Goal: Task Accomplishment & Management: Use online tool/utility

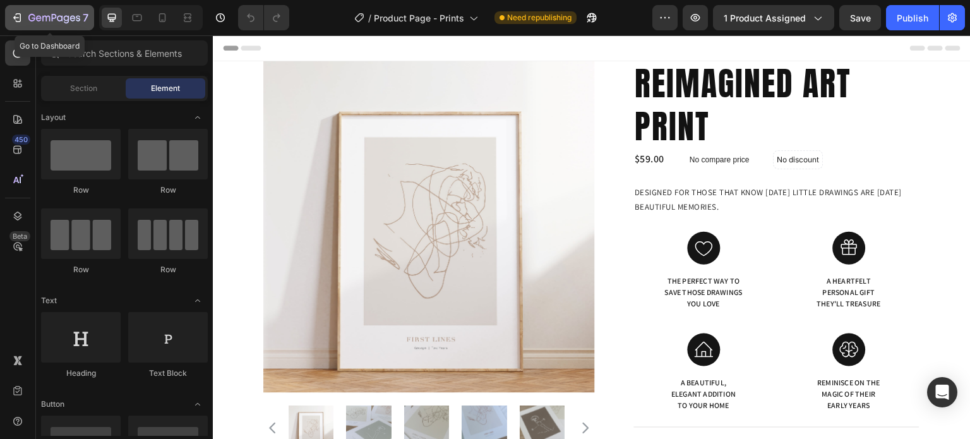
click at [28, 21] on div "7" at bounding box center [50, 17] width 78 height 15
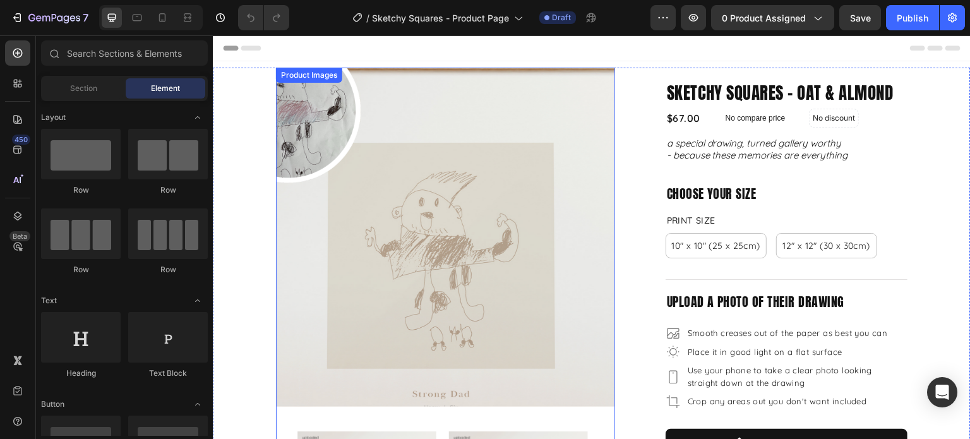
click at [453, 189] on img at bounding box center [445, 237] width 339 height 339
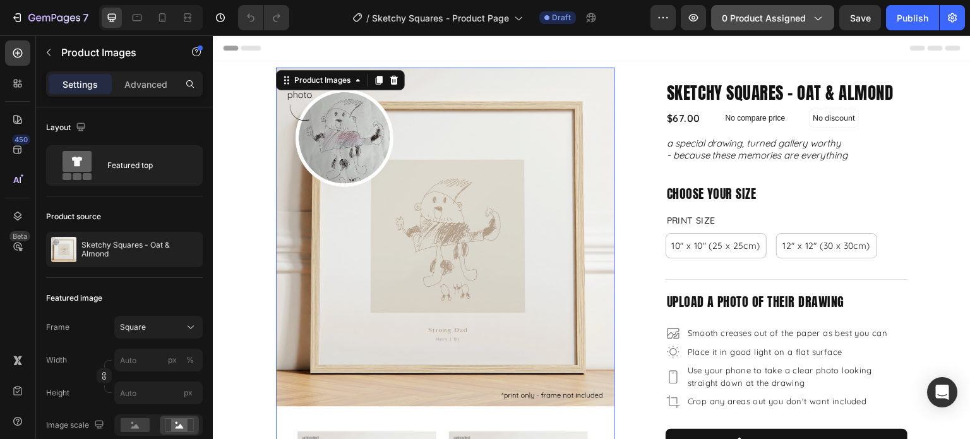
click at [814, 20] on icon "button" at bounding box center [816, 17] width 13 height 13
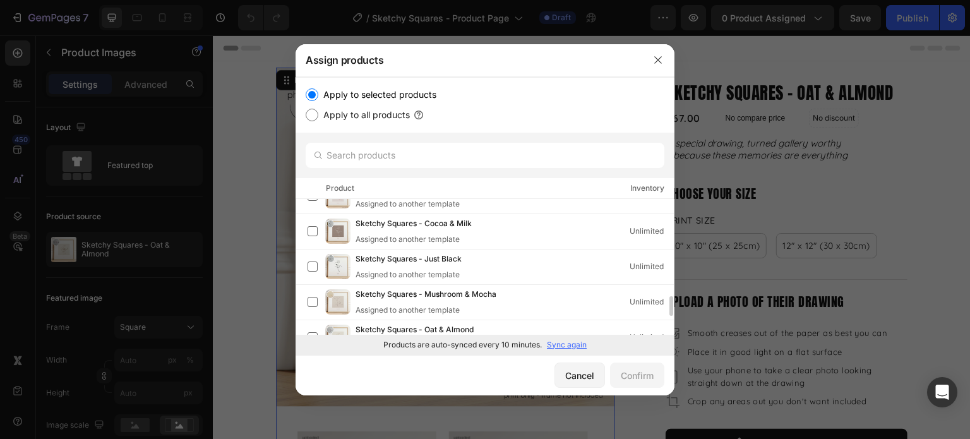
scroll to position [530, 0]
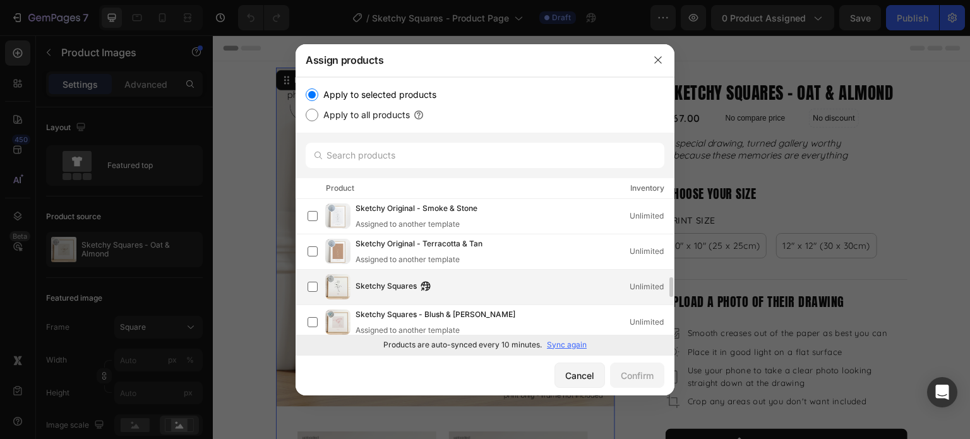
click at [481, 277] on div "Sketchy Squares Unlimited" at bounding box center [490, 286] width 366 height 25
click at [644, 372] on div "Confirm" at bounding box center [636, 375] width 33 height 13
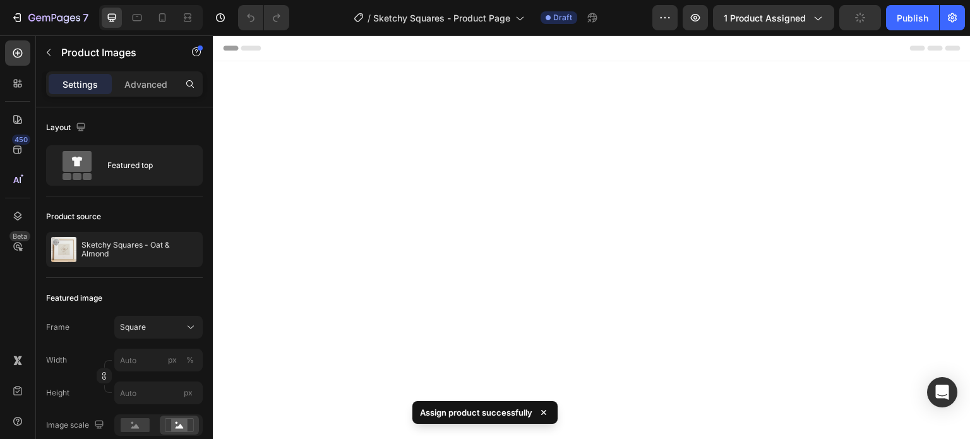
select select "Just Black"
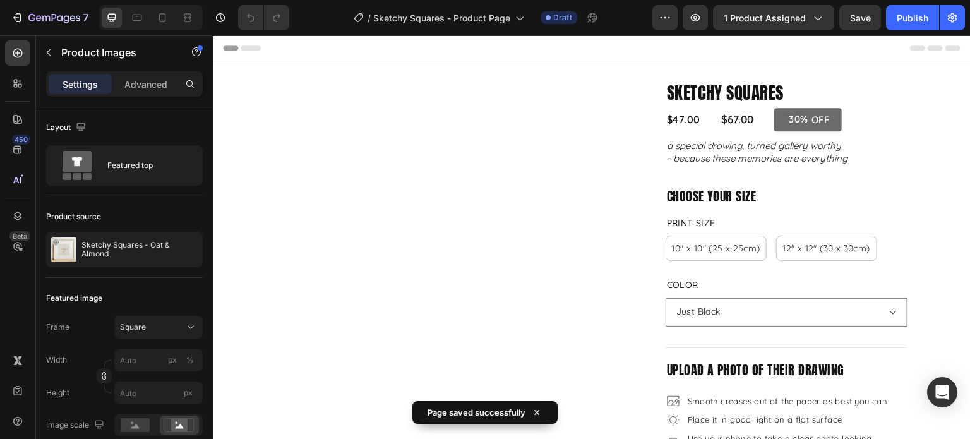
scroll to position [316, 0]
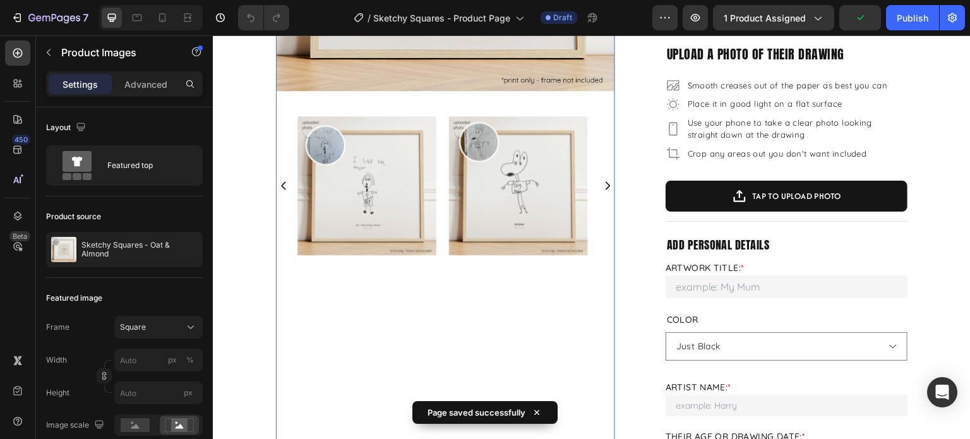
click at [602, 184] on icon "Carousel Next Arrow" at bounding box center [607, 185] width 11 height 11
click at [602, 182] on icon "Carousel Next Arrow" at bounding box center [607, 185] width 11 height 11
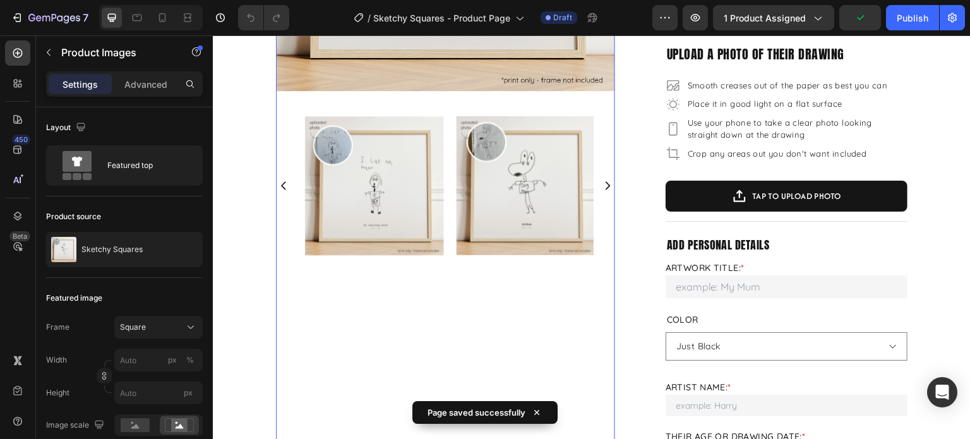
click at [602, 182] on icon "Carousel Next Arrow" at bounding box center [607, 185] width 11 height 11
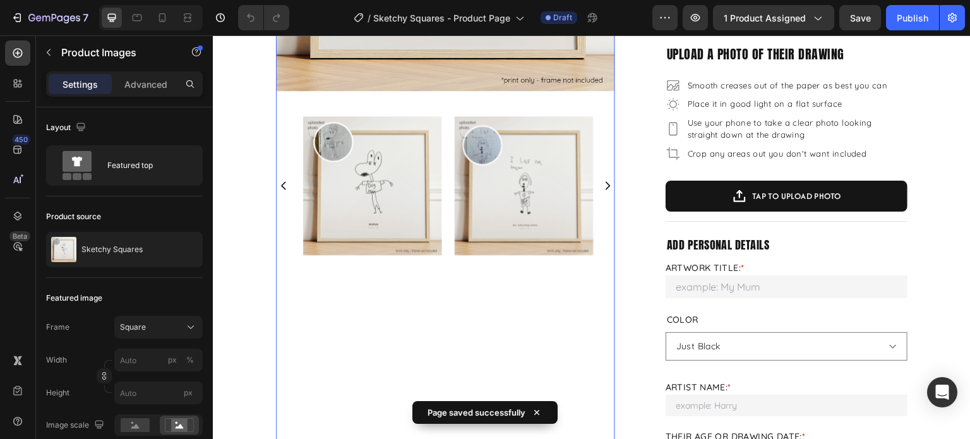
click at [602, 182] on icon "Carousel Next Arrow" at bounding box center [607, 185] width 11 height 11
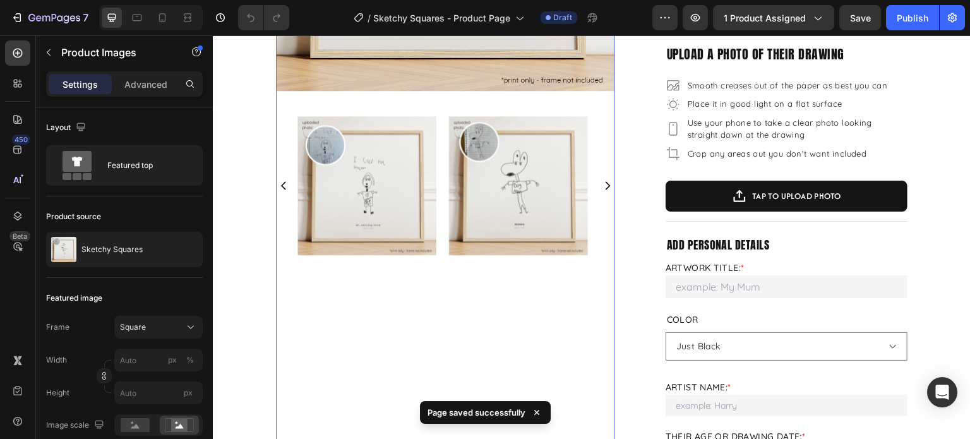
click at [602, 182] on icon "Carousel Next Arrow" at bounding box center [607, 185] width 11 height 11
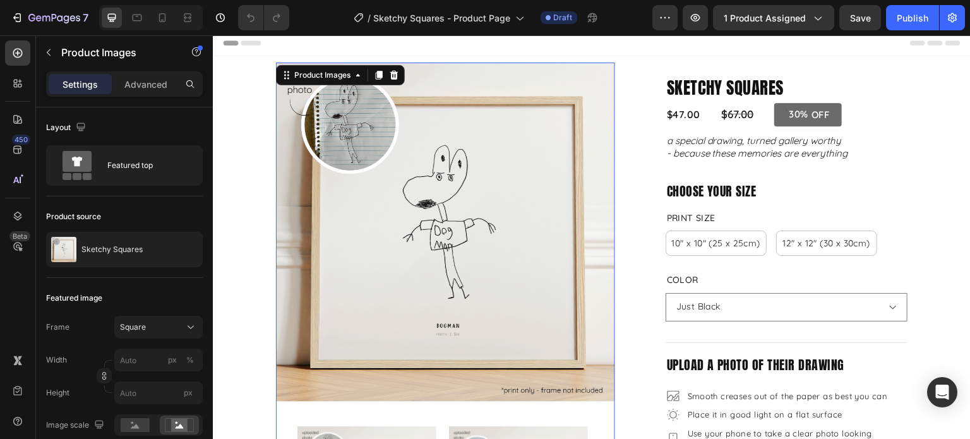
scroll to position [0, 0]
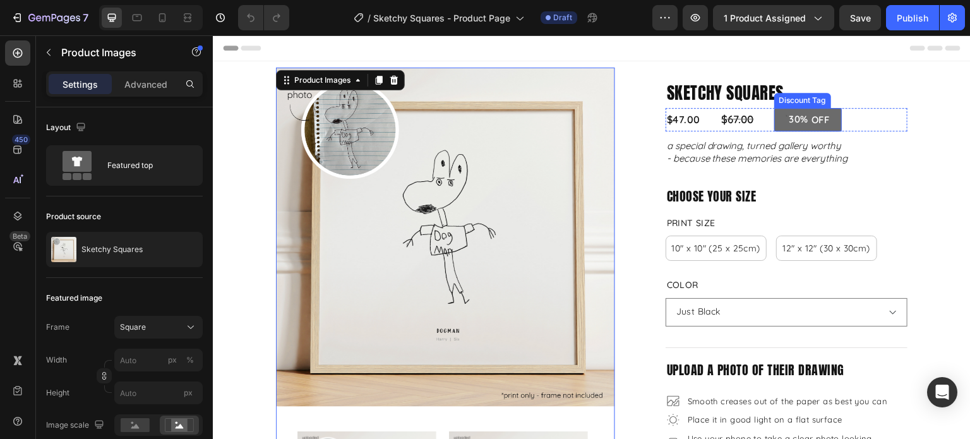
click at [813, 127] on div "30% OFF" at bounding box center [808, 119] width 68 height 23
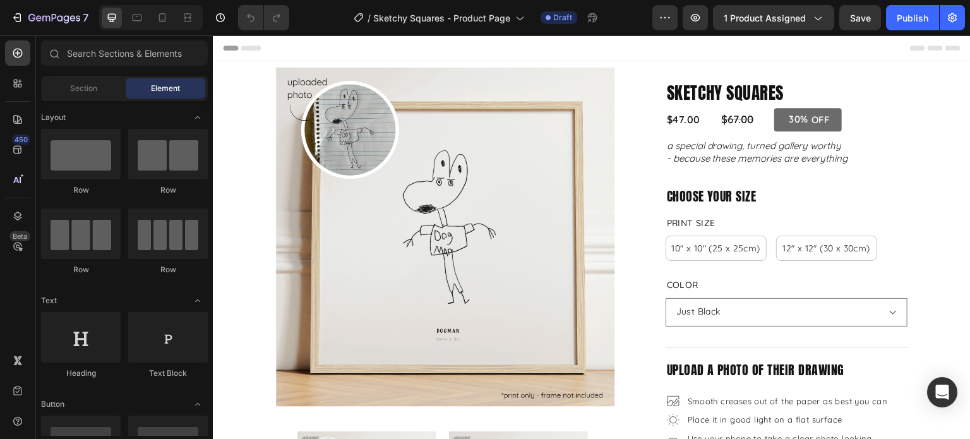
click at [831, 60] on div "Header" at bounding box center [591, 47] width 737 height 25
click at [725, 314] on select "Please select an option Just Black Blush and Berry Mushroom and Mocha" at bounding box center [786, 312] width 242 height 28
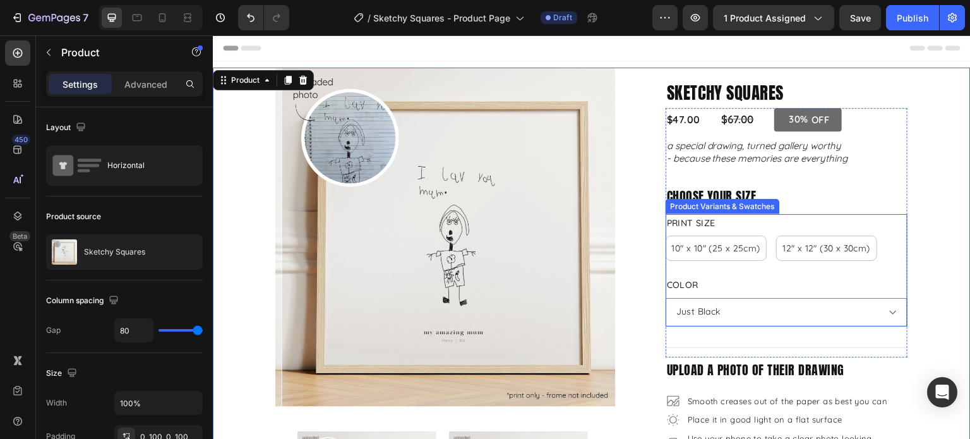
click at [747, 282] on div "Color Please select an option Just Black Blush and Berry Mushroom and Mocha" at bounding box center [786, 301] width 242 height 50
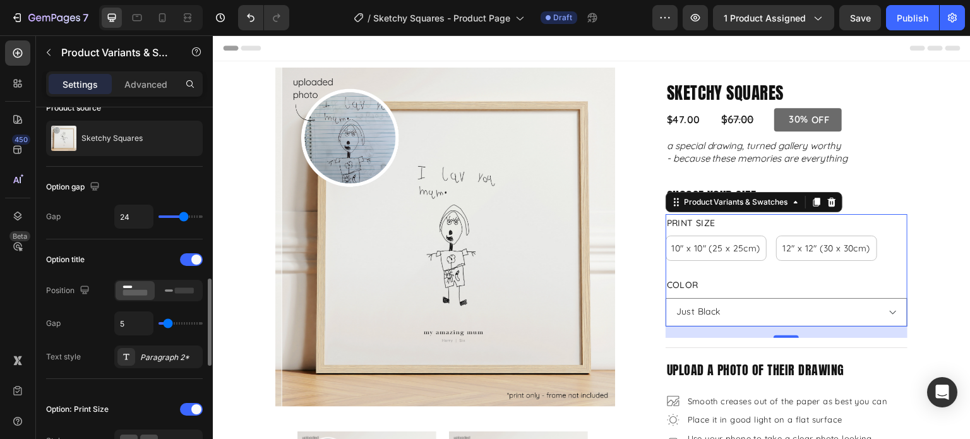
scroll to position [252, 0]
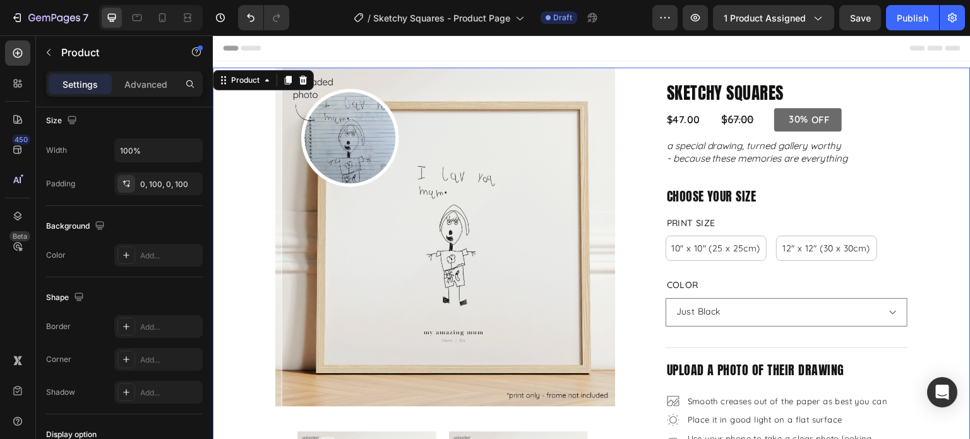
scroll to position [0, 0]
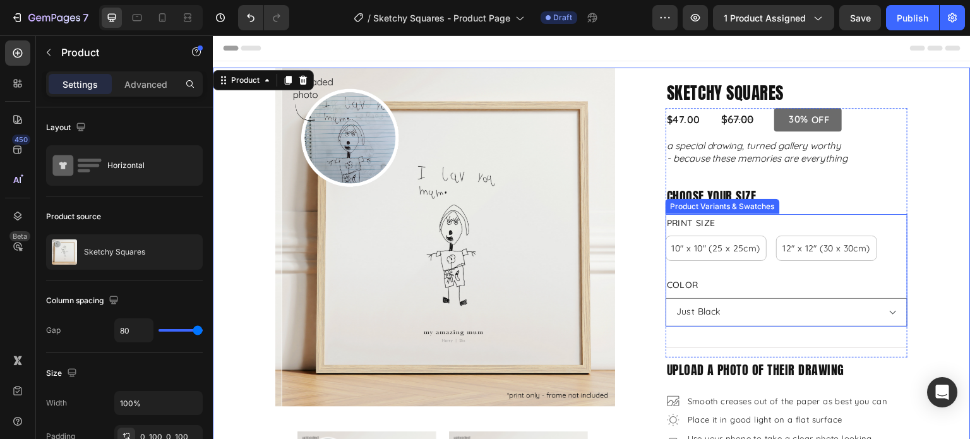
click at [747, 218] on div "Print Size 10" x 10" (25 x 25cm) 10" x 10" (25 x 25cm) 10" x 10" (25 x 25cm) 12…" at bounding box center [786, 237] width 242 height 47
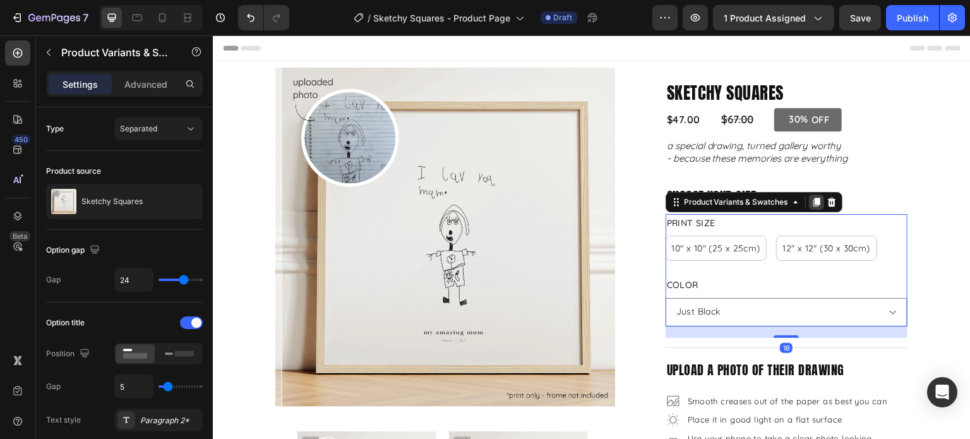
click at [812, 200] on icon at bounding box center [815, 202] width 7 height 9
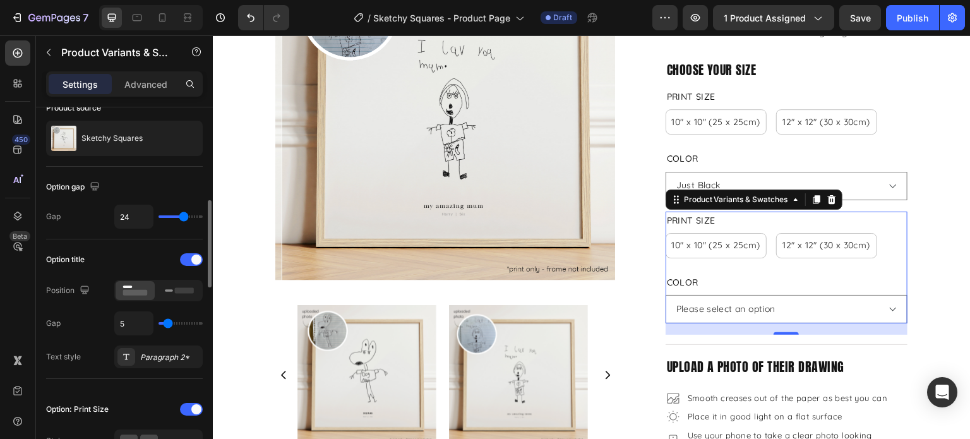
scroll to position [126, 0]
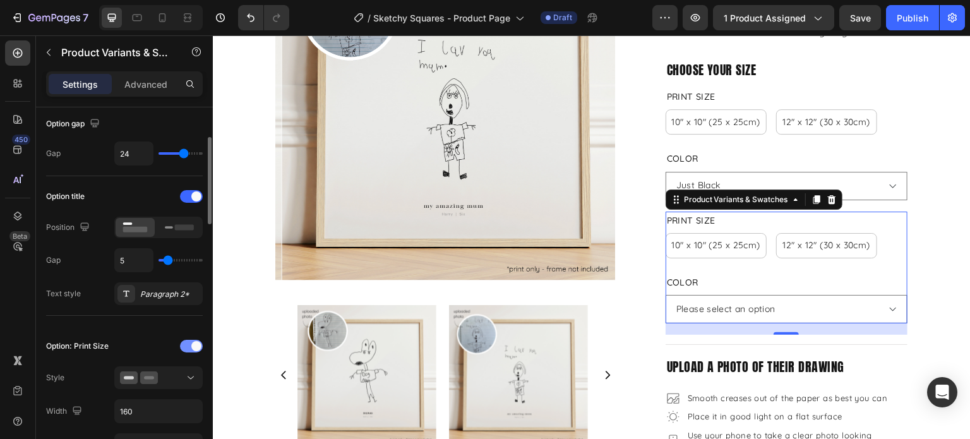
click at [187, 347] on div at bounding box center [191, 346] width 23 height 13
select select "Just Black"
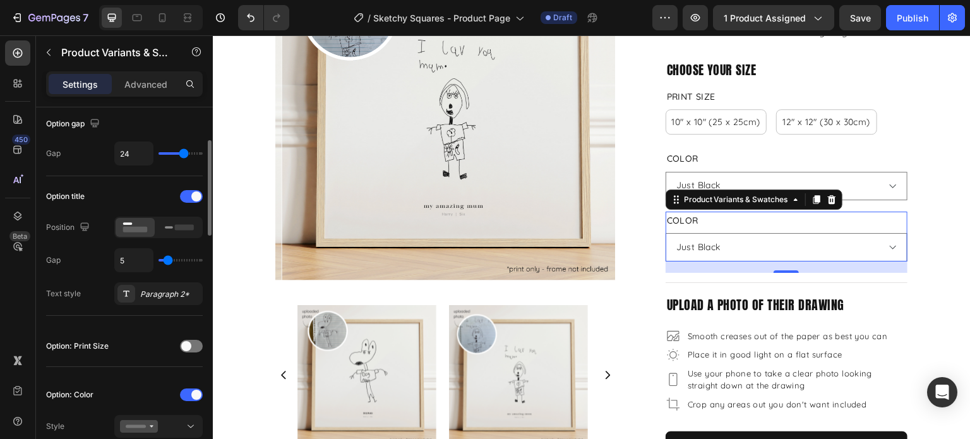
scroll to position [252, 0]
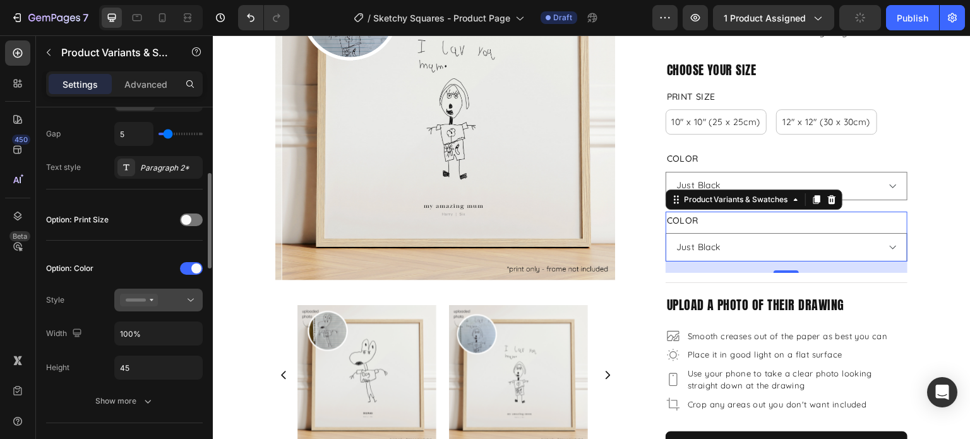
click at [193, 302] on icon at bounding box center [190, 300] width 13 height 13
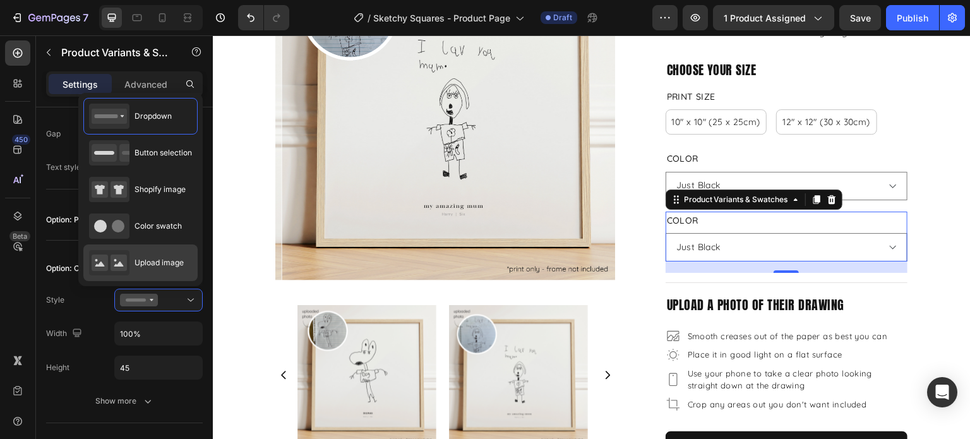
click at [105, 268] on rect at bounding box center [100, 262] width 16 height 16
type input "64"
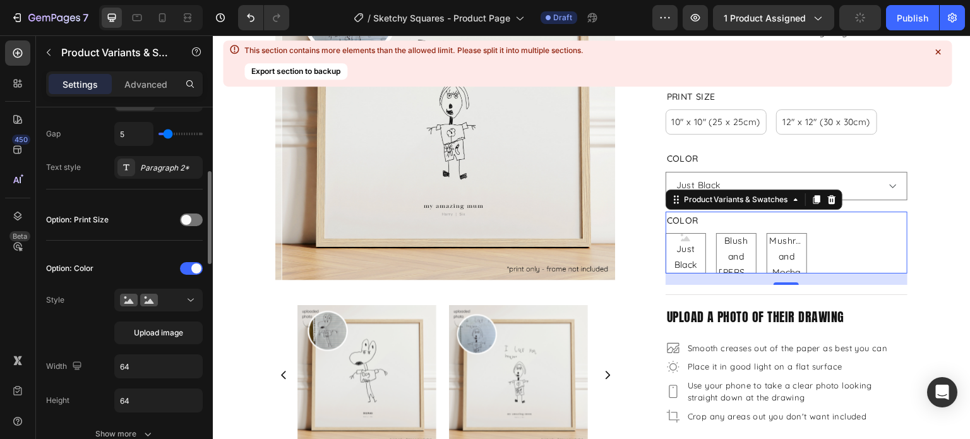
scroll to position [379, 0]
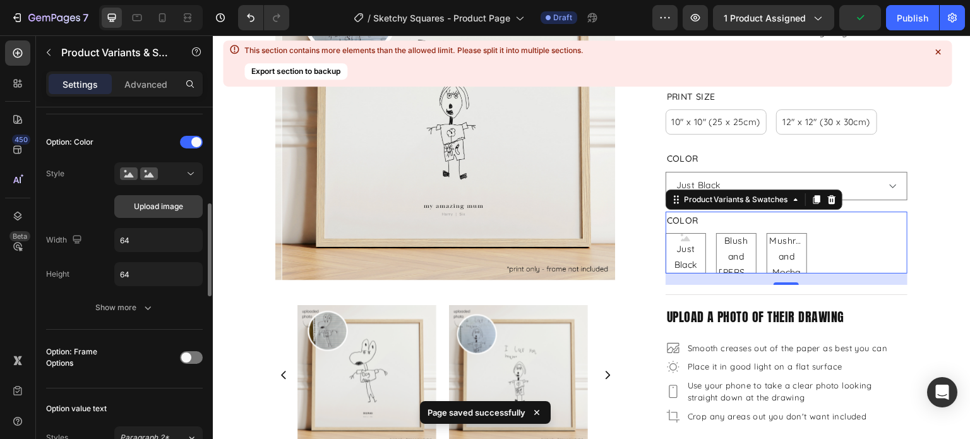
click at [165, 206] on span "Upload image" at bounding box center [158, 206] width 49 height 11
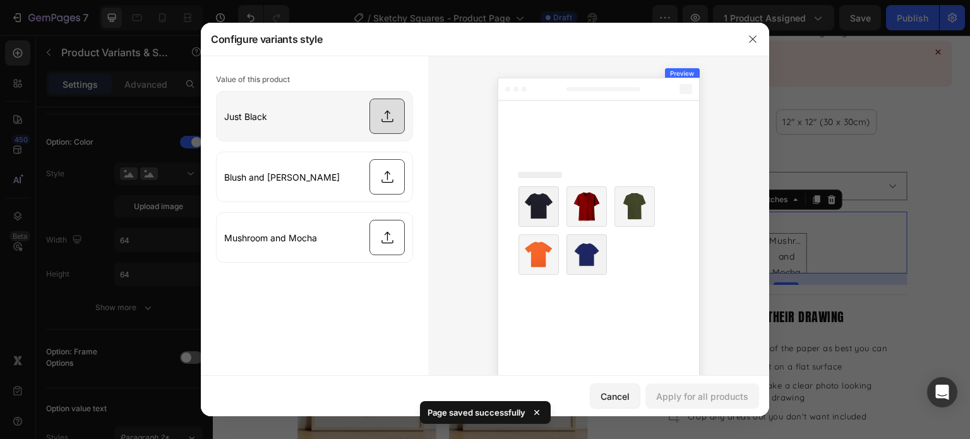
click at [377, 116] on input "file" at bounding box center [314, 116] width 196 height 49
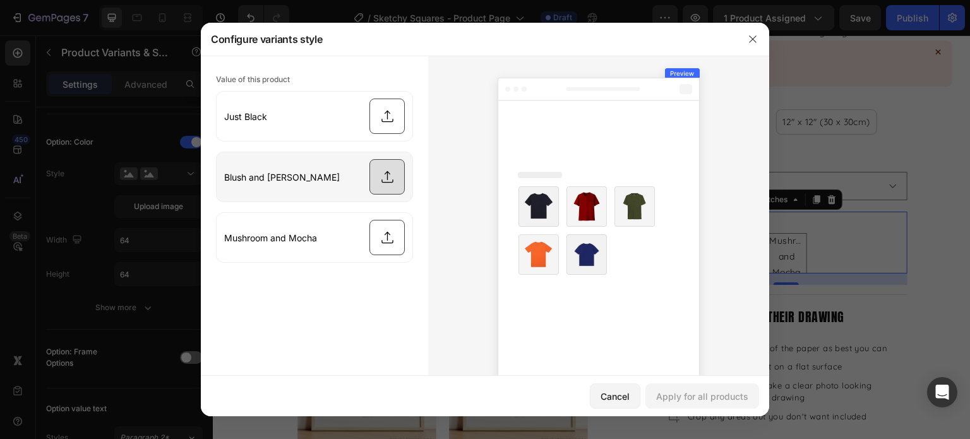
click at [391, 187] on input "file" at bounding box center [314, 176] width 196 height 49
type input "C:\fakepath\Blush & Berry-100.jpg"
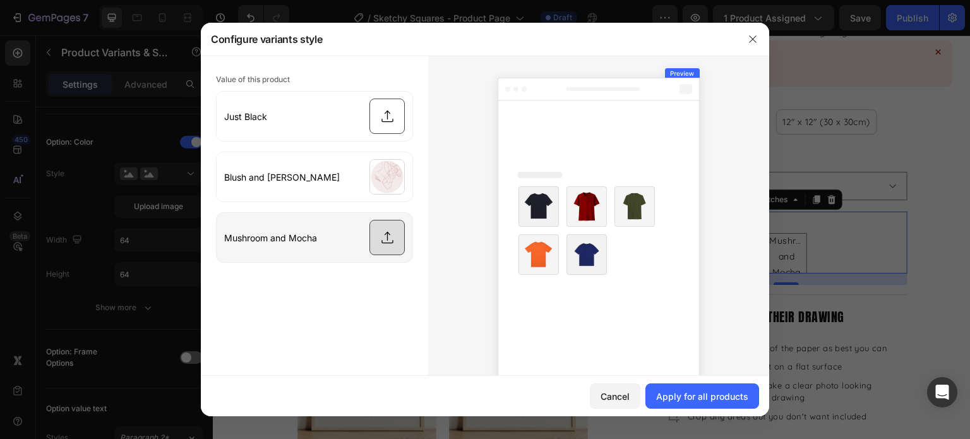
click at [384, 252] on input "file" at bounding box center [314, 237] width 196 height 49
type input "C:\fakepath\Mushroom & Mocha-100.jpg"
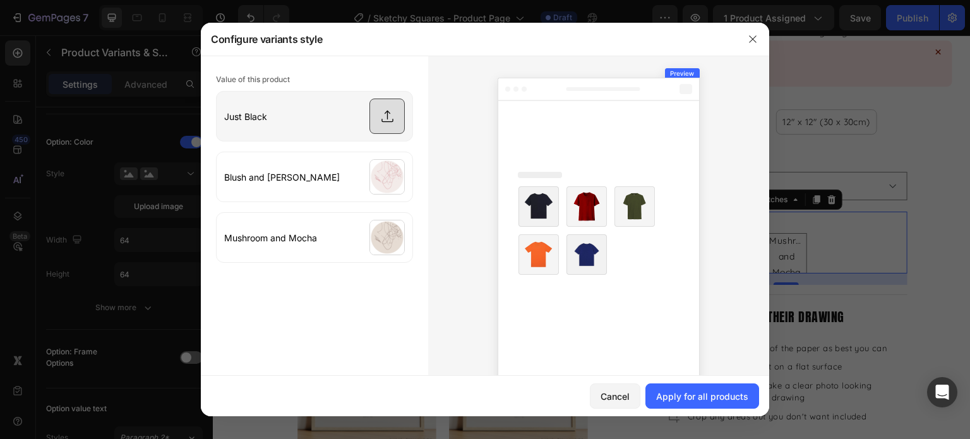
click at [377, 116] on input "file" at bounding box center [314, 116] width 196 height 49
type input "C:\fakepath\Just Black-100.jpg"
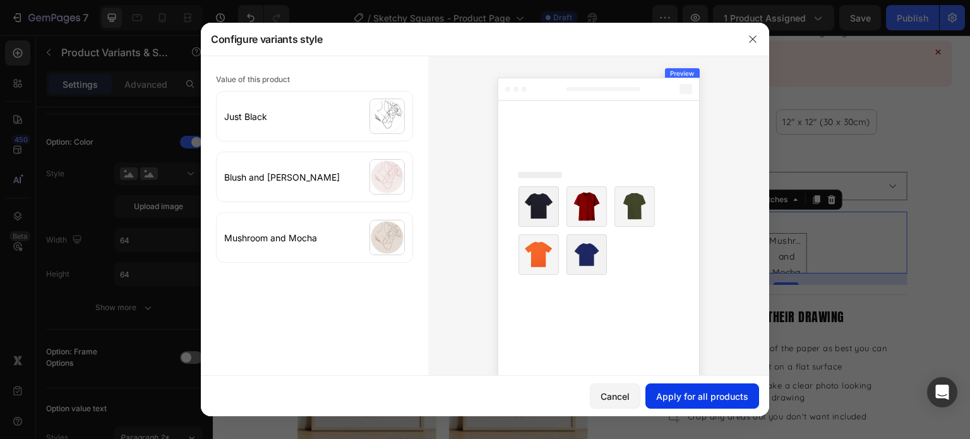
click at [733, 396] on div "Apply for all products" at bounding box center [702, 395] width 92 height 13
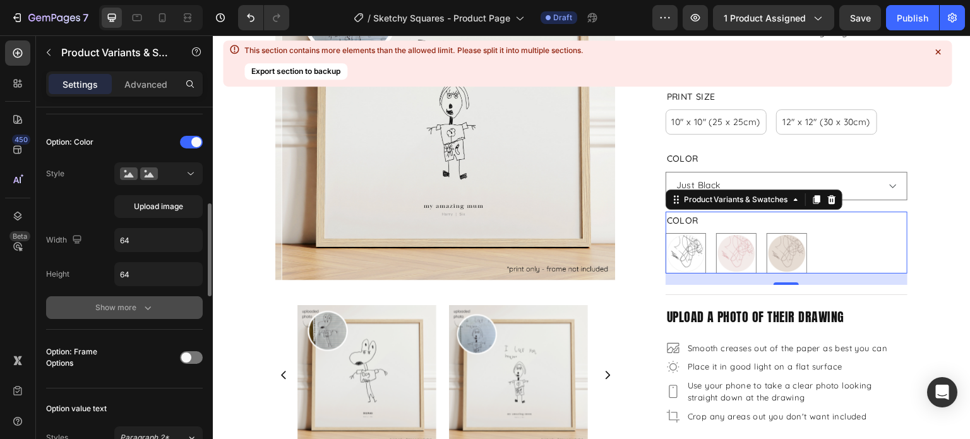
click at [147, 316] on button "Show more" at bounding box center [124, 307] width 157 height 23
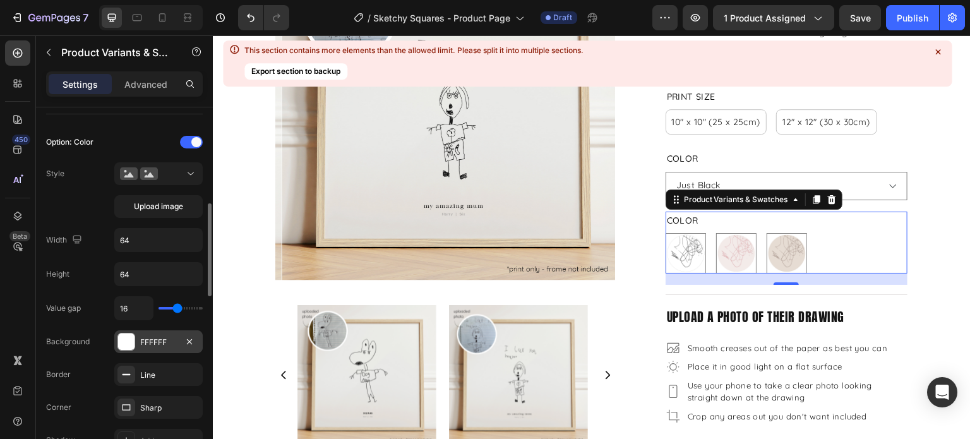
scroll to position [442, 0]
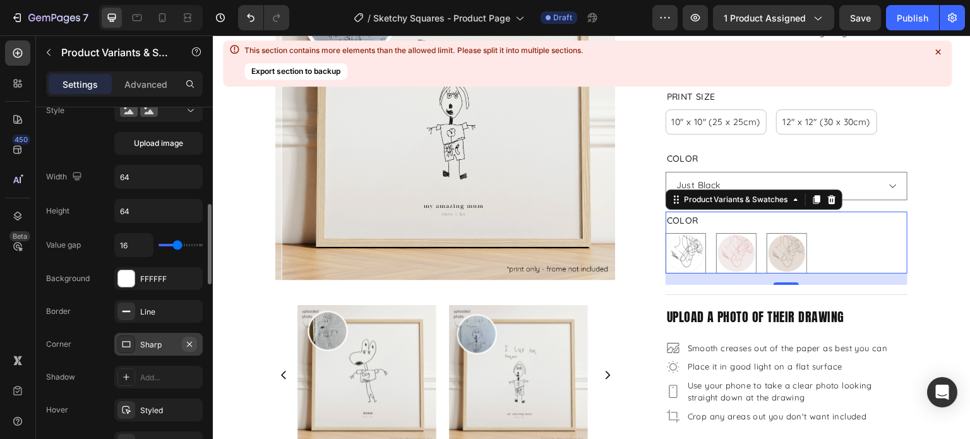
click at [193, 339] on icon "button" at bounding box center [189, 344] width 10 height 10
click at [156, 315] on div "Line" at bounding box center [158, 311] width 37 height 11
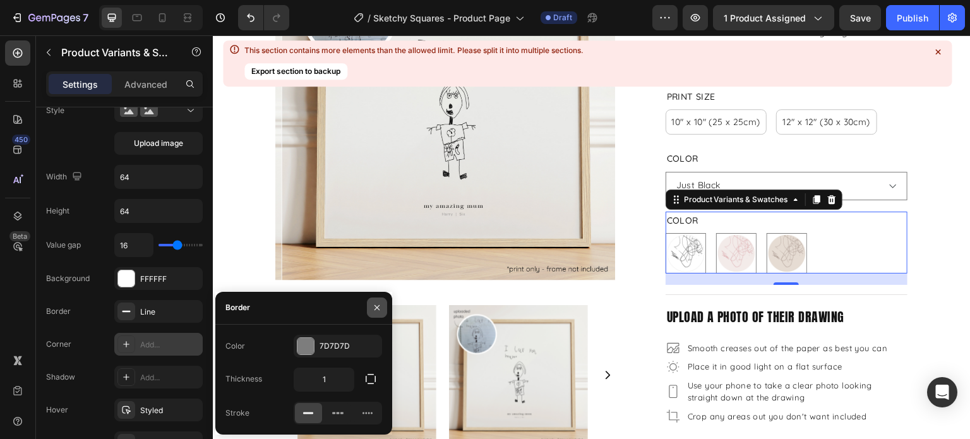
click at [376, 310] on icon "button" at bounding box center [377, 307] width 10 height 10
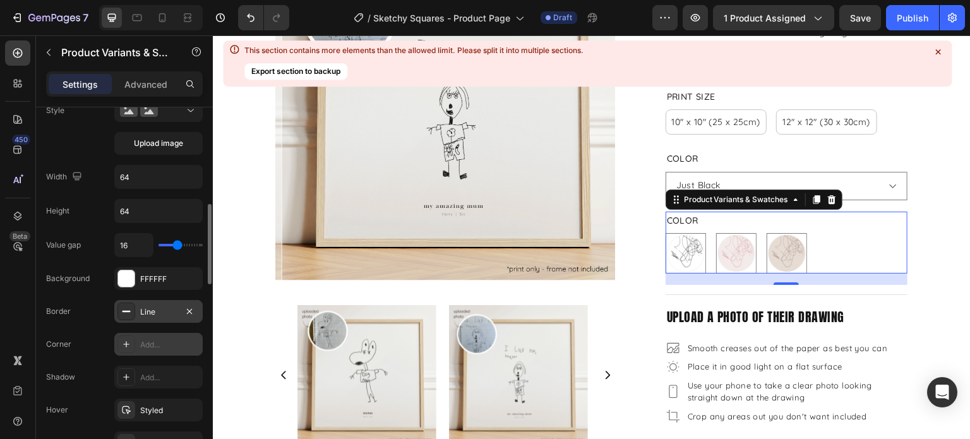
click at [136, 314] on div "Line" at bounding box center [158, 311] width 88 height 23
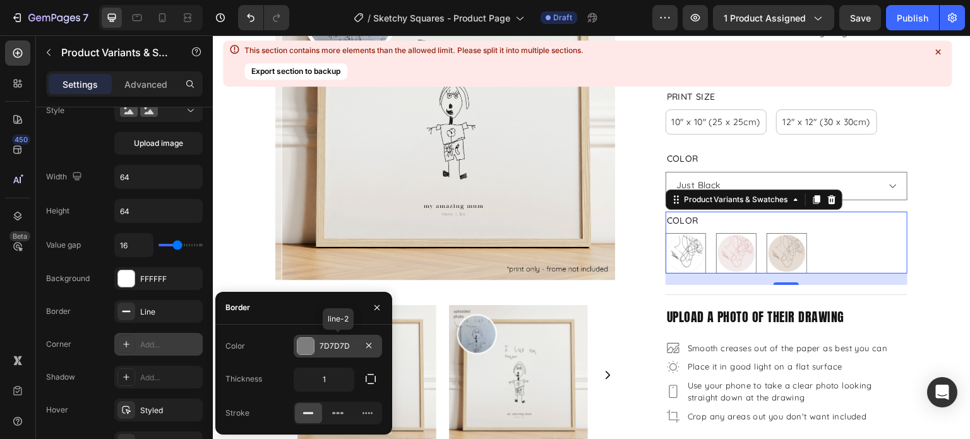
click at [305, 350] on div at bounding box center [305, 346] width 16 height 16
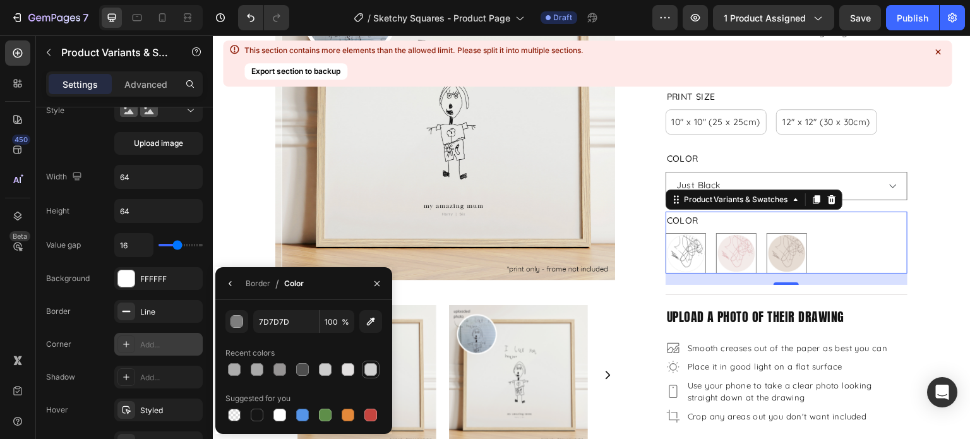
click at [374, 369] on div at bounding box center [370, 369] width 13 height 13
type input "D1D1D1"
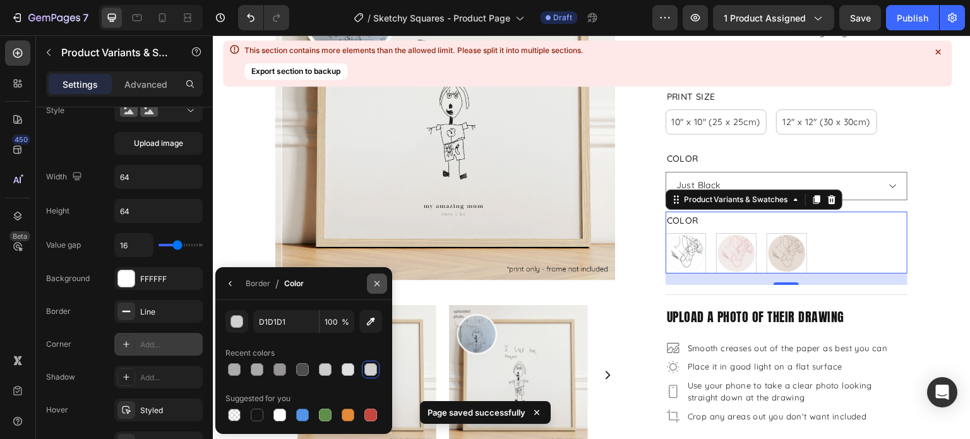
click at [379, 281] on icon "button" at bounding box center [377, 283] width 10 height 10
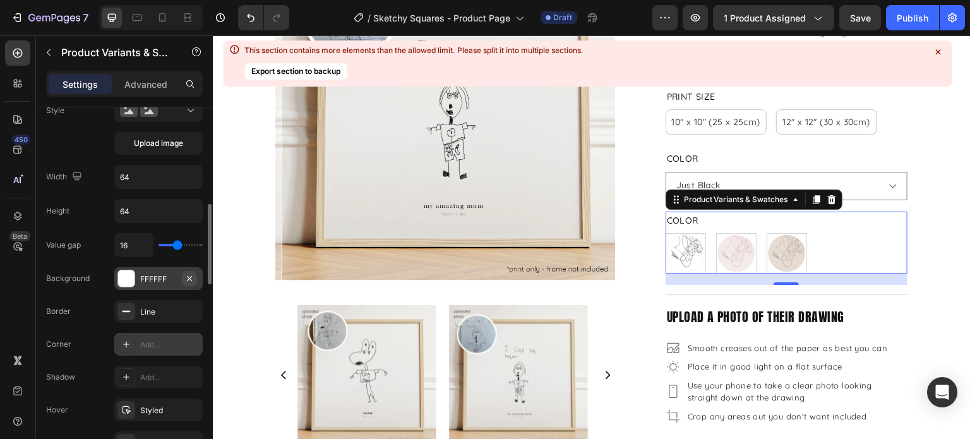
click at [189, 280] on icon "button" at bounding box center [189, 278] width 10 height 10
click at [193, 310] on icon "button" at bounding box center [189, 311] width 10 height 10
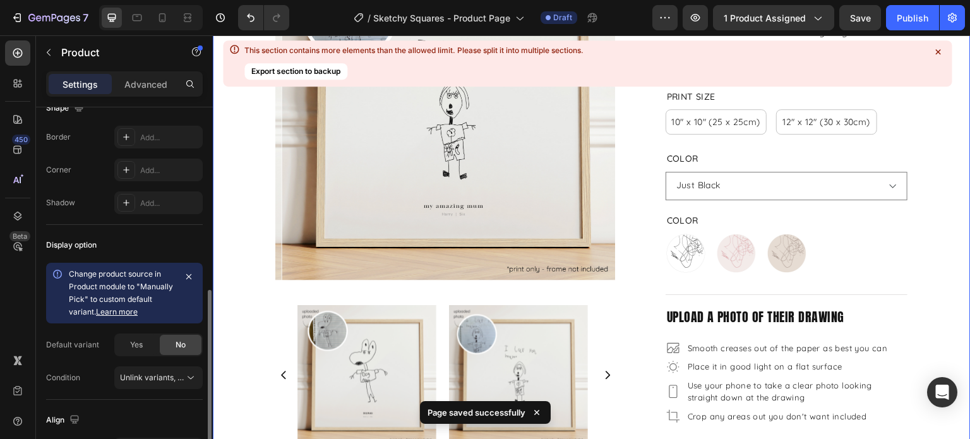
scroll to position [0, 0]
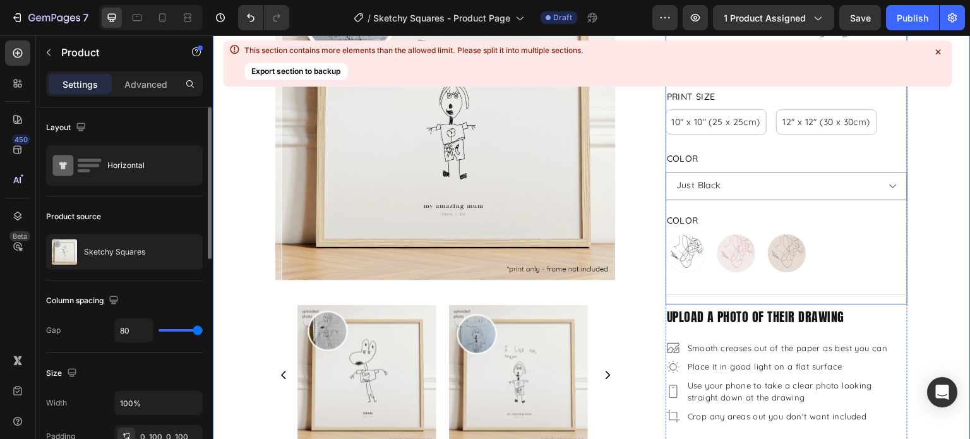
click at [726, 276] on div "$47.00 Product Price Product Price $67.00 Product Price Product Price 30% OFF D…" at bounding box center [786, 143] width 242 height 323
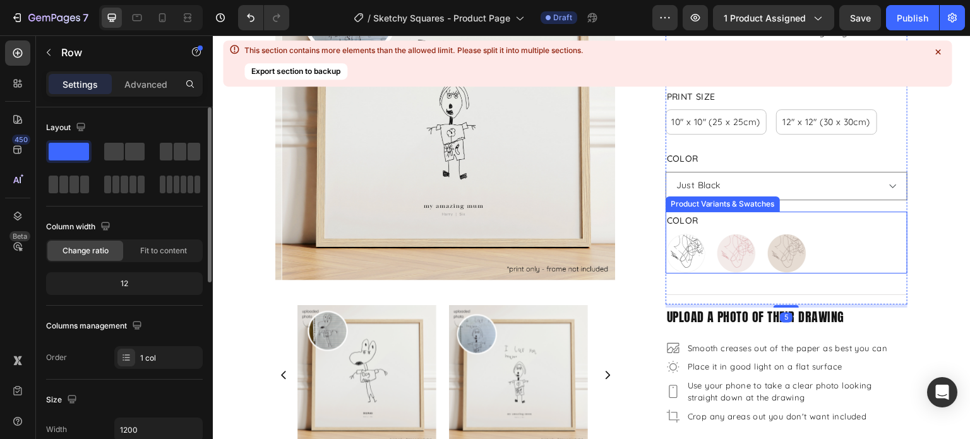
click at [830, 255] on div "Just Black Just Black Blush and Berry Blush and Berry Mushroom and Mocha Mushro…" at bounding box center [786, 253] width 242 height 40
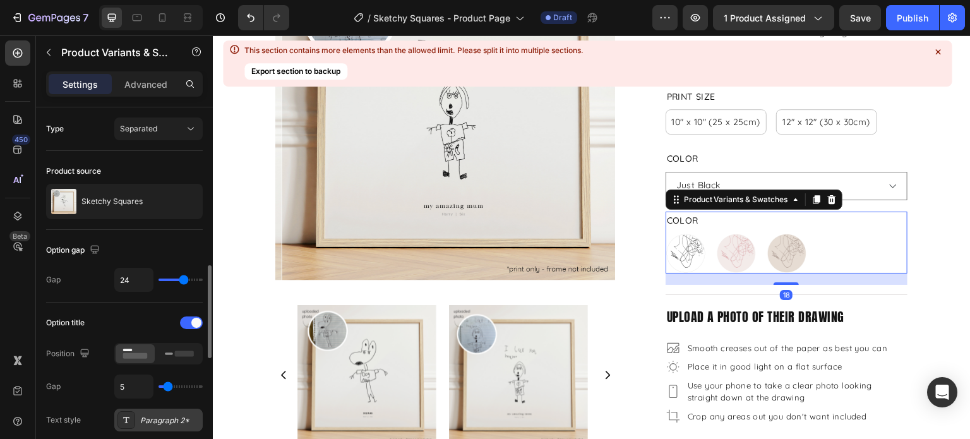
scroll to position [126, 0]
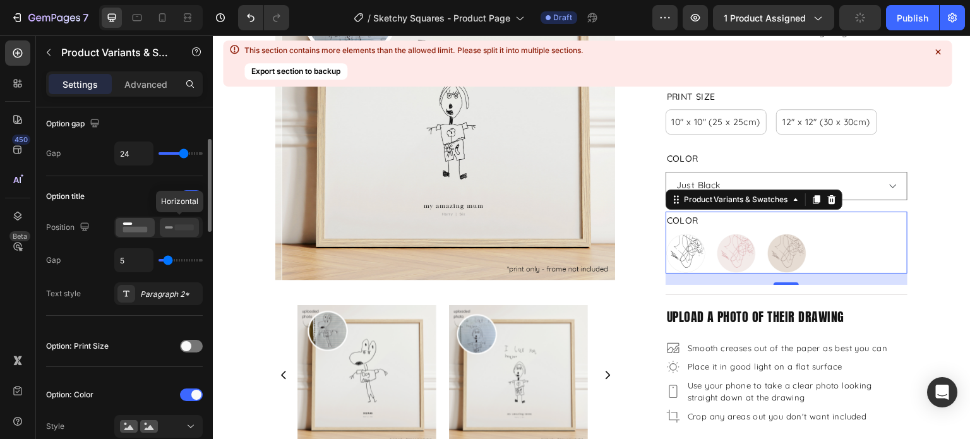
click at [175, 232] on icon at bounding box center [179, 227] width 29 height 14
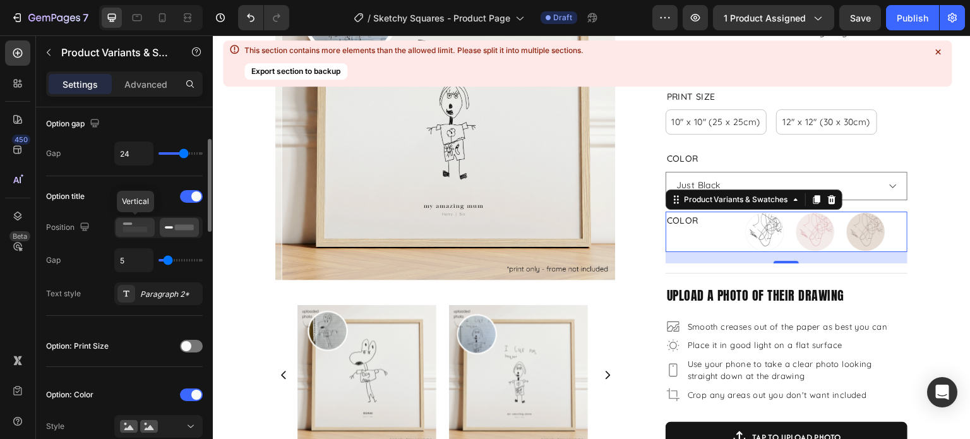
click at [141, 232] on icon at bounding box center [135, 227] width 29 height 14
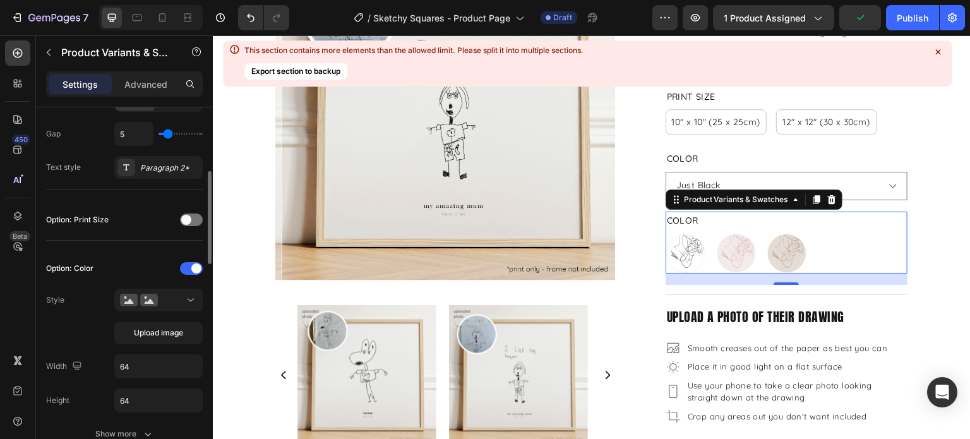
scroll to position [316, 0]
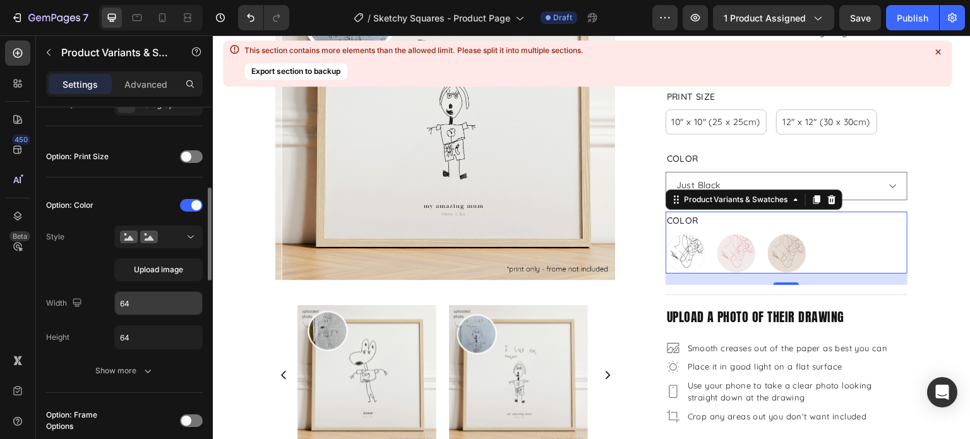
click at [141, 305] on input "64" at bounding box center [158, 303] width 87 height 23
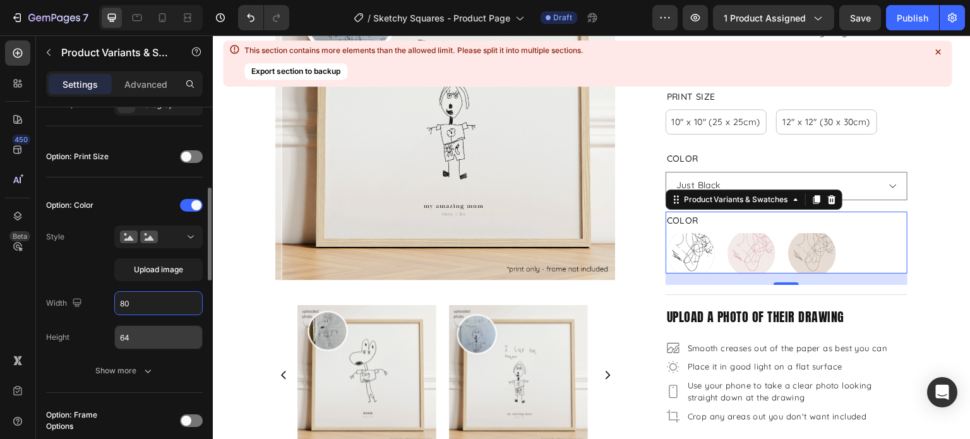
type input "80"
click at [151, 332] on input "64" at bounding box center [158, 337] width 87 height 23
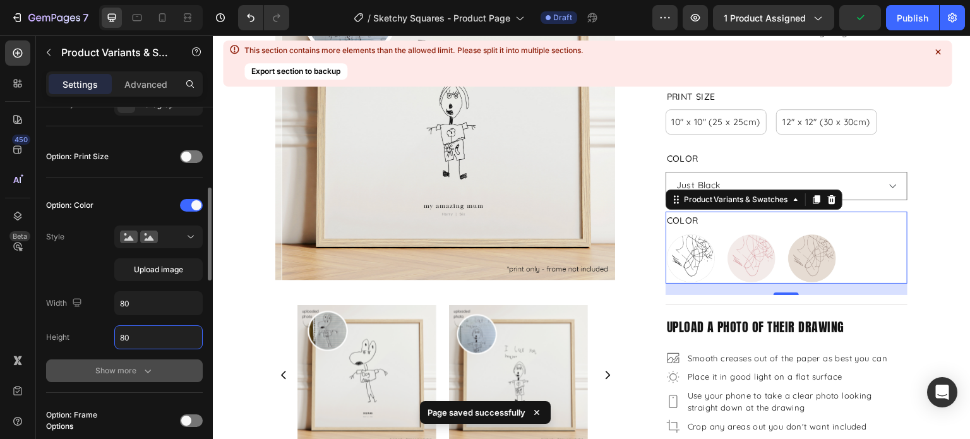
type input "80"
click at [131, 364] on div "Show more" at bounding box center [124, 370] width 59 height 13
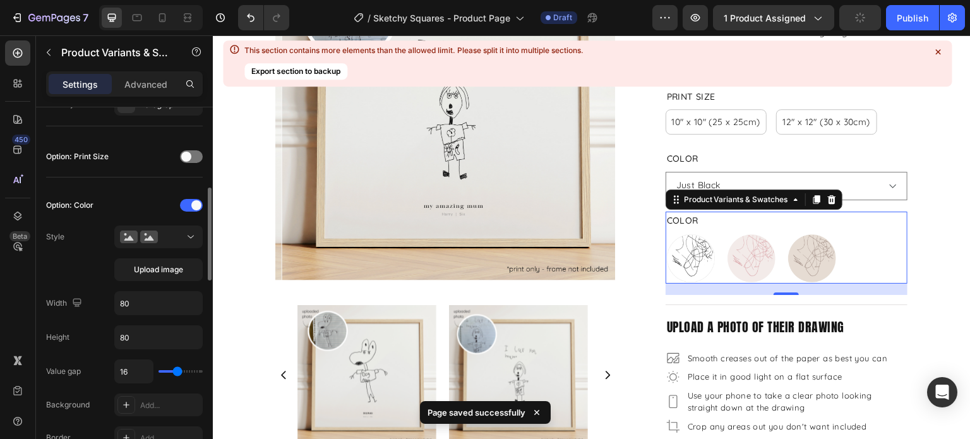
scroll to position [379, 0]
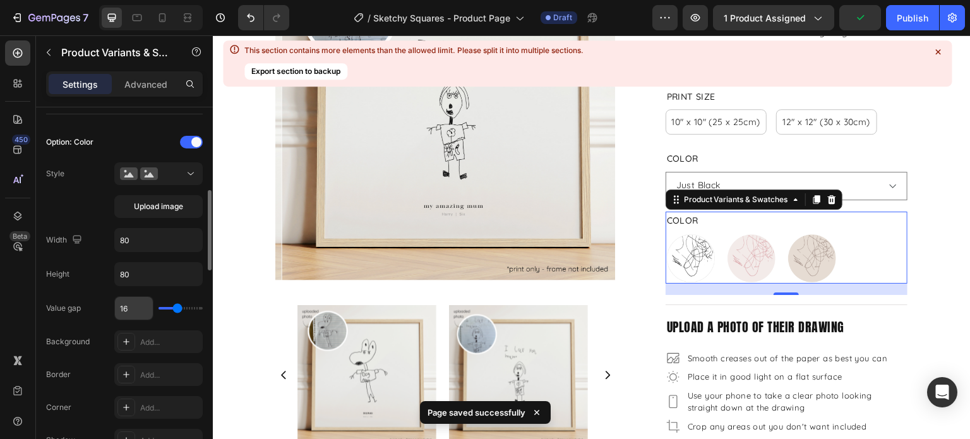
click at [135, 305] on input "16" at bounding box center [134, 308] width 38 height 23
type input "2"
type input "20"
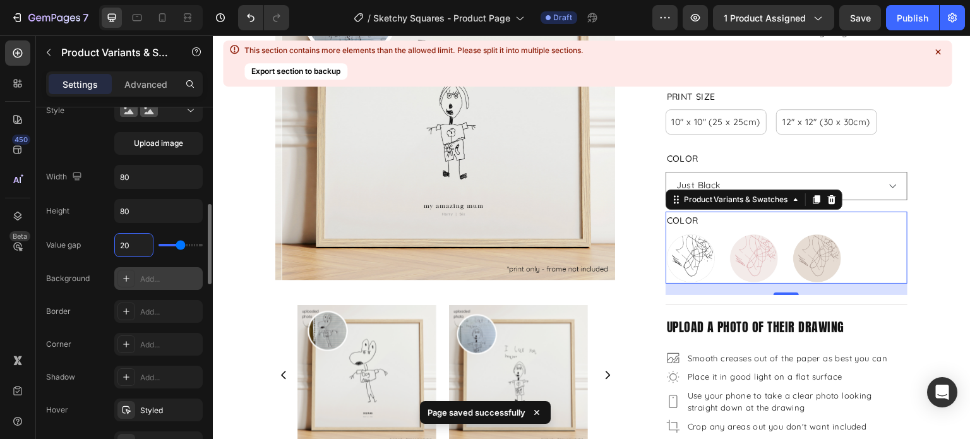
scroll to position [505, 0]
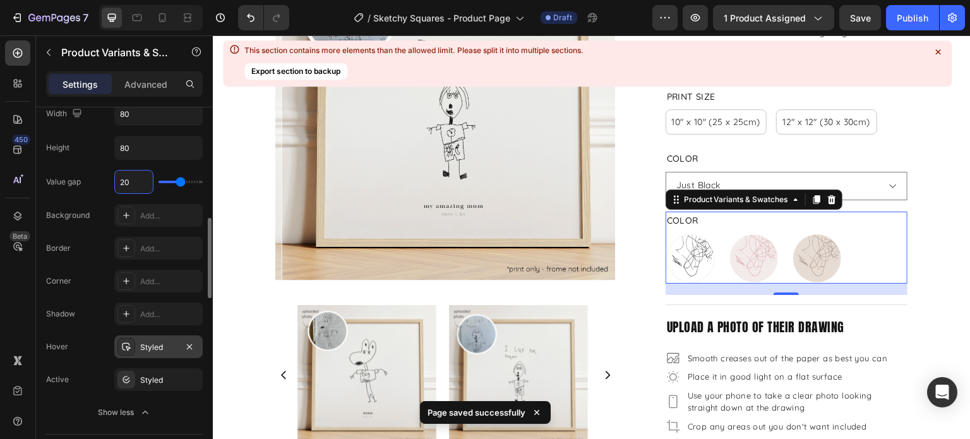
type input "20"
click at [154, 350] on div "Styled" at bounding box center [158, 346] width 37 height 11
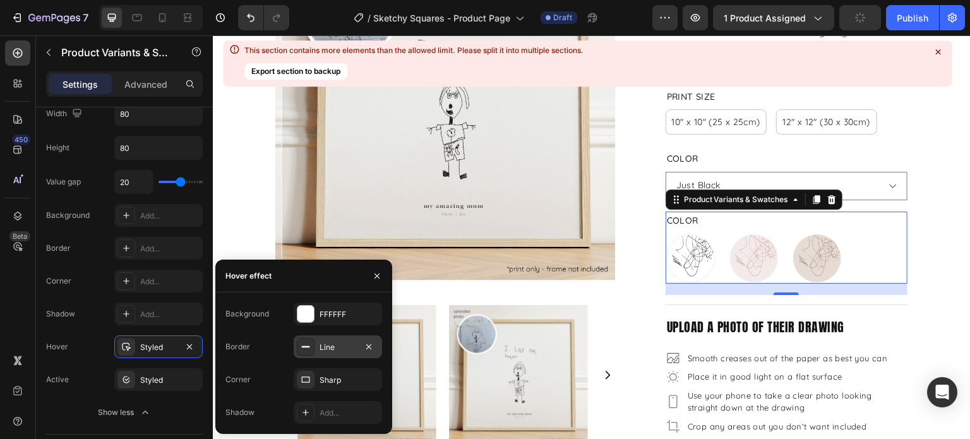
click at [344, 342] on div "Line" at bounding box center [337, 346] width 37 height 11
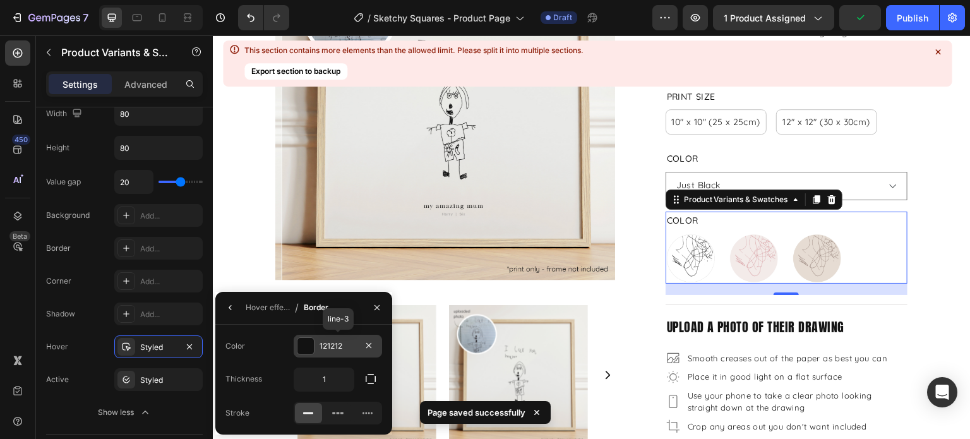
click at [345, 348] on div "121212" at bounding box center [337, 345] width 37 height 11
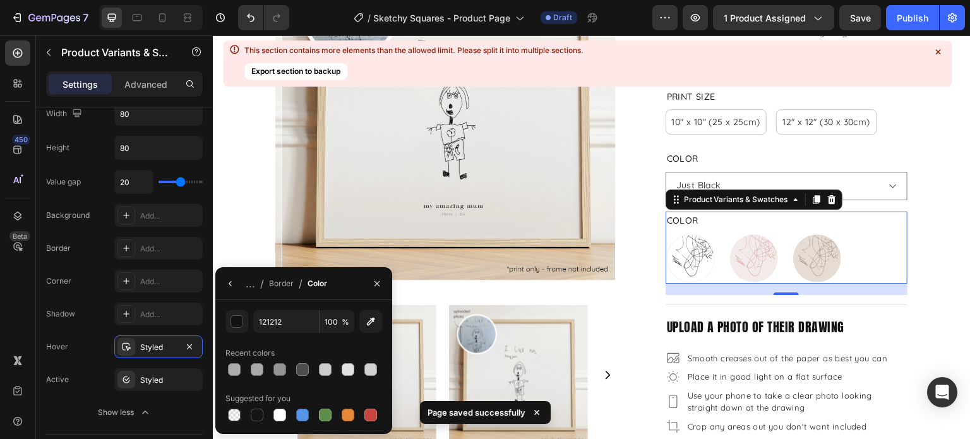
drag, startPoint x: 352, startPoint y: 257, endPoint x: 332, endPoint y: 356, distance: 101.1
click at [280, 371] on div at bounding box center [279, 369] width 13 height 13
click at [299, 372] on div at bounding box center [302, 369] width 13 height 13
click at [264, 369] on div at bounding box center [256, 369] width 15 height 15
click at [235, 368] on div at bounding box center [234, 369] width 13 height 13
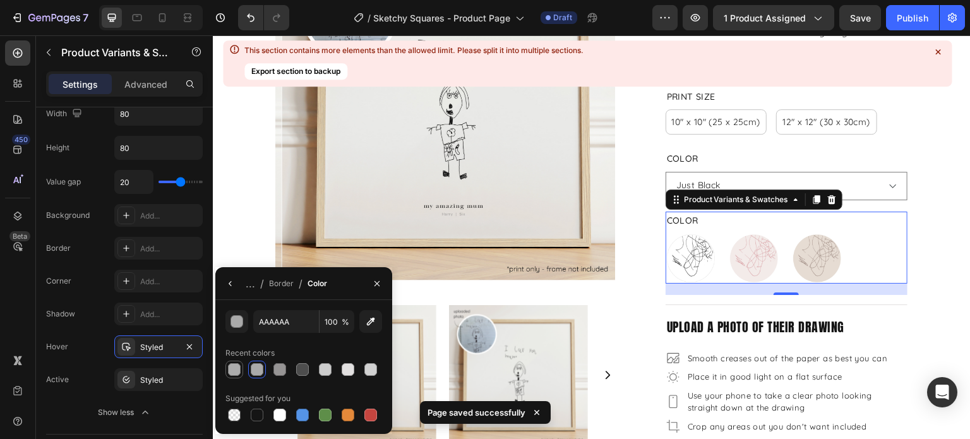
type input "ACACAC"
click at [152, 350] on div "Styled" at bounding box center [158, 346] width 37 height 11
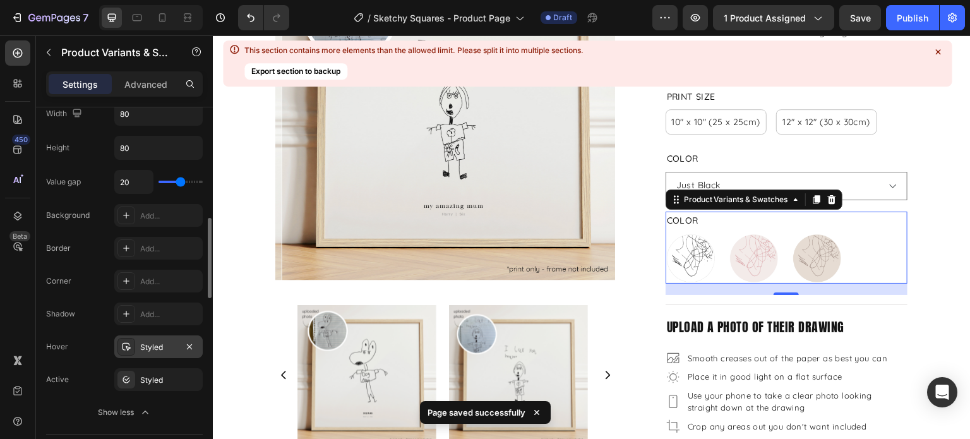
click at [151, 347] on div "Styled" at bounding box center [158, 346] width 37 height 11
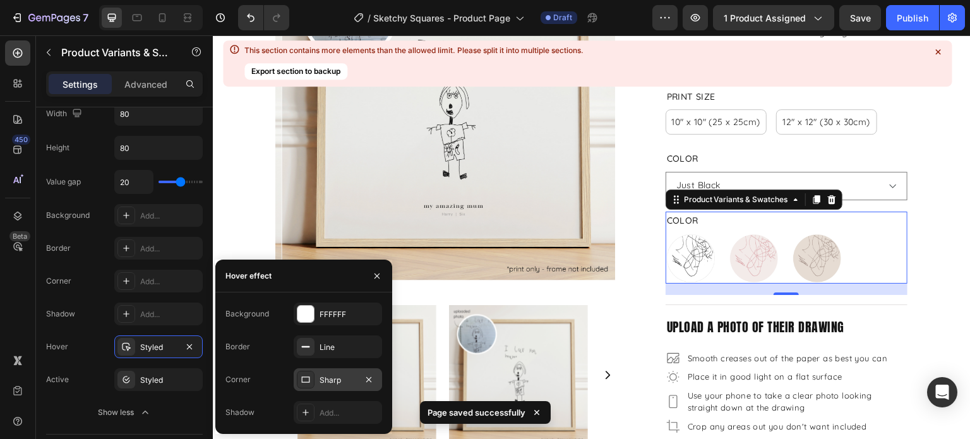
click at [323, 379] on div "Sharp" at bounding box center [337, 379] width 37 height 11
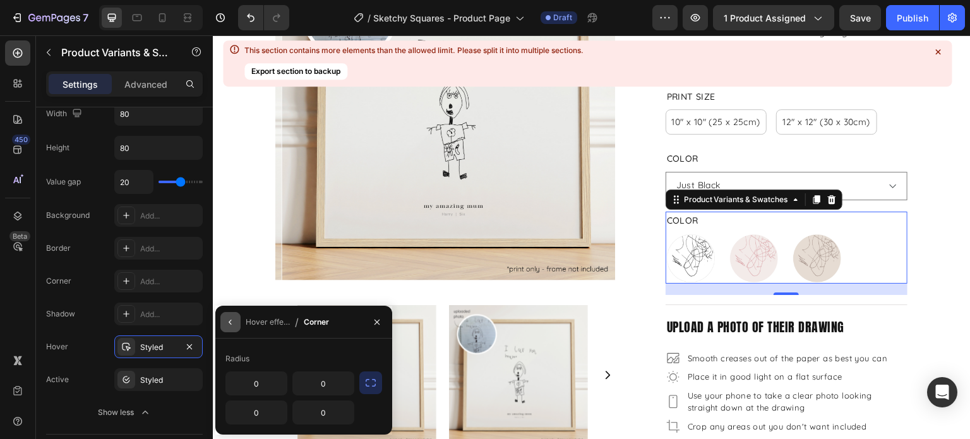
click at [236, 325] on button "button" at bounding box center [230, 322] width 20 height 20
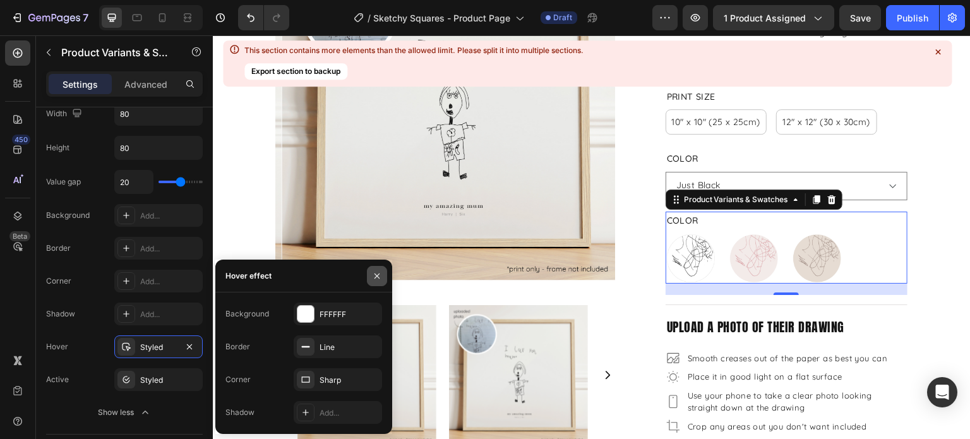
drag, startPoint x: 376, startPoint y: 275, endPoint x: 37, endPoint y: 290, distance: 339.3
click at [376, 275] on icon "button" at bounding box center [377, 276] width 10 height 10
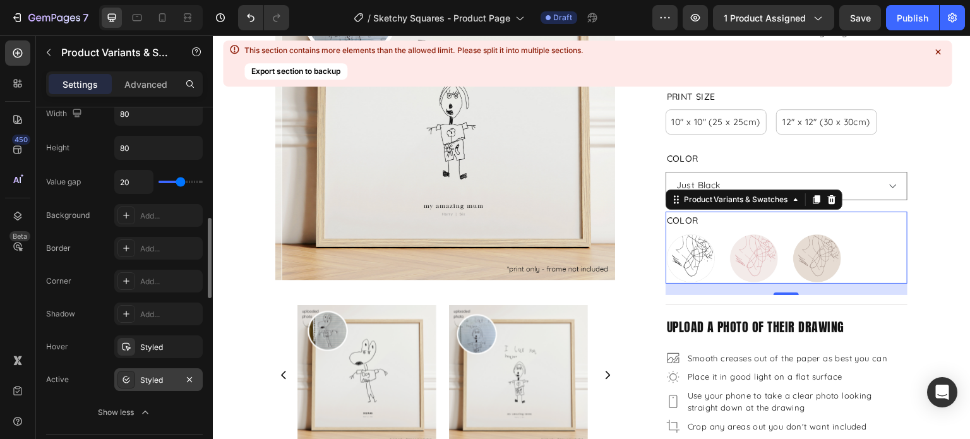
click at [163, 381] on div "Styled" at bounding box center [158, 379] width 37 height 11
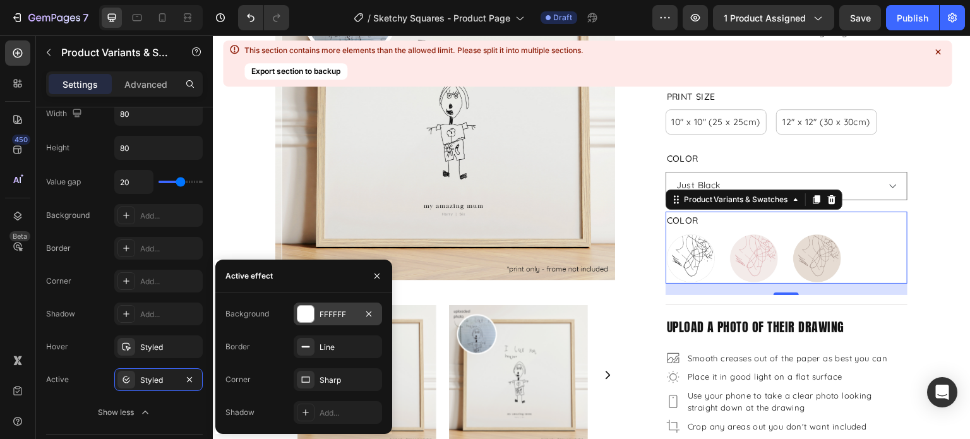
click at [328, 319] on div "FFFFFF" at bounding box center [337, 314] width 37 height 11
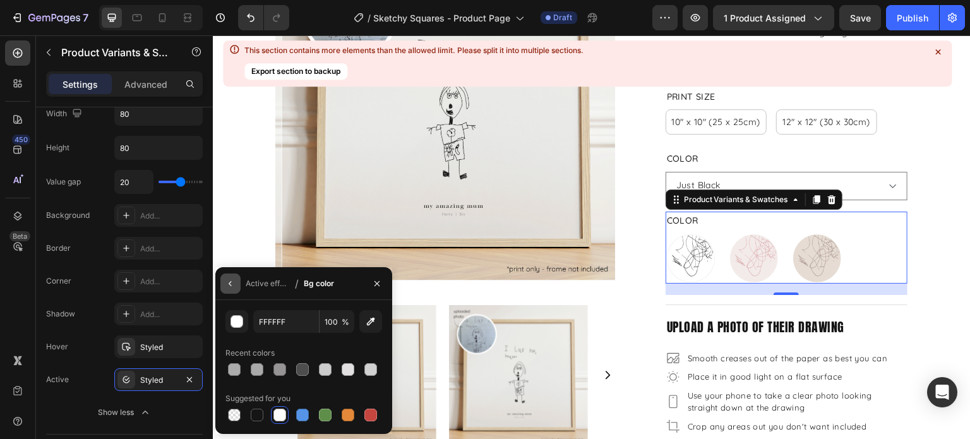
click at [232, 286] on icon "button" at bounding box center [230, 283] width 10 height 10
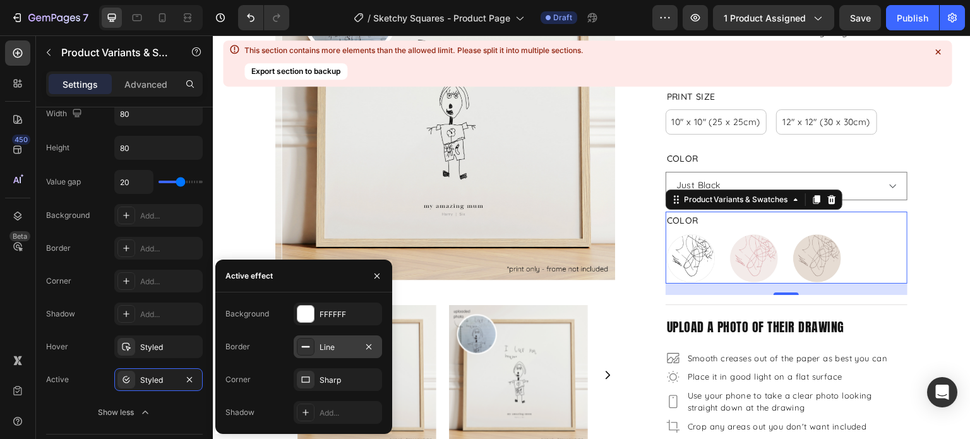
click at [352, 353] on div "Line" at bounding box center [338, 346] width 88 height 23
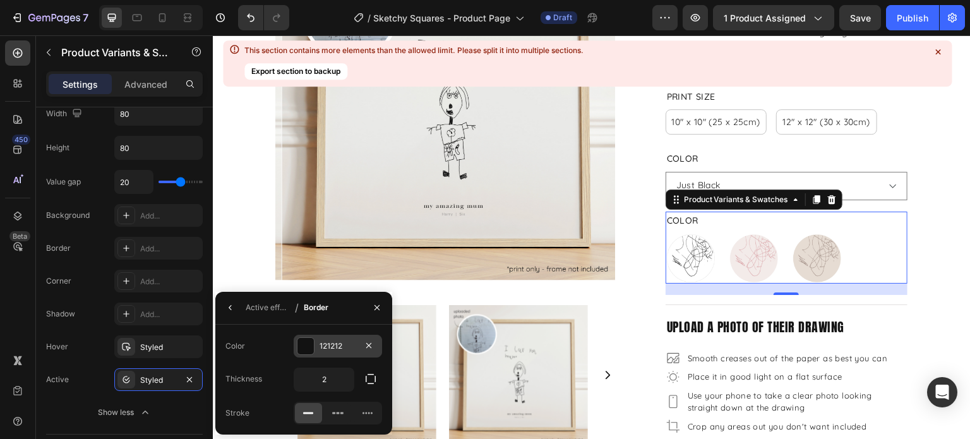
click at [329, 351] on div "121212" at bounding box center [337, 345] width 37 height 11
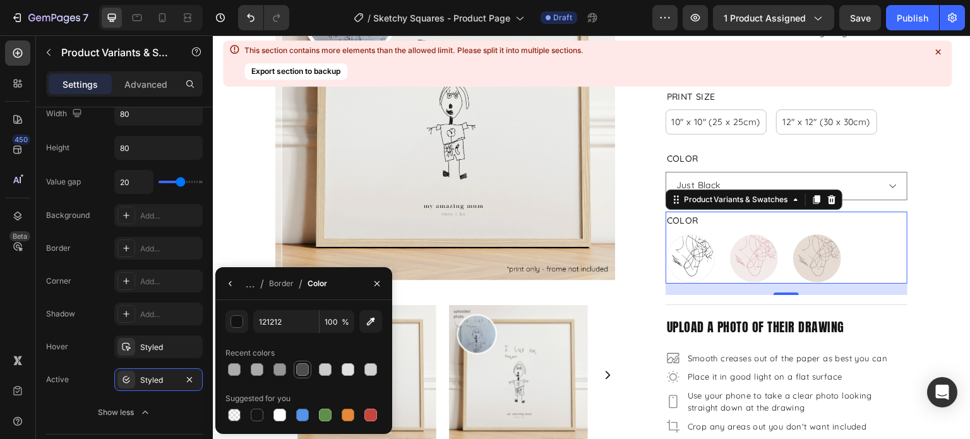
click at [299, 373] on div at bounding box center [302, 369] width 13 height 13
type input "4D4D4D"
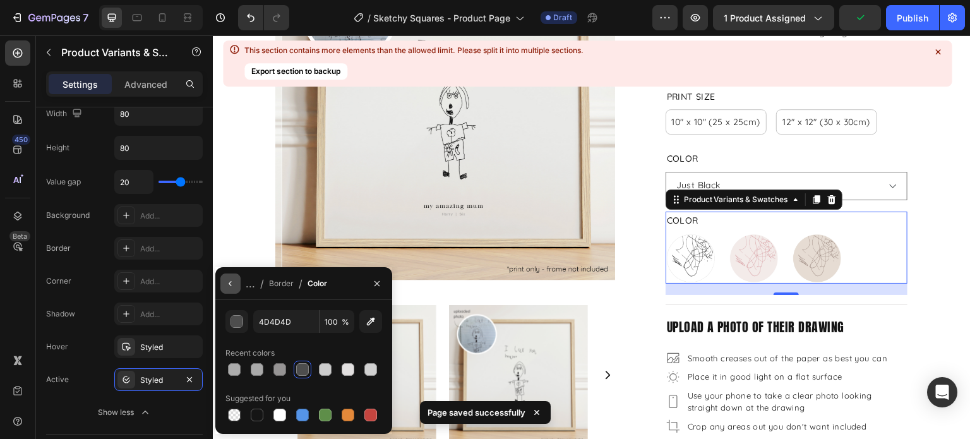
click at [234, 290] on button "button" at bounding box center [230, 283] width 20 height 20
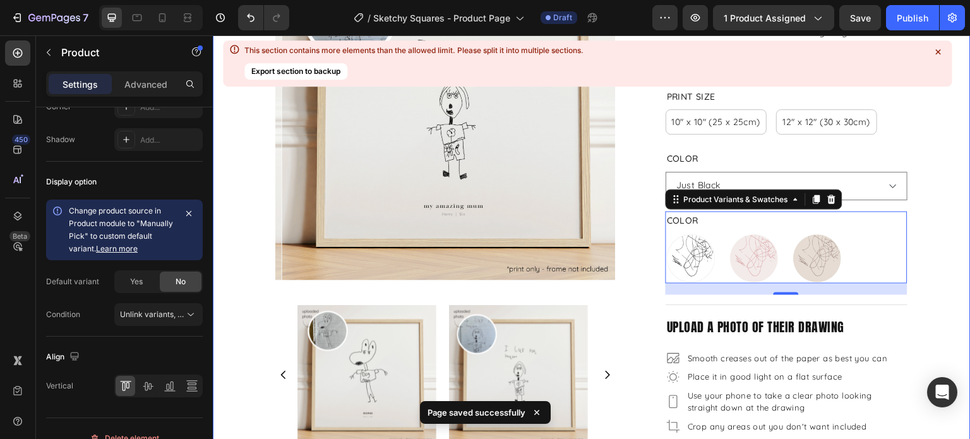
scroll to position [0, 0]
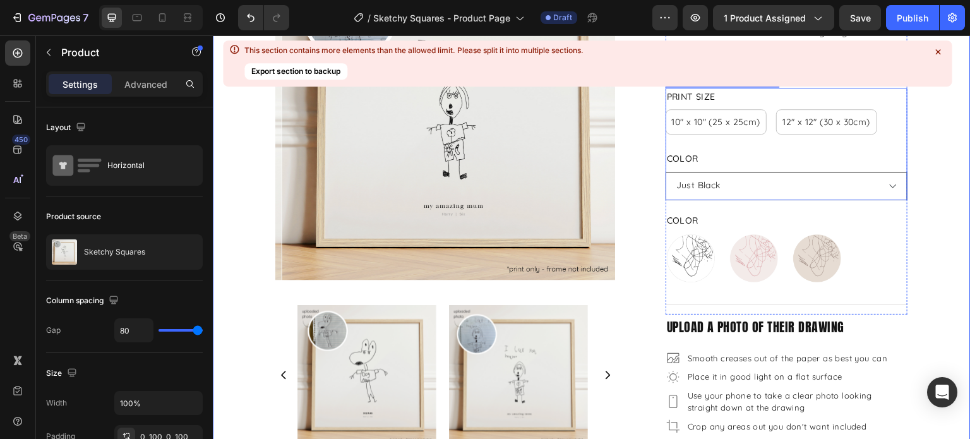
click at [794, 186] on select "Please select an option Just Black Blush and Berry Mushroom and Mocha" at bounding box center [786, 186] width 242 height 28
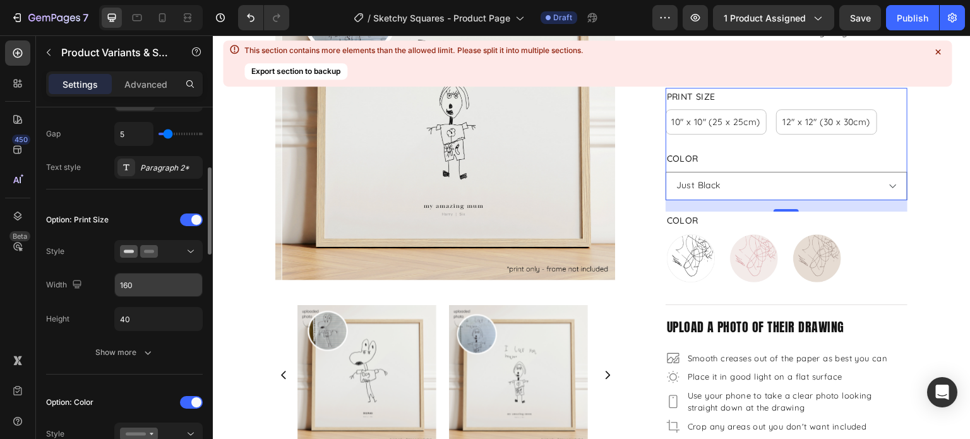
scroll to position [316, 0]
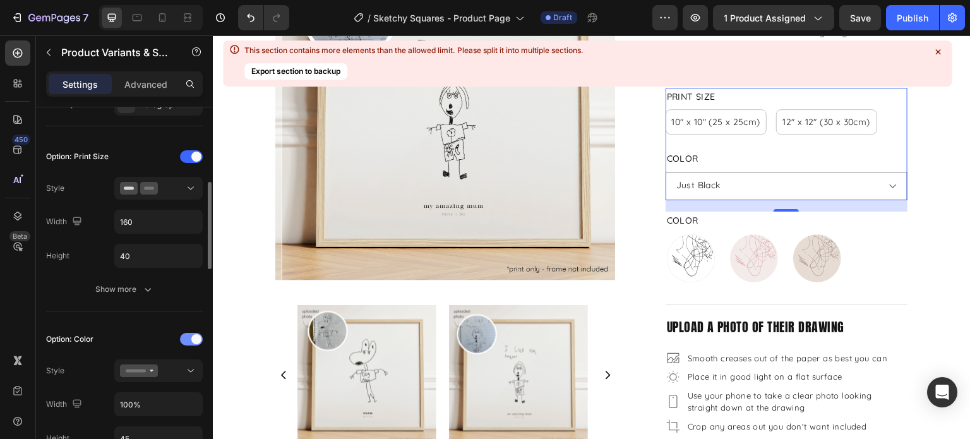
click at [184, 335] on div at bounding box center [191, 339] width 23 height 13
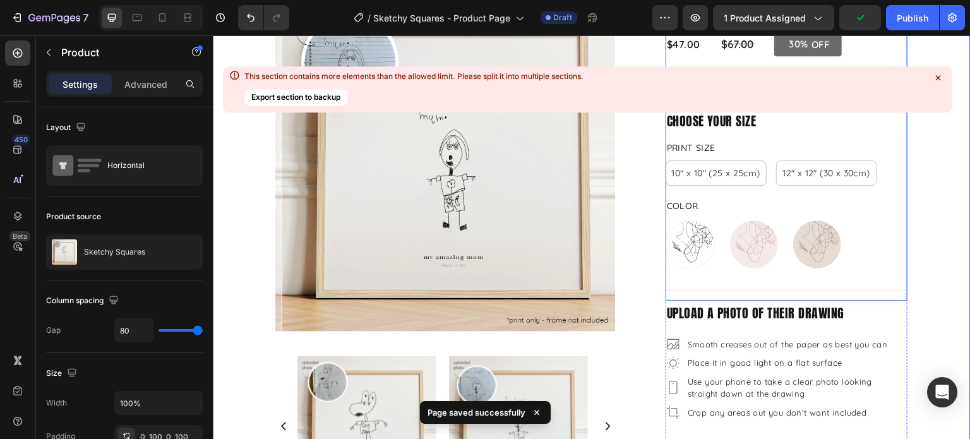
scroll to position [0, 0]
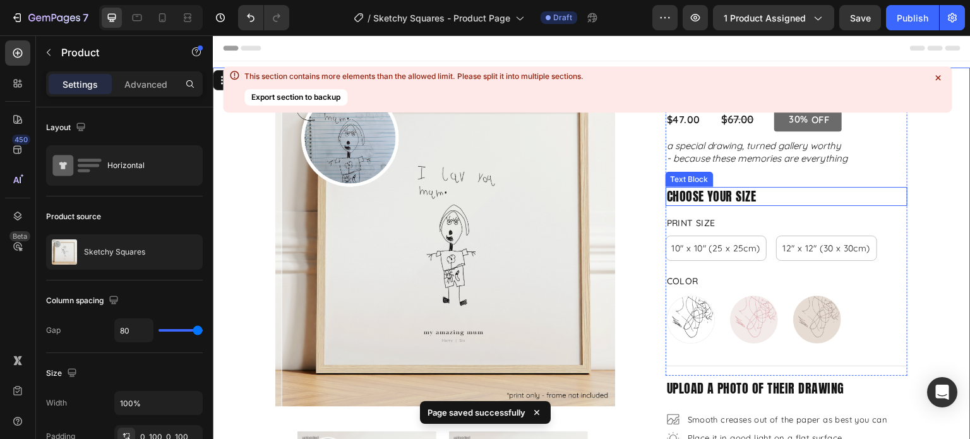
click at [742, 196] on p "choose your size" at bounding box center [786, 196] width 239 height 16
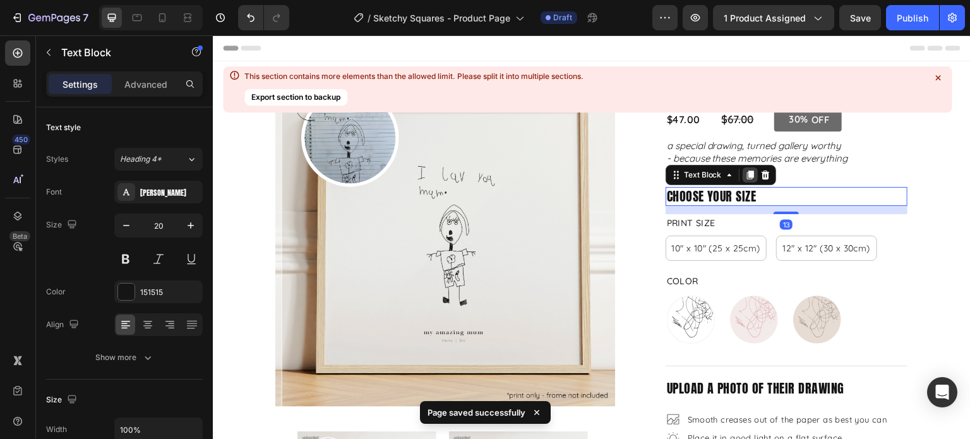
click at [746, 176] on icon at bounding box center [749, 174] width 7 height 9
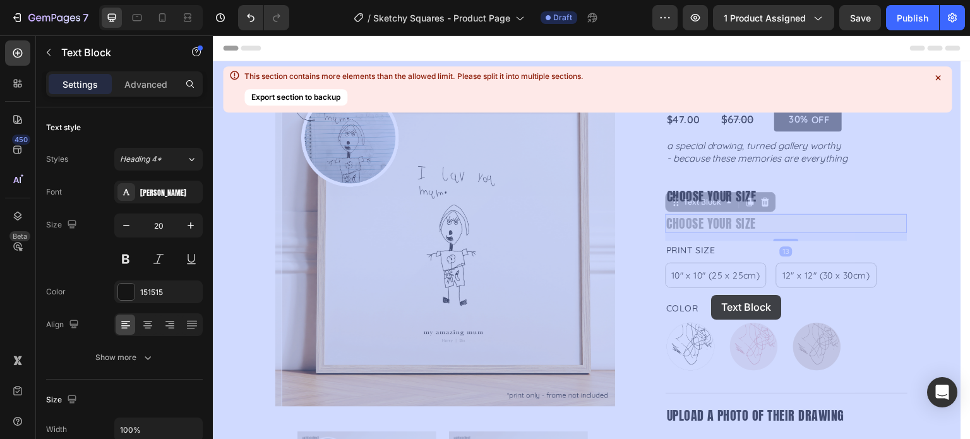
drag, startPoint x: 701, startPoint y: 201, endPoint x: 714, endPoint y: 290, distance: 89.9
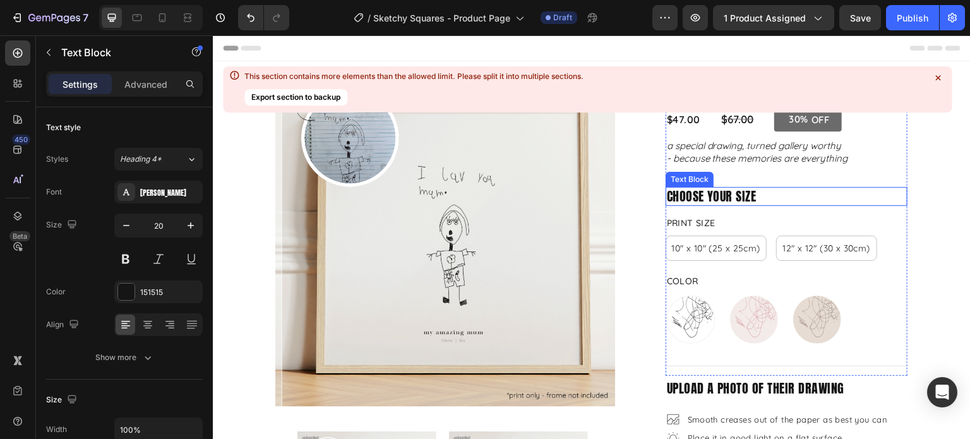
click at [711, 195] on p "choose your size" at bounding box center [786, 196] width 239 height 16
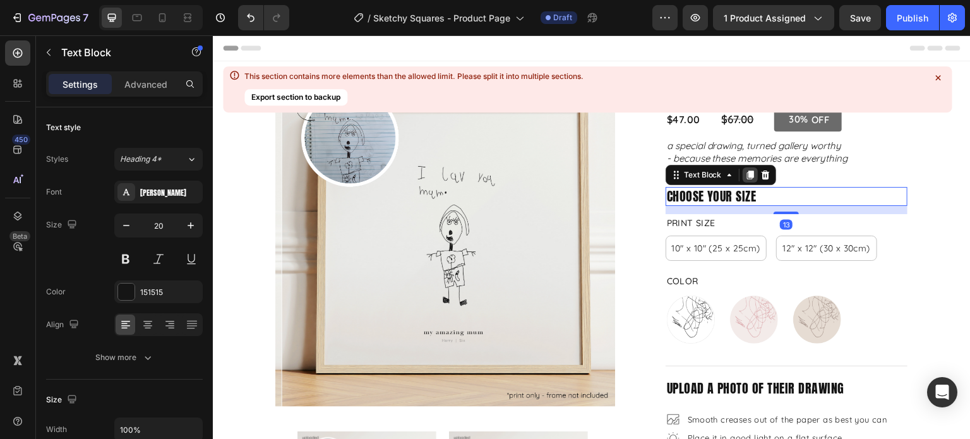
click at [746, 175] on icon at bounding box center [749, 174] width 7 height 9
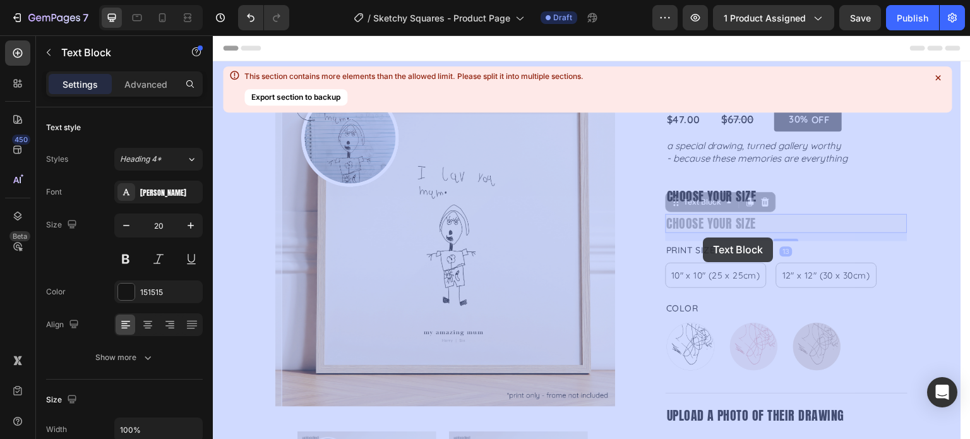
drag, startPoint x: 673, startPoint y: 204, endPoint x: 712, endPoint y: 232, distance: 47.8
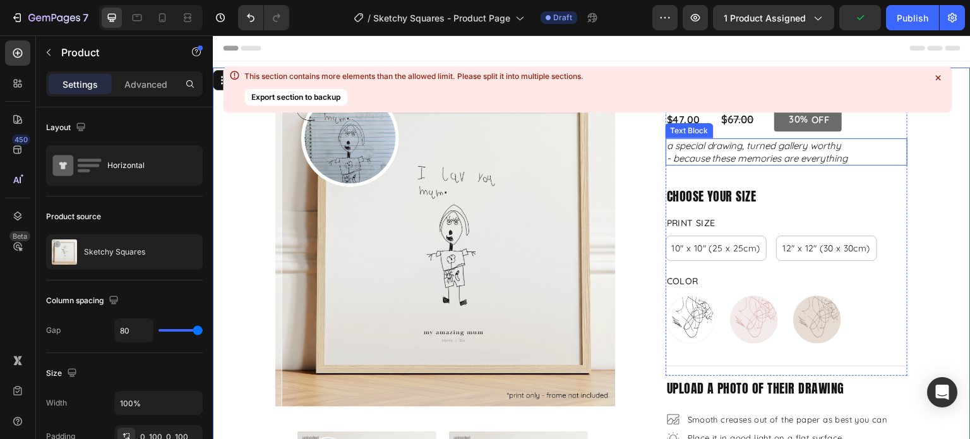
click at [730, 156] on p "- because these memories are everything" at bounding box center [786, 158] width 239 height 13
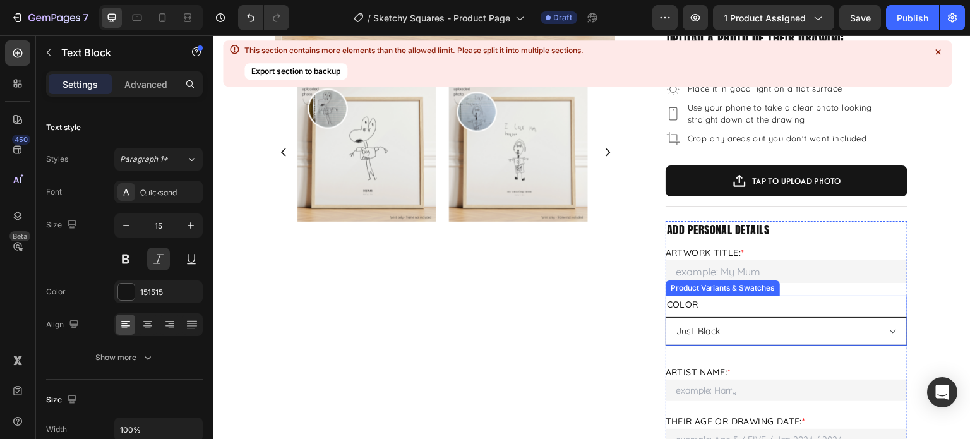
scroll to position [379, 0]
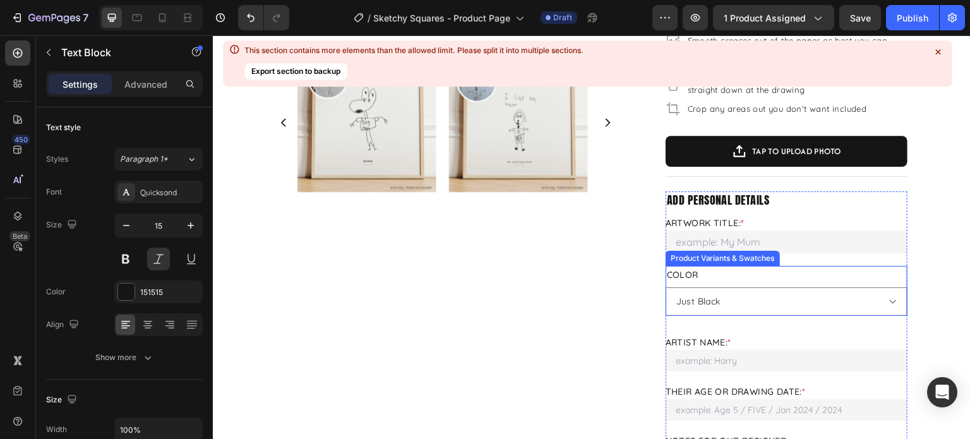
click at [772, 283] on div "Color Please select an option Just Black Blush and Berry Mushroom and Mocha" at bounding box center [786, 291] width 242 height 50
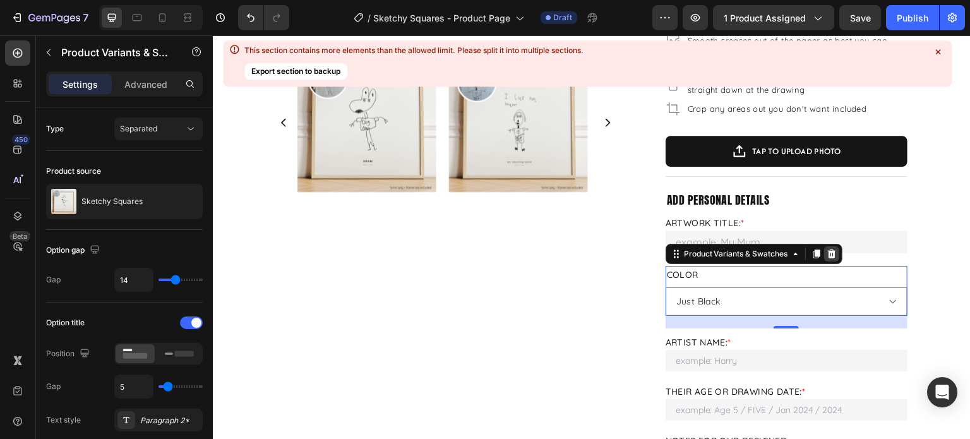
click at [826, 251] on icon at bounding box center [831, 254] width 10 height 10
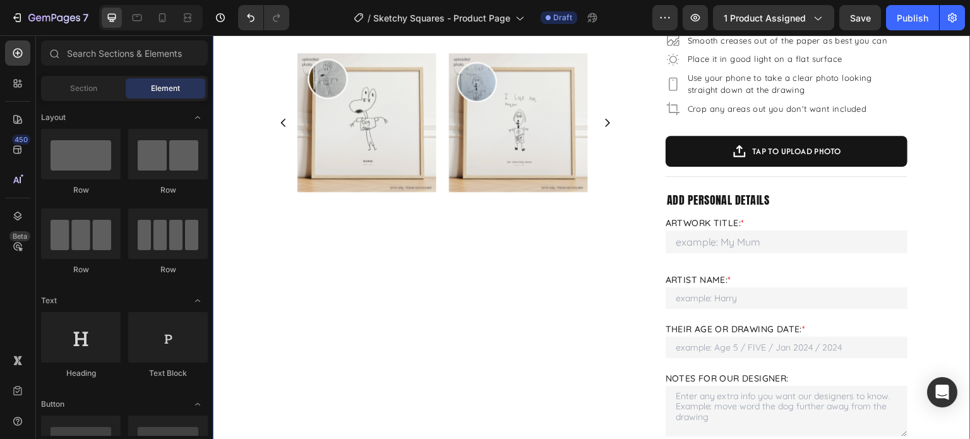
click at [916, 276] on div "Product Images Product Images Sketchy Squares Product Title $47.00 Product Pric…" at bounding box center [591, 271] width 757 height 1165
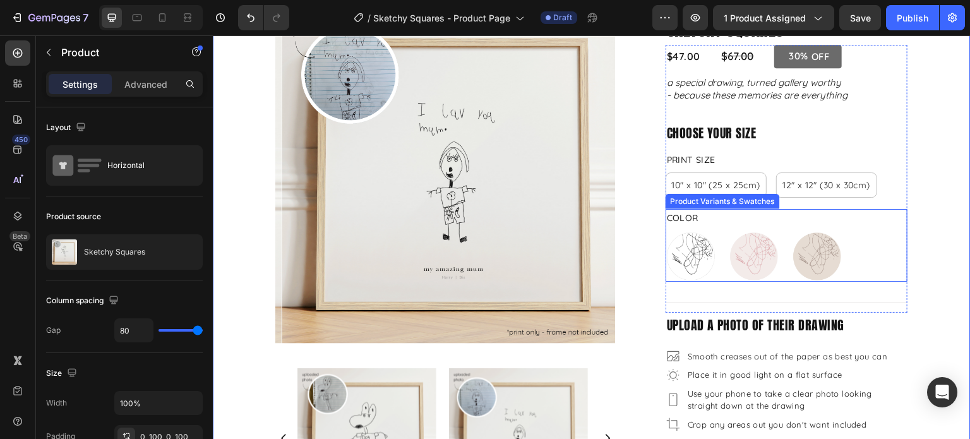
scroll to position [0, 0]
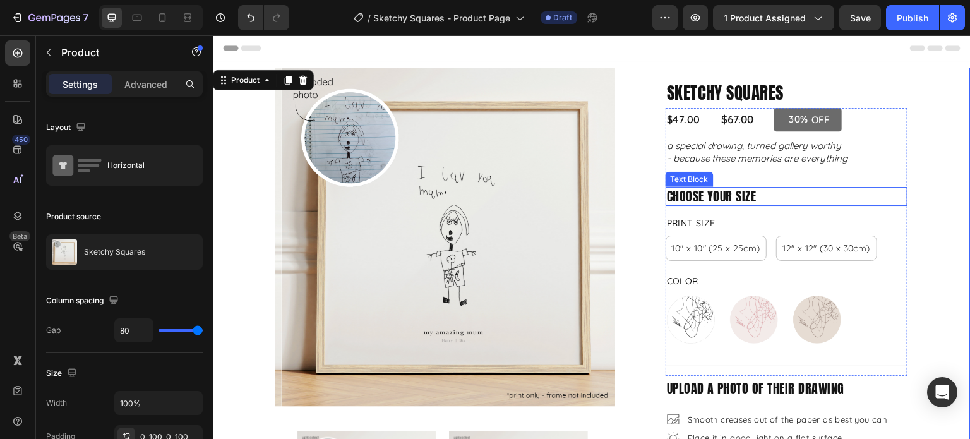
click at [726, 192] on p "choose your size" at bounding box center [786, 196] width 239 height 16
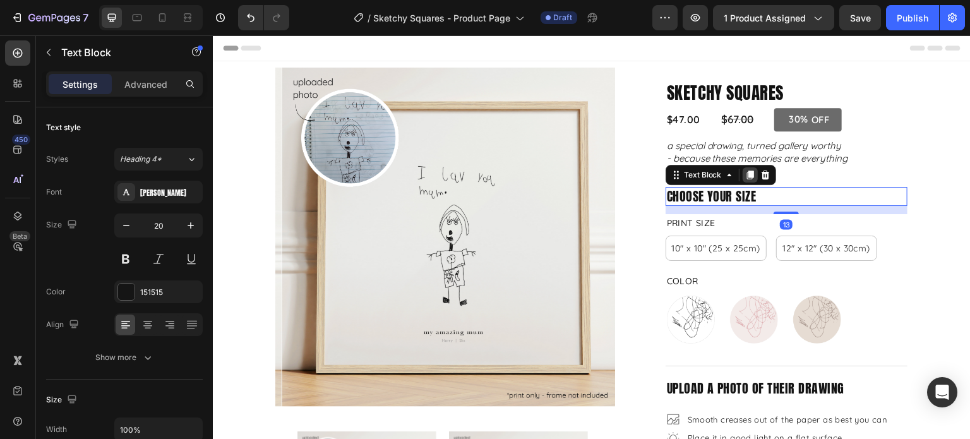
click at [746, 172] on icon at bounding box center [749, 174] width 7 height 9
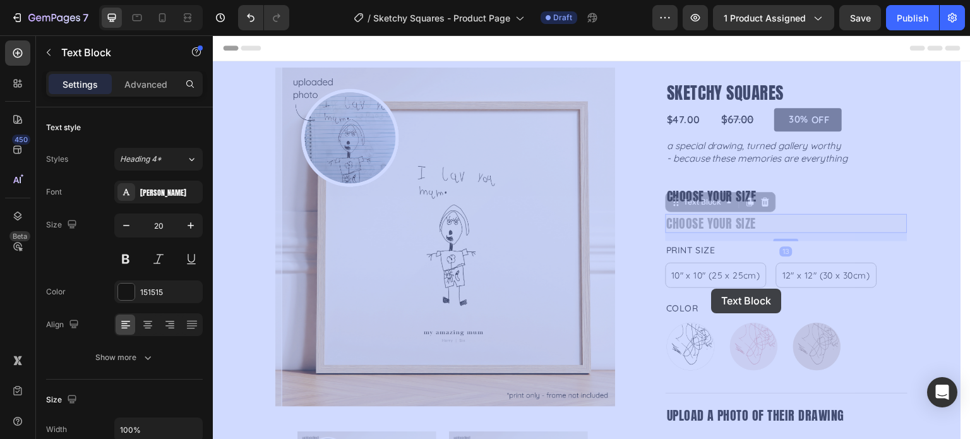
drag, startPoint x: 701, startPoint y: 202, endPoint x: 733, endPoint y: 220, distance: 37.3
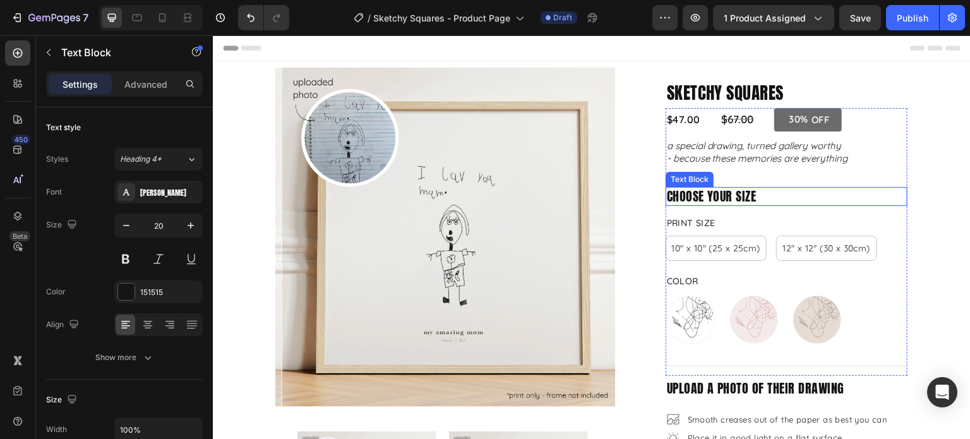
click at [806, 201] on p "choose your size" at bounding box center [786, 196] width 239 height 16
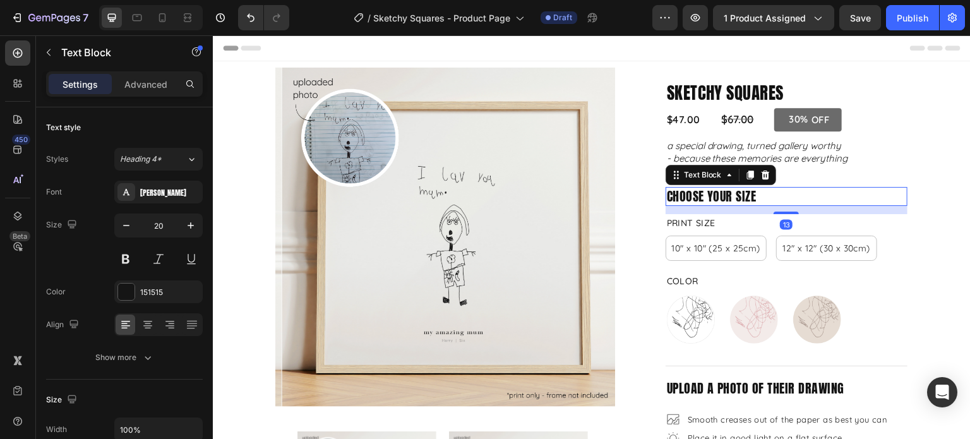
click at [715, 194] on p "choose your size" at bounding box center [786, 196] width 239 height 16
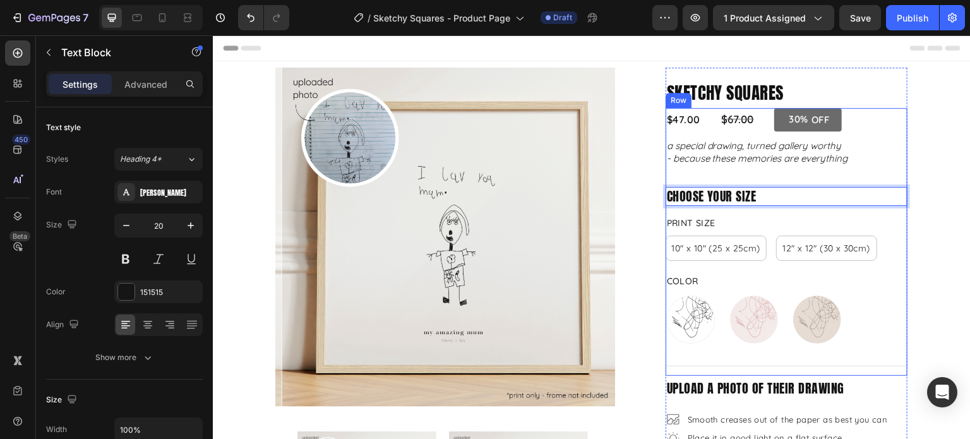
click at [728, 355] on div "$47.00 Product Price Product Price $67.00 Product Price Product Price 30% OFF D…" at bounding box center [786, 241] width 242 height 267
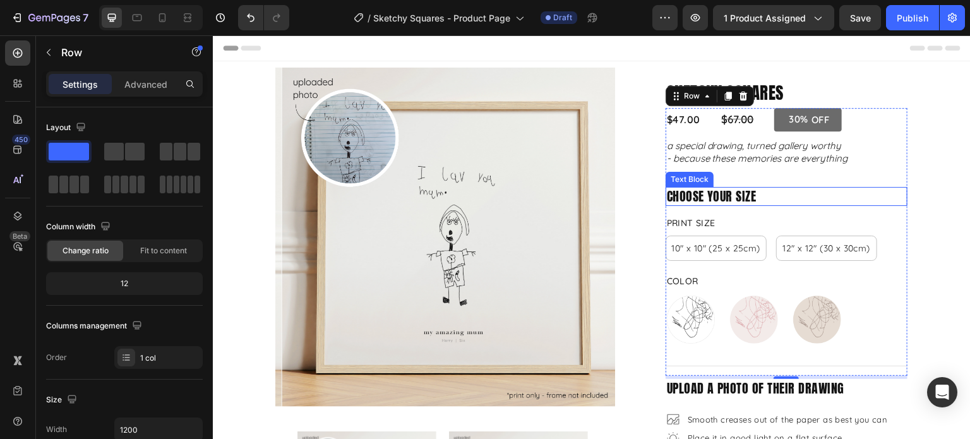
click at [729, 197] on p "choose your size" at bounding box center [786, 196] width 239 height 16
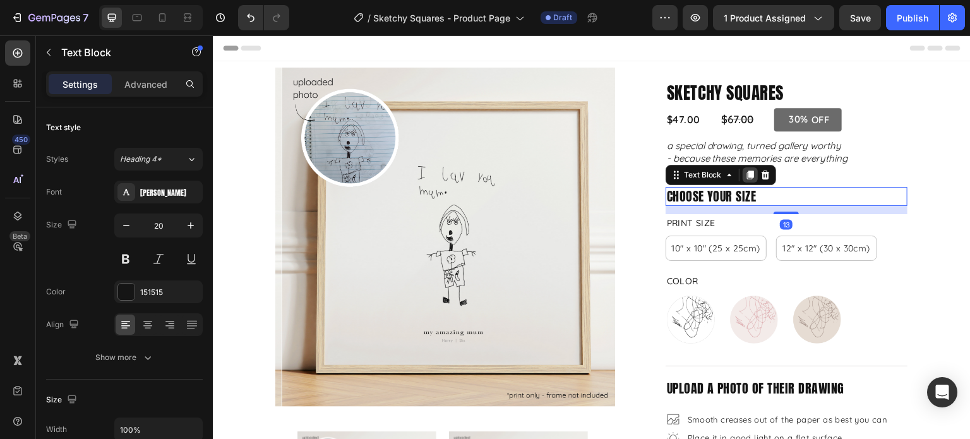
click at [749, 172] on div at bounding box center [749, 174] width 15 height 15
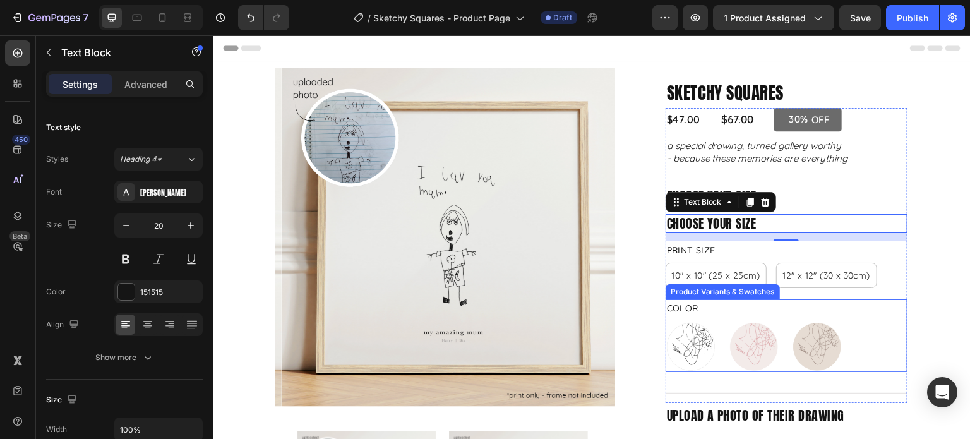
click at [738, 316] on div "Color Just Black Just Black Blush and Berry Blush and Berry Mushroom and Mocha …" at bounding box center [786, 335] width 242 height 72
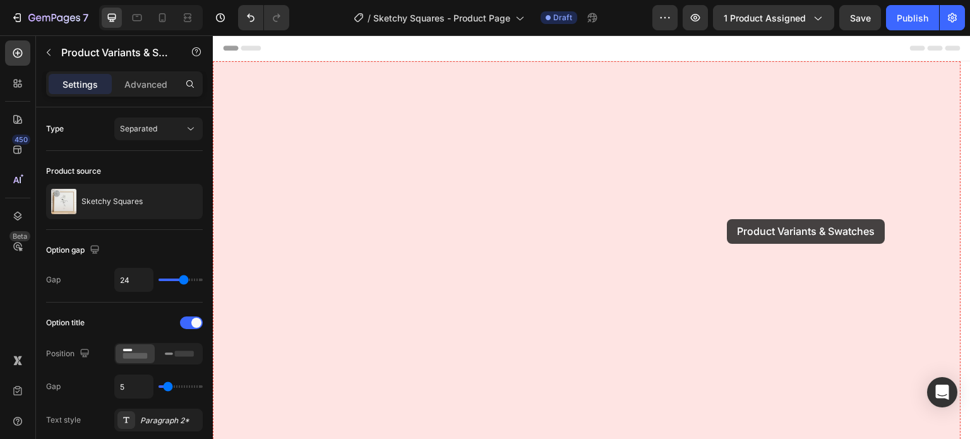
drag, startPoint x: 708, startPoint y: 292, endPoint x: 726, endPoint y: 222, distance: 72.6
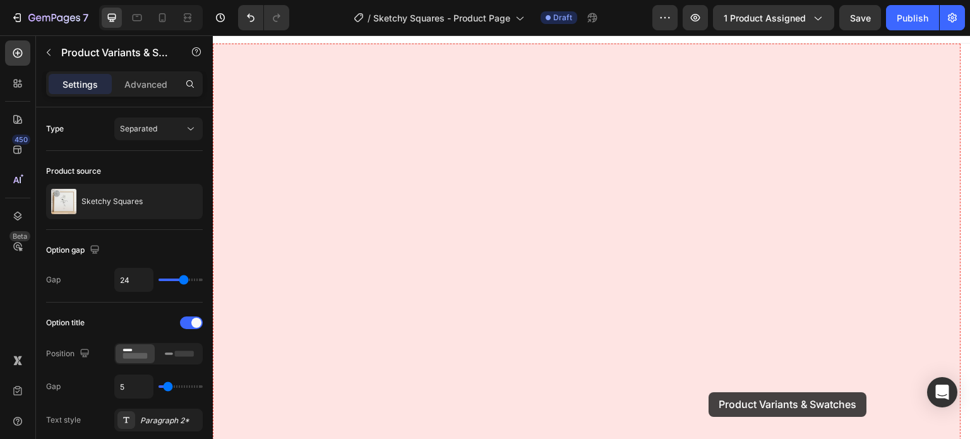
drag, startPoint x: 686, startPoint y: 288, endPoint x: 700, endPoint y: 353, distance: 67.1
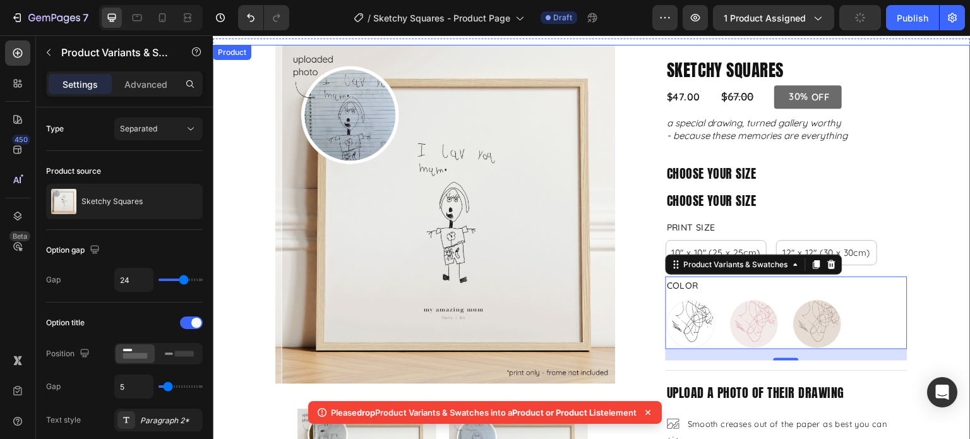
click at [896, 242] on div "10" x 10" (25 x 25cm) 10" x 10" (25 x 25cm) 10" x 10" (25 x 25cm) 12" x 12" (30…" at bounding box center [786, 252] width 242 height 25
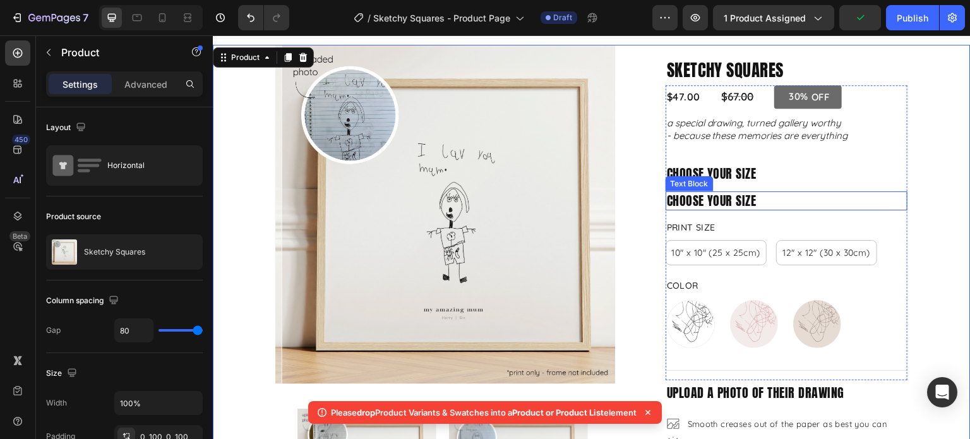
click at [724, 202] on p "choose your size" at bounding box center [786, 201] width 239 height 16
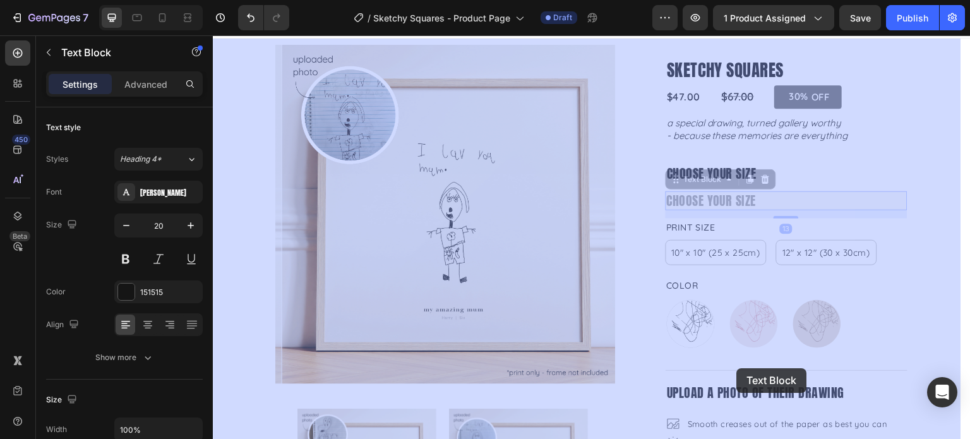
drag, startPoint x: 694, startPoint y: 181, endPoint x: 800, endPoint y: 268, distance: 137.2
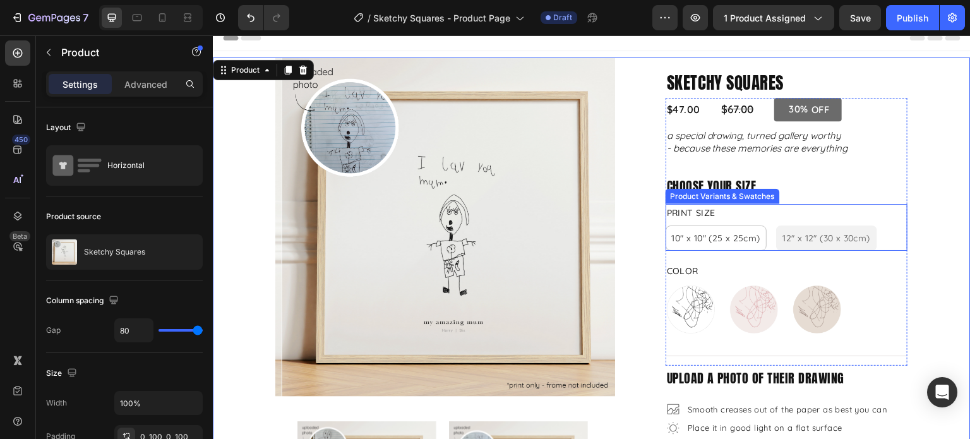
scroll to position [0, 0]
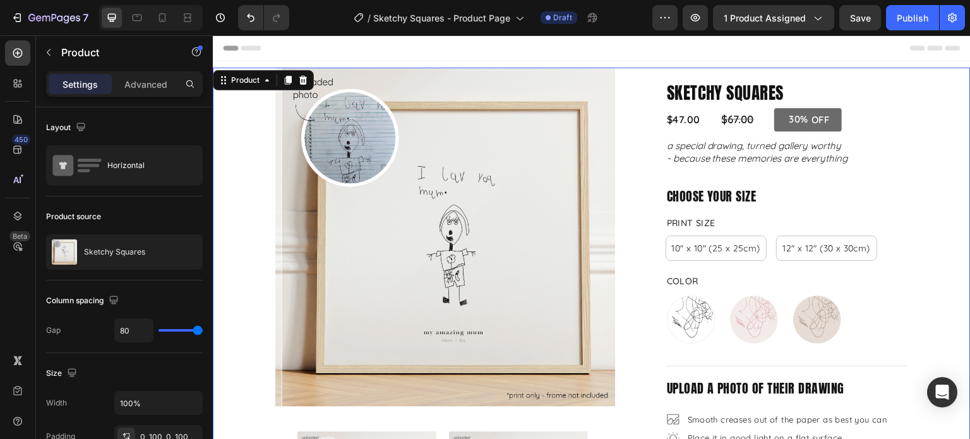
click at [160, 20] on icon at bounding box center [162, 17] width 13 height 13
type input "0"
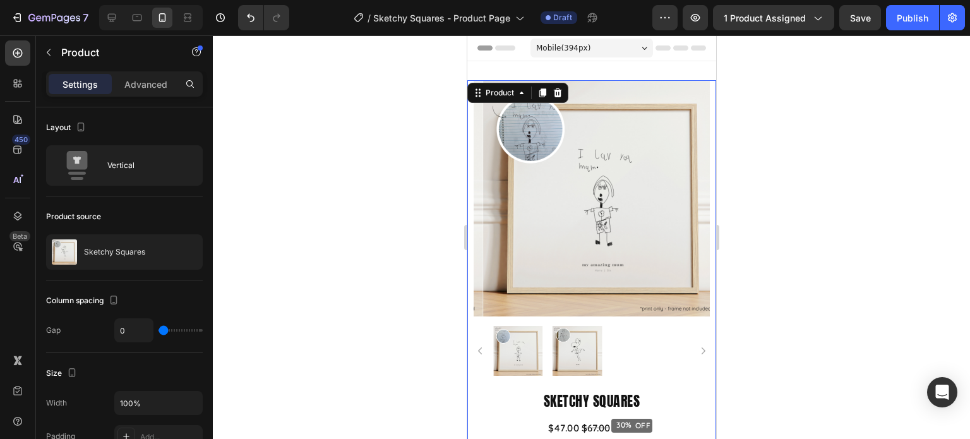
drag, startPoint x: 875, startPoint y: 262, endPoint x: 768, endPoint y: 256, distance: 107.5
click at [874, 262] on div at bounding box center [591, 236] width 757 height 403
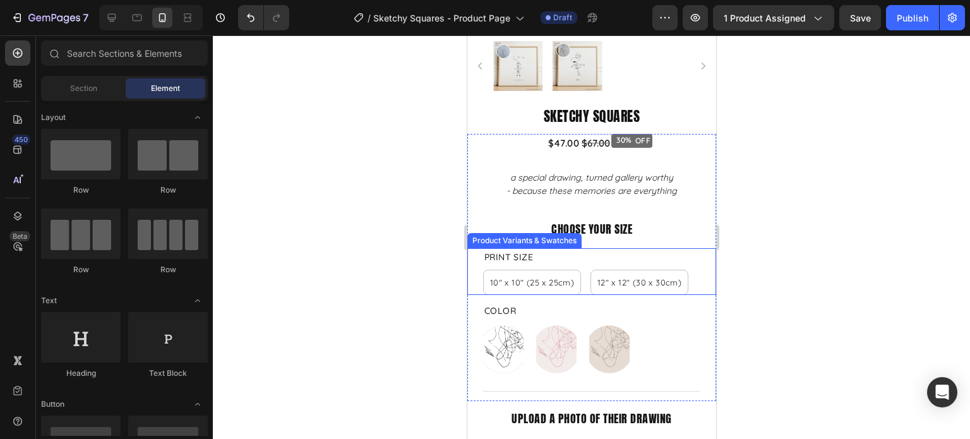
scroll to position [316, 0]
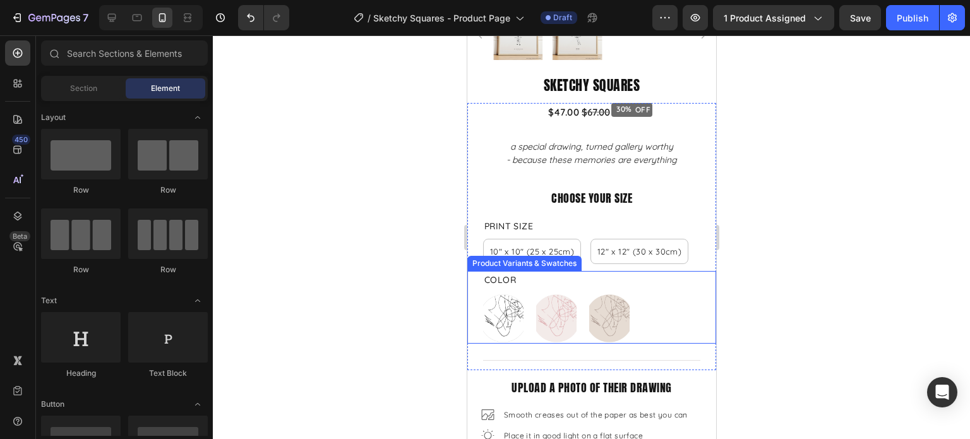
click at [646, 319] on div "Just Black Just Black Blush and Berry Blush and Berry Mushroom and Mocha Mushro…" at bounding box center [590, 318] width 217 height 50
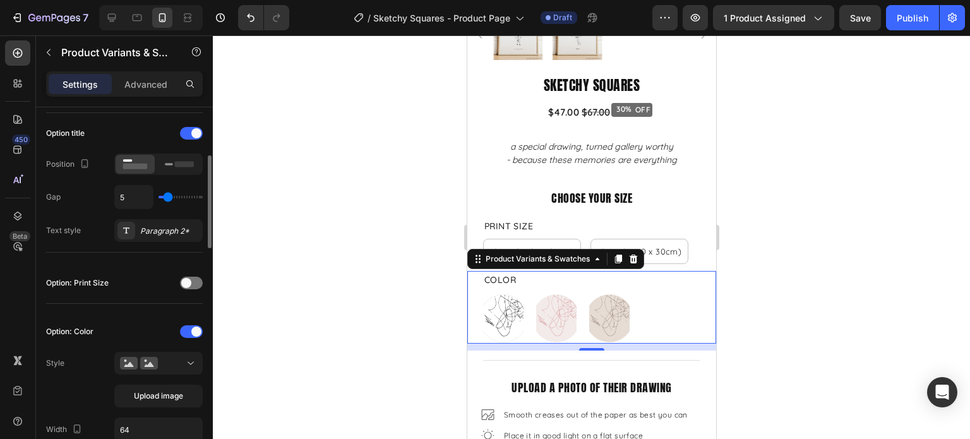
scroll to position [252, 0]
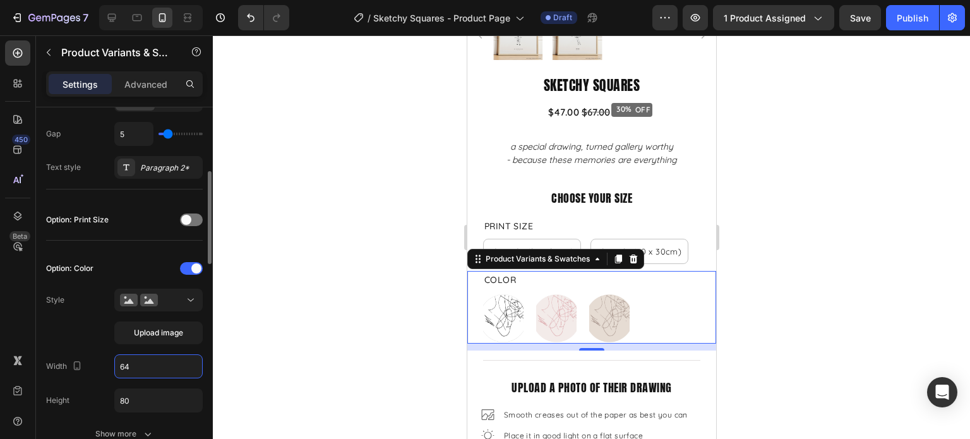
click at [147, 373] on input "64" at bounding box center [158, 366] width 87 height 23
click at [148, 401] on input "80" at bounding box center [158, 400] width 87 height 23
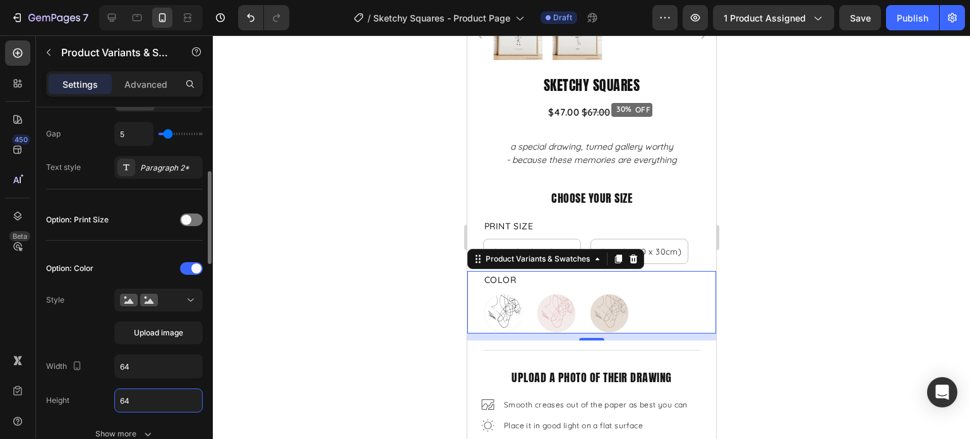
scroll to position [379, 0]
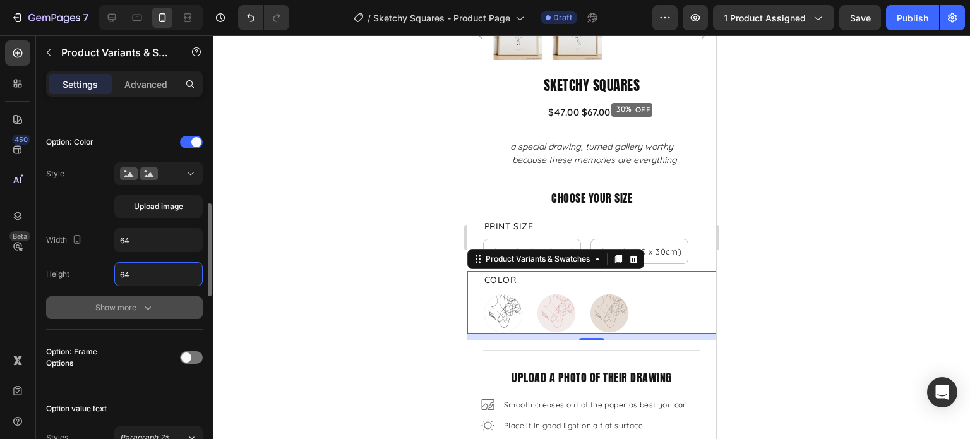
type input "64"
click at [139, 313] on button "Show more" at bounding box center [124, 307] width 157 height 23
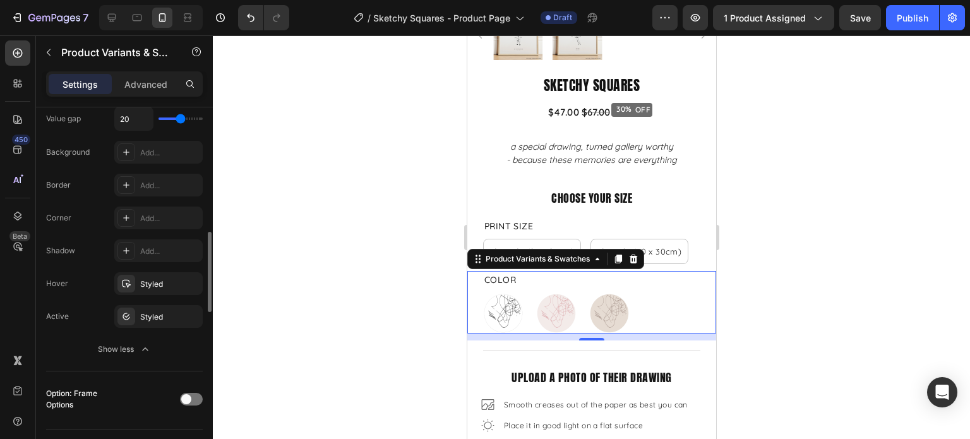
scroll to position [757, 0]
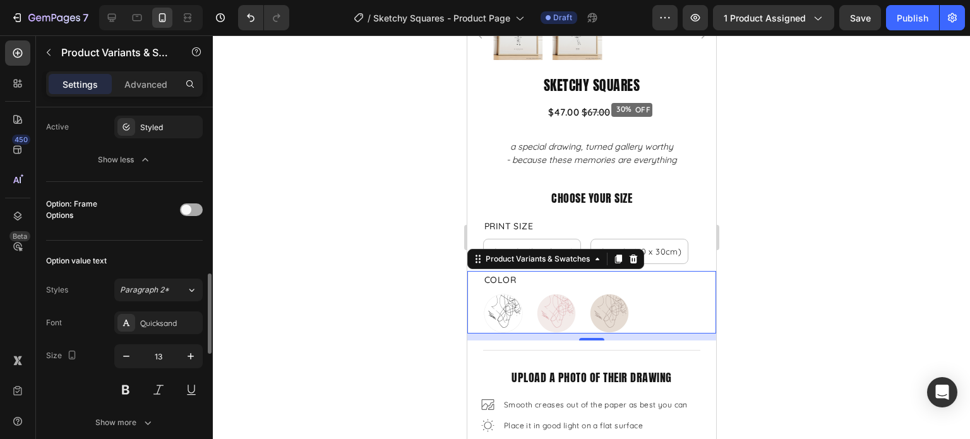
click at [198, 210] on div at bounding box center [191, 209] width 23 height 13
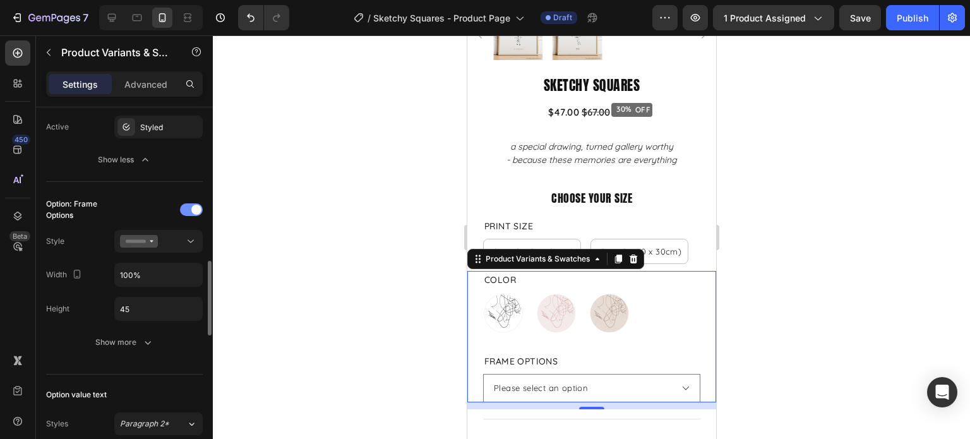
click at [183, 209] on div at bounding box center [191, 209] width 23 height 13
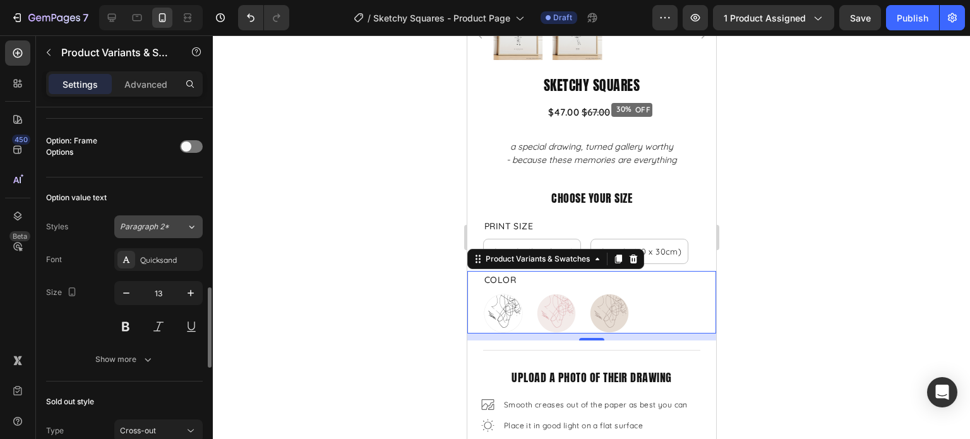
scroll to position [947, 0]
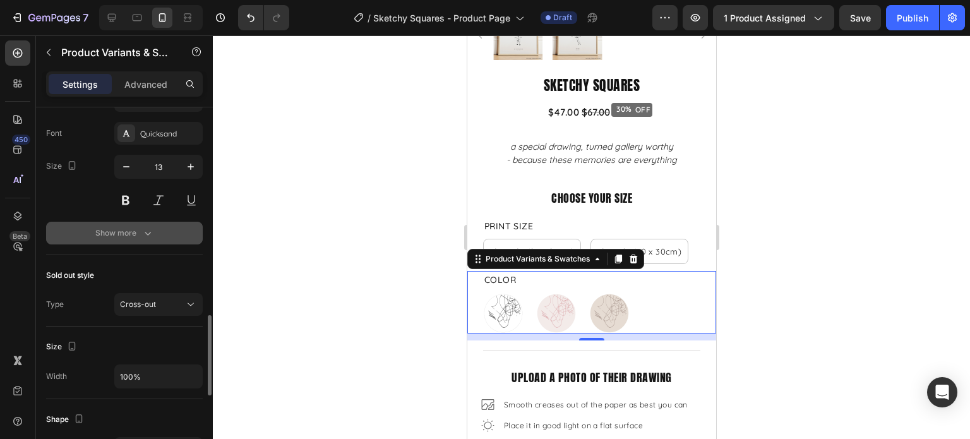
click at [140, 233] on div "Show more" at bounding box center [124, 233] width 59 height 13
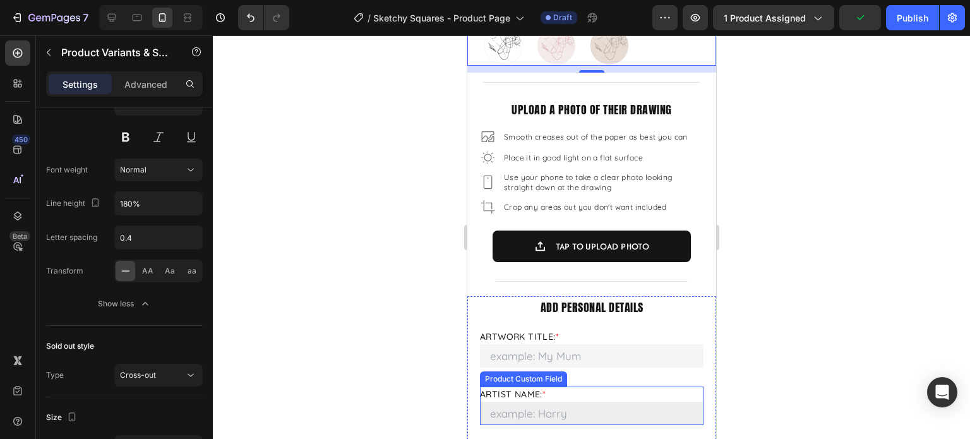
scroll to position [694, 0]
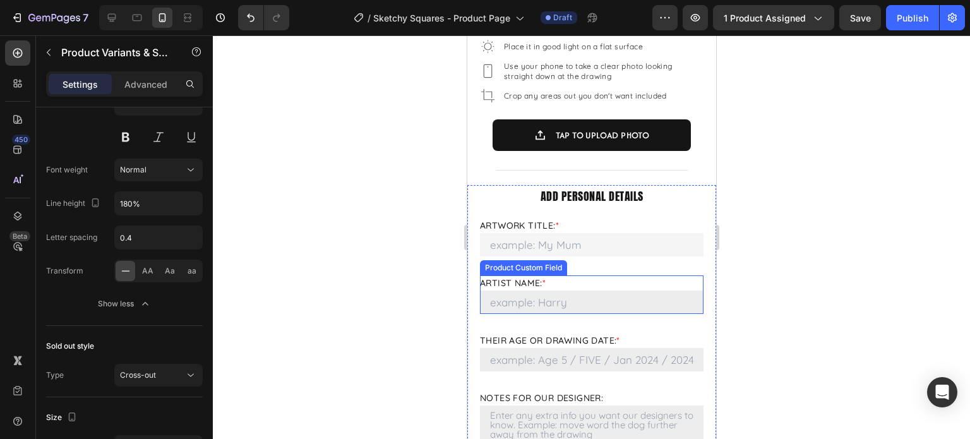
click at [564, 278] on div "Artist Name: *" at bounding box center [590, 282] width 223 height 15
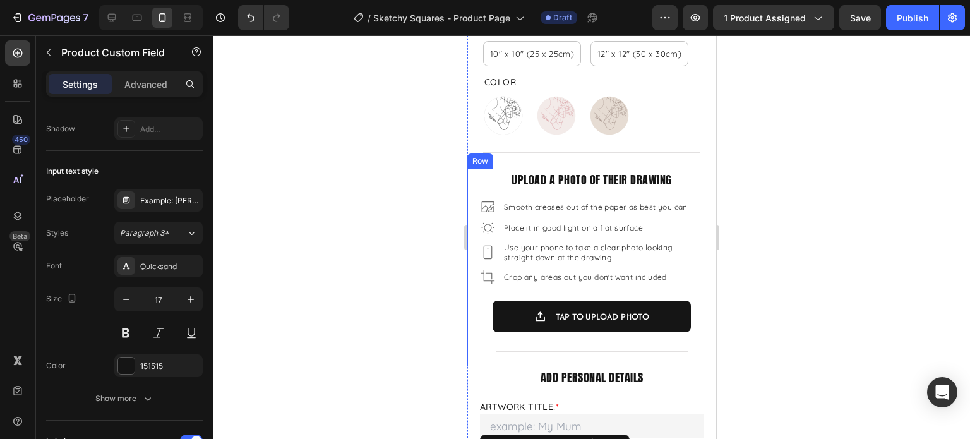
scroll to position [379, 0]
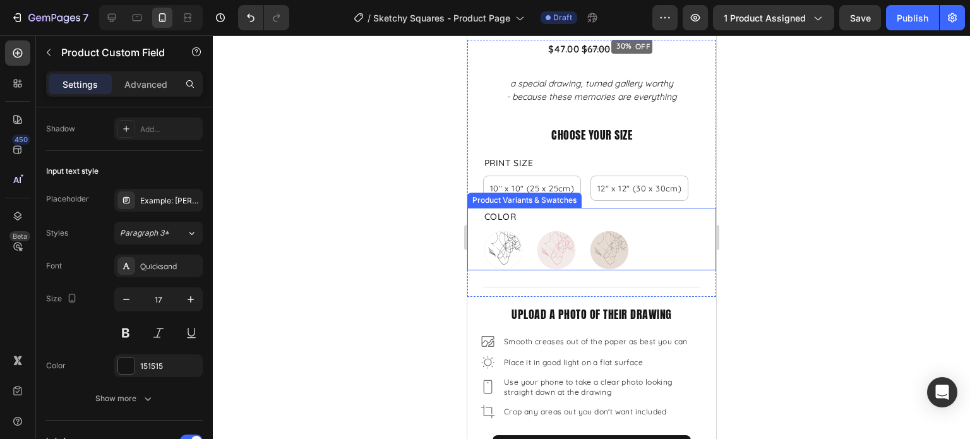
click at [525, 210] on div "Color Just Black Just Black Blush and Berry Blush and Berry Mushroom and Mocha …" at bounding box center [590, 239] width 217 height 62
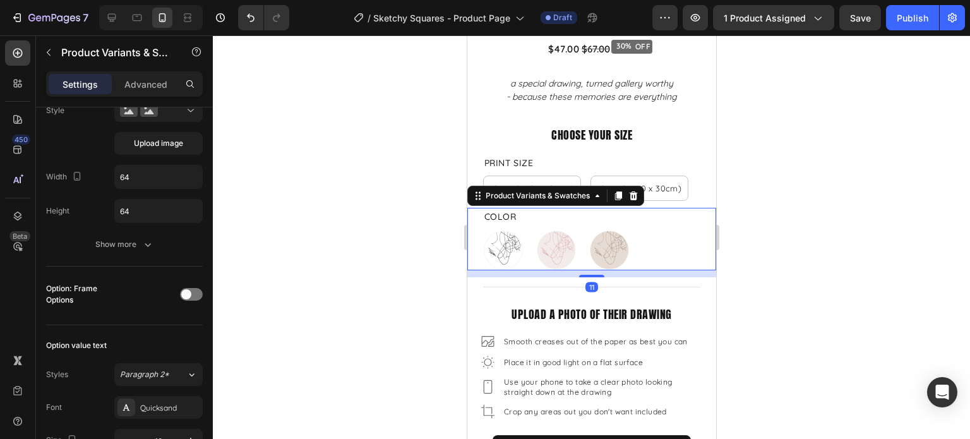
scroll to position [0, 0]
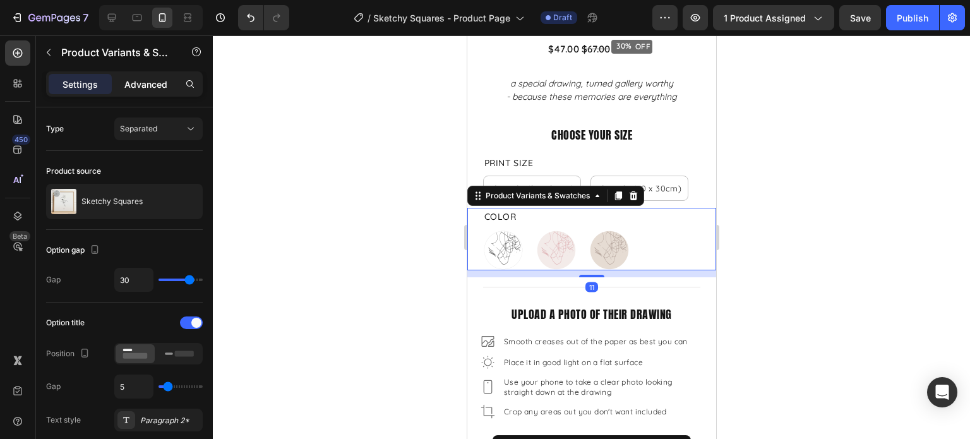
click at [160, 81] on p "Advanced" at bounding box center [145, 84] width 43 height 13
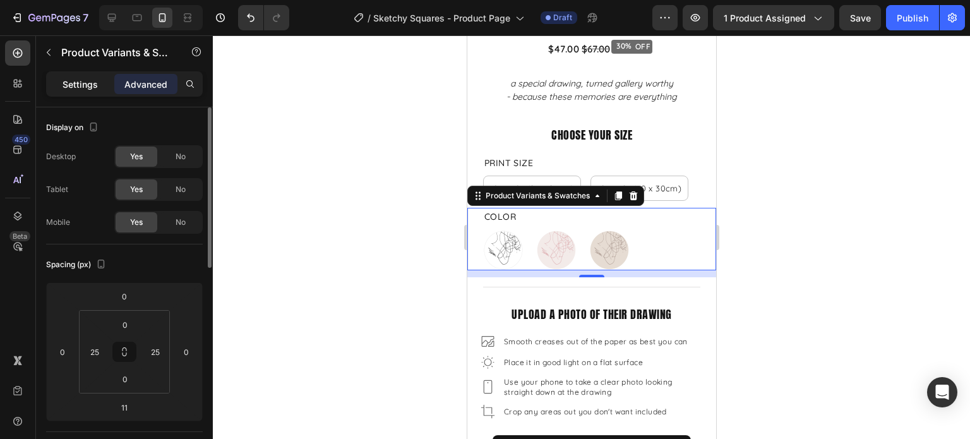
click at [71, 83] on p "Settings" at bounding box center [79, 84] width 35 height 13
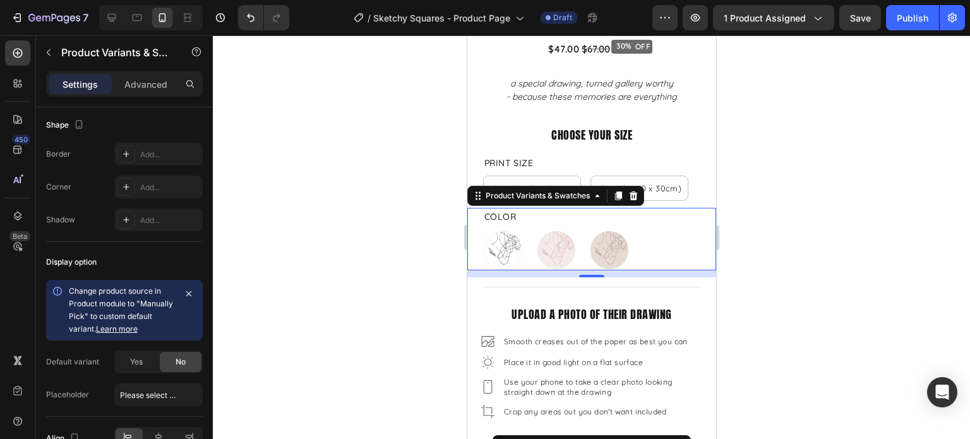
scroll to position [1078, 0]
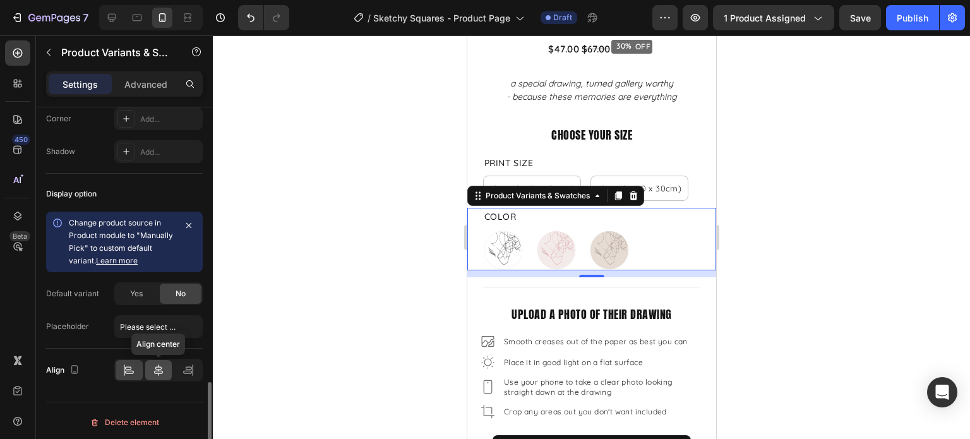
click at [157, 372] on icon at bounding box center [158, 370] width 13 height 13
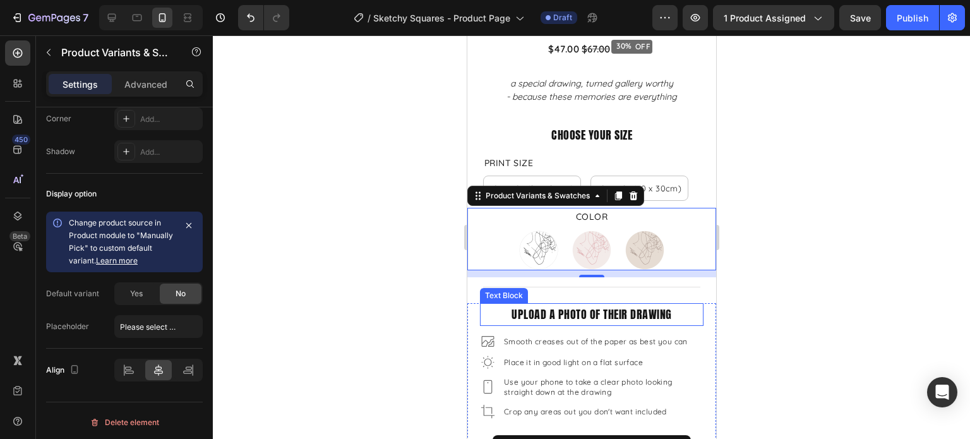
click at [775, 284] on div at bounding box center [591, 236] width 757 height 403
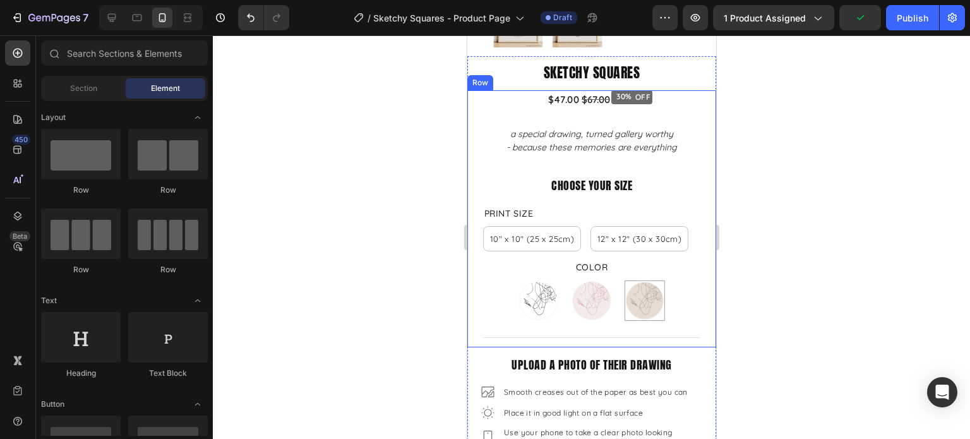
scroll to position [442, 0]
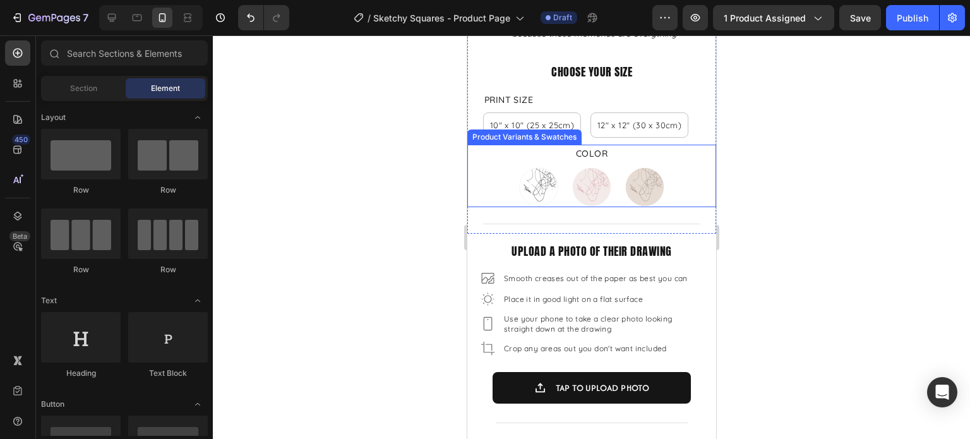
click at [656, 151] on div "Color Just Black Just Black Blush and Berry Blush and Berry Mushroom and Mocha …" at bounding box center [590, 176] width 217 height 62
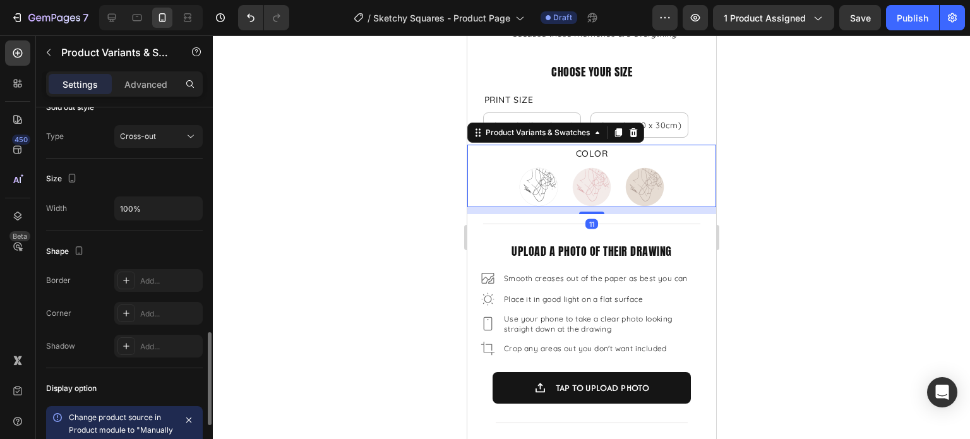
scroll to position [1078, 0]
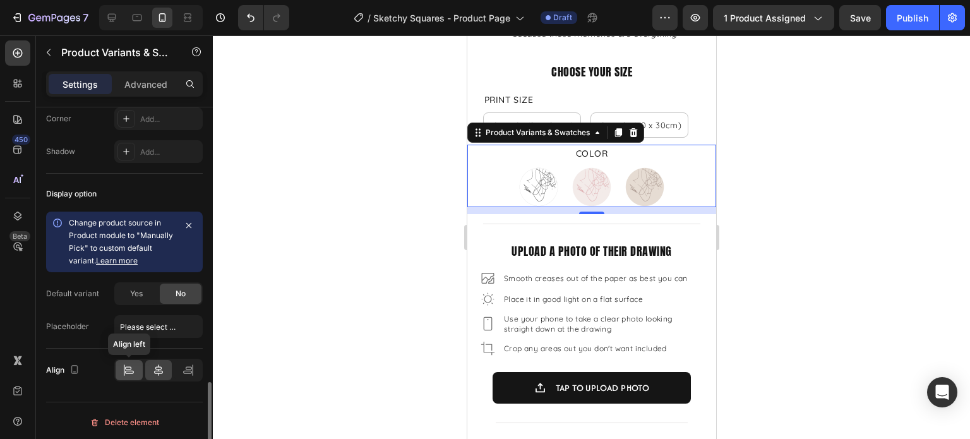
click at [131, 373] on div at bounding box center [129, 370] width 27 height 20
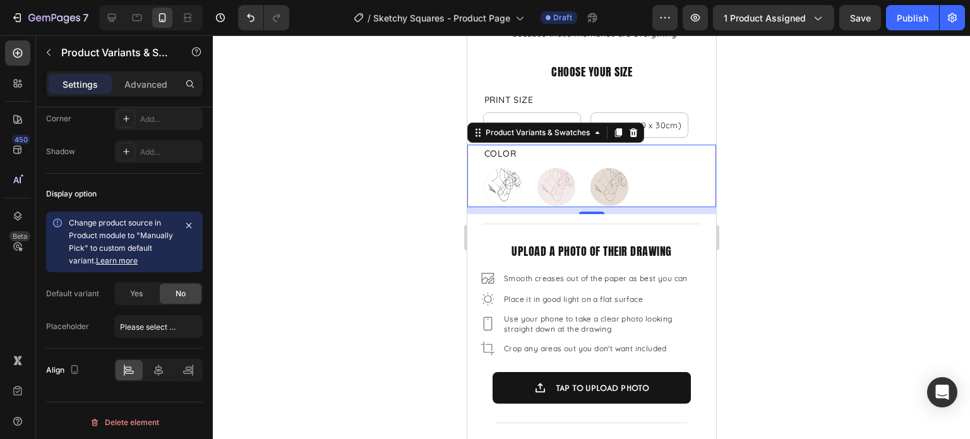
click at [828, 199] on div at bounding box center [591, 236] width 757 height 403
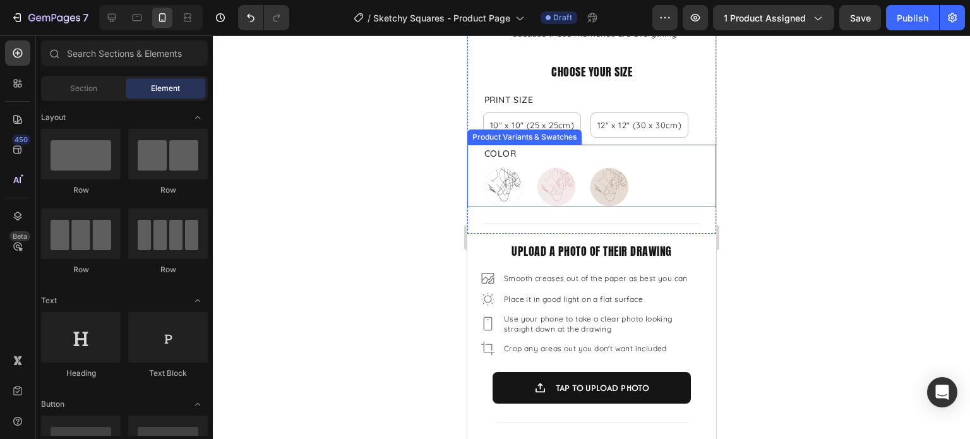
click at [649, 179] on div "Just Black Just Black Blush and Berry Blush and Berry Mushroom and Mocha Mushro…" at bounding box center [590, 187] width 217 height 40
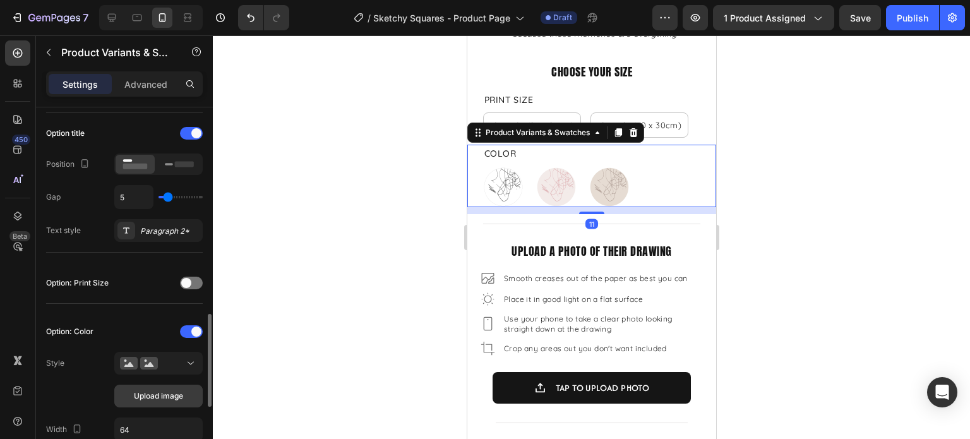
scroll to position [316, 0]
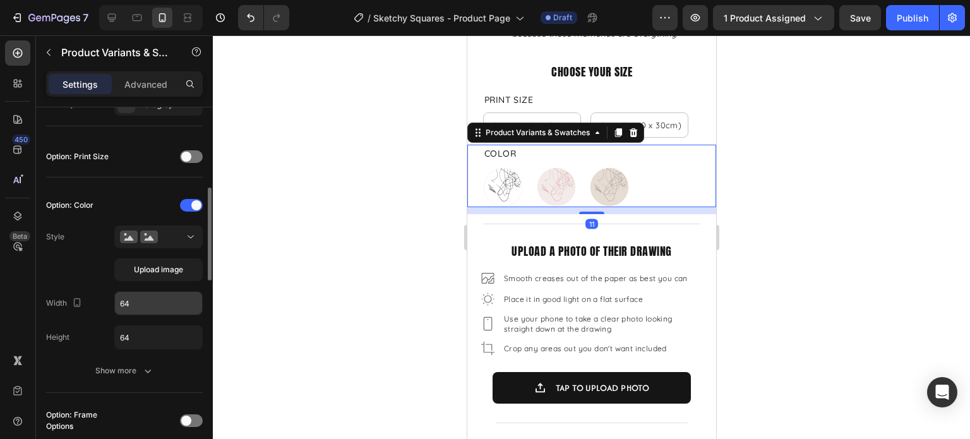
click at [143, 311] on input "64" at bounding box center [158, 303] width 87 height 23
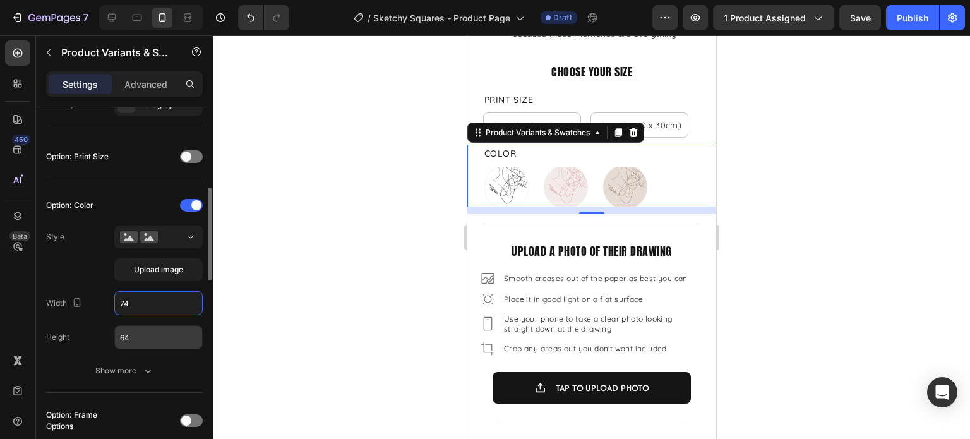
type input "74"
click at [141, 326] on input "64" at bounding box center [158, 337] width 87 height 23
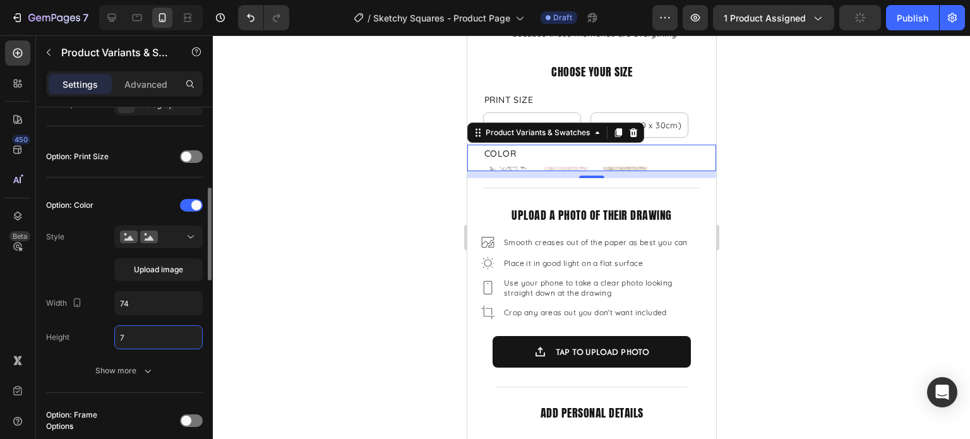
type input "74"
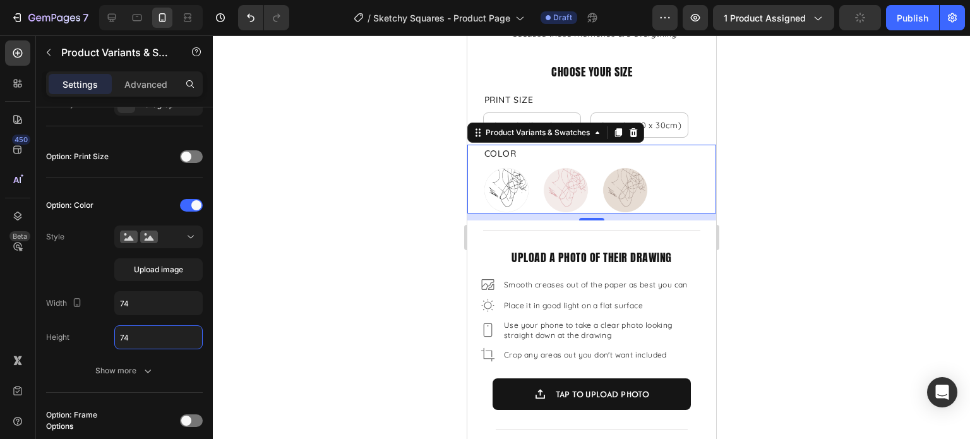
click at [854, 232] on div at bounding box center [591, 236] width 757 height 403
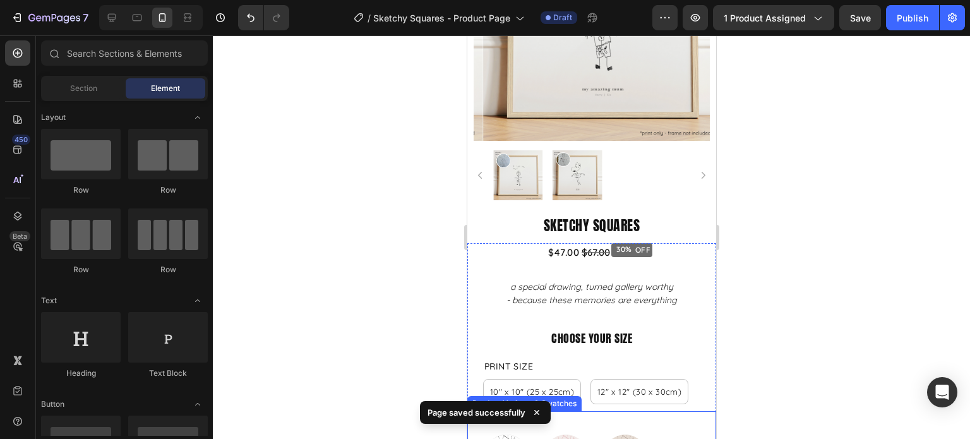
scroll to position [0, 0]
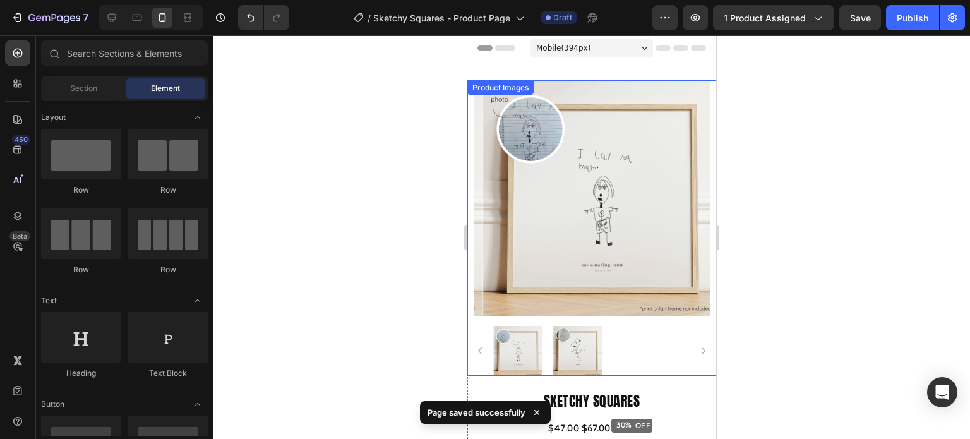
click at [652, 247] on img at bounding box center [600, 198] width 236 height 236
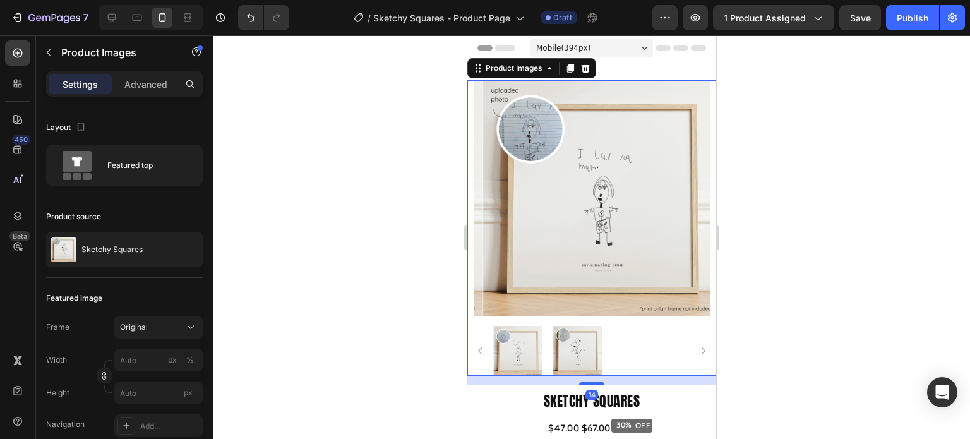
click at [775, 239] on div at bounding box center [591, 236] width 757 height 403
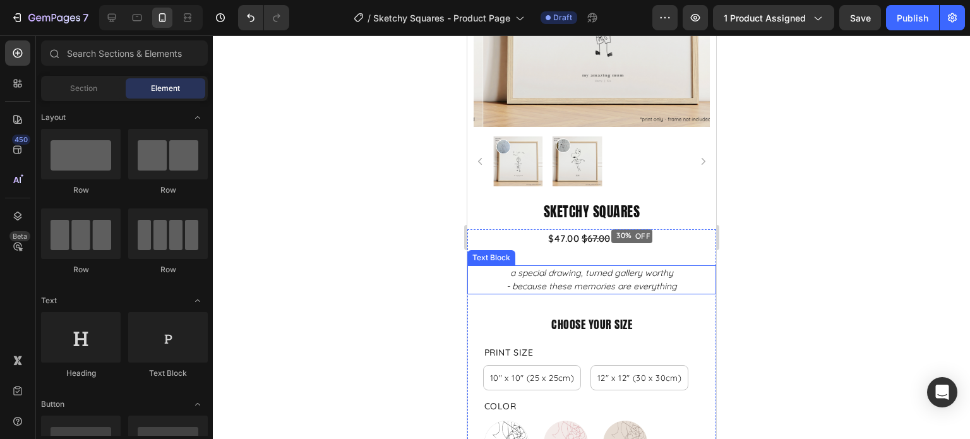
scroll to position [316, 0]
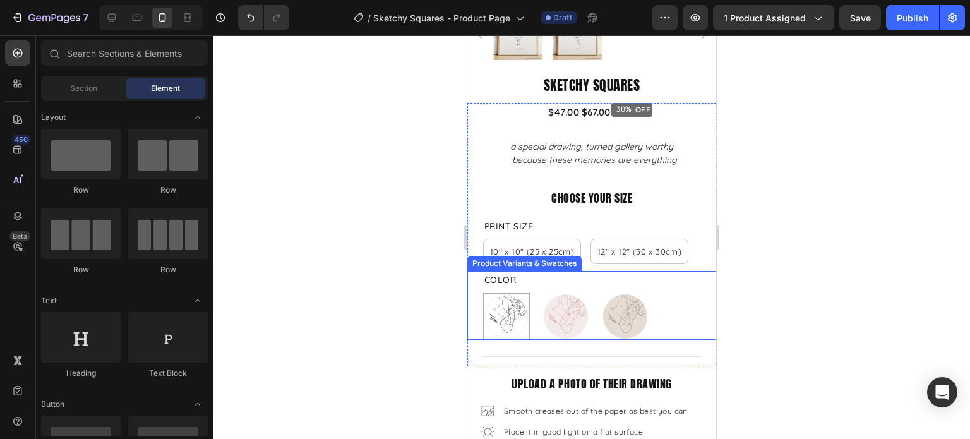
click at [509, 312] on img at bounding box center [505, 316] width 45 height 45
click at [482, 293] on input "Just Black Just Black" at bounding box center [482, 292] width 1 height 1
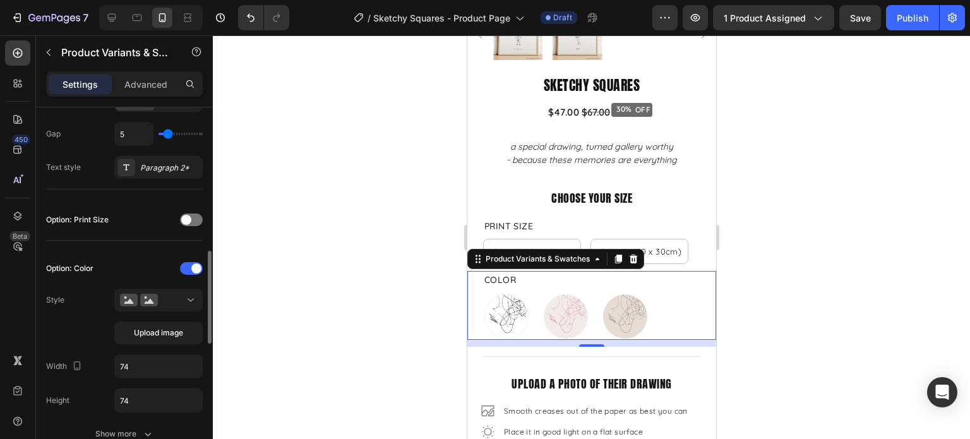
scroll to position [379, 0]
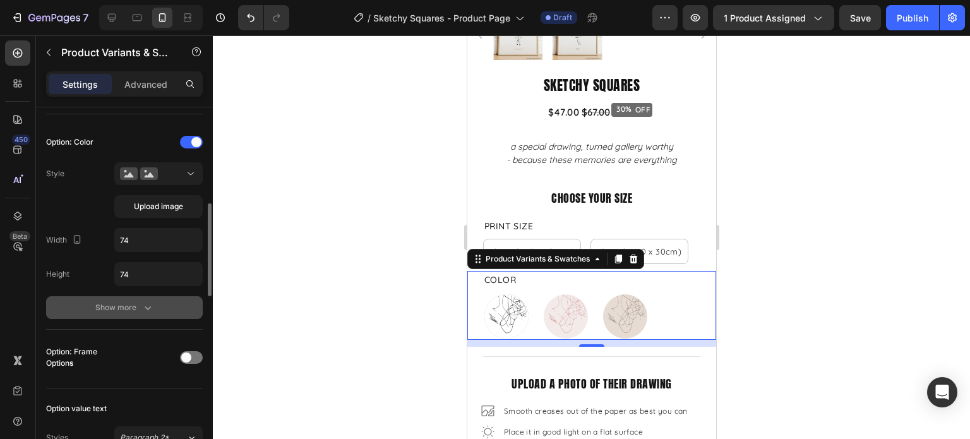
click at [139, 314] on button "Show more" at bounding box center [124, 307] width 157 height 23
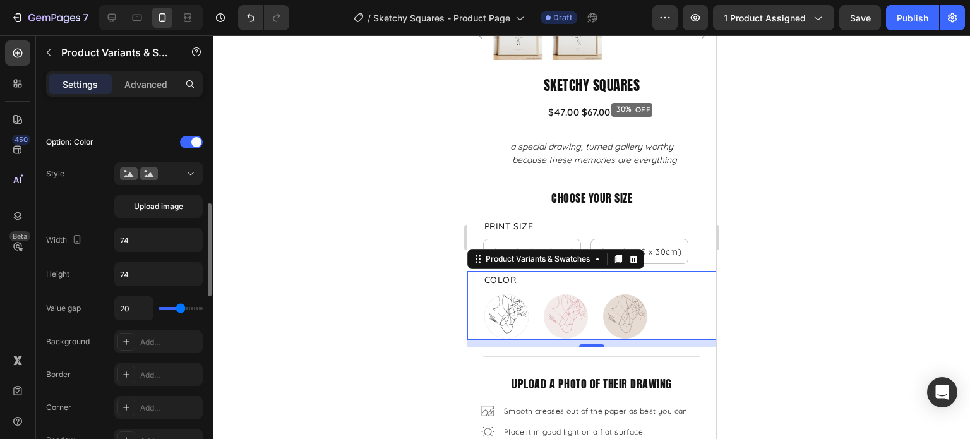
scroll to position [568, 0]
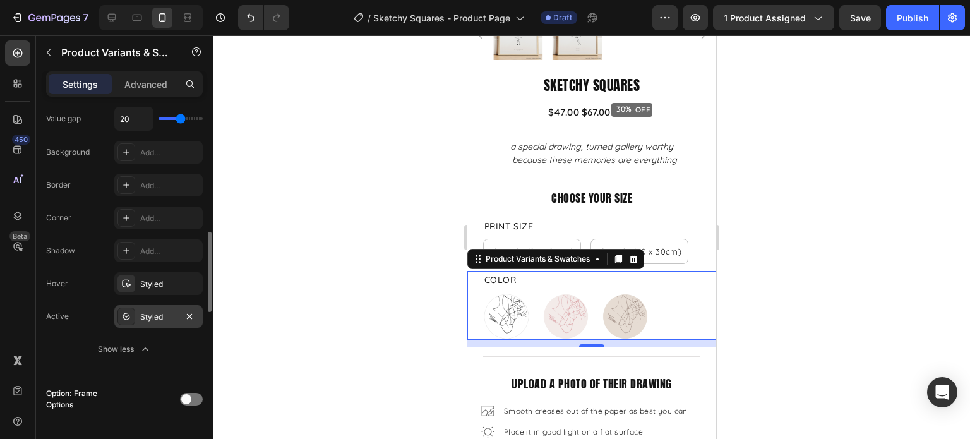
click at [151, 316] on div "Styled" at bounding box center [158, 316] width 37 height 11
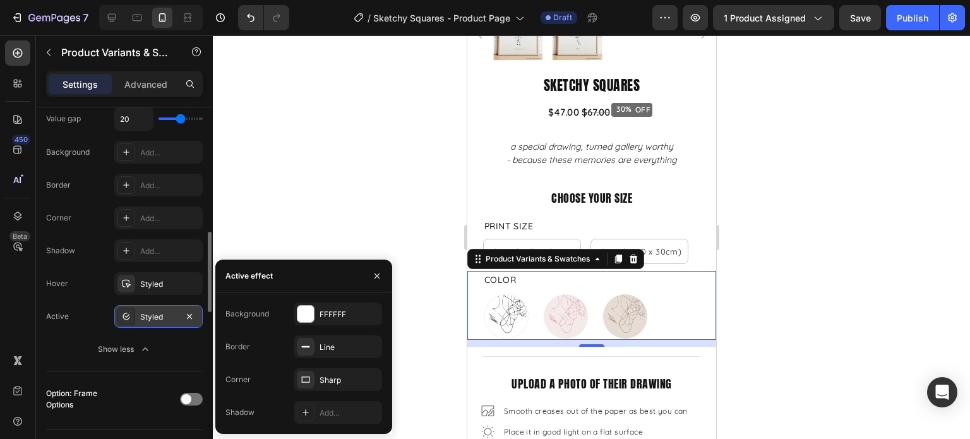
click at [151, 316] on div "Styled" at bounding box center [158, 316] width 37 height 11
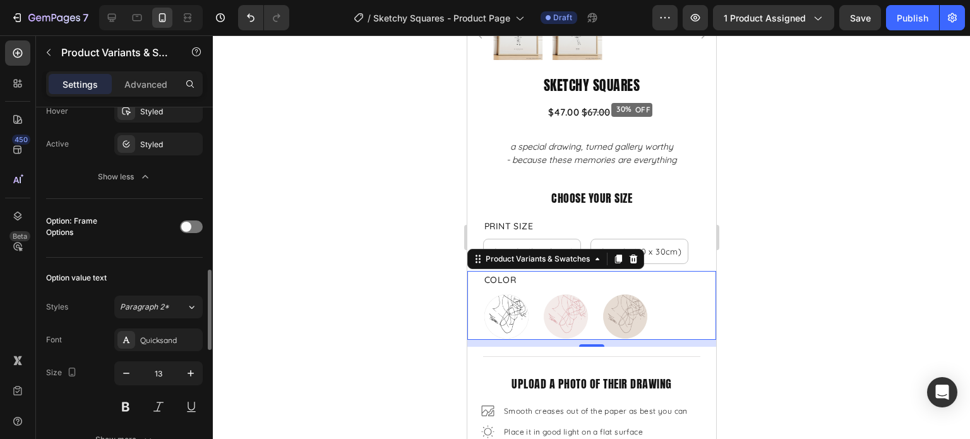
scroll to position [362, 0]
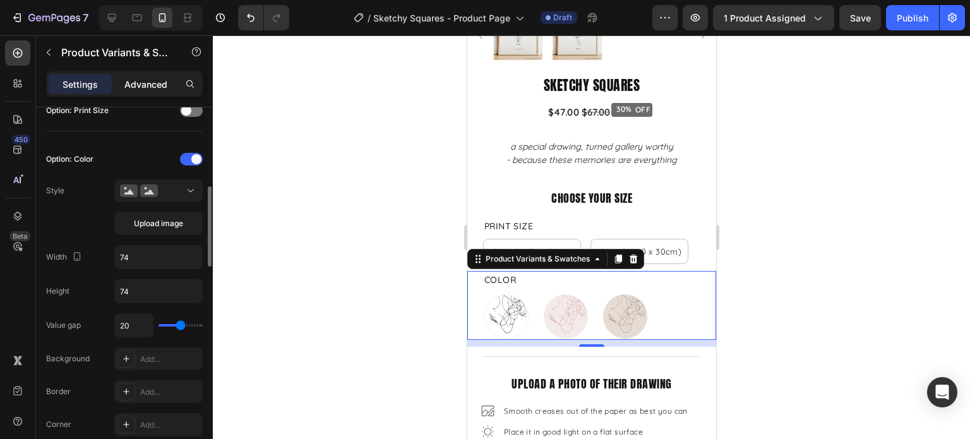
click at [157, 90] on div "Advanced" at bounding box center [145, 84] width 63 height 20
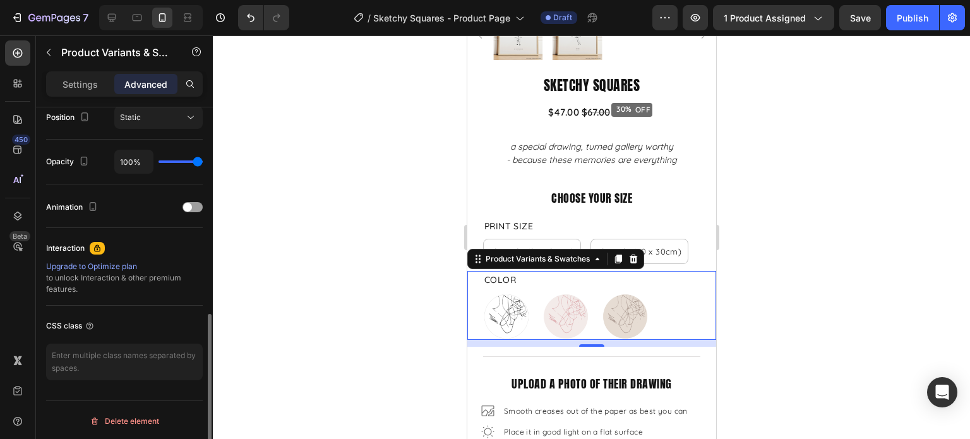
scroll to position [0, 0]
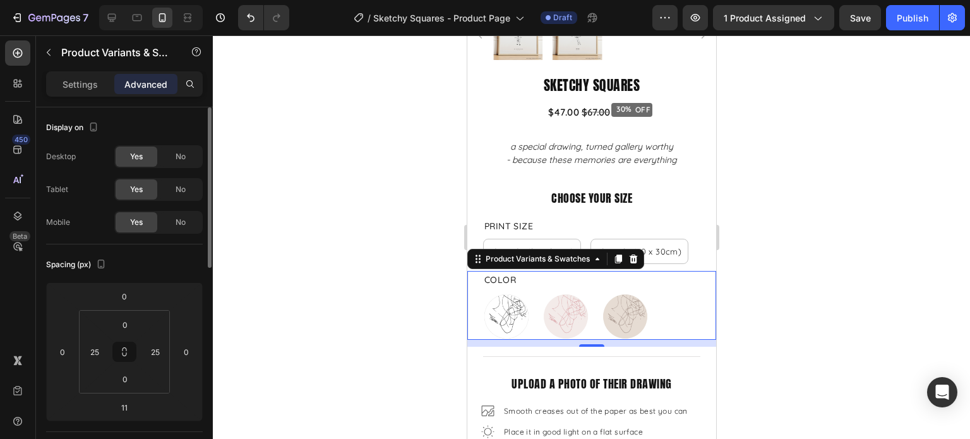
click at [91, 88] on p "Settings" at bounding box center [79, 84] width 35 height 13
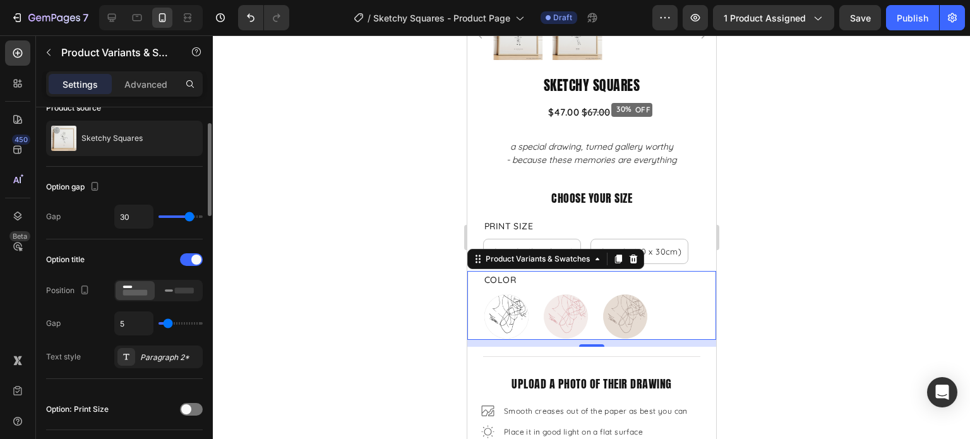
scroll to position [316, 0]
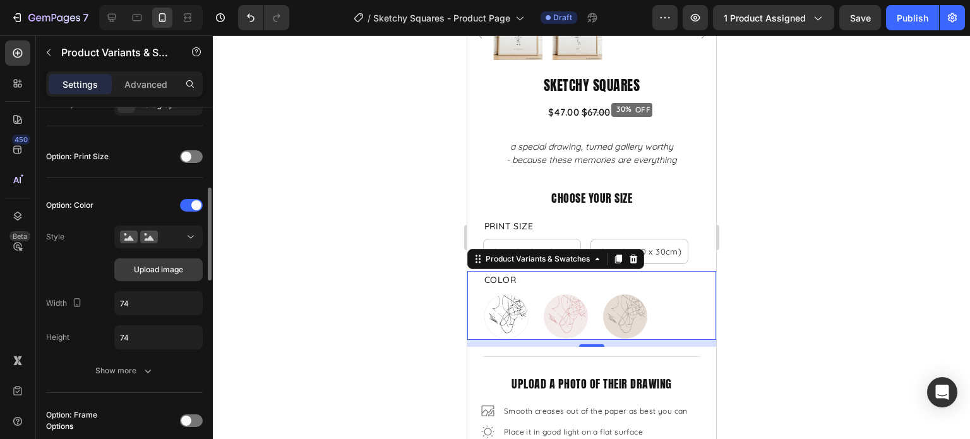
click at [167, 269] on span "Upload image" at bounding box center [158, 269] width 49 height 11
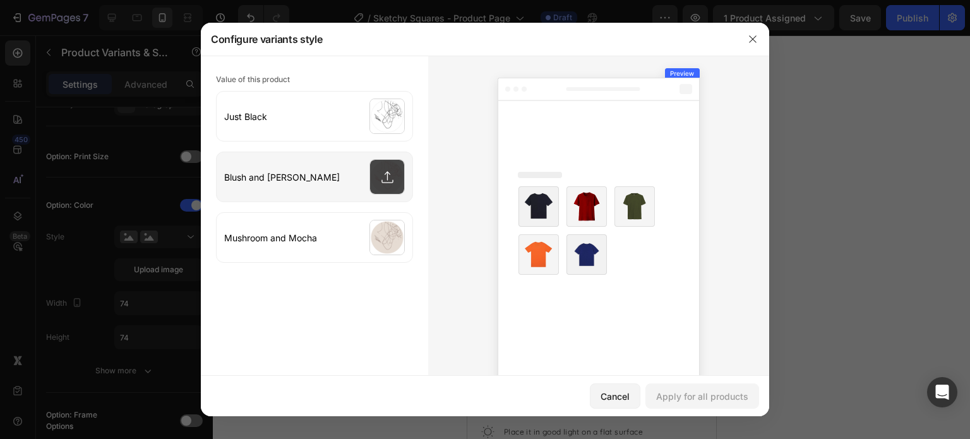
click at [379, 177] on input "file" at bounding box center [314, 176] width 196 height 49
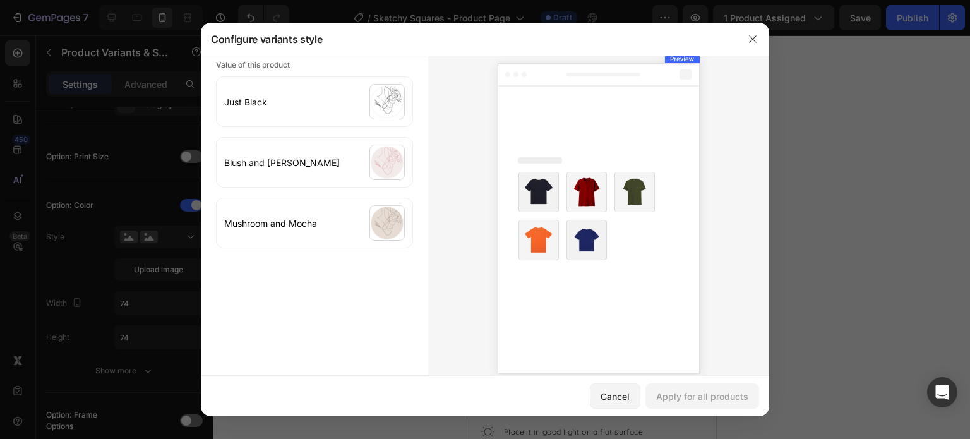
scroll to position [0, 0]
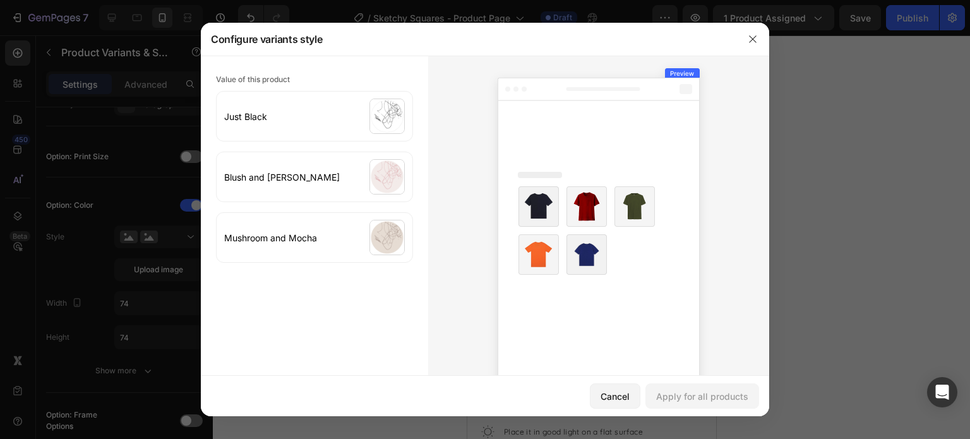
click at [749, 45] on button "button" at bounding box center [752, 39] width 20 height 20
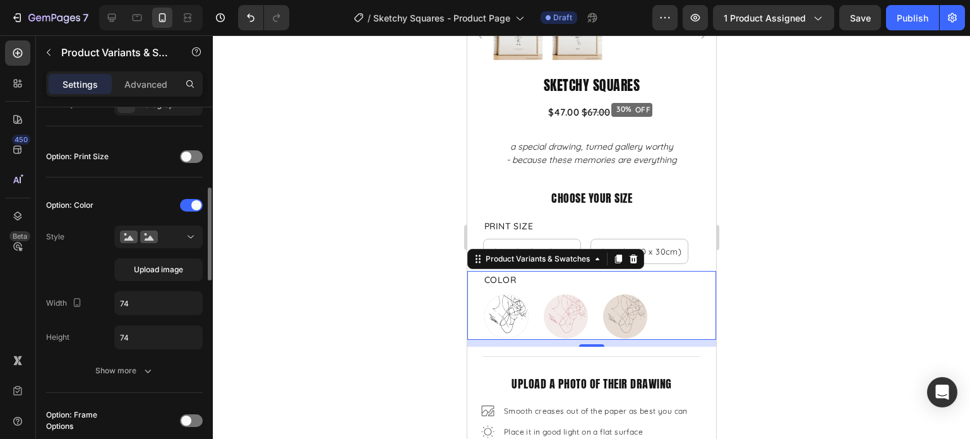
scroll to position [252, 0]
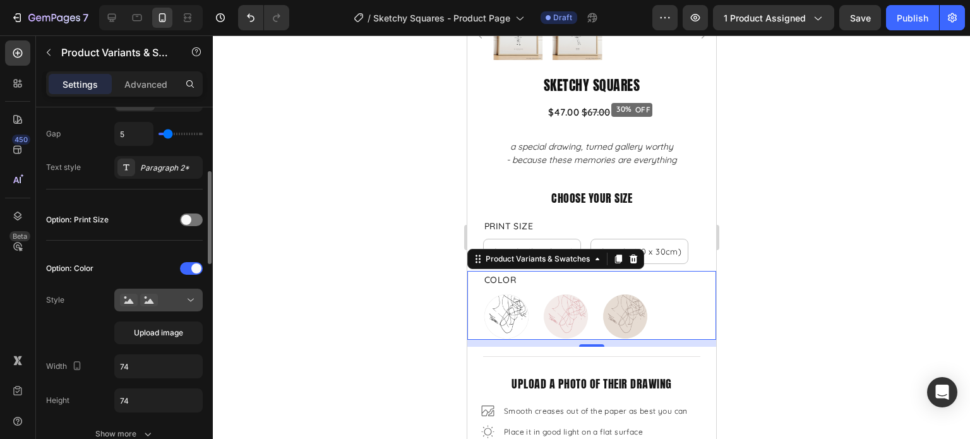
click at [175, 302] on div at bounding box center [158, 300] width 77 height 13
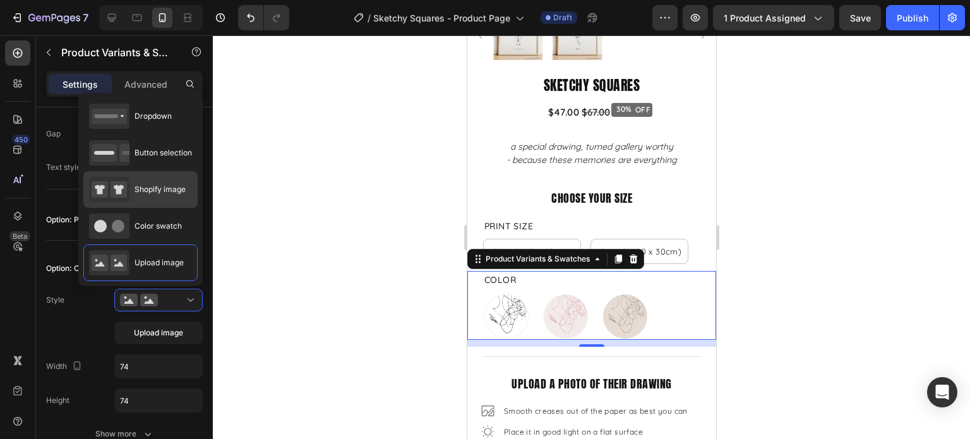
click at [162, 194] on div "Shopify image" at bounding box center [137, 189] width 97 height 25
type input "64"
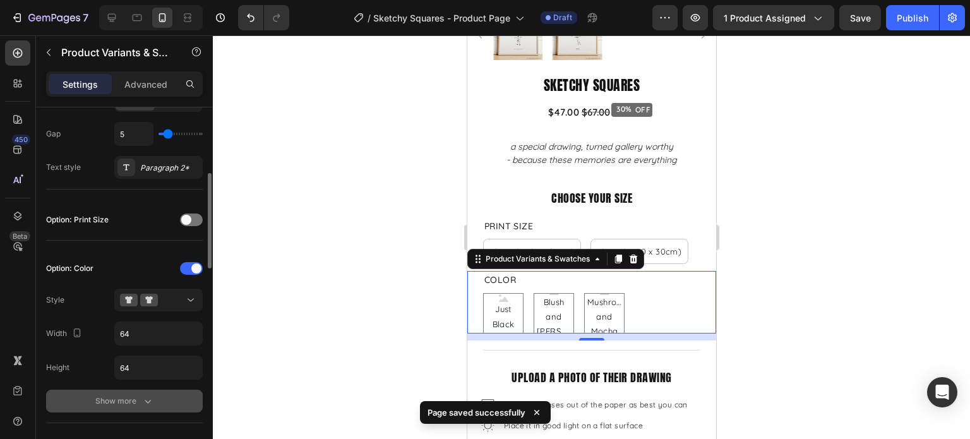
click at [145, 403] on icon "button" at bounding box center [147, 400] width 13 height 13
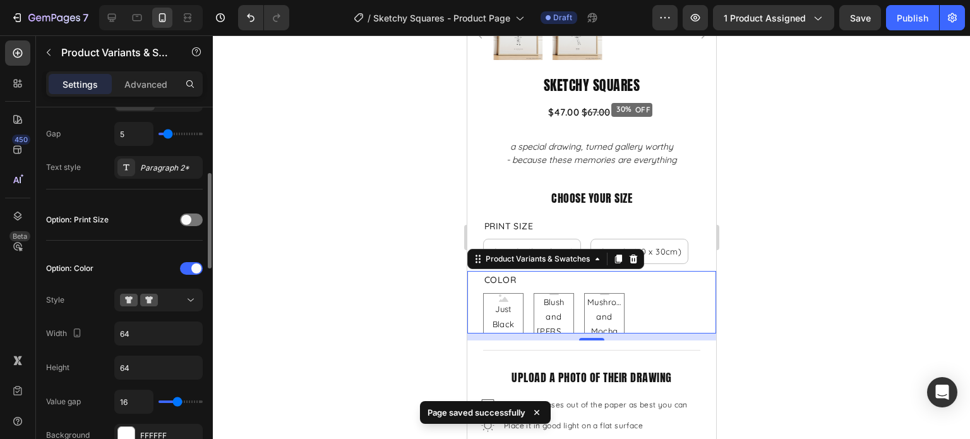
scroll to position [379, 0]
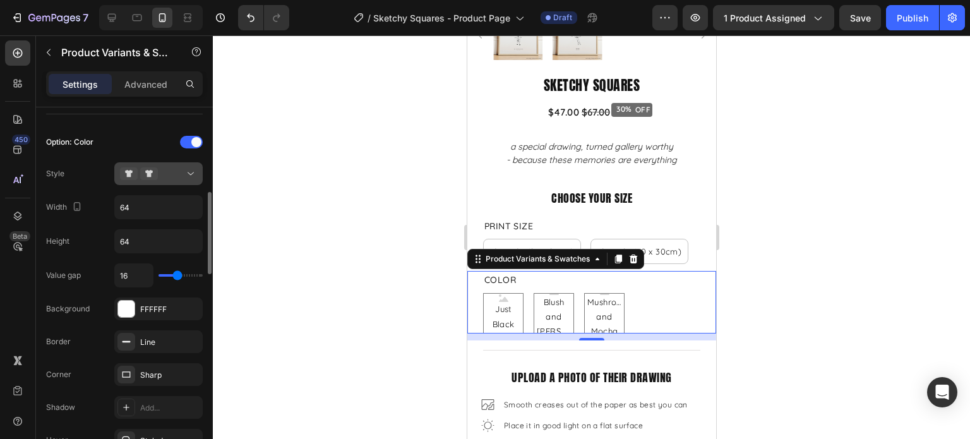
click at [153, 174] on icon at bounding box center [149, 173] width 18 height 13
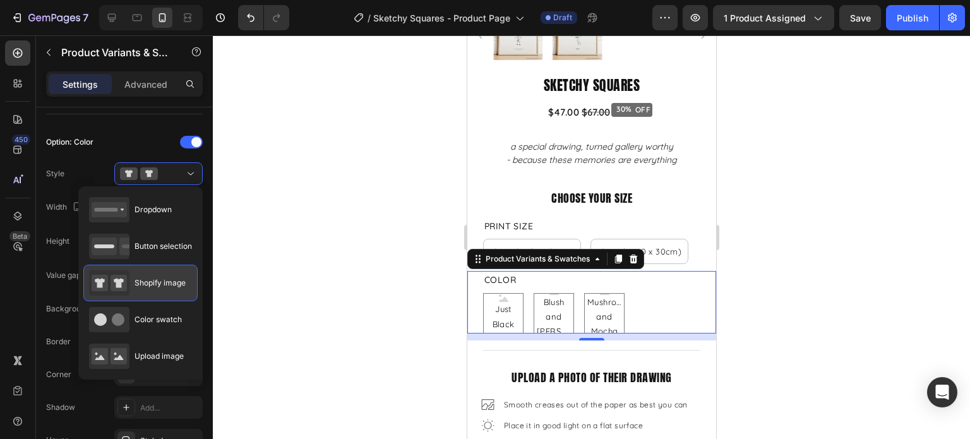
click at [143, 277] on span "Shopify image" at bounding box center [159, 282] width 51 height 11
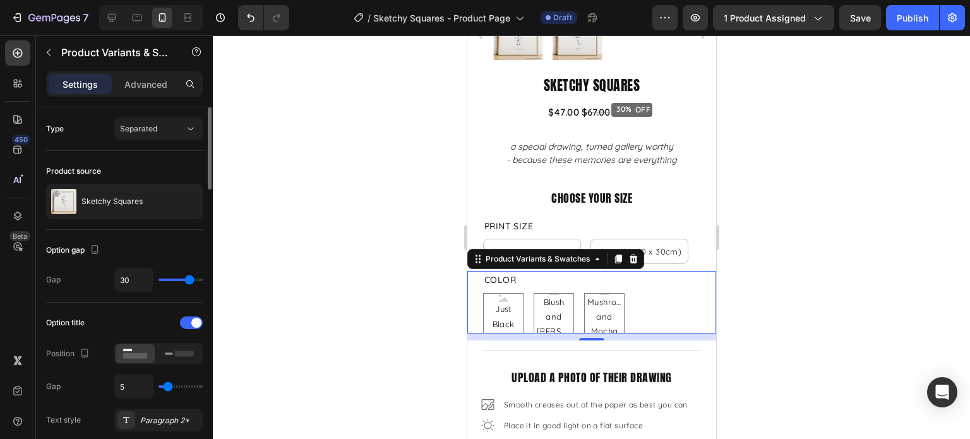
scroll to position [63, 0]
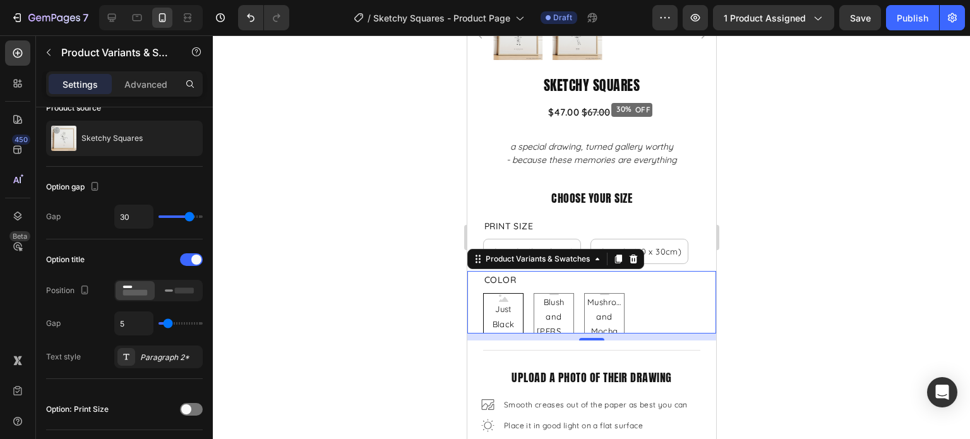
click at [511, 310] on span "Just Black" at bounding box center [502, 317] width 39 height 30
click at [482, 293] on input "Just Black Just Black Just Black" at bounding box center [482, 292] width 1 height 1
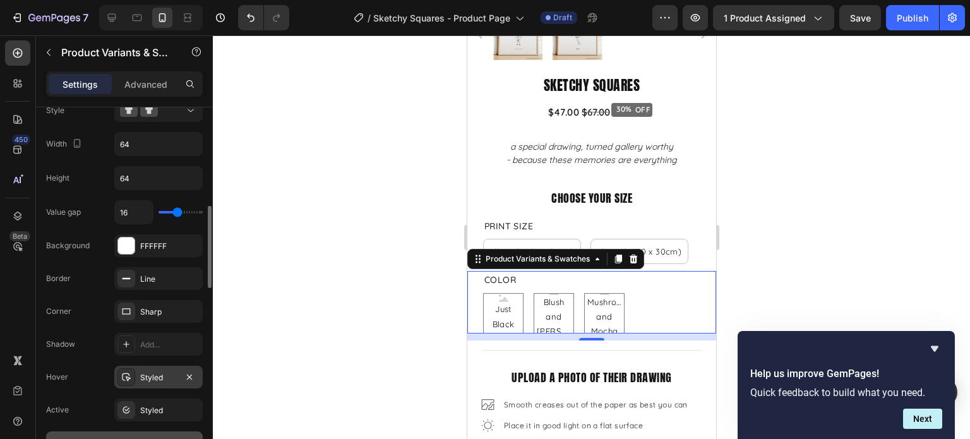
scroll to position [316, 0]
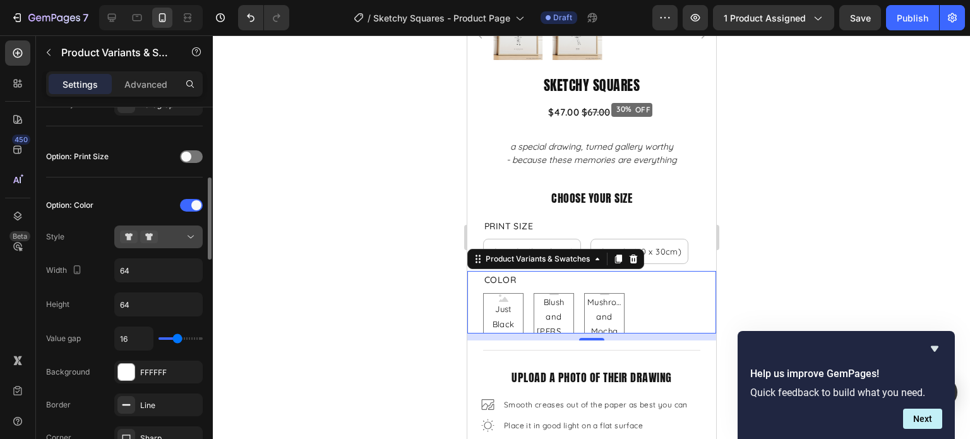
click at [162, 242] on button at bounding box center [158, 236] width 88 height 23
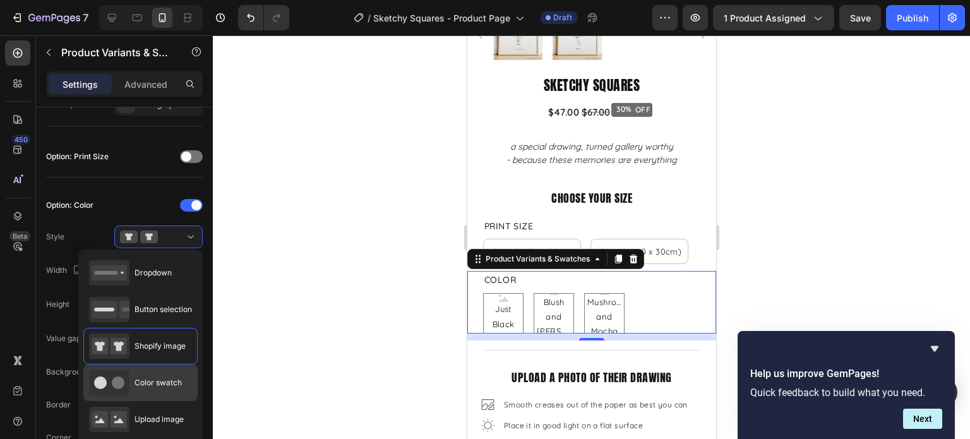
click at [120, 371] on icon at bounding box center [109, 382] width 40 height 25
type input "45"
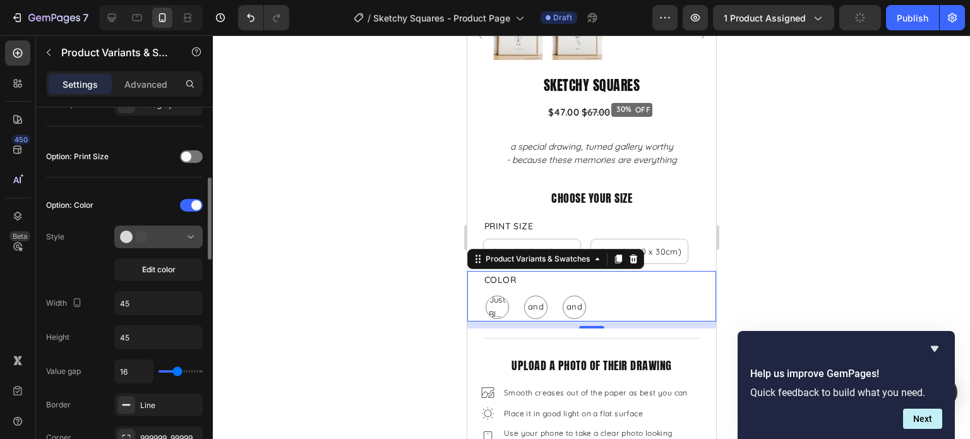
drag, startPoint x: 191, startPoint y: 227, endPoint x: 184, endPoint y: 234, distance: 8.9
click at [191, 228] on button at bounding box center [158, 236] width 88 height 23
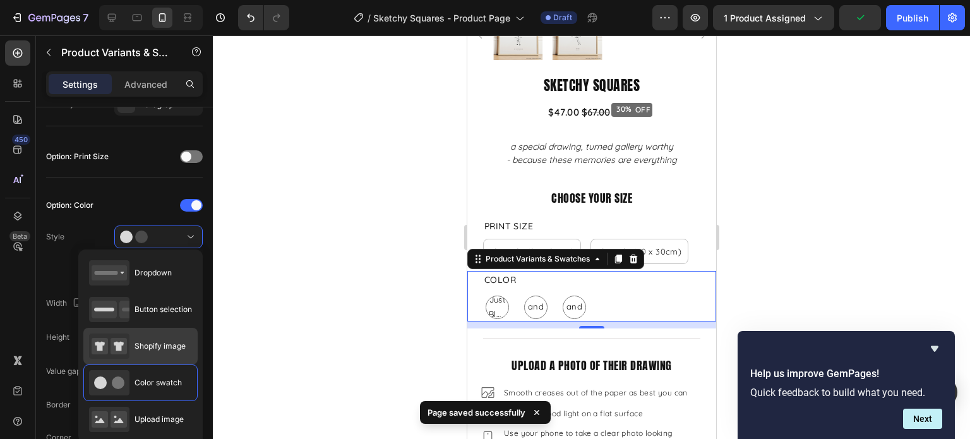
click at [141, 338] on div "Shopify image" at bounding box center [137, 345] width 97 height 25
type input "64"
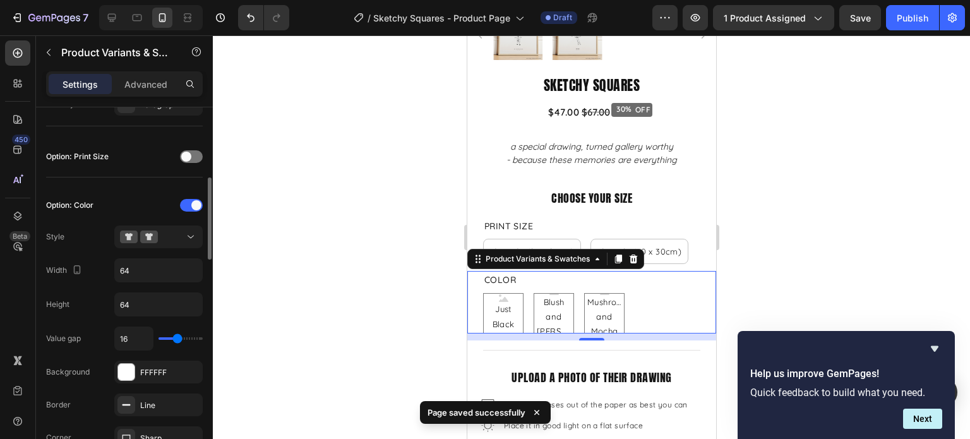
click at [171, 247] on div "Option: Color Style Width 64 Height 64 Value gap 16 Background FFFFFF Border Li…" at bounding box center [124, 387] width 157 height 385
click at [176, 238] on div at bounding box center [158, 236] width 77 height 13
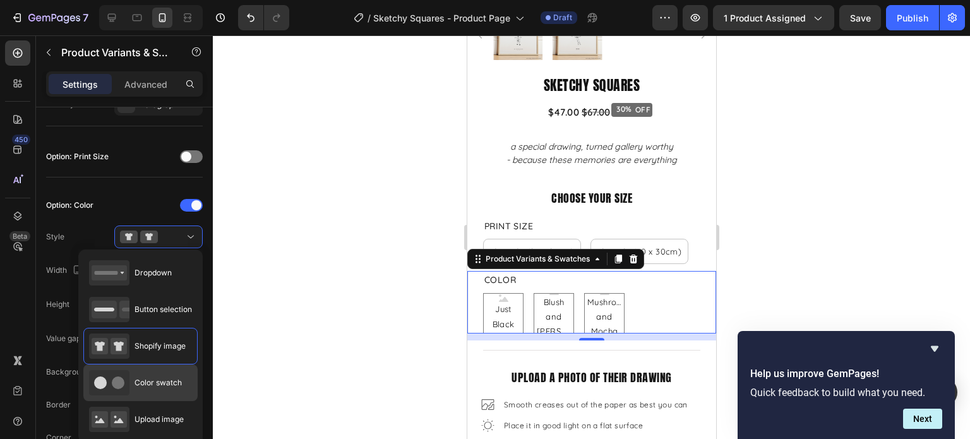
click at [108, 390] on icon at bounding box center [109, 382] width 40 height 25
type input "45"
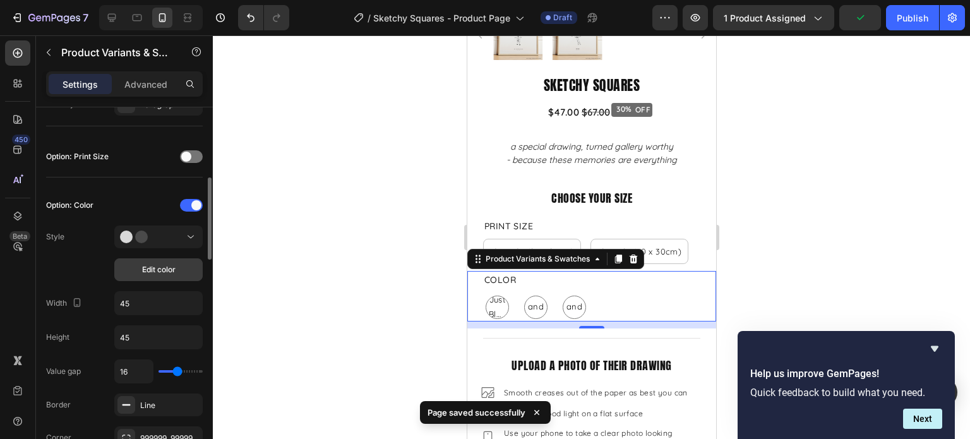
click at [181, 270] on button "Edit color" at bounding box center [158, 269] width 88 height 23
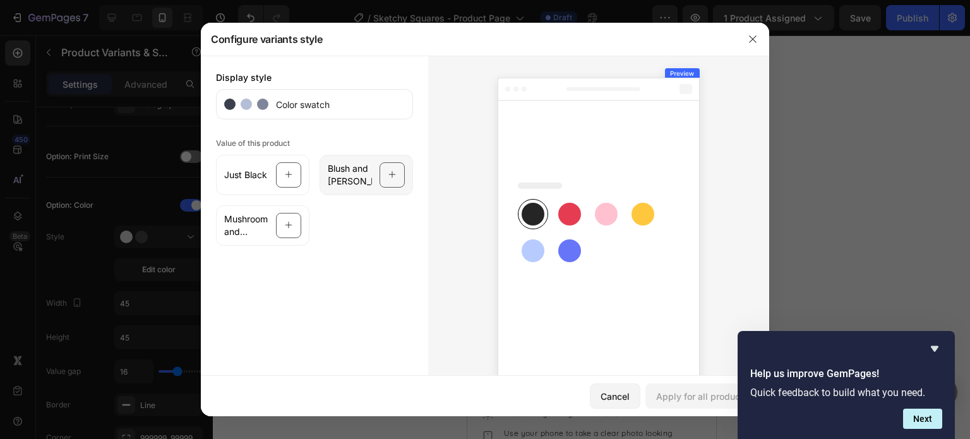
click at [389, 175] on icon at bounding box center [392, 175] width 8 height 24
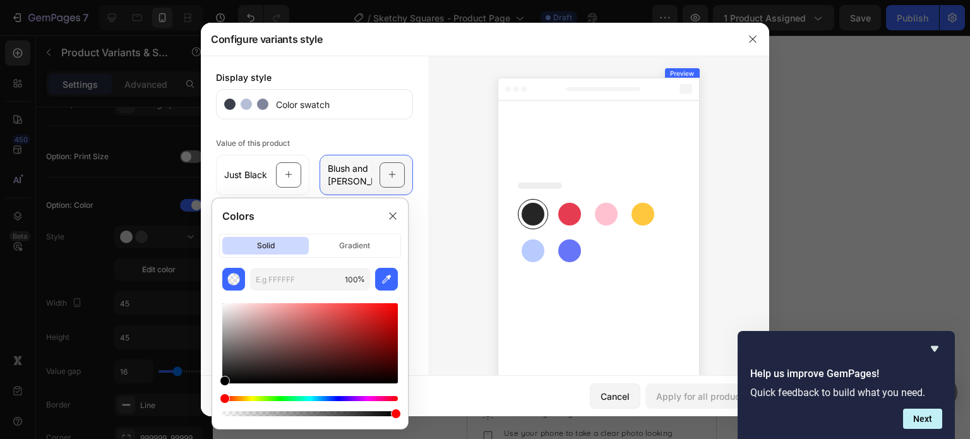
click at [389, 175] on icon at bounding box center [392, 175] width 8 height 24
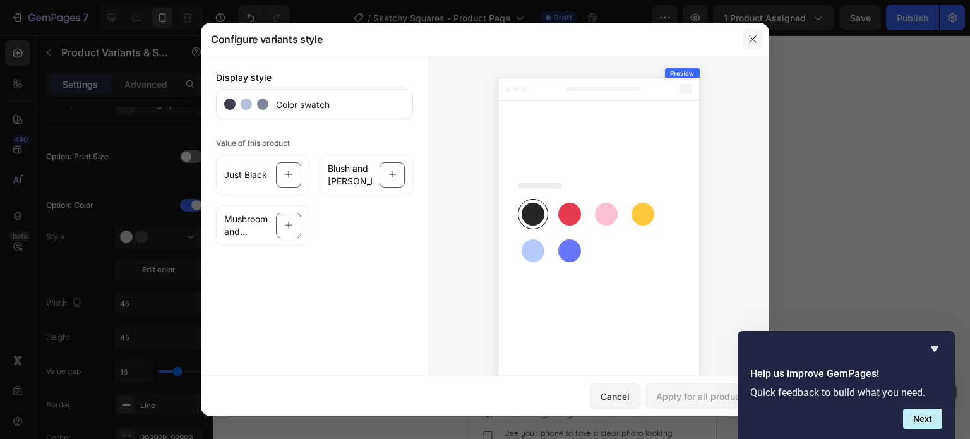
click at [750, 44] on button "button" at bounding box center [752, 39] width 20 height 20
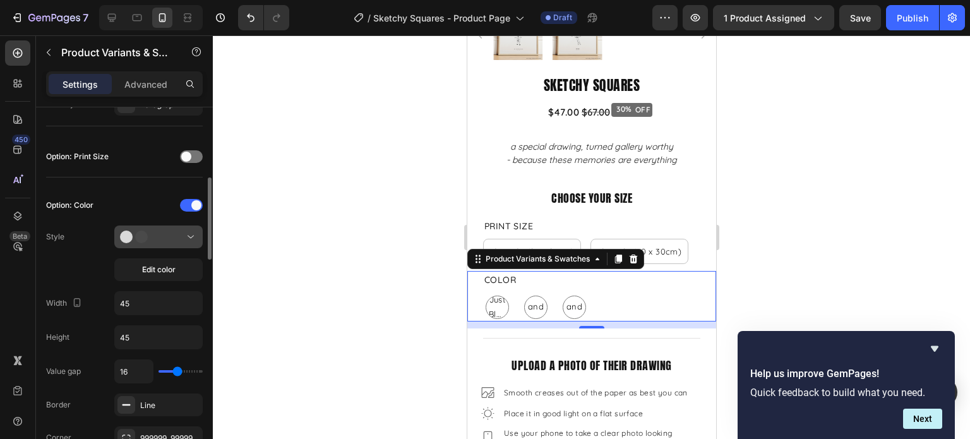
click at [178, 243] on button at bounding box center [158, 236] width 88 height 23
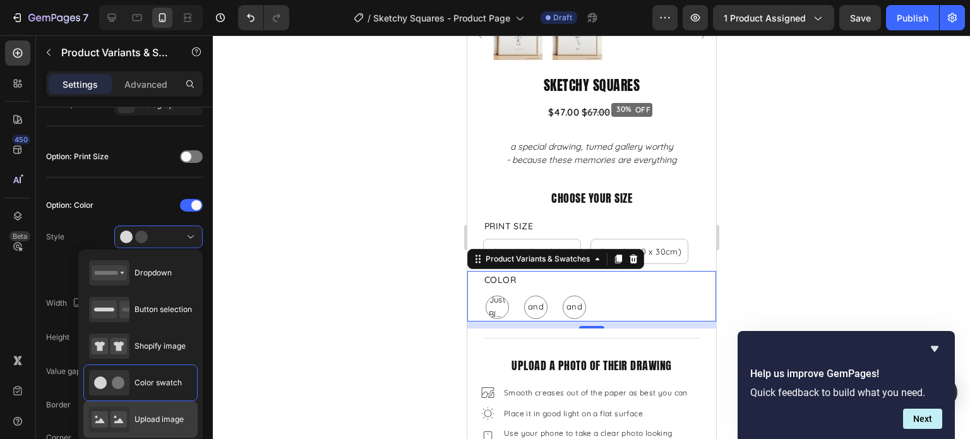
click at [147, 416] on span "Upload image" at bounding box center [158, 418] width 49 height 11
type input "74"
type input "20"
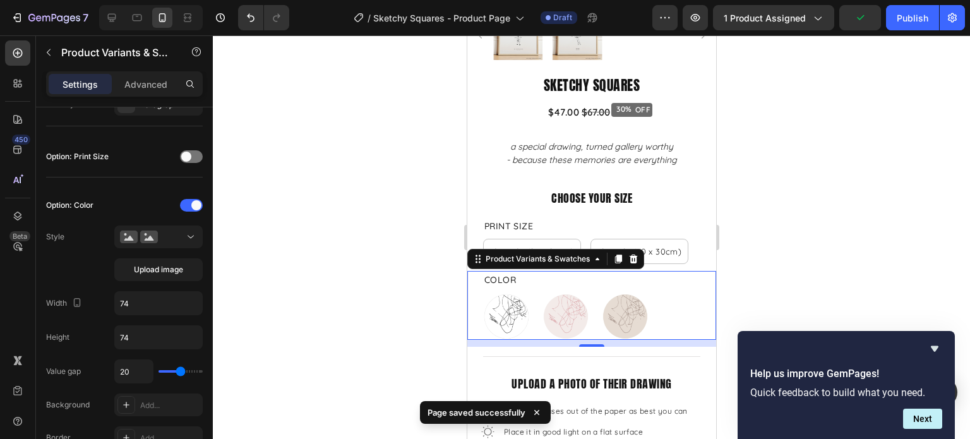
click at [269, 328] on div at bounding box center [591, 236] width 757 height 403
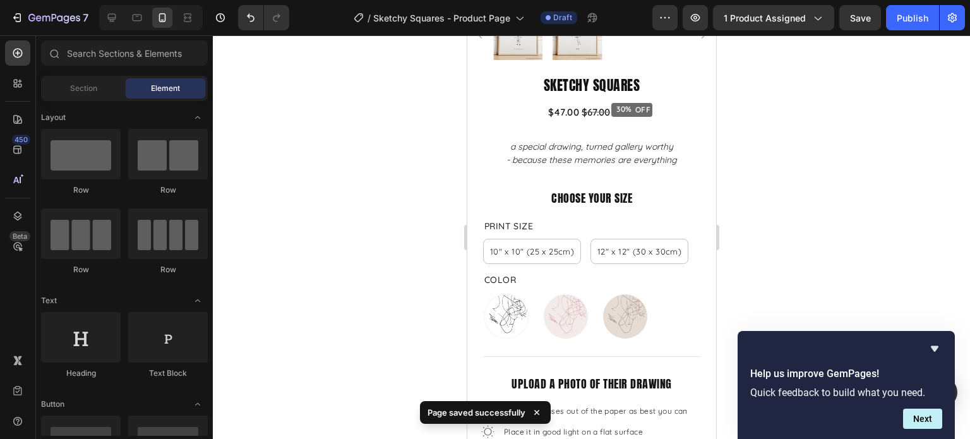
click at [533, 413] on icon at bounding box center [536, 412] width 13 height 13
click at [826, 254] on div at bounding box center [591, 236] width 757 height 403
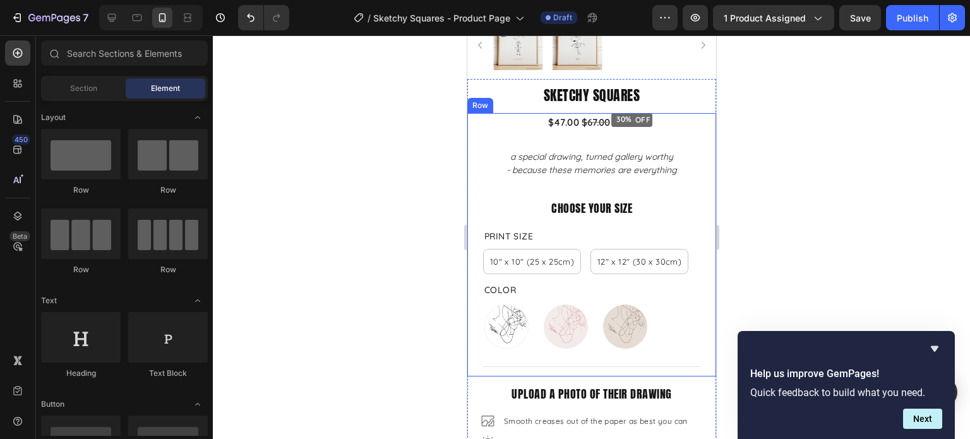
scroll to position [126, 0]
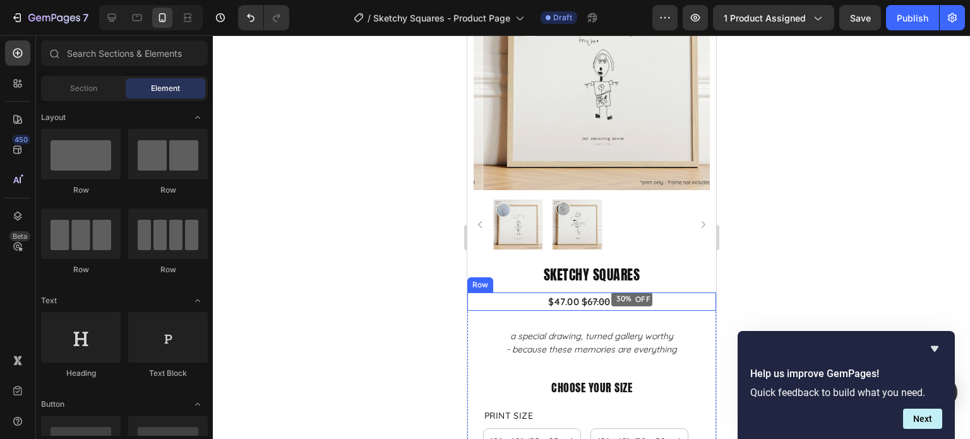
click at [654, 292] on div "$47.00 Product Price Product Price $67.00 Product Price Product Price 30% OFF D…" at bounding box center [590, 301] width 249 height 18
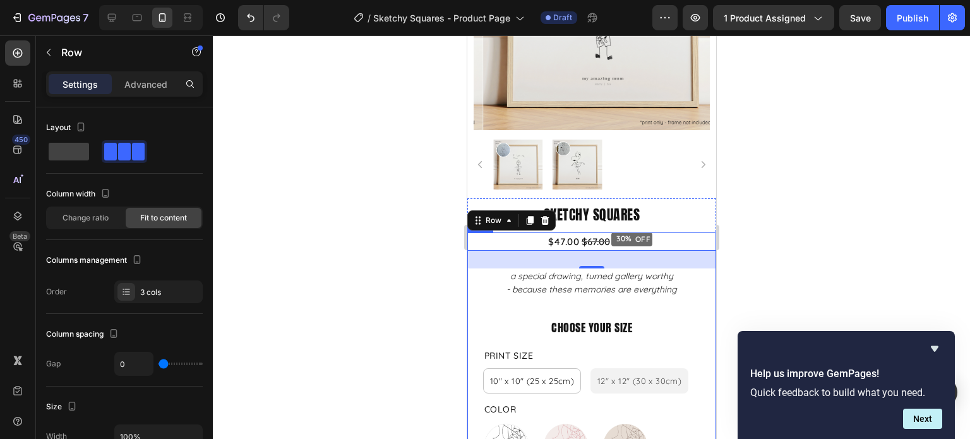
scroll to position [252, 0]
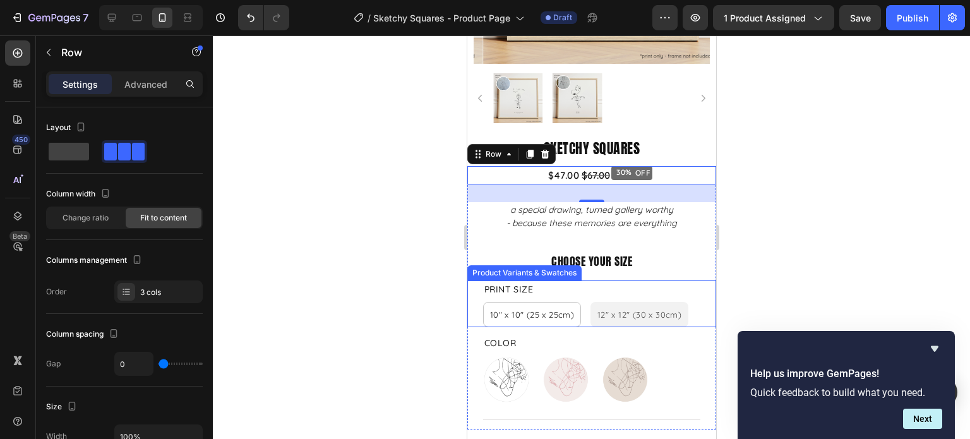
click at [646, 309] on div "12" x 12" (30 x 30cm)" at bounding box center [638, 314] width 84 height 25
click at [590, 302] on input "12" x 12" (30 x 30cm) 12" x 12" (30 x 30cm) 12" x 12" (30 x 30cm)" at bounding box center [589, 301] width 1 height 1
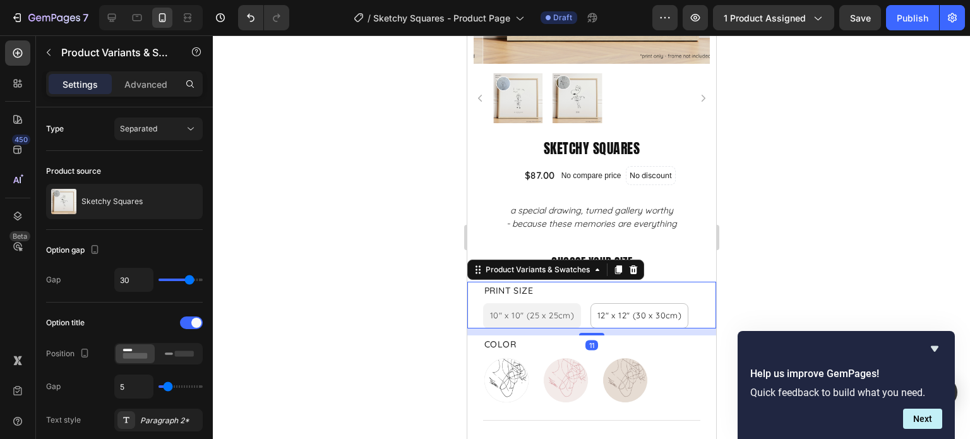
click at [538, 311] on div "10" x 10" (25 x 25cm)" at bounding box center [531, 315] width 84 height 25
click at [482, 303] on input "10" x 10" (25 x 25cm) 10" x 10" (25 x 25cm) 10" x 10" (25 x 25cm)" at bounding box center [482, 302] width 1 height 1
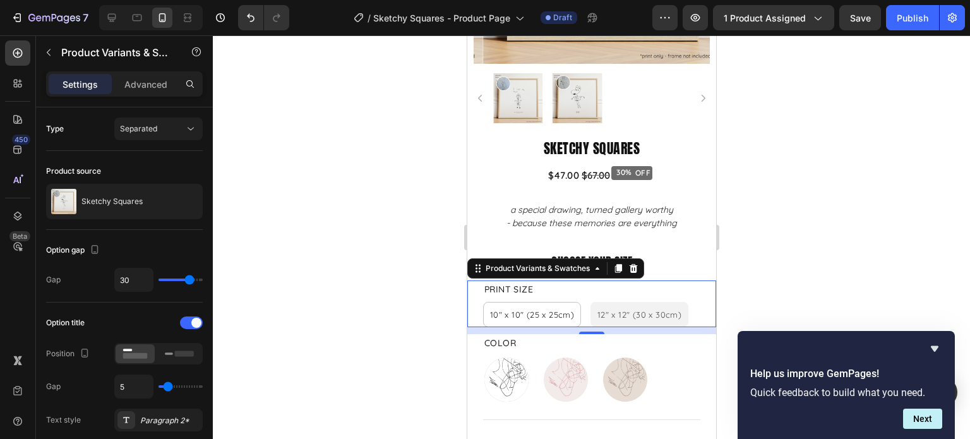
click at [624, 309] on div "12" x 12" (30 x 30cm)" at bounding box center [638, 314] width 84 height 25
click at [590, 302] on input "12" x 12" (30 x 30cm) 12" x 12" (30 x 30cm) 12" x 12" (30 x 30cm)" at bounding box center [589, 301] width 1 height 1
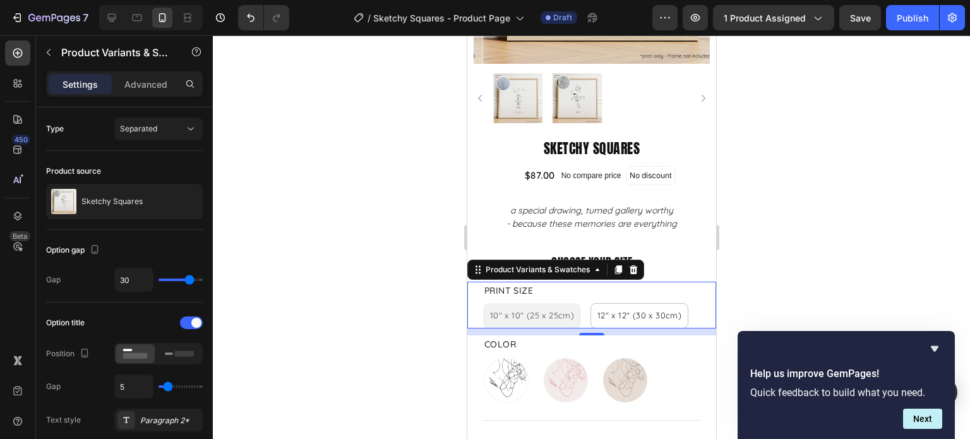
click at [551, 311] on div "10" x 10" (25 x 25cm)" at bounding box center [531, 315] width 84 height 25
click at [482, 303] on input "10" x 10" (25 x 25cm) 10" x 10" (25 x 25cm) 10" x 10" (25 x 25cm)" at bounding box center [482, 302] width 1 height 1
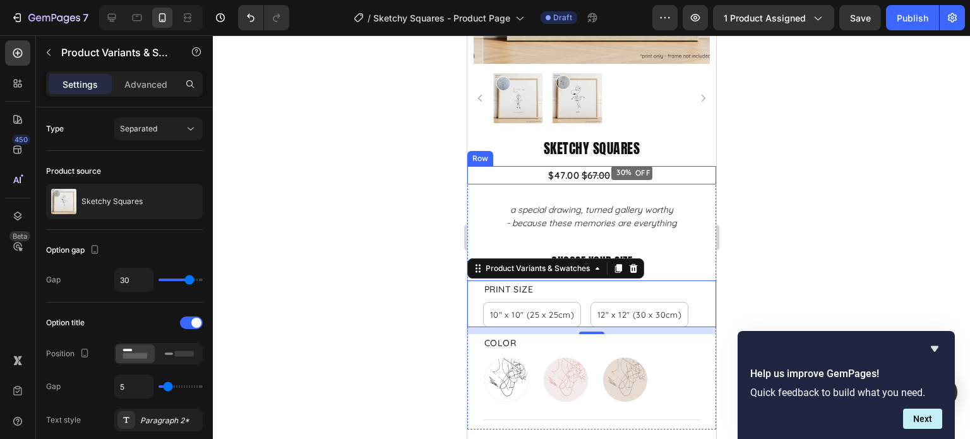
click at [647, 166] on div "$47.00 Product Price Product Price $67.00 Product Price Product Price 30% OFF D…" at bounding box center [590, 175] width 249 height 18
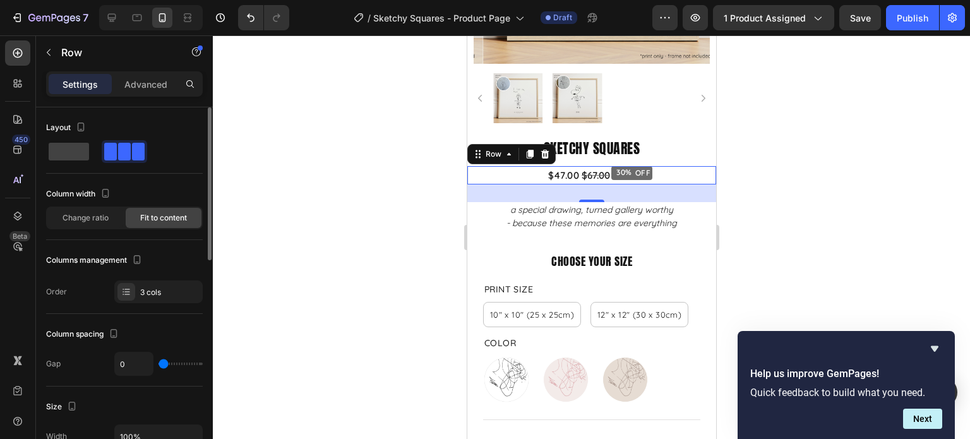
type input "8"
type input "11"
type input "13"
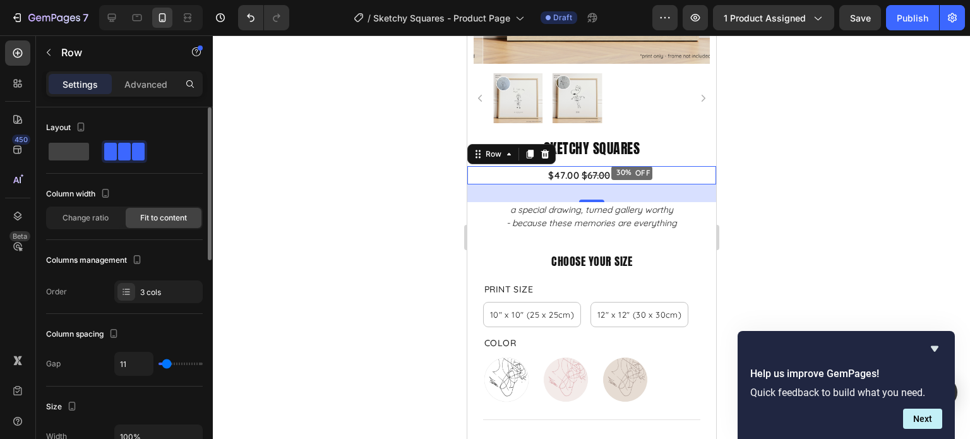
type input "13"
type input "15"
type input "16"
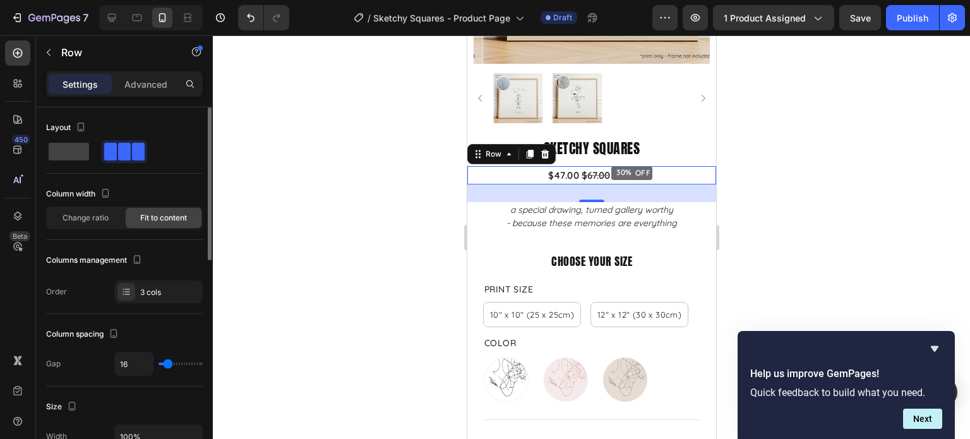
type input "18"
type input "20"
type input "18"
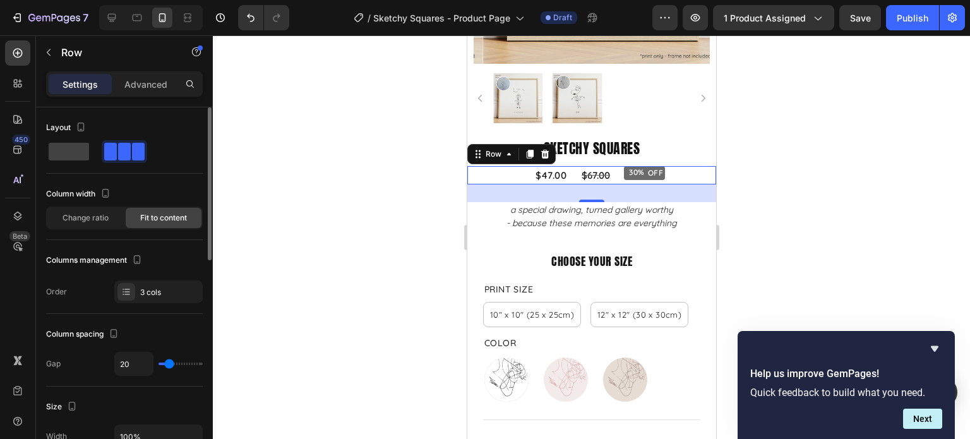
type input "18"
type input "16"
type input "15"
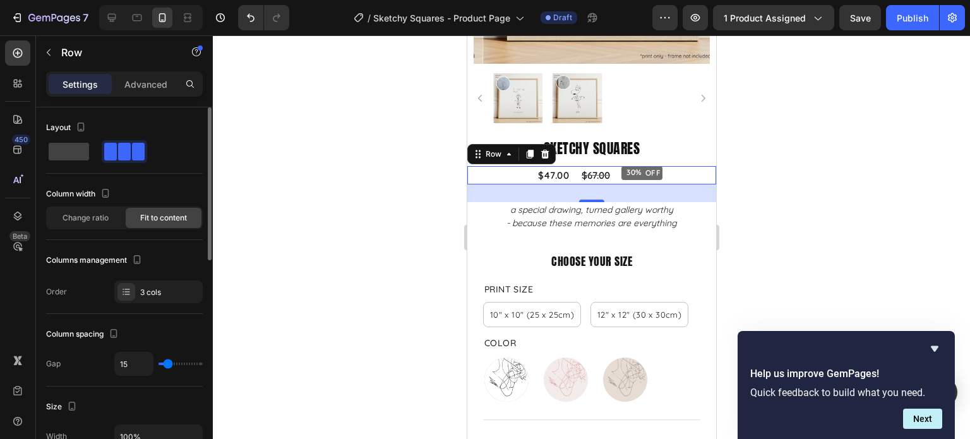
type input "13"
type input "11"
type input "9"
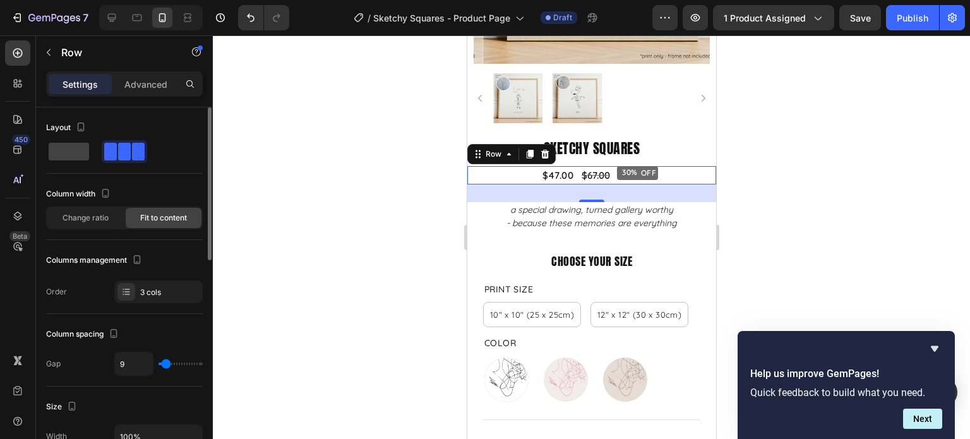
type input "9"
click at [166, 365] on input "range" at bounding box center [180, 363] width 44 height 3
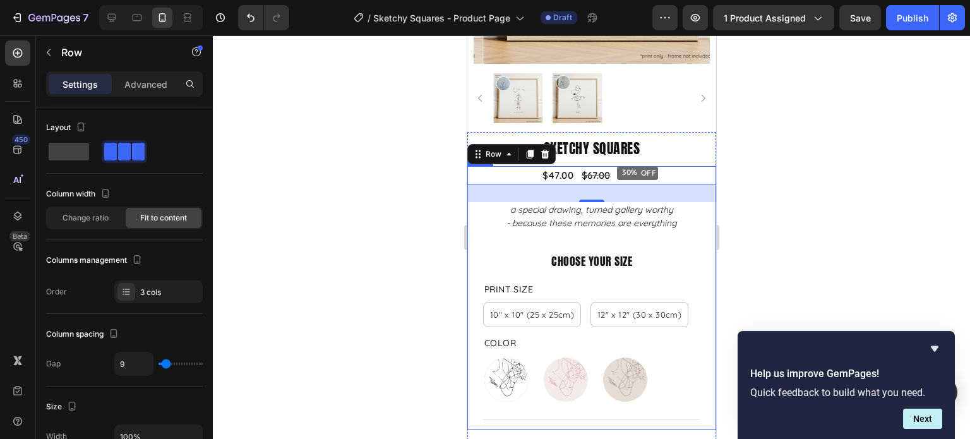
click at [726, 226] on div at bounding box center [591, 236] width 757 height 403
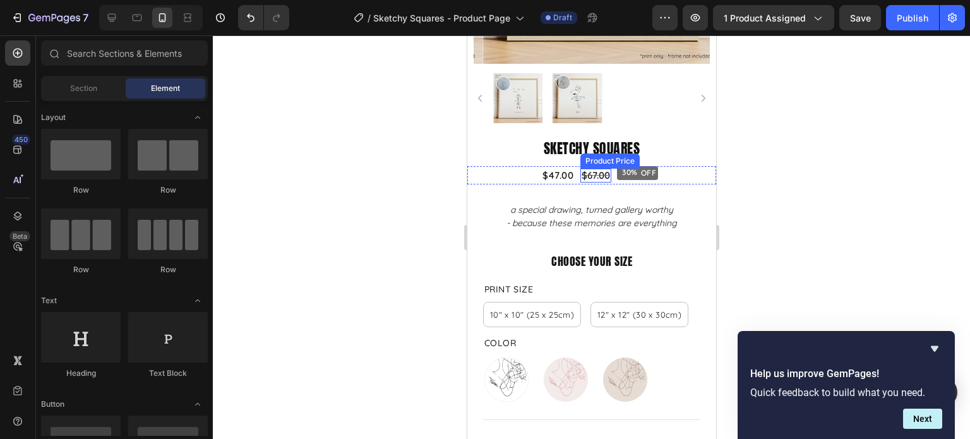
click at [579, 169] on div "$67.00" at bounding box center [594, 176] width 31 height 14
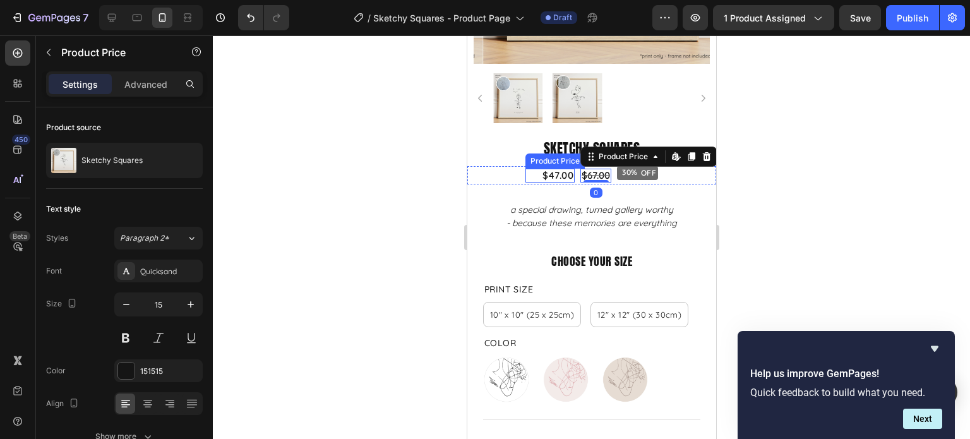
click at [550, 169] on div "$47.00" at bounding box center [556, 176] width 33 height 14
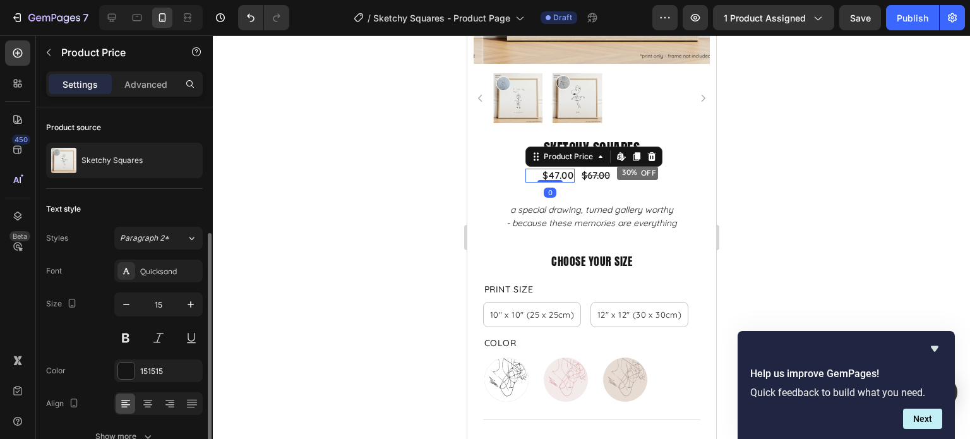
scroll to position [68, 0]
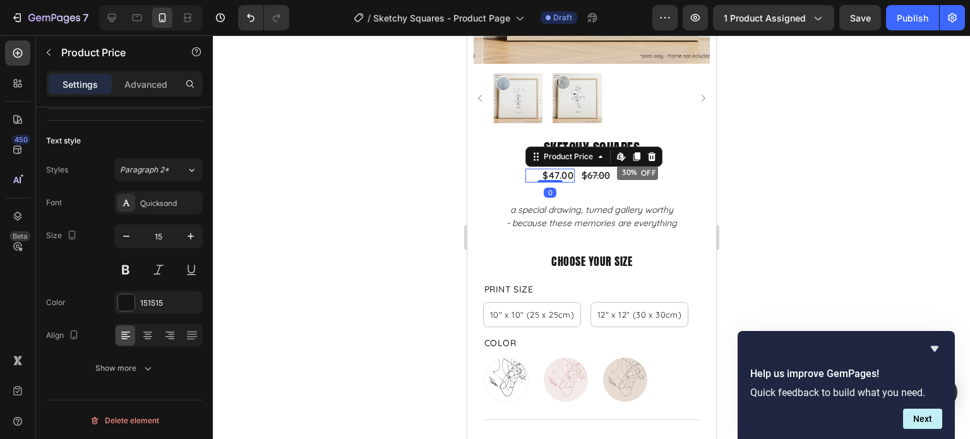
click at [833, 227] on div at bounding box center [591, 236] width 757 height 403
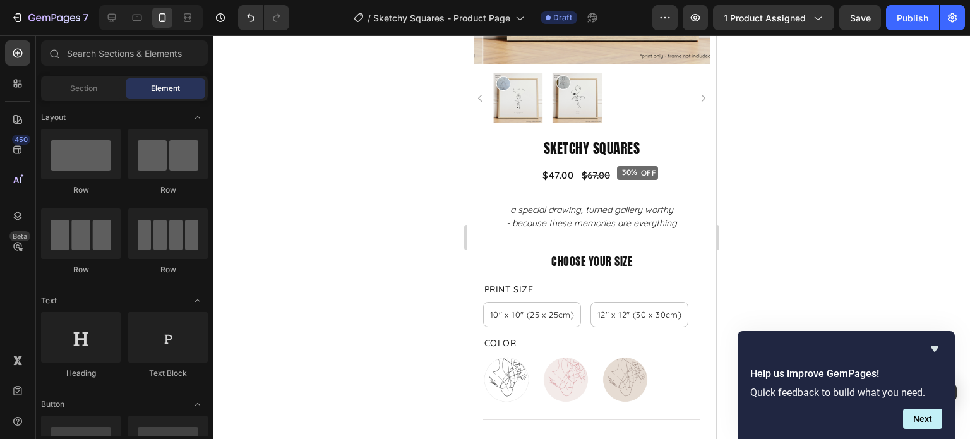
click at [803, 172] on div at bounding box center [591, 236] width 757 height 403
click at [835, 278] on div at bounding box center [591, 236] width 757 height 403
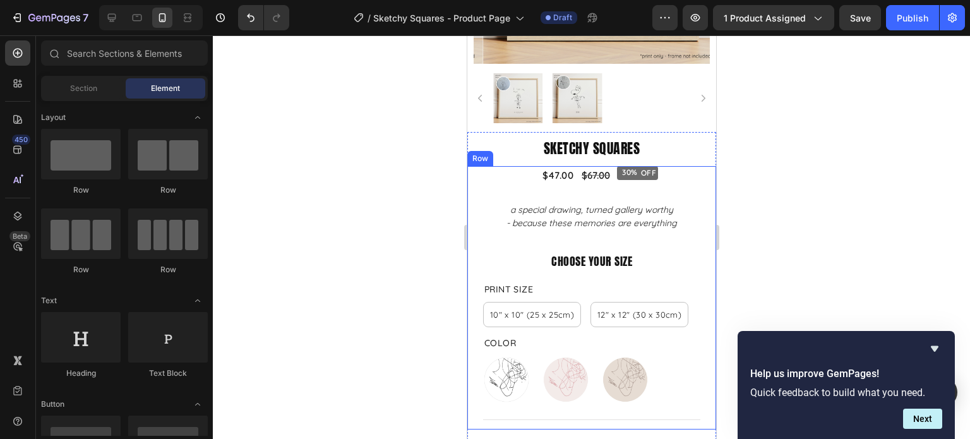
click at [810, 192] on div at bounding box center [591, 236] width 757 height 403
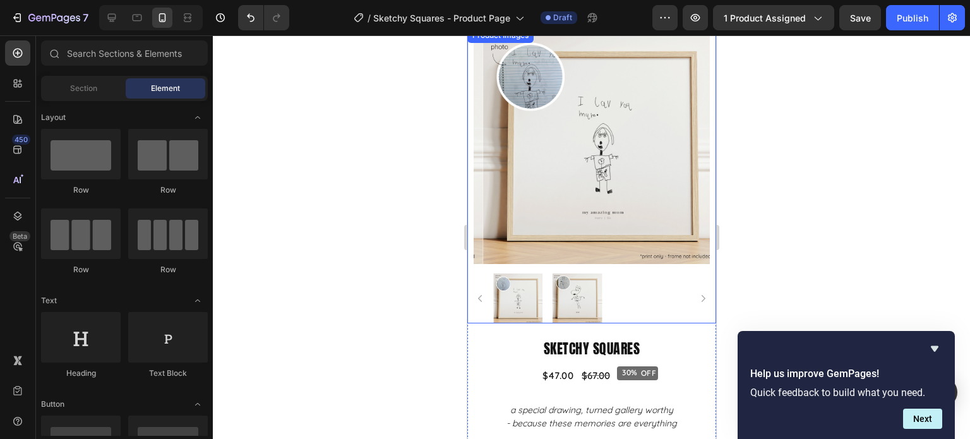
scroll to position [126, 0]
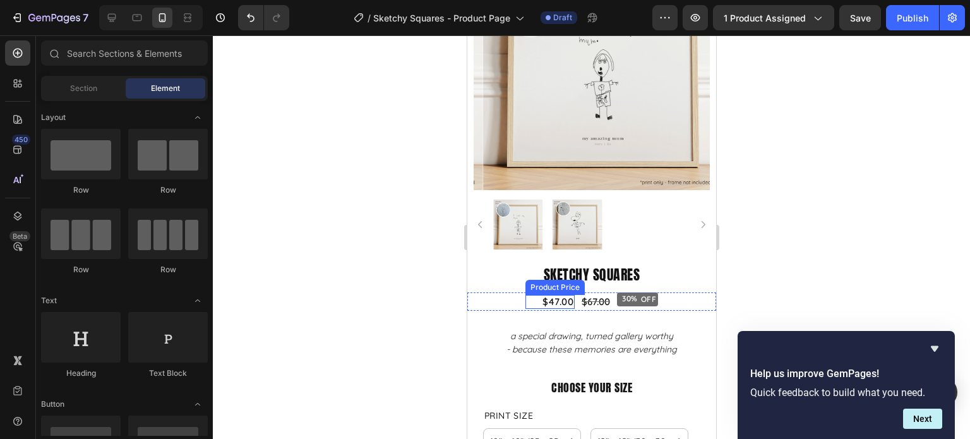
click at [558, 295] on div "$47.00" at bounding box center [556, 302] width 33 height 14
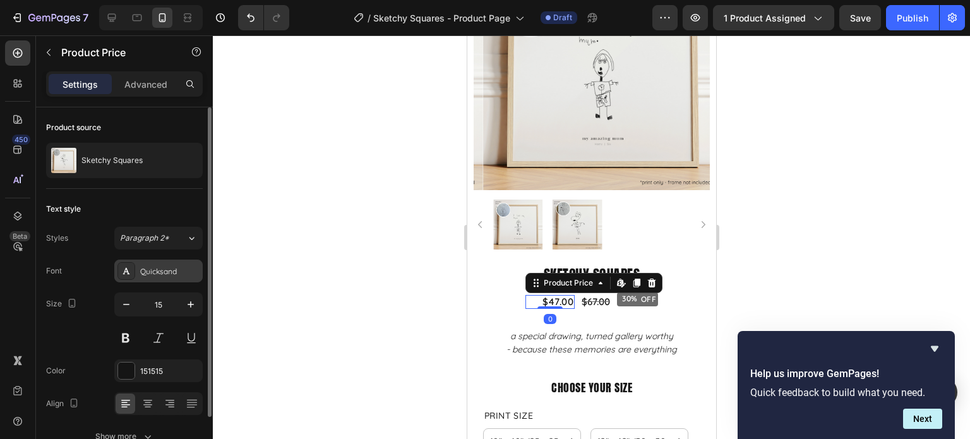
scroll to position [68, 0]
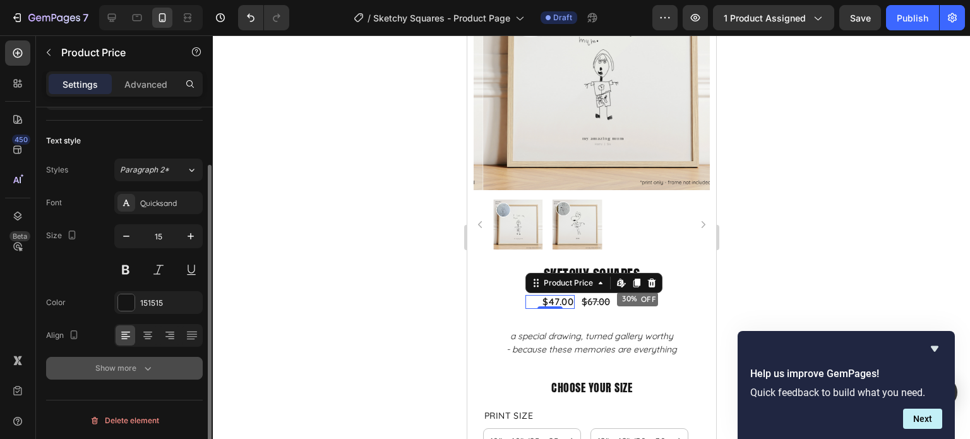
click at [117, 370] on div "Show more" at bounding box center [124, 368] width 59 height 13
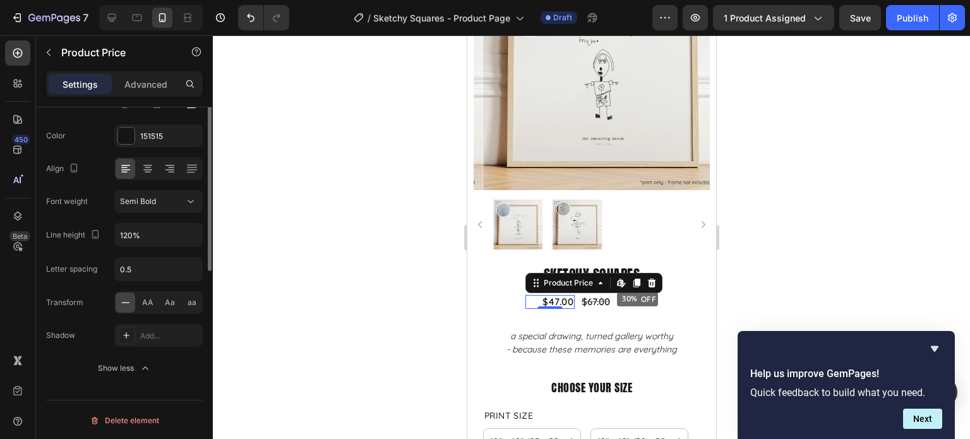
scroll to position [0, 0]
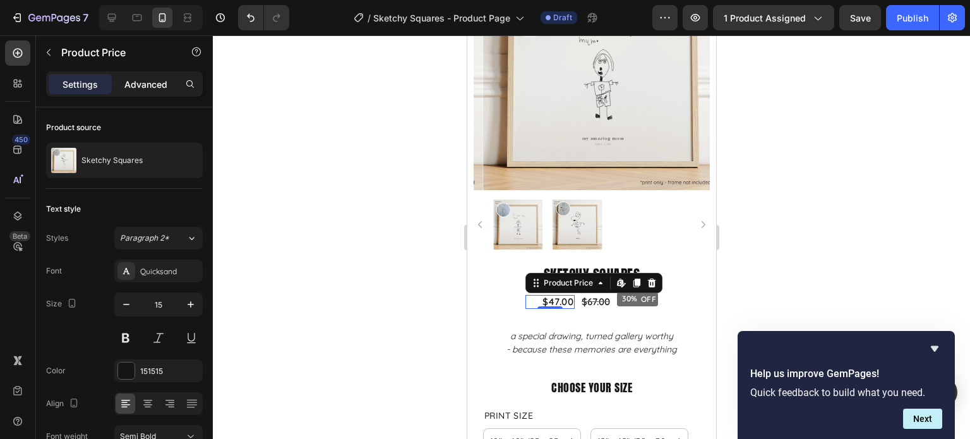
click at [156, 81] on p "Advanced" at bounding box center [145, 84] width 43 height 13
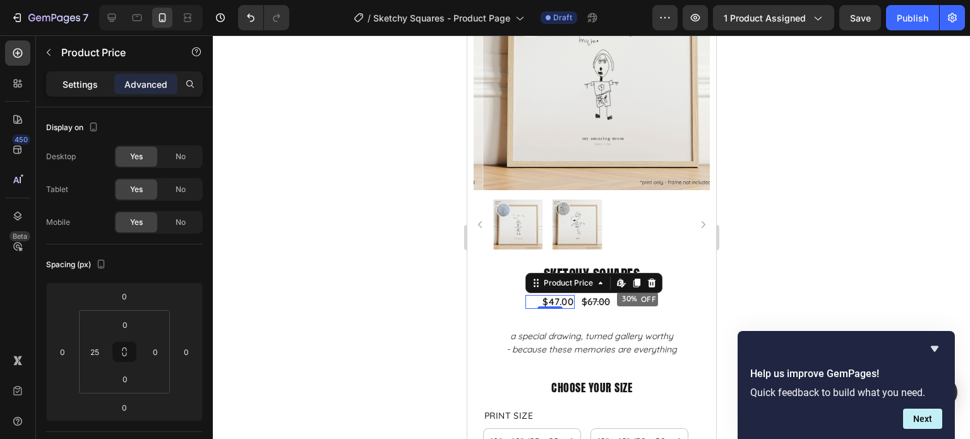
click at [66, 82] on p "Settings" at bounding box center [79, 84] width 35 height 13
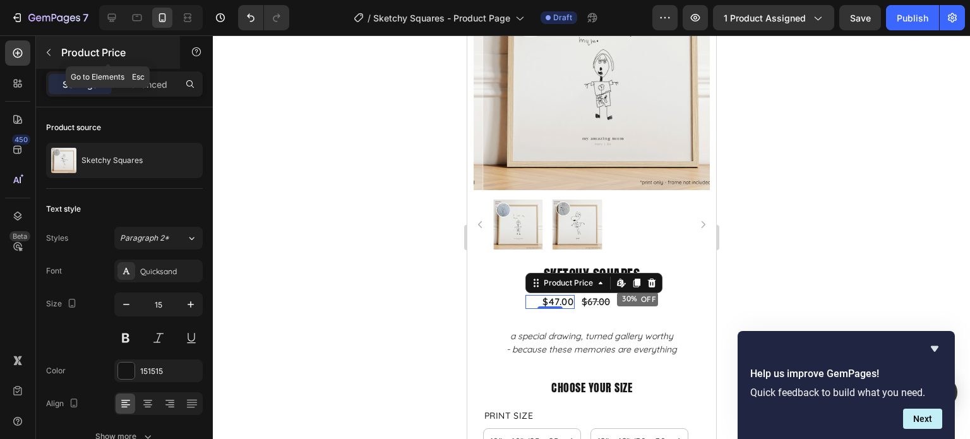
click at [49, 52] on icon "button" at bounding box center [49, 52] width 10 height 10
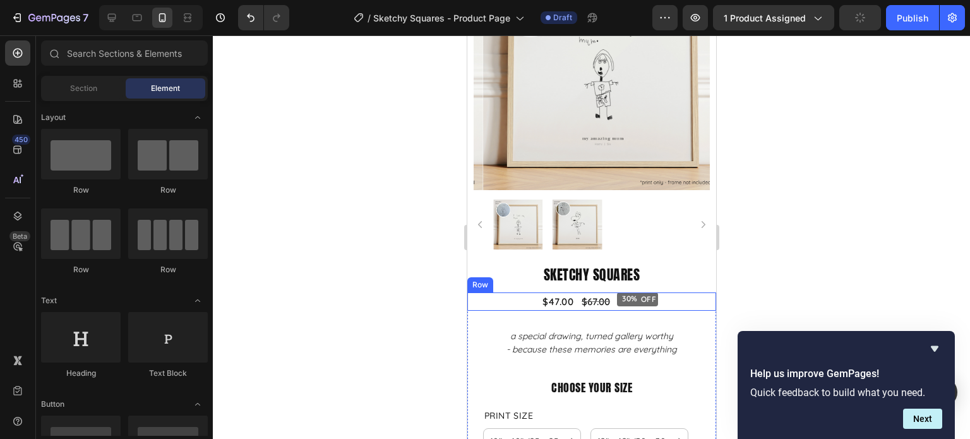
click at [661, 292] on div "$47.00 Product Price Product Price $67.00 Product Price Product Price 30% OFF D…" at bounding box center [590, 301] width 249 height 18
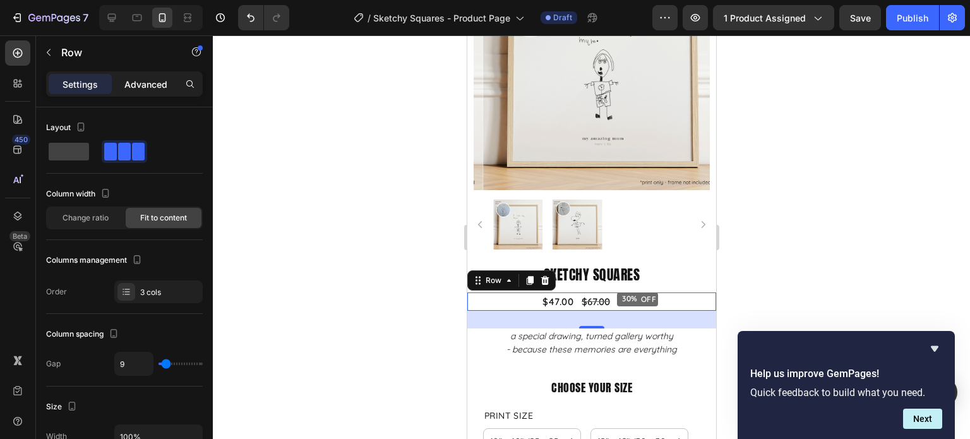
click at [156, 79] on p "Advanced" at bounding box center [145, 84] width 43 height 13
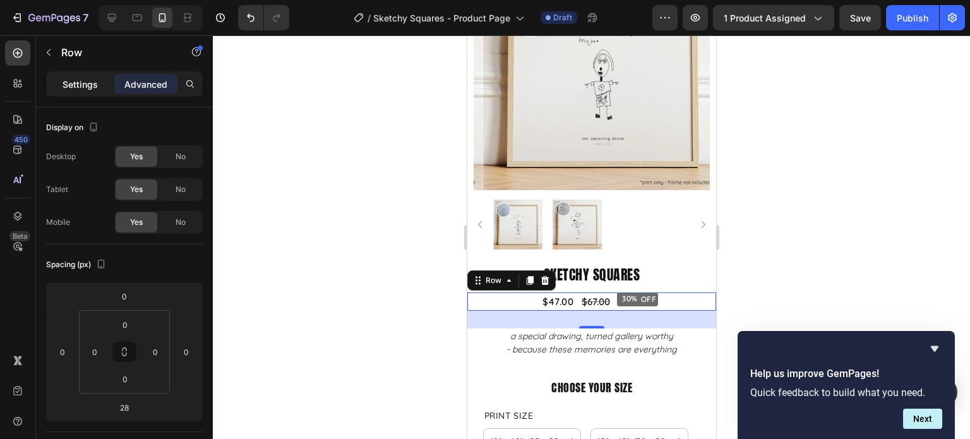
click at [67, 92] on div "Settings" at bounding box center [80, 84] width 63 height 20
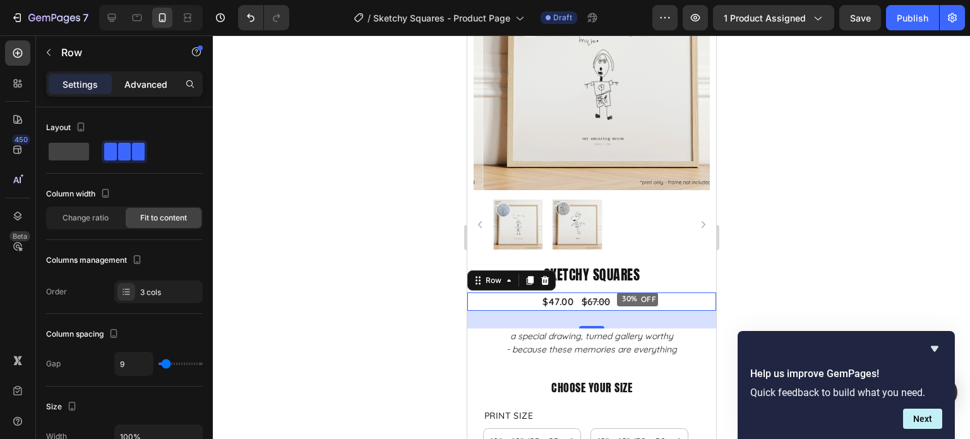
click at [138, 88] on p "Advanced" at bounding box center [145, 84] width 43 height 13
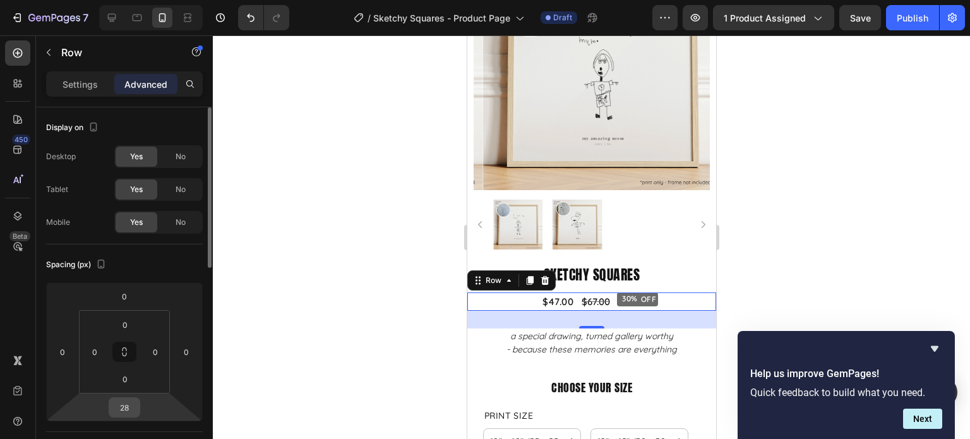
click at [137, 406] on div "28" at bounding box center [125, 407] width 32 height 20
click at [134, 405] on input "28" at bounding box center [124, 407] width 25 height 19
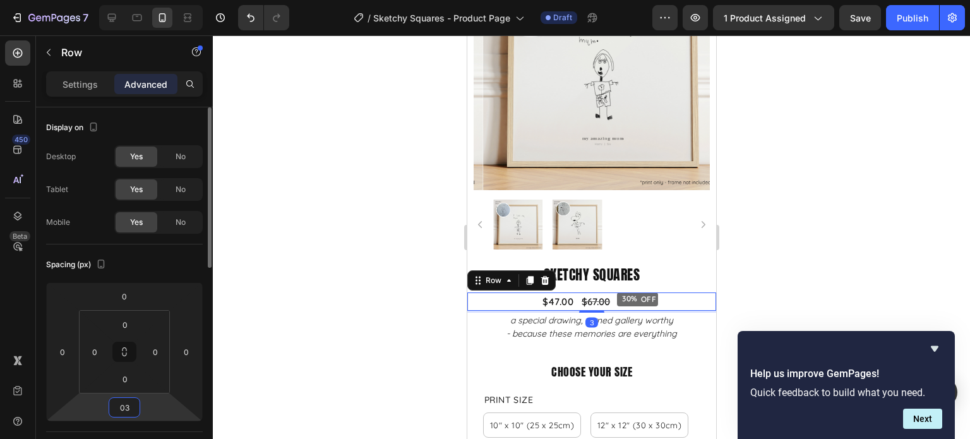
type input "0"
type input "20"
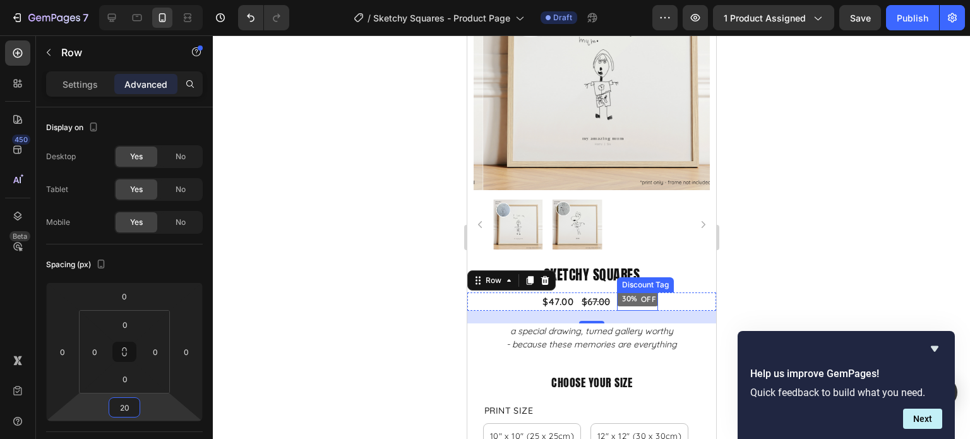
click at [644, 292] on div "OFF" at bounding box center [648, 299] width 20 height 14
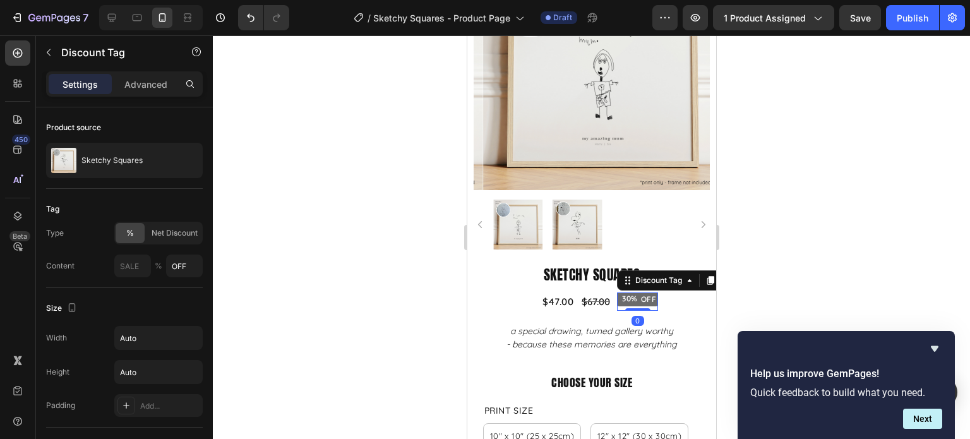
click at [146, 73] on div "Settings Advanced" at bounding box center [124, 83] width 157 height 25
click at [152, 84] on p "Advanced" at bounding box center [145, 84] width 43 height 13
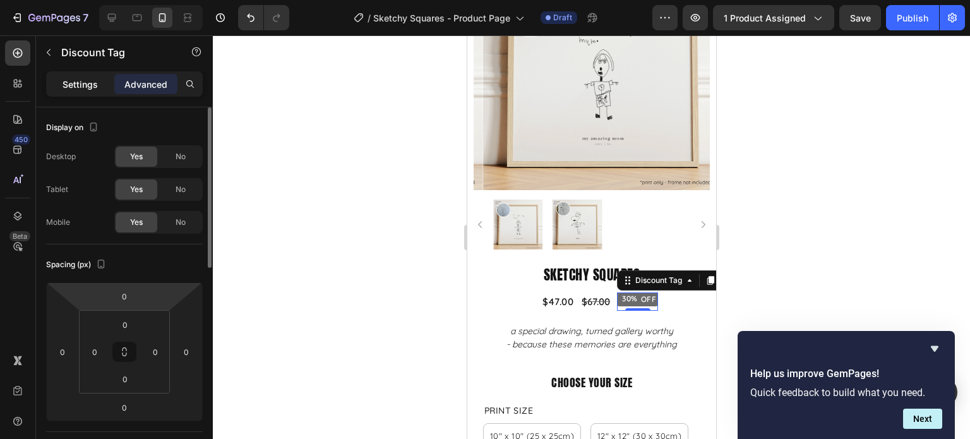
click at [91, 85] on p "Settings" at bounding box center [79, 84] width 35 height 13
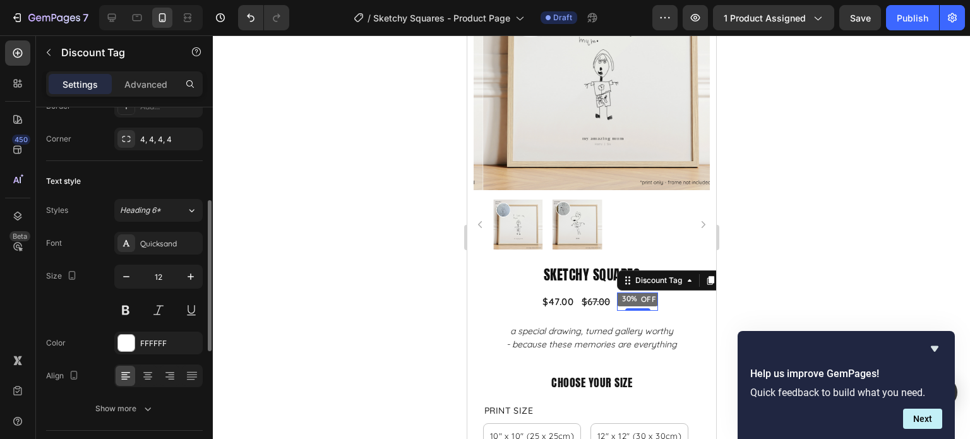
scroll to position [379, 0]
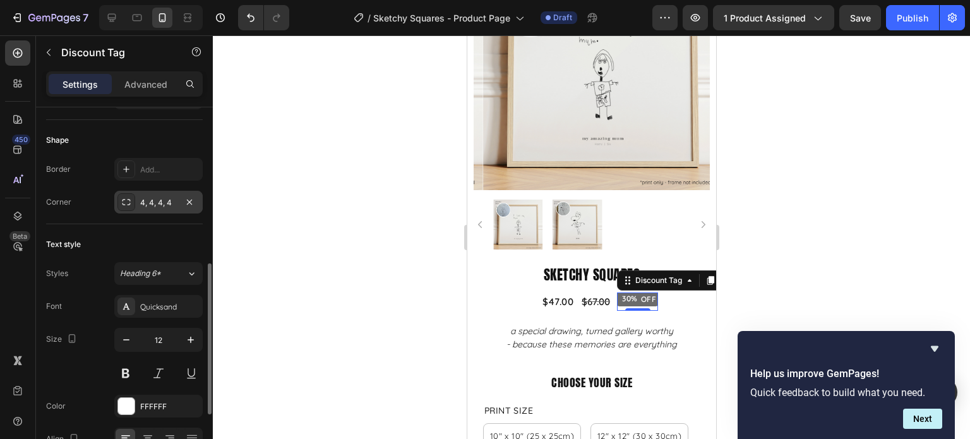
click at [158, 207] on div "4, 4, 4, 4" at bounding box center [158, 202] width 88 height 23
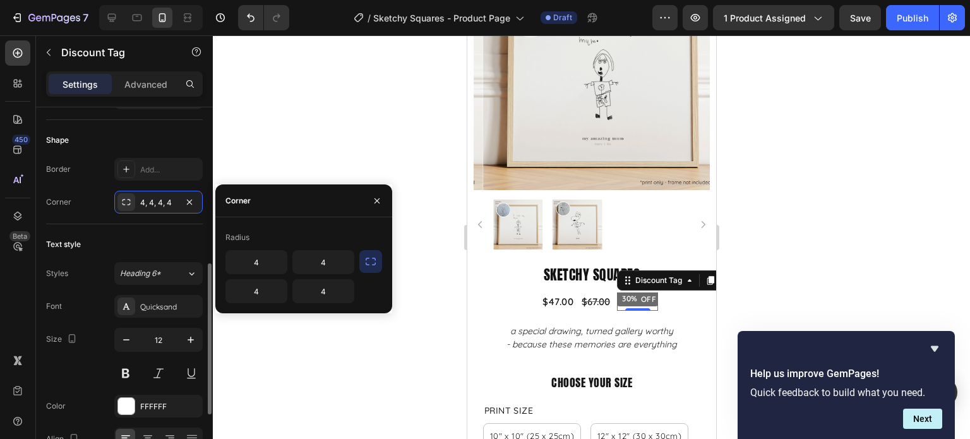
click at [134, 237] on div "Text style" at bounding box center [124, 244] width 157 height 20
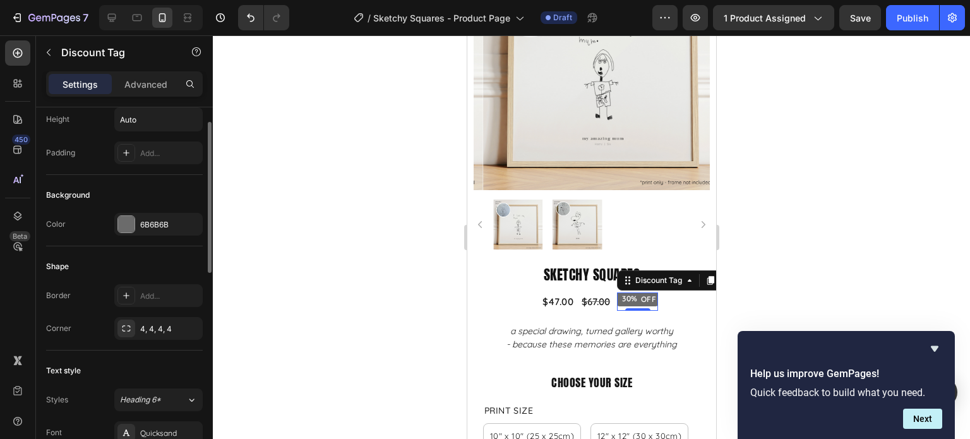
scroll to position [189, 0]
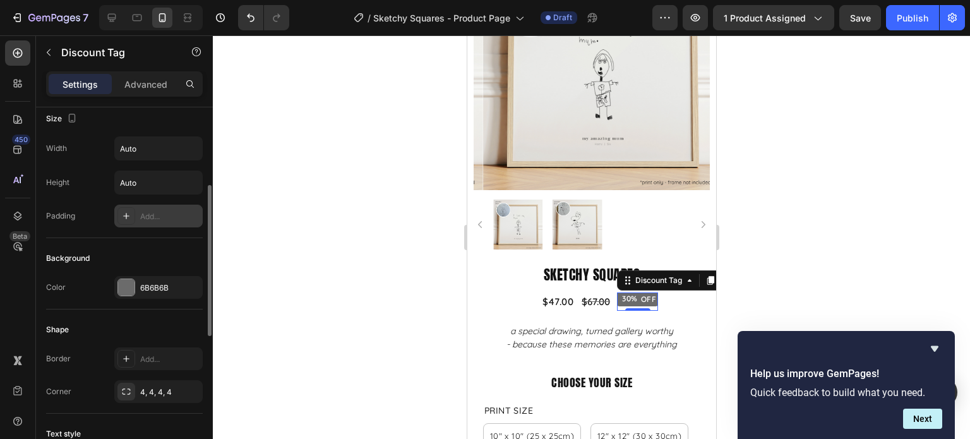
click at [170, 211] on div "Add..." at bounding box center [169, 216] width 59 height 11
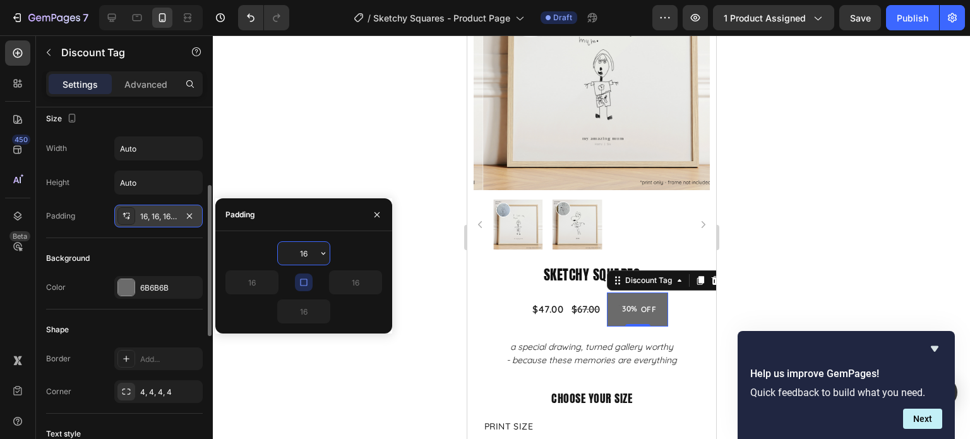
click at [321, 254] on icon "button" at bounding box center [323, 253] width 10 height 10
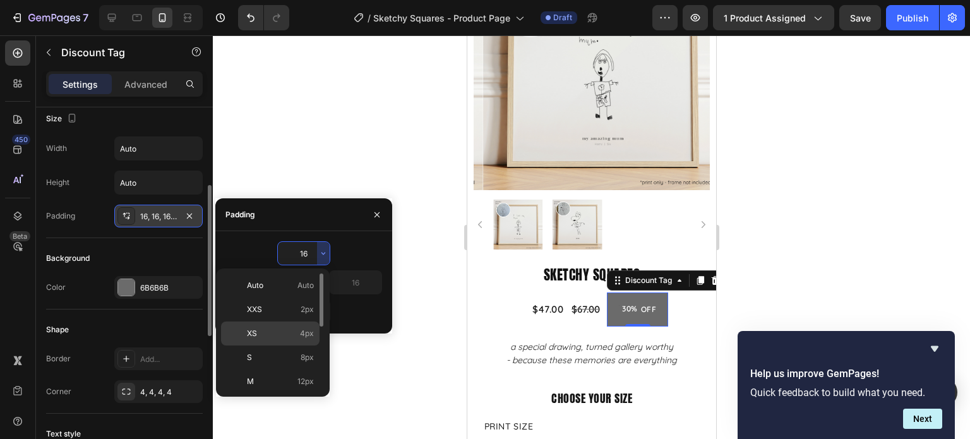
click at [272, 329] on p "XS 4px" at bounding box center [280, 333] width 67 height 11
type input "4"
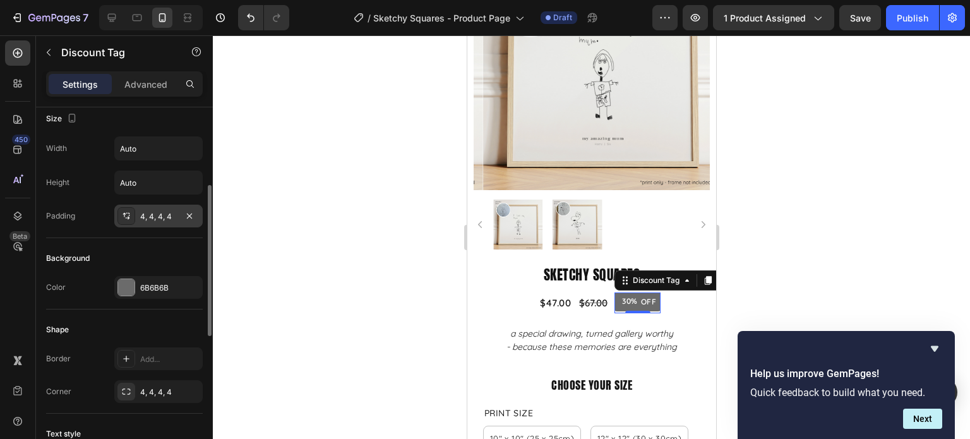
click at [293, 386] on div at bounding box center [591, 236] width 757 height 403
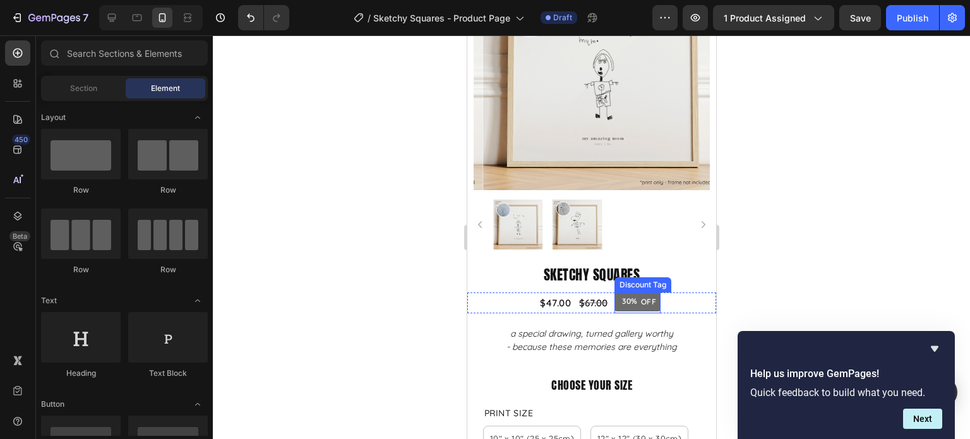
click at [649, 295] on div "OFF" at bounding box center [648, 302] width 20 height 14
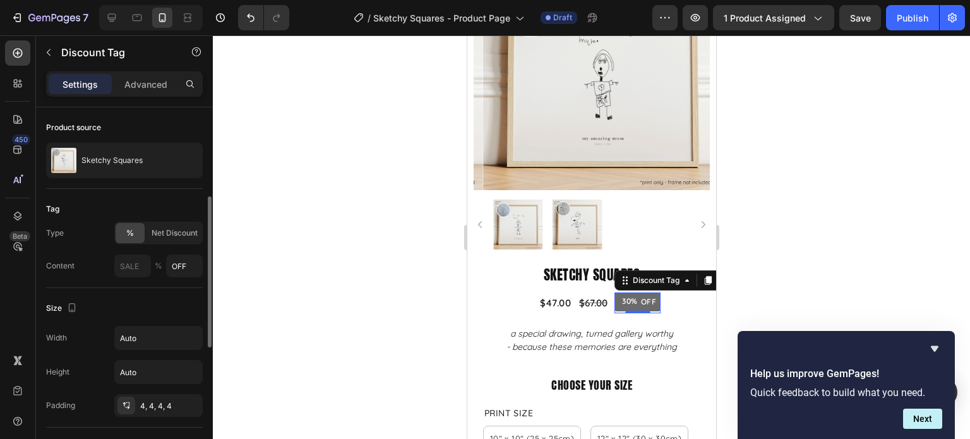
scroll to position [63, 0]
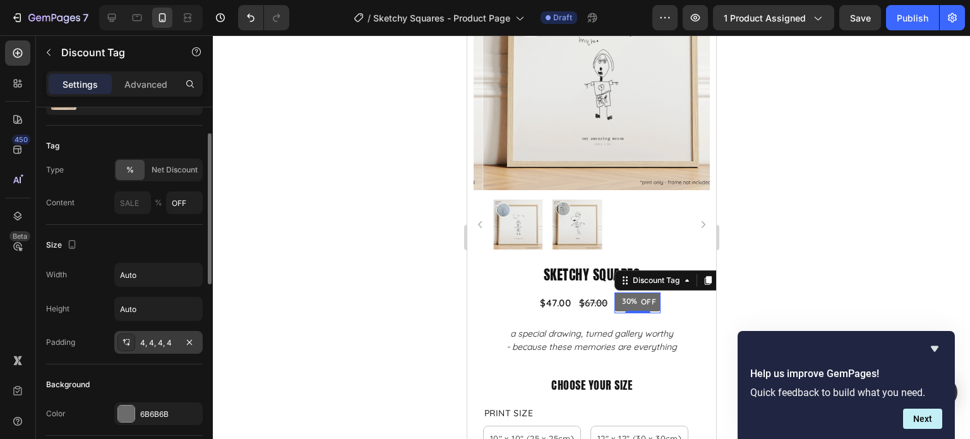
click at [170, 343] on div "4, 4, 4, 4" at bounding box center [158, 342] width 37 height 11
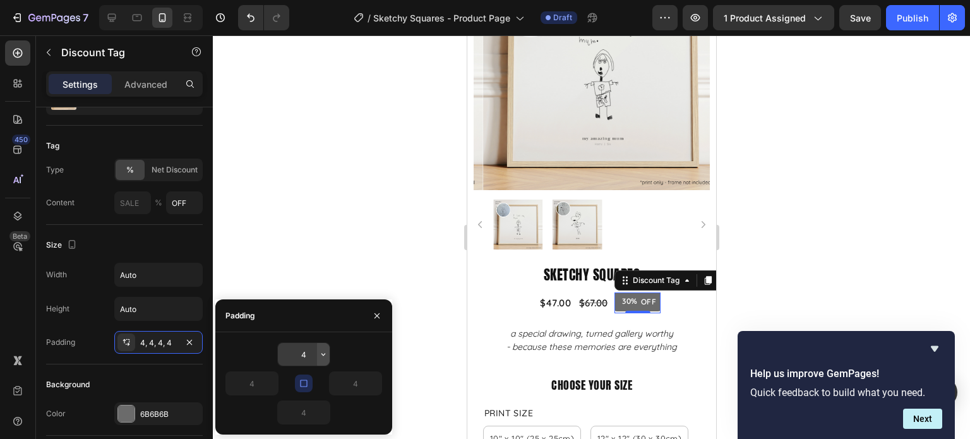
click at [318, 355] on icon "button" at bounding box center [323, 354] width 10 height 10
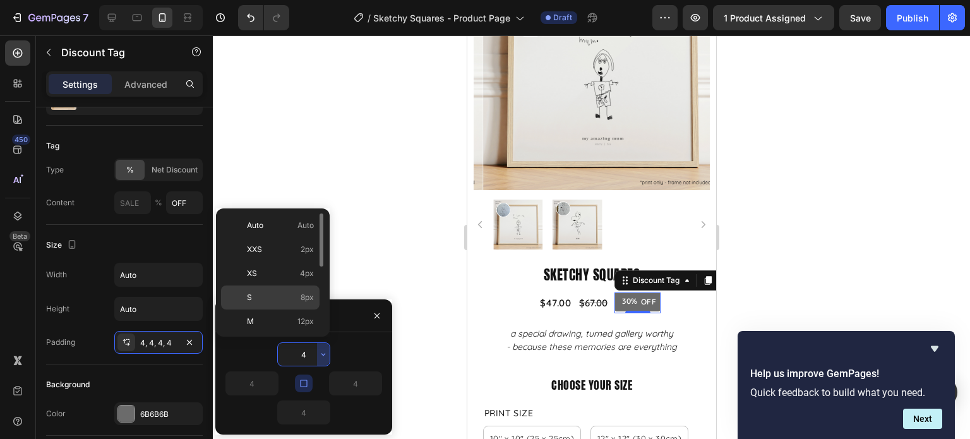
click at [303, 300] on span "8px" at bounding box center [306, 297] width 13 height 11
type input "8"
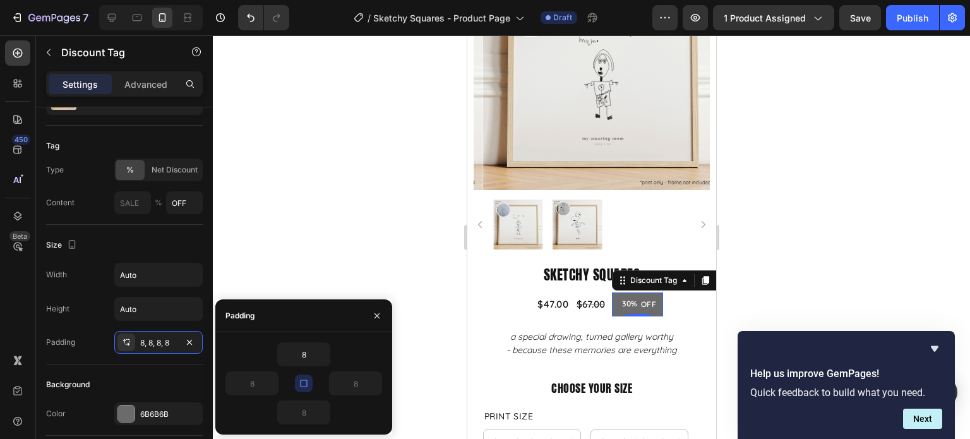
click at [810, 275] on div at bounding box center [591, 236] width 757 height 403
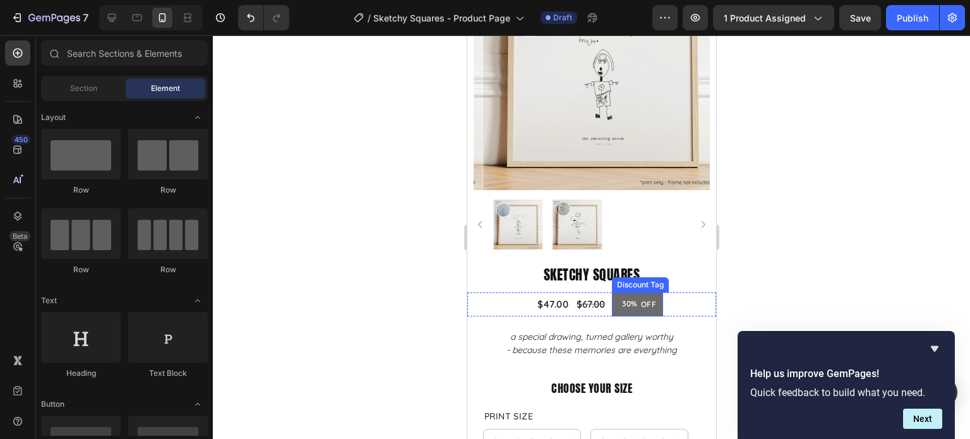
click at [650, 297] on div "OFF" at bounding box center [648, 304] width 20 height 14
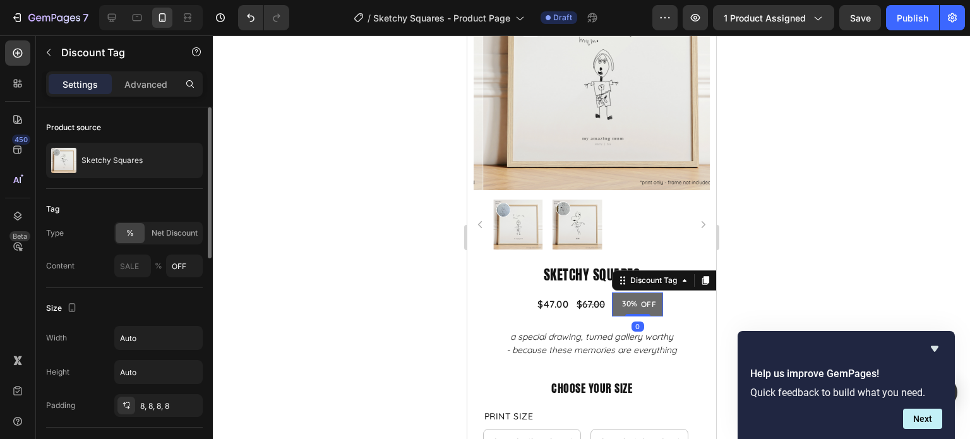
click at [169, 416] on div "Size Width Auto Height Auto Padding 8, 8, 8, 8" at bounding box center [124, 357] width 157 height 139
click at [166, 404] on div "8, 8, 8, 8" at bounding box center [158, 405] width 37 height 11
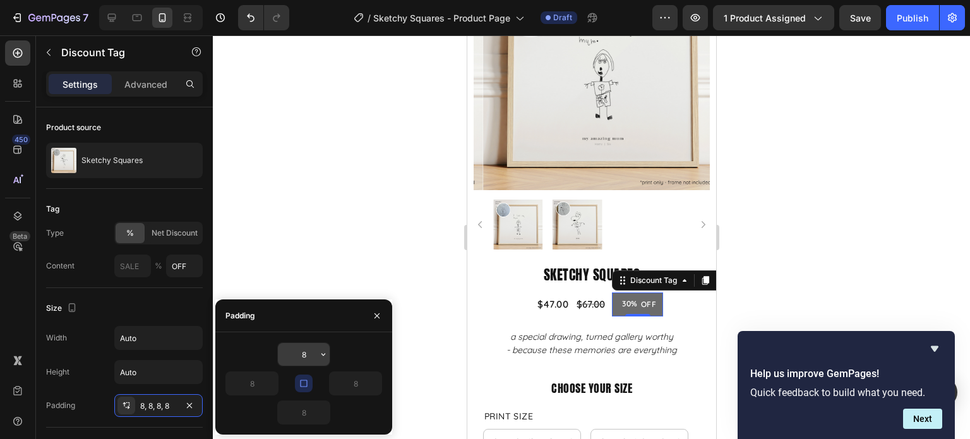
click at [313, 352] on input "8" at bounding box center [304, 354] width 52 height 23
click at [321, 353] on icon "button" at bounding box center [323, 354] width 10 height 10
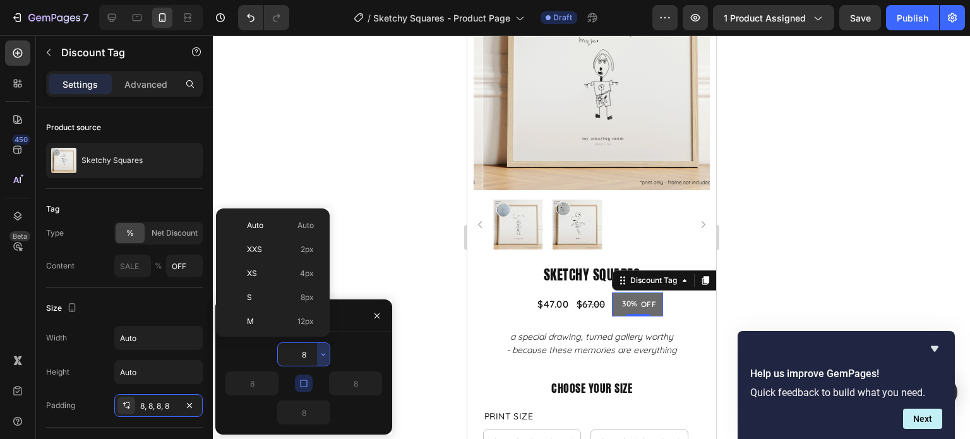
click at [302, 275] on span "4px" at bounding box center [307, 273] width 14 height 11
type input "4"
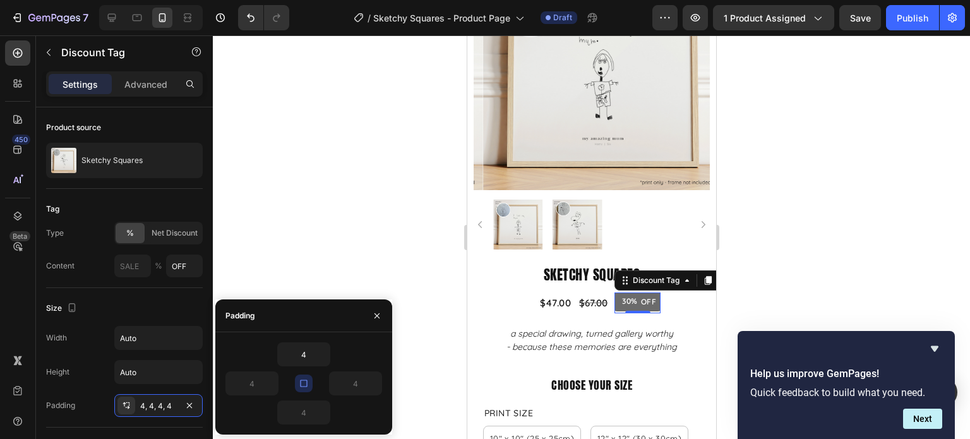
click at [328, 247] on div at bounding box center [591, 236] width 757 height 403
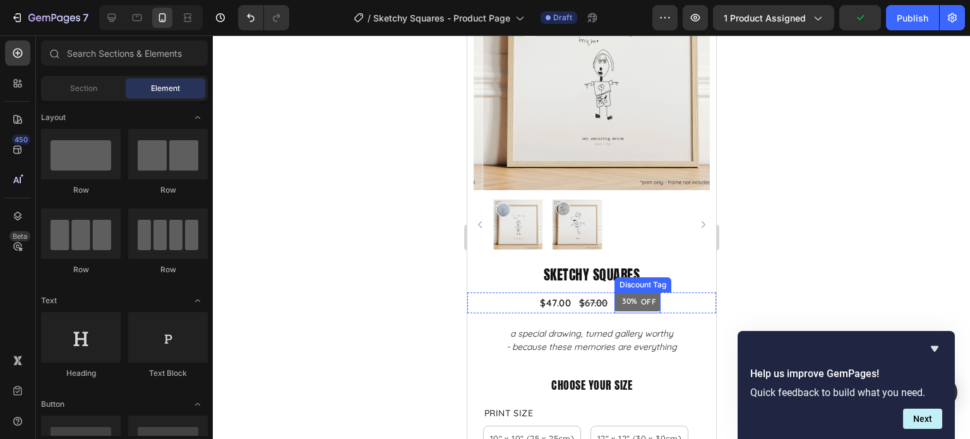
click at [641, 299] on div "OFF" at bounding box center [648, 302] width 20 height 14
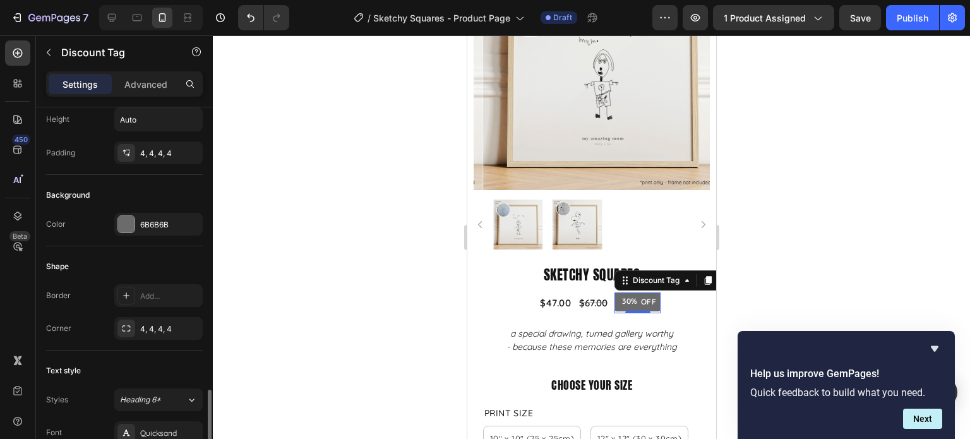
scroll to position [379, 0]
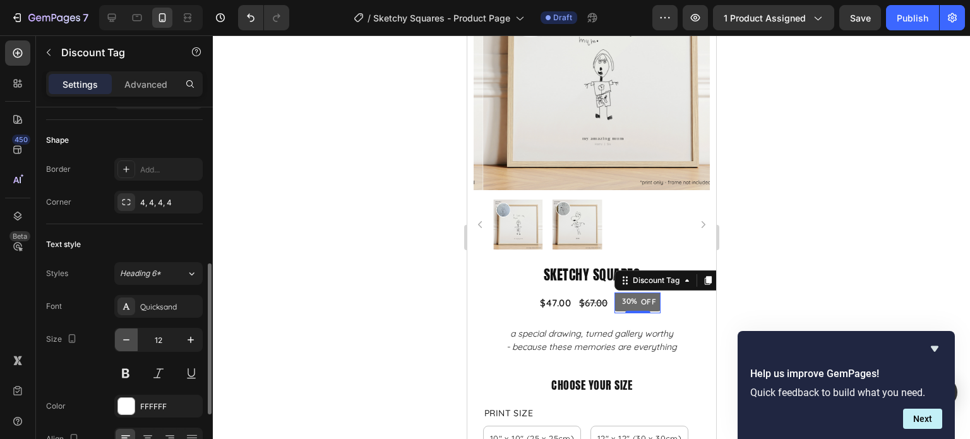
click at [124, 339] on icon "button" at bounding box center [126, 339] width 13 height 13
type input "10"
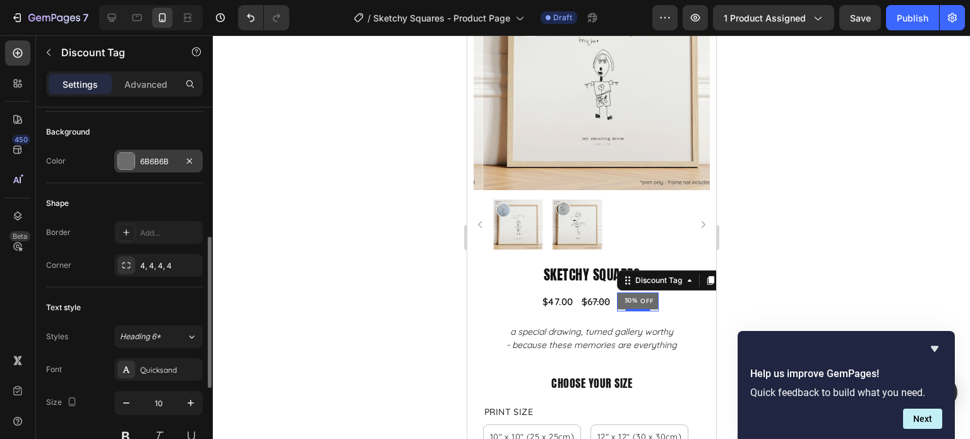
click at [126, 153] on div at bounding box center [126, 161] width 16 height 16
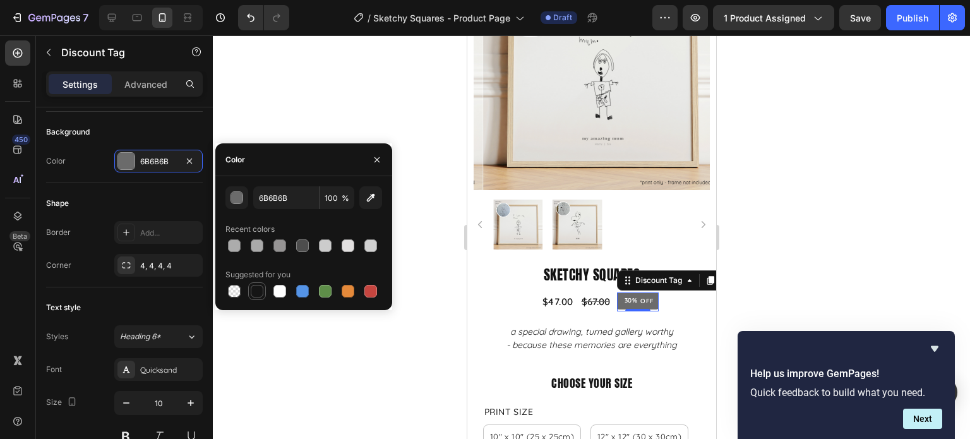
click at [261, 292] on div at bounding box center [257, 291] width 13 height 13
type input "151515"
click at [382, 163] on button "button" at bounding box center [377, 160] width 20 height 20
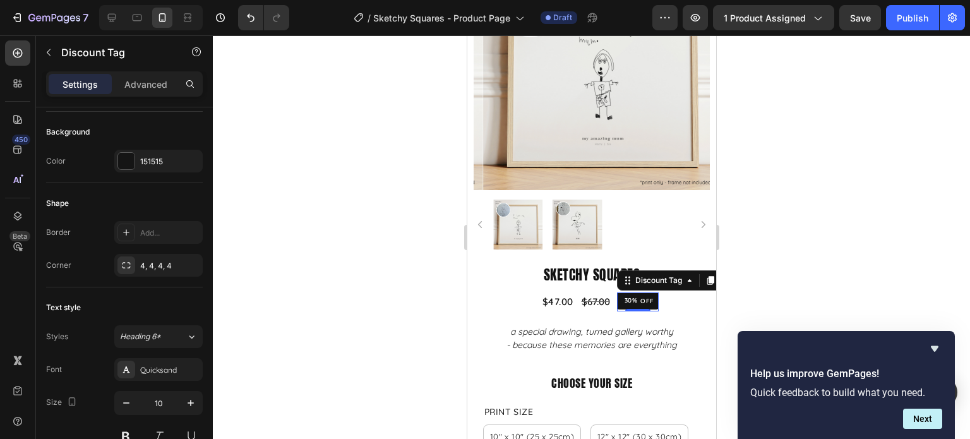
drag, startPoint x: 920, startPoint y: 198, endPoint x: 898, endPoint y: 199, distance: 22.1
click at [919, 198] on div at bounding box center [591, 236] width 757 height 403
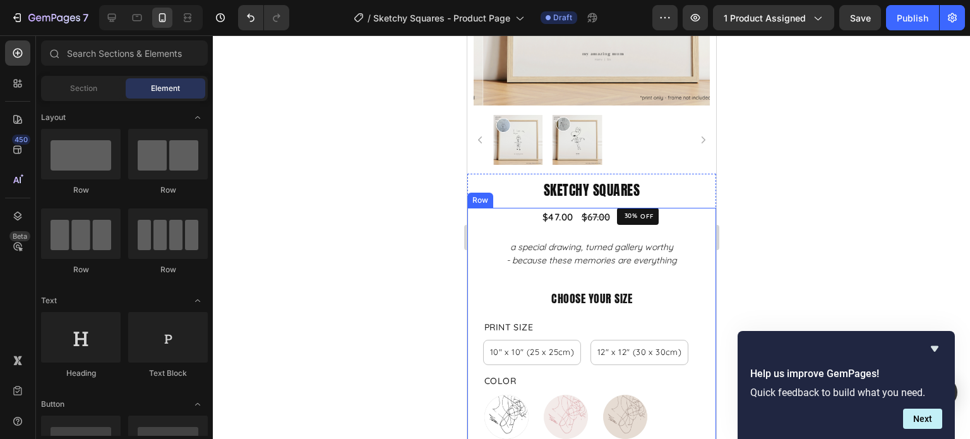
scroll to position [189, 0]
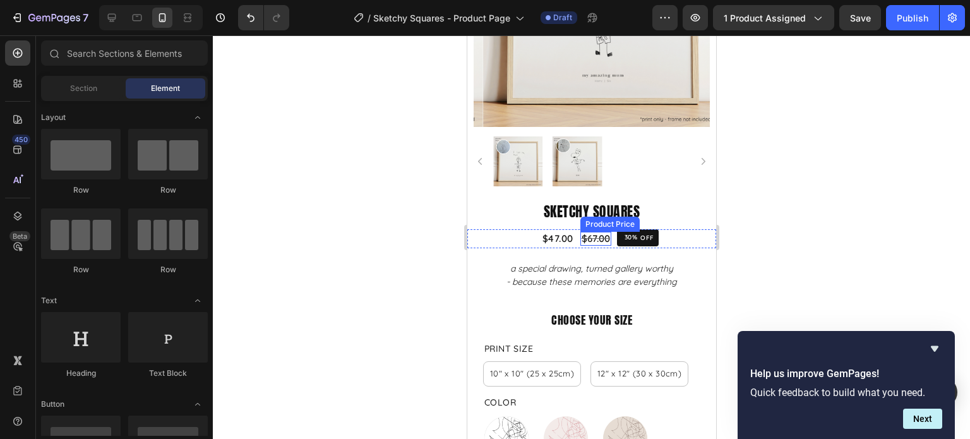
click at [579, 232] on div "$67.00" at bounding box center [594, 239] width 31 height 14
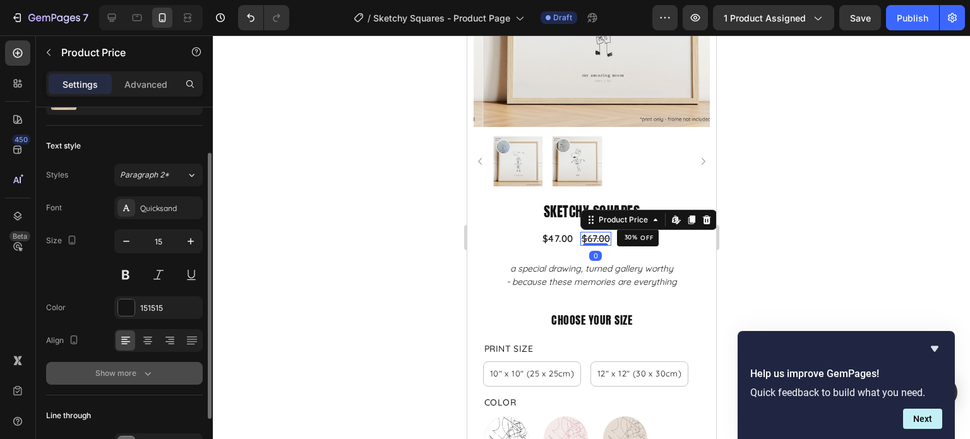
scroll to position [126, 0]
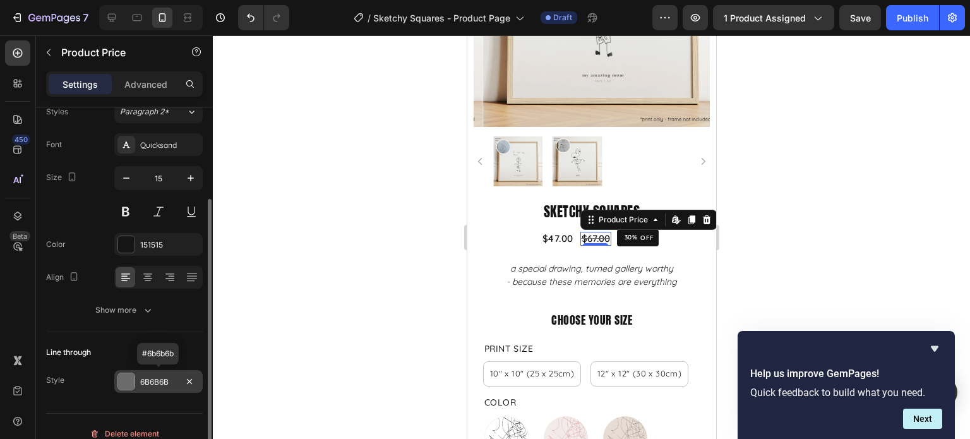
click at [126, 378] on div at bounding box center [126, 381] width 16 height 16
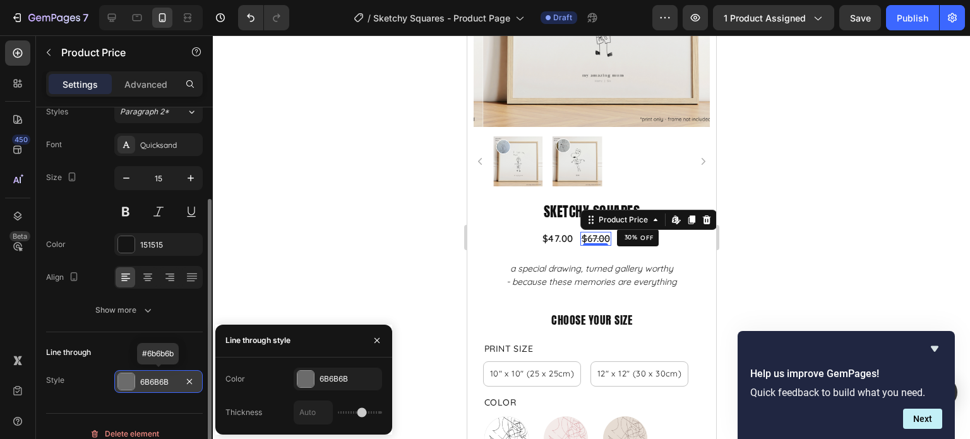
click at [133, 377] on div at bounding box center [126, 381] width 16 height 16
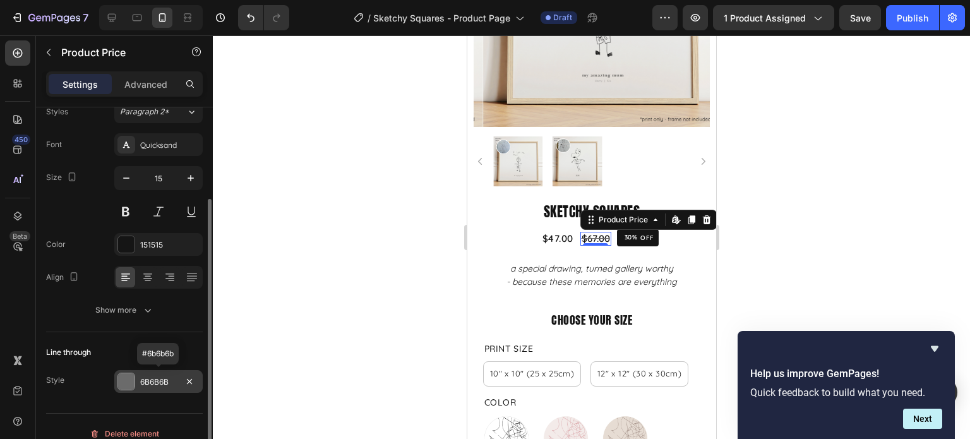
click at [133, 377] on div at bounding box center [126, 381] width 16 height 16
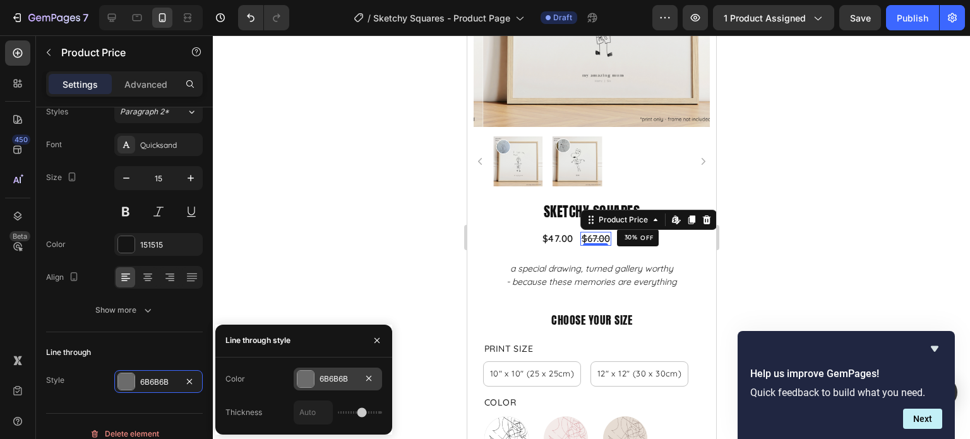
click at [308, 388] on div "6B6B6B" at bounding box center [338, 378] width 88 height 23
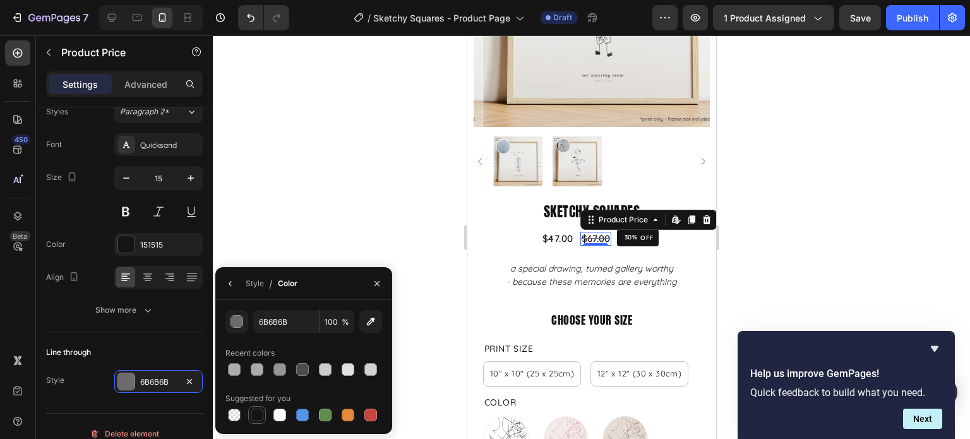
click at [256, 412] on div at bounding box center [257, 414] width 13 height 13
type input "151515"
click at [382, 283] on button "button" at bounding box center [377, 283] width 20 height 20
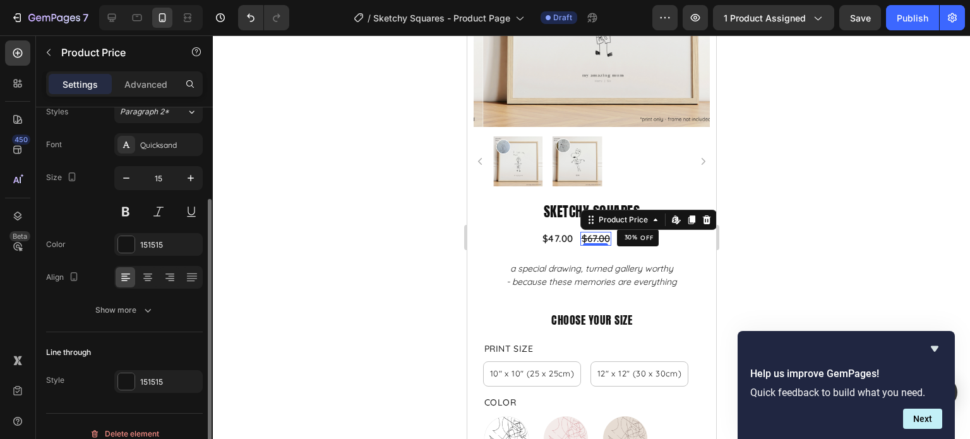
scroll to position [63, 0]
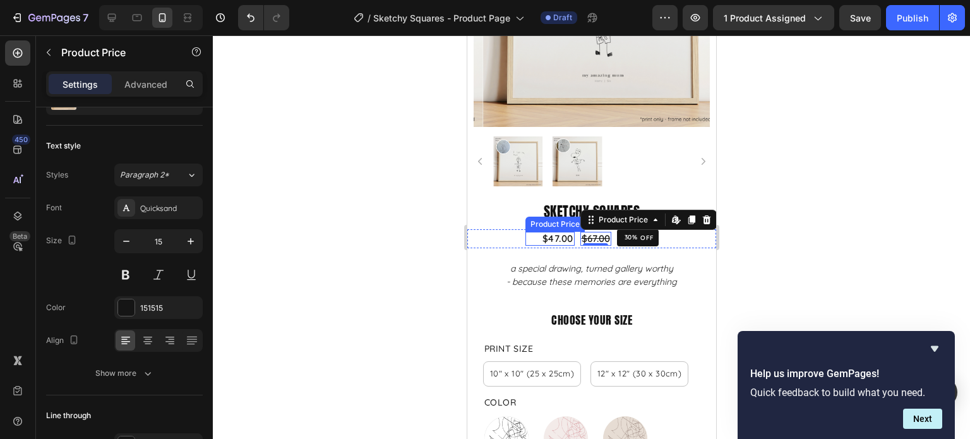
click at [561, 234] on div "$47.00" at bounding box center [556, 239] width 33 height 14
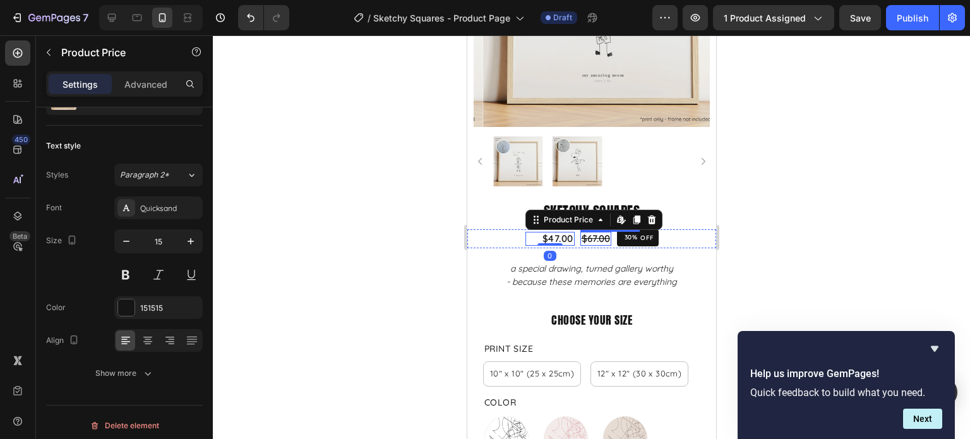
click at [603, 234] on div "$67.00" at bounding box center [594, 239] width 31 height 14
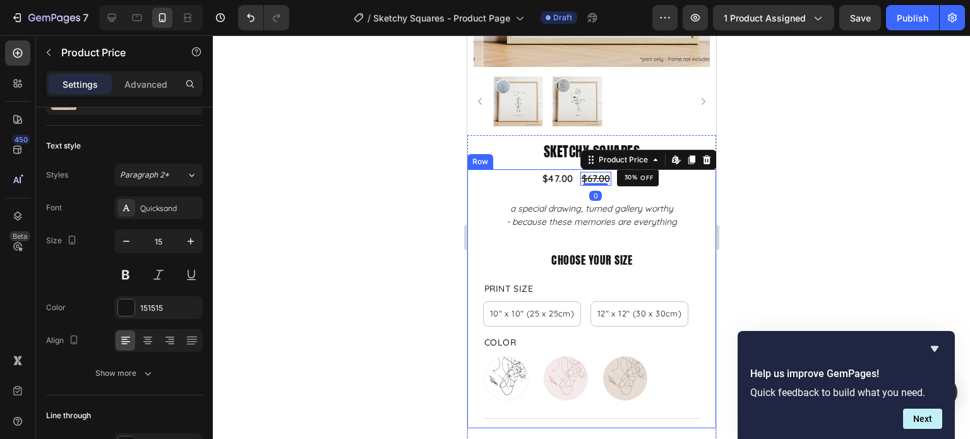
scroll to position [227, 0]
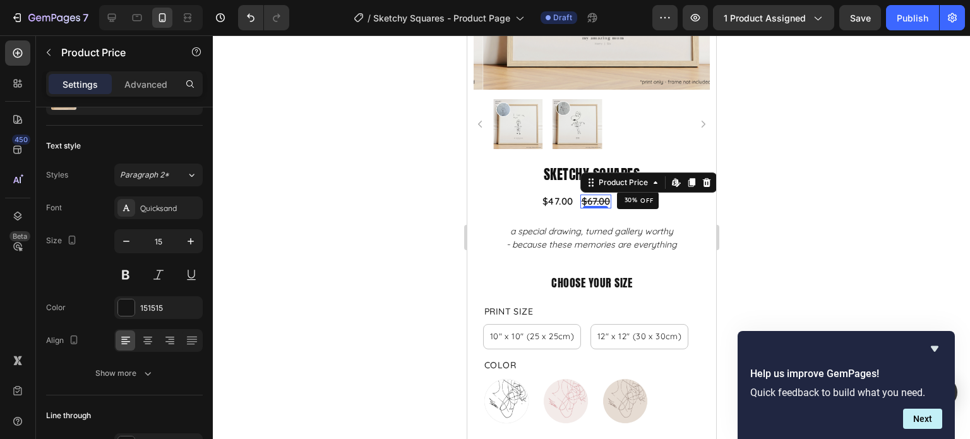
click at [838, 208] on div at bounding box center [591, 236] width 757 height 403
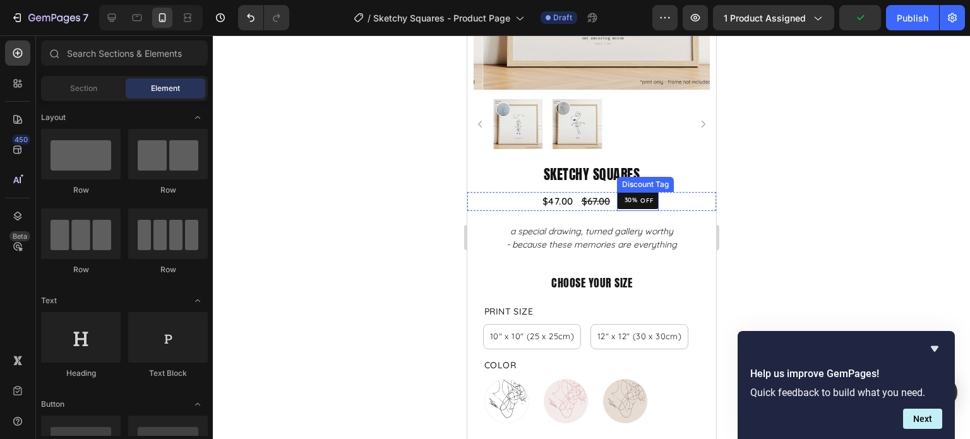
click at [639, 194] on div "OFF" at bounding box center [646, 200] width 18 height 12
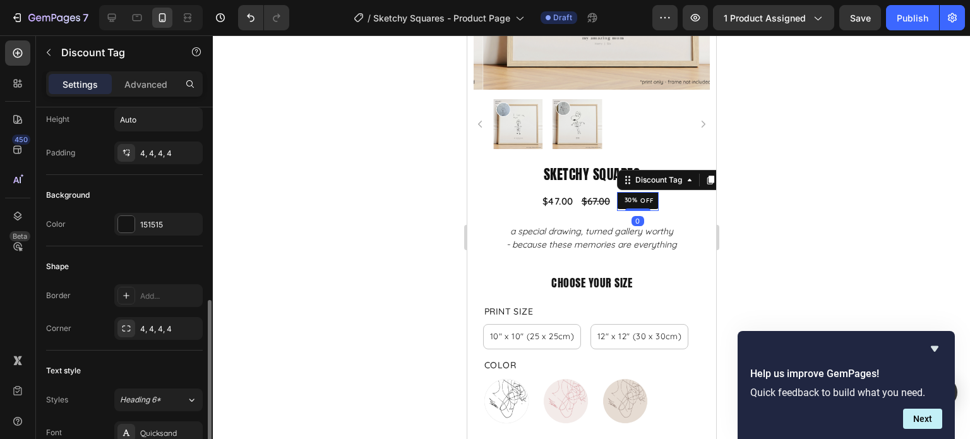
scroll to position [316, 0]
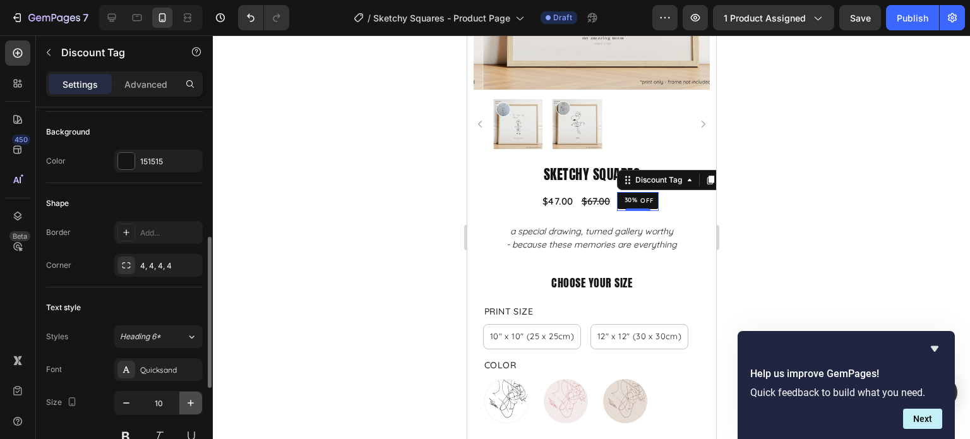
click at [196, 401] on icon "button" at bounding box center [190, 402] width 13 height 13
type input "11"
click at [770, 222] on div at bounding box center [591, 236] width 757 height 403
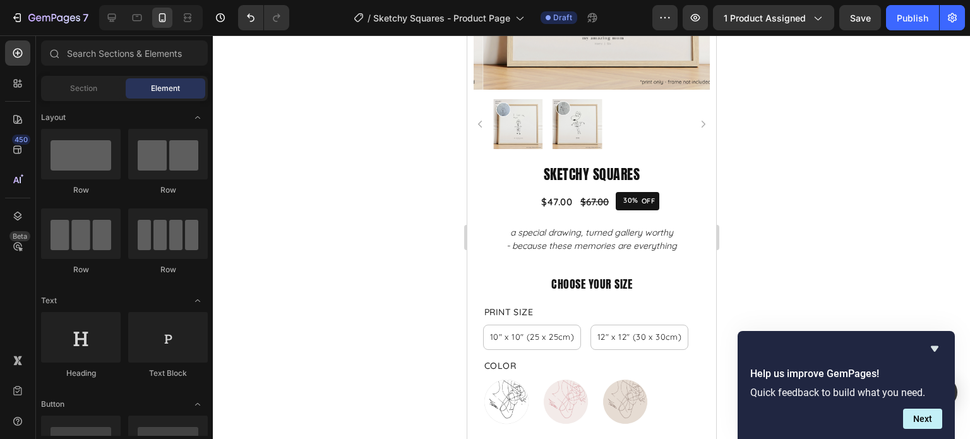
click at [762, 174] on div at bounding box center [591, 236] width 757 height 403
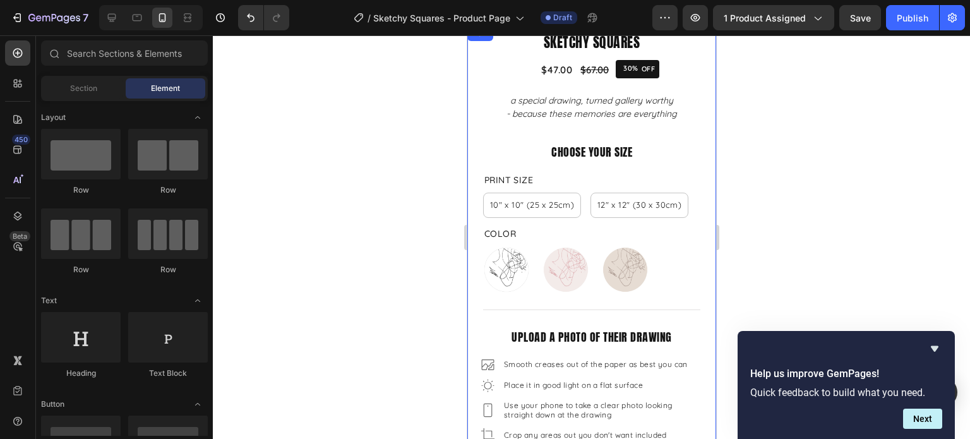
scroll to position [353, 0]
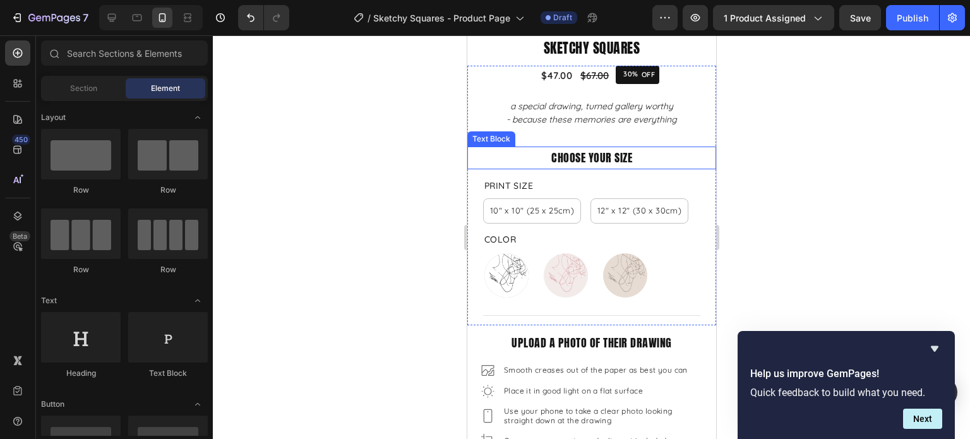
click at [627, 151] on p "choose your size" at bounding box center [591, 158] width 246 height 20
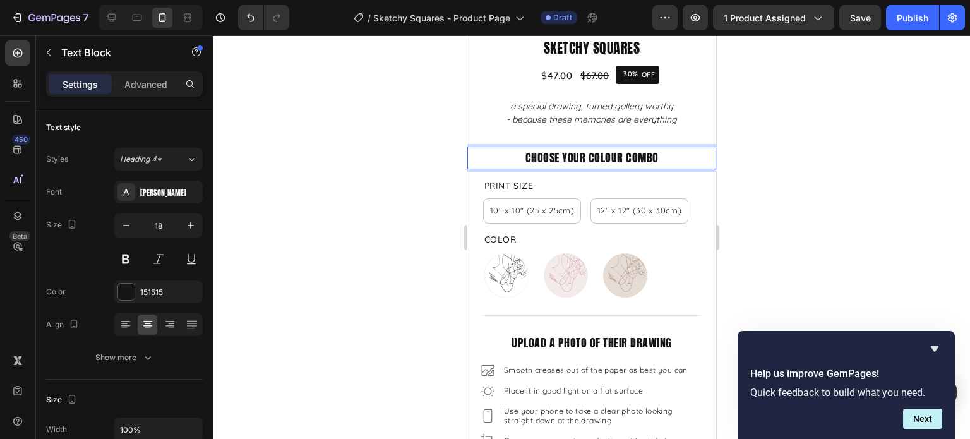
click at [803, 217] on div at bounding box center [591, 236] width 757 height 403
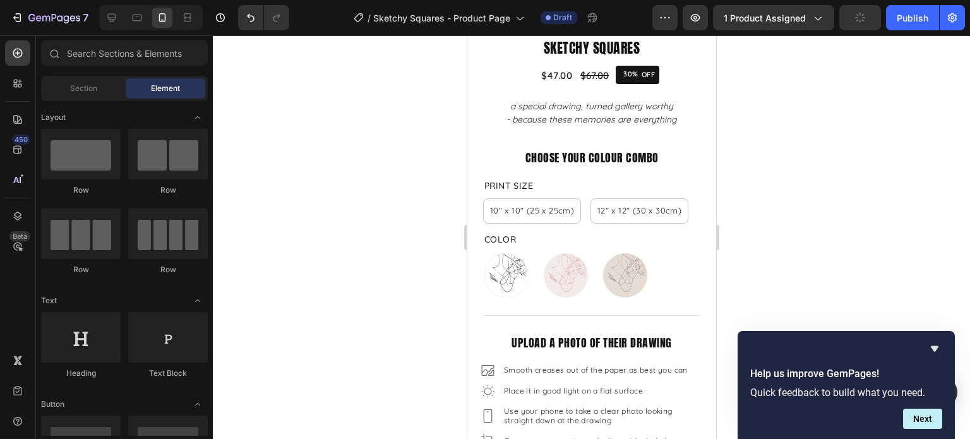
click at [798, 224] on div at bounding box center [591, 236] width 757 height 403
click at [562, 187] on div "10" x 10" (25 x 25cm)" at bounding box center [531, 183] width 83 height 16
click at [482, 198] on input "10" x 10" (25 x 25cm) 10" x 10" (25 x 25cm) 10" x 10" (25 x 25cm)" at bounding box center [482, 198] width 1 height 1
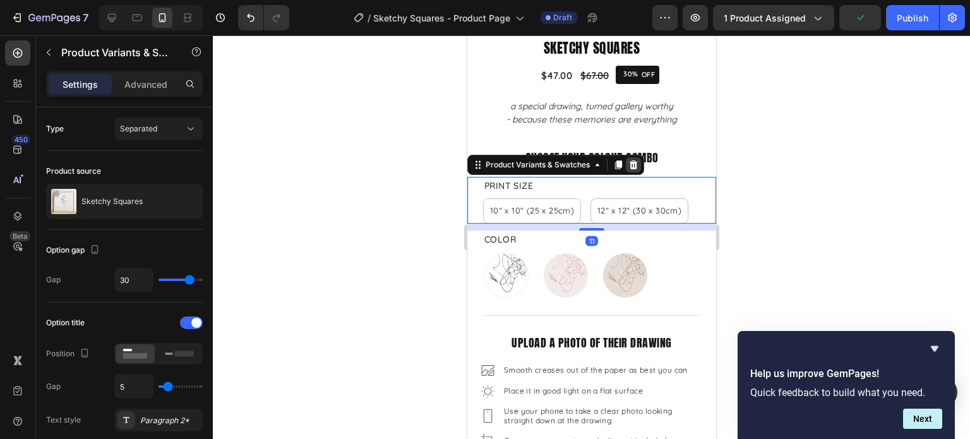
click at [634, 160] on icon at bounding box center [633, 164] width 8 height 9
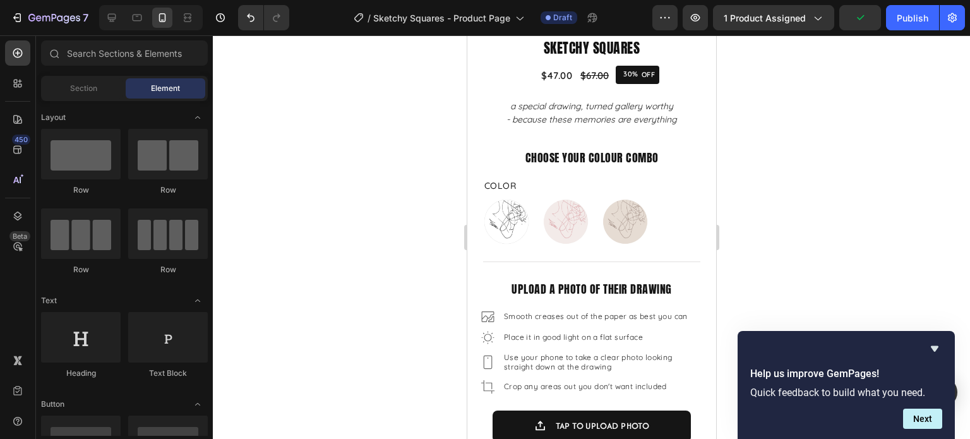
click at [817, 177] on div at bounding box center [591, 236] width 757 height 403
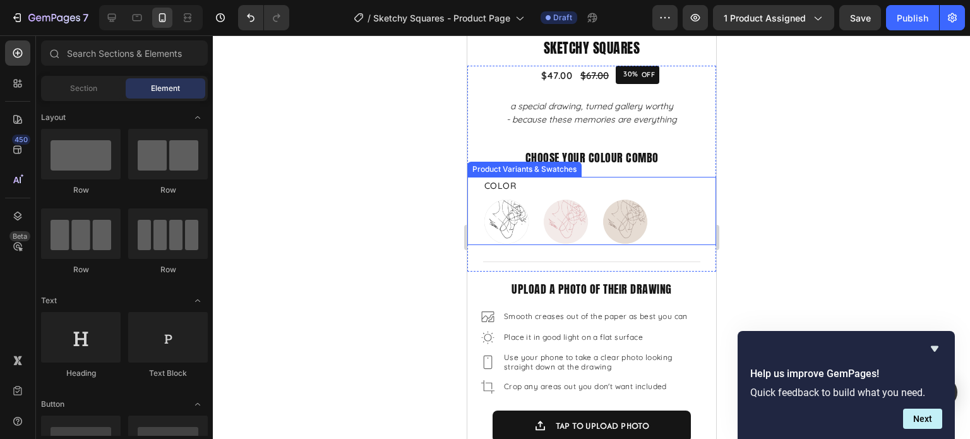
click at [756, 174] on div at bounding box center [591, 236] width 757 height 403
click at [605, 199] on img at bounding box center [624, 221] width 45 height 45
click at [601, 198] on input "Mushroom and Mocha Mushroom and Mocha" at bounding box center [600, 198] width 1 height 1
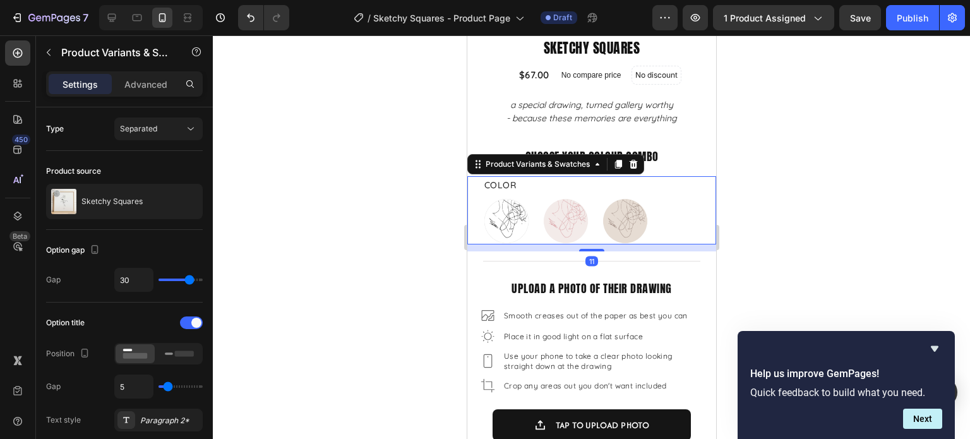
click at [583, 181] on div "Blush and Berry" at bounding box center [565, 177] width 95 height 28
click at [542, 197] on input "Blush and Berry Blush and Berry" at bounding box center [541, 197] width 1 height 1
click at [186, 325] on div at bounding box center [191, 322] width 23 height 13
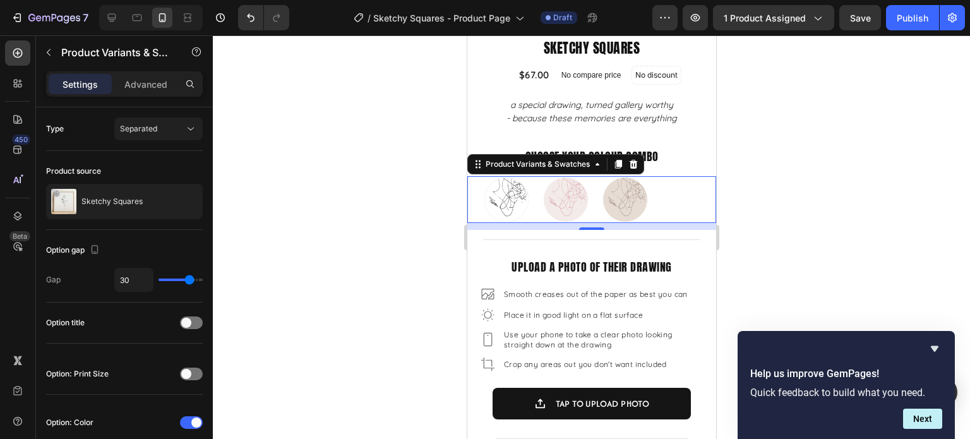
click at [808, 148] on div at bounding box center [591, 236] width 757 height 403
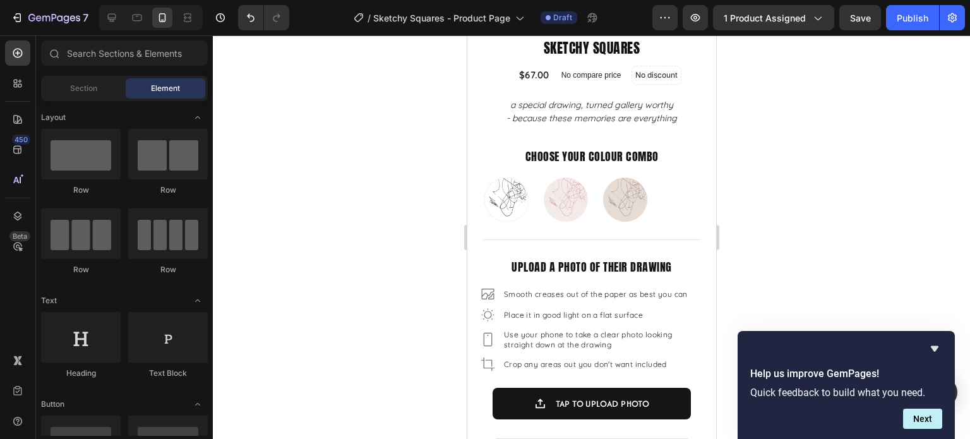
click at [879, 171] on div at bounding box center [591, 236] width 757 height 403
click at [873, 20] on button "Save" at bounding box center [860, 17] width 42 height 25
click at [521, 196] on img at bounding box center [505, 199] width 45 height 45
click at [482, 176] on input "Just Black Just Black" at bounding box center [482, 175] width 1 height 1
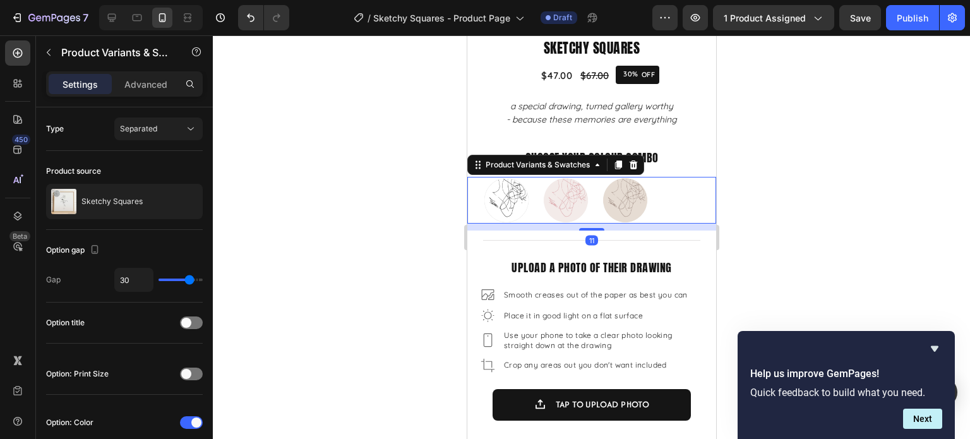
click at [809, 198] on div at bounding box center [591, 236] width 757 height 403
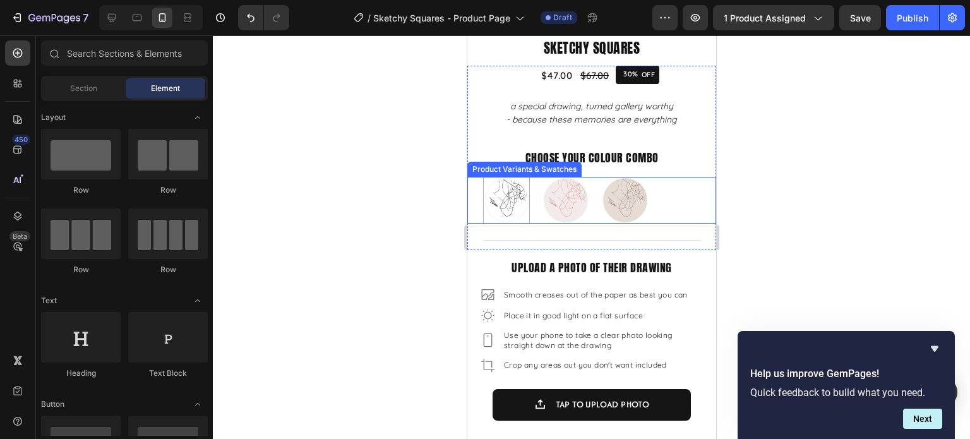
click at [504, 183] on img at bounding box center [505, 199] width 45 height 45
click at [482, 177] on input "Just Black Just Black" at bounding box center [482, 176] width 1 height 1
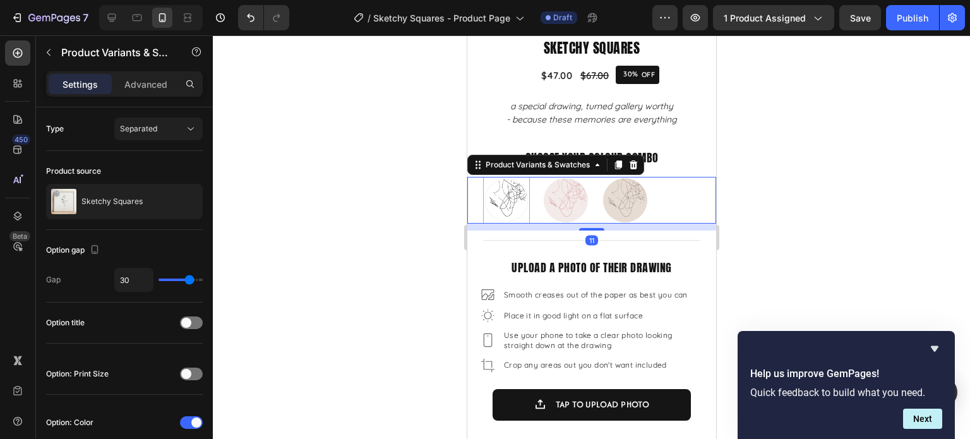
click at [503, 180] on img at bounding box center [505, 199] width 45 height 45
click at [482, 177] on input "Just Black Just Black" at bounding box center [482, 176] width 1 height 1
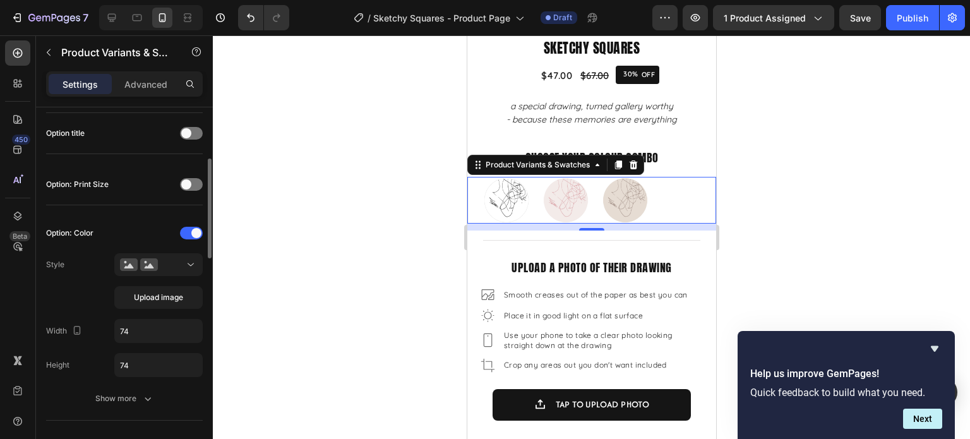
scroll to position [252, 0]
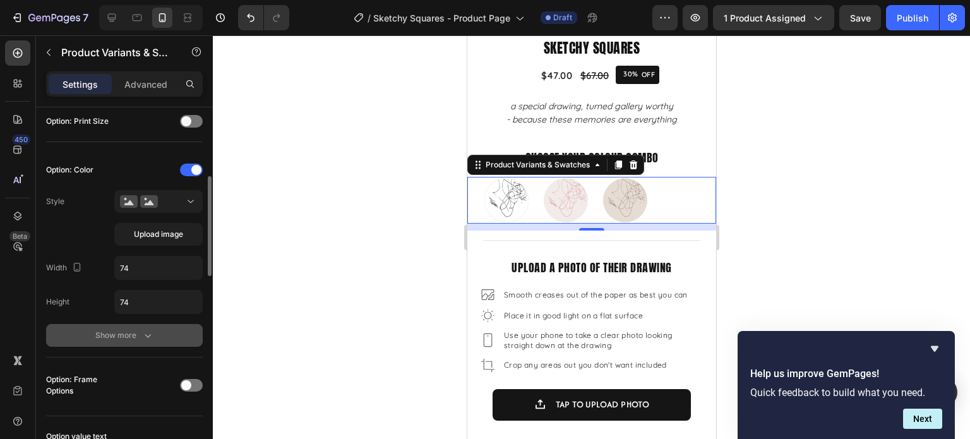
click at [158, 330] on button "Show more" at bounding box center [124, 335] width 157 height 23
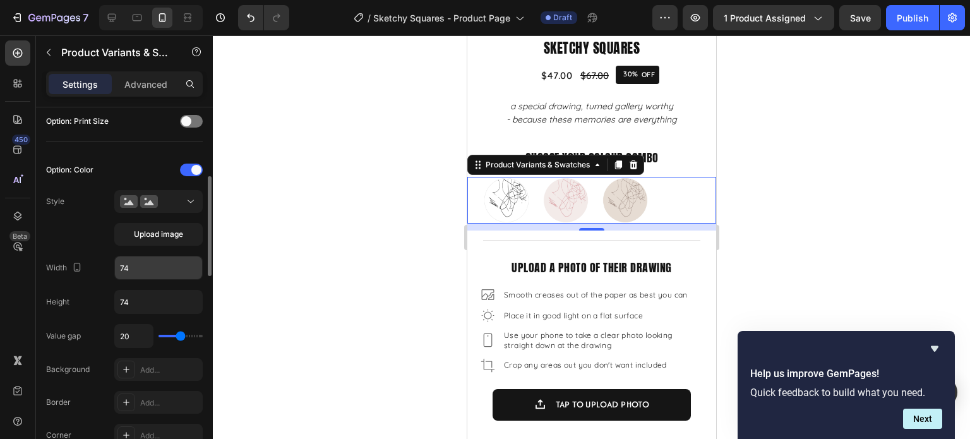
scroll to position [379, 0]
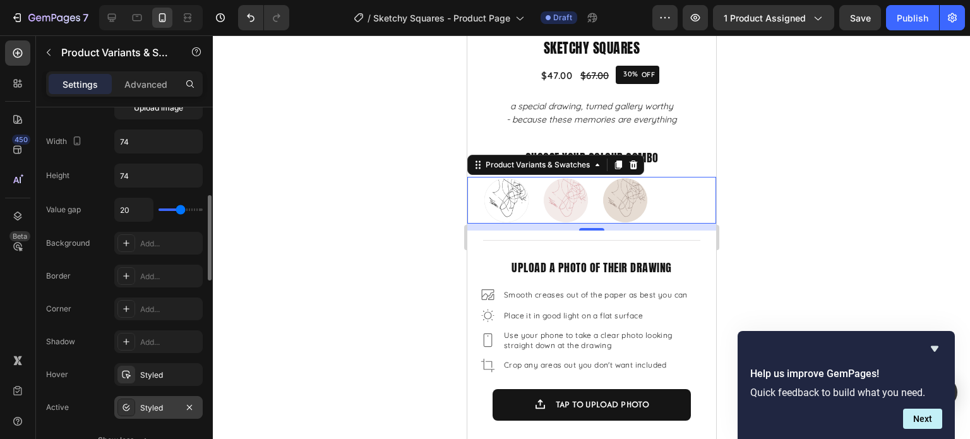
click at [156, 398] on div "Styled" at bounding box center [158, 407] width 88 height 23
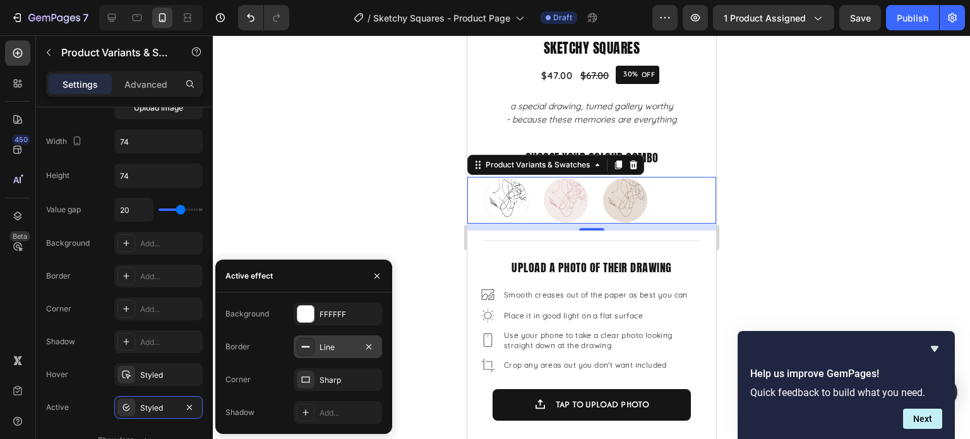
click at [328, 353] on div "Line" at bounding box center [338, 346] width 88 height 23
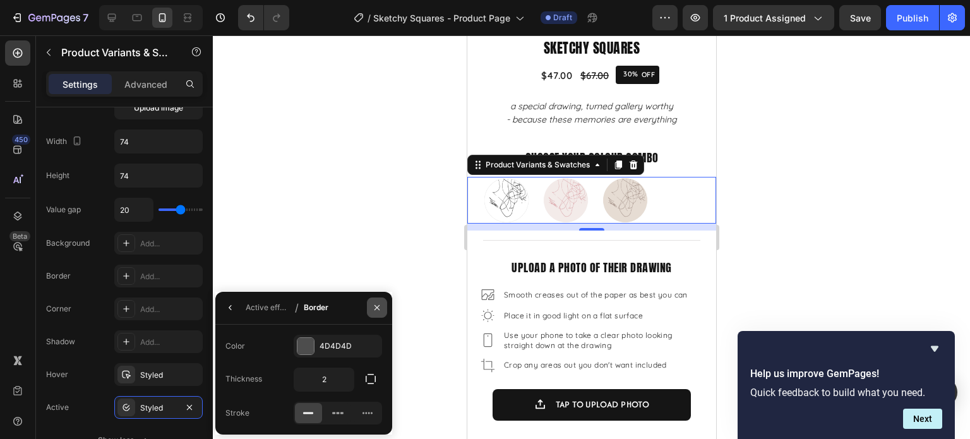
click at [370, 307] on button "button" at bounding box center [377, 307] width 20 height 20
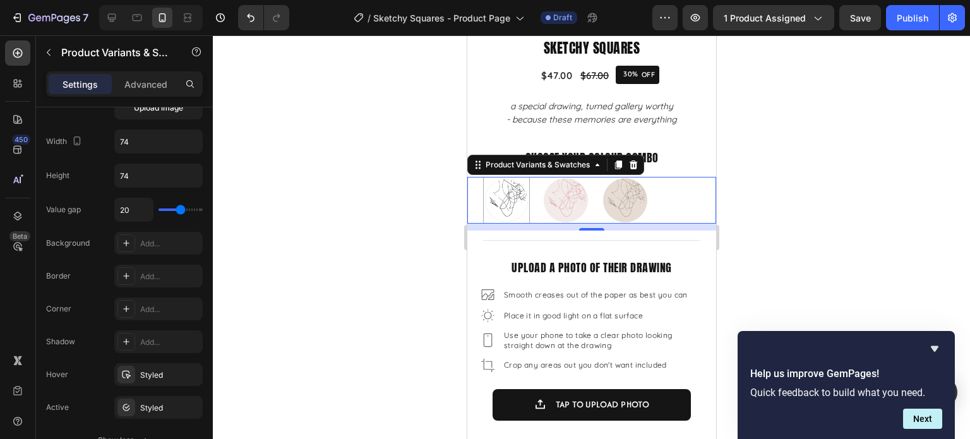
click at [528, 188] on img at bounding box center [505, 199] width 45 height 45
click at [482, 177] on input "Just Black Just Black" at bounding box center [482, 176] width 1 height 1
click at [550, 187] on img at bounding box center [564, 199] width 45 height 45
click at [542, 177] on input "Blush and Berry Blush and Berry" at bounding box center [541, 176] width 1 height 1
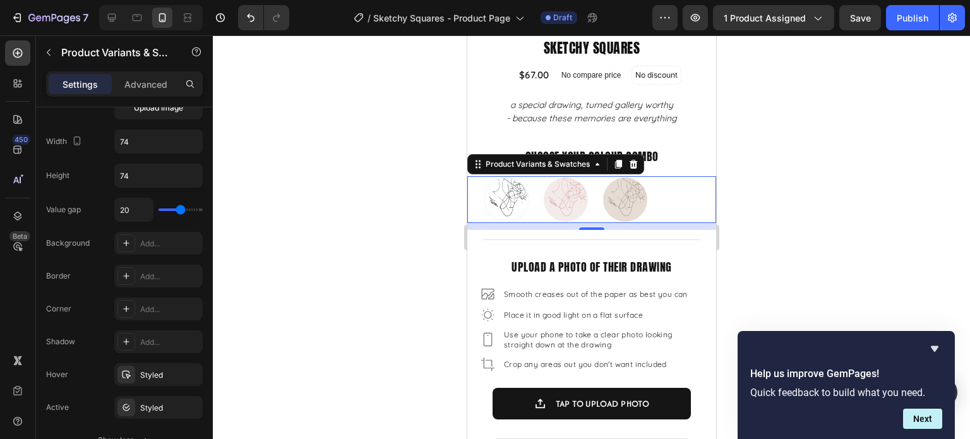
click at [596, 187] on div "Just Black Just Black Blush and Berry Blush and Berry Mushroom and Mocha Mushro…" at bounding box center [590, 199] width 217 height 47
click at [609, 186] on img at bounding box center [624, 199] width 45 height 45
click at [601, 176] on input "Mushroom and Mocha Mushroom and Mocha" at bounding box center [600, 175] width 1 height 1
click at [608, 186] on img at bounding box center [624, 199] width 45 height 45
click at [601, 176] on input "Mushroom and Mocha Mushroom and Mocha" at bounding box center [600, 175] width 1 height 1
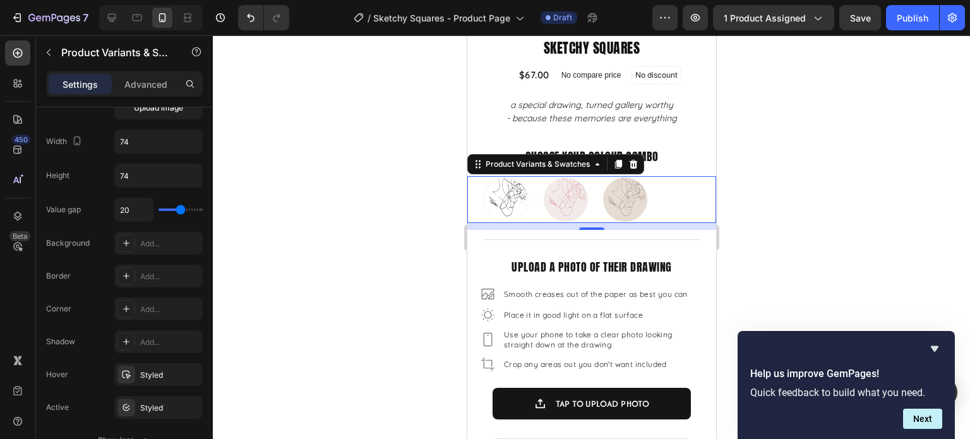
click at [781, 184] on div at bounding box center [591, 236] width 757 height 403
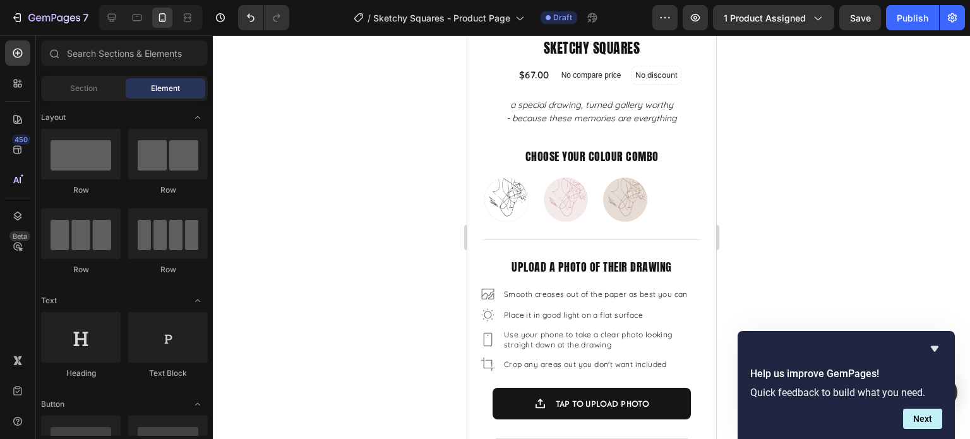
click at [895, 204] on div at bounding box center [591, 236] width 757 height 403
click at [604, 146] on p "choose your colour combo" at bounding box center [591, 156] width 246 height 20
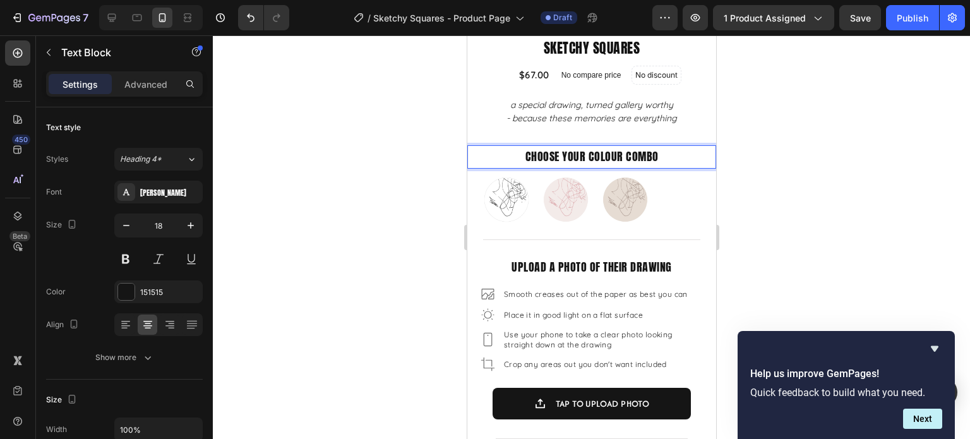
click at [590, 146] on p "choose your colour combo" at bounding box center [591, 156] width 246 height 20
click at [581, 148] on p "choose your colour combo" at bounding box center [591, 156] width 246 height 20
click at [658, 146] on p "choose your colour combo" at bounding box center [591, 156] width 246 height 20
click at [599, 147] on p "choose your colour" at bounding box center [591, 156] width 246 height 20
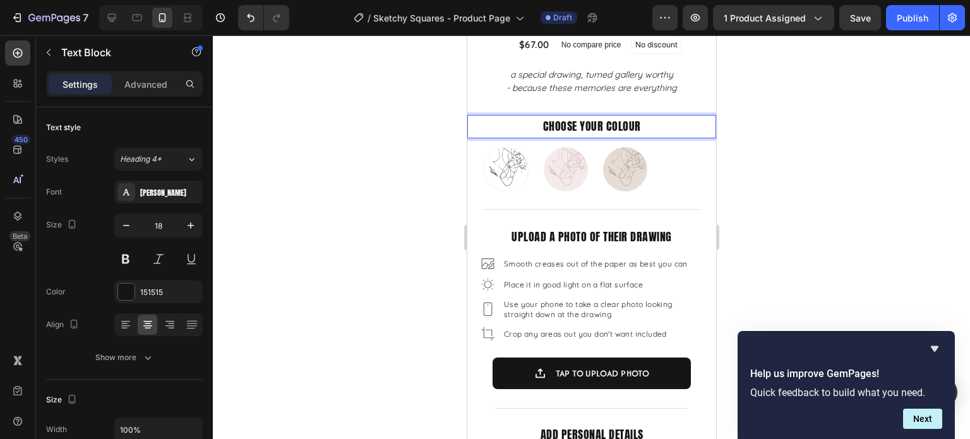
scroll to position [329, 0]
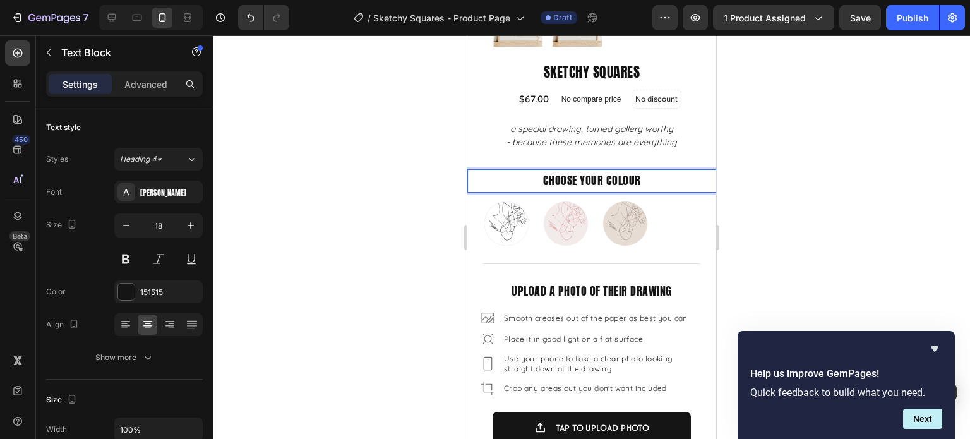
click at [596, 170] on p "choose your colour" at bounding box center [591, 180] width 246 height 20
click at [810, 216] on div at bounding box center [591, 236] width 757 height 403
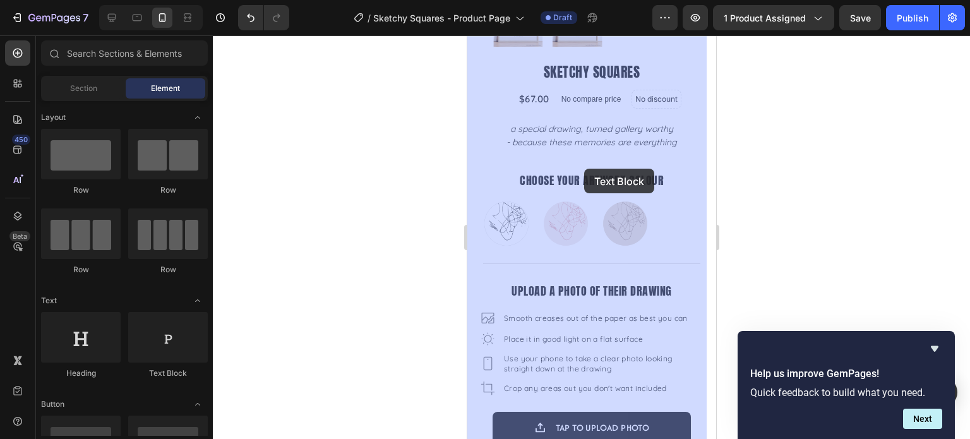
drag, startPoint x: 636, startPoint y: 376, endPoint x: 583, endPoint y: 169, distance: 213.6
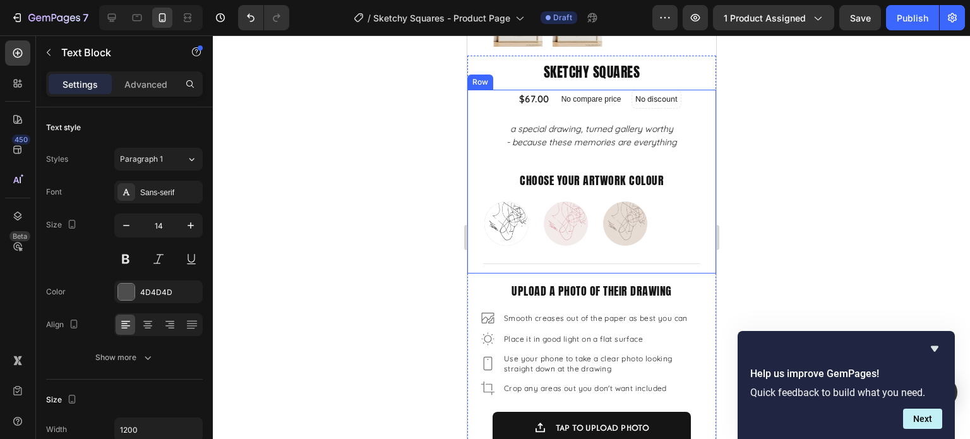
click at [622, 156] on div "$67.00 Product Price Product Price No compare price Product Price No discount N…" at bounding box center [590, 181] width 249 height 183
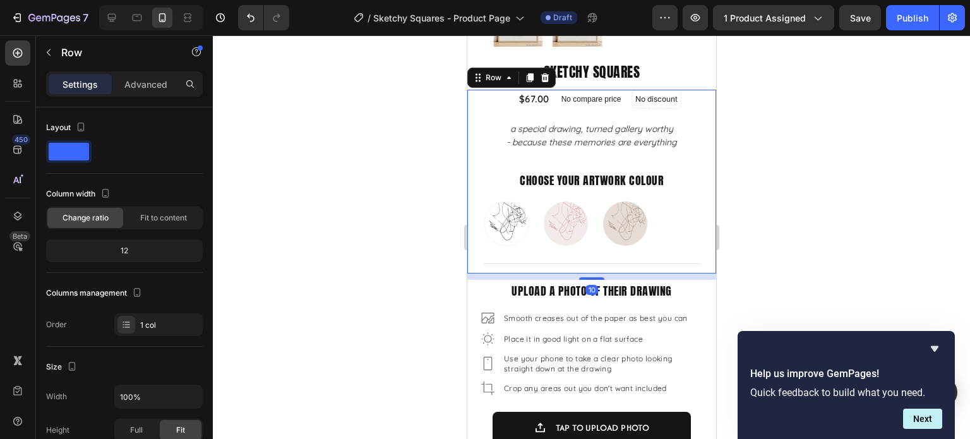
click at [637, 141] on div "$67.00 Product Price Product Price No compare price Product Price No discount N…" at bounding box center [590, 181] width 249 height 183
click at [50, 52] on icon "button" at bounding box center [49, 52] width 10 height 10
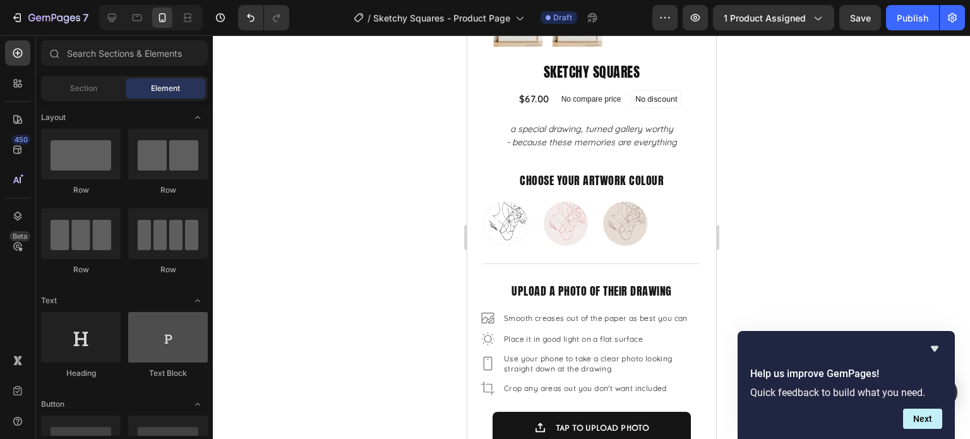
click at [184, 348] on div at bounding box center [168, 337] width 80 height 50
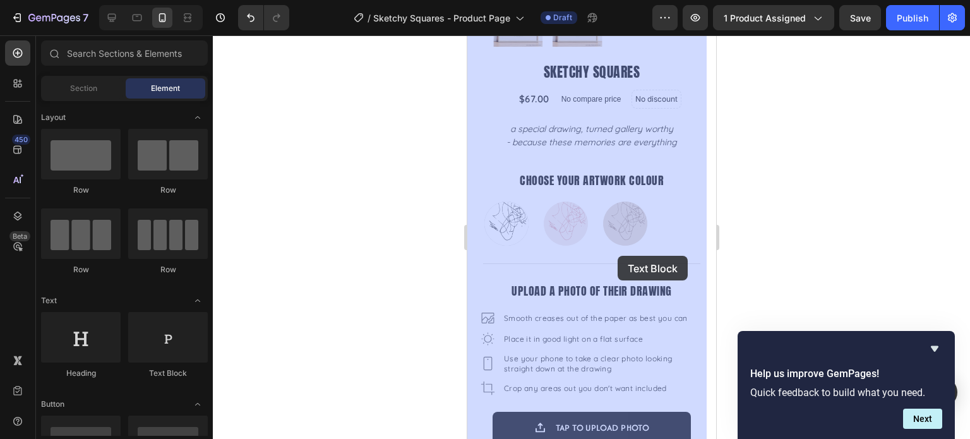
drag, startPoint x: 728, startPoint y: 363, endPoint x: 617, endPoint y: 256, distance: 154.9
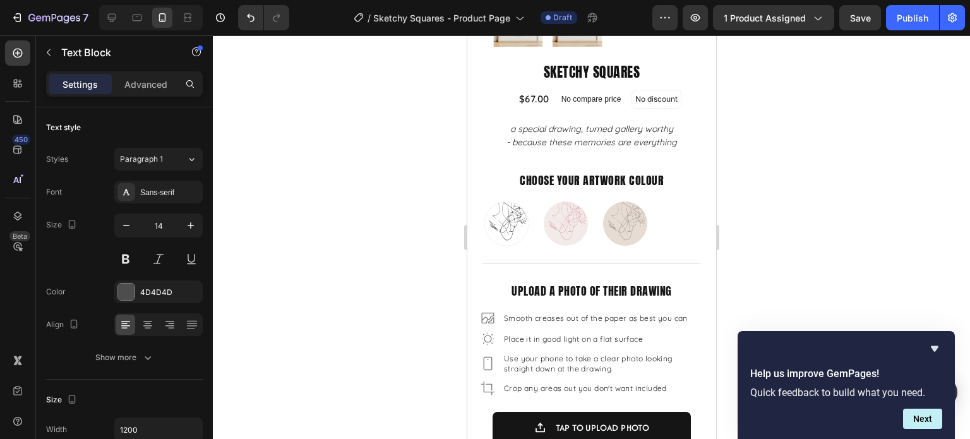
click at [834, 232] on div at bounding box center [591, 236] width 757 height 403
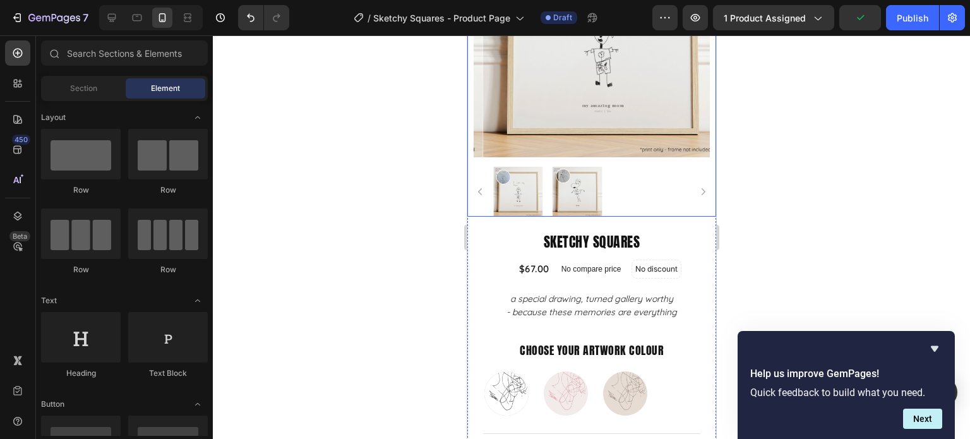
scroll to position [189, 0]
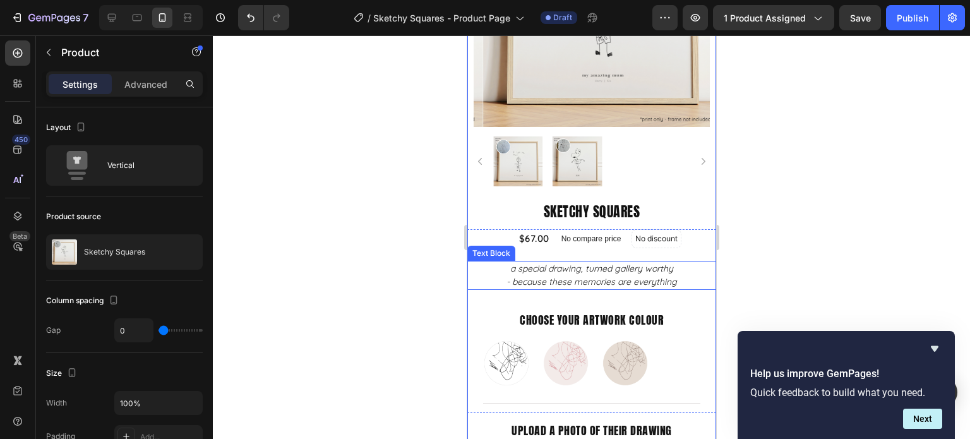
click at [599, 264] on p "a special drawing, turned gallery worthy" at bounding box center [591, 268] width 246 height 13
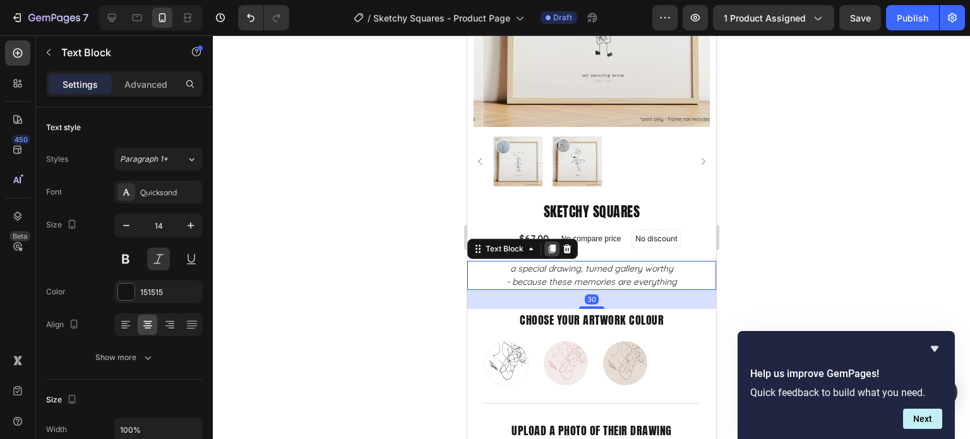
click at [549, 244] on icon at bounding box center [551, 248] width 7 height 9
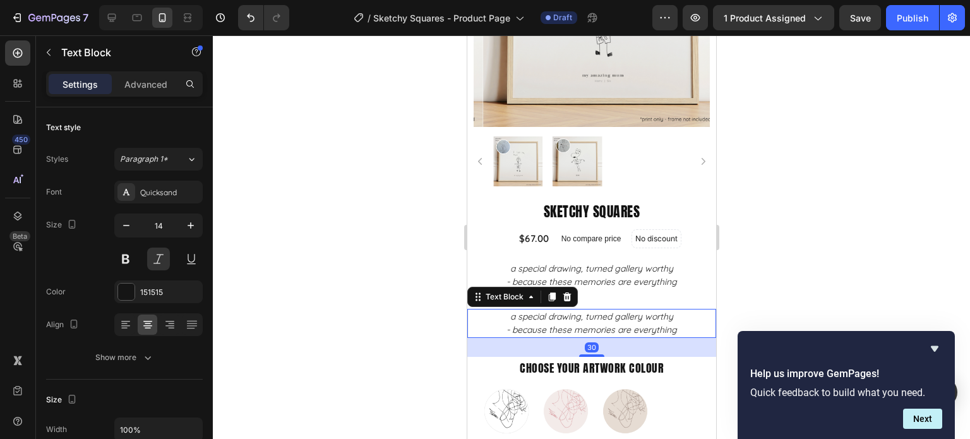
scroll to position [379, 0]
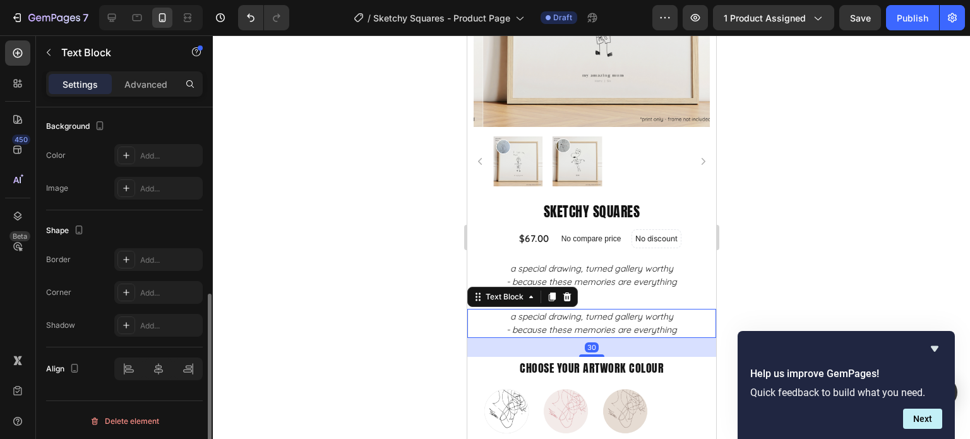
click at [830, 257] on div at bounding box center [591, 236] width 757 height 403
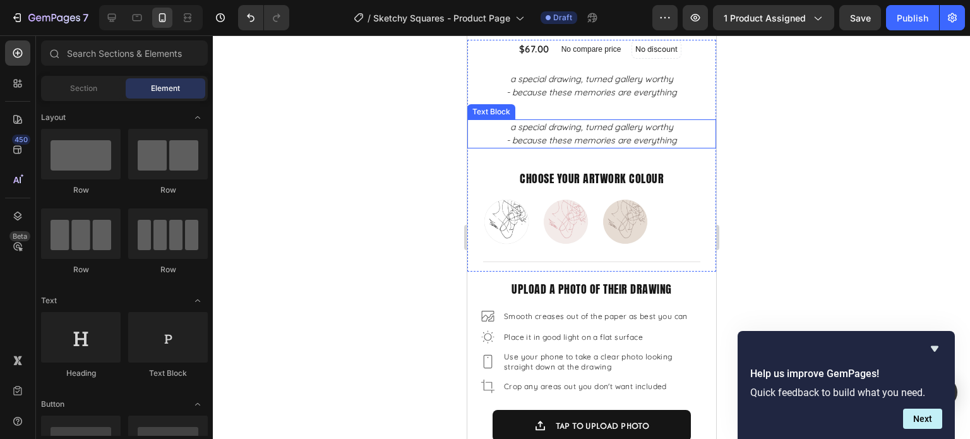
click at [590, 135] on p "- because these memories are everything" at bounding box center [591, 140] width 246 height 13
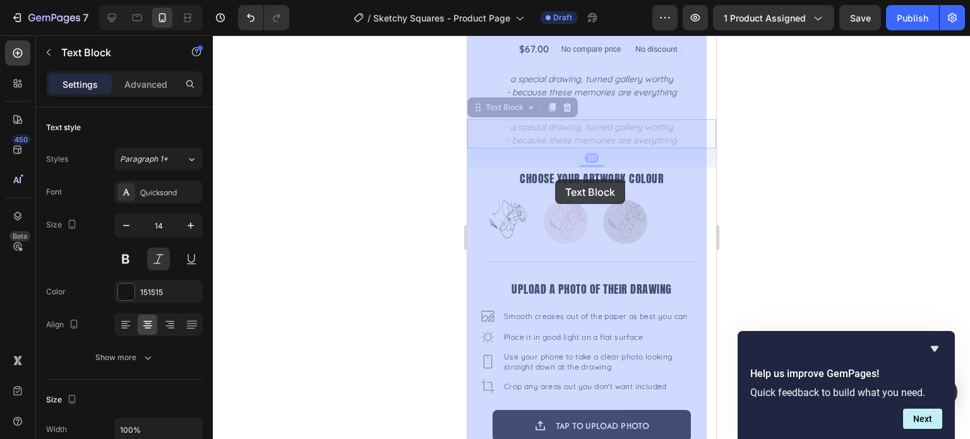
drag, startPoint x: 520, startPoint y: 98, endPoint x: 554, endPoint y: 180, distance: 88.3
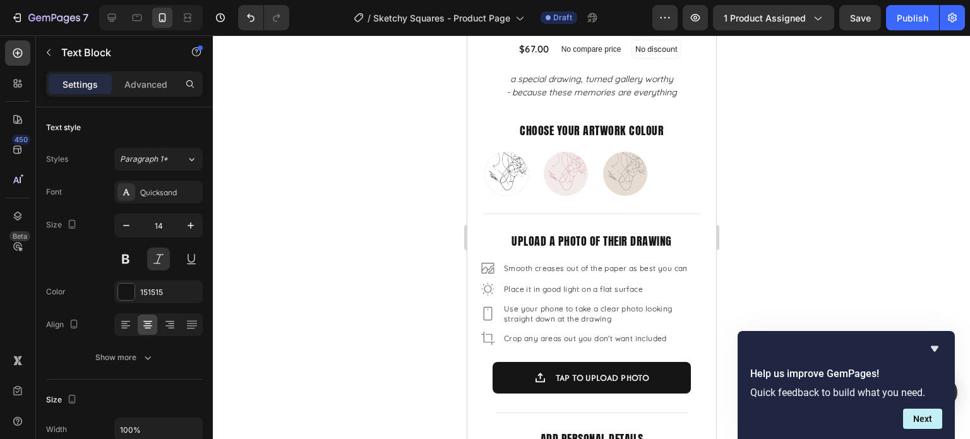
click at [790, 128] on div at bounding box center [591, 236] width 757 height 403
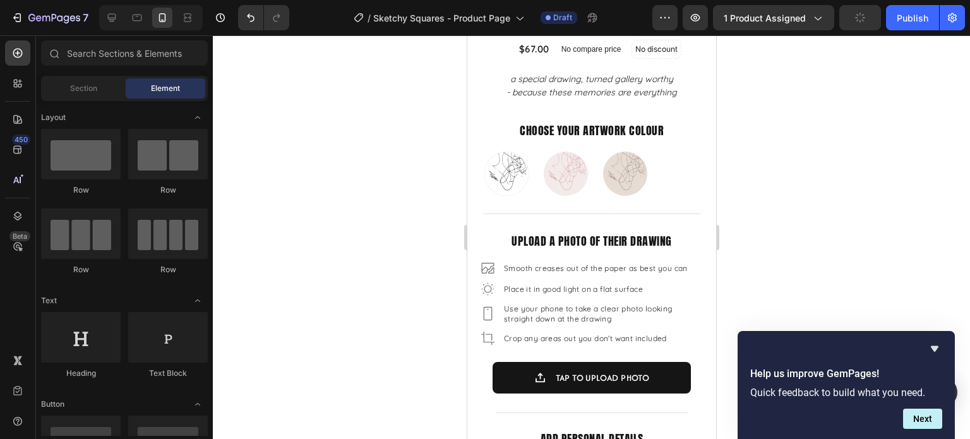
click at [795, 178] on div at bounding box center [591, 236] width 757 height 403
click at [818, 176] on div at bounding box center [591, 236] width 757 height 403
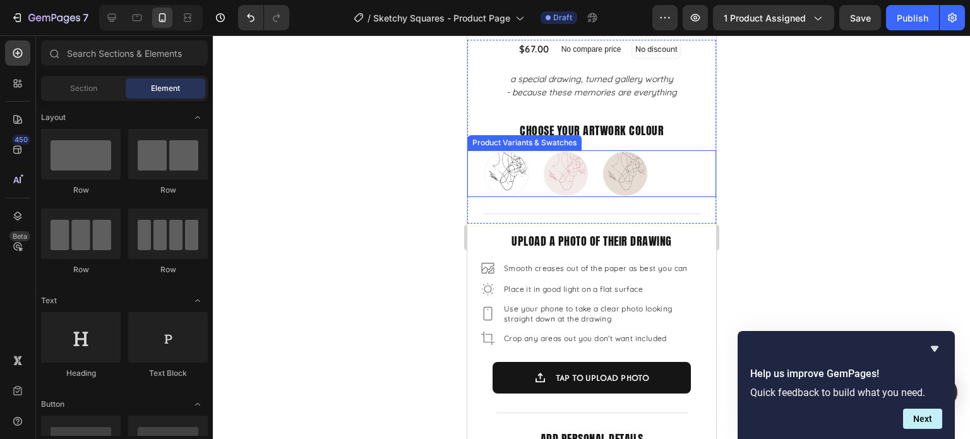
click at [684, 180] on div "Just Black Just Black Blush and Berry Blush and Berry Mushroom and Mocha Mushro…" at bounding box center [590, 173] width 217 height 47
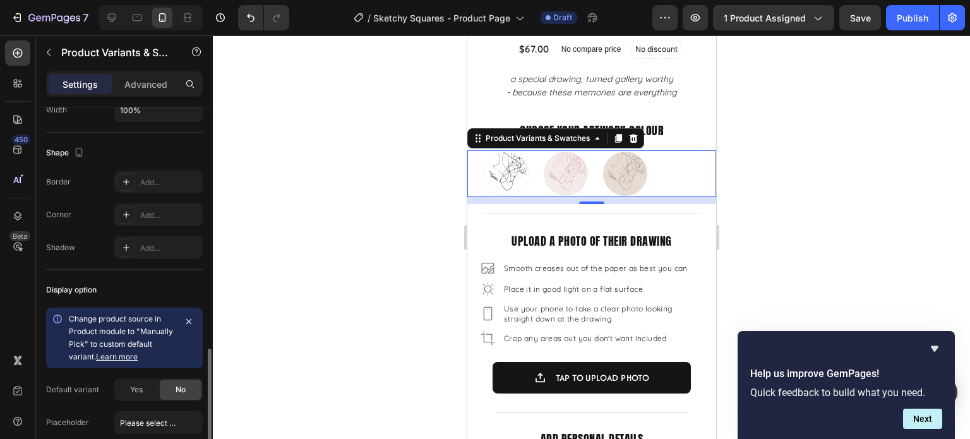
scroll to position [980, 0]
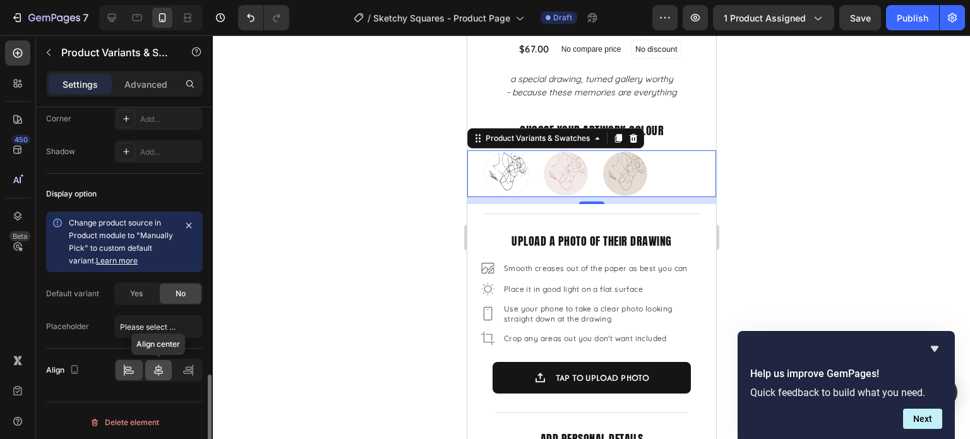
click at [163, 369] on icon at bounding box center [158, 370] width 13 height 13
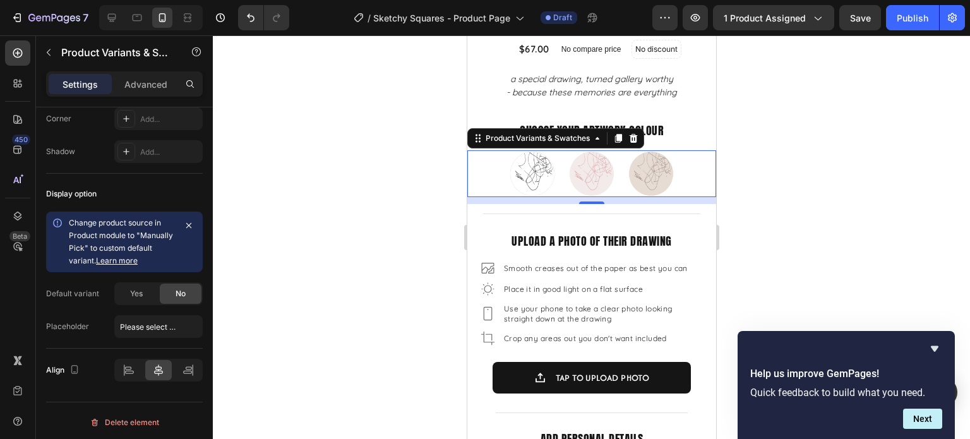
click at [834, 224] on div at bounding box center [591, 236] width 757 height 403
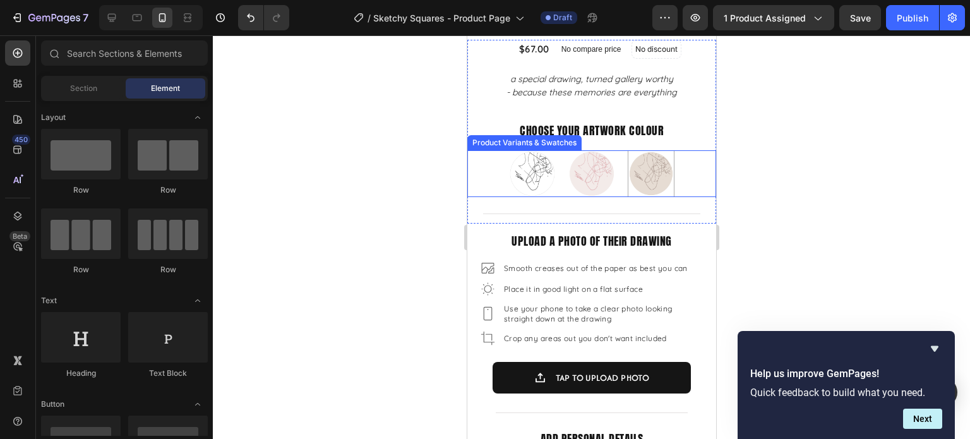
click at [643, 163] on img at bounding box center [649, 173] width 45 height 45
click at [649, 150] on input "Mushroom and Mocha Mushroom and Mocha" at bounding box center [649, 150] width 1 height 1
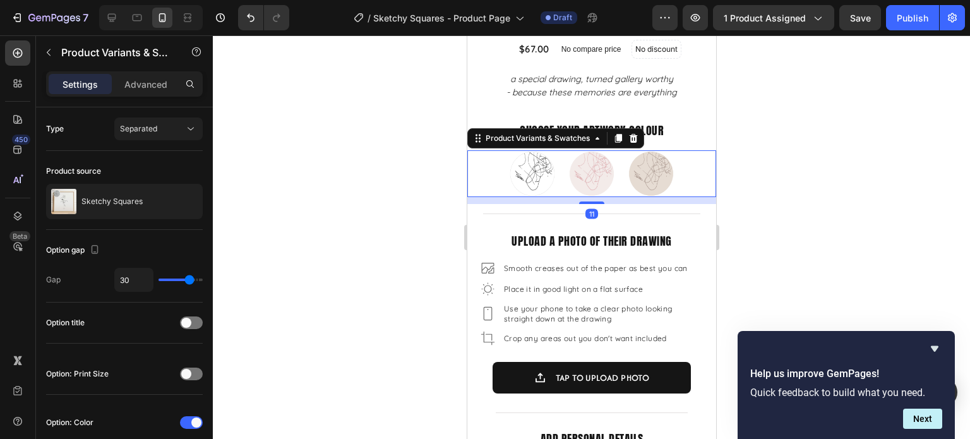
click at [833, 163] on div at bounding box center [591, 236] width 757 height 403
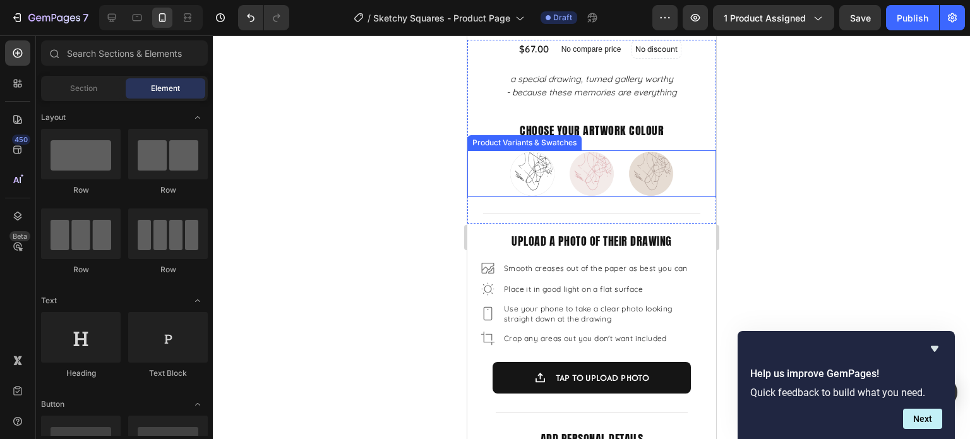
click at [678, 160] on div "Just Black Just Black Blush and Berry Blush and Berry Mushroom and Mocha Mushro…" at bounding box center [590, 173] width 217 height 47
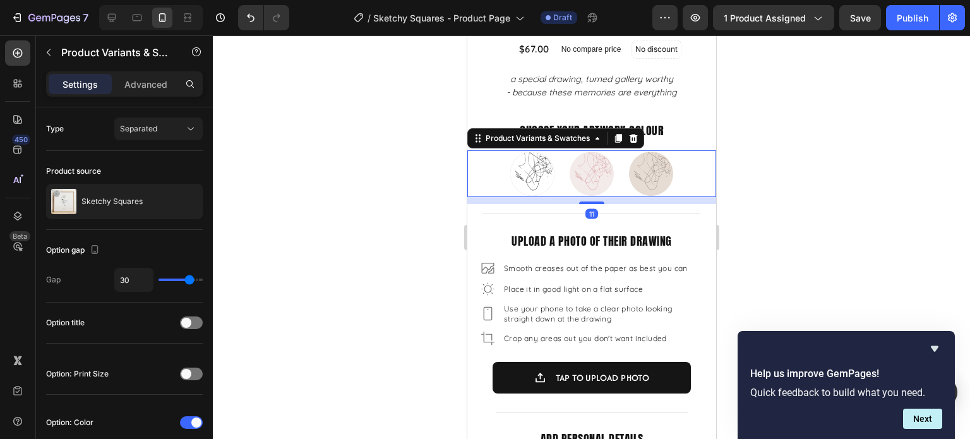
click at [860, 157] on div at bounding box center [591, 236] width 757 height 403
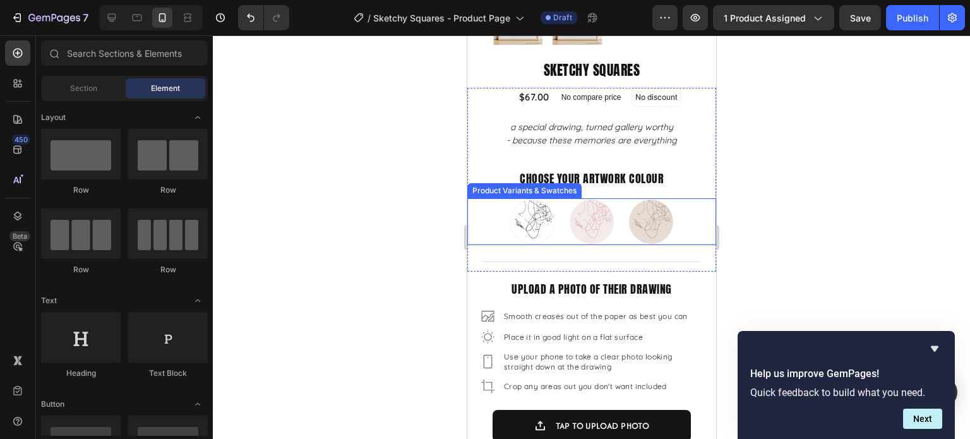
scroll to position [189, 0]
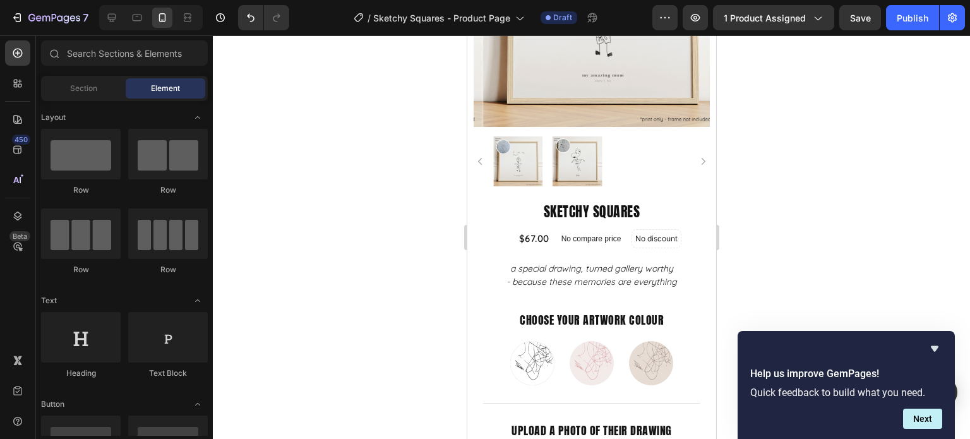
click at [762, 169] on div at bounding box center [591, 236] width 757 height 403
click at [810, 239] on div at bounding box center [591, 236] width 757 height 403
click at [805, 242] on div at bounding box center [591, 236] width 757 height 403
click at [792, 251] on div at bounding box center [591, 236] width 757 height 403
click at [792, 249] on div at bounding box center [591, 236] width 757 height 403
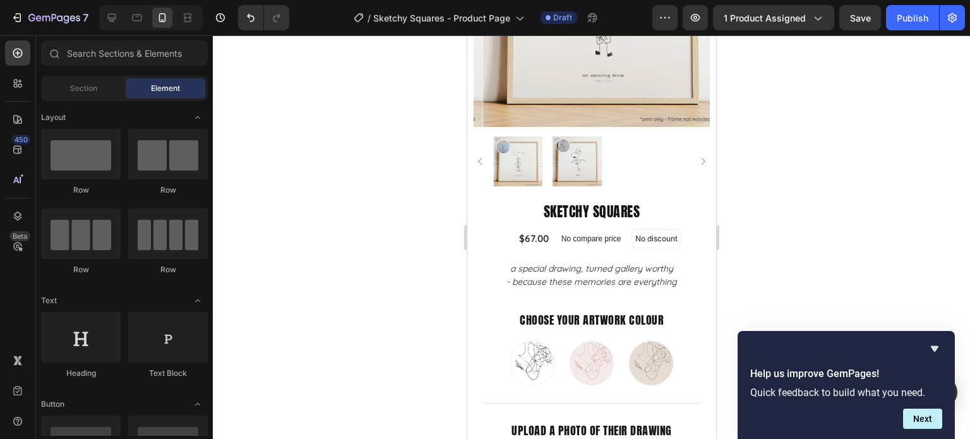
click at [845, 275] on div at bounding box center [591, 236] width 757 height 403
click at [816, 249] on div at bounding box center [591, 236] width 757 height 403
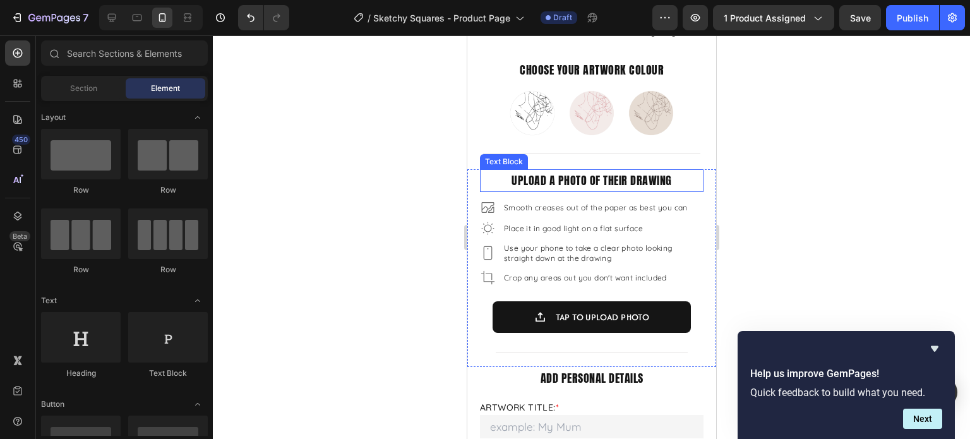
scroll to position [442, 0]
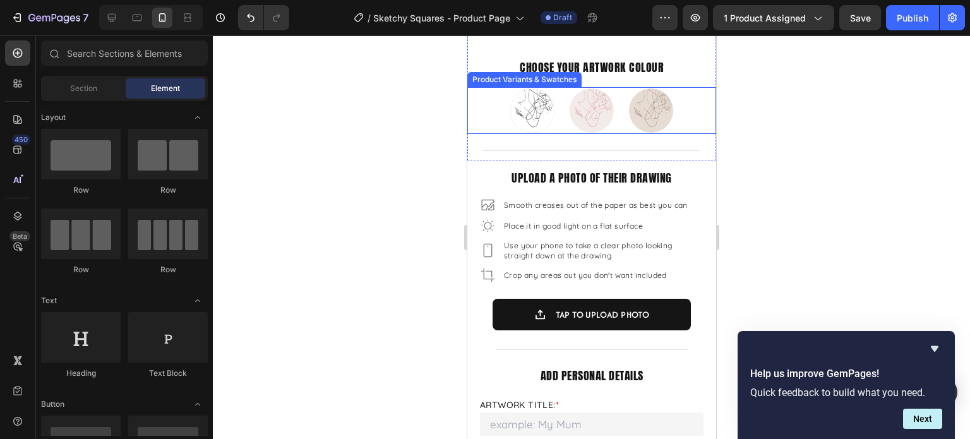
click at [589, 57] on p "choose your artwork colour" at bounding box center [591, 67] width 246 height 20
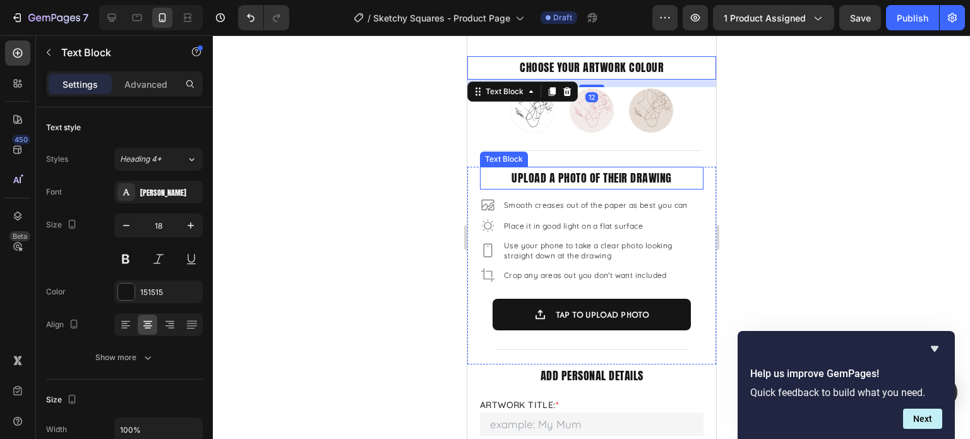
click at [620, 168] on p "upload a photo of their drawing" at bounding box center [590, 178] width 221 height 20
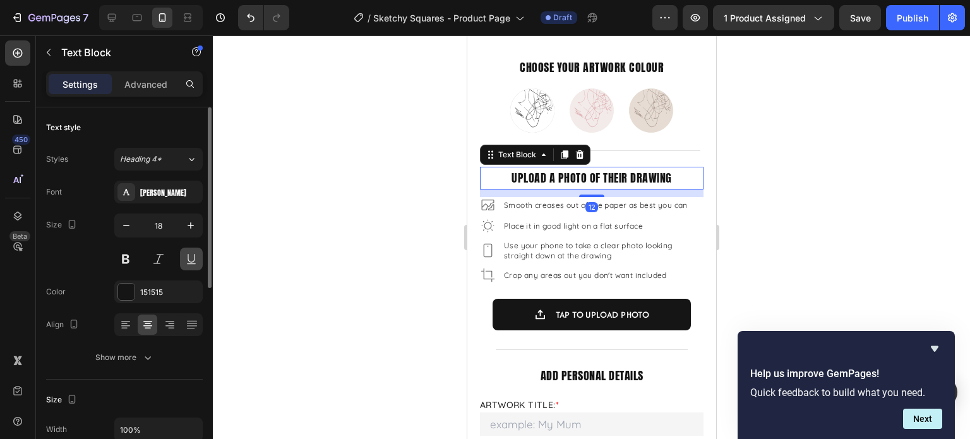
scroll to position [0, 0]
click at [815, 189] on div at bounding box center [591, 236] width 757 height 403
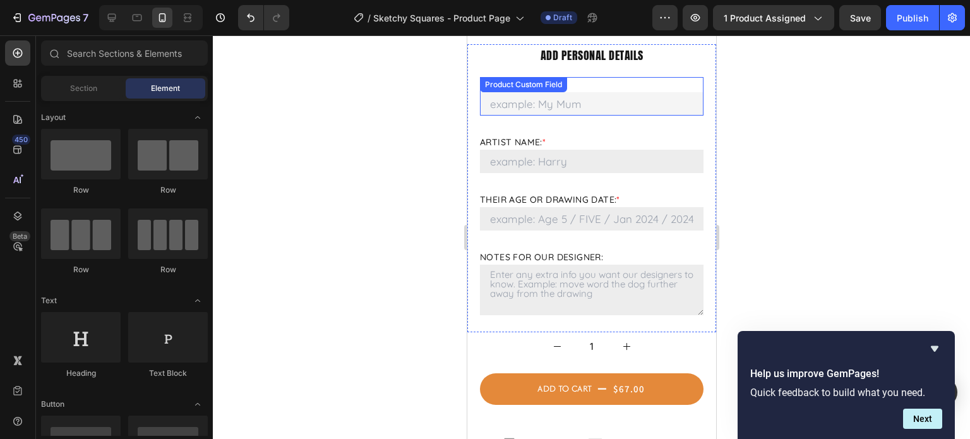
scroll to position [694, 0]
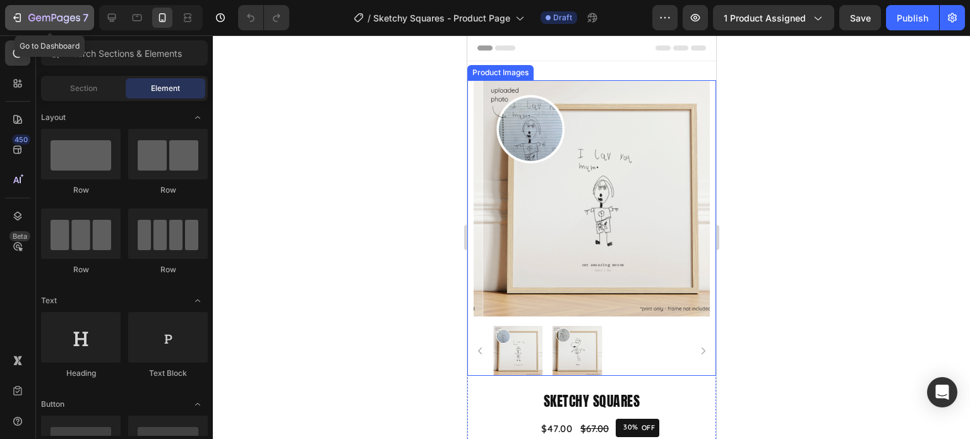
click at [50, 23] on icon "button" at bounding box center [54, 18] width 52 height 11
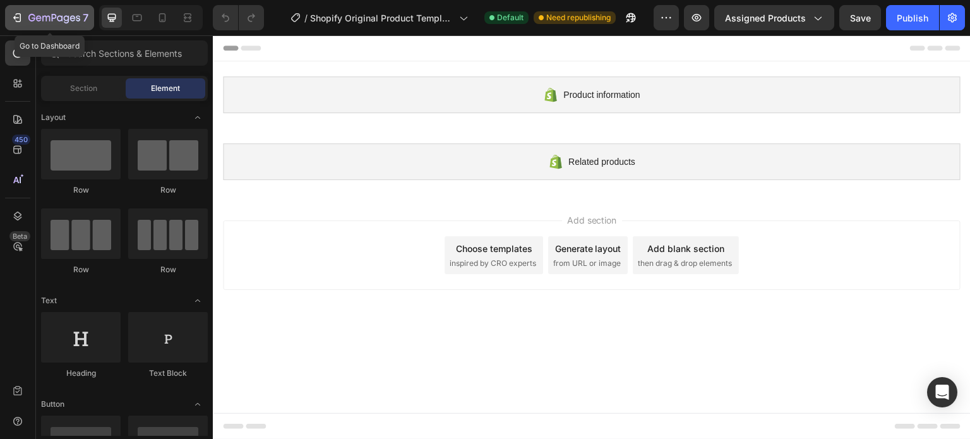
click at [57, 16] on icon "button" at bounding box center [54, 18] width 52 height 11
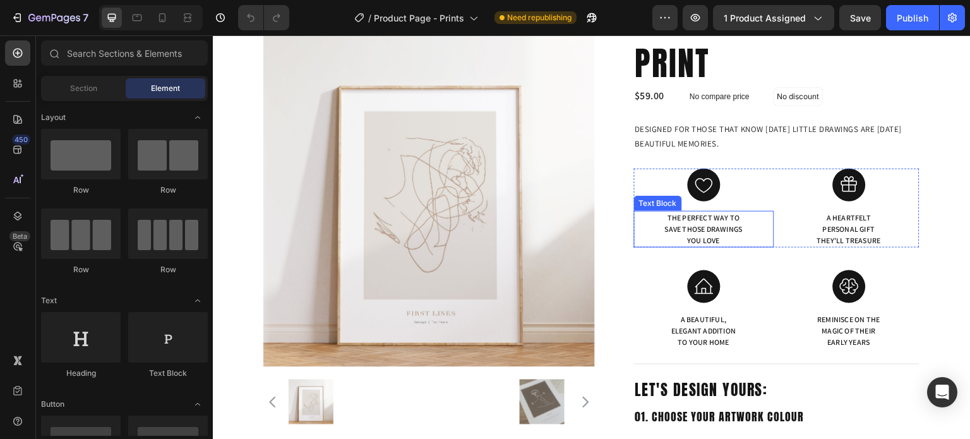
scroll to position [252, 0]
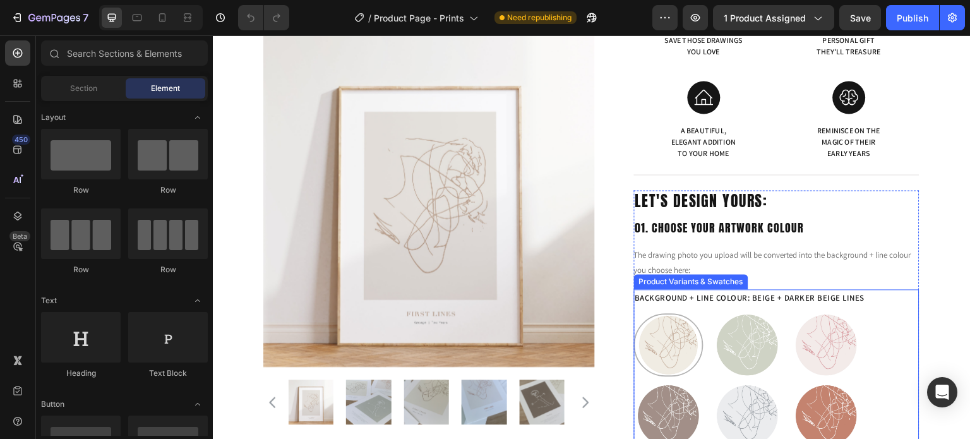
click at [777, 297] on legend "Background + Line Colour: Beige + Darker Beige Lines" at bounding box center [750, 297] width 232 height 17
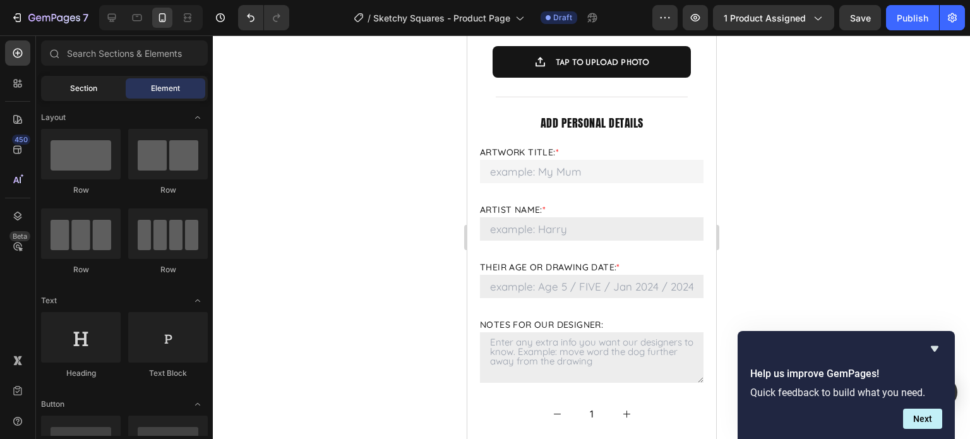
click at [68, 88] on div "Section" at bounding box center [84, 88] width 80 height 20
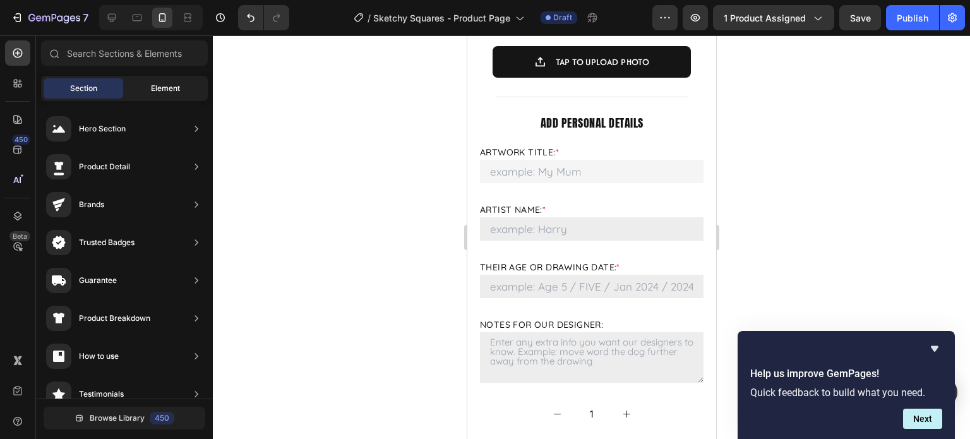
click at [160, 88] on span "Element" at bounding box center [165, 88] width 29 height 11
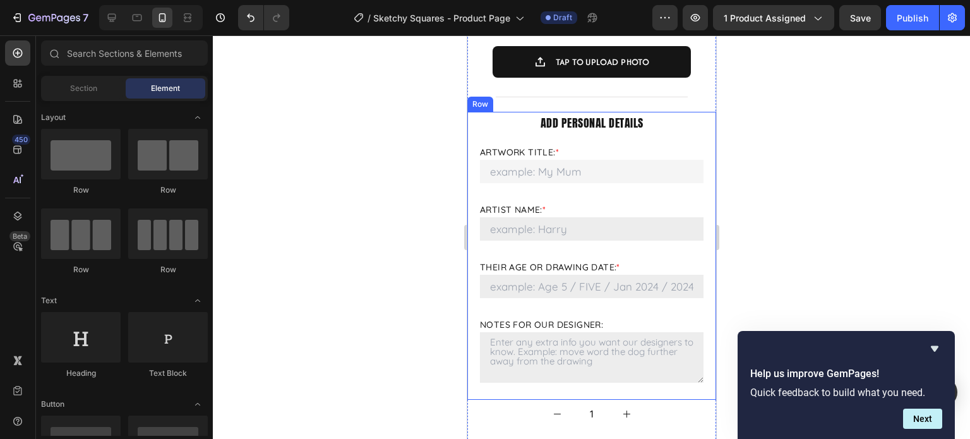
click at [604, 181] on div "add personal details Text Block Artwork Title: * Please enter your Artwork Titl…" at bounding box center [590, 255] width 223 height 287
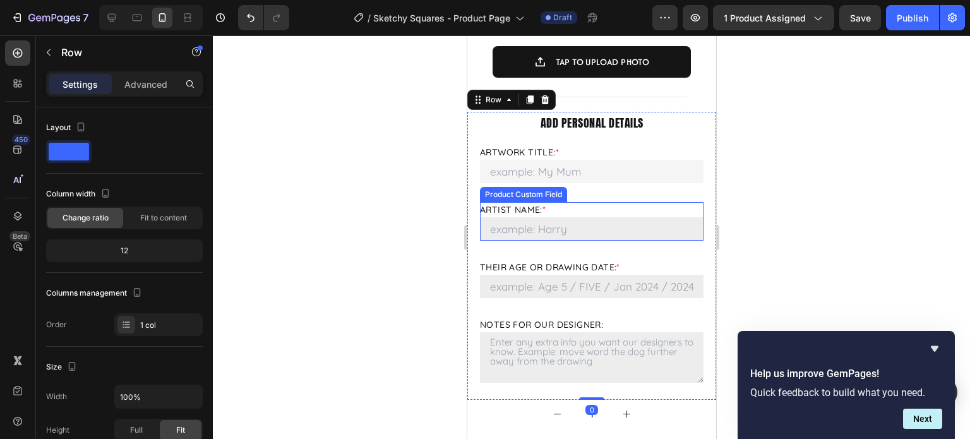
click at [581, 217] on Name "Artwork Title: *" at bounding box center [590, 228] width 223 height 23
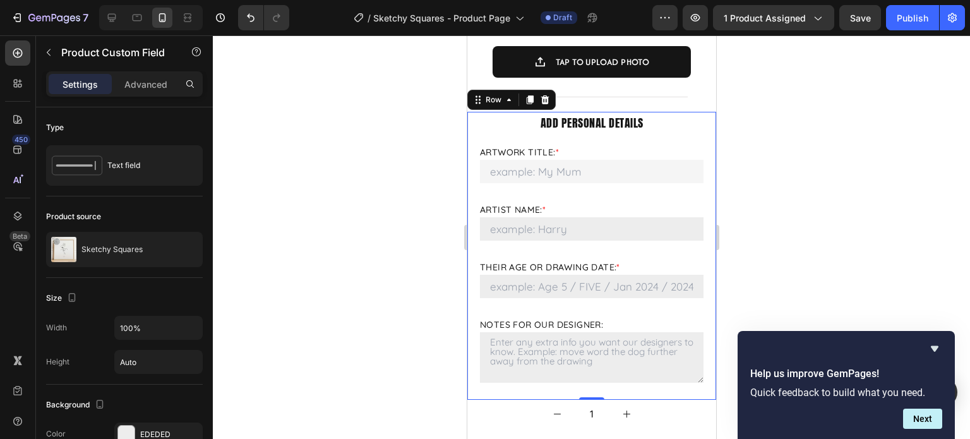
click at [658, 187] on div "add personal details Text Block Artwork Title: * Please enter your Artwork Titl…" at bounding box center [590, 255] width 223 height 287
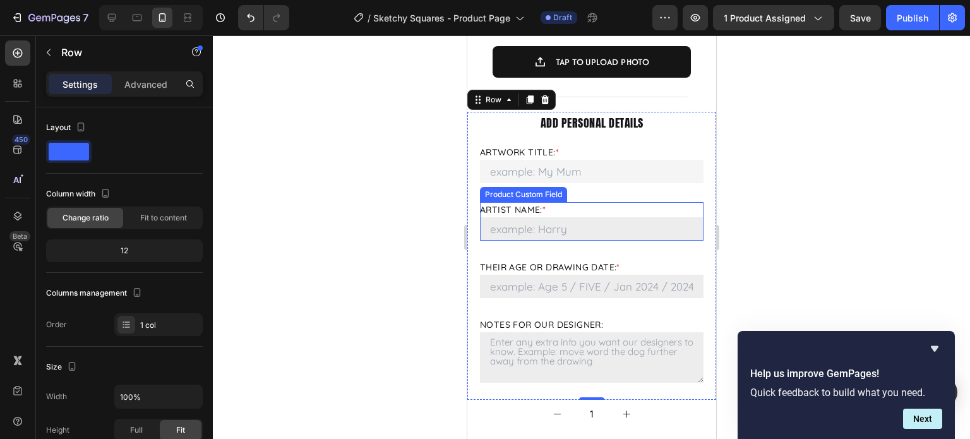
click at [619, 202] on div "Artist Name: *" at bounding box center [590, 209] width 223 height 15
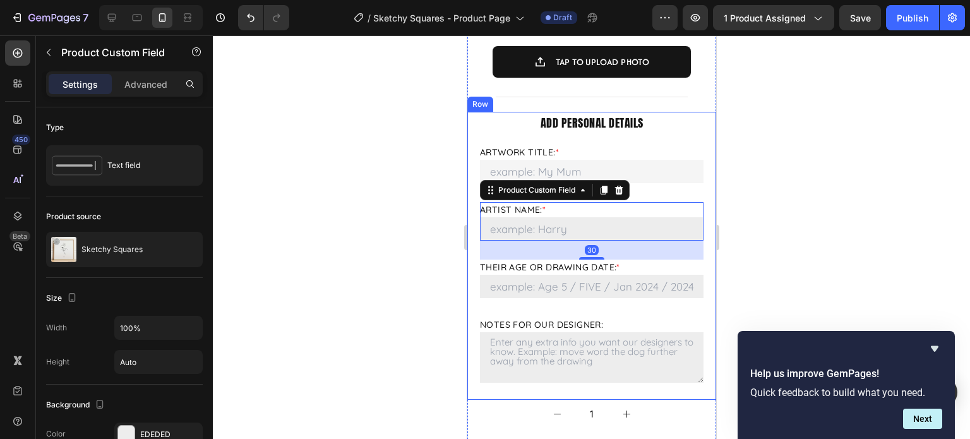
click at [676, 184] on div "add personal details Text Block Artwork Title: * Please enter your Artwork Titl…" at bounding box center [590, 255] width 223 height 287
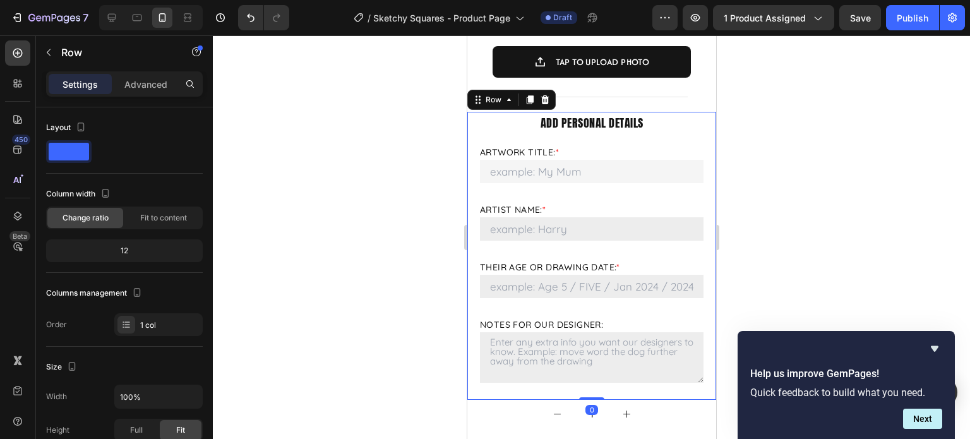
click at [675, 177] on div "add personal details Text Block Artwork Title: * Please enter your Artwork Titl…" at bounding box center [590, 255] width 223 height 287
click at [634, 164] on Name "Artwork Title: *" at bounding box center [590, 171] width 223 height 23
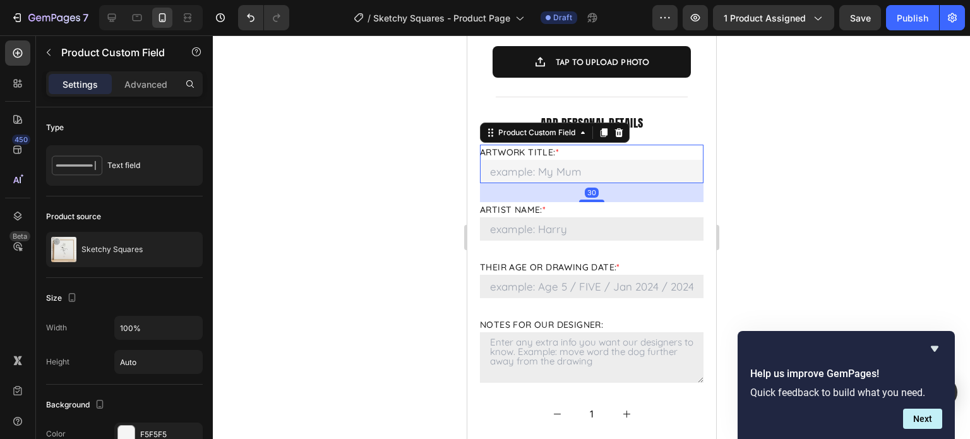
click at [768, 185] on div at bounding box center [591, 236] width 757 height 403
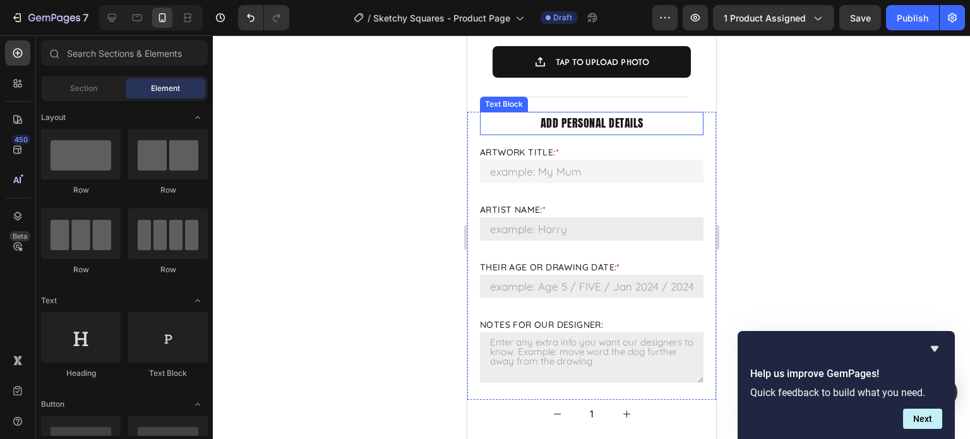
click at [682, 119] on p "add personal details" at bounding box center [590, 123] width 221 height 20
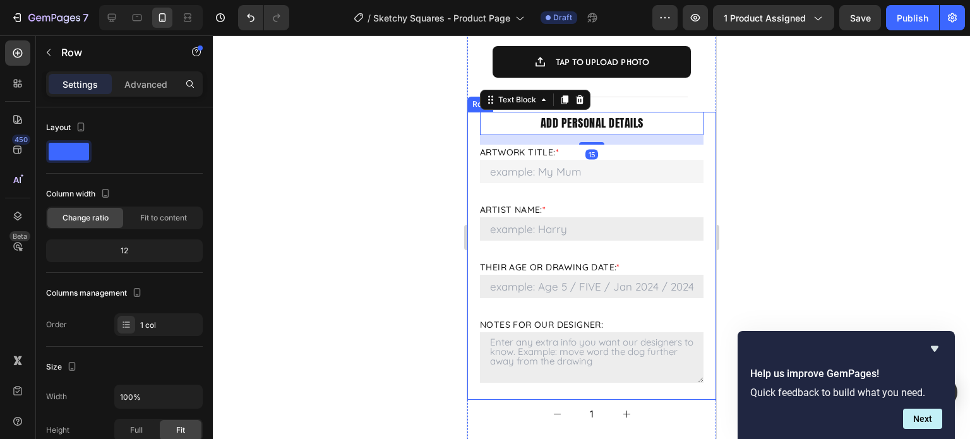
click at [695, 112] on div "add personal details Text Block 15 Artwork Title: * Please enter your Artwork T…" at bounding box center [590, 255] width 249 height 287
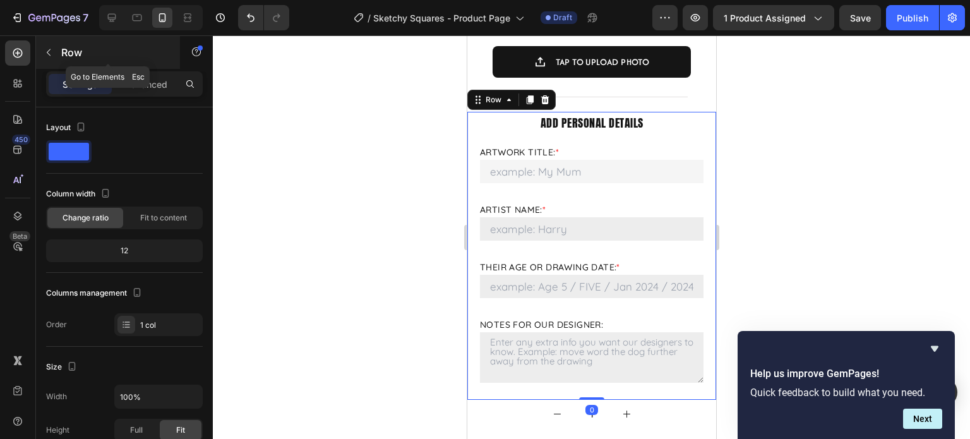
click at [48, 58] on button "button" at bounding box center [49, 52] width 20 height 20
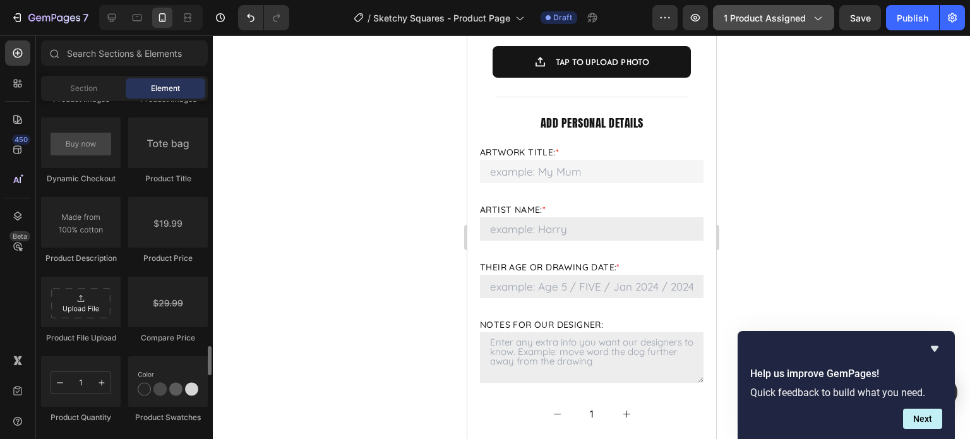
scroll to position [2083, 0]
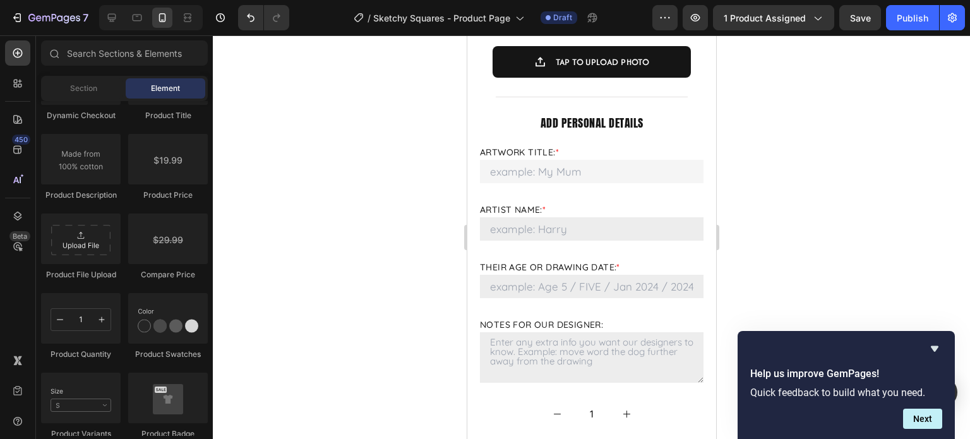
click at [808, 189] on div at bounding box center [591, 236] width 757 height 403
click at [802, 173] on div at bounding box center [591, 236] width 757 height 403
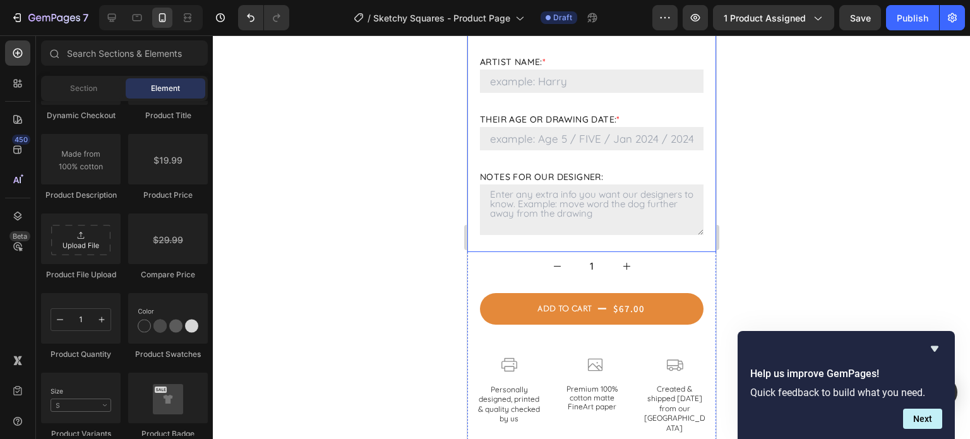
scroll to position [821, 0]
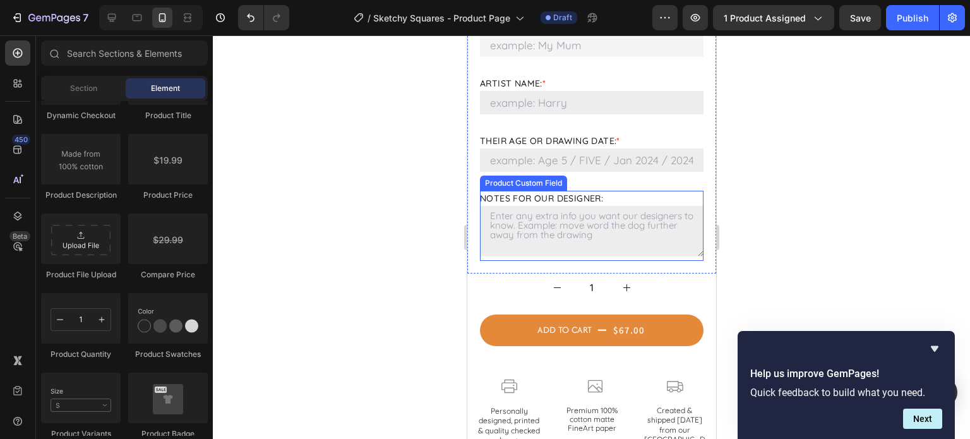
drag, startPoint x: 584, startPoint y: 234, endPoint x: 580, endPoint y: 210, distance: 24.4
click at [586, 234] on Date "Their age or drawing date: *" at bounding box center [590, 231] width 223 height 50
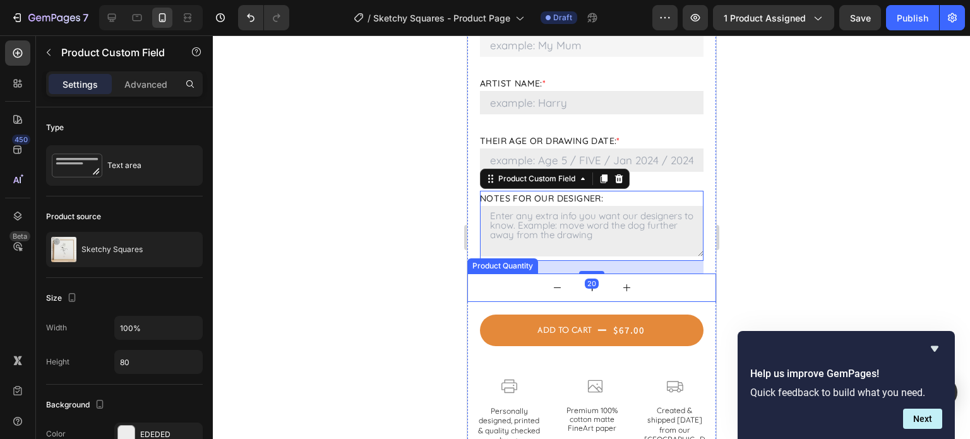
click at [677, 281] on div "1" at bounding box center [590, 287] width 249 height 28
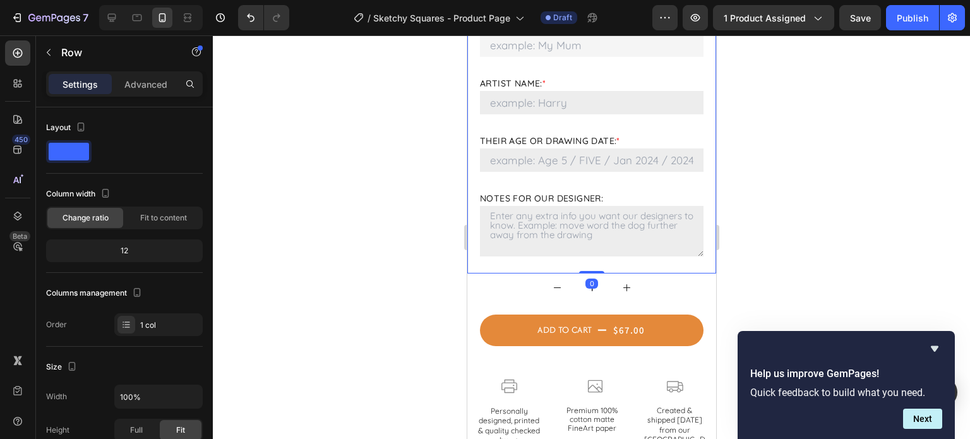
click at [697, 257] on div "add personal details Text Block Artwork Title: * Please enter your Artwork Titl…" at bounding box center [590, 128] width 249 height 287
click at [121, 20] on div at bounding box center [112, 18] width 20 height 20
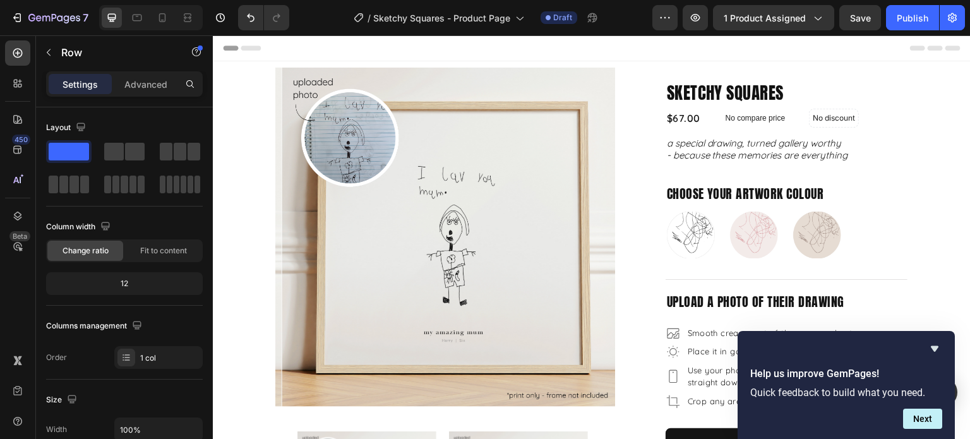
click at [932, 345] on icon "Hide survey" at bounding box center [934, 348] width 15 height 15
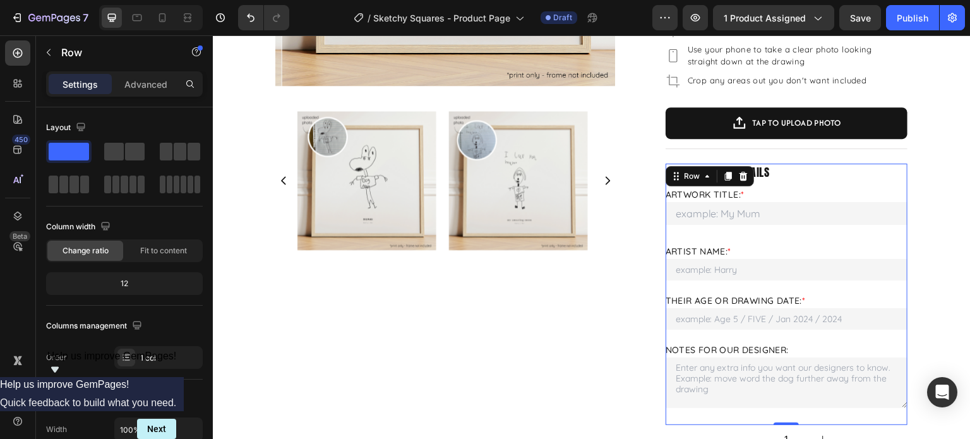
scroll to position [316, 0]
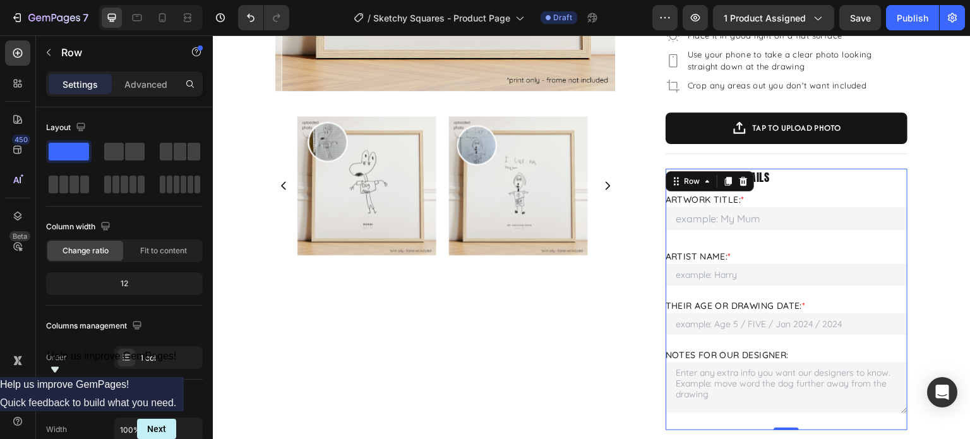
click at [879, 190] on div "add personal details Text Block Artwork Title: * Please enter your Artwork Titl…" at bounding box center [786, 299] width 242 height 261
click at [869, 181] on p "add personal details" at bounding box center [786, 177] width 239 height 15
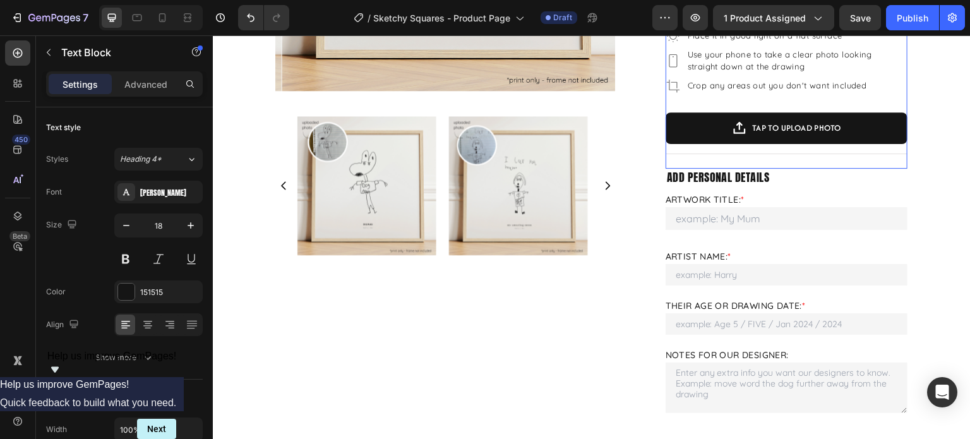
click at [886, 160] on div "upload a photo of their drawing Text Block Smooth creases out of the paper as b…" at bounding box center [786, 70] width 242 height 187
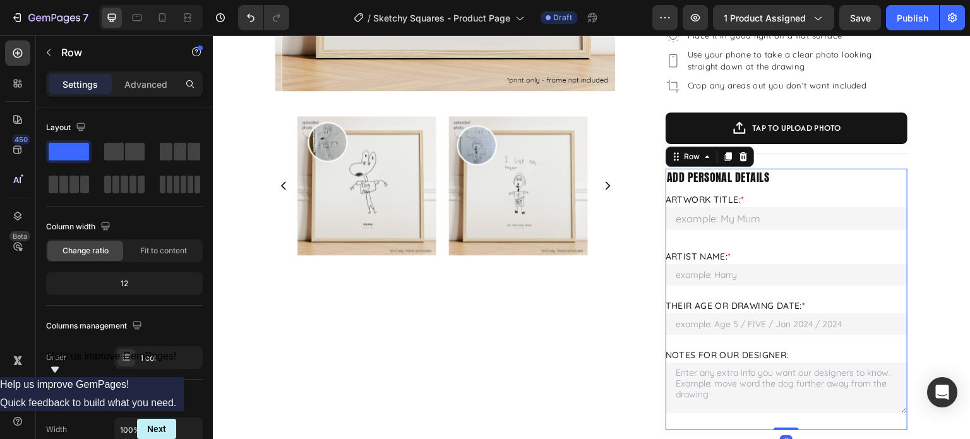
click at [895, 184] on div "add personal details Text Block Artwork Title: * Please enter your Artwork Titl…" at bounding box center [786, 299] width 242 height 261
click at [724, 158] on icon at bounding box center [728, 156] width 10 height 10
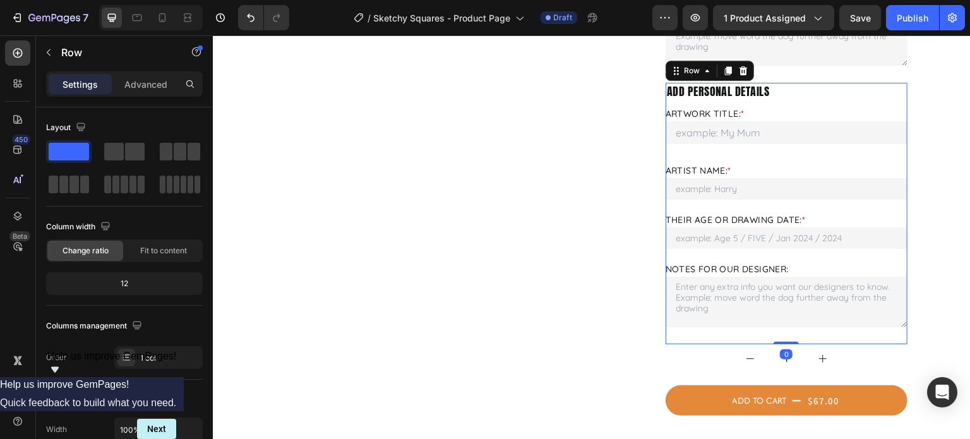
scroll to position [663, 0]
click at [756, 96] on p "add personal details" at bounding box center [786, 90] width 239 height 15
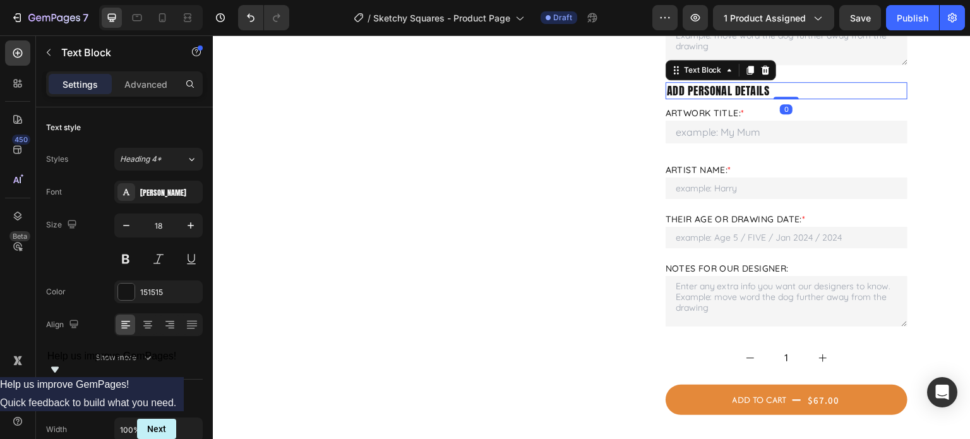
click at [770, 88] on p "add personal details" at bounding box center [786, 90] width 239 height 15
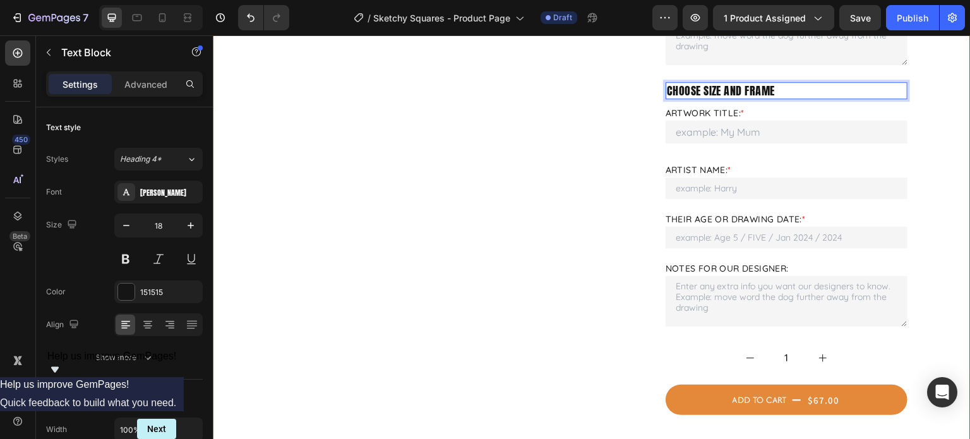
click at [591, 174] on div "Product Images Product Images" at bounding box center [445, 74] width 339 height 1340
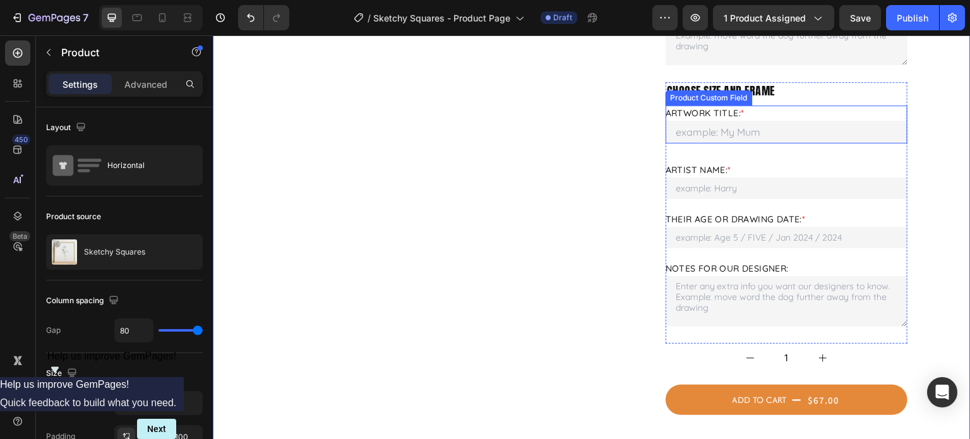
click at [758, 133] on Name "Artwork Title: *" at bounding box center [786, 132] width 242 height 23
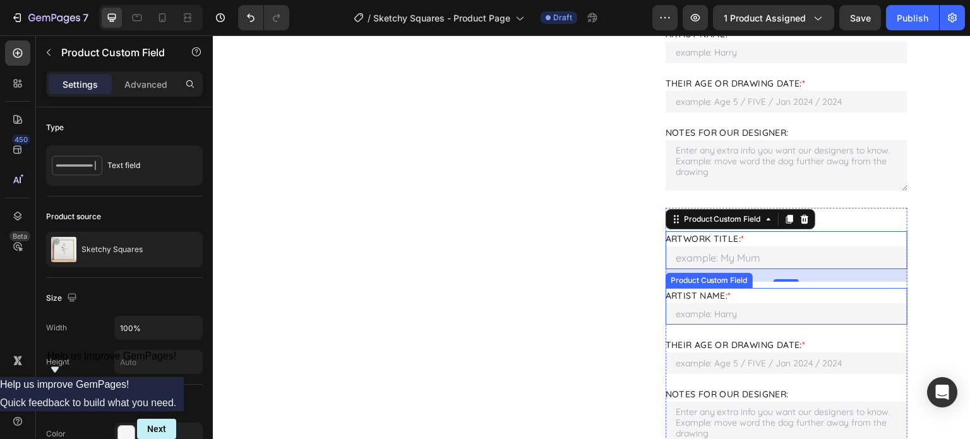
scroll to position [537, 0]
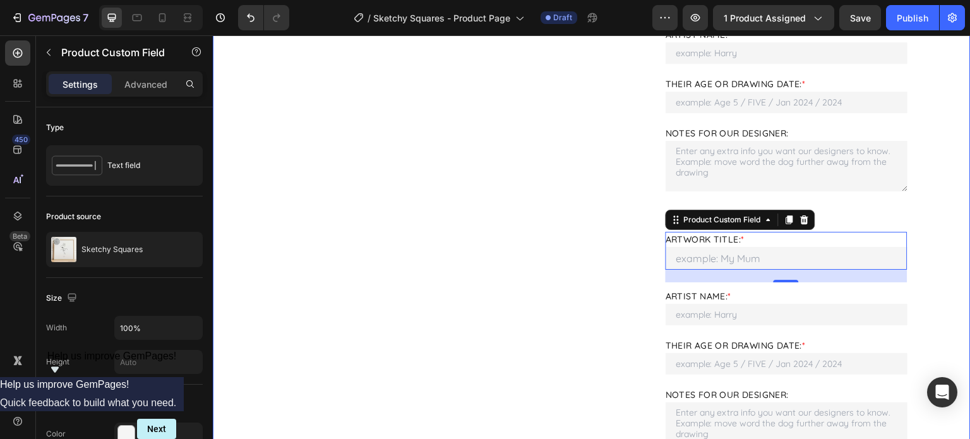
click at [924, 239] on div "Product Images Product Images Sketchy Squares Product Title $67.00 Product Pric…" at bounding box center [591, 200] width 757 height 1340
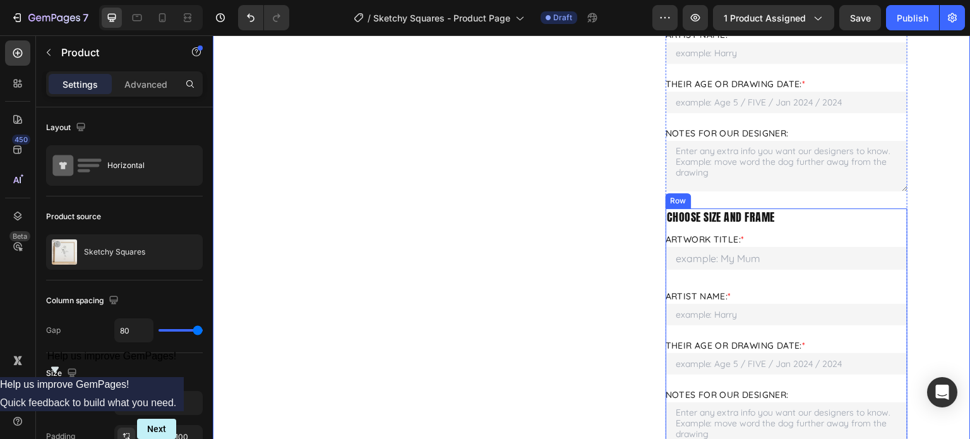
click at [894, 228] on div "choose size and frame Text Block Artwork Title: * Please enter your Artwork Tit…" at bounding box center [786, 338] width 242 height 261
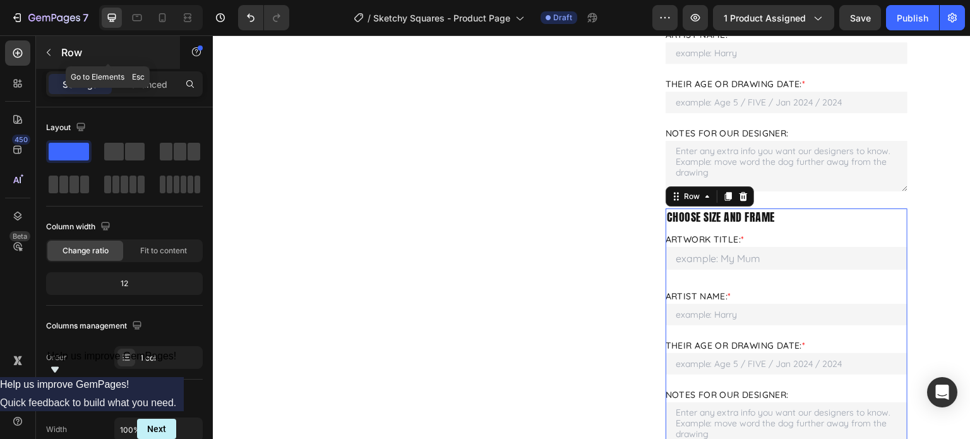
click at [50, 55] on icon "button" at bounding box center [49, 52] width 10 height 10
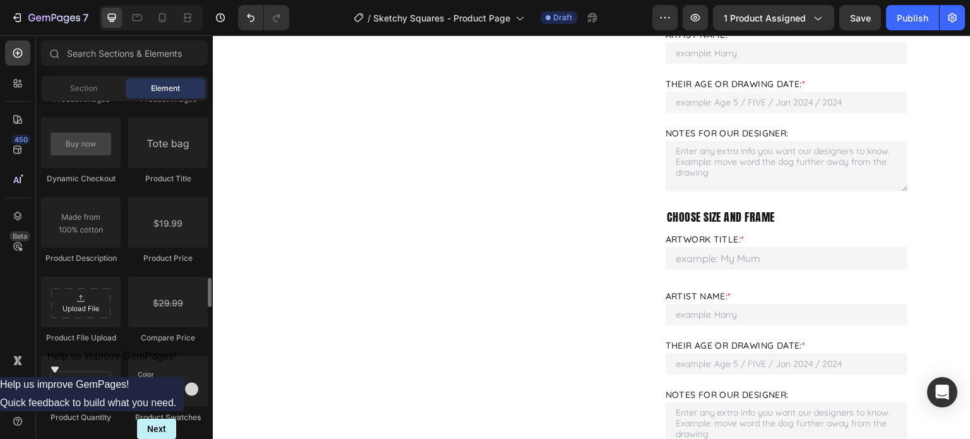
scroll to position [2209, 0]
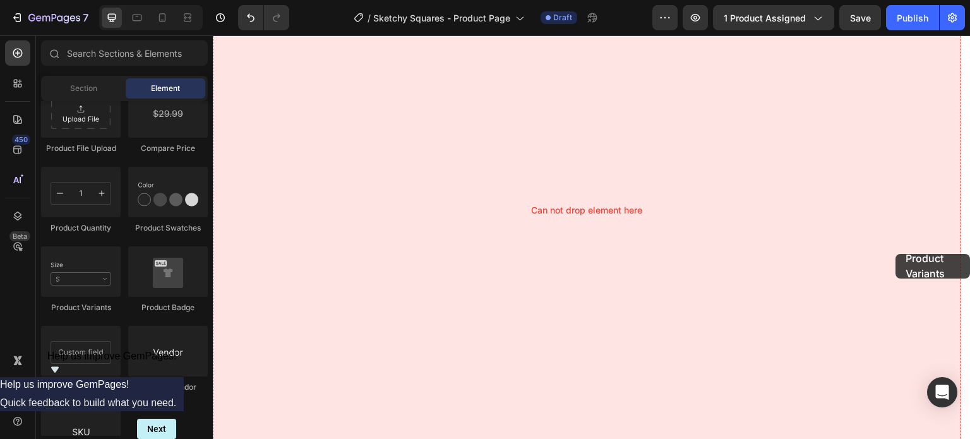
drag, startPoint x: 298, startPoint y: 329, endPoint x: 826, endPoint y: 199, distance: 543.5
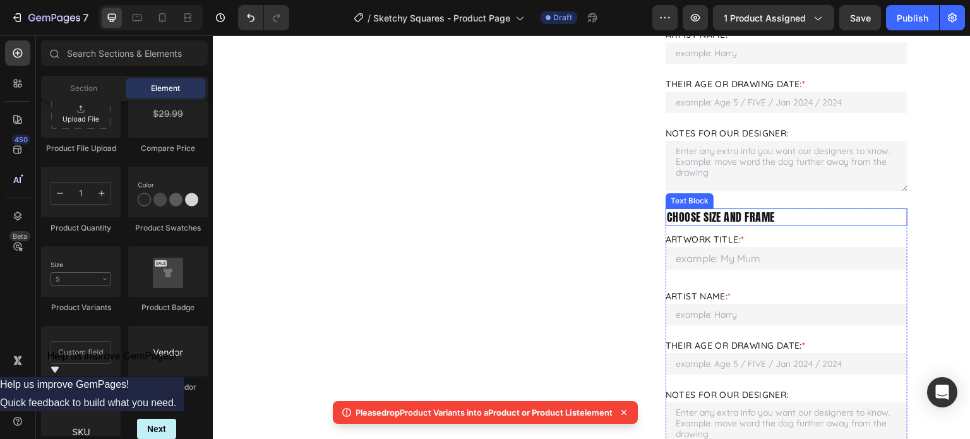
click at [765, 210] on p "choose size and frame" at bounding box center [786, 217] width 239 height 15
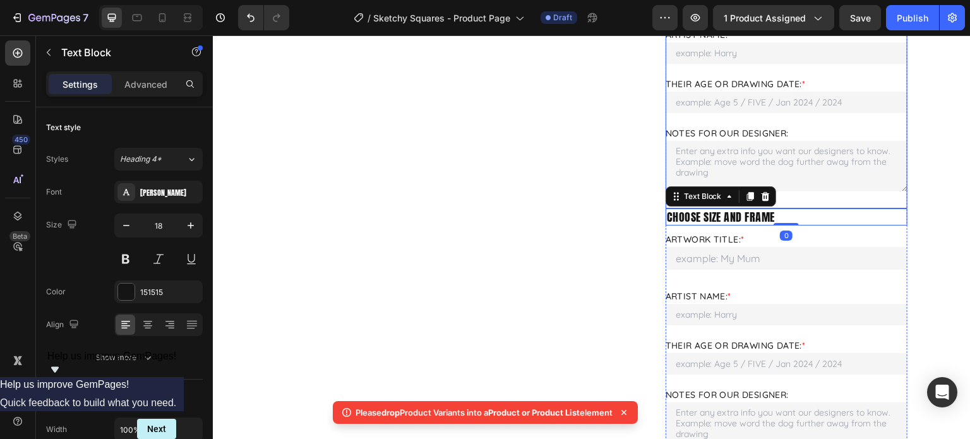
click at [827, 200] on div "add personal details Text Block Artwork Title: * Please enter your Artwork Titl…" at bounding box center [786, 77] width 242 height 261
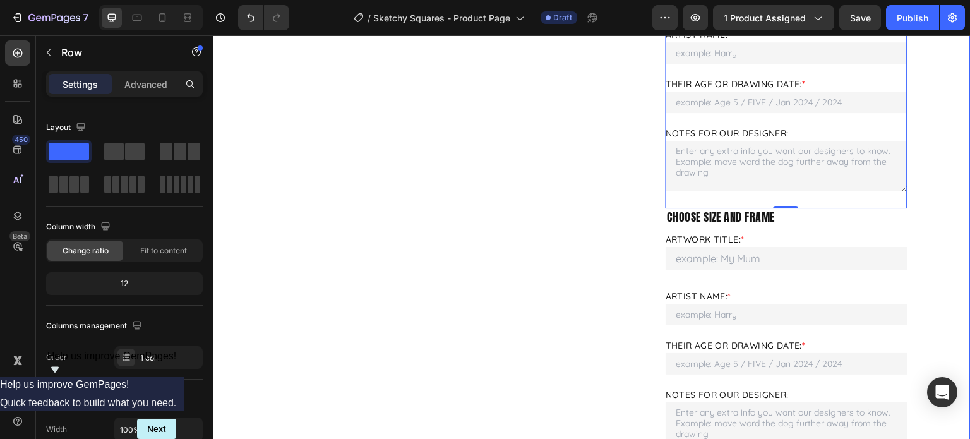
click at [643, 227] on div "Product Images Product Images Sketchy Squares Product Title $67.00 Product Pric…" at bounding box center [591, 200] width 757 height 1340
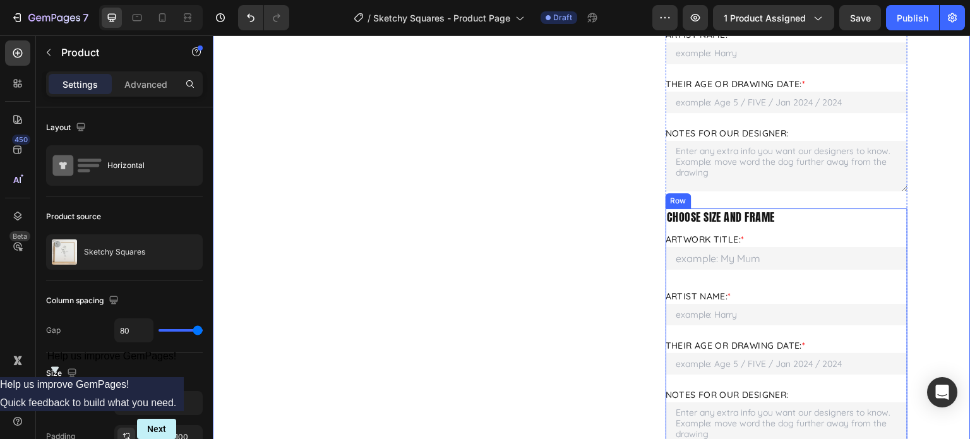
click at [665, 225] on div "choose size and frame Text Block Artwork Title: * Please enter your Artwork Tit…" at bounding box center [786, 338] width 242 height 261
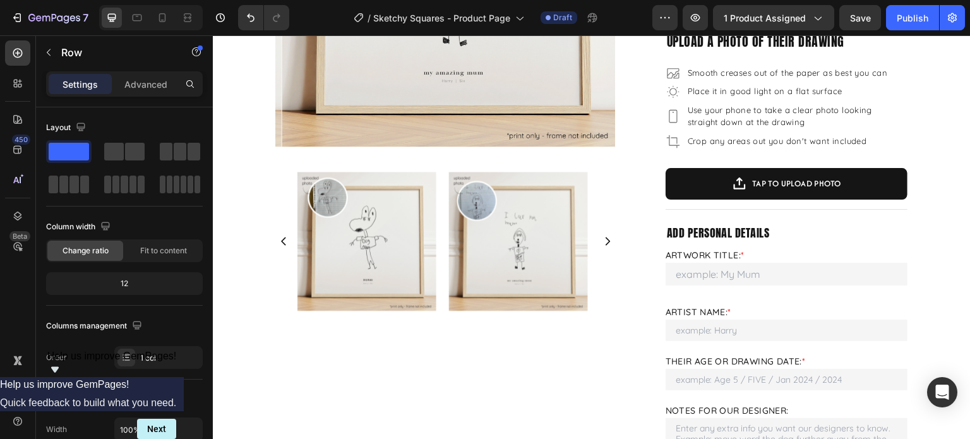
scroll to position [158, 0]
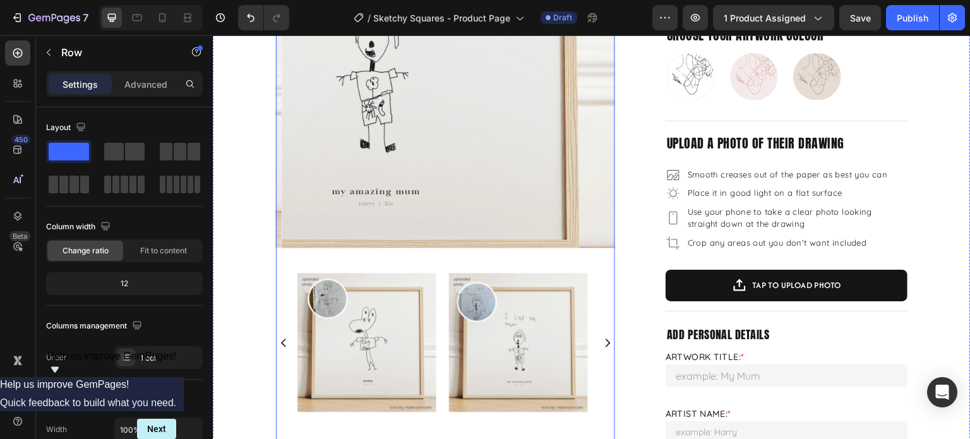
click at [595, 125] on img at bounding box center [451, 78] width 339 height 339
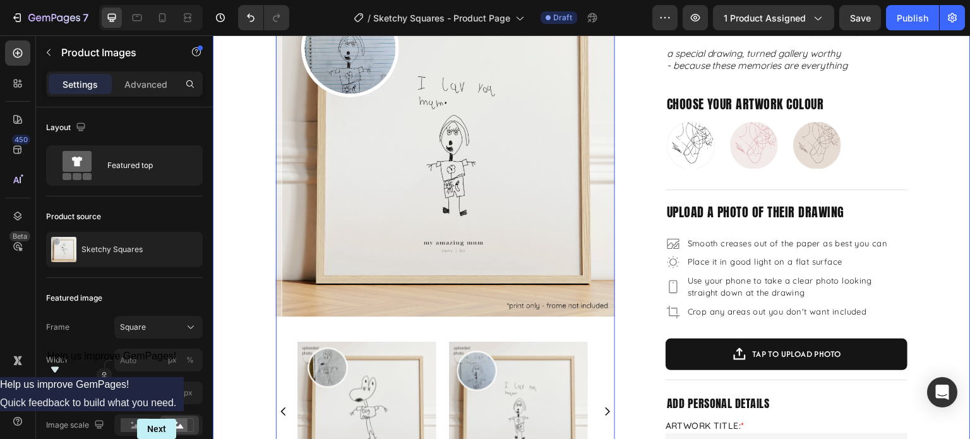
scroll to position [0, 0]
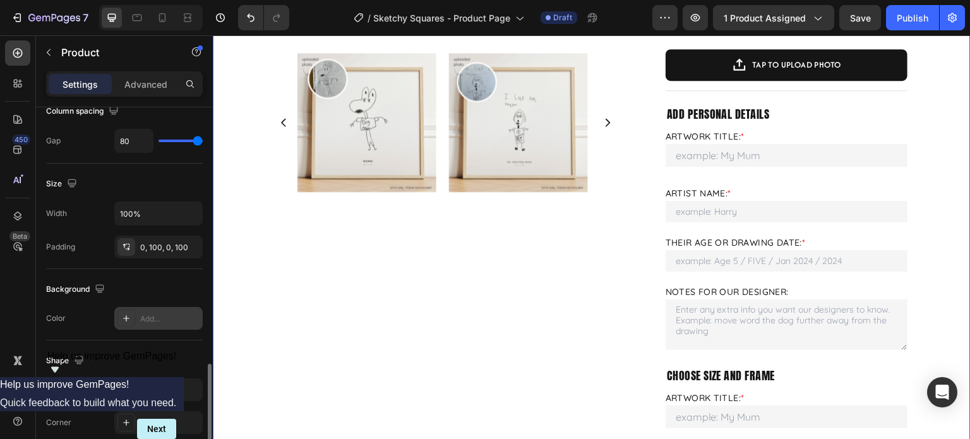
scroll to position [316, 0]
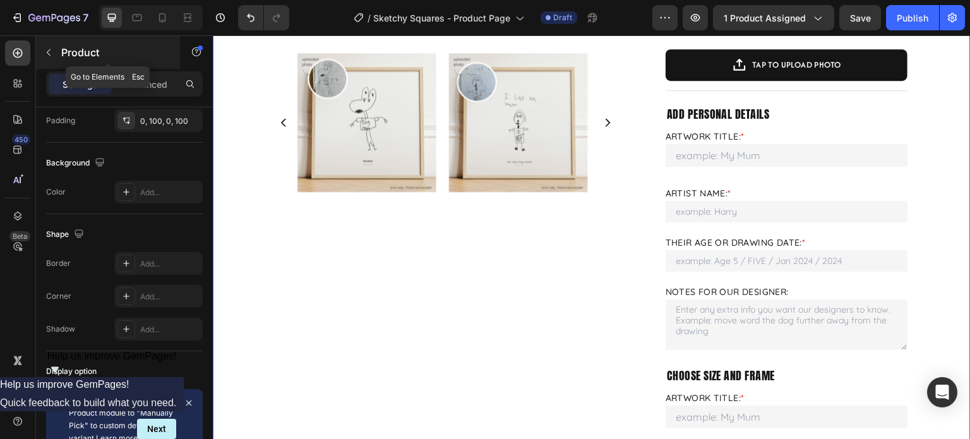
click at [40, 59] on button "button" at bounding box center [49, 52] width 20 height 20
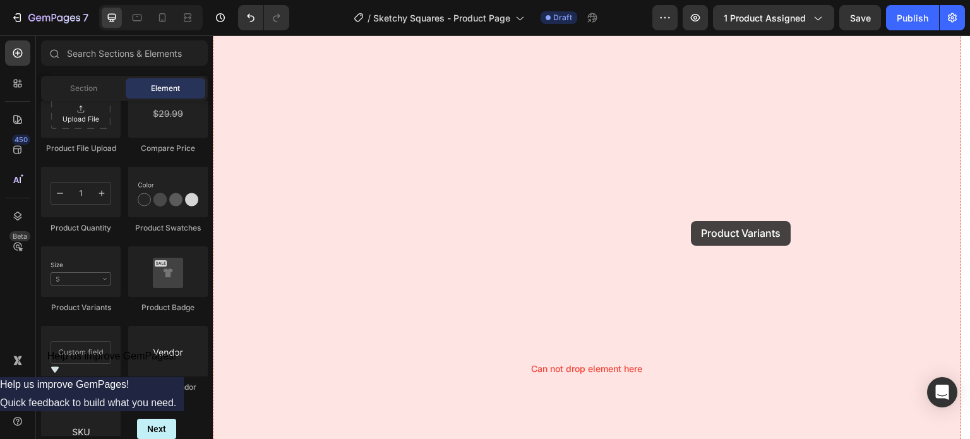
drag, startPoint x: 316, startPoint y: 312, endPoint x: 691, endPoint y: 221, distance: 385.9
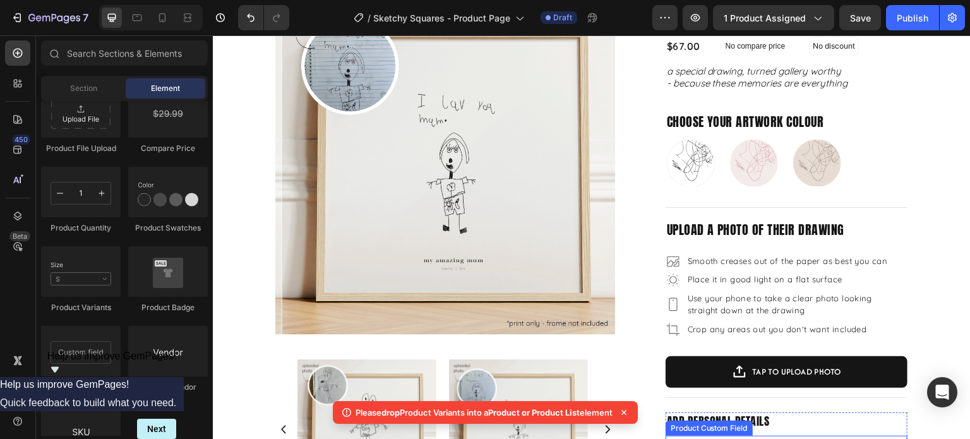
scroll to position [63, 0]
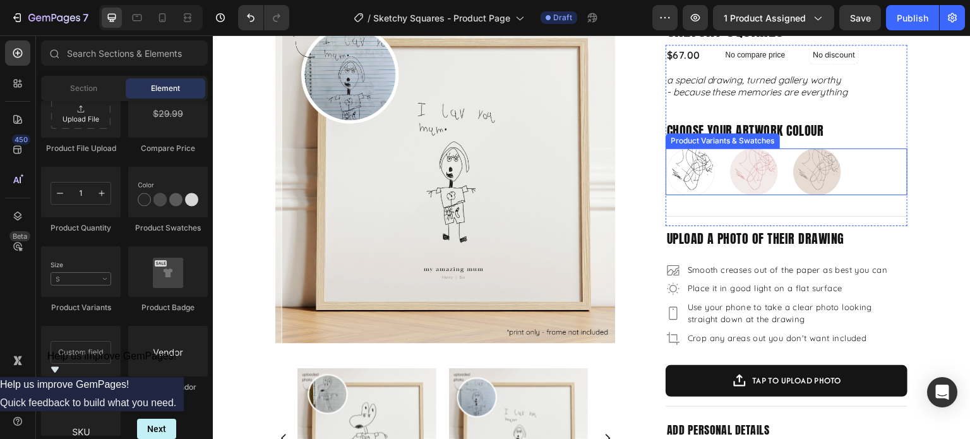
click at [855, 163] on div "Just Black Just Black Blush and Berry Blush and Berry Mushroom and Mocha Mushro…" at bounding box center [786, 171] width 242 height 47
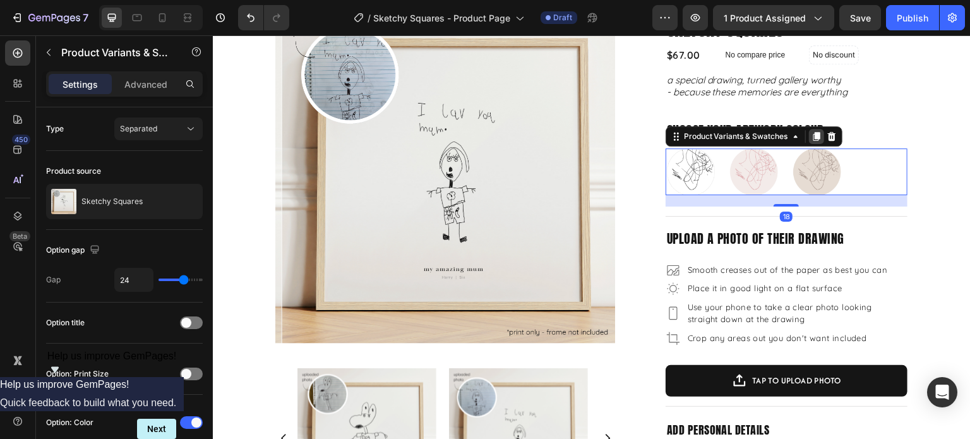
click at [812, 133] on icon at bounding box center [815, 136] width 7 height 9
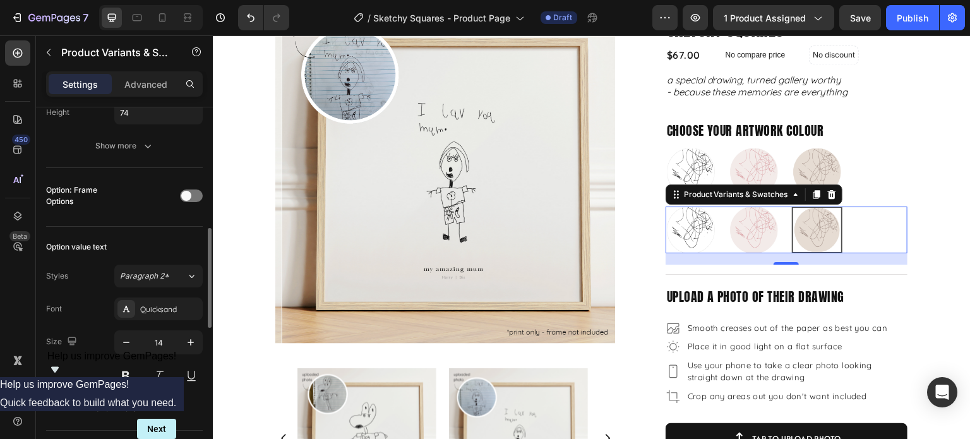
scroll to position [379, 0]
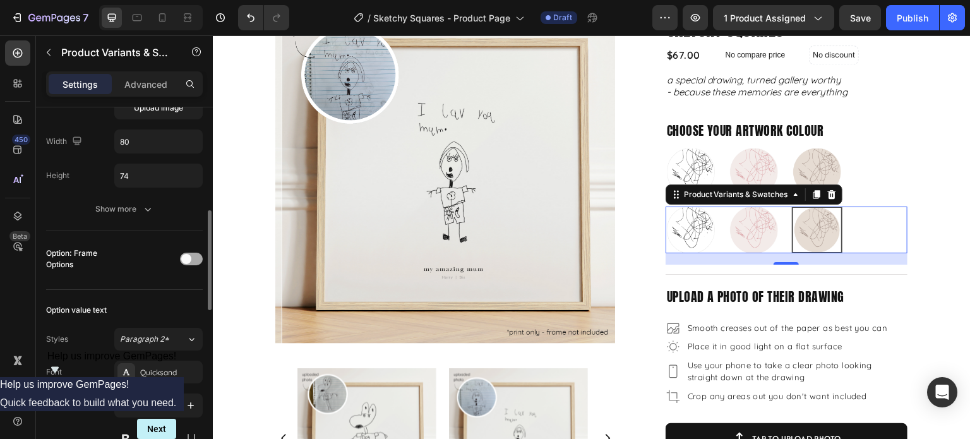
click at [197, 259] on div at bounding box center [191, 258] width 23 height 13
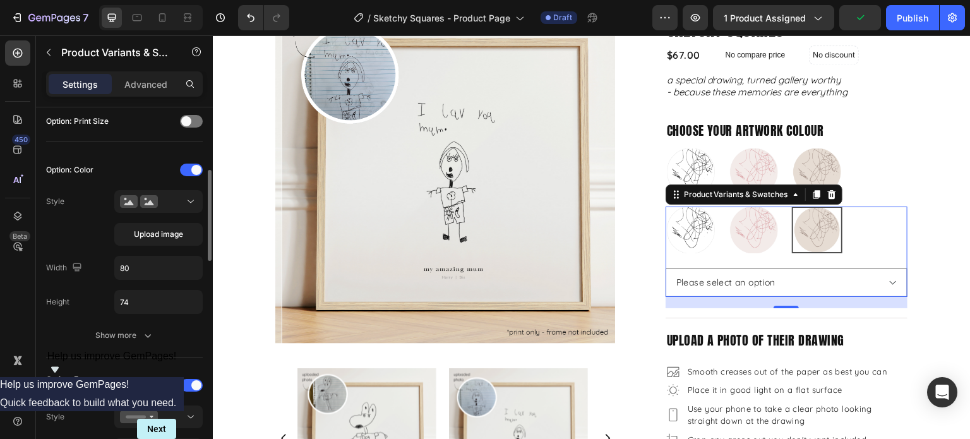
scroll to position [189, 0]
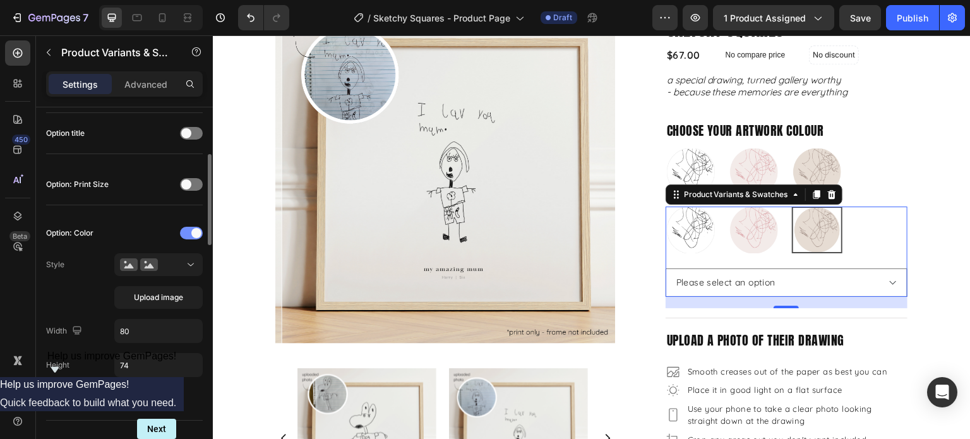
click at [184, 234] on div at bounding box center [191, 233] width 23 height 13
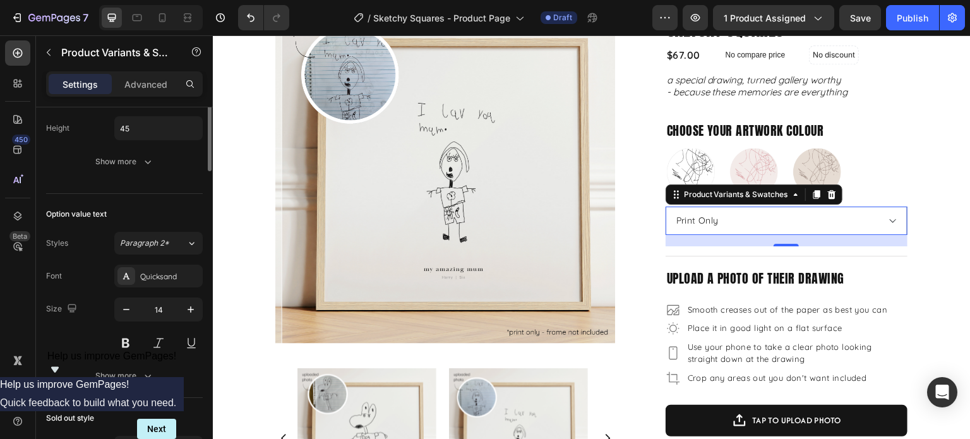
scroll to position [316, 0]
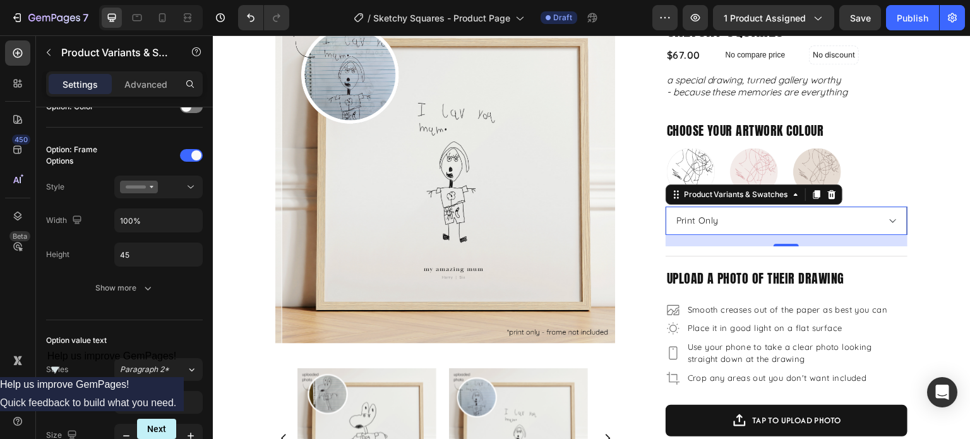
click at [886, 222] on select "Please select an option Print Only Natural Wood White Black" at bounding box center [786, 220] width 242 height 28
click at [665, 206] on select "Please select an option Print Only Natural Wood White Black" at bounding box center [786, 220] width 242 height 28
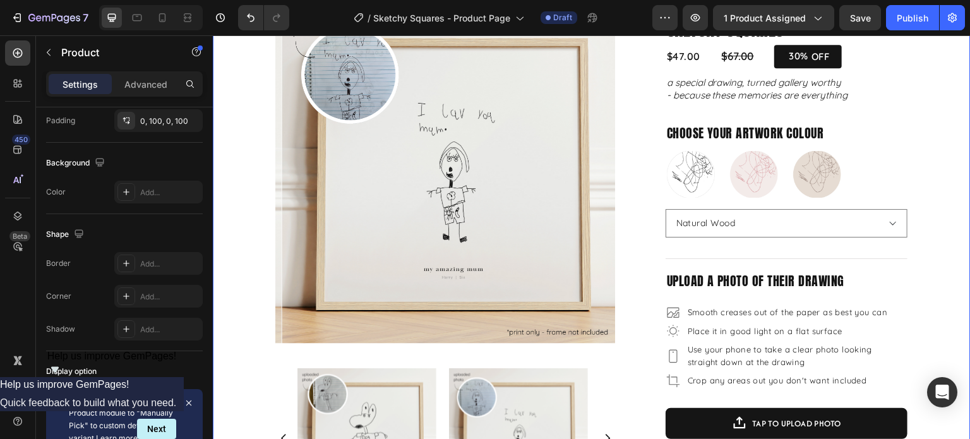
scroll to position [0, 0]
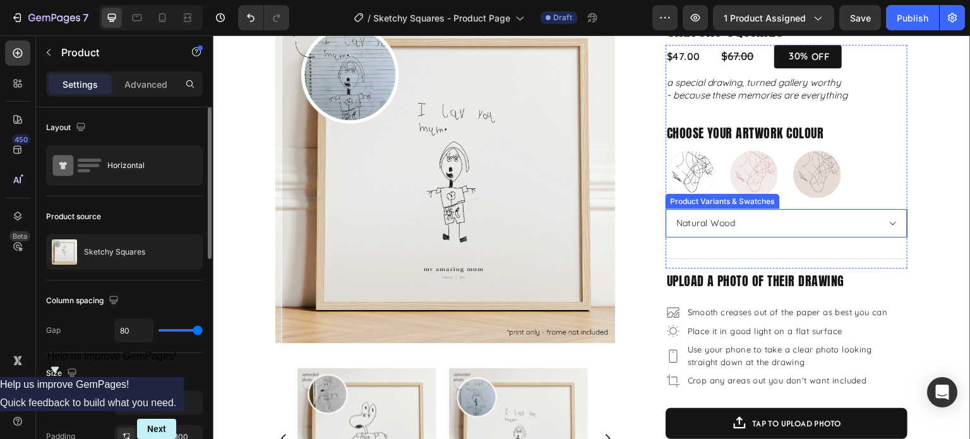
click at [871, 225] on select "Please select an option Print Only Natural Wood White Black" at bounding box center [786, 223] width 242 height 28
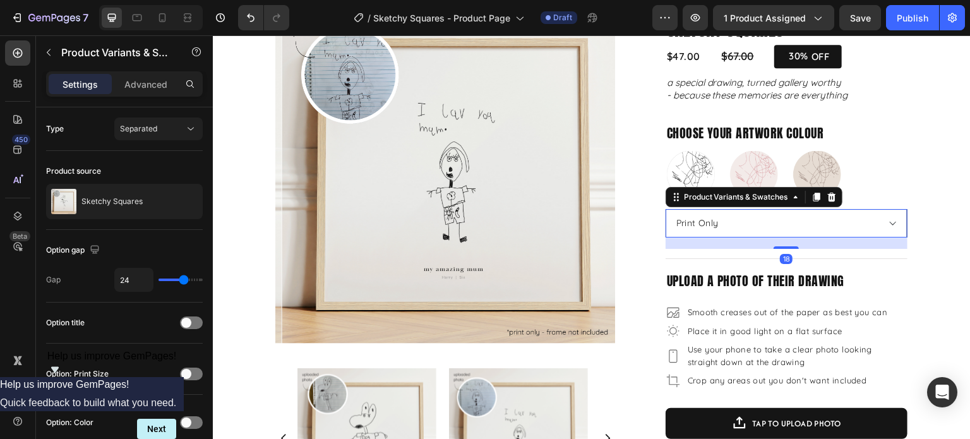
click at [665, 209] on select "Please select an option Print Only Natural Wood White Black" at bounding box center [786, 223] width 242 height 28
select select "Print Only"
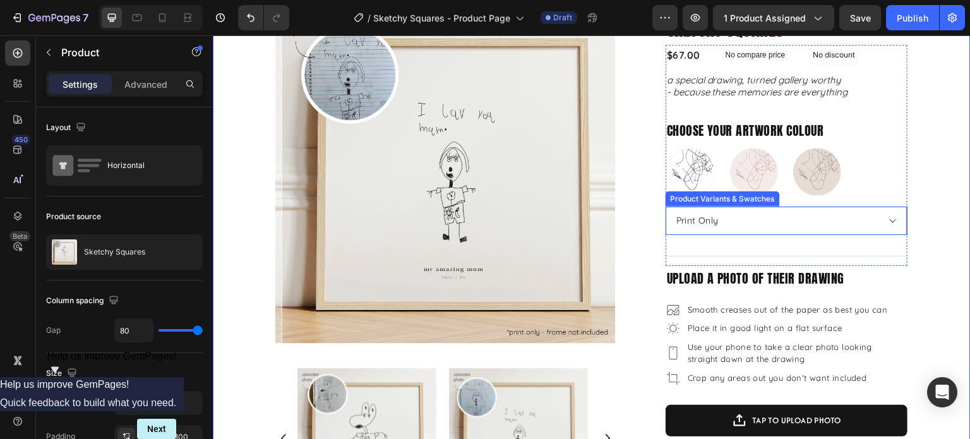
click at [826, 225] on select "Please select an option Print Only Natural Wood White Black" at bounding box center [786, 220] width 242 height 28
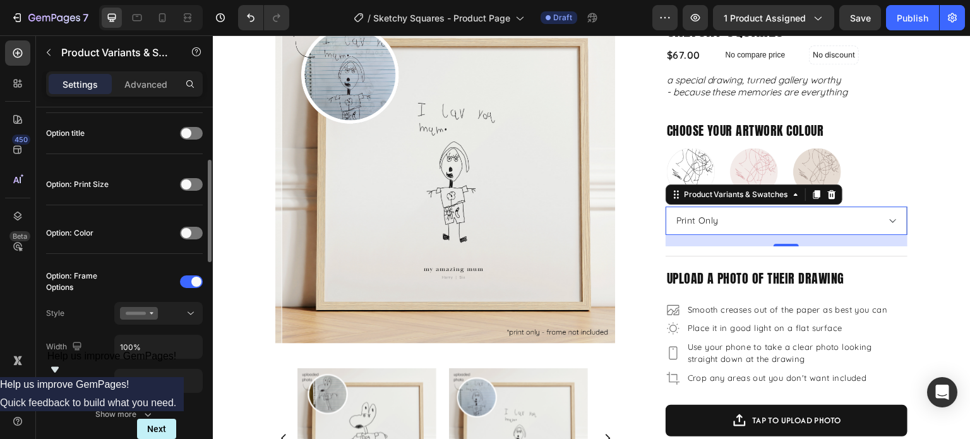
scroll to position [252, 0]
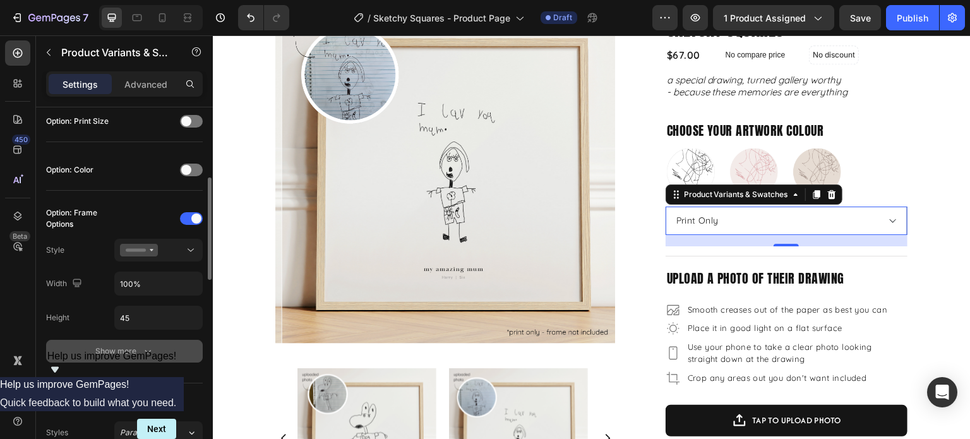
click at [91, 343] on button "Show more" at bounding box center [124, 351] width 157 height 23
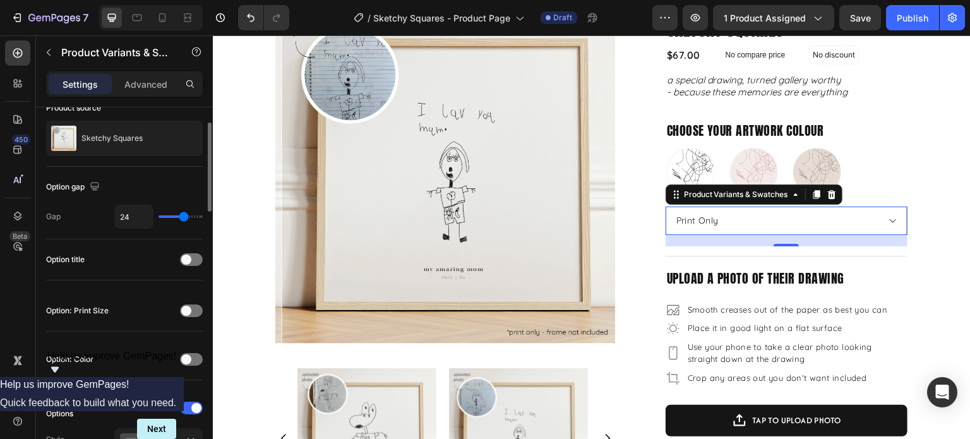
scroll to position [0, 0]
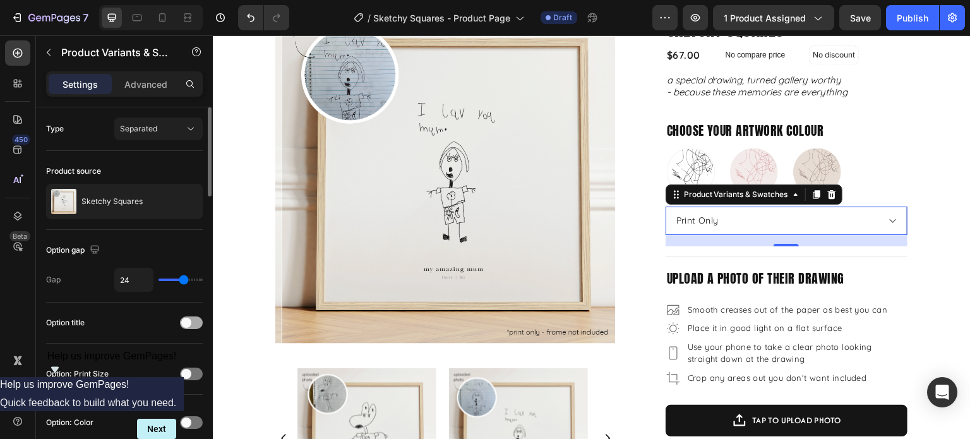
click at [199, 323] on div at bounding box center [191, 322] width 23 height 13
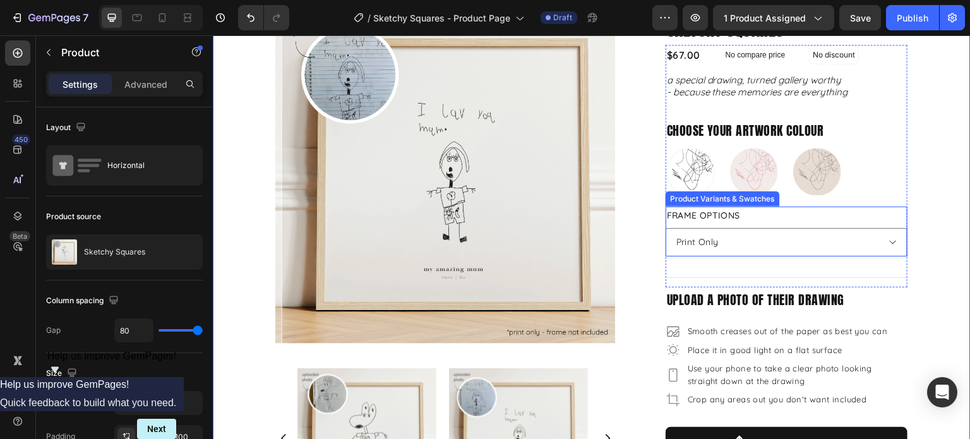
click at [762, 222] on div "Frame Options Please select an option Print Only Natural Wood White Black" at bounding box center [786, 231] width 242 height 50
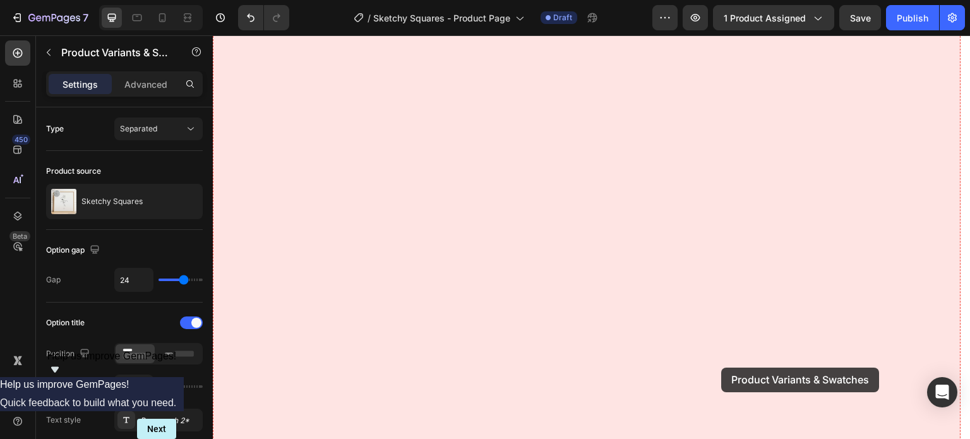
drag, startPoint x: 715, startPoint y: 197, endPoint x: 721, endPoint y: 384, distance: 187.6
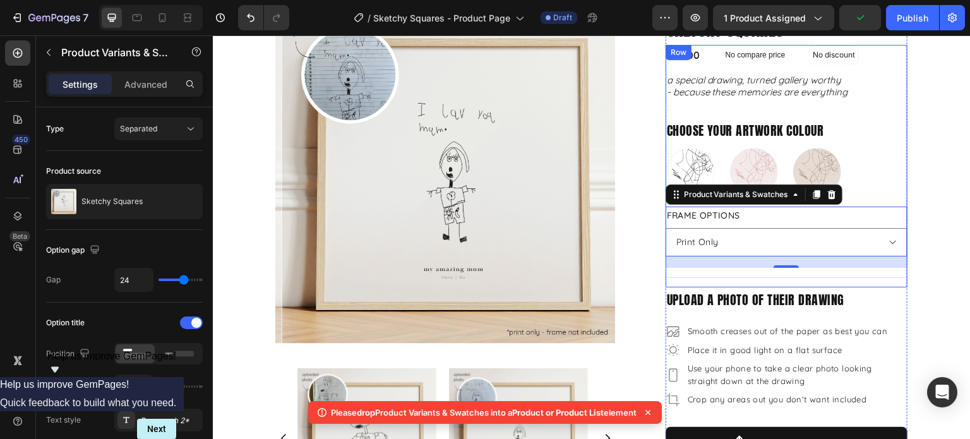
click at [725, 270] on div "$67.00 Product Price Product Price No compare price Product Price No discount N…" at bounding box center [786, 166] width 242 height 242
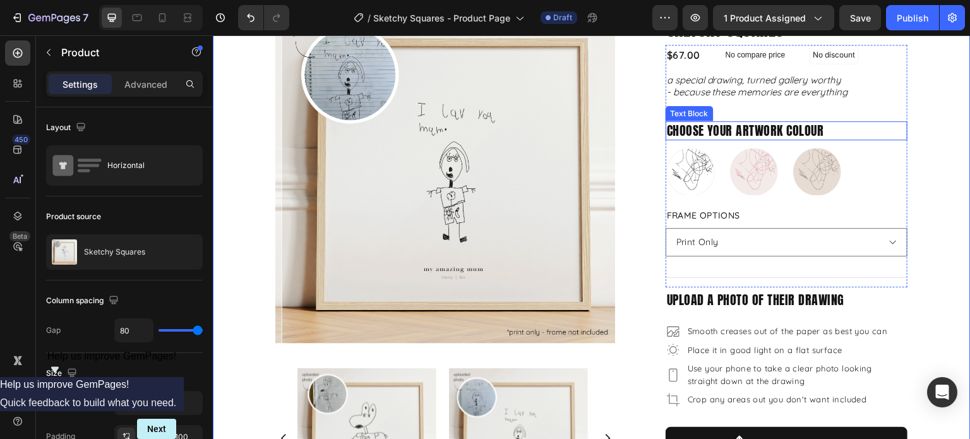
click at [768, 129] on p "choose your artwork colour" at bounding box center [786, 130] width 239 height 16
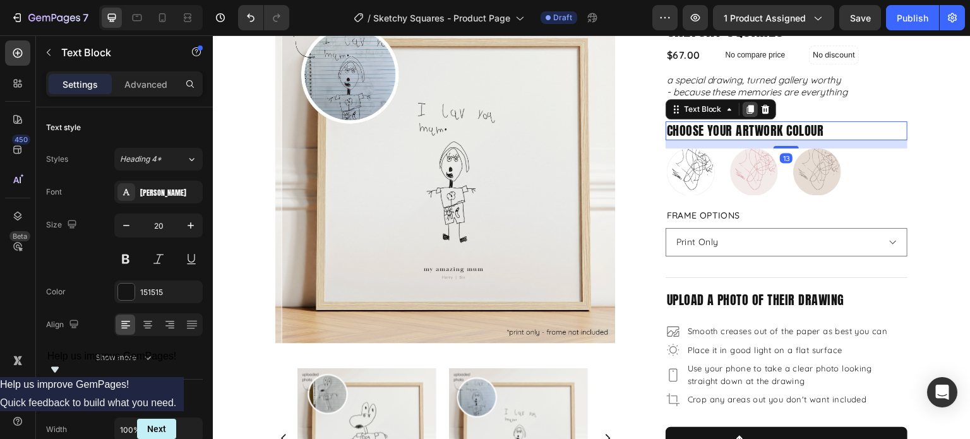
click at [746, 109] on icon at bounding box center [749, 109] width 7 height 9
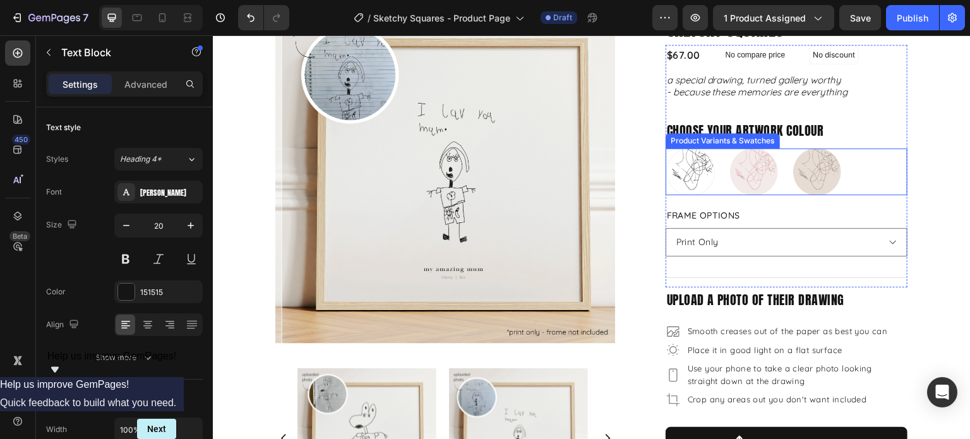
click at [795, 138] on p "Mushroom and Mocha" at bounding box center [816, 133] width 75 height 11
click at [792, 148] on input "Mushroom and Mocha Mushroom and Mocha" at bounding box center [791, 148] width 1 height 1
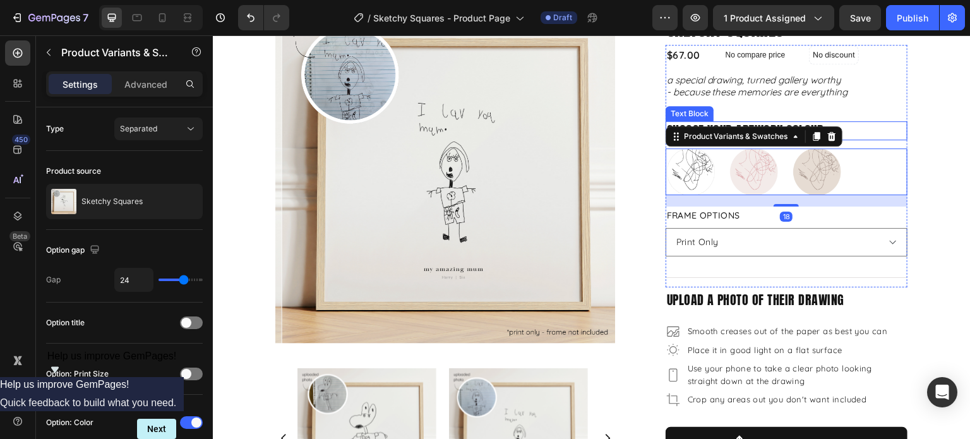
click at [872, 128] on p "choose your artwork colour" at bounding box center [786, 130] width 239 height 16
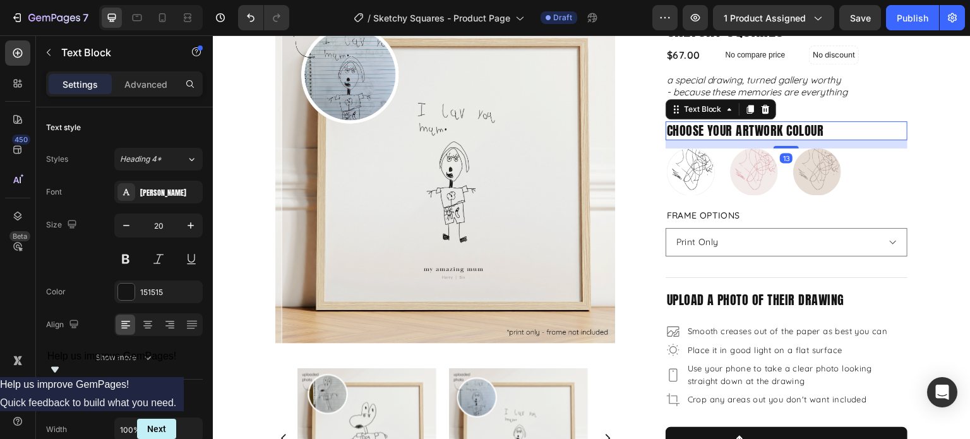
click at [745, 112] on icon at bounding box center [750, 109] width 10 height 10
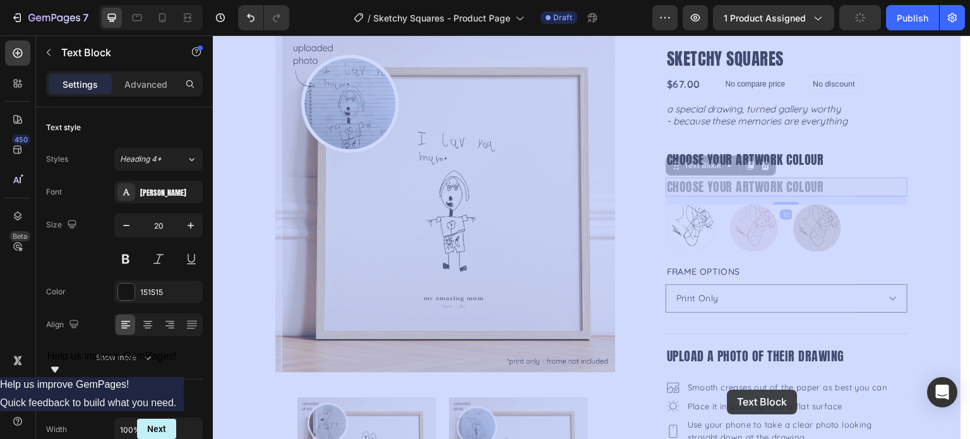
scroll to position [77, 0]
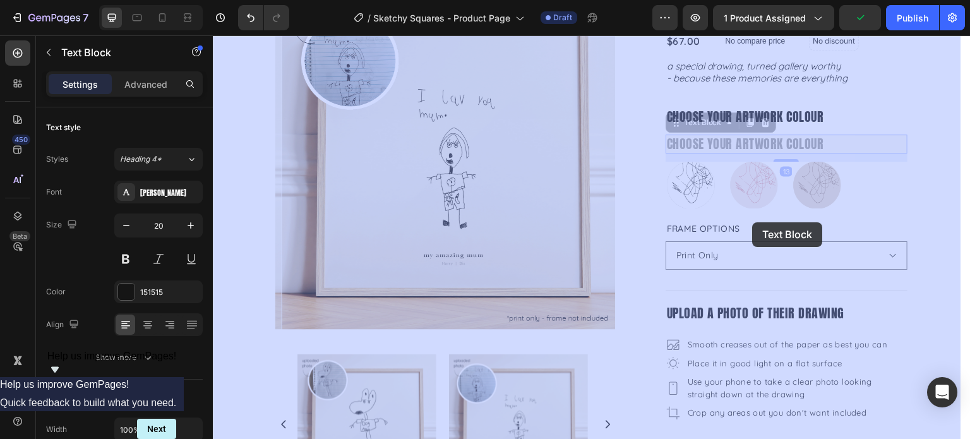
drag, startPoint x: 671, startPoint y: 140, endPoint x: 809, endPoint y: 208, distance: 154.1
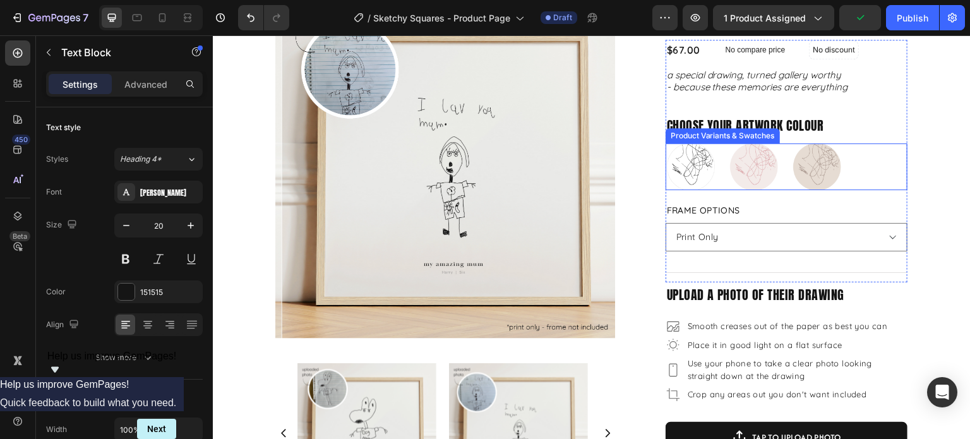
scroll to position [14, 0]
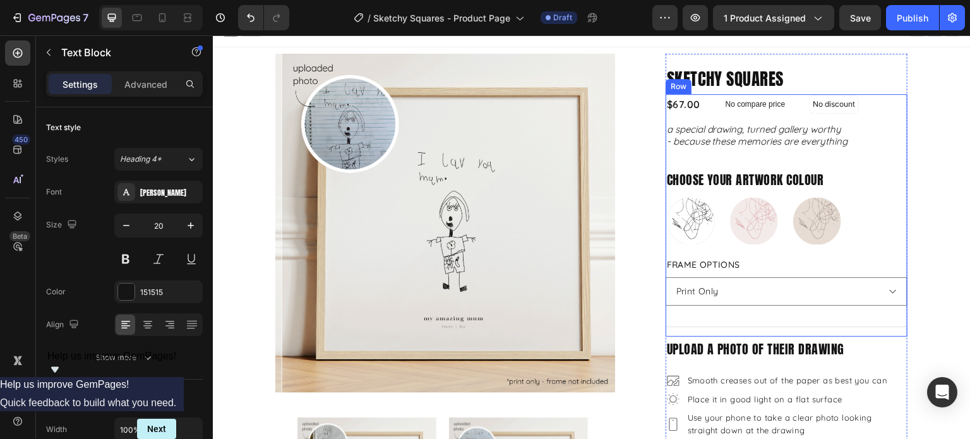
click at [756, 252] on div "$67.00 Product Price Product Price No compare price Product Price No discount N…" at bounding box center [786, 215] width 242 height 242
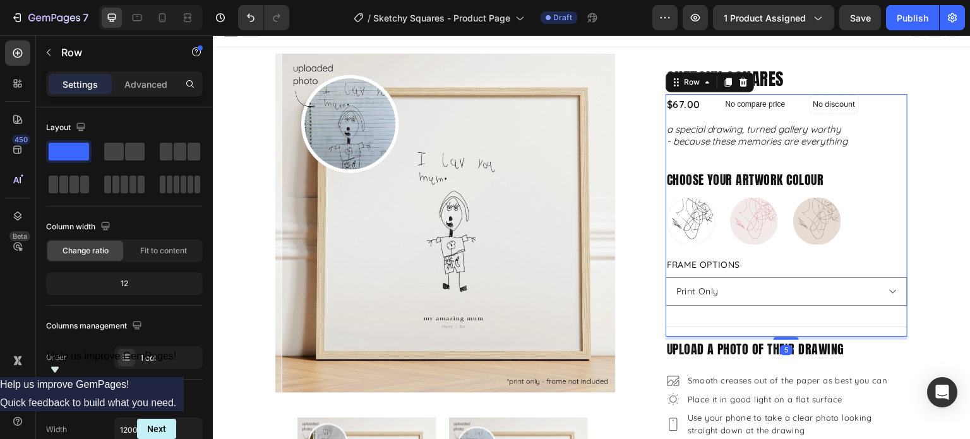
click at [846, 247] on div "$67.00 Product Price Product Price No compare price Product Price No discount N…" at bounding box center [786, 215] width 242 height 242
click at [851, 230] on div "Just Black Just Black Blush and Berry Blush and Berry Mushroom and Mocha Mushro…" at bounding box center [786, 221] width 242 height 47
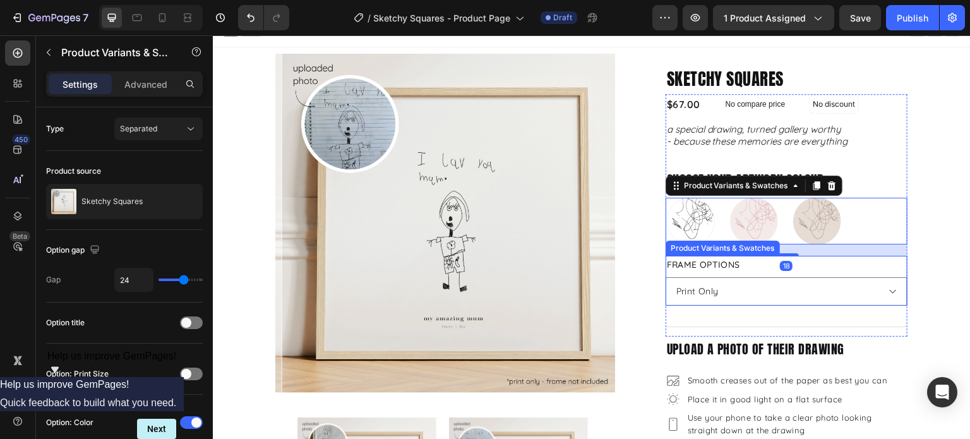
click at [871, 263] on div "Frame Options Please select an option Print Only Natural Wood White Black" at bounding box center [786, 281] width 242 height 50
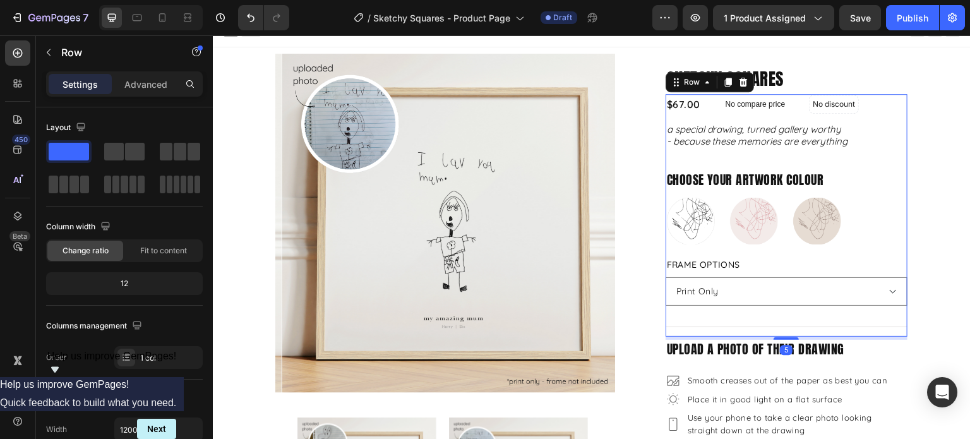
click at [891, 249] on div "$67.00 Product Price Product Price No compare price Product Price No discount N…" at bounding box center [786, 215] width 242 height 242
click at [44, 57] on button "button" at bounding box center [49, 52] width 20 height 20
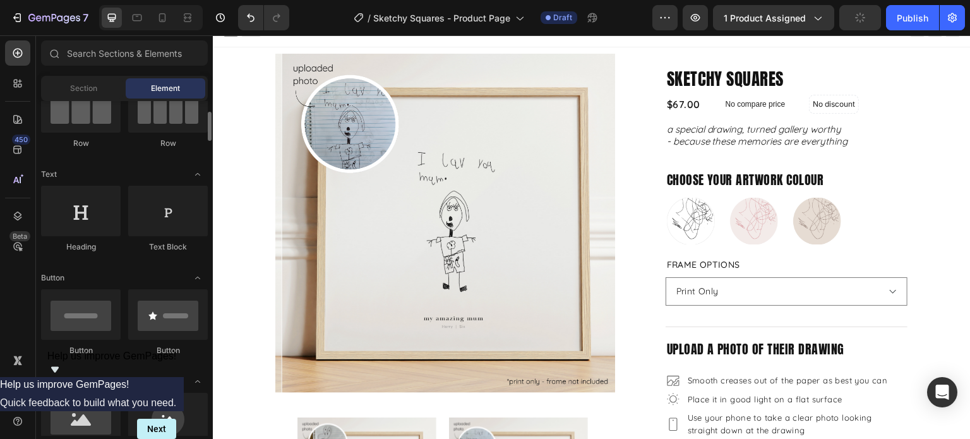
scroll to position [0, 0]
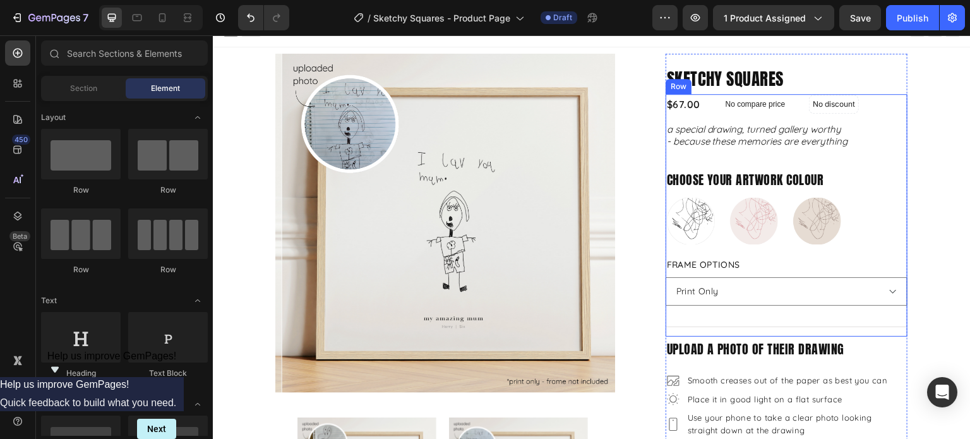
click at [872, 250] on div "$67.00 Product Price Product Price No compare price Product Price No discount N…" at bounding box center [786, 215] width 242 height 242
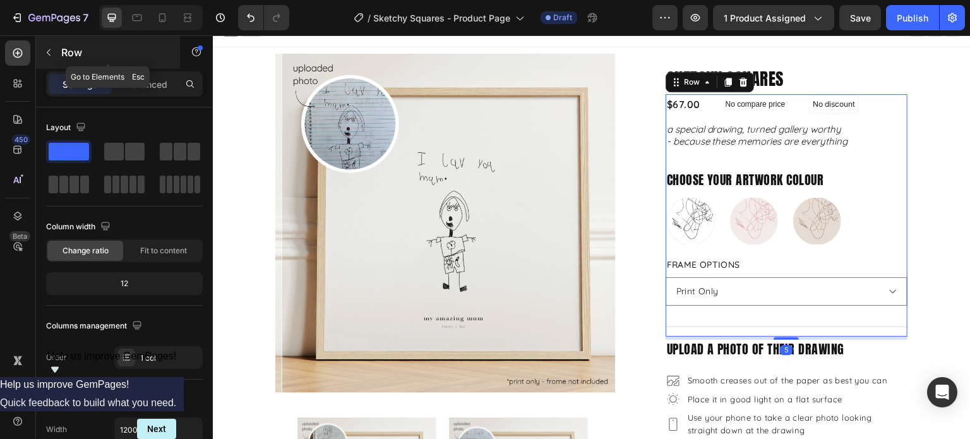
click at [53, 60] on button "button" at bounding box center [49, 52] width 20 height 20
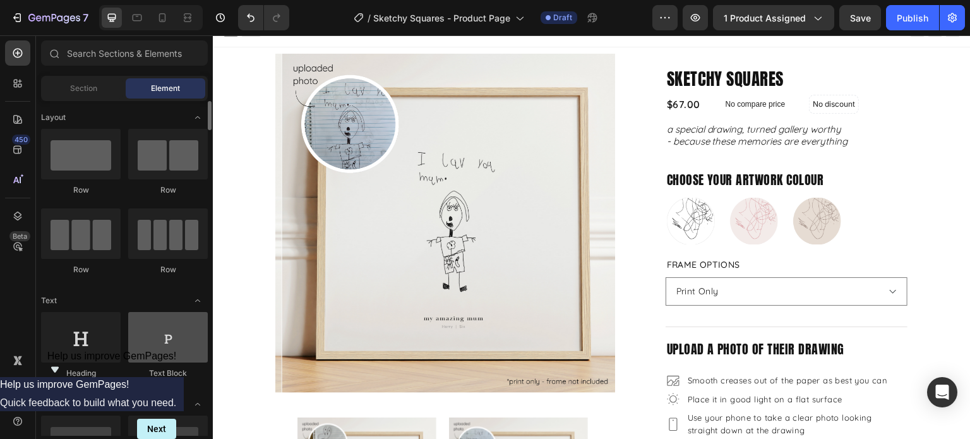
click at [167, 341] on div at bounding box center [168, 337] width 80 height 50
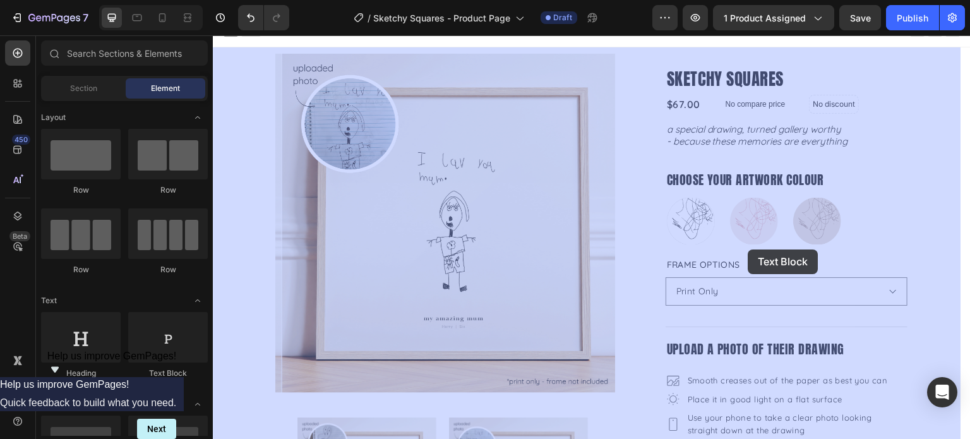
drag, startPoint x: 372, startPoint y: 386, endPoint x: 748, endPoint y: 249, distance: 399.5
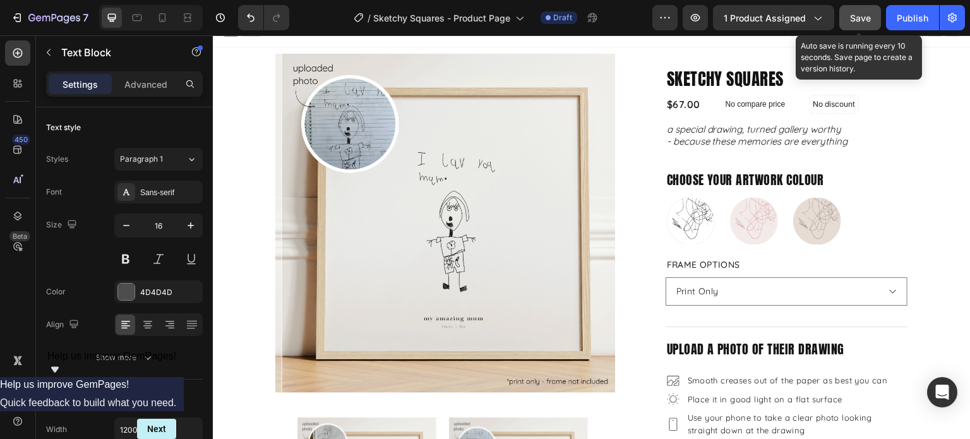
click at [863, 15] on span "Save" at bounding box center [860, 18] width 21 height 11
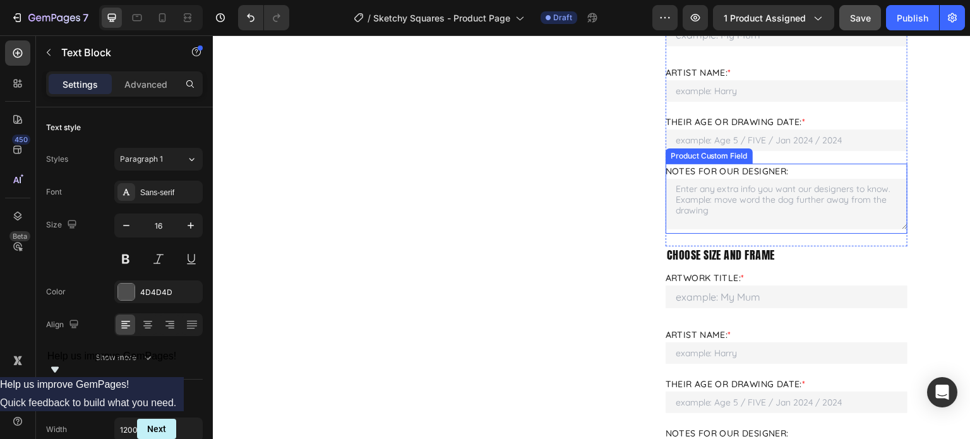
scroll to position [645, 0]
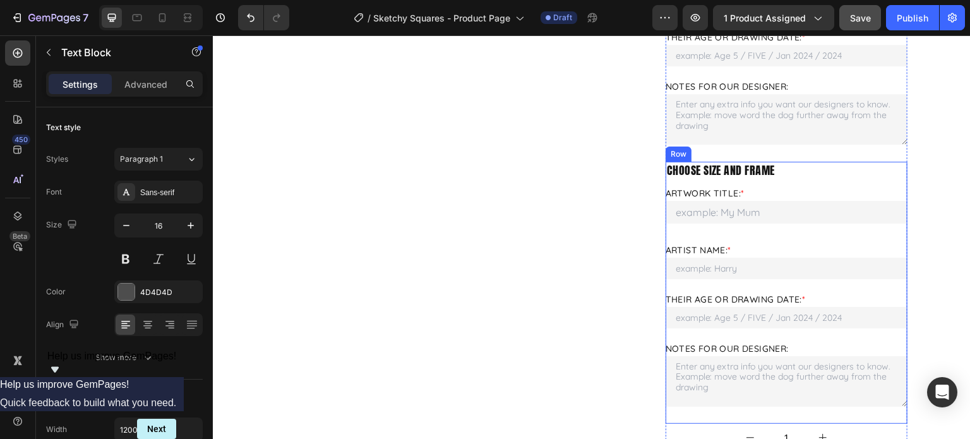
click at [893, 234] on div "choose size and frame Text Block Artwork Title: * Please enter your Artwork Tit…" at bounding box center [786, 292] width 242 height 261
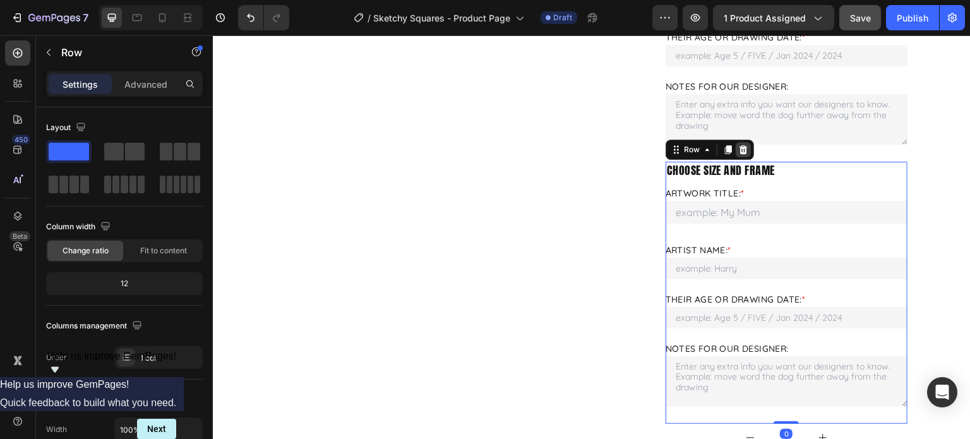
click at [738, 151] on icon at bounding box center [742, 149] width 8 height 9
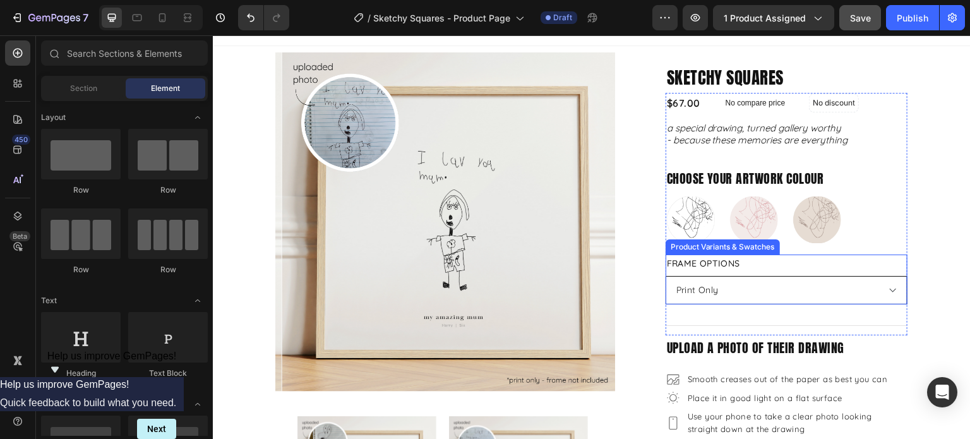
scroll to position [0, 0]
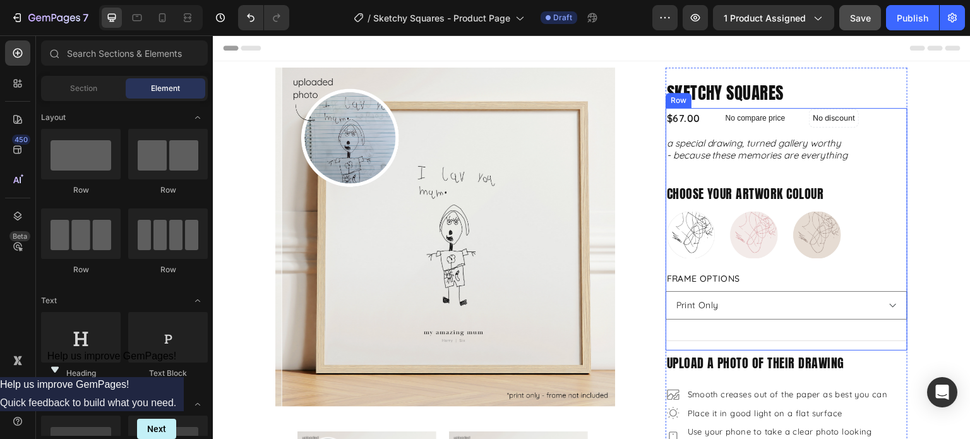
click at [882, 174] on div "$67.00 Product Price Product Price No compare price Product Price No discount N…" at bounding box center [786, 229] width 242 height 242
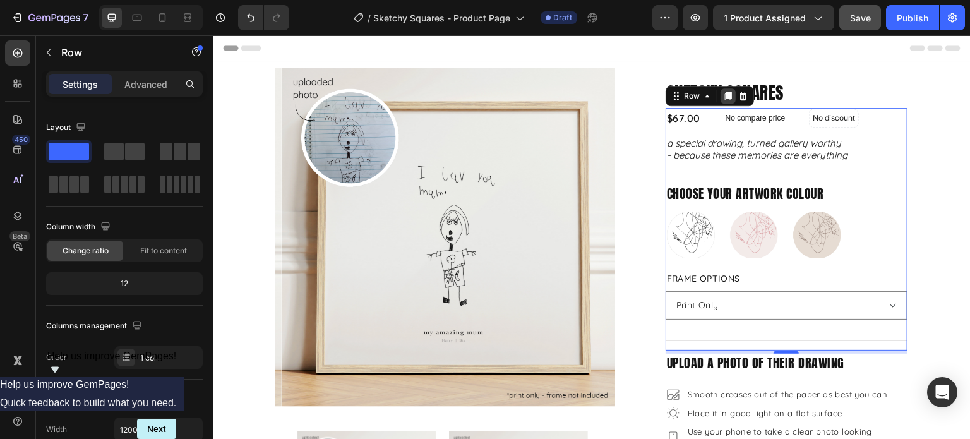
click at [725, 98] on icon at bounding box center [728, 96] width 10 height 10
select select "Print Only"
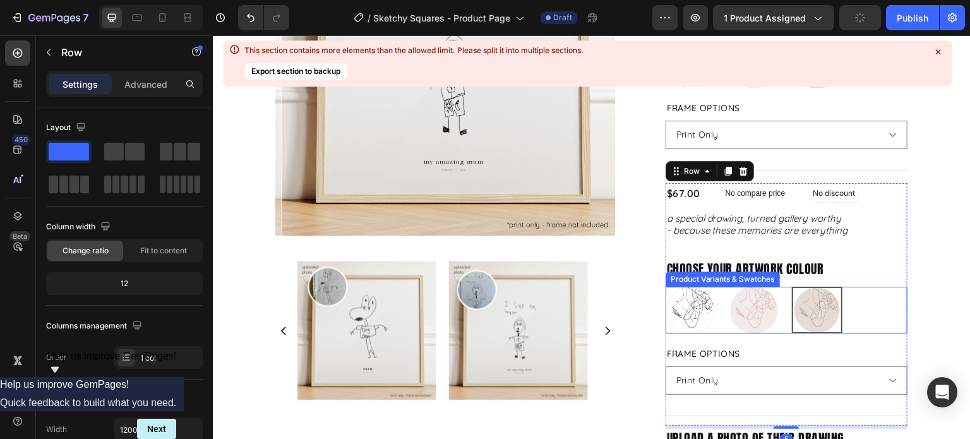
scroll to position [84, 0]
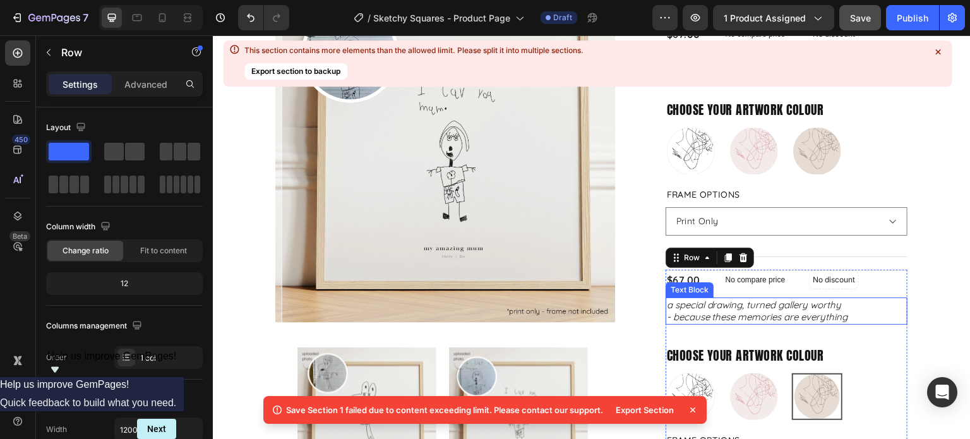
click at [812, 314] on p "- because these memories are everything" at bounding box center [786, 317] width 239 height 13
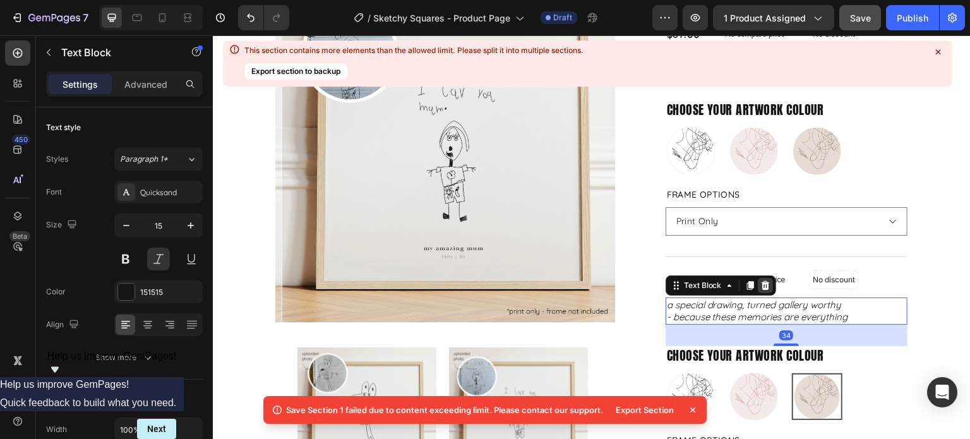
click at [761, 285] on icon at bounding box center [765, 285] width 8 height 9
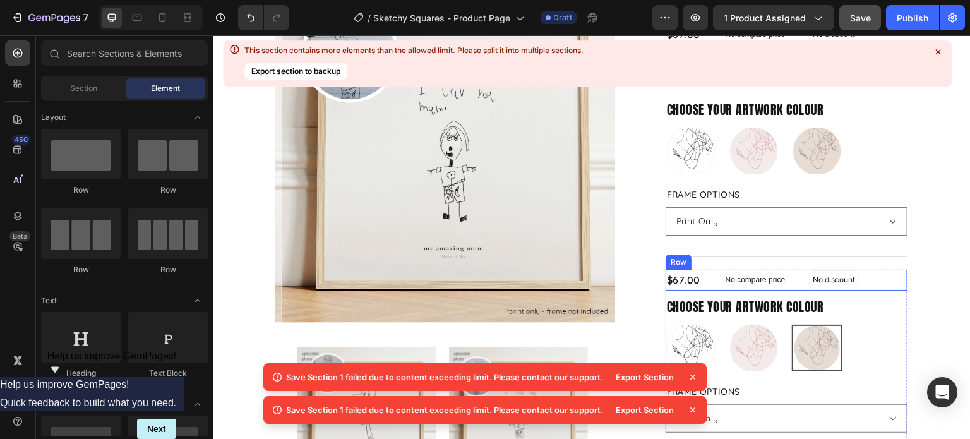
click at [869, 282] on div "$67.00 Product Price Product Price No compare price Product Price No discount N…" at bounding box center [786, 280] width 242 height 21
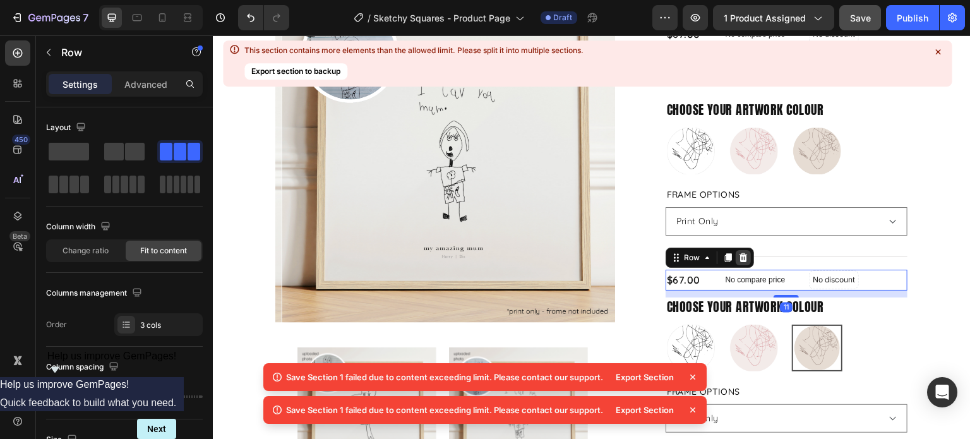
click at [740, 252] on icon at bounding box center [743, 257] width 10 height 10
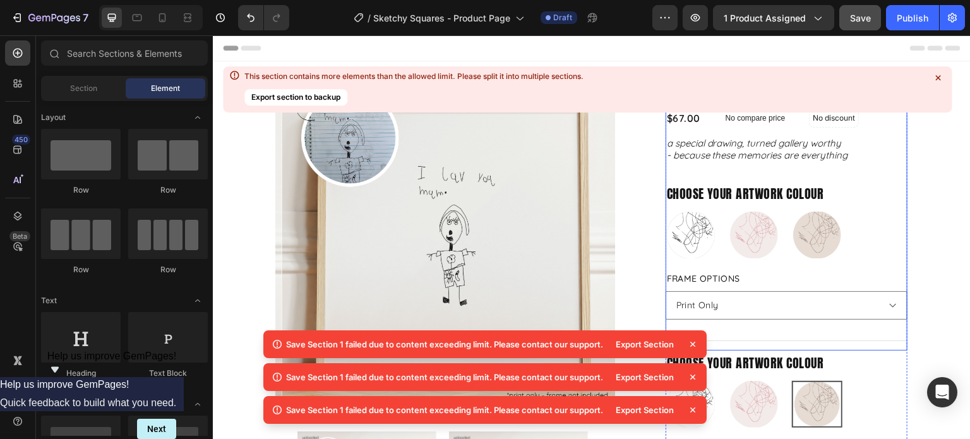
scroll to position [126, 0]
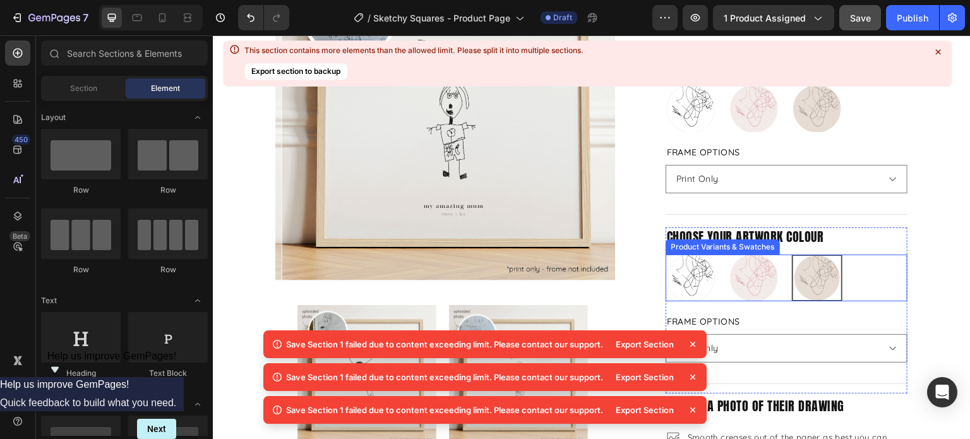
click at [866, 283] on div "Just Black Just Black Blush and Berry Blush and Berry Mushroom and Mocha Mushro…" at bounding box center [786, 277] width 242 height 47
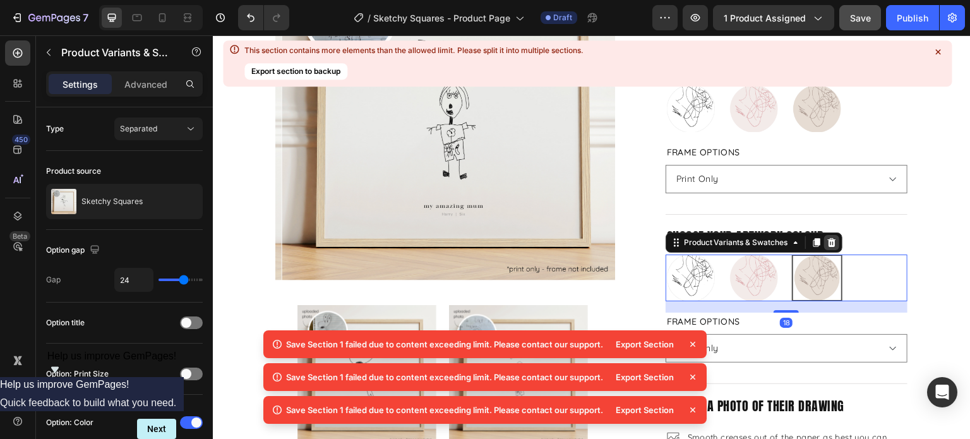
click at [827, 243] on icon at bounding box center [831, 242] width 8 height 9
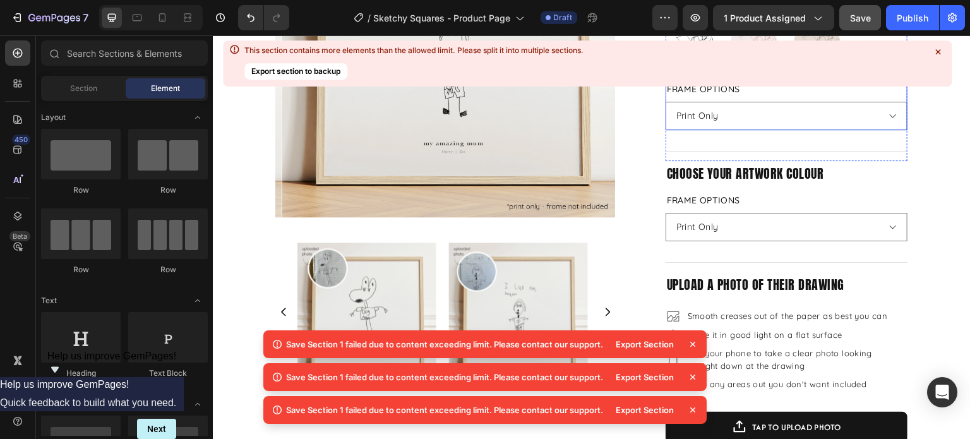
scroll to position [0, 0]
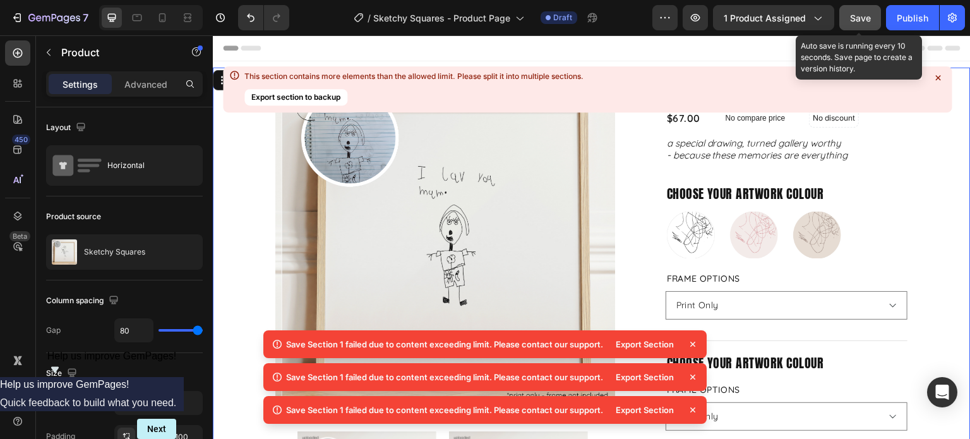
click at [879, 16] on button "Save" at bounding box center [860, 17] width 42 height 25
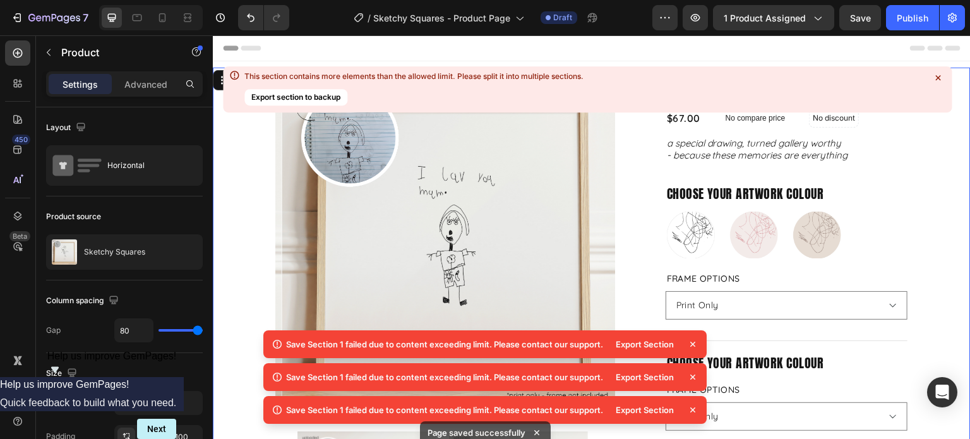
click at [694, 341] on icon at bounding box center [692, 344] width 13 height 13
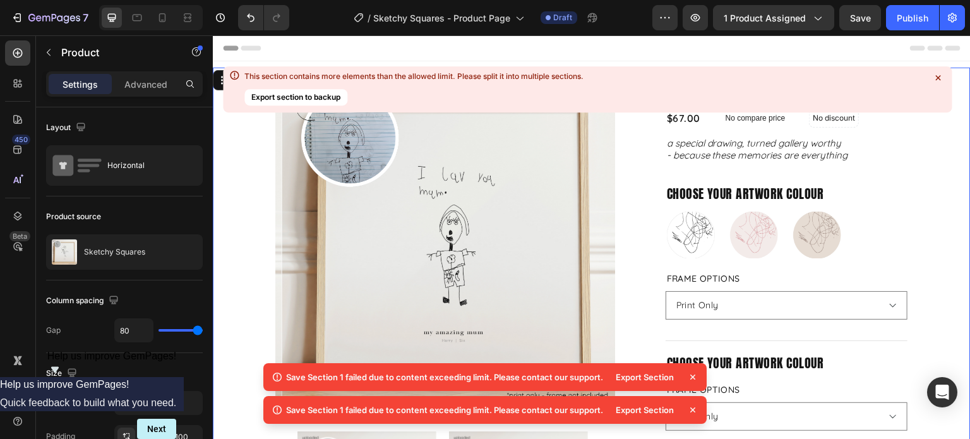
click at [694, 378] on icon at bounding box center [692, 377] width 13 height 13
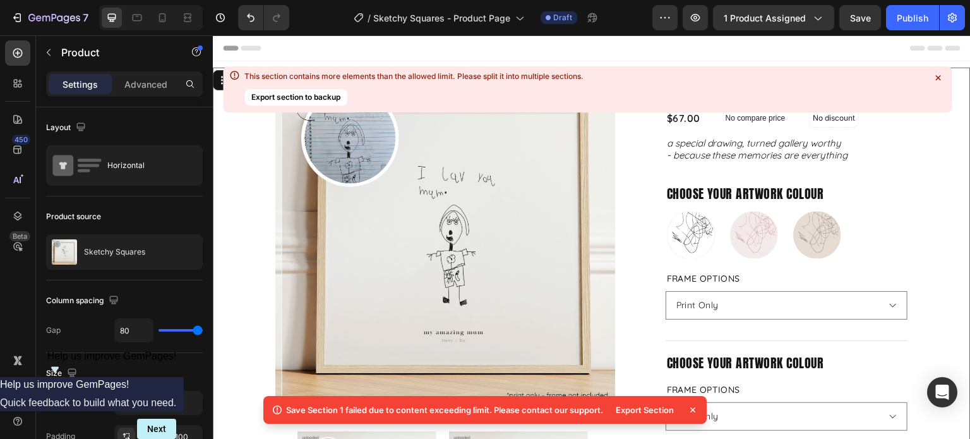
drag, startPoint x: 692, startPoint y: 412, endPoint x: 701, endPoint y: 411, distance: 8.9
click at [692, 412] on icon at bounding box center [692, 409] width 13 height 13
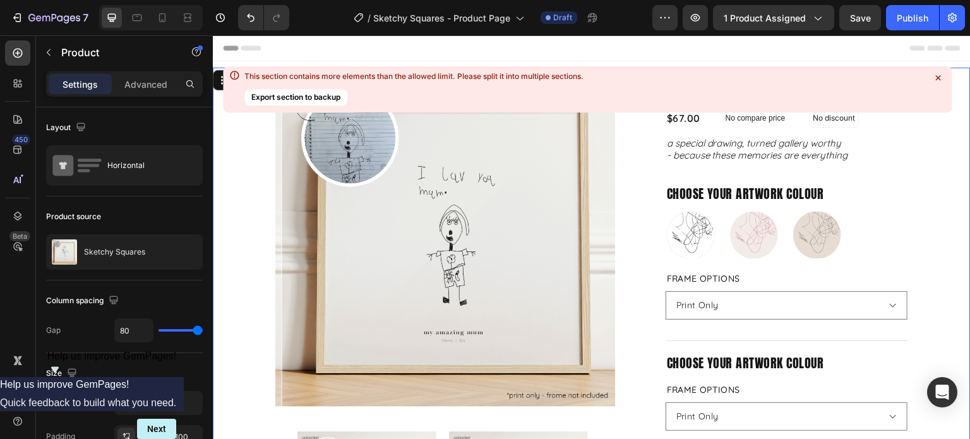
click at [935, 80] on icon at bounding box center [937, 77] width 5 height 5
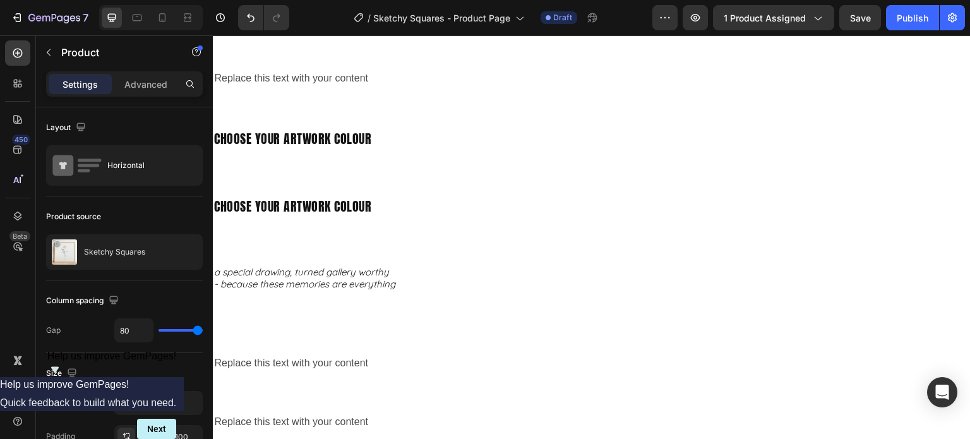
select select "Print Only"
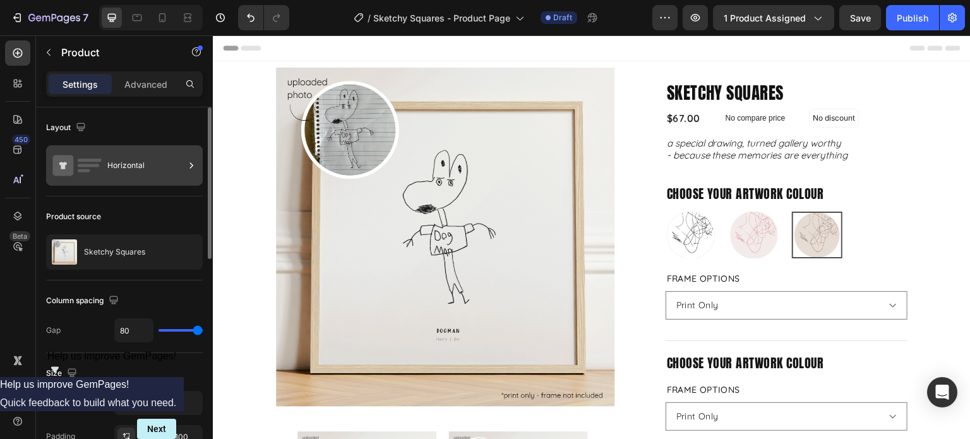
click at [194, 167] on icon at bounding box center [191, 165] width 13 height 13
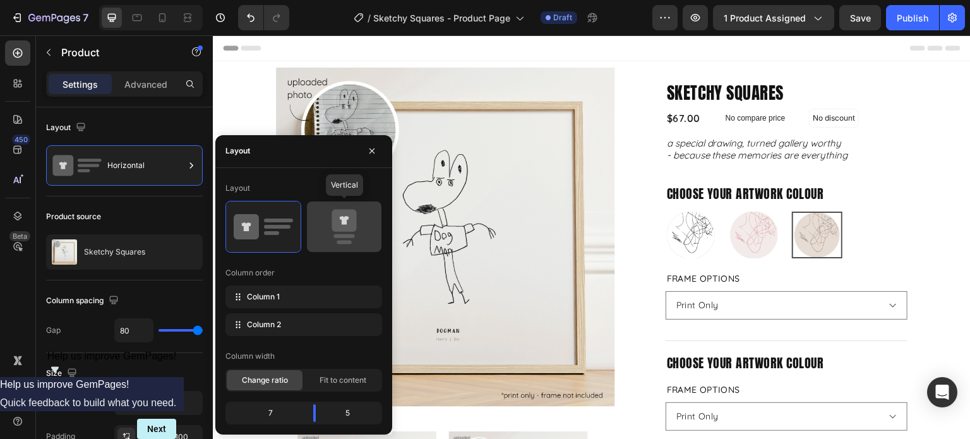
click at [346, 224] on icon at bounding box center [343, 220] width 25 height 22
type input "0"
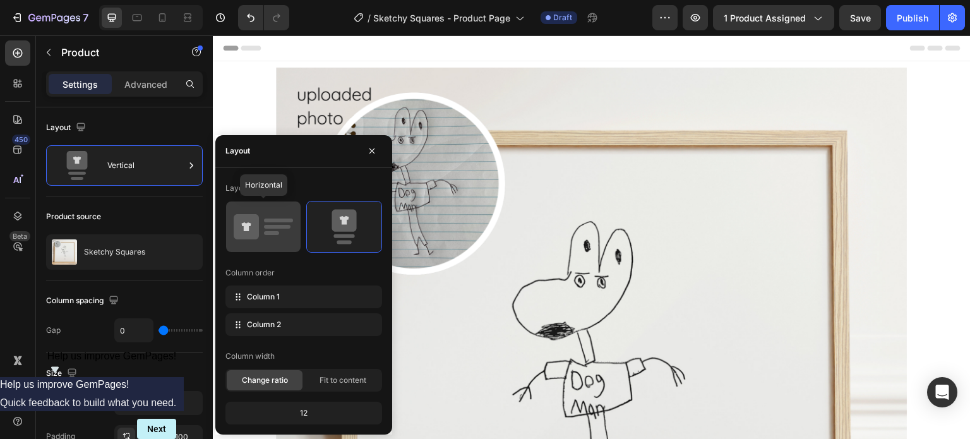
click at [290, 227] on rect at bounding box center [277, 227] width 27 height 4
type input "80"
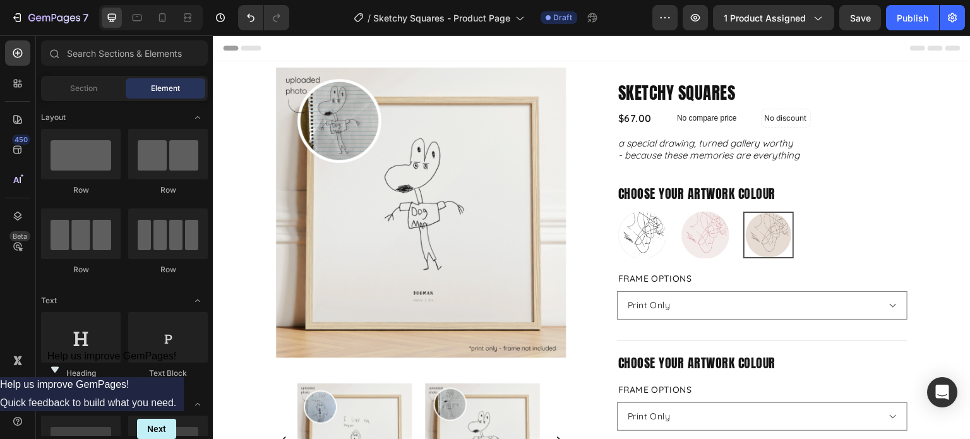
click at [637, 49] on div "Header" at bounding box center [591, 47] width 737 height 25
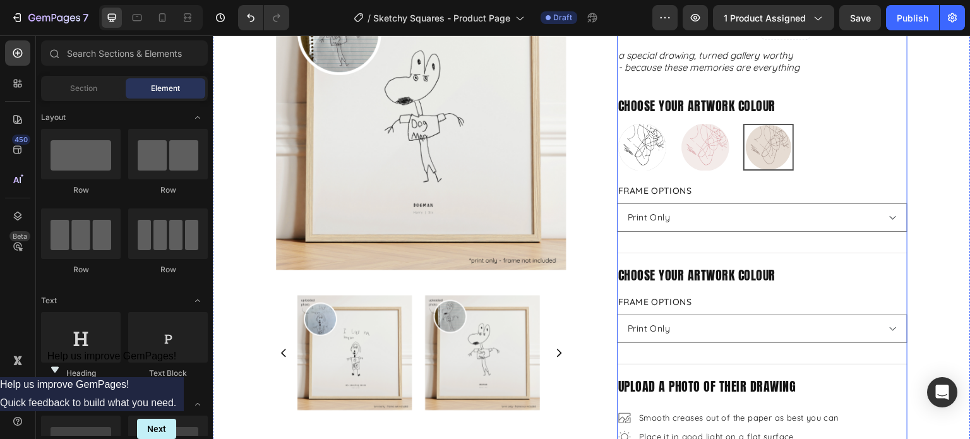
scroll to position [126, 0]
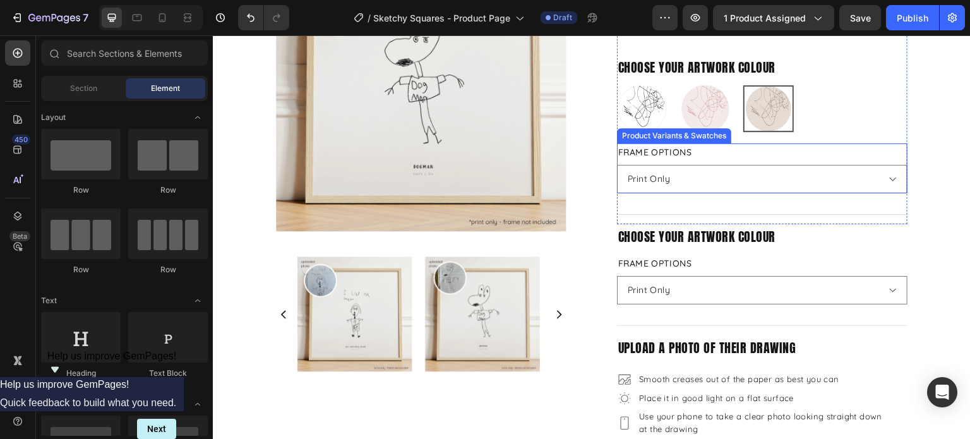
click at [831, 143] on div "Frame Options Please select an option Print Only Natural Wood White Black" at bounding box center [762, 168] width 290 height 50
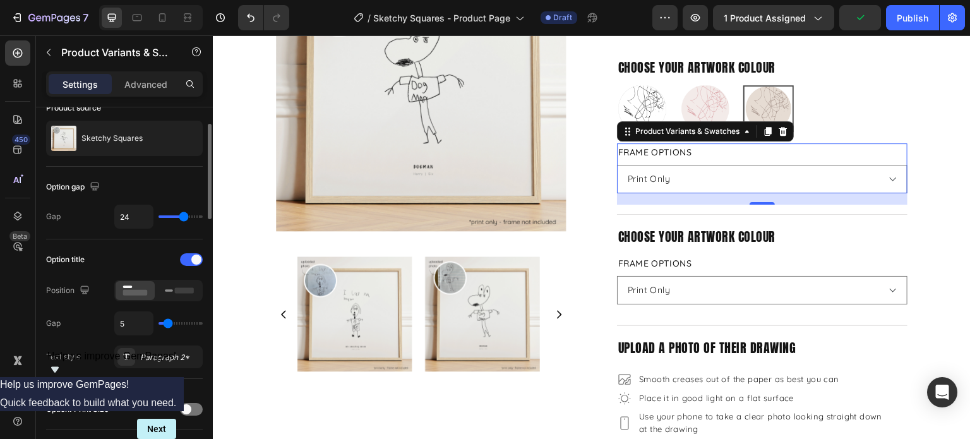
scroll to position [316, 0]
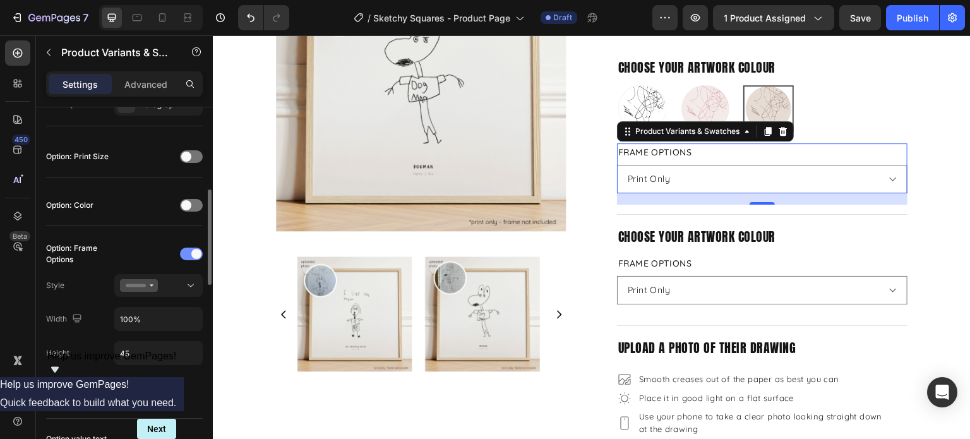
click at [186, 253] on div at bounding box center [191, 253] width 23 height 13
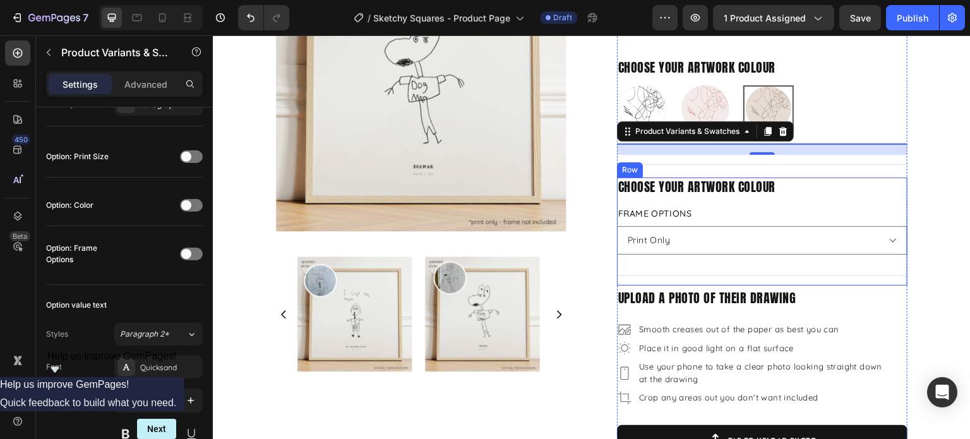
click at [810, 197] on div "choose your artwork colour Text Block Frame Options Please select an option Pri…" at bounding box center [762, 231] width 290 height 108
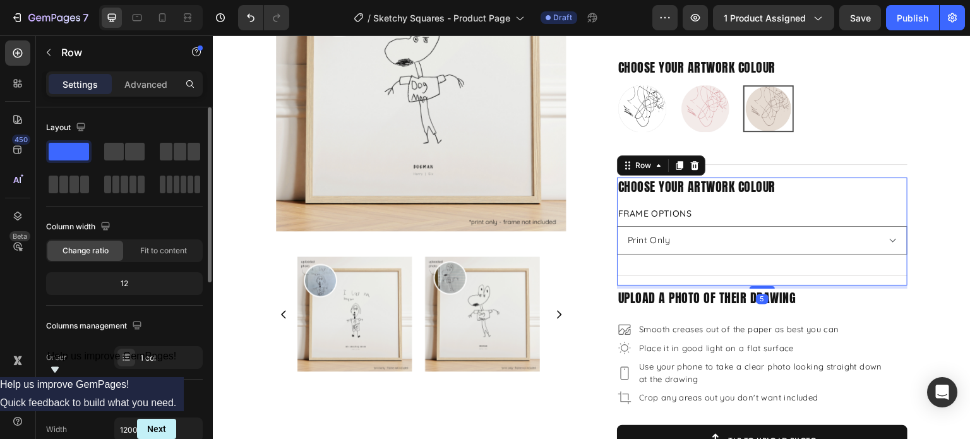
scroll to position [0, 0]
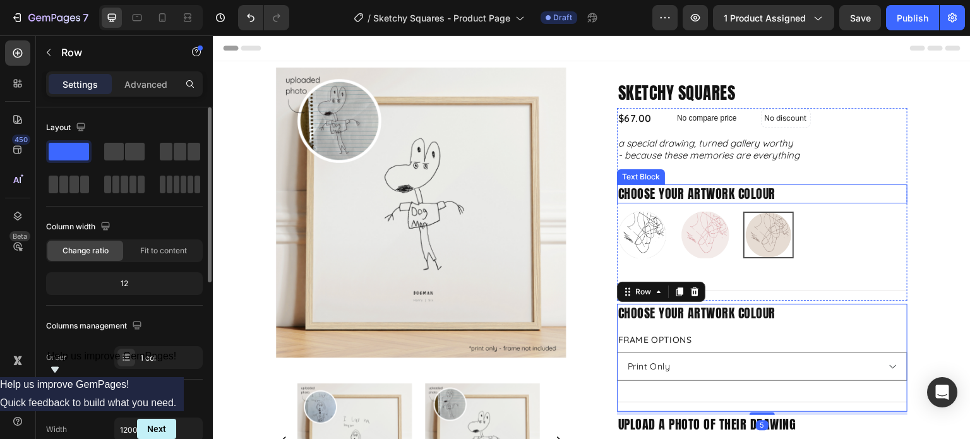
click at [884, 194] on p "choose your artwork colour" at bounding box center [762, 194] width 288 height 16
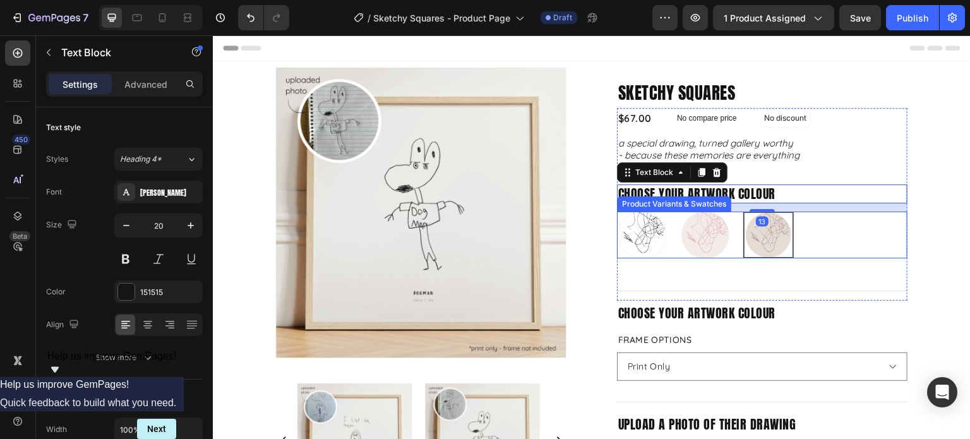
click at [887, 250] on div "Just Black Just Black Blush and Berry Blush and Berry Mushroom and Mocha Mushro…" at bounding box center [762, 234] width 290 height 47
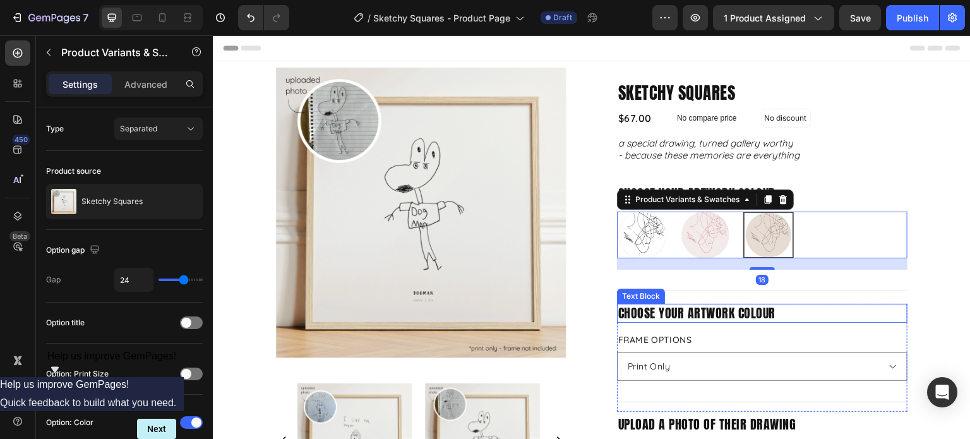
click at [792, 304] on div "choose your artwork colour" at bounding box center [762, 313] width 290 height 19
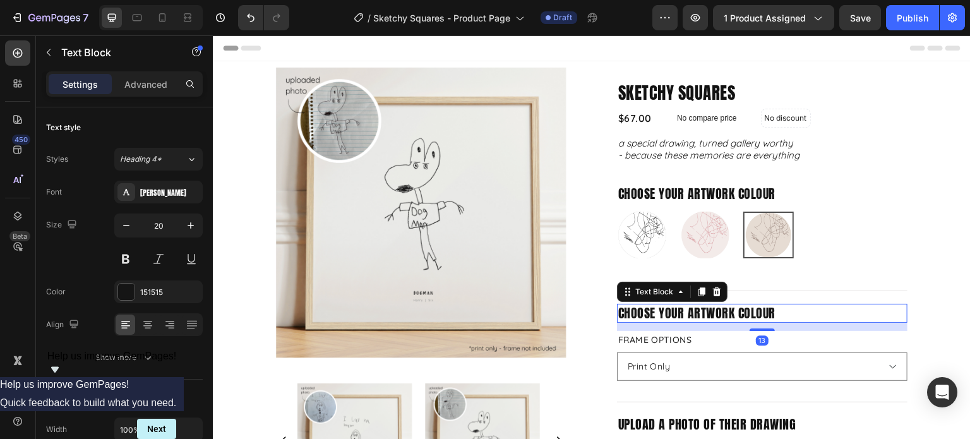
click at [802, 312] on p "choose your artwork colour" at bounding box center [762, 313] width 288 height 16
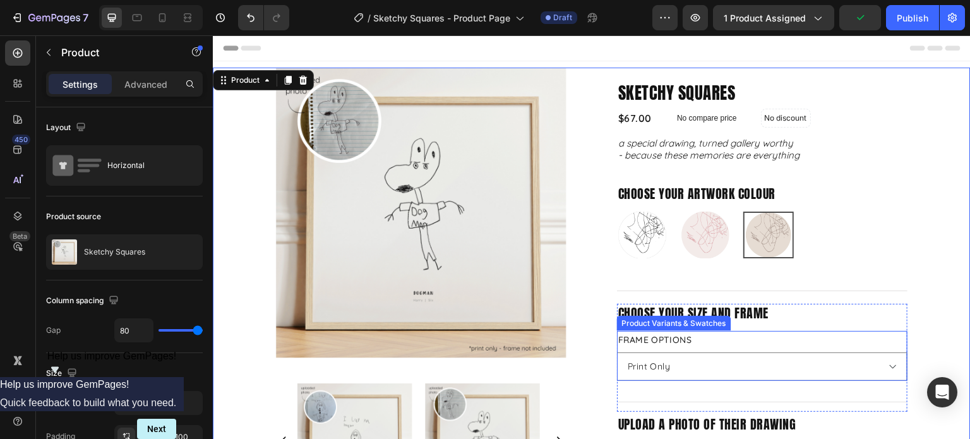
click at [759, 342] on div "Frame Options Please select an option Print Only Natural Wood White Black" at bounding box center [762, 356] width 290 height 50
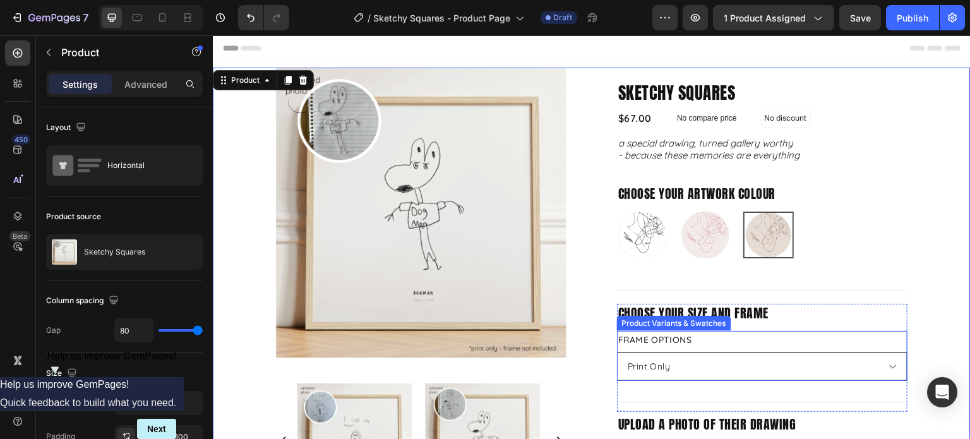
click at [743, 376] on select "Please select an option Print Only Natural Wood White Black" at bounding box center [762, 366] width 290 height 28
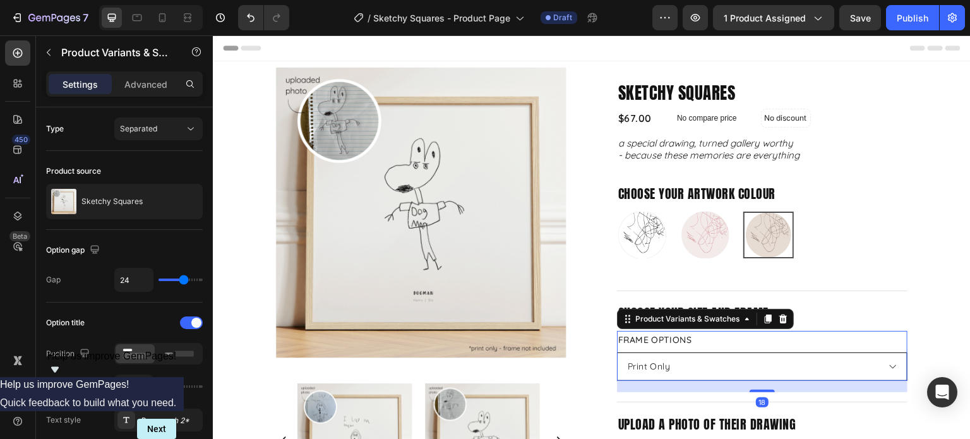
click at [752, 371] on select "Please select an option Print Only Natural Wood White Black" at bounding box center [762, 366] width 290 height 28
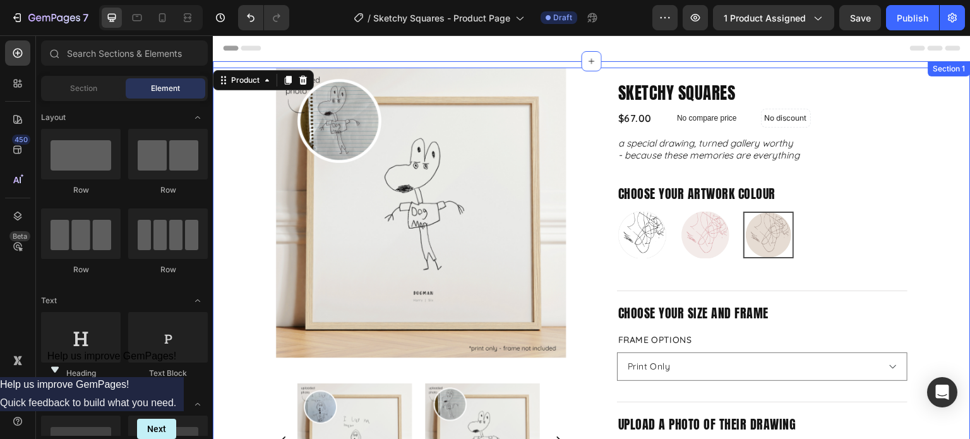
click at [600, 60] on div "Header" at bounding box center [591, 47] width 737 height 25
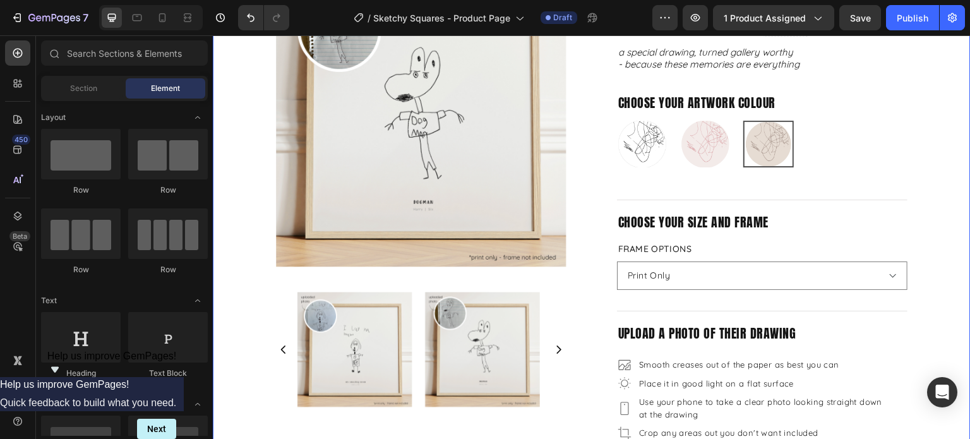
scroll to position [63, 0]
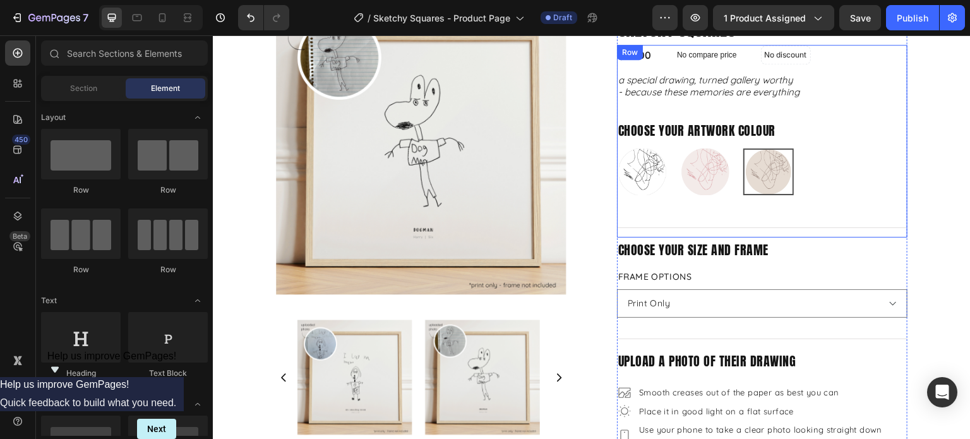
click at [817, 202] on div "$67.00 Product Price Product Price No compare price Product Price No discount N…" at bounding box center [762, 141] width 290 height 193
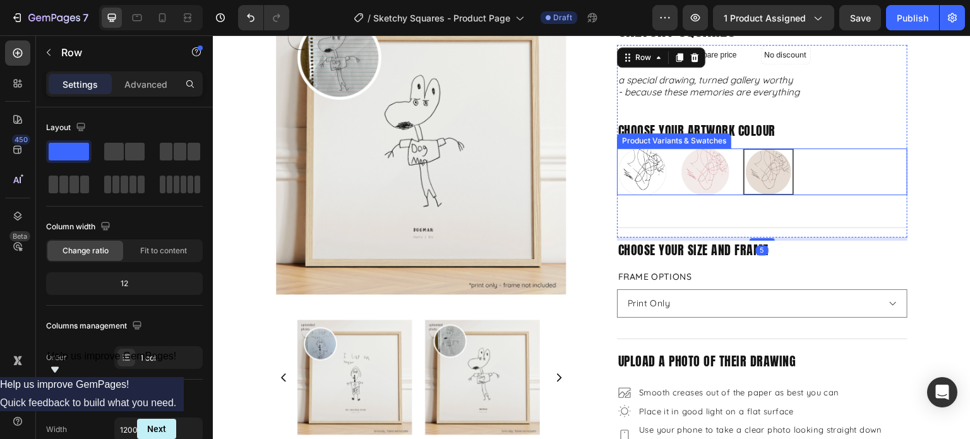
click at [801, 186] on div "Just Black Just Black Blush and Berry Blush and Berry Mushroom and Mocha Mushro…" at bounding box center [762, 171] width 290 height 47
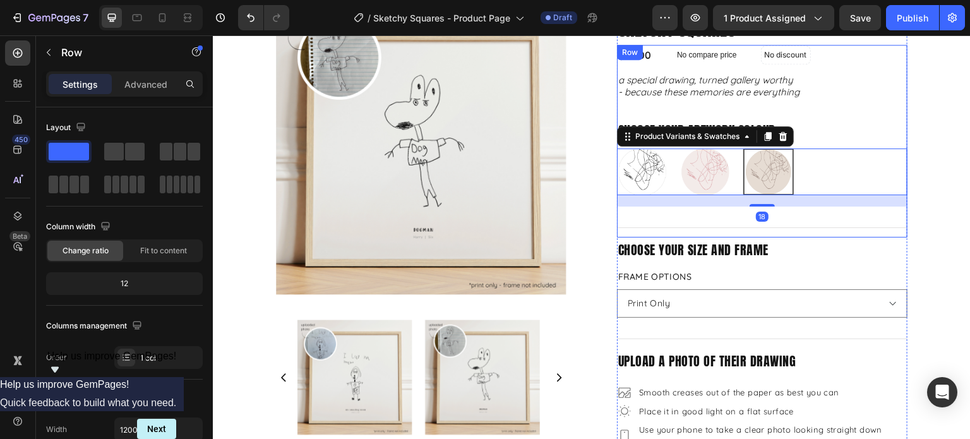
click at [711, 216] on div "$67.00 Product Price Product Price No compare price Product Price No discount N…" at bounding box center [762, 141] width 290 height 193
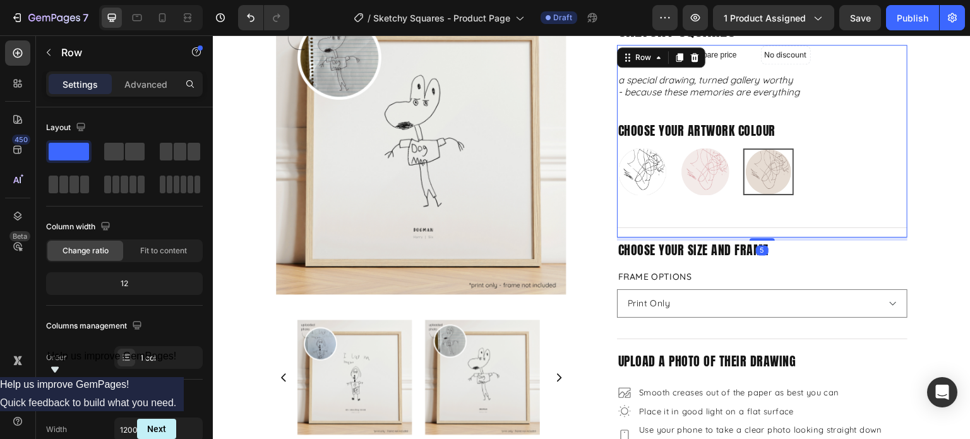
click at [778, 205] on div "$67.00 Product Price Product Price No compare price Product Price No discount N…" at bounding box center [762, 141] width 290 height 193
click at [812, 198] on div "$67.00 Product Price Product Price No compare price Product Price No discount N…" at bounding box center [762, 141] width 290 height 193
click at [785, 224] on div "$67.00 Product Price Product Price No compare price Product Price No discount N…" at bounding box center [762, 141] width 290 height 193
click at [829, 192] on div "Just Black Just Black Blush and Berry Blush and Berry Mushroom and Mocha Mushro…" at bounding box center [762, 171] width 290 height 47
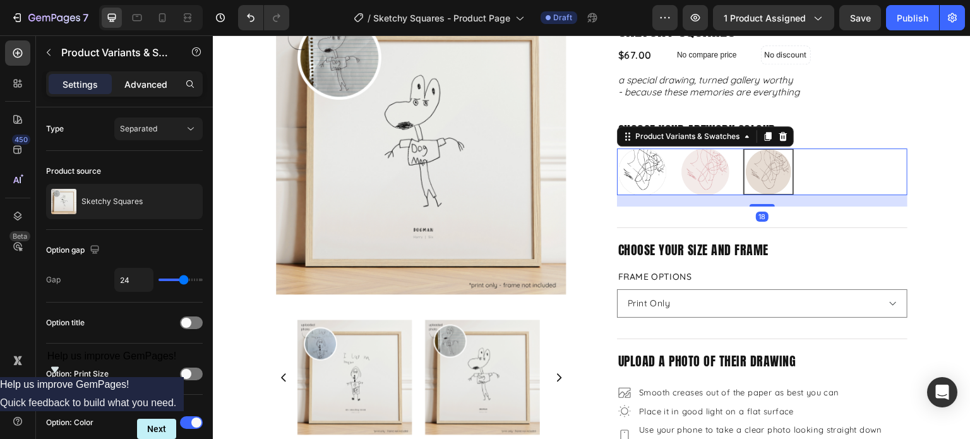
drag, startPoint x: 128, startPoint y: 85, endPoint x: 144, endPoint y: 92, distance: 17.0
click at [129, 85] on p "Advanced" at bounding box center [145, 84] width 43 height 13
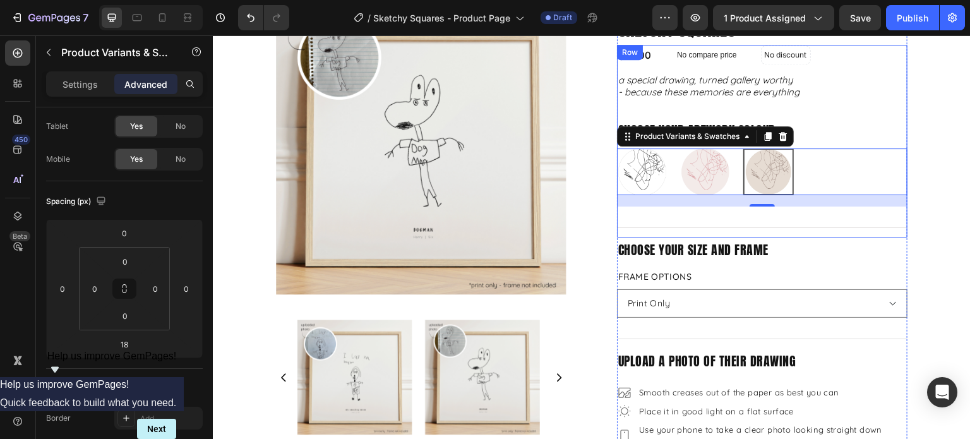
click at [700, 218] on div "$67.00 Product Price Product Price No compare price Product Price No discount N…" at bounding box center [762, 141] width 290 height 193
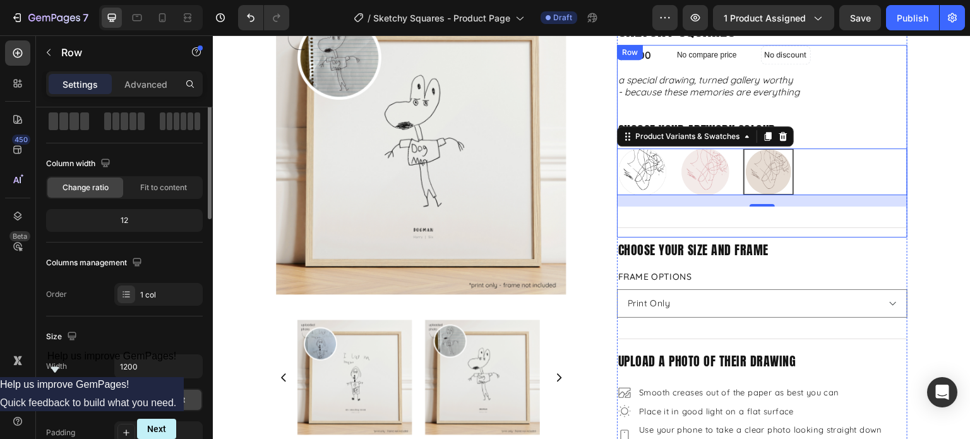
scroll to position [0, 0]
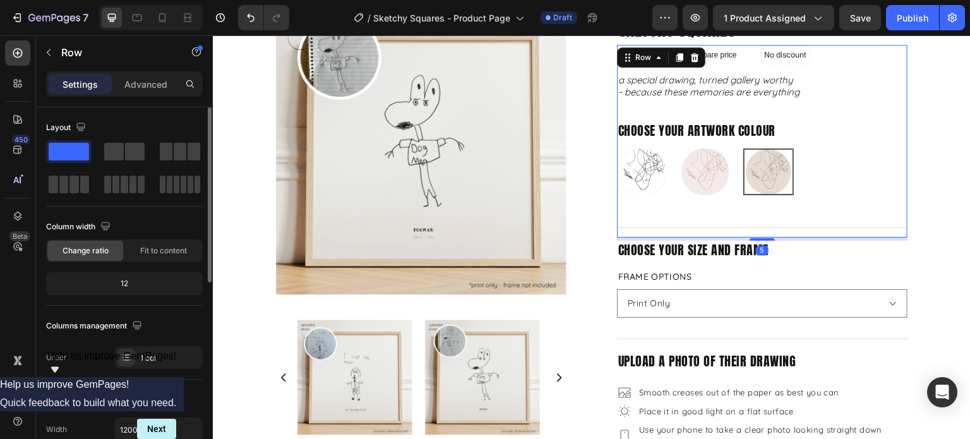
click at [751, 203] on div "$67.00 Product Price Product Price No compare price Product Price No discount N…" at bounding box center [762, 141] width 290 height 193
click at [681, 228] on div "$67.00 Product Price Product Price No compare price Product Price No discount N…" at bounding box center [762, 141] width 290 height 193
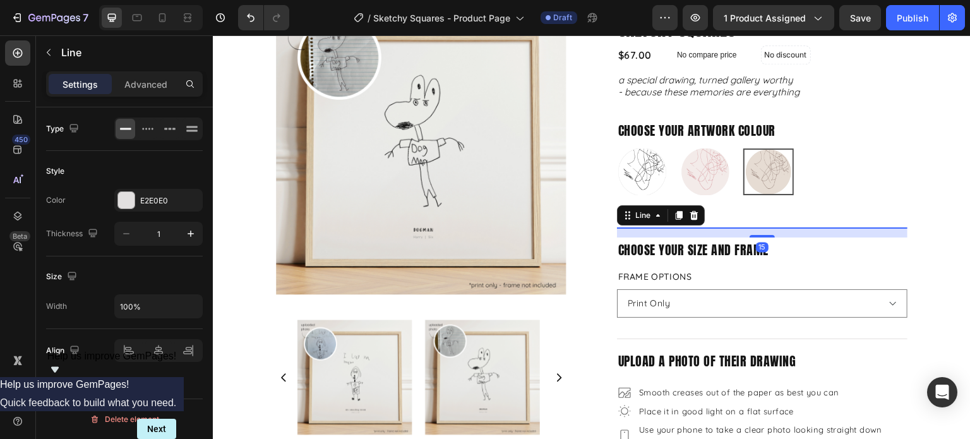
click at [673, 227] on div "Title Line 15" at bounding box center [762, 227] width 290 height 1
click at [147, 90] on p "Advanced" at bounding box center [145, 84] width 43 height 13
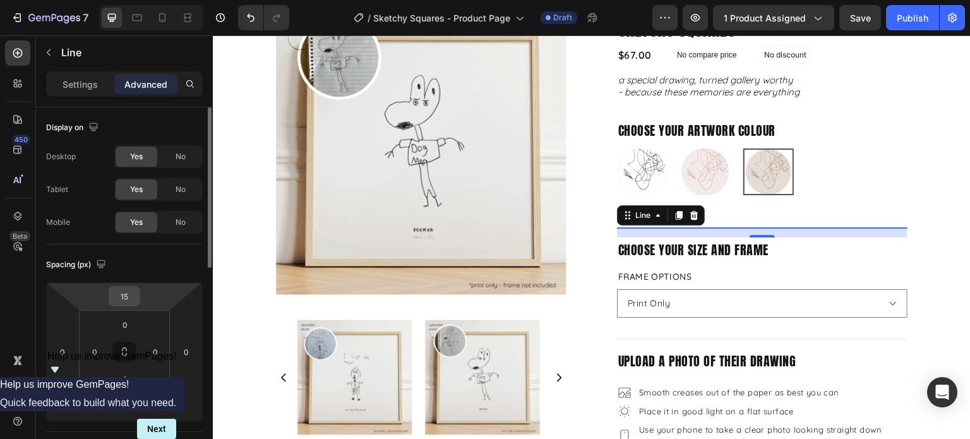
click at [139, 290] on div "15" at bounding box center [125, 296] width 32 height 20
click at [135, 290] on input "15" at bounding box center [124, 296] width 25 height 19
type input "0"
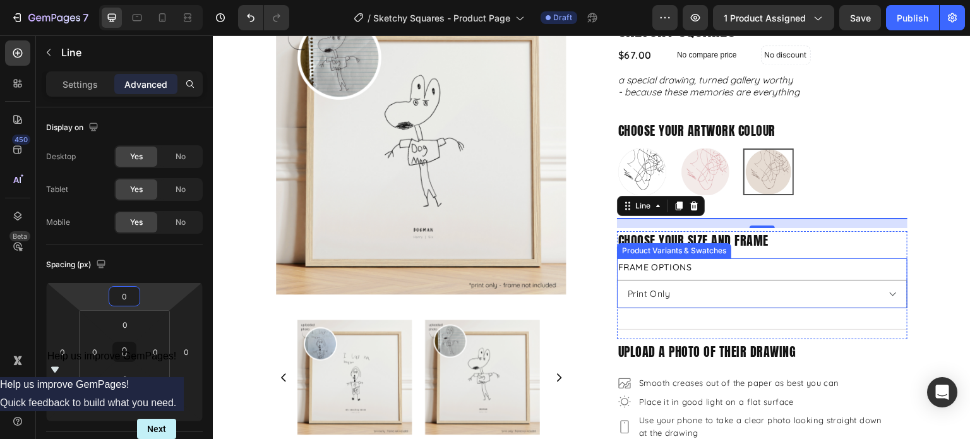
click at [772, 201] on div "$67.00 Product Price Product Price No compare price Product Price No discount N…" at bounding box center [762, 136] width 290 height 183
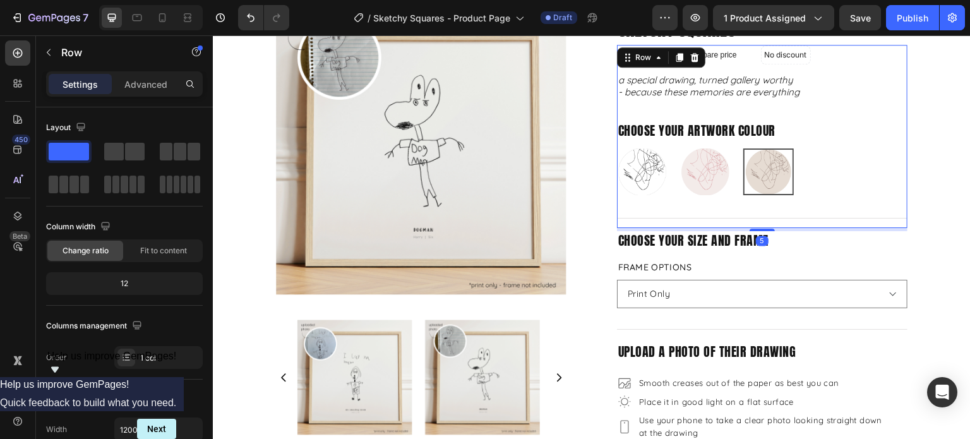
click at [810, 196] on div "$67.00 Product Price Product Price No compare price Product Price No discount N…" at bounding box center [762, 136] width 290 height 183
click at [809, 186] on div "Just Black Just Black Blush and Berry Blush and Berry Mushroom and Mocha Mushro…" at bounding box center [762, 171] width 290 height 47
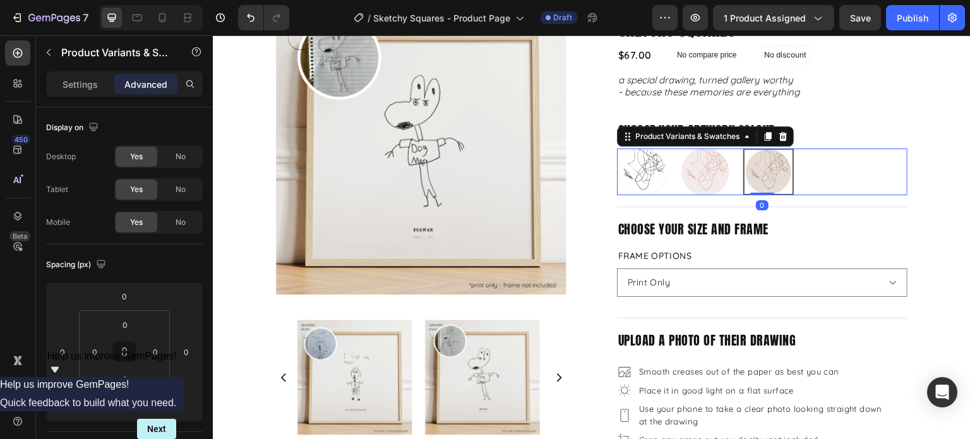
drag, startPoint x: 759, startPoint y: 203, endPoint x: 757, endPoint y: 176, distance: 27.2
click at [757, 176] on div "Just Black Just Black Blush and Berry Blush and Berry Mushroom and Mocha Mushro…" at bounding box center [762, 171] width 290 height 47
type input "0"
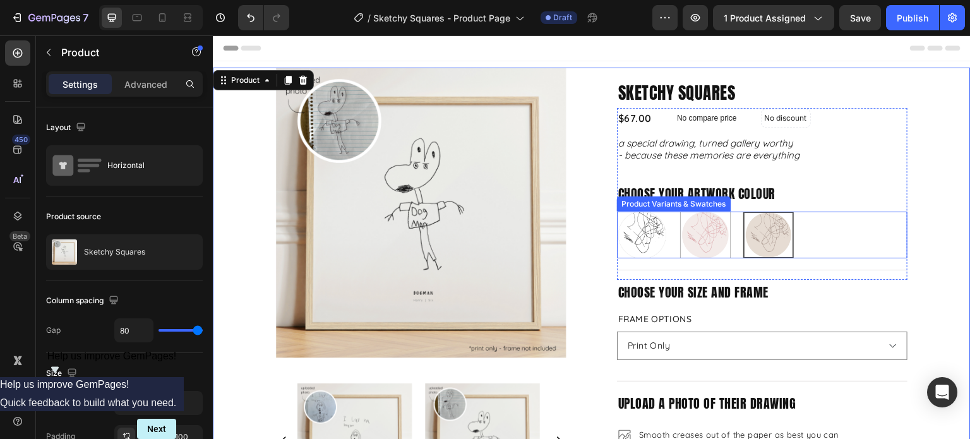
click at [699, 234] on img at bounding box center [704, 234] width 49 height 45
click at [680, 211] on input "Blush and Berry Blush and Berry" at bounding box center [679, 211] width 1 height 1
radio input "true"
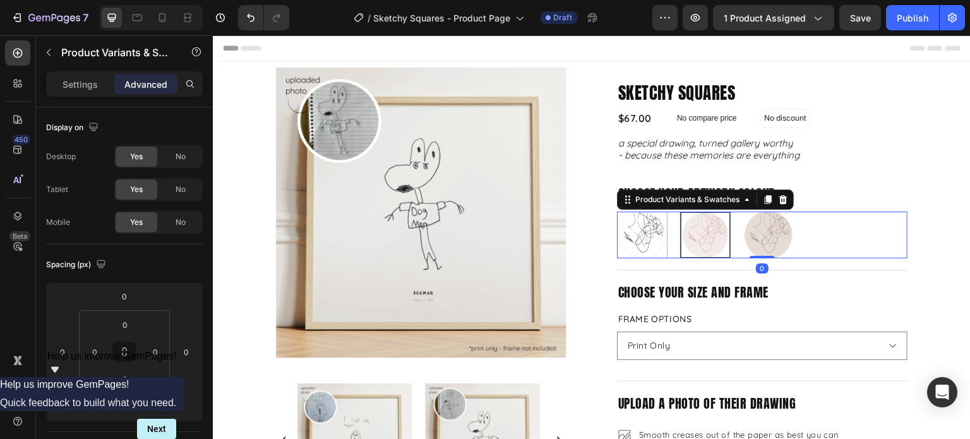
click at [647, 234] on img at bounding box center [641, 234] width 49 height 45
click at [617, 211] on input "Just Black Just Black" at bounding box center [616, 211] width 1 height 1
radio input "true"
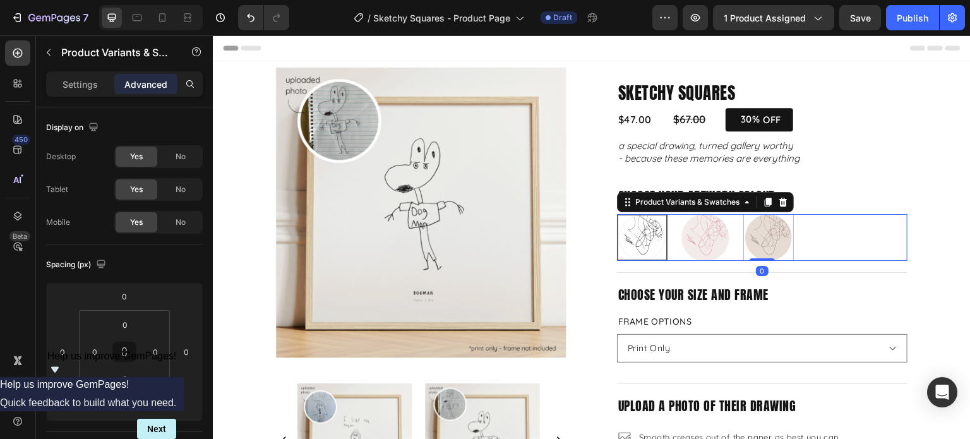
click at [781, 233] on img at bounding box center [768, 237] width 49 height 45
click at [743, 214] on input "Mushroom and Mocha Mushroom and Mocha" at bounding box center [742, 213] width 1 height 1
radio input "true"
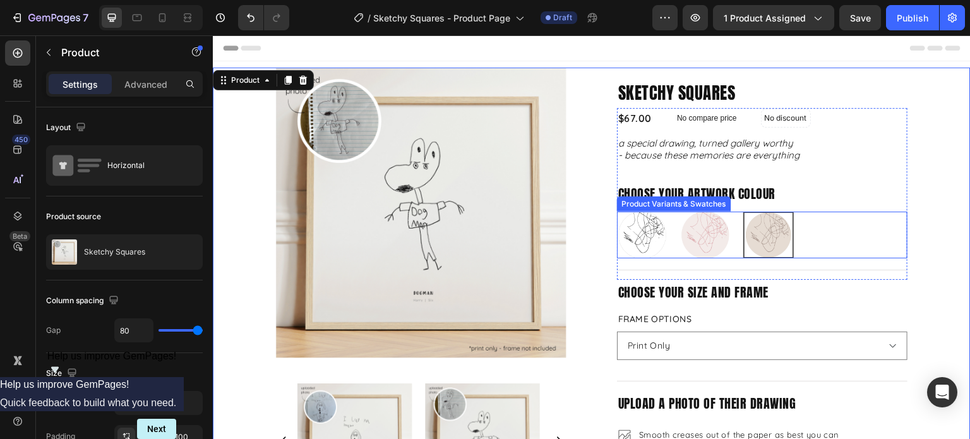
click at [778, 227] on img at bounding box center [768, 235] width 48 height 44
click at [743, 211] on input "Mushroom and Mocha Mushroom and Mocha" at bounding box center [742, 211] width 1 height 1
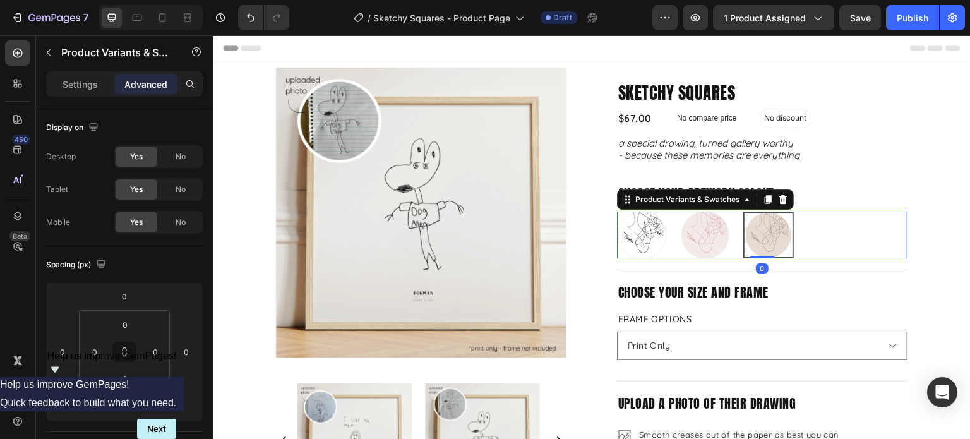
click at [773, 242] on img at bounding box center [768, 235] width 48 height 44
click at [743, 211] on input "Mushroom and Mocha Mushroom and Mocha" at bounding box center [742, 211] width 1 height 1
click at [76, 86] on p "Settings" at bounding box center [79, 84] width 35 height 13
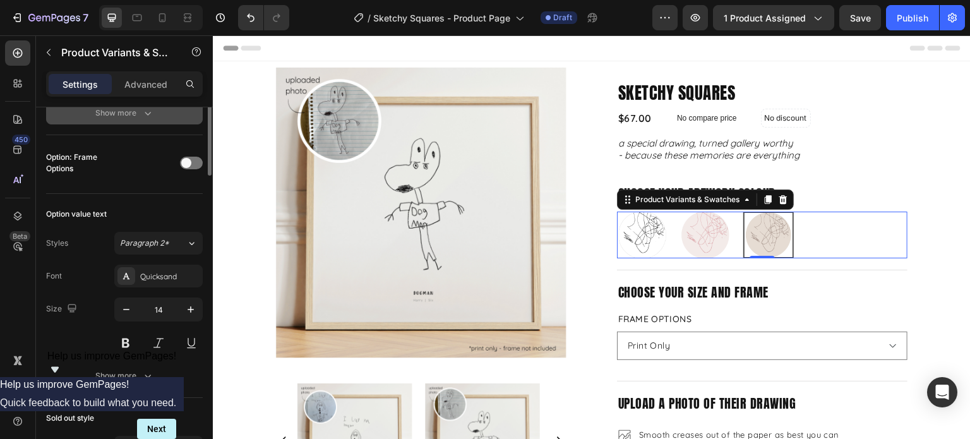
scroll to position [348, 0]
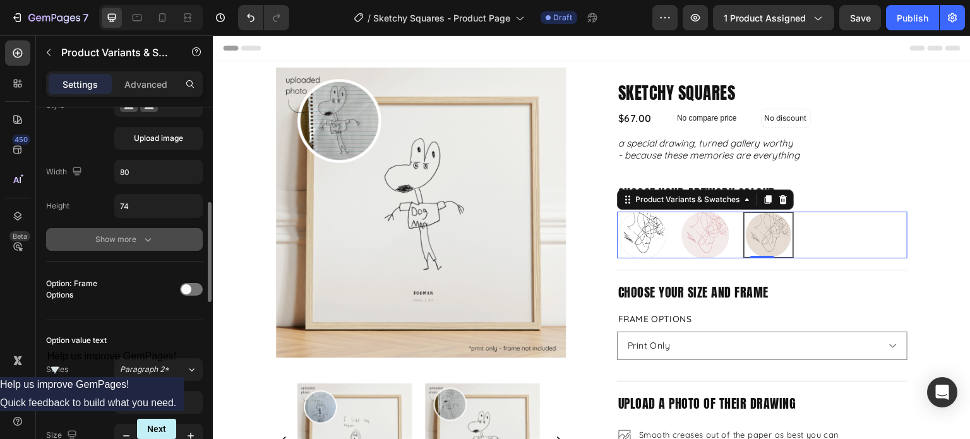
click at [142, 238] on icon "button" at bounding box center [147, 239] width 13 height 13
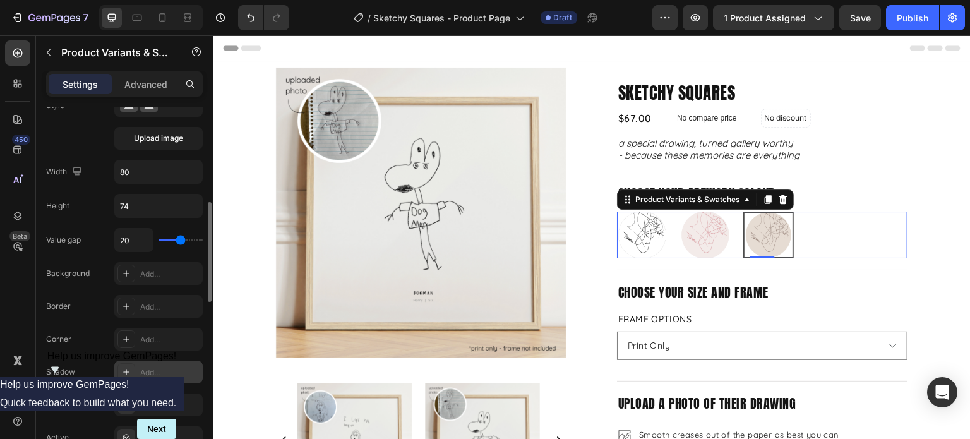
scroll to position [475, 0]
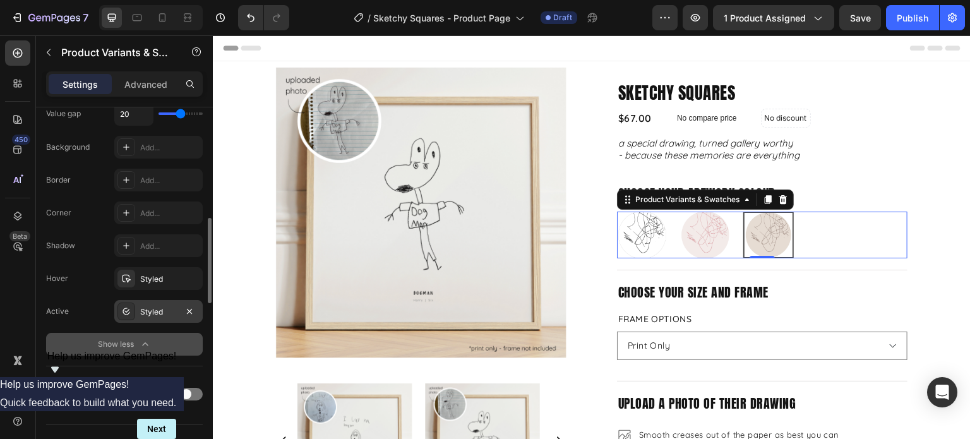
click at [154, 302] on div "Styled" at bounding box center [158, 311] width 88 height 23
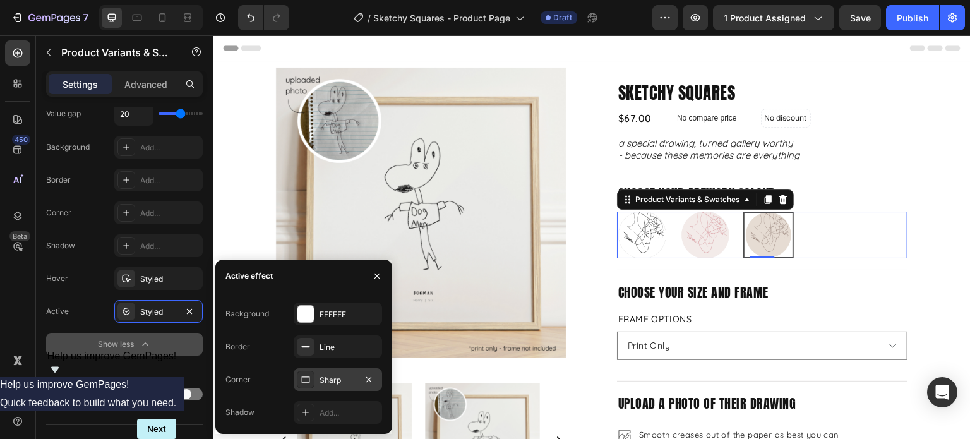
click at [338, 385] on div "Sharp" at bounding box center [337, 379] width 37 height 11
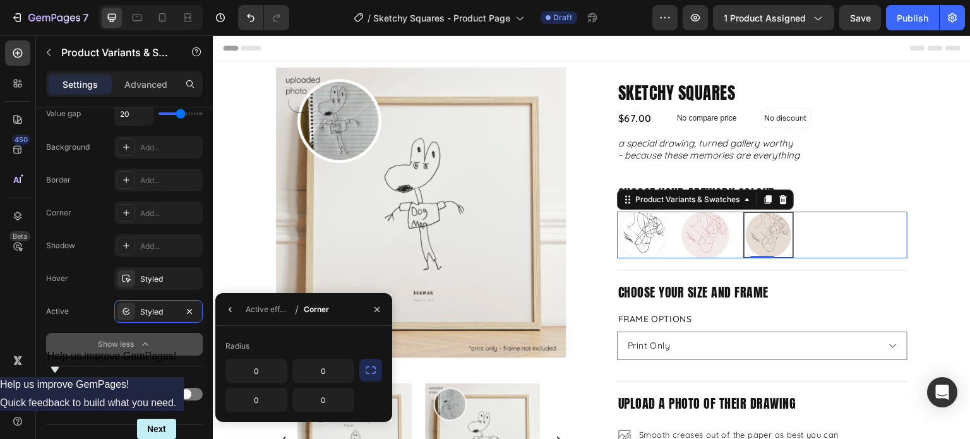
click at [367, 376] on icon "button" at bounding box center [370, 370] width 13 height 13
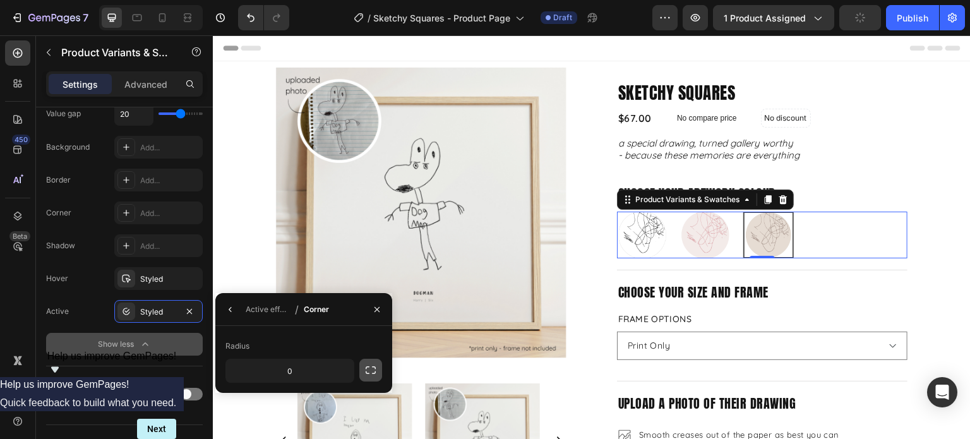
click at [368, 371] on icon "button" at bounding box center [370, 370] width 13 height 13
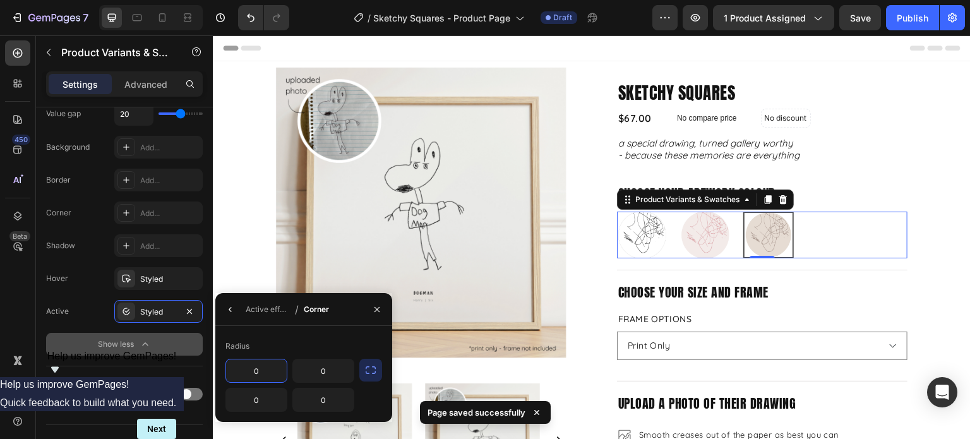
click at [273, 376] on input "0" at bounding box center [256, 370] width 61 height 23
type input "9999"
click at [319, 370] on input "0" at bounding box center [323, 370] width 61 height 23
type input "9999"
click at [337, 405] on input "0" at bounding box center [323, 399] width 61 height 23
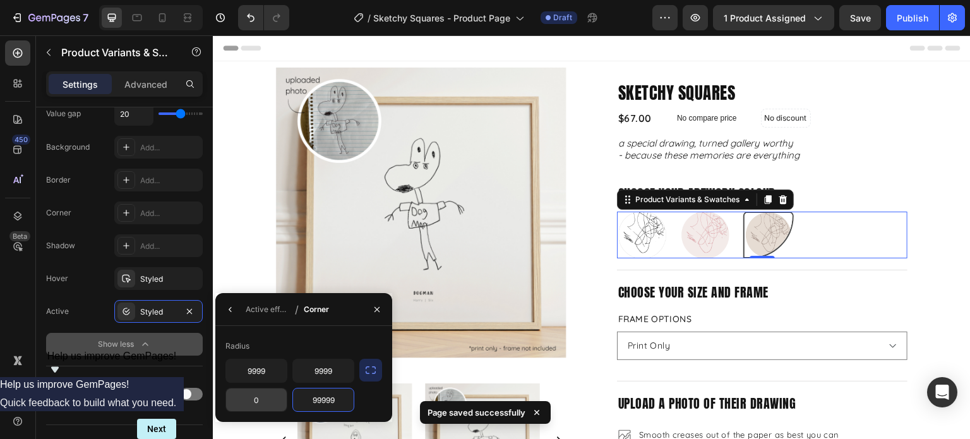
type input "99999"
click at [285, 400] on input "0" at bounding box center [256, 399] width 61 height 23
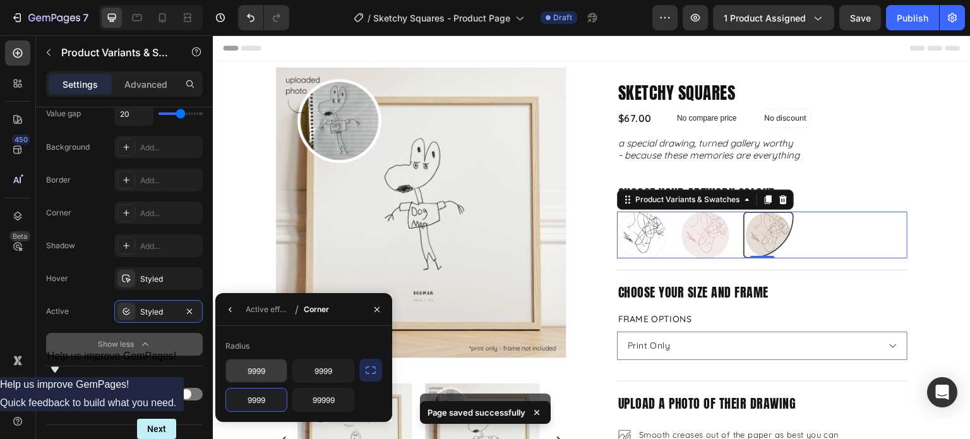
type input "9999"
click at [283, 367] on input "9999" at bounding box center [256, 370] width 61 height 23
click at [369, 371] on icon "button" at bounding box center [370, 370] width 13 height 13
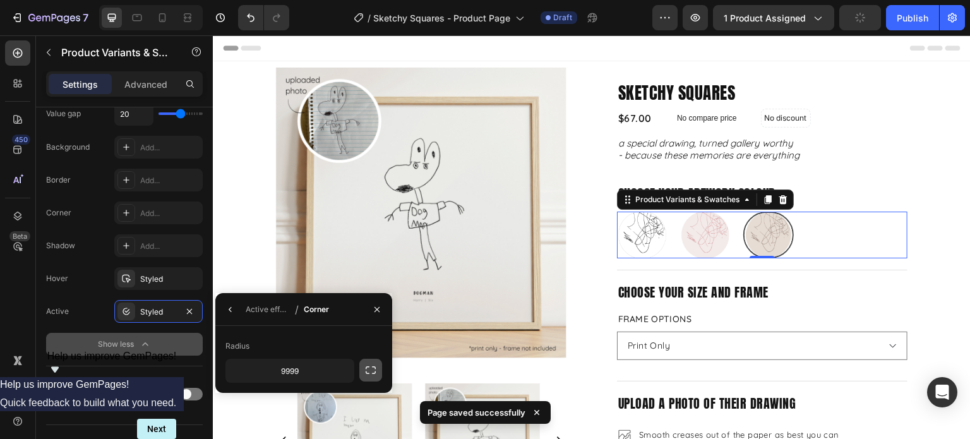
click at [369, 370] on icon "button" at bounding box center [370, 370] width 13 height 13
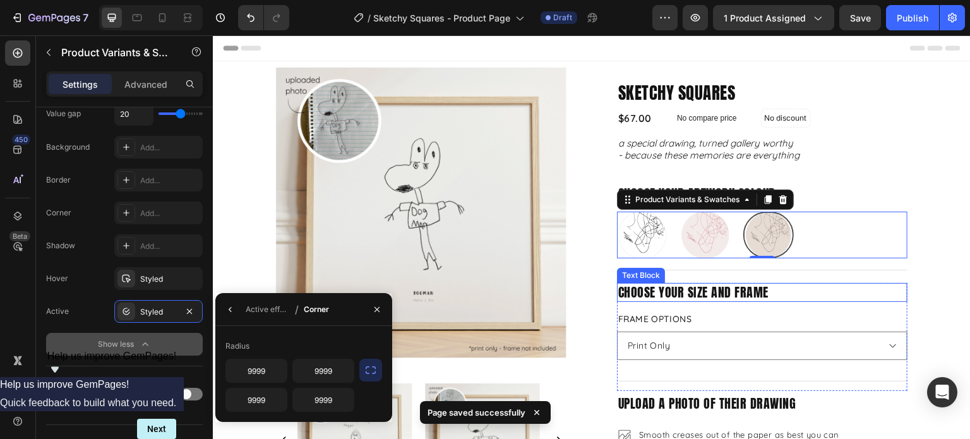
click at [887, 289] on p "choose your size and frame" at bounding box center [762, 292] width 288 height 16
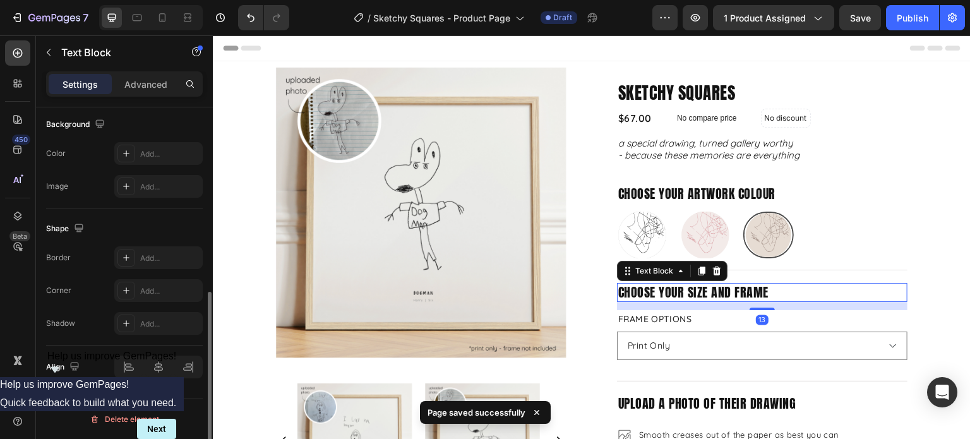
scroll to position [0, 0]
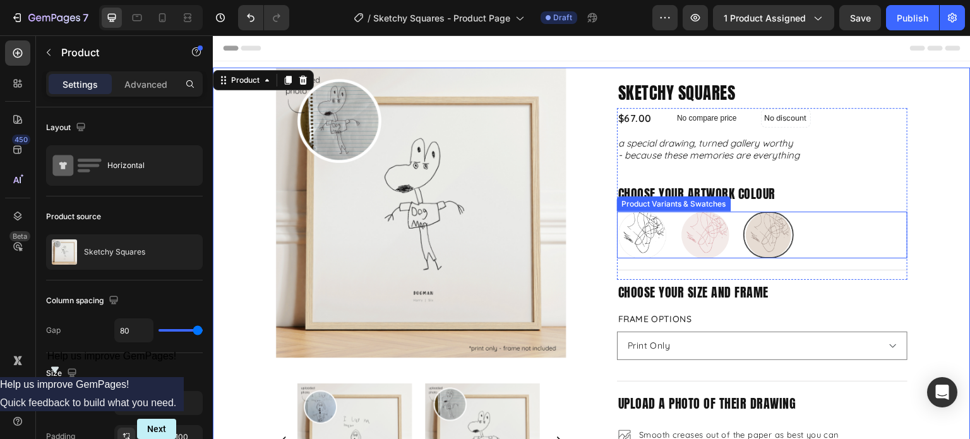
click at [762, 240] on img at bounding box center [768, 235] width 48 height 44
click at [743, 211] on input "Mushroom and Mocha Mushroom and Mocha" at bounding box center [742, 211] width 1 height 1
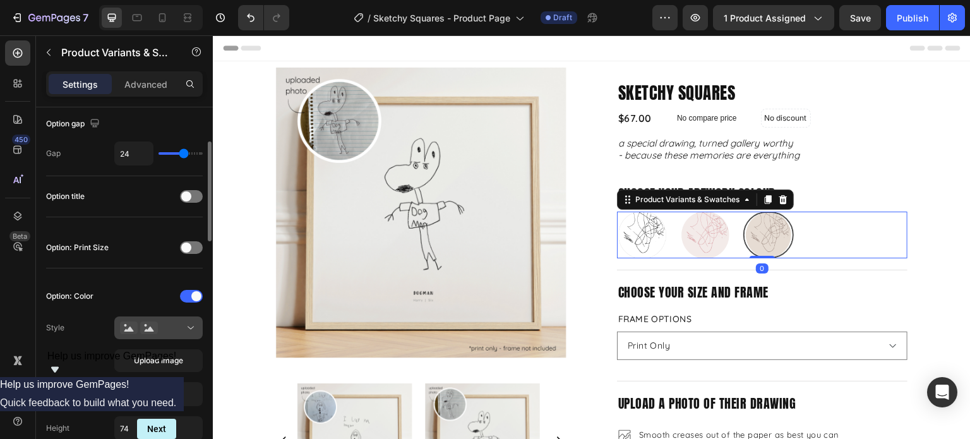
scroll to position [252, 0]
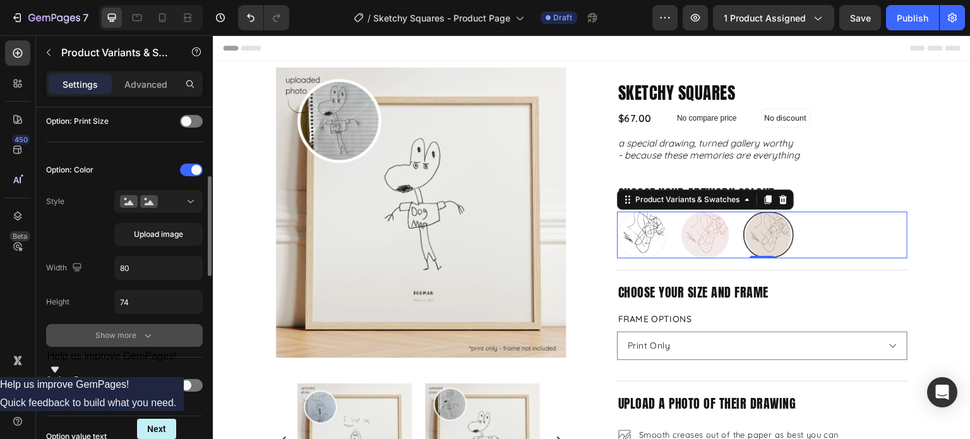
click at [136, 336] on div "Show more" at bounding box center [124, 335] width 59 height 13
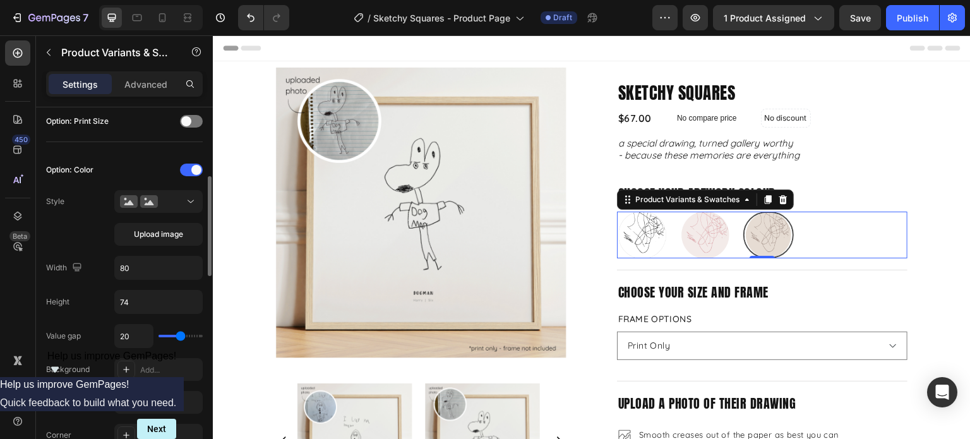
scroll to position [442, 0]
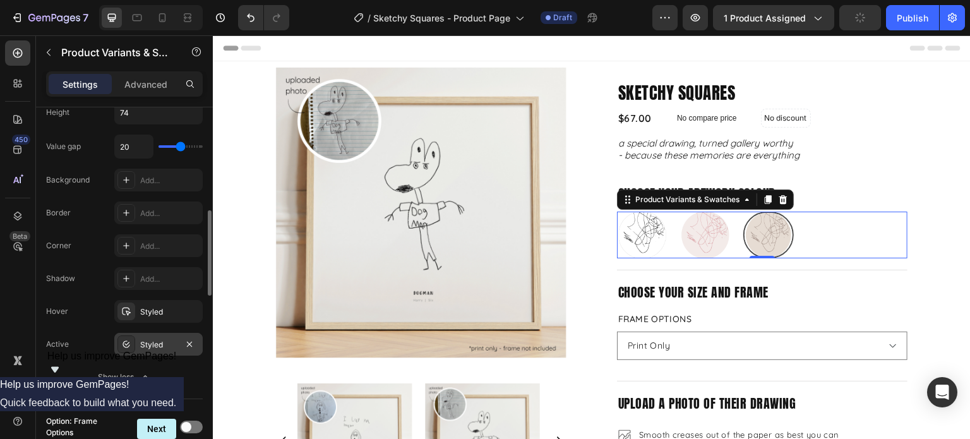
click at [150, 342] on div "Styled" at bounding box center [158, 344] width 37 height 11
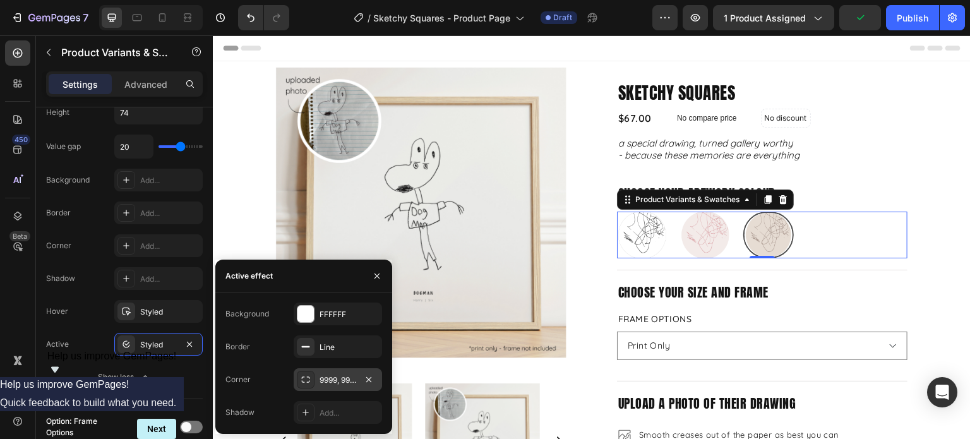
click at [331, 383] on div "9999, 9999, 9999, 9999" at bounding box center [337, 379] width 37 height 11
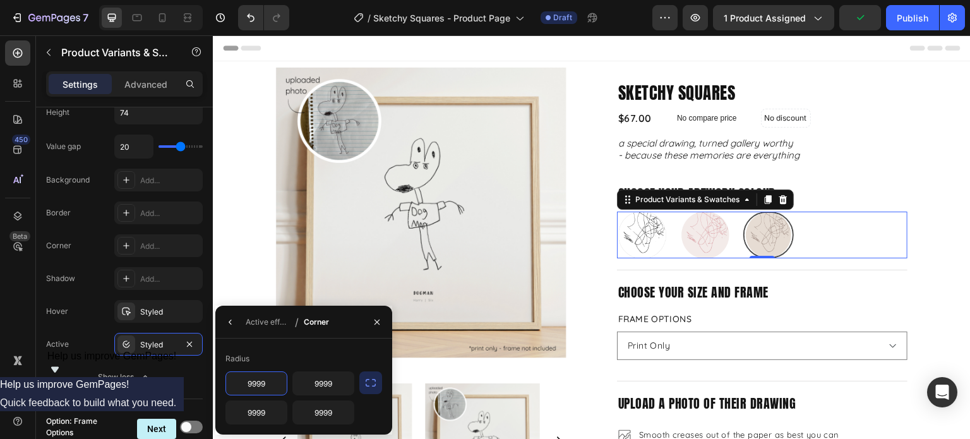
click at [276, 376] on input "9999" at bounding box center [256, 383] width 61 height 23
type input "100"
click at [275, 412] on input "9999" at bounding box center [256, 412] width 61 height 23
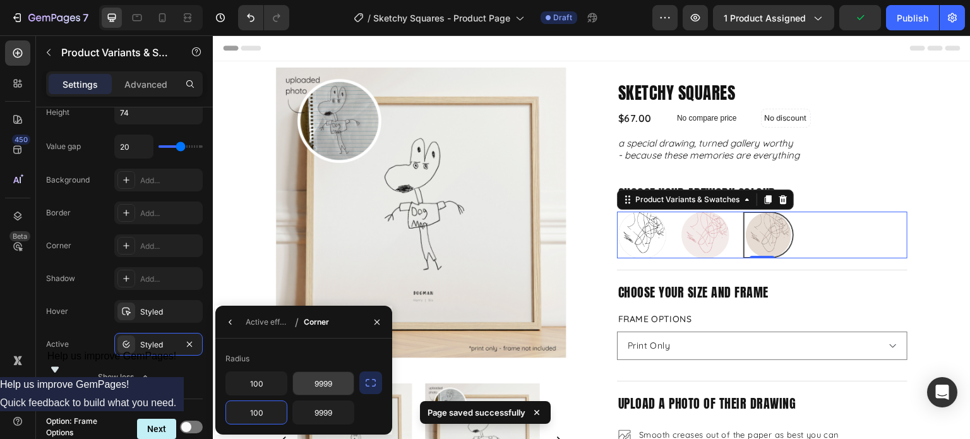
type input "100"
click at [335, 383] on input "9999" at bounding box center [323, 383] width 61 height 23
type input "100"
click at [335, 418] on input "9999" at bounding box center [323, 412] width 61 height 23
type input "100"
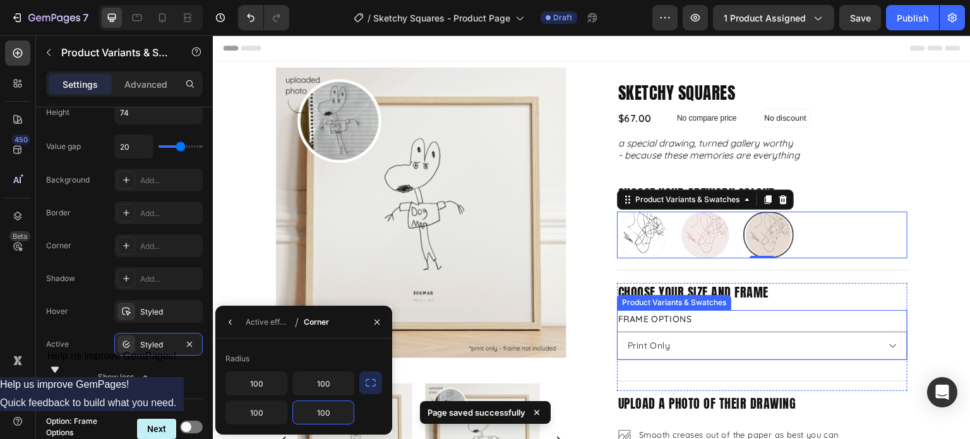
click at [861, 308] on div "choose your size and frame Text Block Frame Options Please select an option Pri…" at bounding box center [762, 337] width 290 height 108
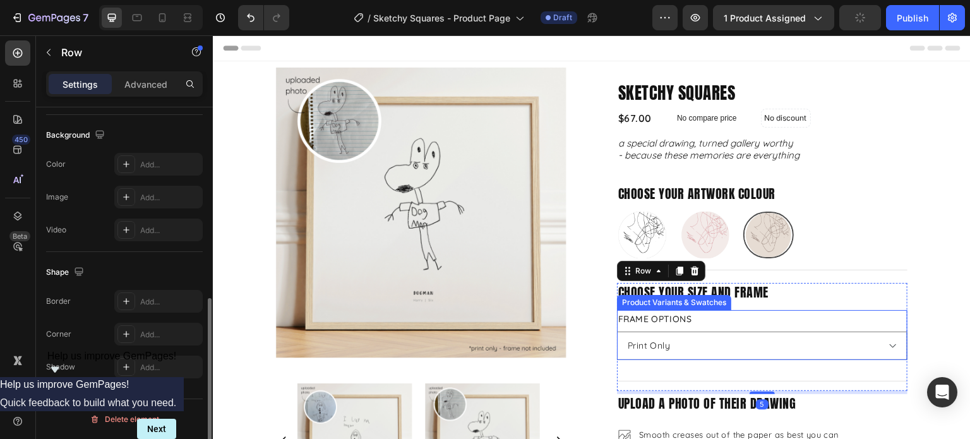
scroll to position [0, 0]
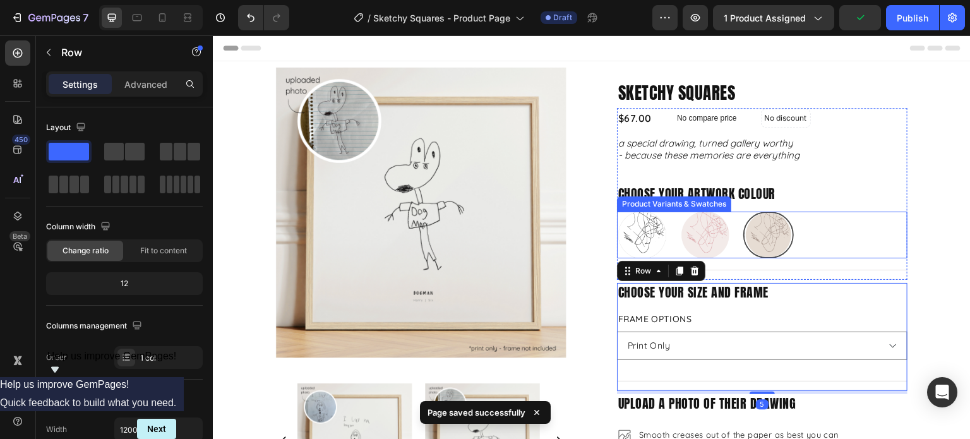
click at [815, 228] on div "Just Black Just Black Blush and Berry Blush and Berry Mushroom and Mocha Mushro…" at bounding box center [762, 234] width 290 height 47
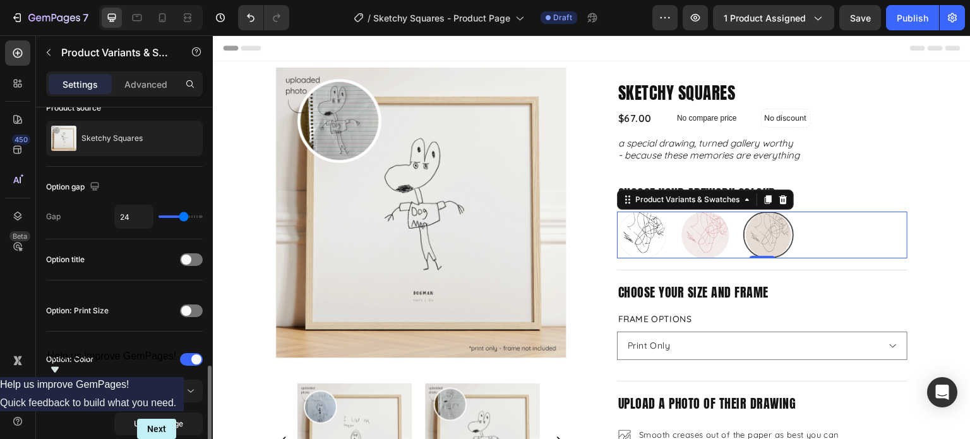
scroll to position [252, 0]
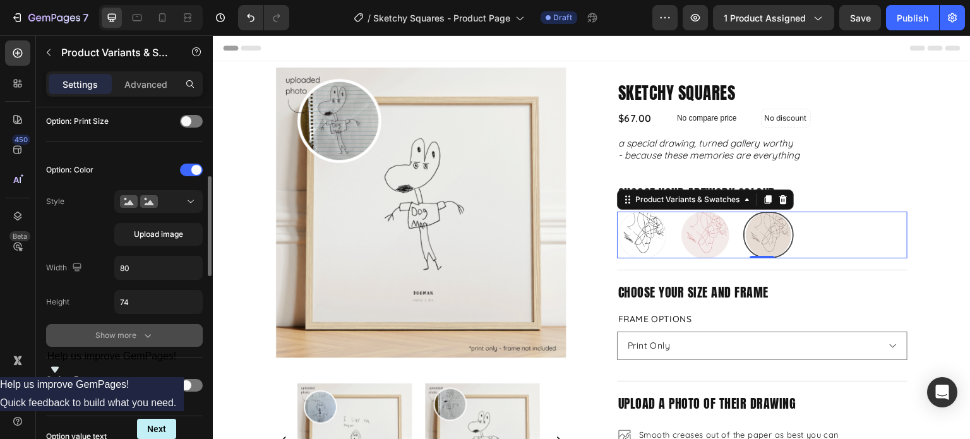
click at [147, 326] on button "Show more" at bounding box center [124, 335] width 157 height 23
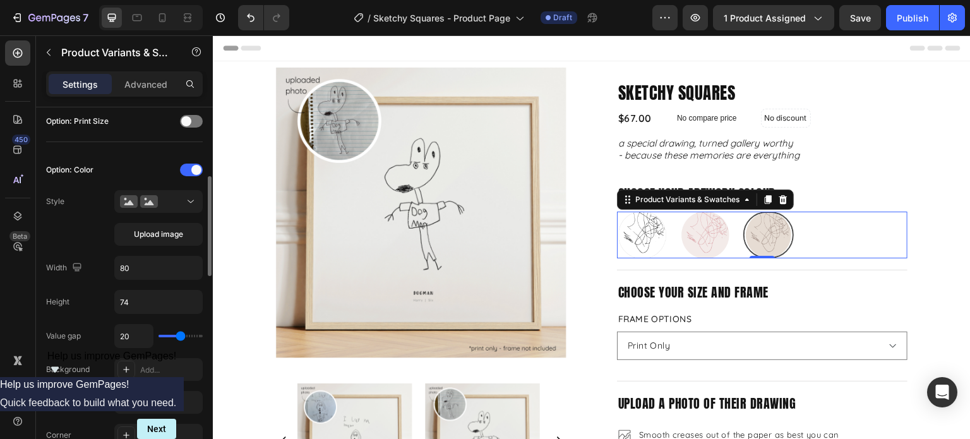
scroll to position [379, 0]
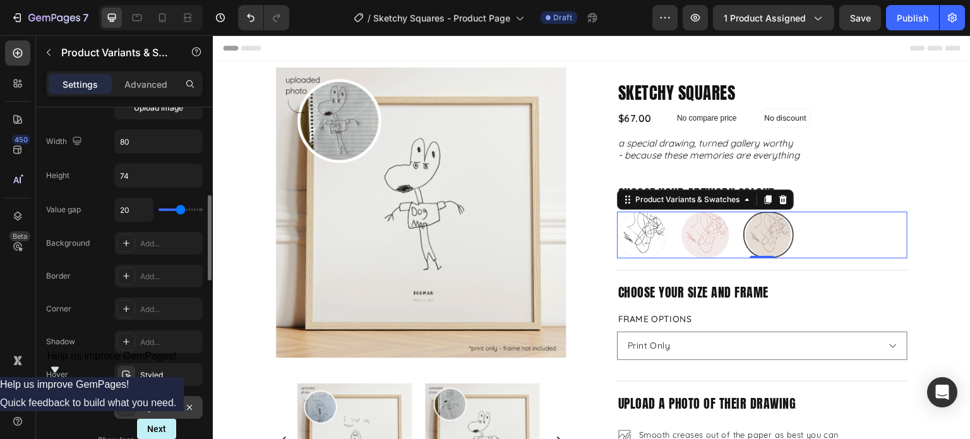
click at [155, 403] on div "Styled" at bounding box center [158, 407] width 37 height 11
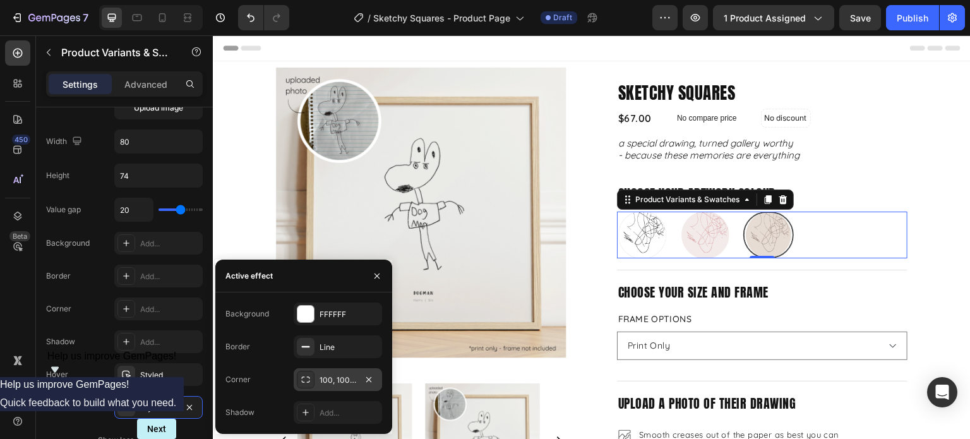
click at [346, 381] on div "100, 100, 100, 100" at bounding box center [337, 379] width 37 height 11
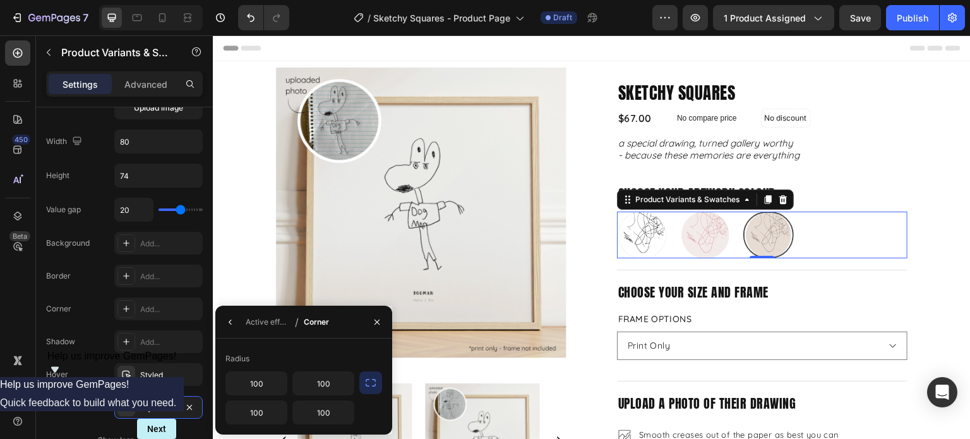
click at [368, 379] on icon "button" at bounding box center [370, 383] width 10 height 8
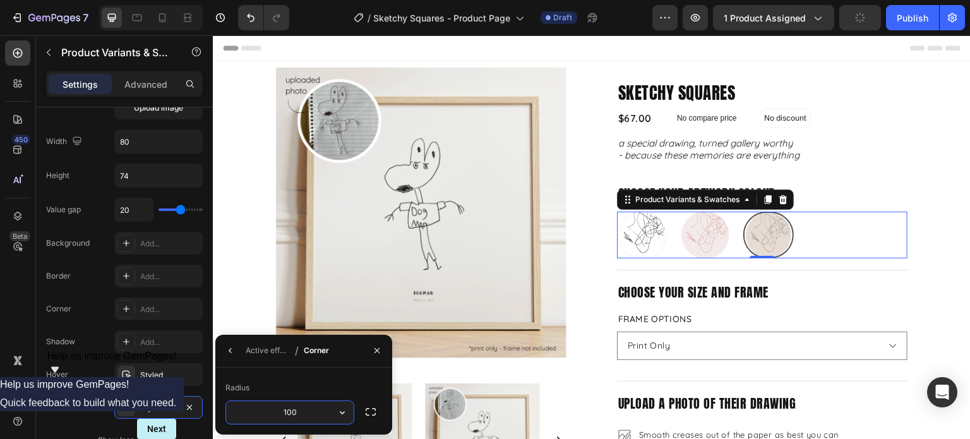
click at [252, 410] on input "100" at bounding box center [289, 412] width 127 height 23
click at [343, 411] on icon "button" at bounding box center [342, 412] width 5 height 3
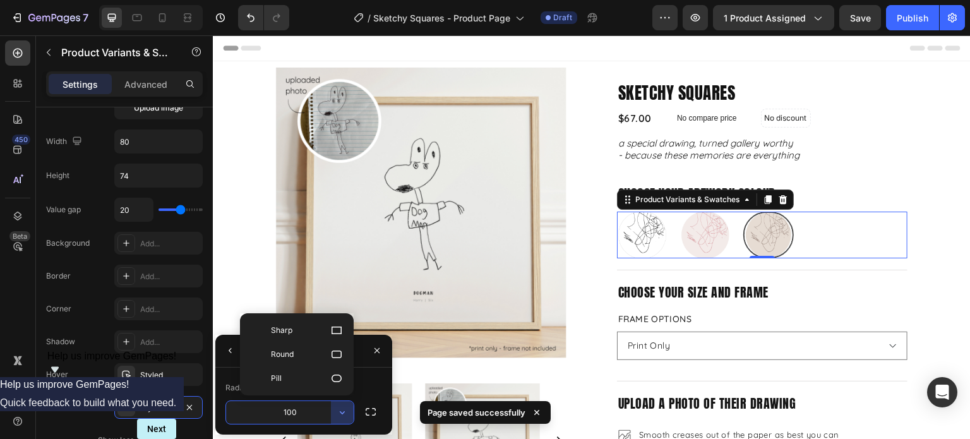
click at [317, 379] on p "Pill" at bounding box center [307, 378] width 72 height 13
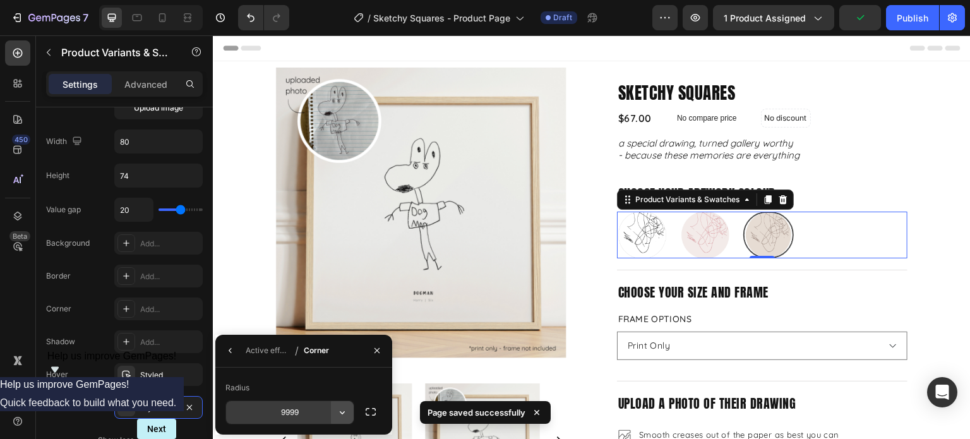
click at [336, 413] on icon "button" at bounding box center [342, 412] width 13 height 13
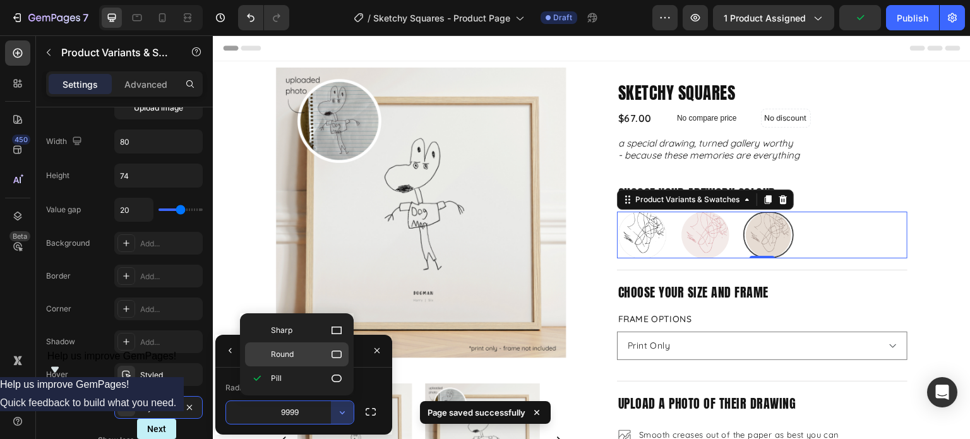
click at [329, 355] on p "Round" at bounding box center [307, 354] width 72 height 13
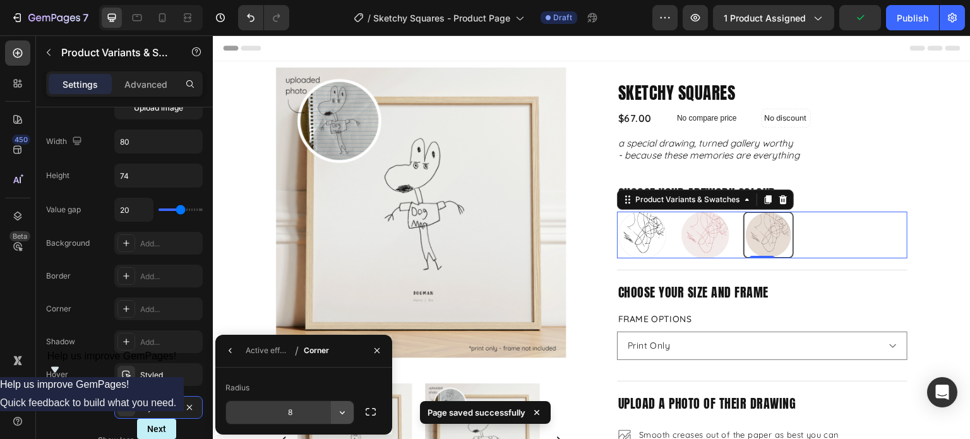
click at [333, 412] on button "button" at bounding box center [342, 412] width 23 height 23
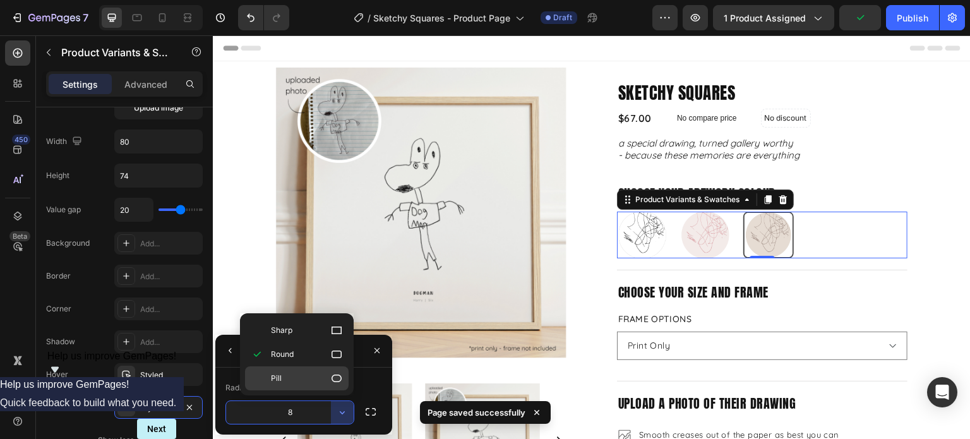
click at [318, 383] on p "Pill" at bounding box center [307, 378] width 72 height 13
type input "9999"
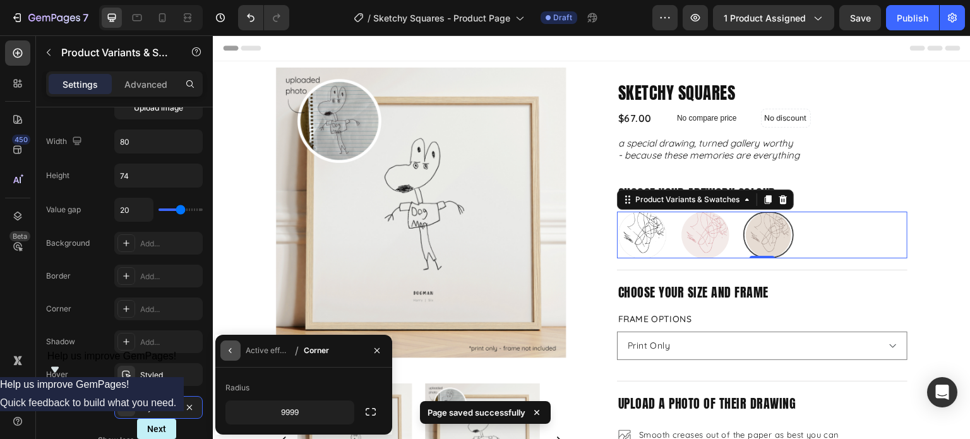
click at [240, 354] on button "button" at bounding box center [230, 350] width 20 height 20
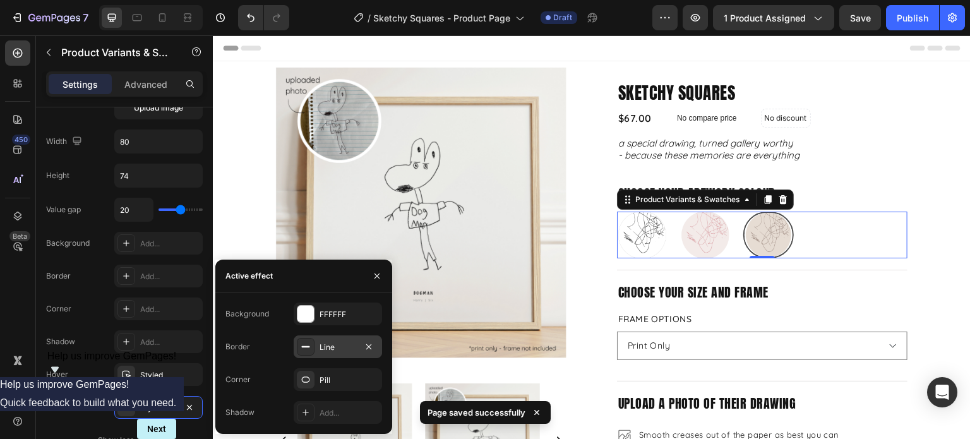
click at [347, 341] on div "Line" at bounding box center [337, 346] width 37 height 11
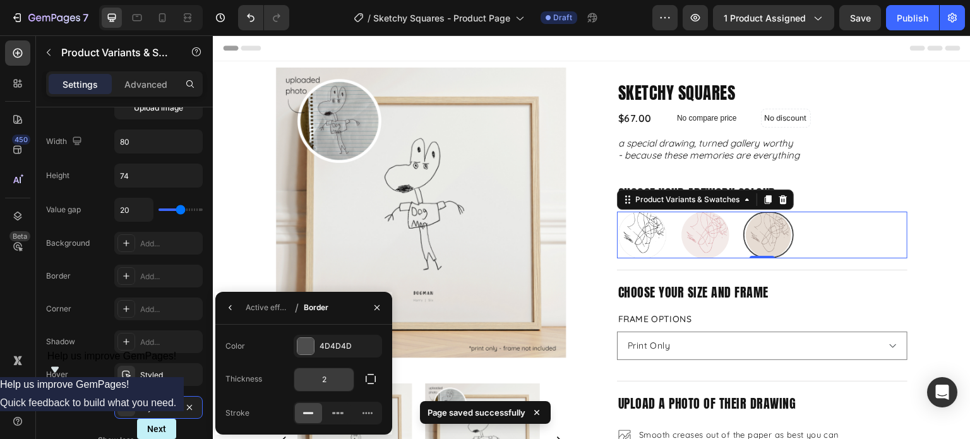
click at [331, 378] on input "2" at bounding box center [323, 379] width 59 height 23
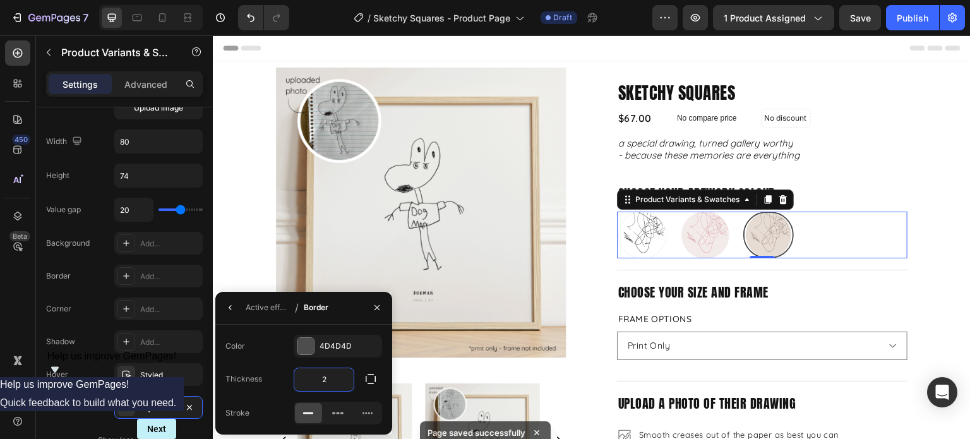
type input "1"
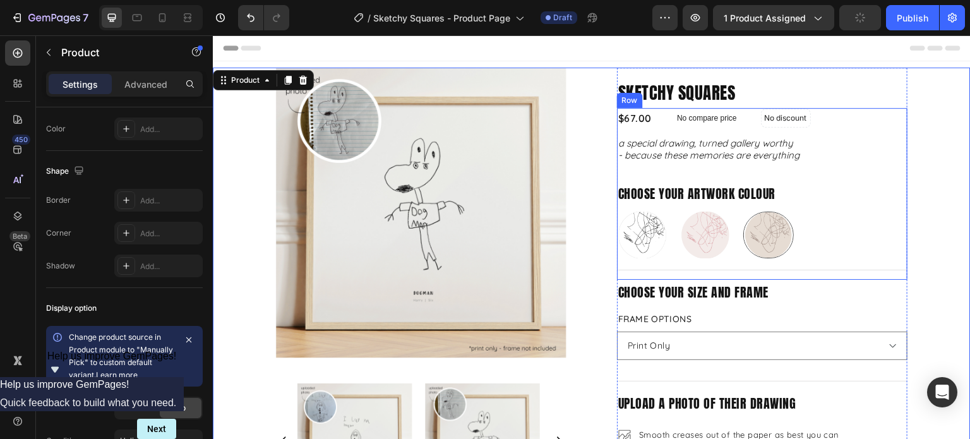
scroll to position [0, 0]
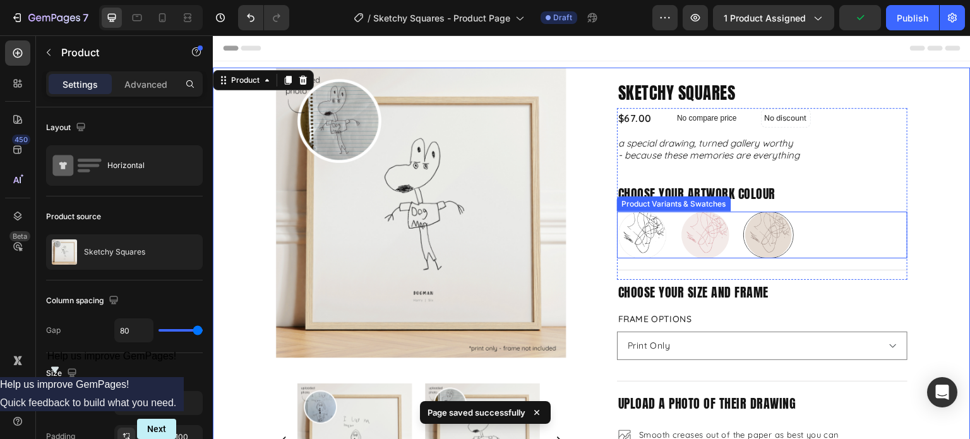
click at [780, 237] on img at bounding box center [768, 234] width 49 height 45
click at [743, 211] on input "Mushroom and Mocha Mushroom and Mocha" at bounding box center [742, 211] width 1 height 1
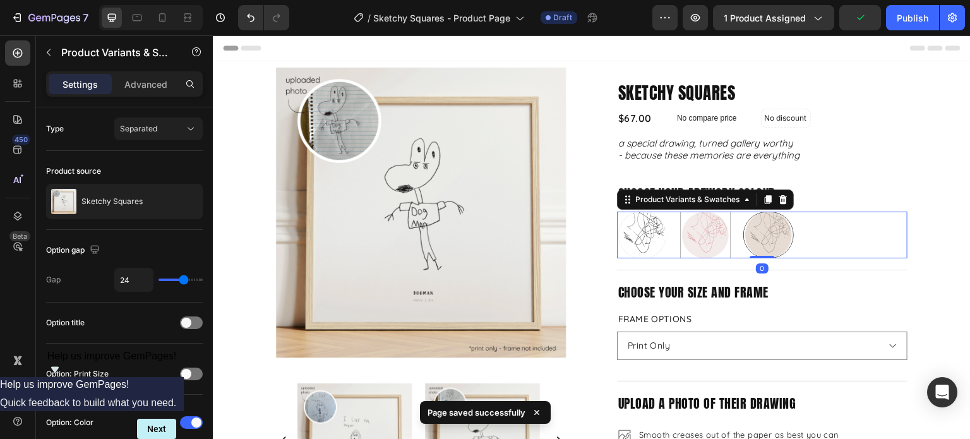
click at [724, 239] on img at bounding box center [704, 234] width 49 height 45
click at [680, 211] on input "Blush and Berry Blush and Berry" at bounding box center [679, 211] width 1 height 1
radio input "true"
click at [653, 240] on img at bounding box center [641, 234] width 49 height 45
click at [617, 211] on input "Just Black Just Black" at bounding box center [616, 211] width 1 height 1
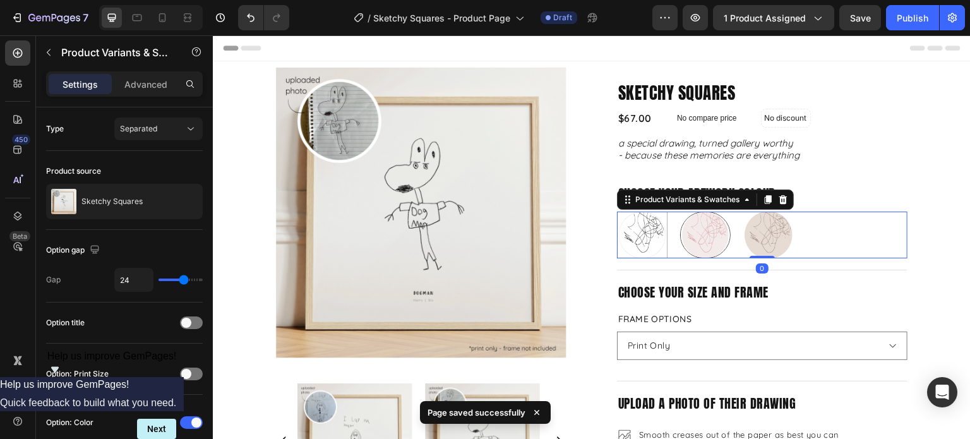
radio input "true"
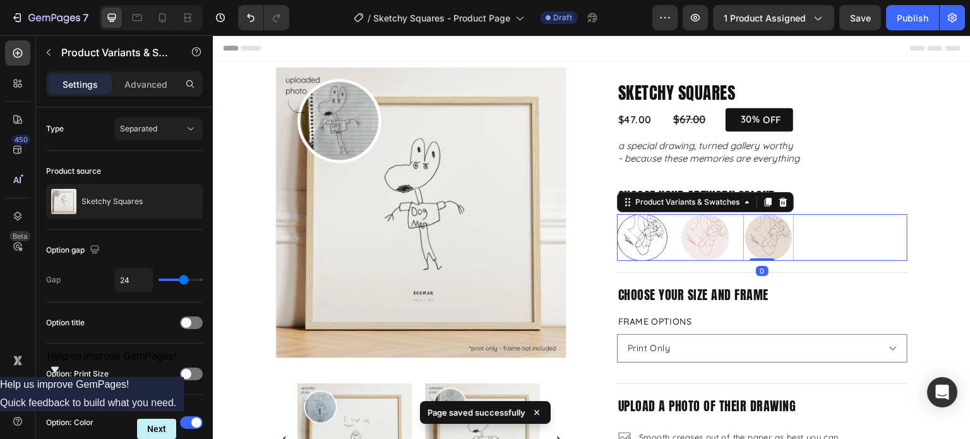
click at [767, 239] on img at bounding box center [768, 237] width 49 height 45
click at [743, 214] on input "Mushroom and Mocha Mushroom and Mocha" at bounding box center [742, 213] width 1 height 1
radio input "true"
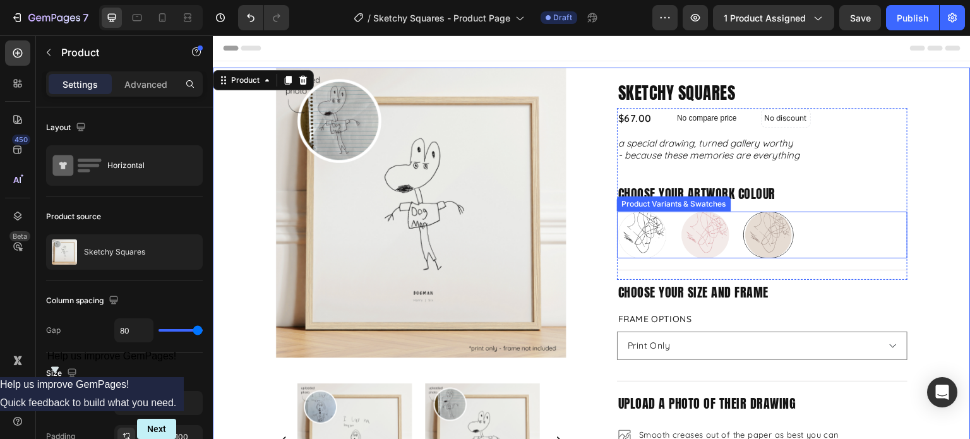
click at [771, 244] on img at bounding box center [768, 234] width 49 height 45
click at [743, 211] on input "Mushroom and Mocha Mushroom and Mocha" at bounding box center [742, 211] width 1 height 1
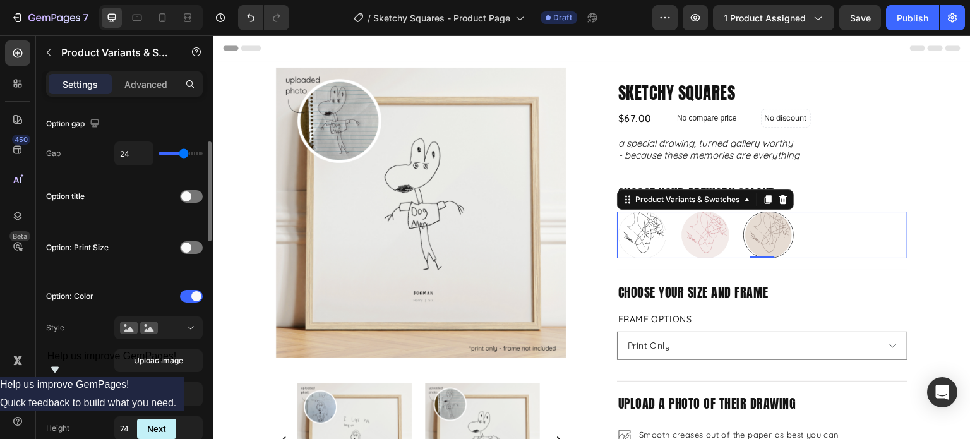
scroll to position [316, 0]
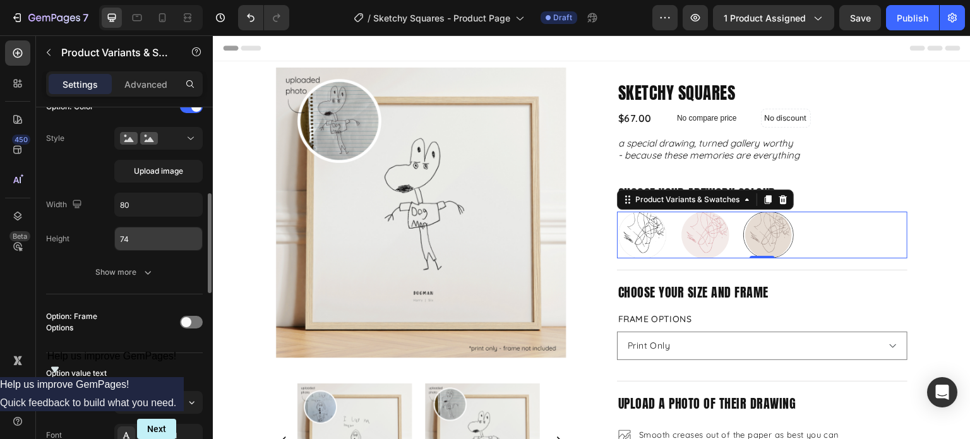
click at [149, 237] on input "74" at bounding box center [158, 238] width 87 height 23
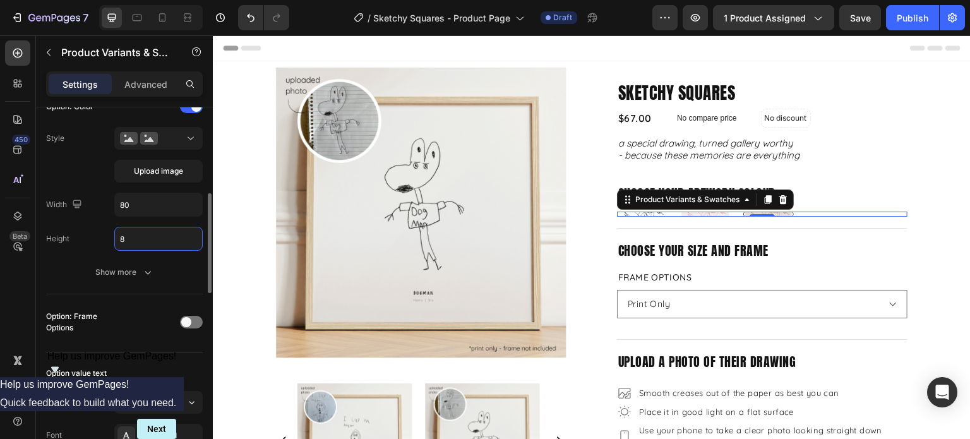
type input "80"
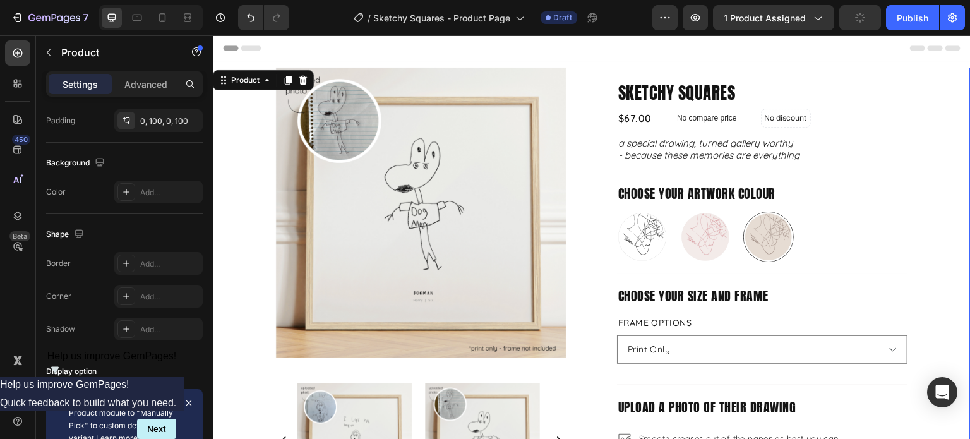
scroll to position [0, 0]
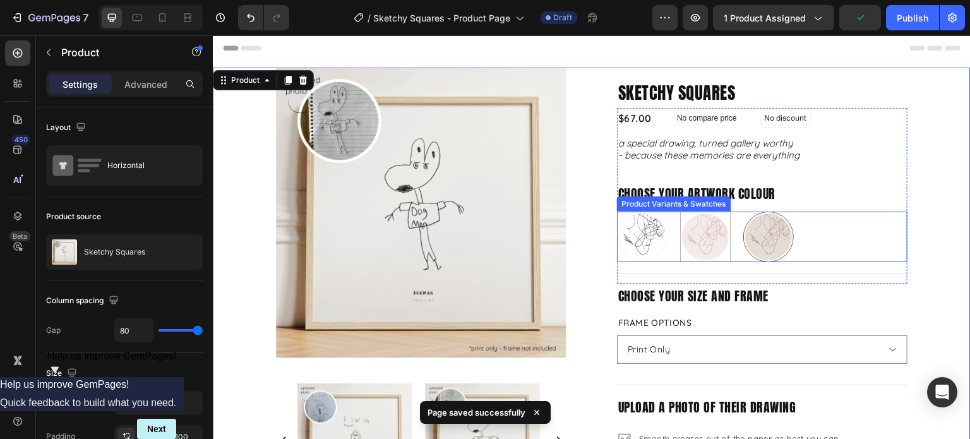
click at [696, 237] on img at bounding box center [704, 236] width 49 height 49
click at [680, 211] on input "Blush and Berry Blush and Berry" at bounding box center [679, 211] width 1 height 1
radio input "true"
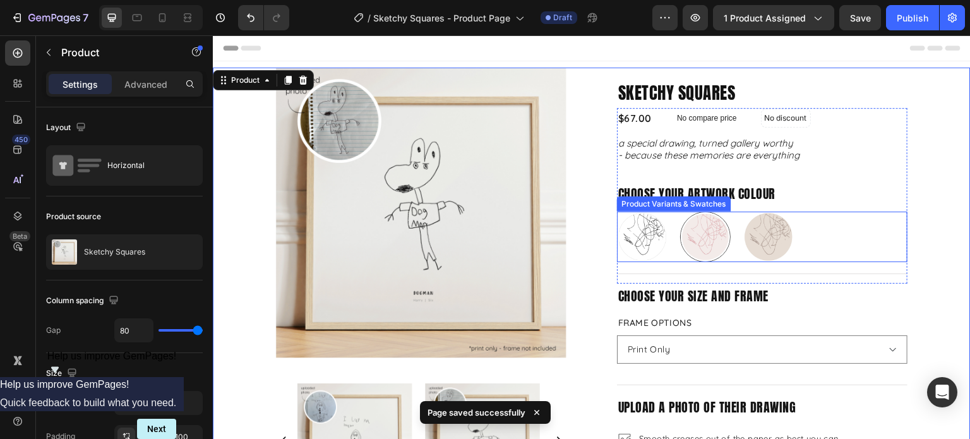
click at [633, 231] on img at bounding box center [642, 236] width 50 height 50
click at [617, 211] on input "Just Black Just Black" at bounding box center [616, 211] width 1 height 1
radio input "true"
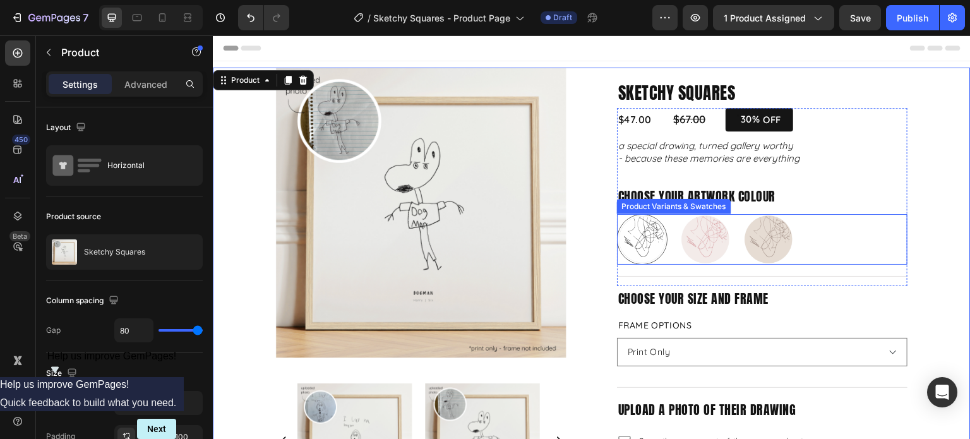
click at [655, 247] on img at bounding box center [641, 239] width 49 height 49
click at [617, 214] on input "Just Black Just Black" at bounding box center [616, 213] width 1 height 1
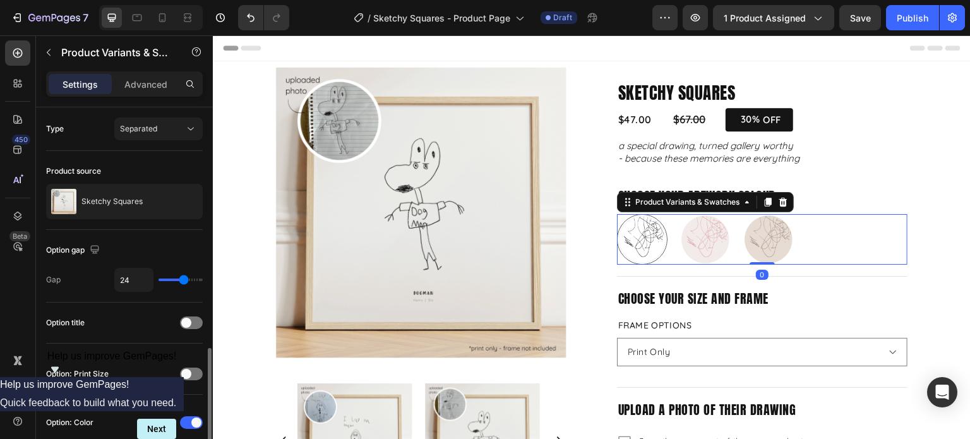
scroll to position [189, 0]
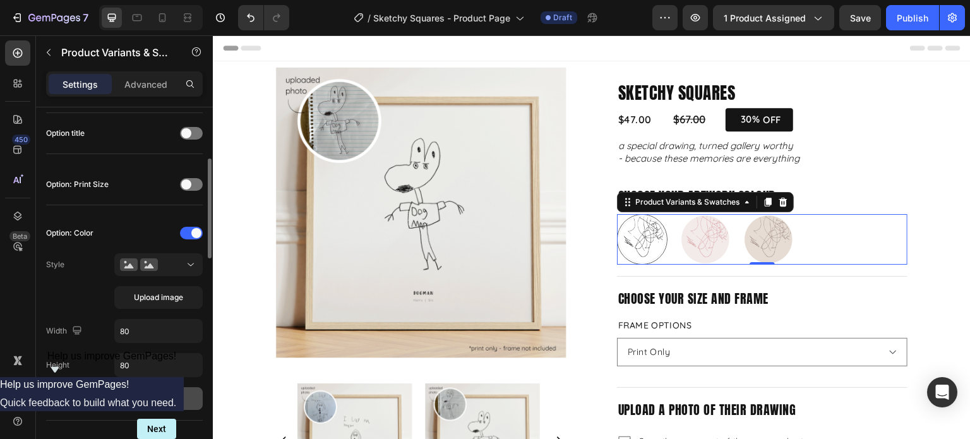
click at [130, 402] on div "Show more" at bounding box center [124, 398] width 59 height 13
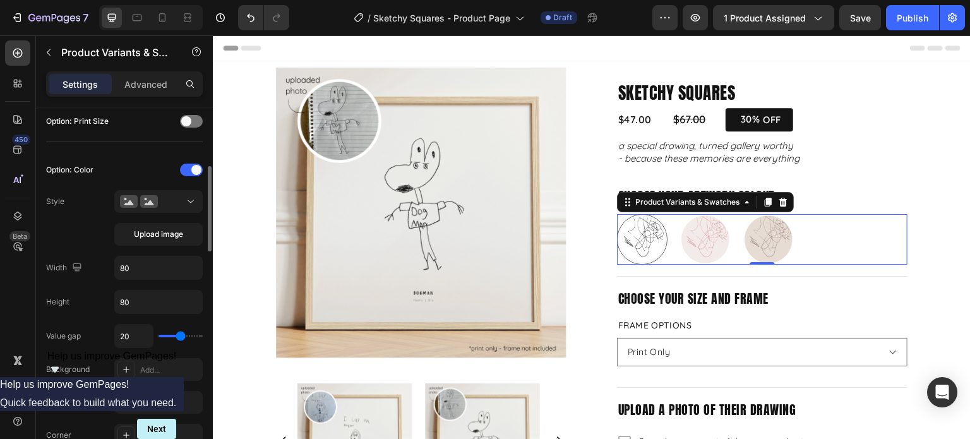
scroll to position [379, 0]
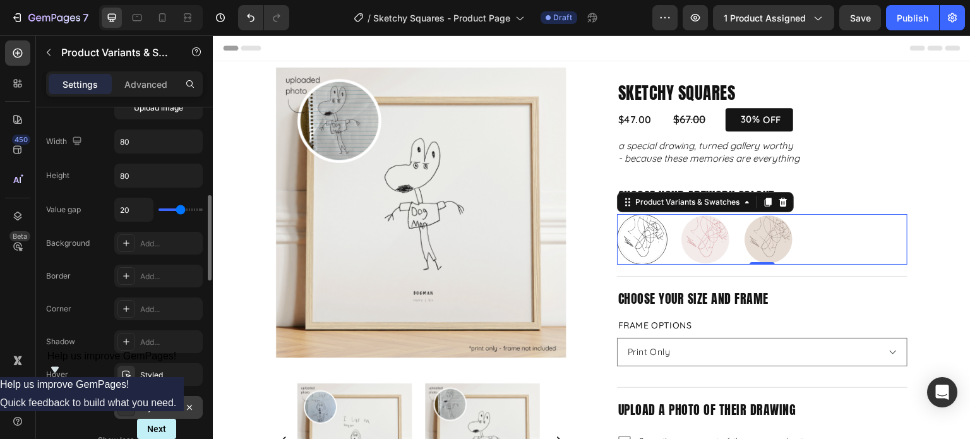
click at [148, 409] on div "Styled" at bounding box center [158, 407] width 37 height 11
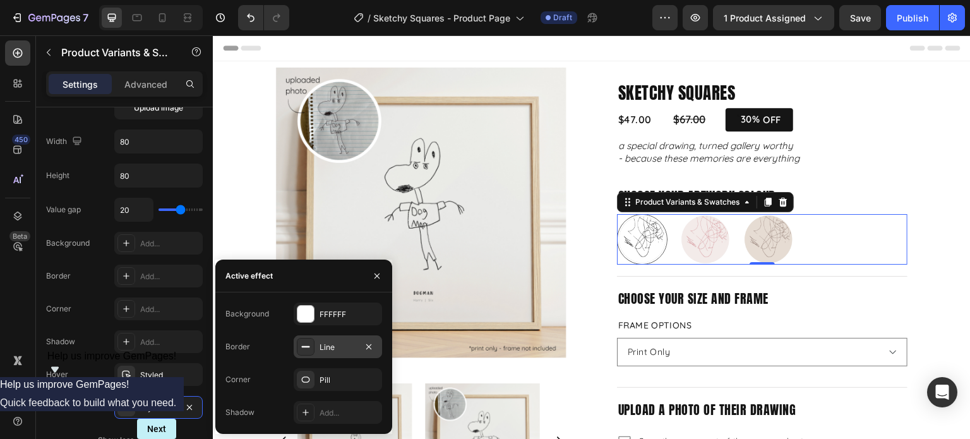
click at [323, 348] on div "Line" at bounding box center [337, 346] width 37 height 11
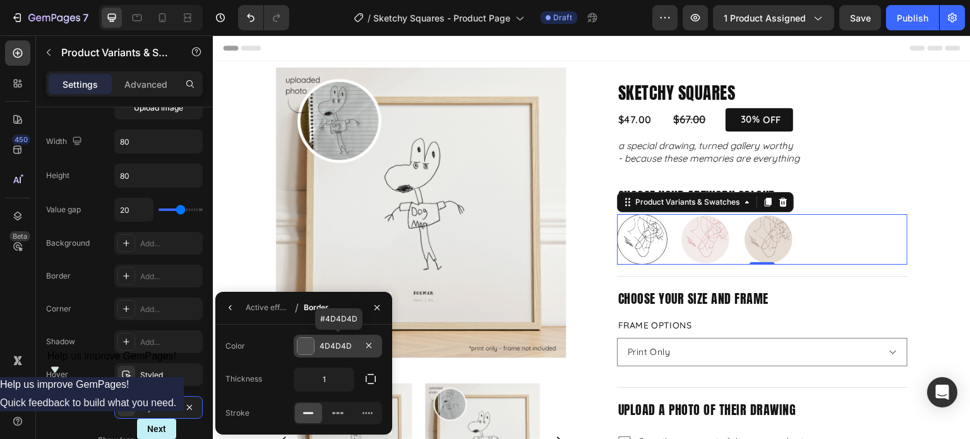
click at [326, 345] on div "4D4D4D" at bounding box center [337, 345] width 37 height 11
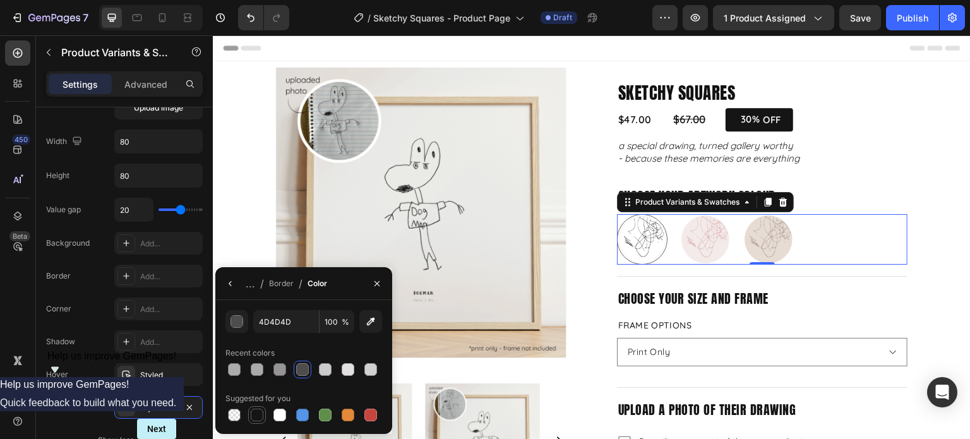
click at [258, 413] on div at bounding box center [257, 414] width 13 height 13
type input "151515"
click at [379, 284] on icon "button" at bounding box center [377, 283] width 10 height 10
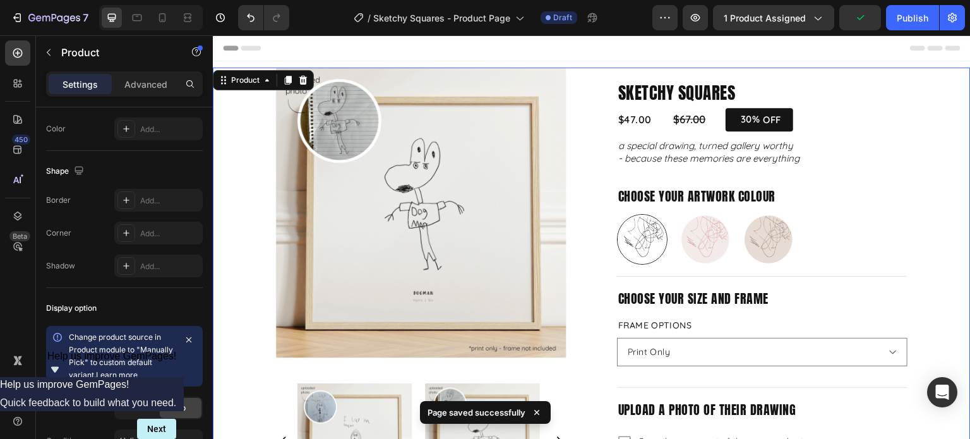
scroll to position [0, 0]
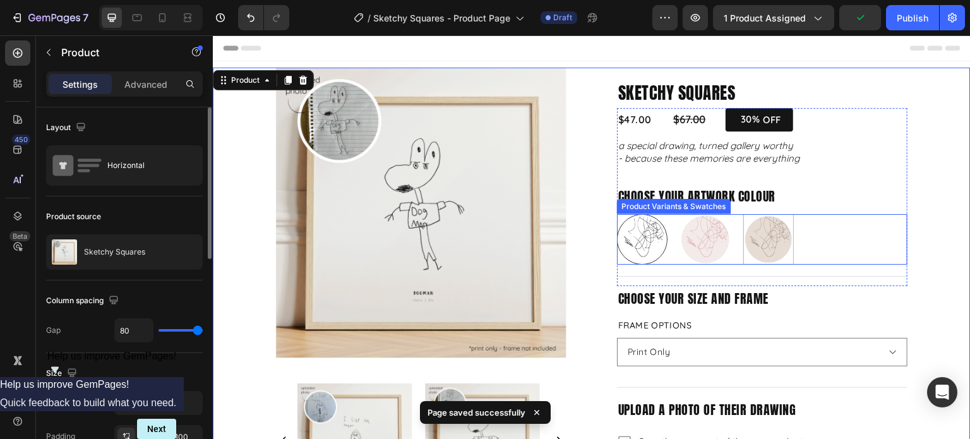
click at [773, 248] on img at bounding box center [768, 239] width 49 height 49
click at [743, 214] on input "Mushroom and Mocha Mushroom and Mocha" at bounding box center [742, 213] width 1 height 1
radio input "true"
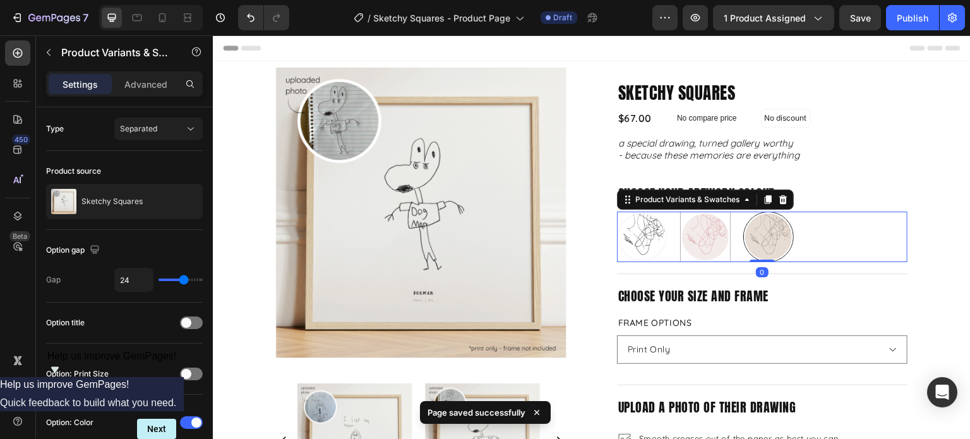
click at [707, 248] on img at bounding box center [704, 236] width 49 height 49
click at [680, 211] on input "Blush and Berry Blush and Berry" at bounding box center [679, 211] width 1 height 1
radio input "true"
click at [633, 247] on img at bounding box center [641, 236] width 49 height 49
click at [617, 211] on input "Just Black Just Black" at bounding box center [616, 211] width 1 height 1
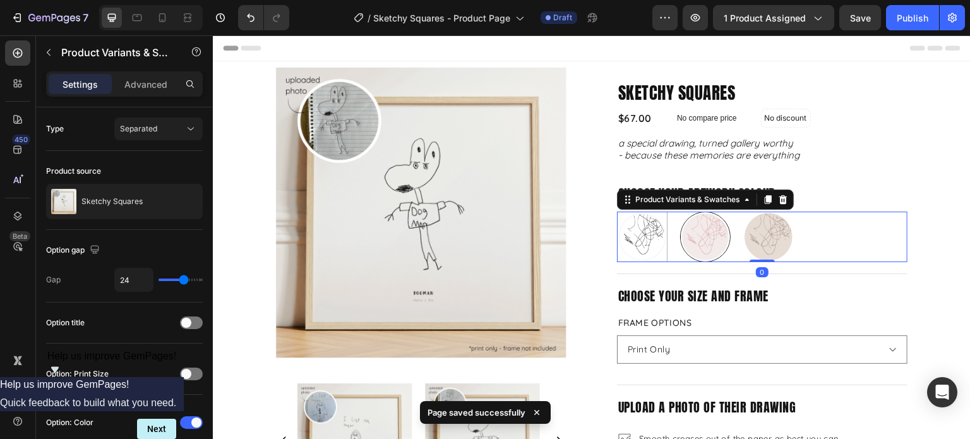
radio input "true"
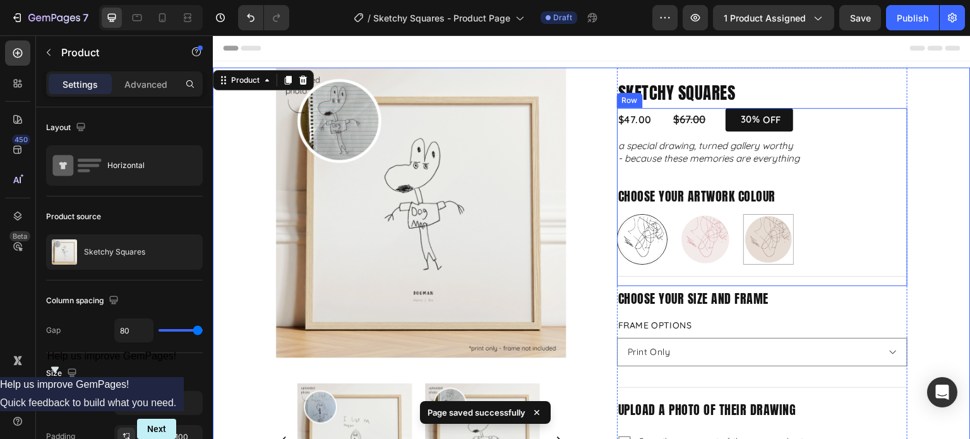
click at [768, 256] on img at bounding box center [768, 239] width 49 height 49
click at [743, 214] on input "Mushroom and Mocha Mushroom and Mocha" at bounding box center [742, 213] width 1 height 1
radio input "true"
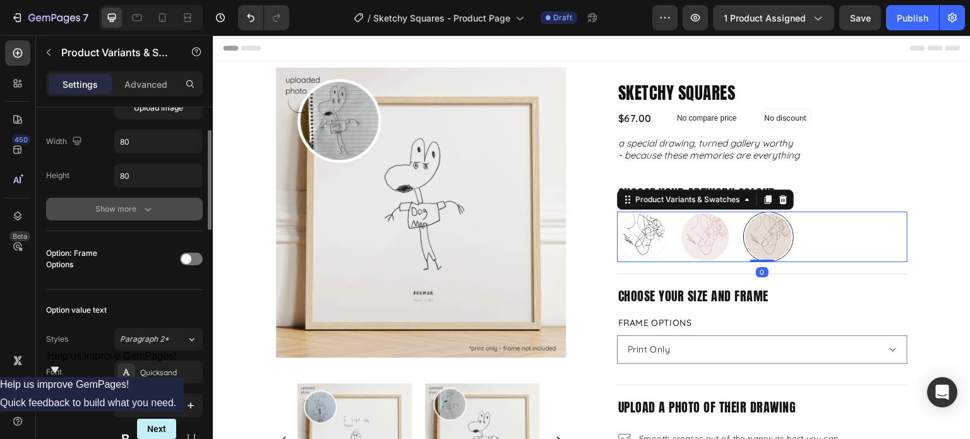
scroll to position [316, 0]
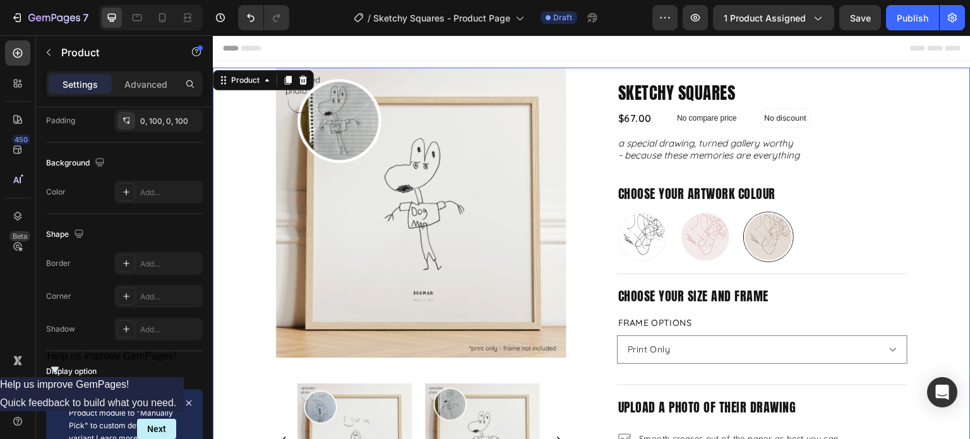
scroll to position [0, 0]
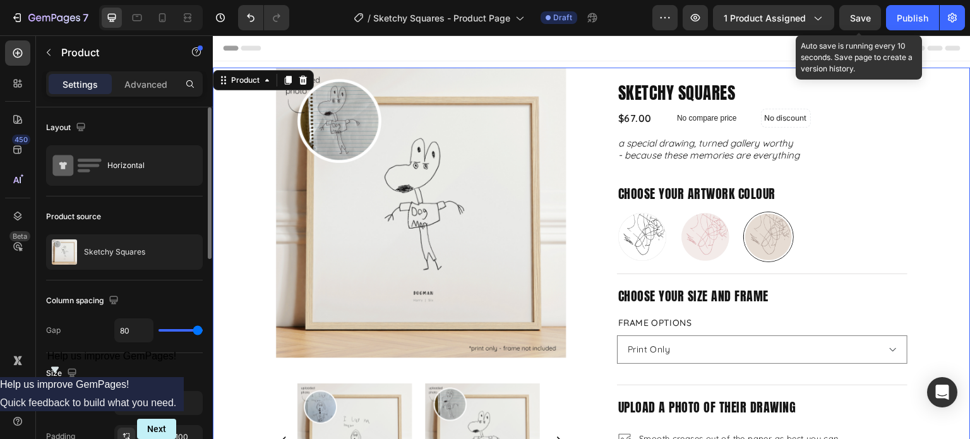
click at [858, 20] on span "Save" at bounding box center [860, 18] width 21 height 11
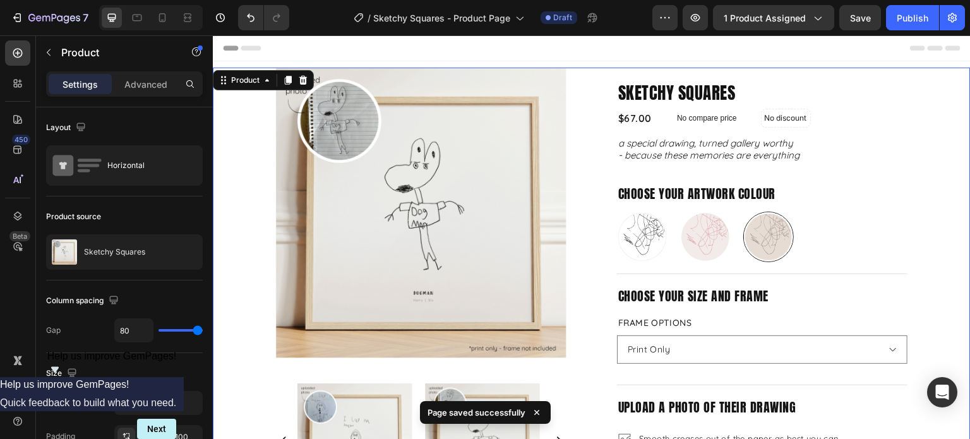
click at [169, 17] on div at bounding box center [162, 18] width 20 height 20
type input "0"
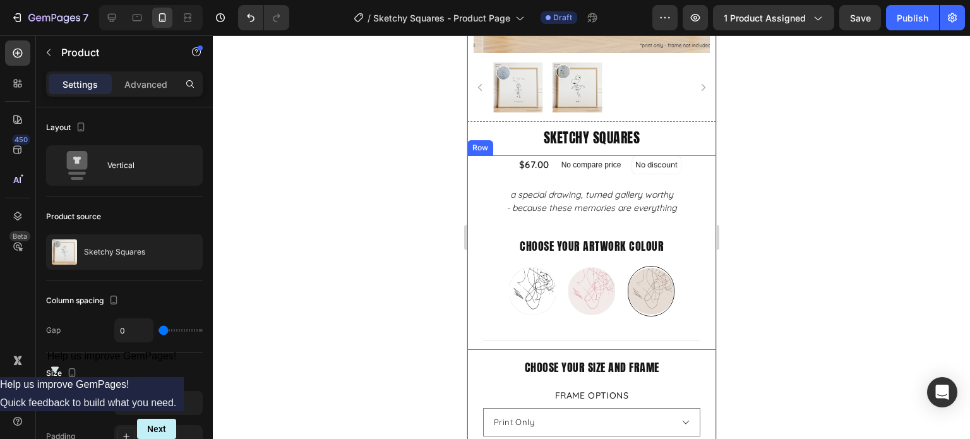
scroll to position [316, 0]
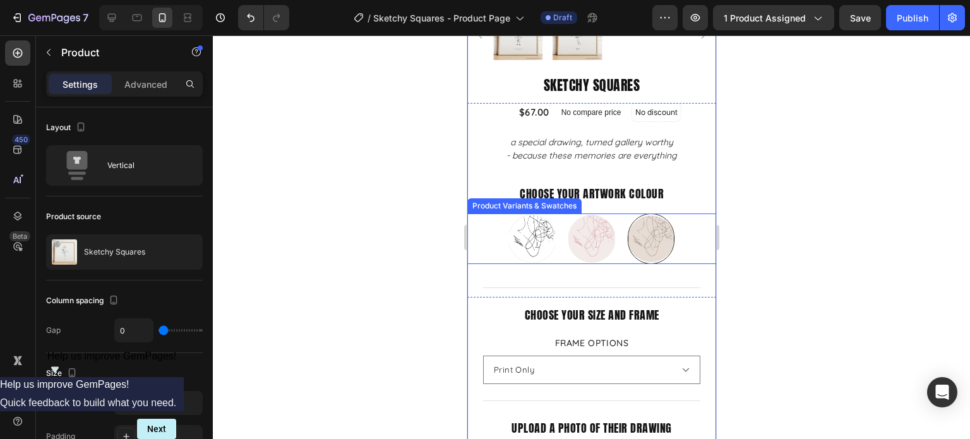
click at [826, 234] on div at bounding box center [591, 236] width 757 height 403
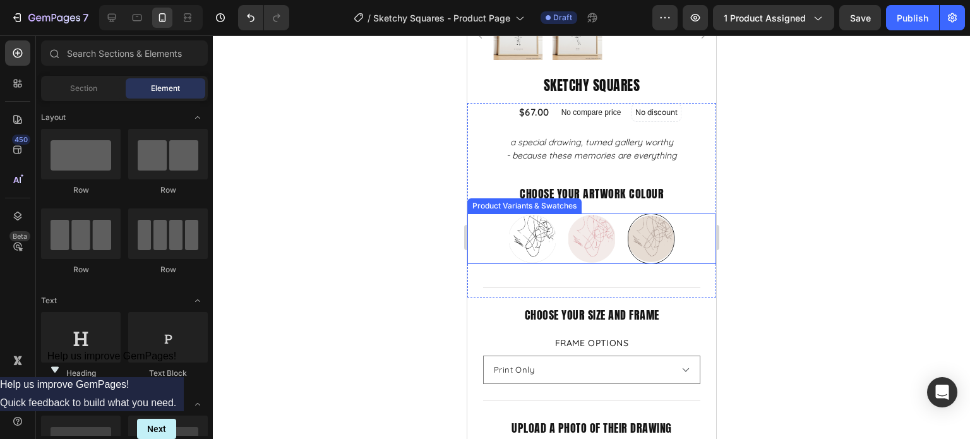
click at [668, 228] on img at bounding box center [649, 238] width 45 height 49
click at [650, 213] on input "Mushroom and Mocha Mushroom and Mocha" at bounding box center [649, 213] width 1 height 1
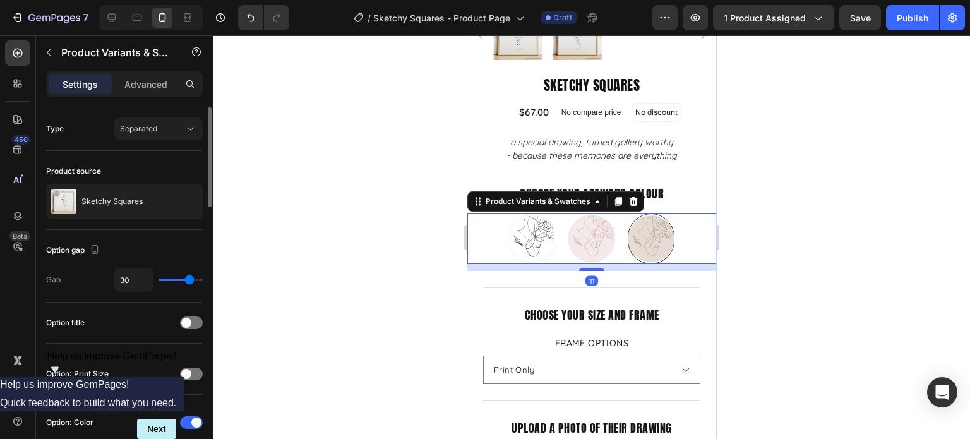
scroll to position [189, 0]
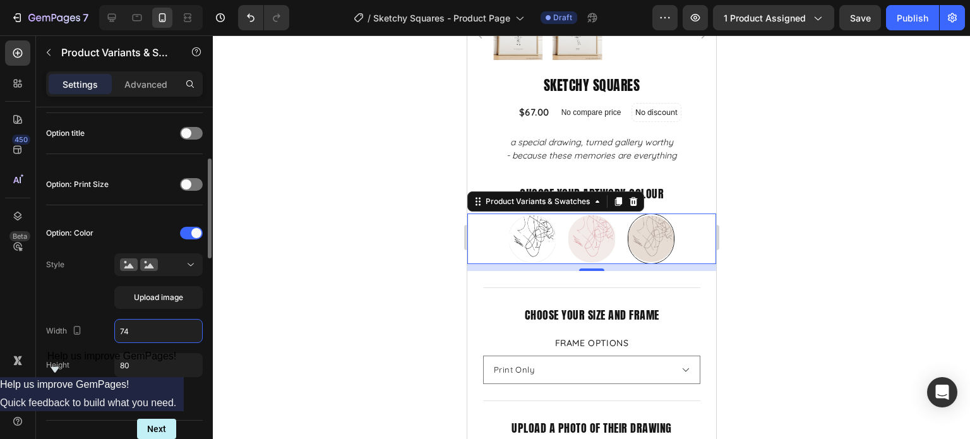
click at [143, 330] on input "74" at bounding box center [158, 330] width 87 height 23
type input "80"
click at [145, 392] on icon "button" at bounding box center [147, 398] width 13 height 13
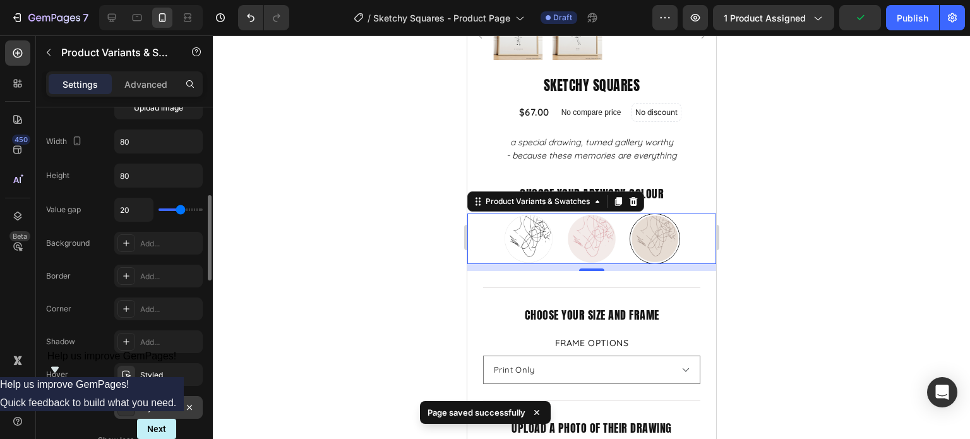
click at [141, 408] on div "Styled" at bounding box center [158, 407] width 37 height 11
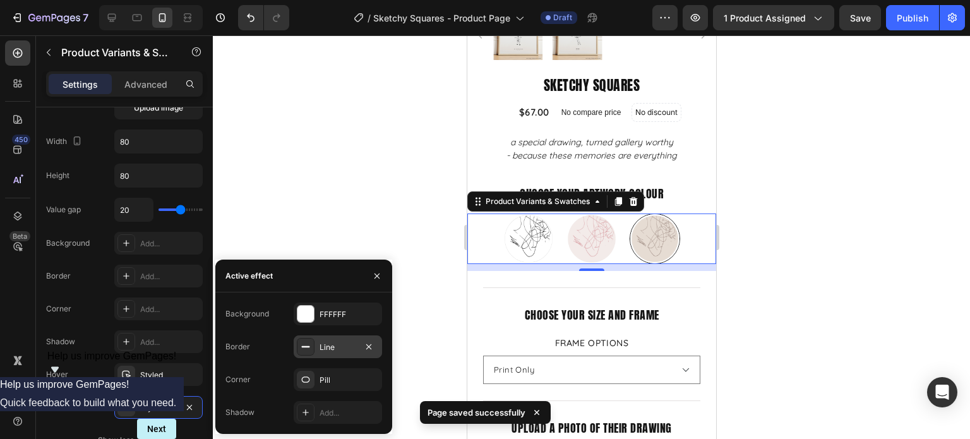
click at [331, 353] on div "Line" at bounding box center [338, 346] width 88 height 23
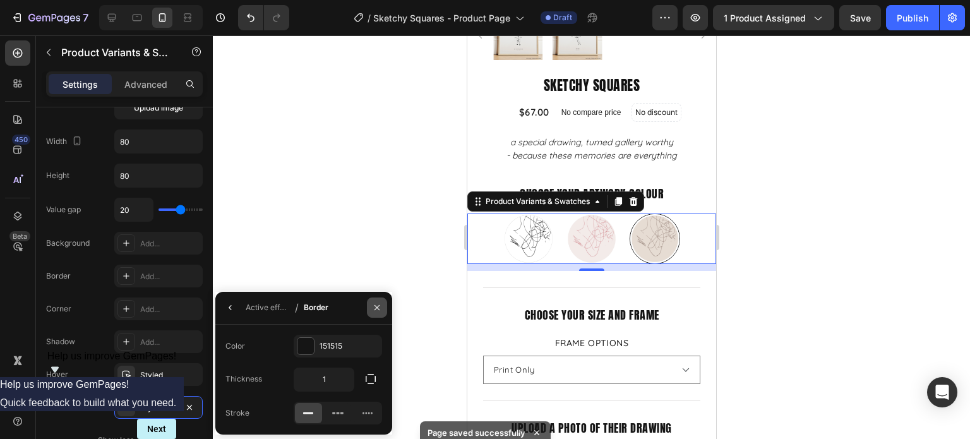
click at [379, 304] on icon "button" at bounding box center [377, 307] width 10 height 10
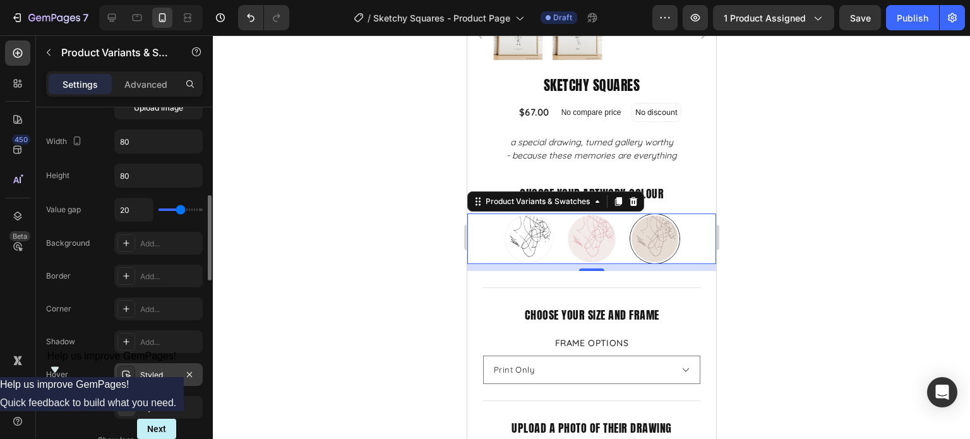
click at [157, 374] on div "Styled" at bounding box center [158, 374] width 37 height 11
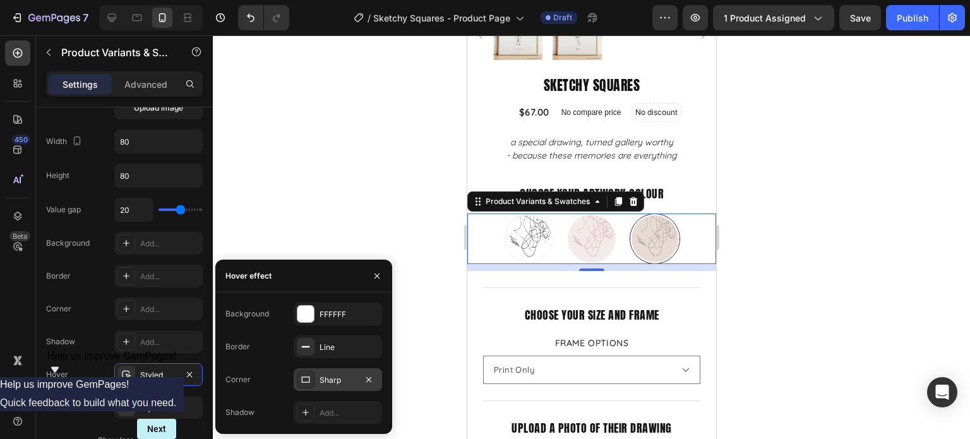
click at [336, 384] on div "Sharp" at bounding box center [337, 379] width 37 height 11
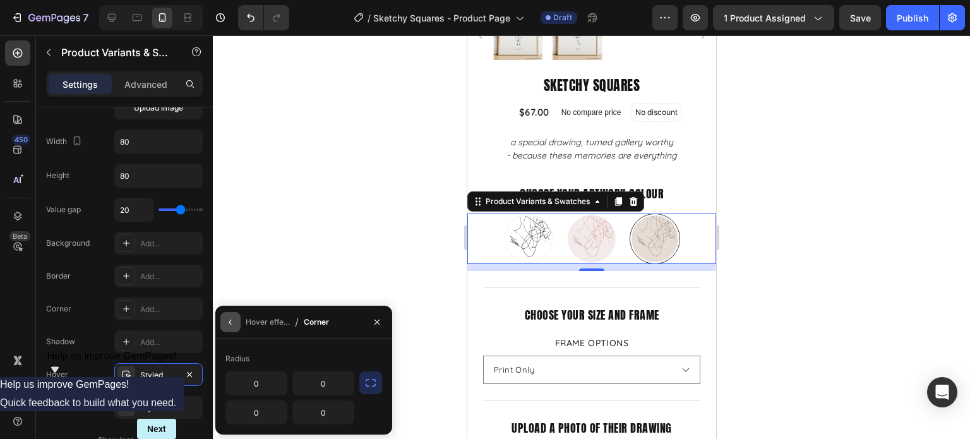
click at [228, 328] on button "button" at bounding box center [230, 322] width 20 height 20
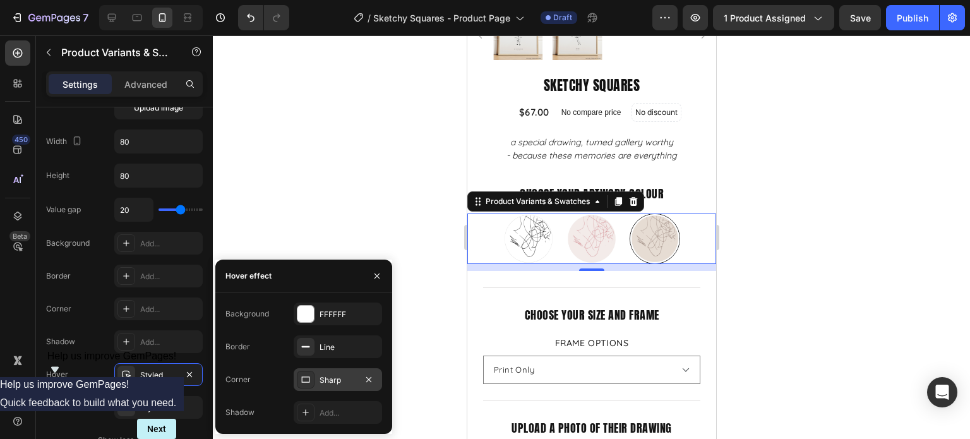
click at [305, 379] on icon at bounding box center [305, 379] width 10 height 10
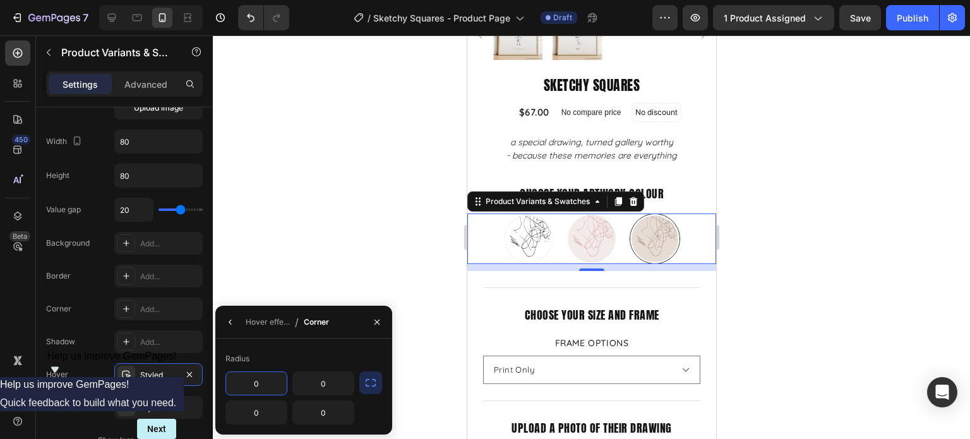
click at [364, 381] on button "button" at bounding box center [370, 382] width 23 height 23
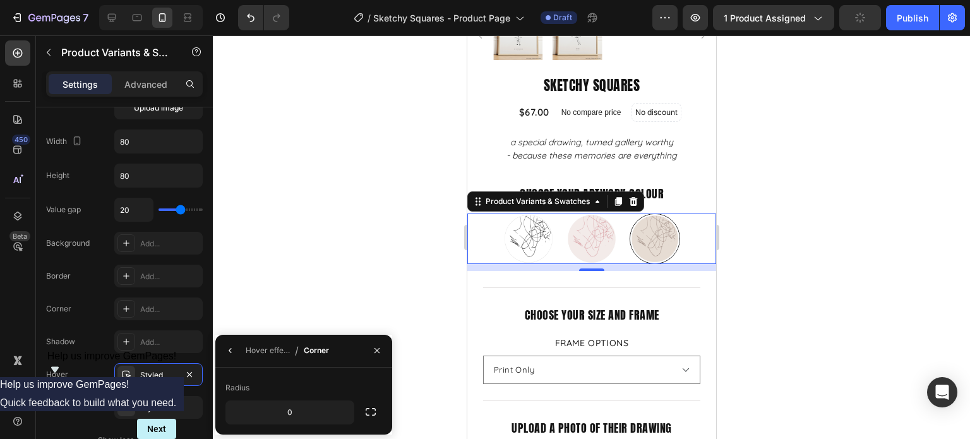
click at [245, 386] on div "Radius" at bounding box center [237, 387] width 24 height 11
click at [234, 352] on icon "button" at bounding box center [230, 350] width 10 height 10
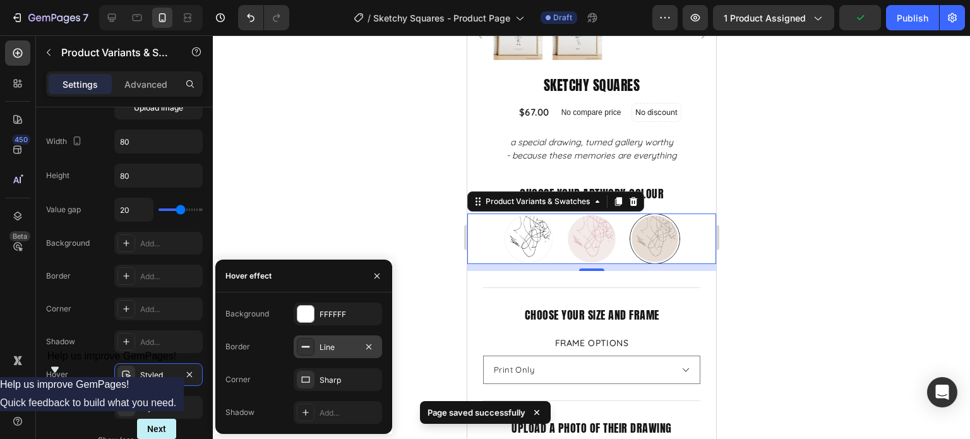
click at [325, 355] on div "Line" at bounding box center [338, 346] width 88 height 23
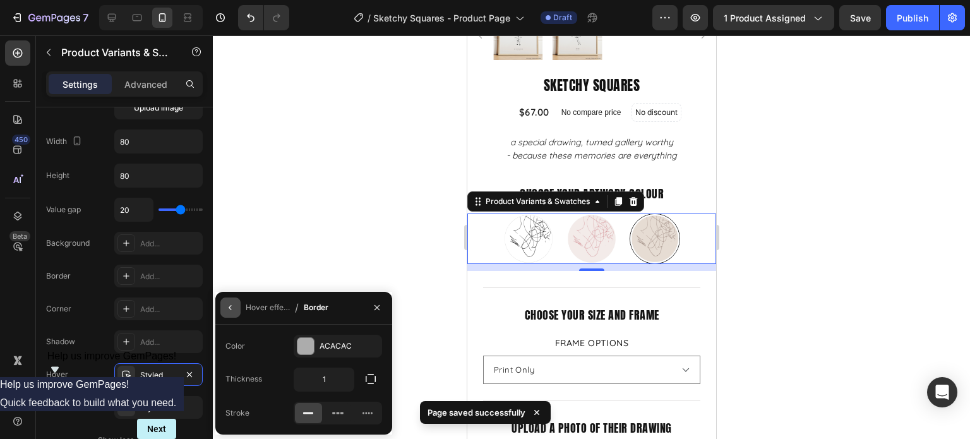
click at [232, 312] on button "button" at bounding box center [230, 307] width 20 height 20
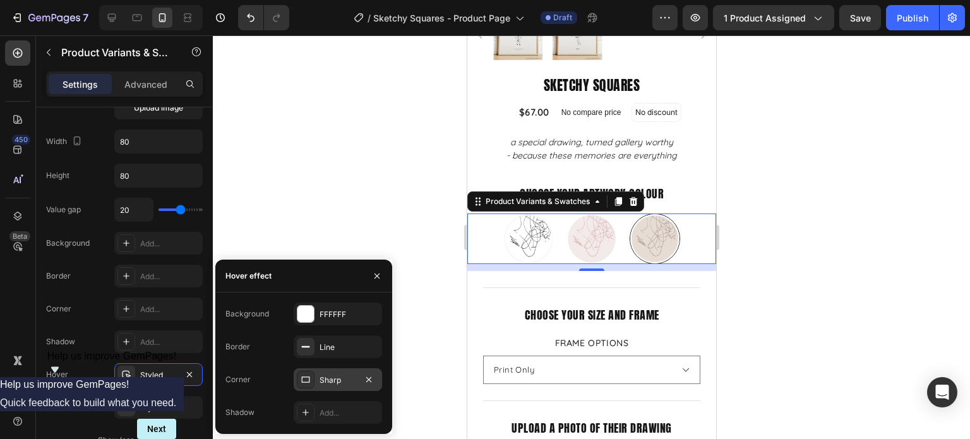
click at [314, 382] on div at bounding box center [306, 380] width 18 height 18
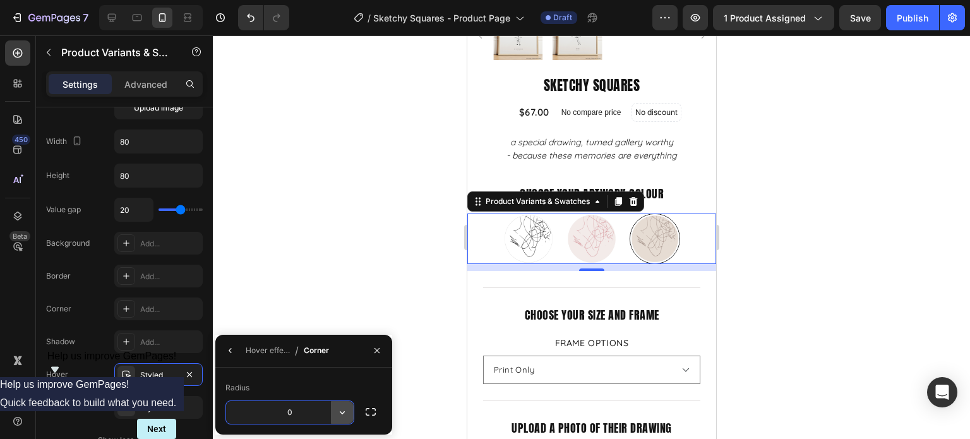
click at [341, 415] on icon "button" at bounding box center [342, 412] width 13 height 13
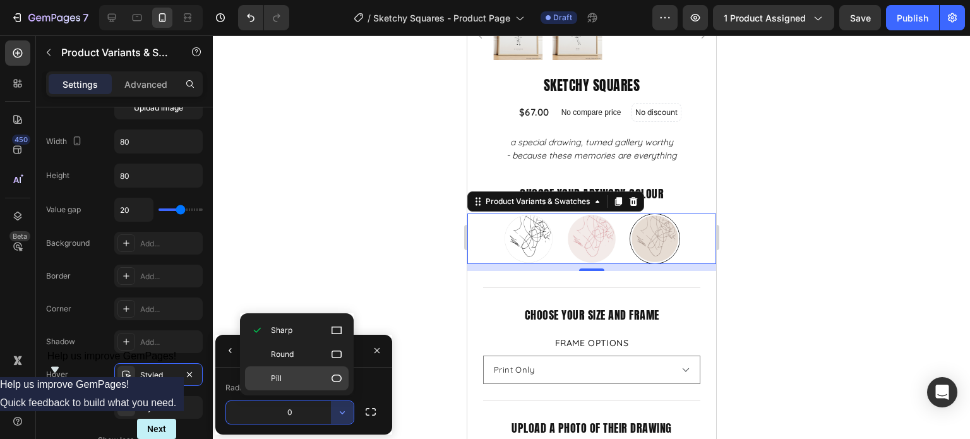
click at [339, 387] on div "Pill" at bounding box center [297, 378] width 104 height 24
type input "9999"
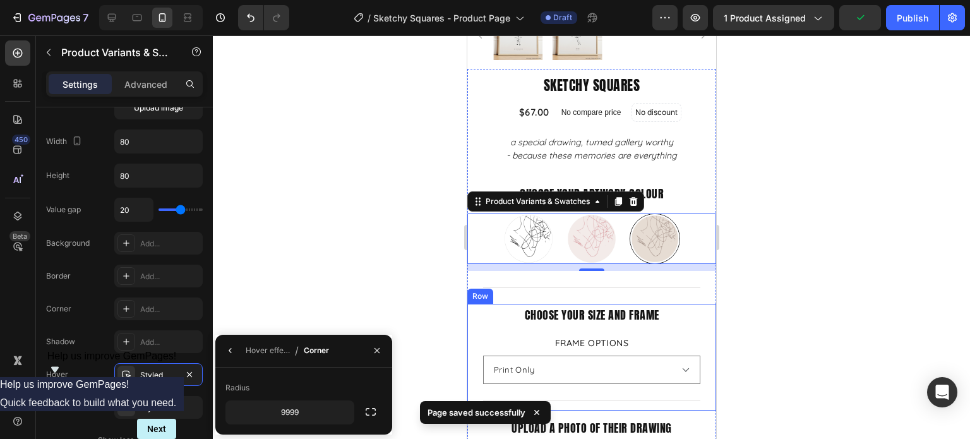
click at [777, 297] on div at bounding box center [591, 236] width 757 height 403
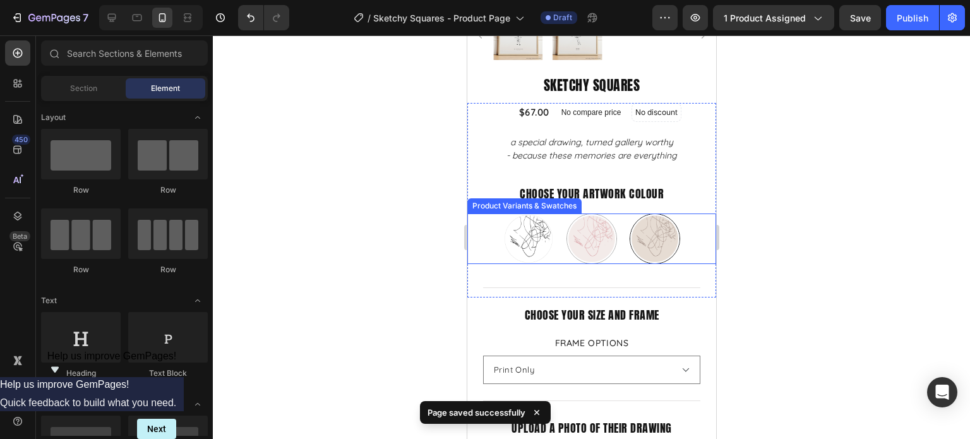
click at [592, 234] on img at bounding box center [590, 238] width 49 height 49
click at [591, 213] on input "Blush and Berry Blush and Berry" at bounding box center [590, 213] width 1 height 1
radio input "true"
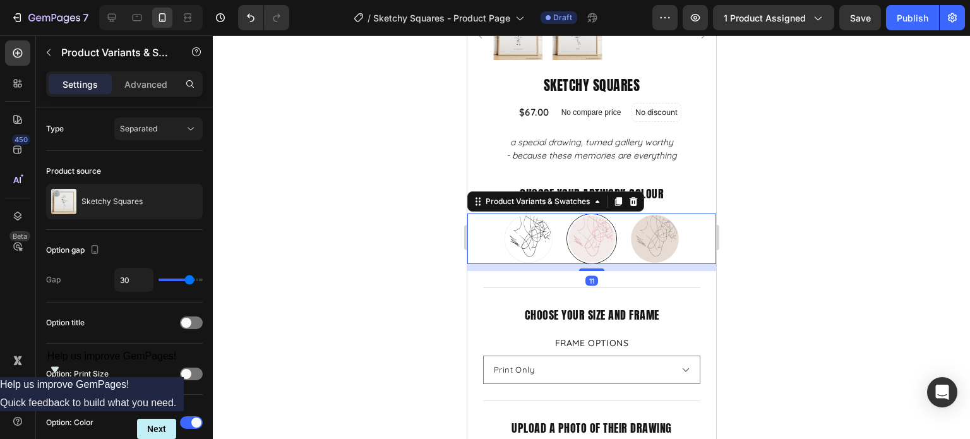
click at [778, 237] on div at bounding box center [591, 236] width 757 height 403
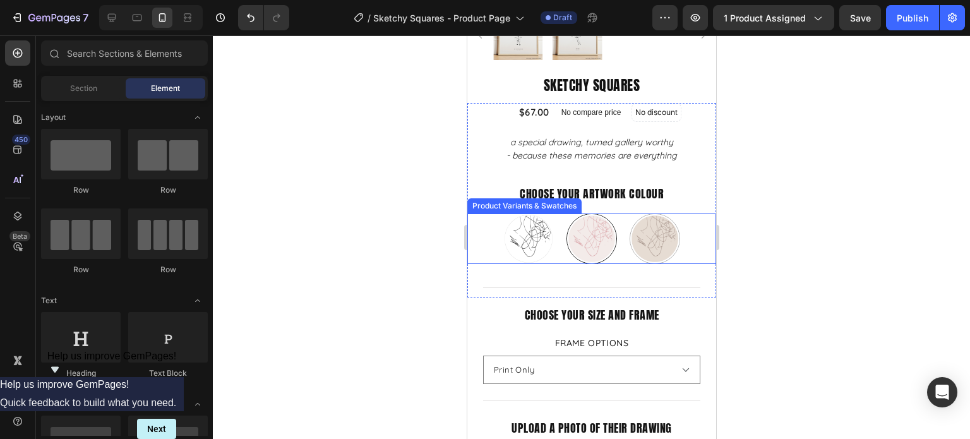
click at [662, 239] on img at bounding box center [653, 238] width 49 height 49
click at [654, 213] on input "Mushroom and Mocha Mushroom and Mocha" at bounding box center [653, 213] width 1 height 1
radio input "true"
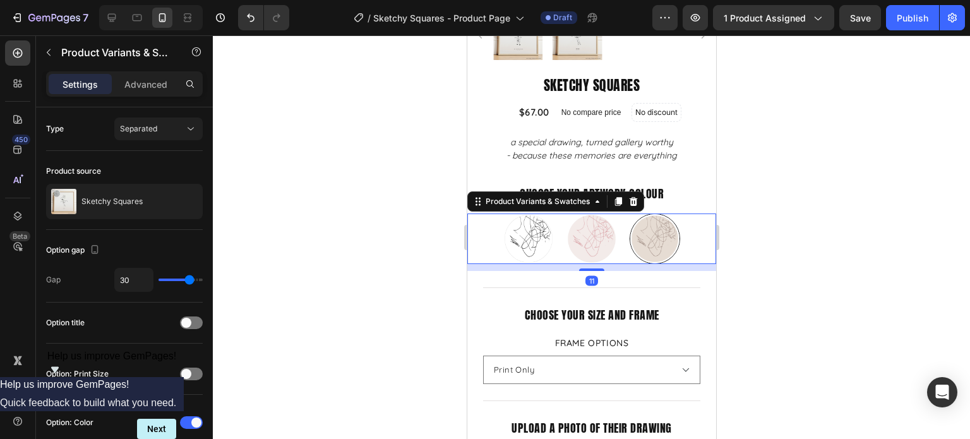
click at [807, 237] on div at bounding box center [591, 236] width 757 height 403
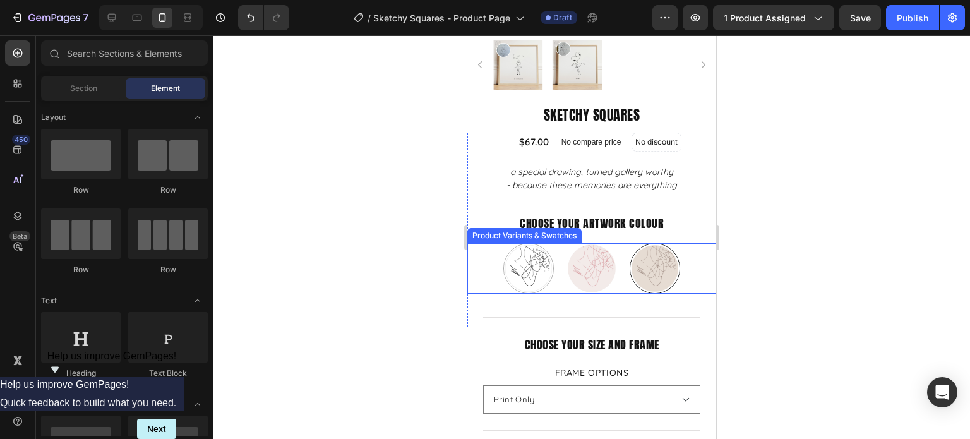
scroll to position [316, 0]
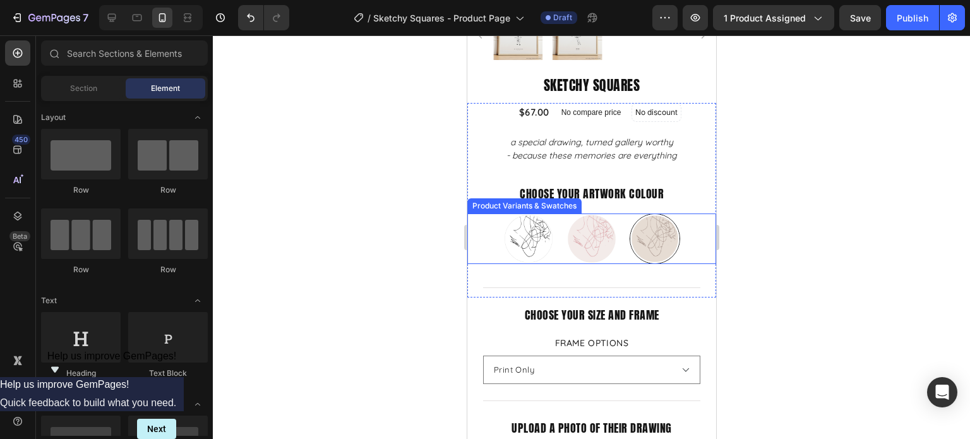
click at [612, 251] on div "Just Black Just Black Blush and Berry Blush and Berry Mushroom and Mocha Mushro…" at bounding box center [590, 238] width 217 height 50
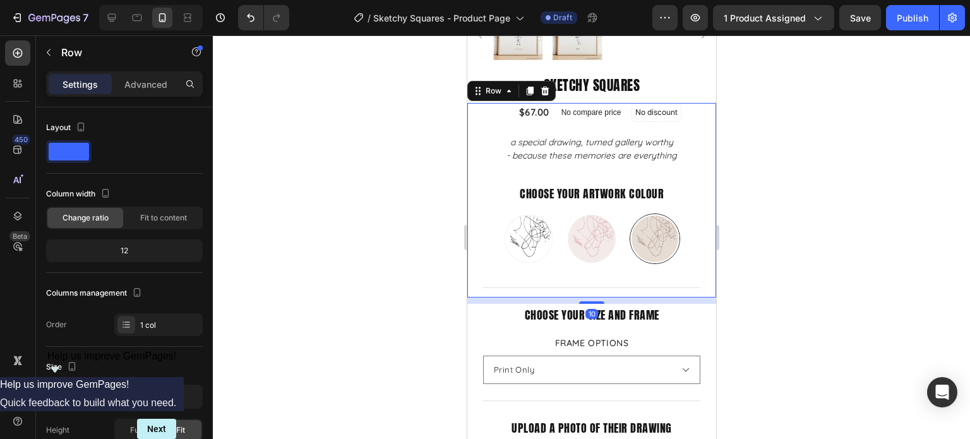
click at [638, 269] on div "$67.00 Product Price Product Price No compare price Product Price No discount N…" at bounding box center [590, 200] width 249 height 194
click at [639, 276] on div "$67.00 Product Price Product Price No compare price Product Price No discount N…" at bounding box center [590, 200] width 249 height 194
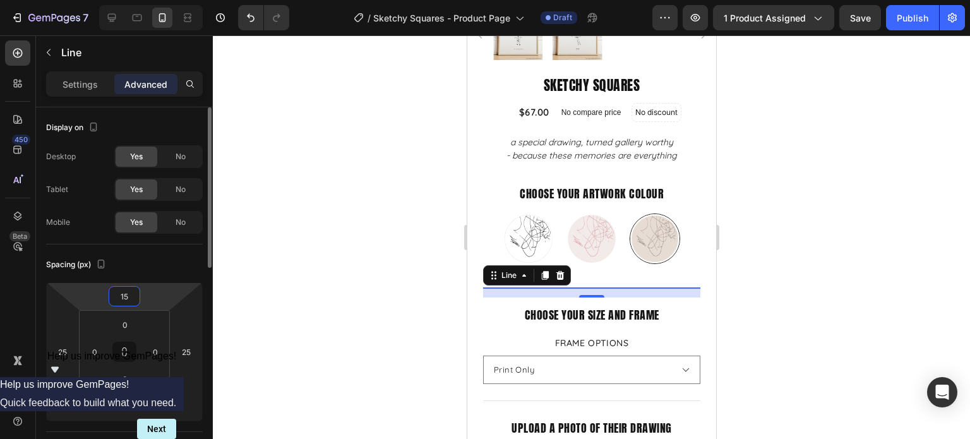
click at [131, 293] on input "15" at bounding box center [124, 296] width 25 height 19
type input "0"
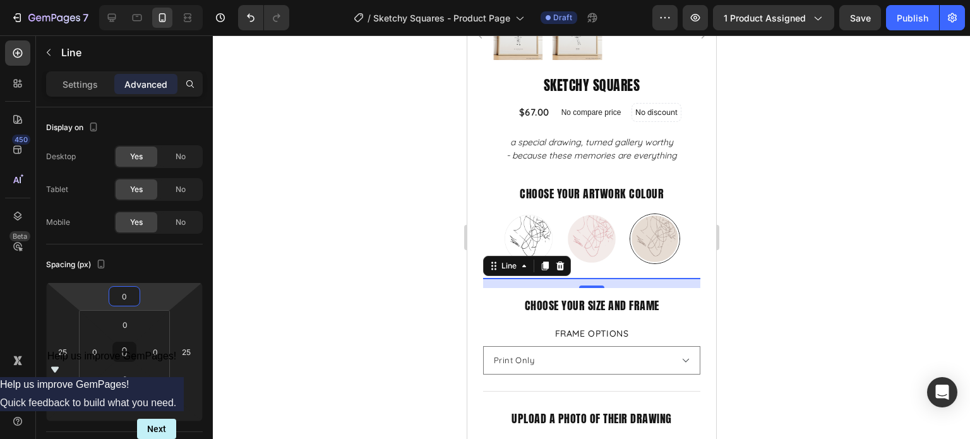
click at [815, 277] on div at bounding box center [591, 236] width 757 height 403
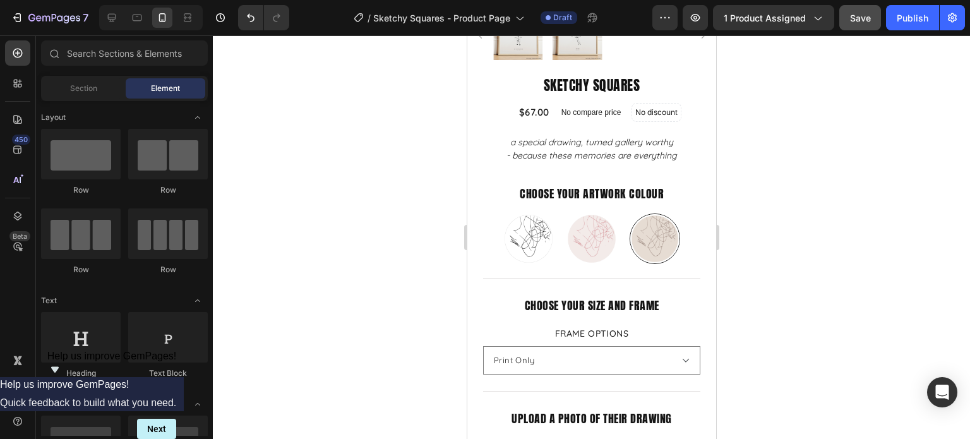
click at [843, 22] on button "Save" at bounding box center [860, 17] width 42 height 25
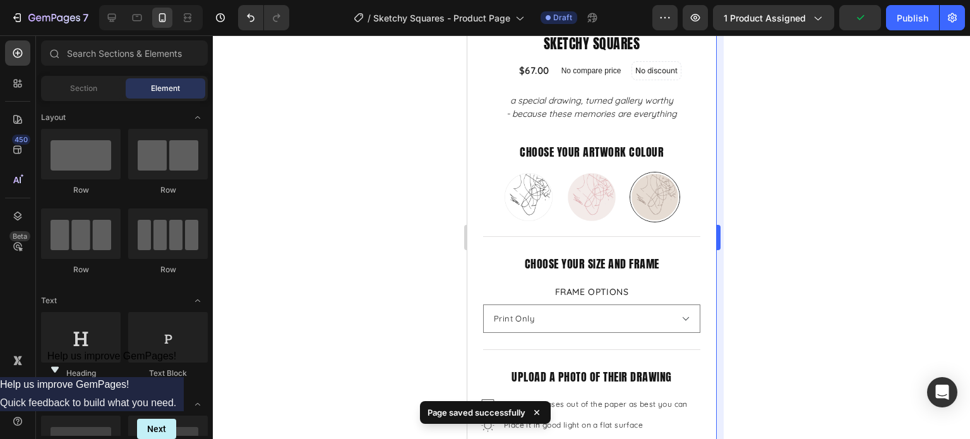
scroll to position [379, 0]
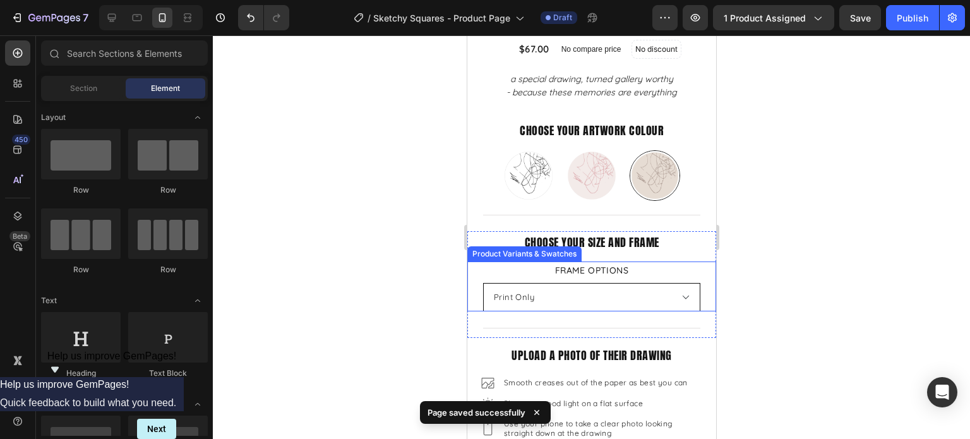
click at [651, 297] on select "Please select an option Print Only Natural Wood White Black" at bounding box center [590, 297] width 217 height 28
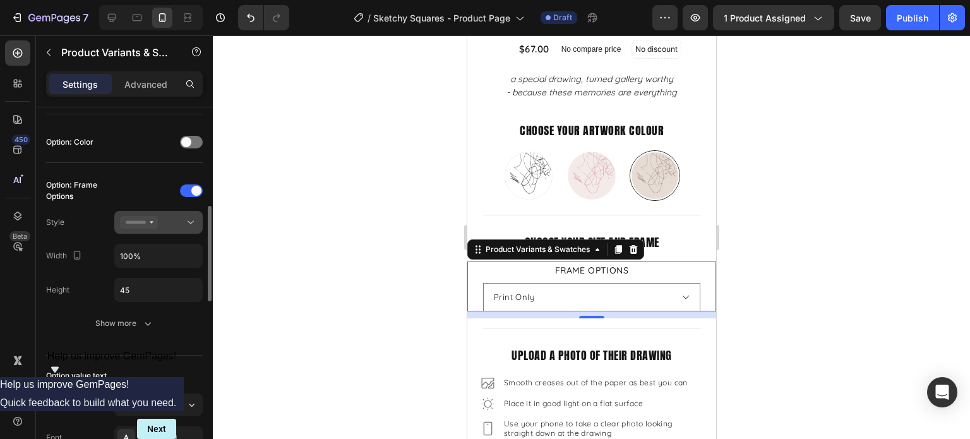
click at [194, 227] on button at bounding box center [158, 222] width 88 height 23
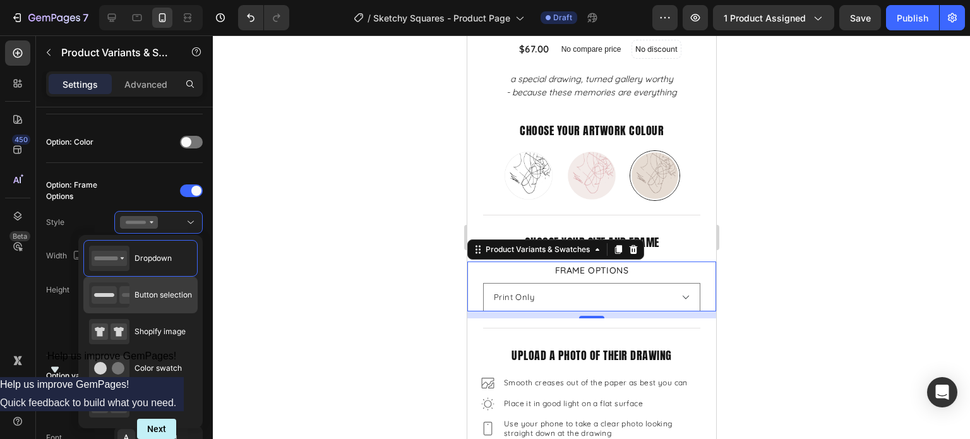
click at [124, 290] on icon at bounding box center [131, 295] width 25 height 18
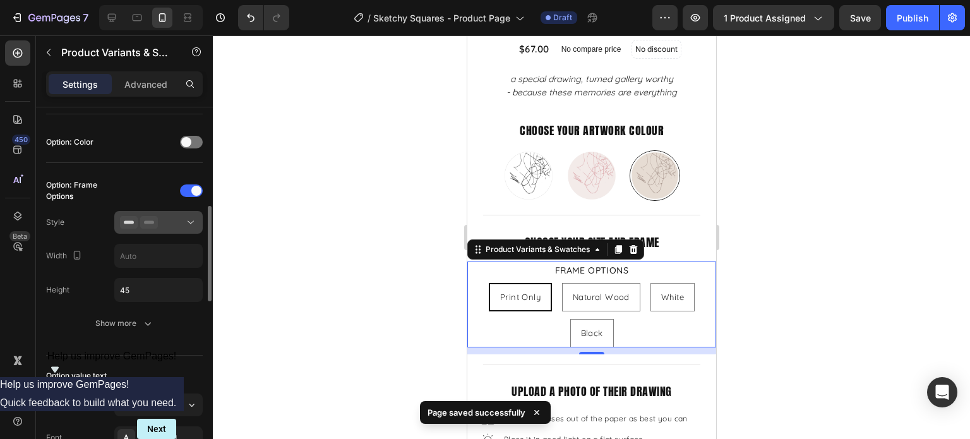
click at [180, 227] on button at bounding box center [158, 222] width 88 height 23
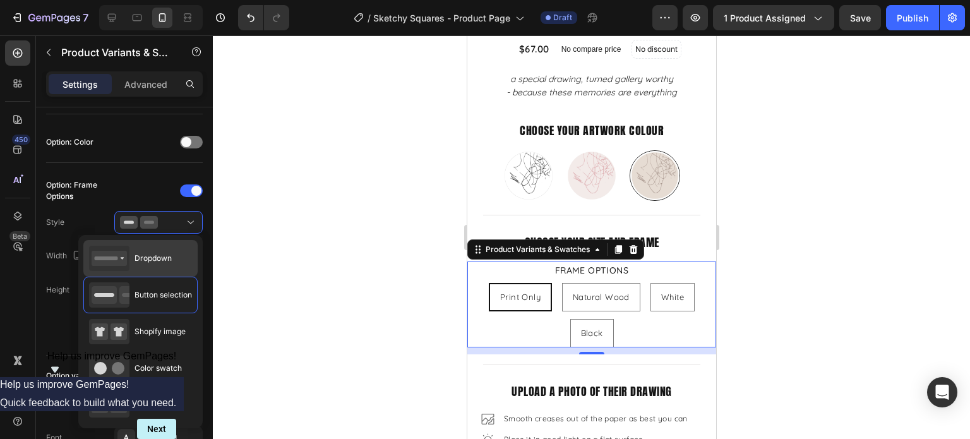
click at [169, 254] on span "Dropdown" at bounding box center [152, 257] width 37 height 11
type input "100%"
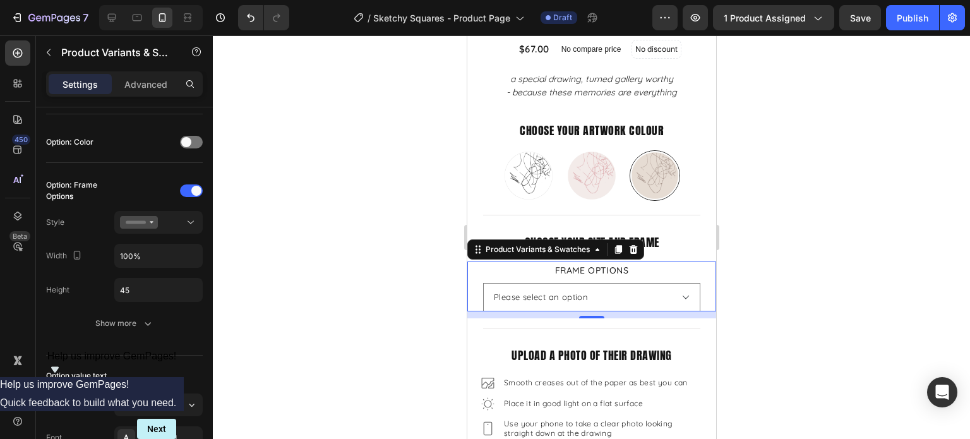
click at [817, 261] on div at bounding box center [591, 236] width 757 height 403
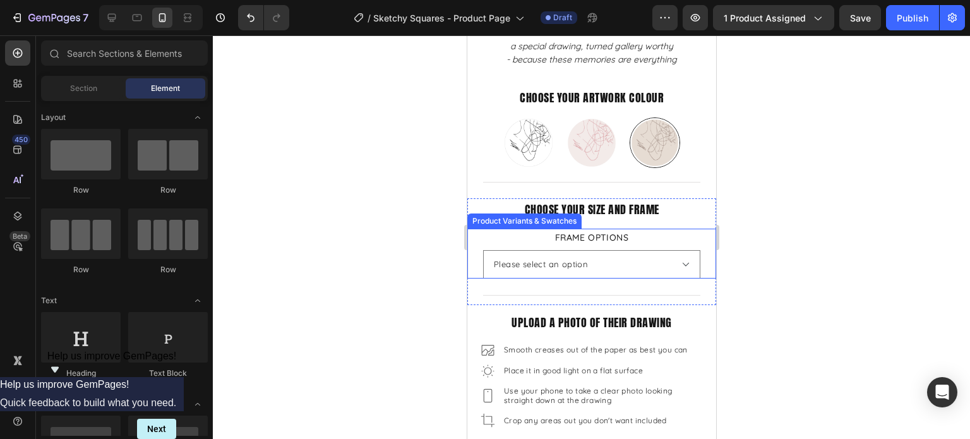
scroll to position [442, 0]
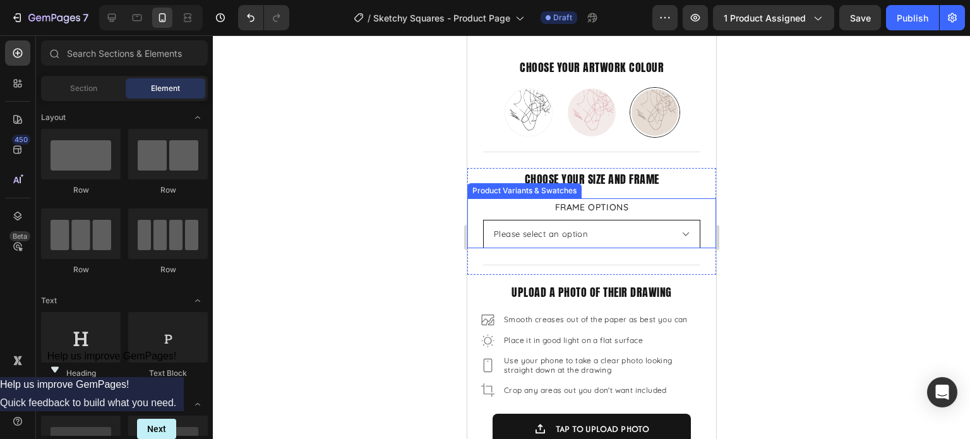
click at [675, 225] on select "Please select an option Print Only Natural Wood White Black" at bounding box center [590, 234] width 217 height 28
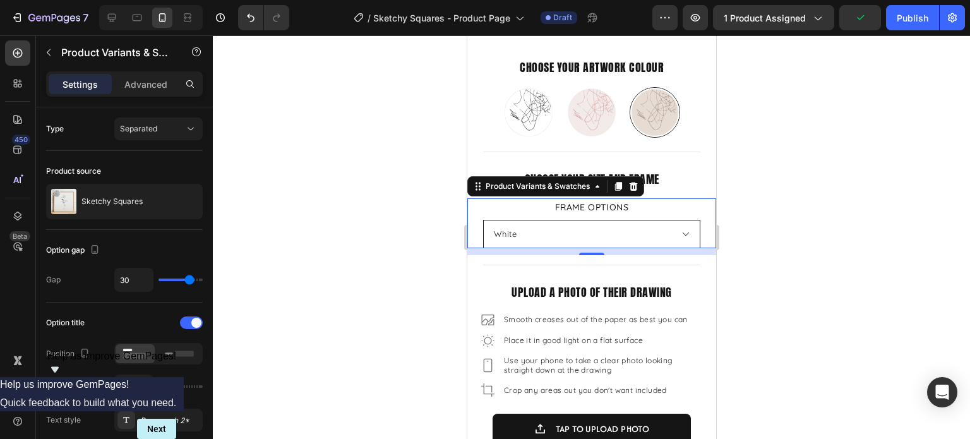
click at [482, 220] on select "Please select an option Print Only Natural Wood White Black" at bounding box center [590, 234] width 217 height 28
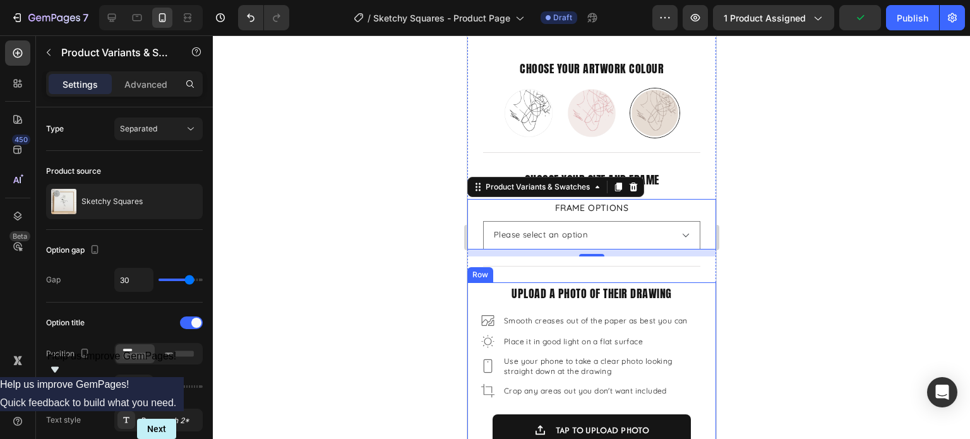
select select "White"
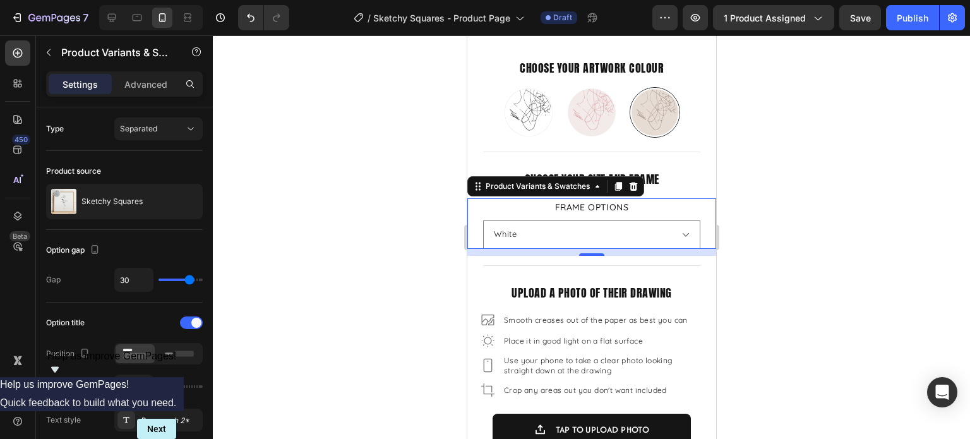
click at [754, 275] on div at bounding box center [591, 236] width 757 height 403
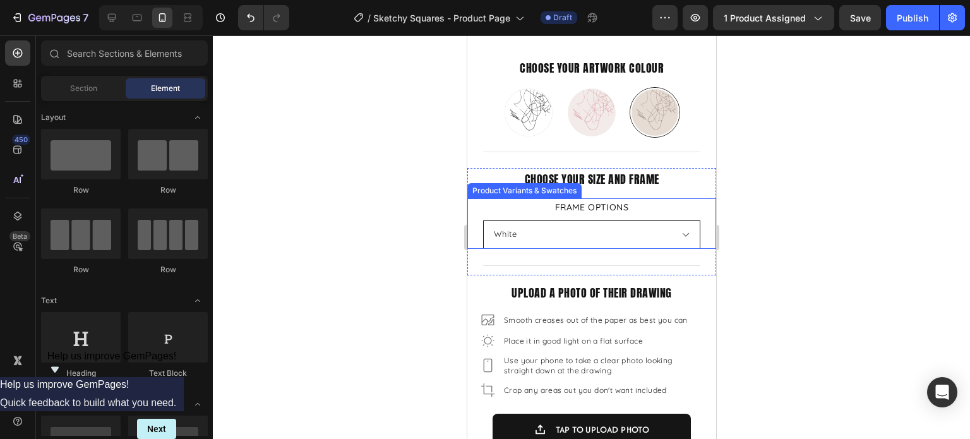
click at [590, 237] on select "Please select an option Print Only Natural Wood White Black" at bounding box center [590, 234] width 217 height 28
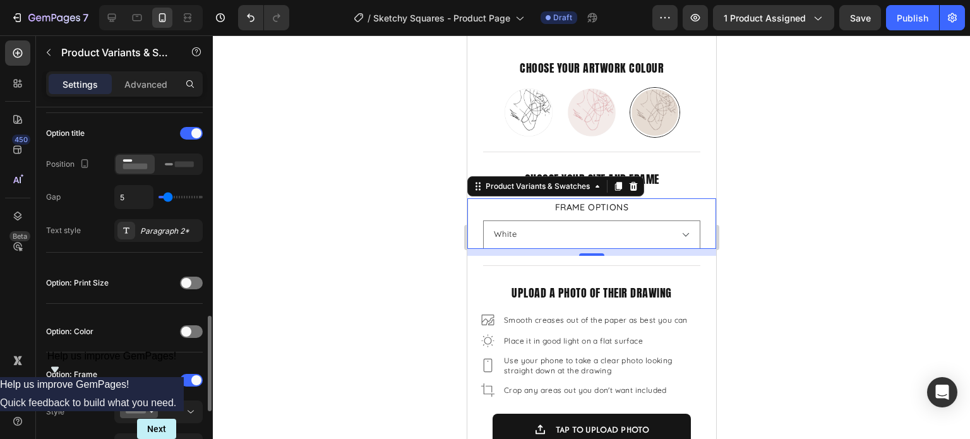
scroll to position [316, 0]
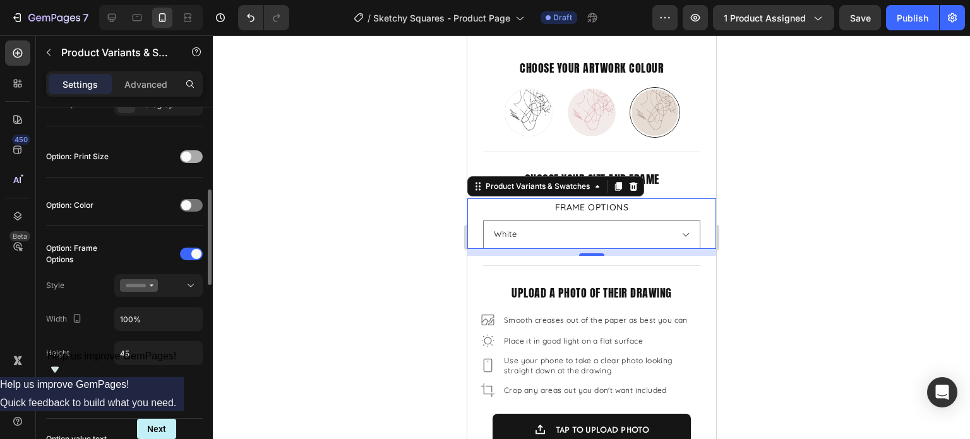
click at [193, 152] on div at bounding box center [191, 156] width 23 height 13
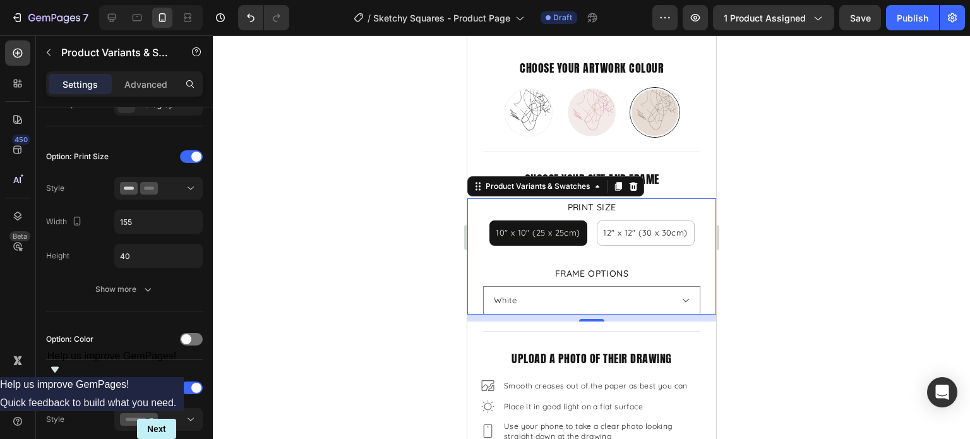
click at [911, 209] on div at bounding box center [591, 236] width 757 height 403
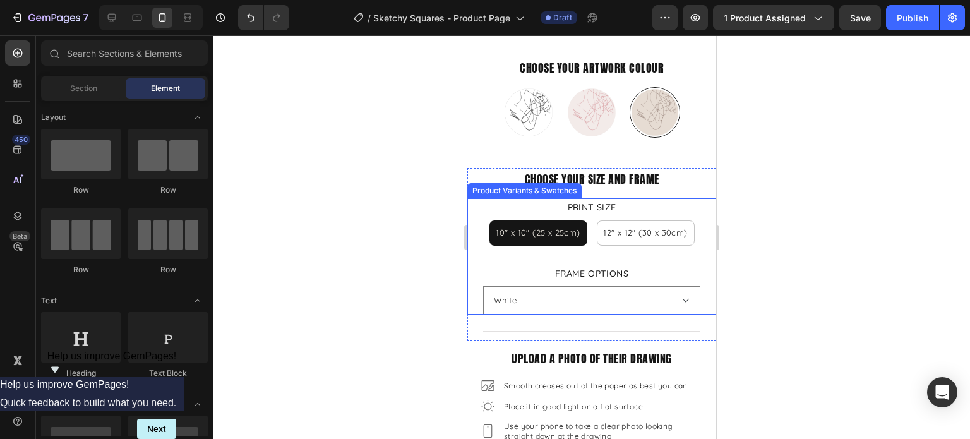
click at [630, 227] on span "12" x 12" (30 x 30cm)" at bounding box center [644, 232] width 84 height 10
click at [644, 220] on input "12" x 12" (30 x 30cm) 12" x 12" (30 x 30cm) 12" x 12" (30 x 30cm)" at bounding box center [644, 220] width 1 height 1
radio input "true"
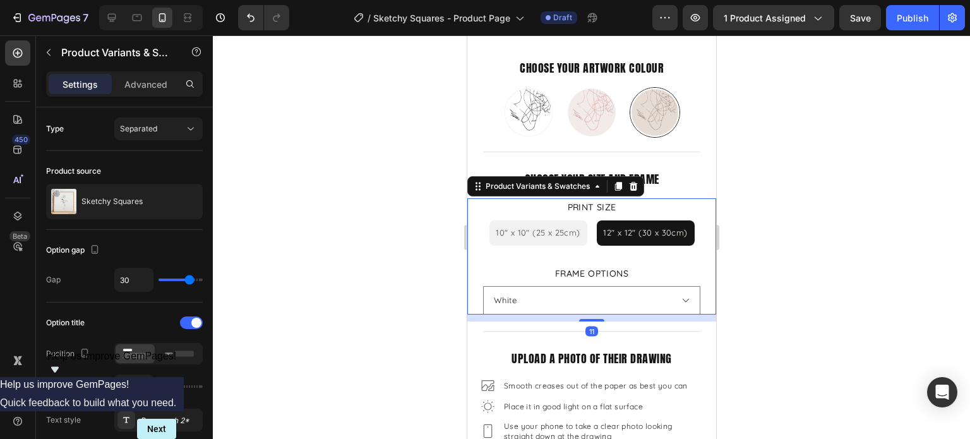
drag, startPoint x: 550, startPoint y: 220, endPoint x: 1242, endPoint y: 267, distance: 692.8
click at [550, 227] on span "10" x 10" (25 x 25cm)" at bounding box center [537, 232] width 84 height 10
click at [537, 220] on input "10" x 10" (25 x 25cm) 10" x 10" (25 x 25cm) 10" x 10" (25 x 25cm)" at bounding box center [537, 220] width 1 height 1
radio input "true"
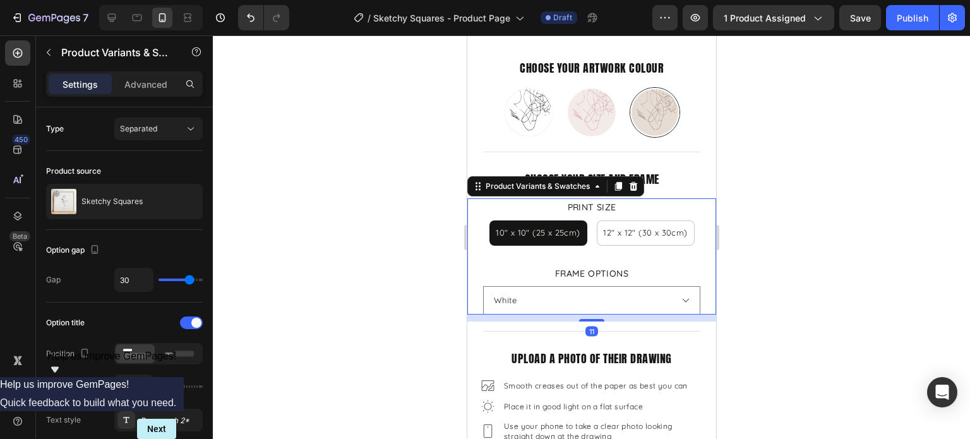
click at [819, 240] on div at bounding box center [591, 236] width 757 height 403
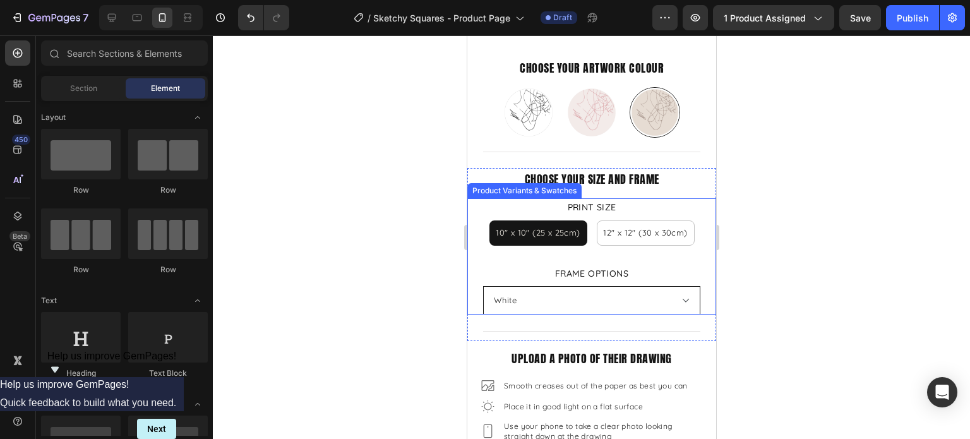
click at [619, 293] on select "Please select an option Print Only Natural Wood White Black" at bounding box center [590, 300] width 217 height 28
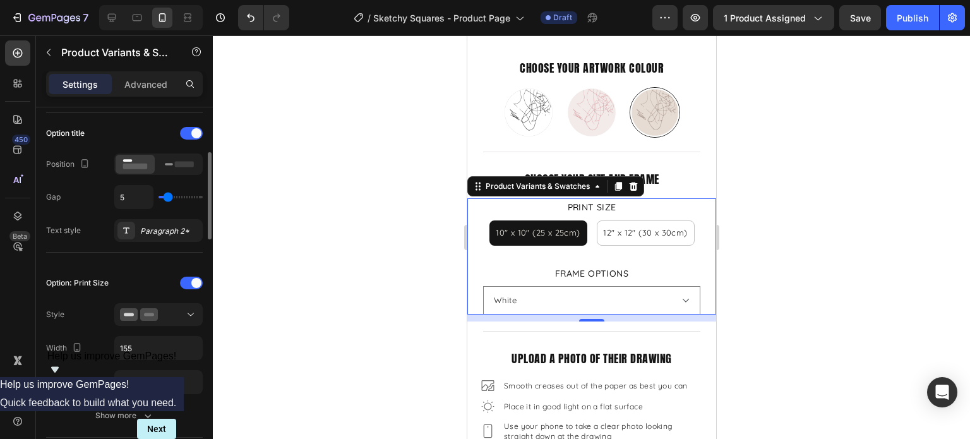
scroll to position [252, 0]
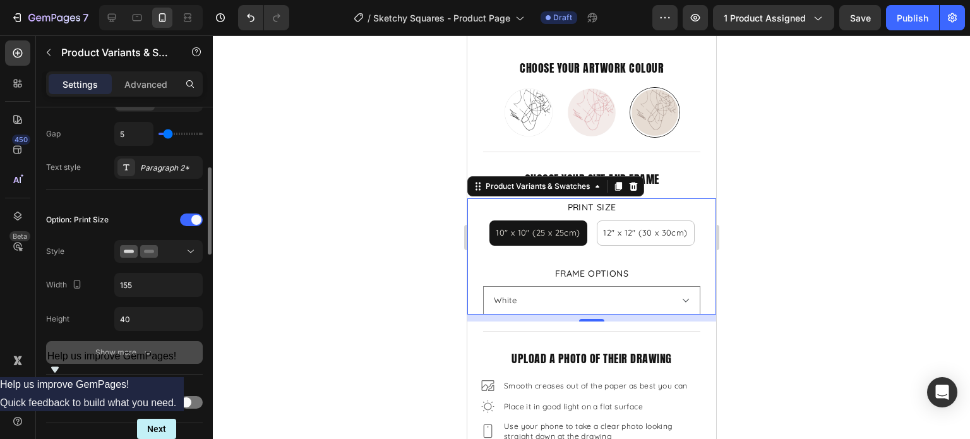
click at [106, 355] on div "Show more" at bounding box center [124, 352] width 59 height 13
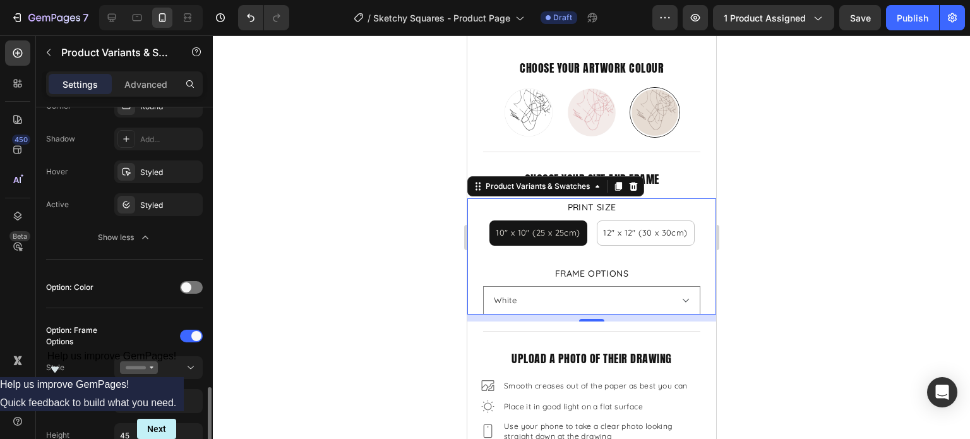
scroll to position [757, 0]
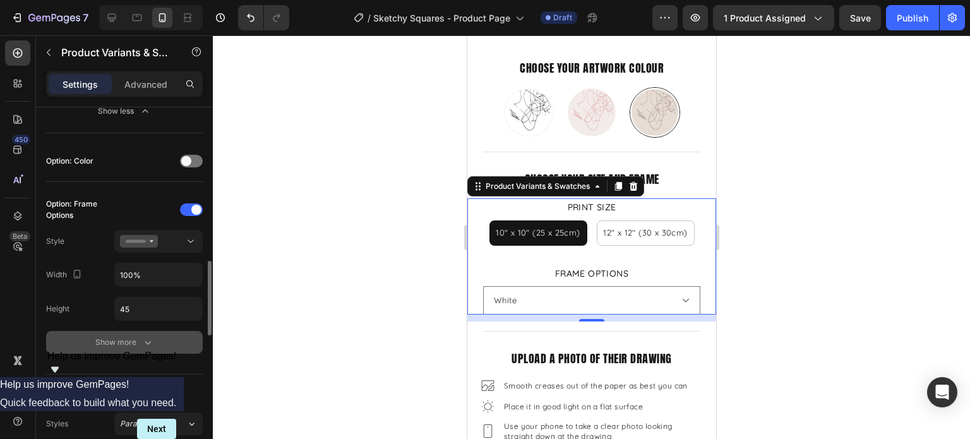
click at [102, 340] on div "Show more" at bounding box center [124, 342] width 59 height 13
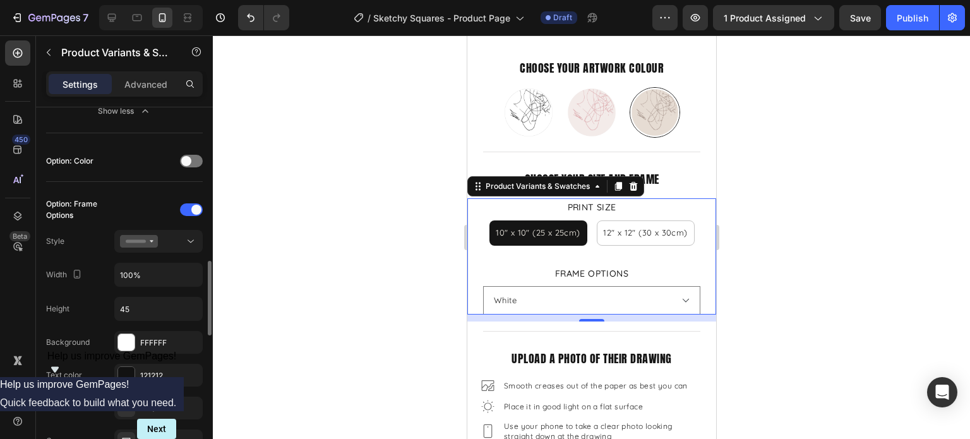
scroll to position [884, 0]
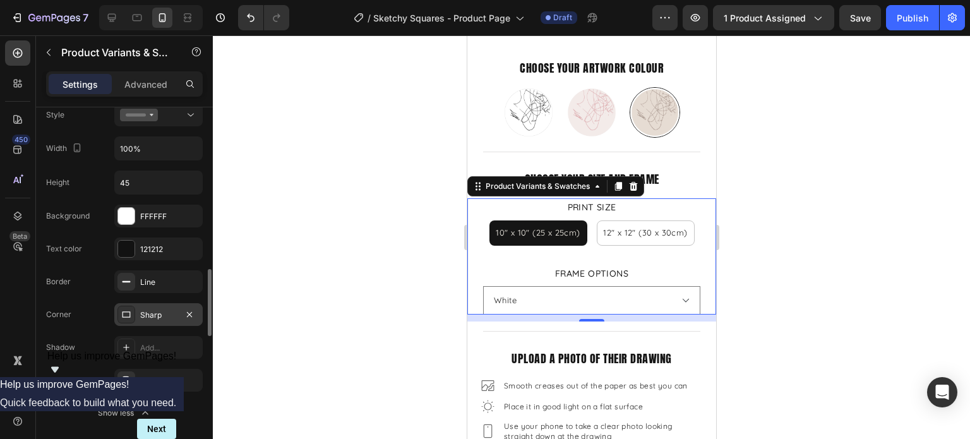
click at [139, 316] on div "Sharp" at bounding box center [158, 314] width 88 height 23
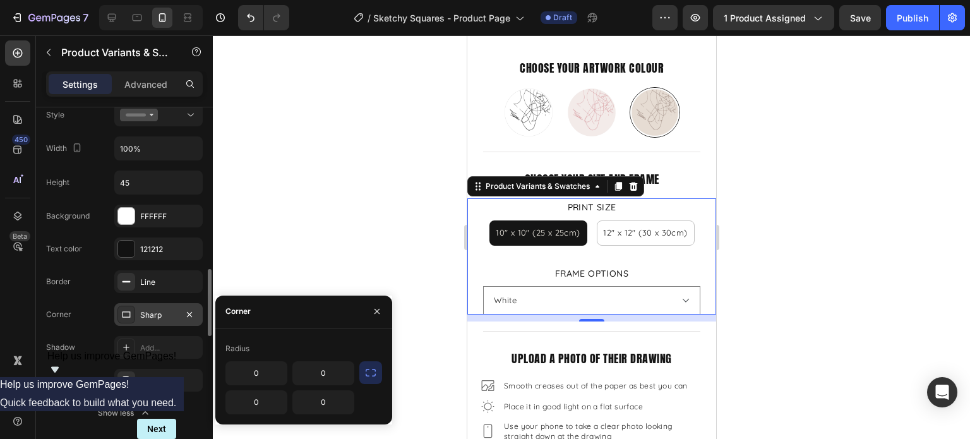
click at [126, 316] on icon at bounding box center [126, 314] width 10 height 10
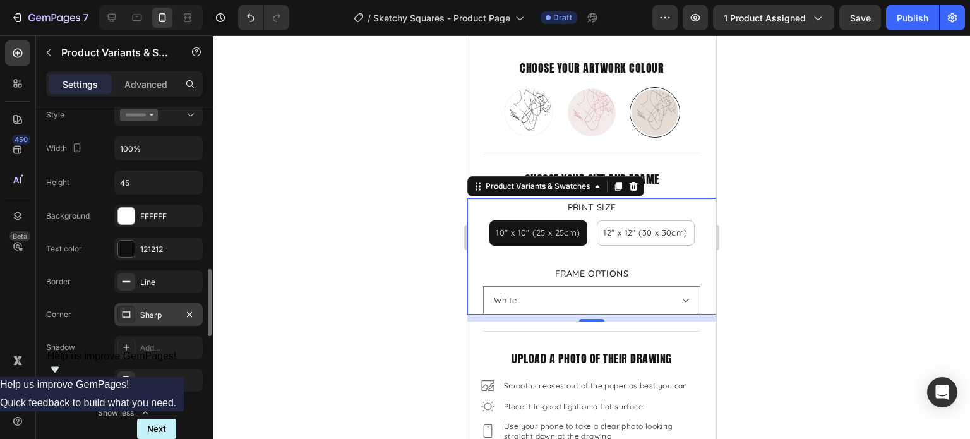
click at [126, 316] on icon at bounding box center [126, 314] width 10 height 10
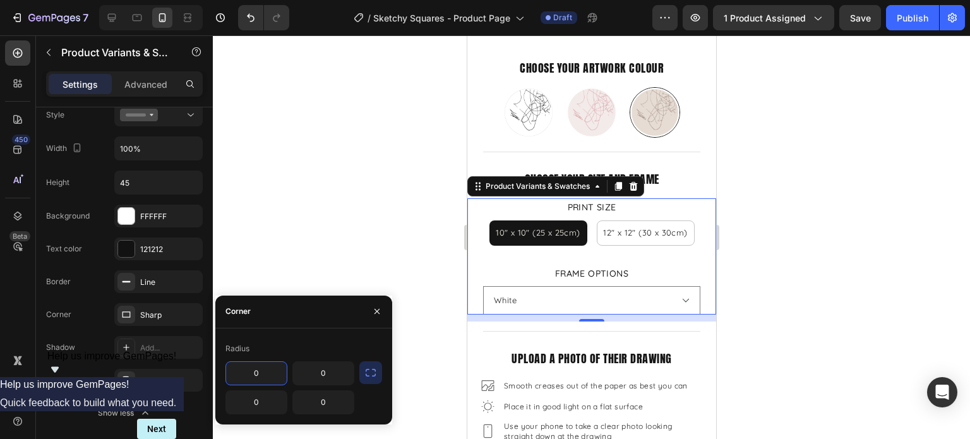
click at [369, 378] on icon "button" at bounding box center [370, 372] width 13 height 13
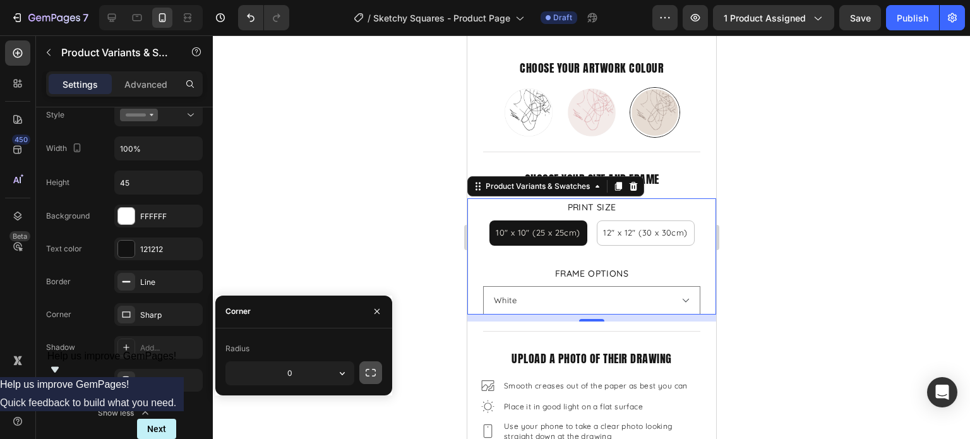
click at [369, 377] on icon "button" at bounding box center [370, 372] width 13 height 13
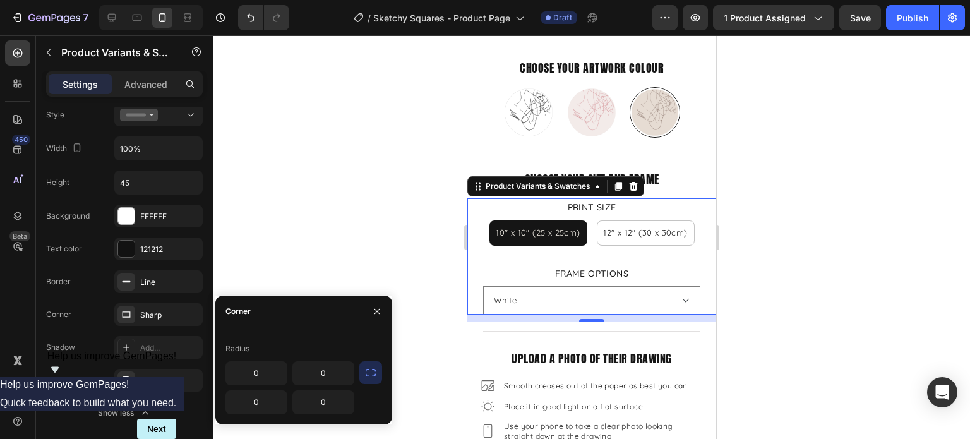
click at [362, 374] on button "button" at bounding box center [370, 372] width 23 height 23
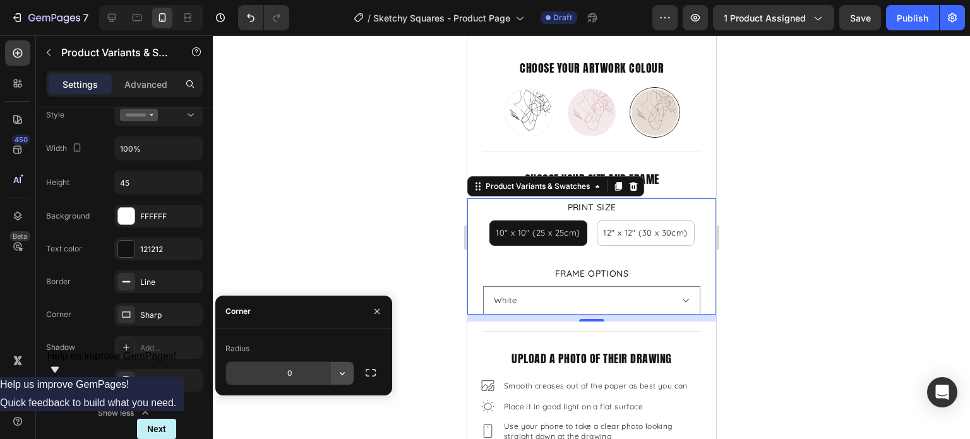
click at [341, 374] on icon "button" at bounding box center [342, 373] width 13 height 13
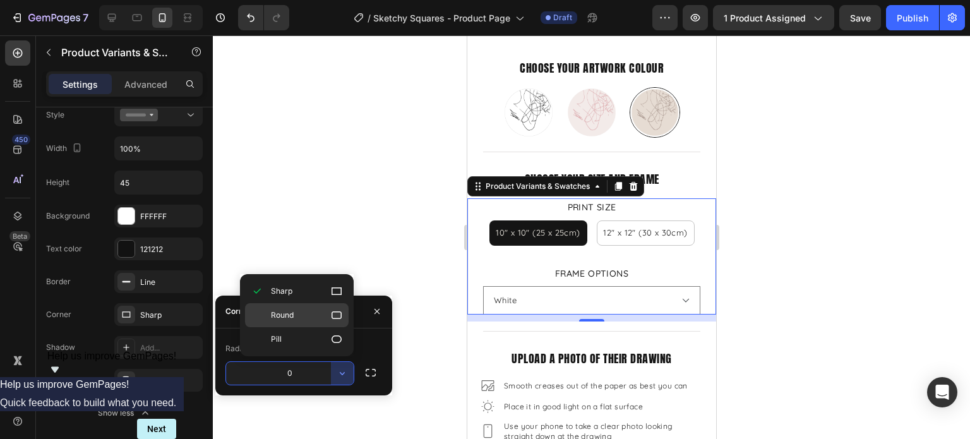
click at [321, 317] on p "Round" at bounding box center [307, 315] width 72 height 13
type input "8"
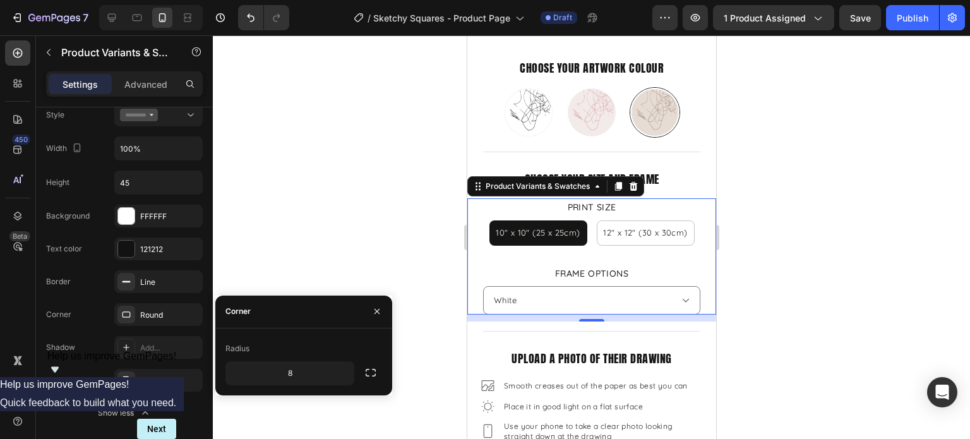
click at [823, 241] on div at bounding box center [591, 236] width 757 height 403
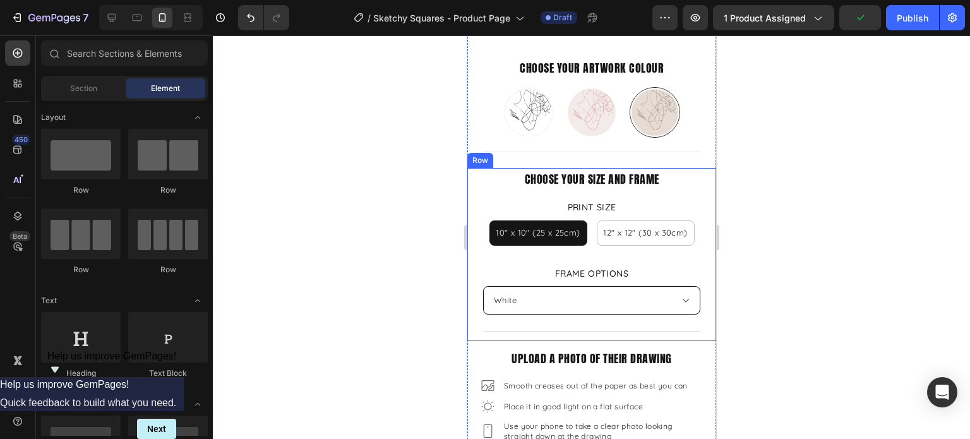
click at [651, 295] on select "Please select an option Print Only Natural Wood White Black" at bounding box center [590, 300] width 217 height 28
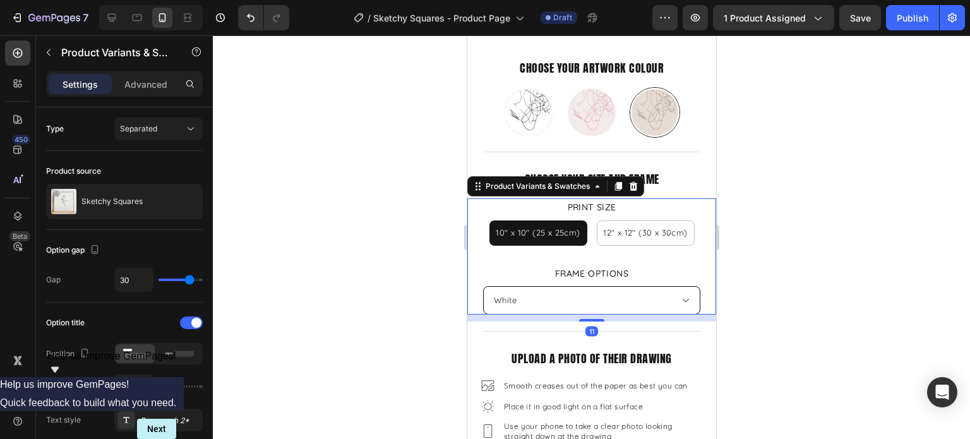
click at [482, 286] on select "Please select an option Print Only Natural Wood White Black" at bounding box center [590, 300] width 217 height 28
click at [802, 295] on div at bounding box center [591, 236] width 757 height 403
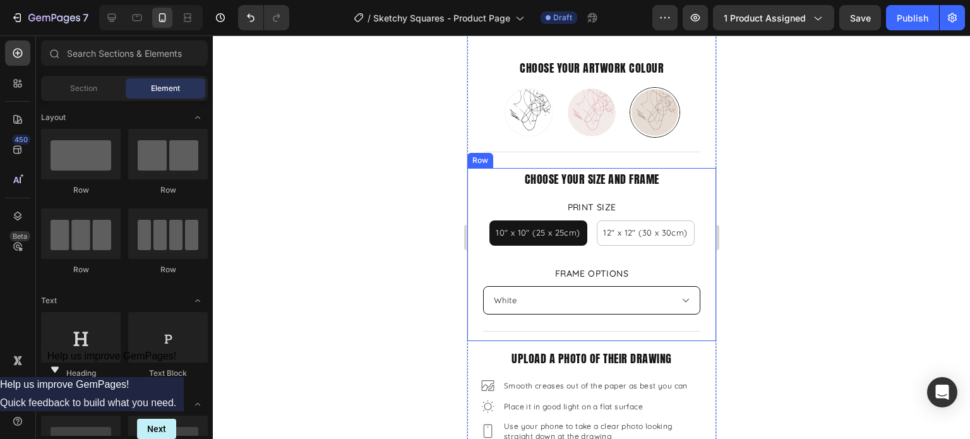
click at [584, 291] on select "Please select an option Print Only Natural Wood White Black" at bounding box center [590, 300] width 217 height 28
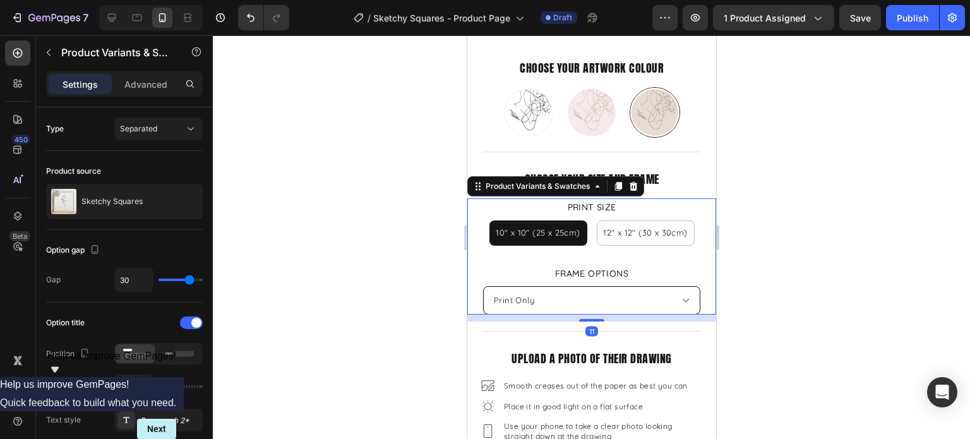
click at [482, 286] on select "Please select an option Print Only Natural Wood White Black" at bounding box center [590, 300] width 217 height 28
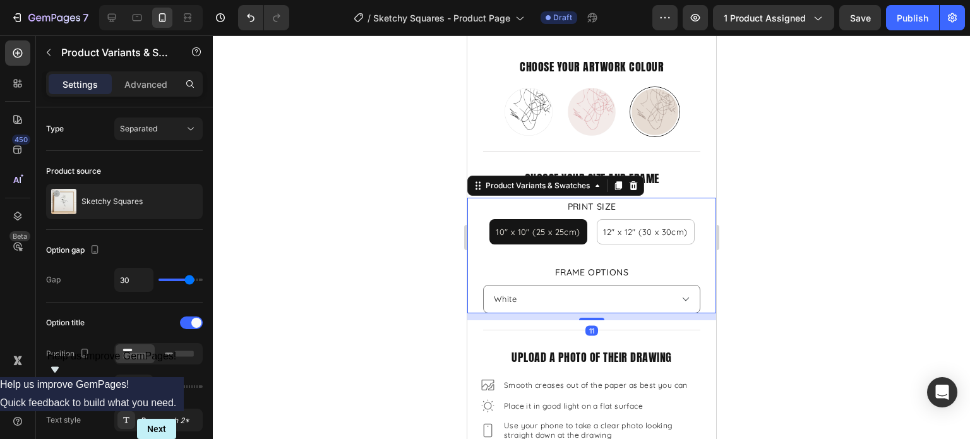
select select "Print Only"
click at [809, 311] on div at bounding box center [591, 236] width 757 height 403
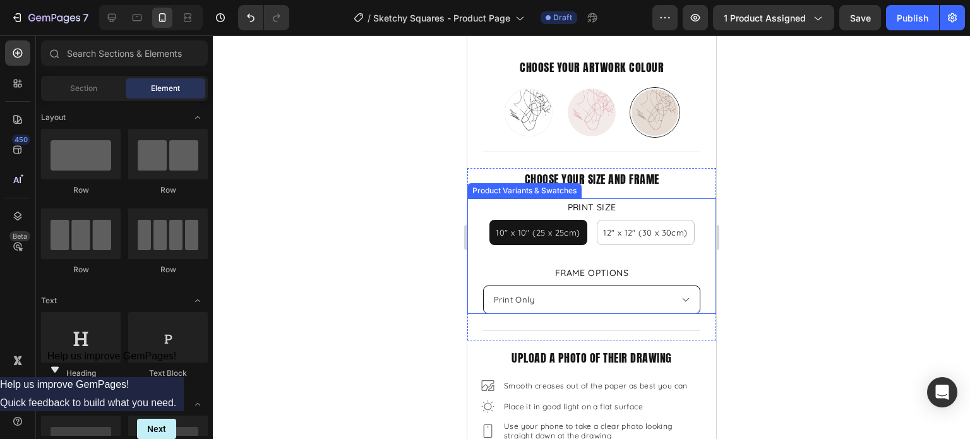
click at [632, 290] on select "Please select an option Print Only Natural Wood White Black" at bounding box center [590, 299] width 217 height 28
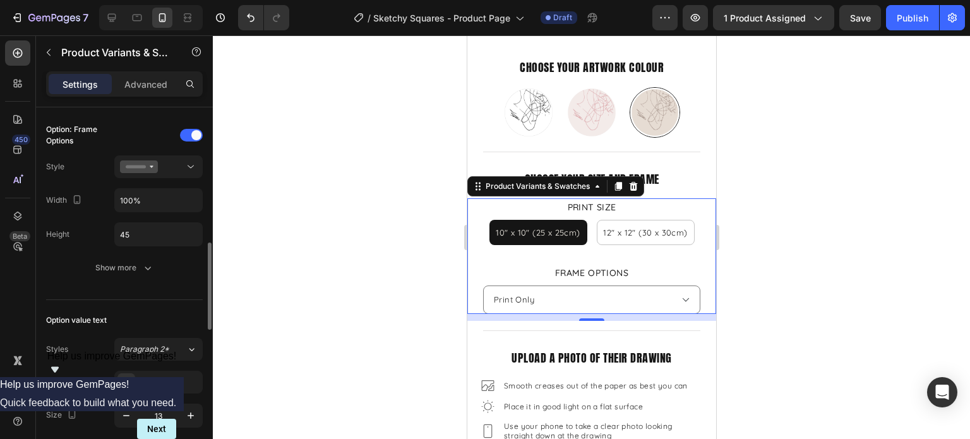
scroll to position [505, 0]
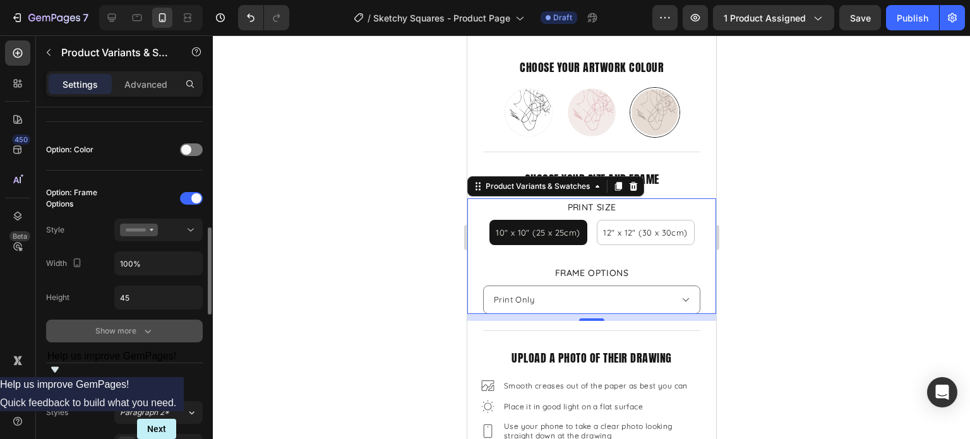
click at [145, 329] on icon "button" at bounding box center [148, 331] width 6 height 4
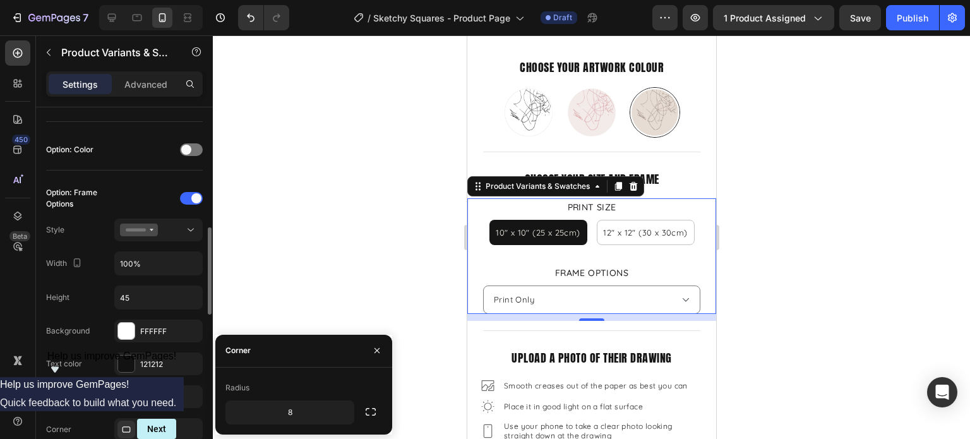
scroll to position [694, 0]
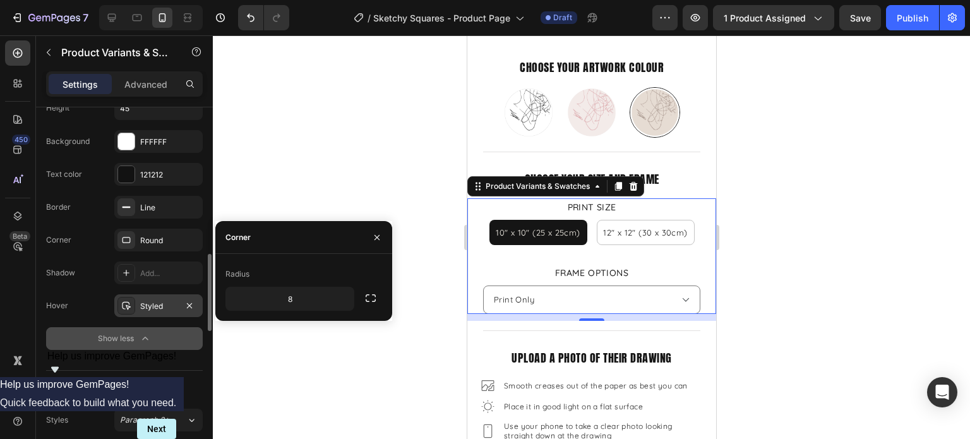
click at [150, 300] on div "Styled" at bounding box center [158, 305] width 37 height 11
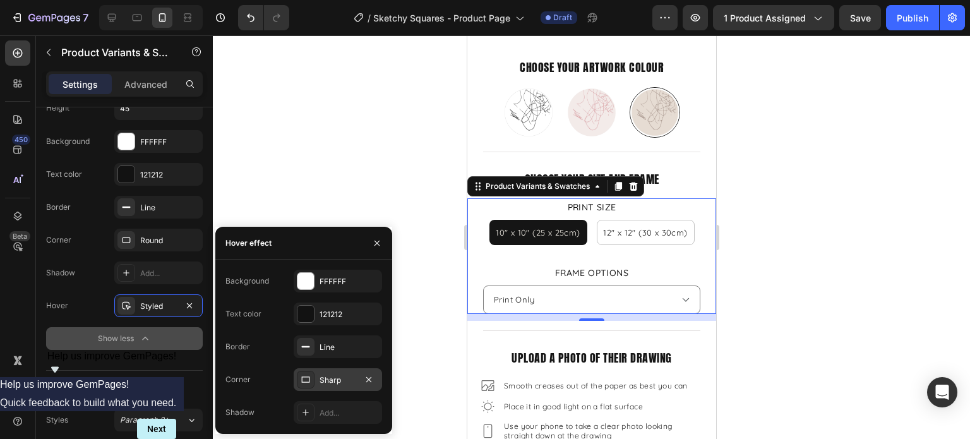
click at [309, 383] on icon at bounding box center [305, 379] width 10 height 10
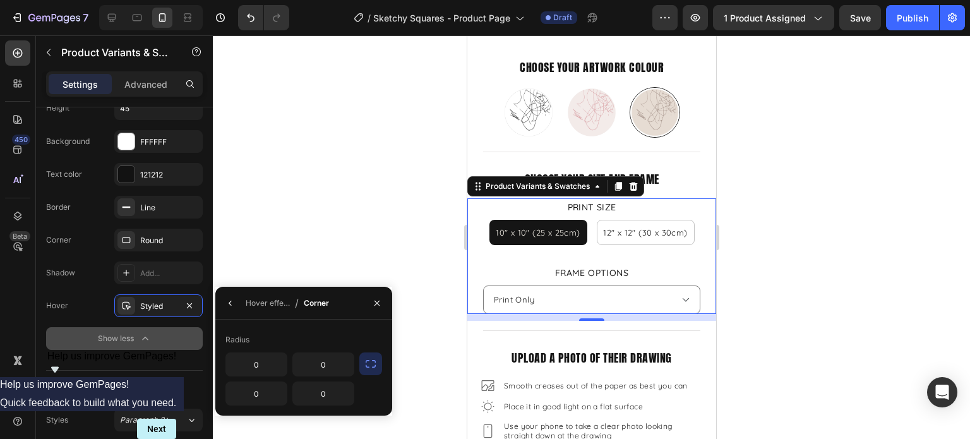
click at [368, 361] on icon "button" at bounding box center [370, 363] width 13 height 13
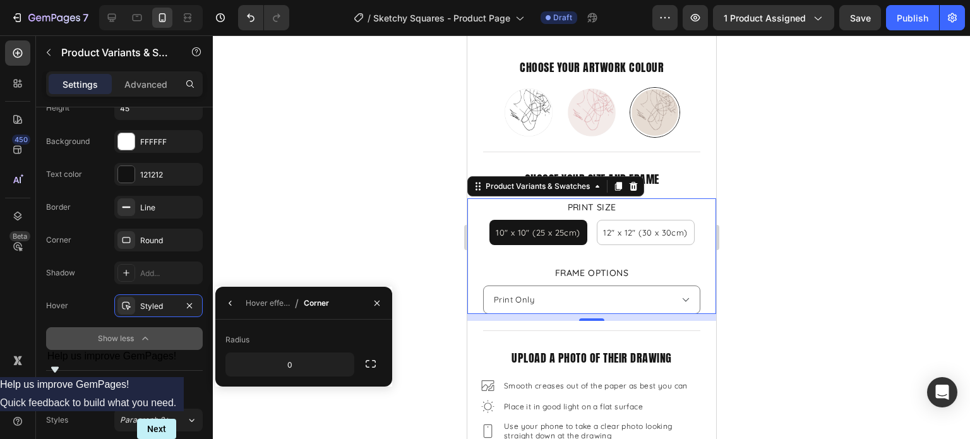
drag, startPoint x: 359, startPoint y: 364, endPoint x: 352, endPoint y: 365, distance: 7.0
click at [358, 364] on div "0" at bounding box center [303, 364] width 157 height 24
click at [346, 365] on icon "button" at bounding box center [342, 364] width 13 height 13
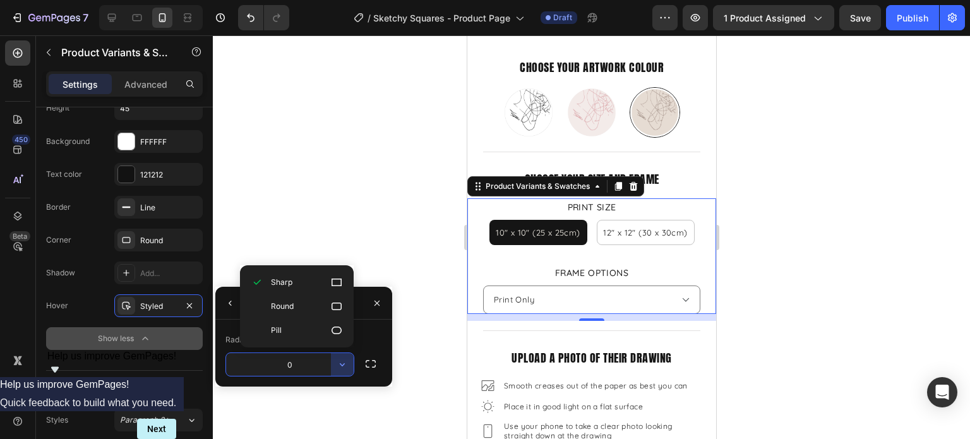
click at [302, 305] on p "Round" at bounding box center [307, 306] width 72 height 13
type input "8"
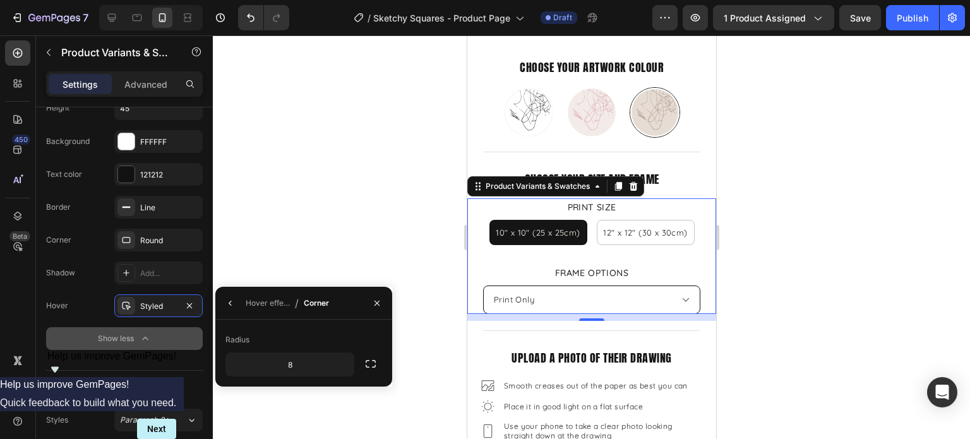
click at [576, 291] on select "Please select an option Print Only Natural Wood White Black" at bounding box center [590, 299] width 217 height 28
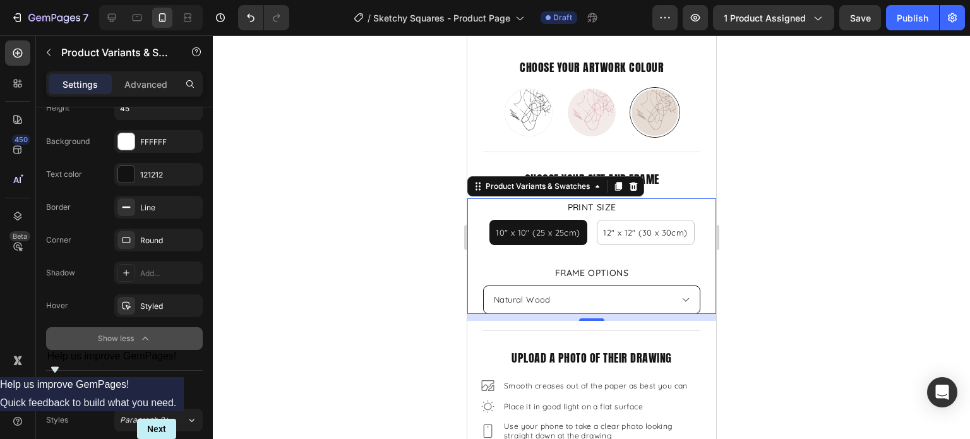
click at [482, 285] on select "Please select an option Print Only Natural Wood White Black" at bounding box center [590, 299] width 217 height 28
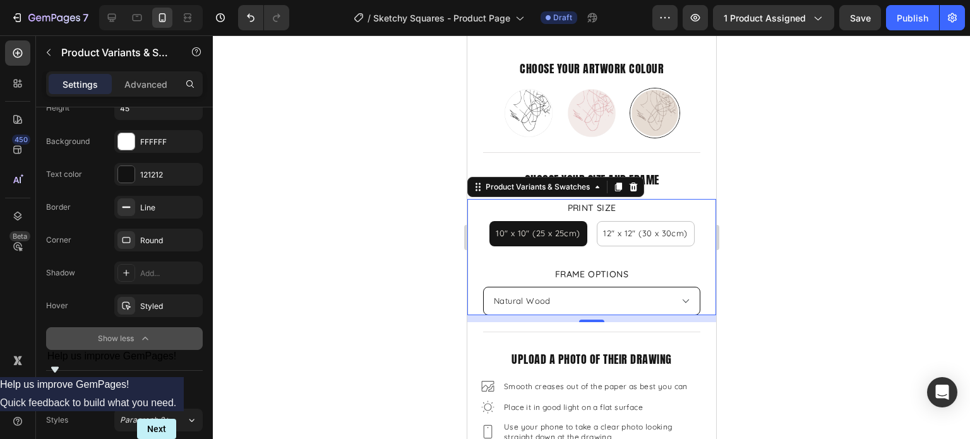
scroll to position [442, 0]
click at [798, 276] on div at bounding box center [591, 236] width 757 height 403
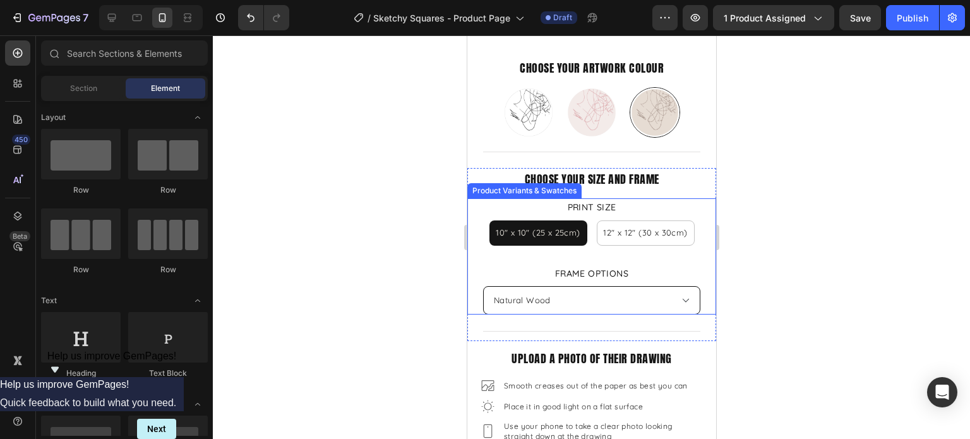
click at [555, 295] on select "Please select an option Print Only Natural Wood White Black" at bounding box center [590, 300] width 217 height 28
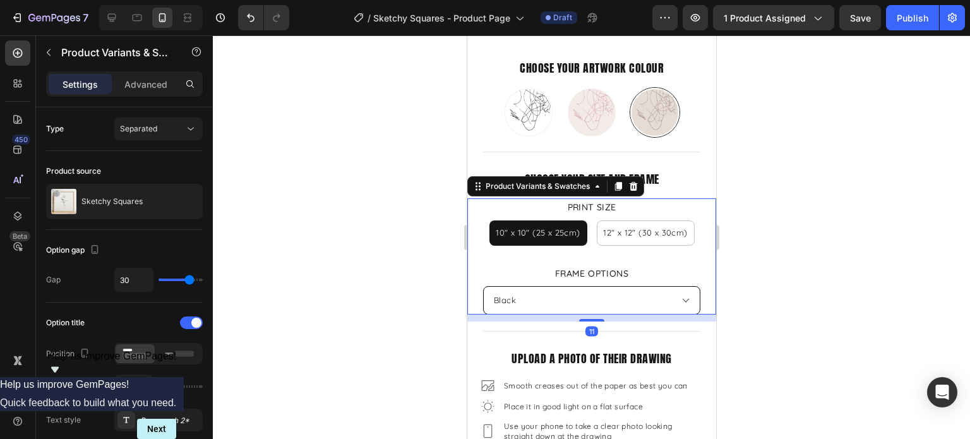
click at [482, 286] on select "Please select an option Print Only Natural Wood White Black" at bounding box center [590, 300] width 217 height 28
click at [559, 291] on select "Please select an option Print Only Natural Wood White Black" at bounding box center [590, 300] width 217 height 28
click at [482, 286] on select "Please select an option Print Only Natural Wood White Black" at bounding box center [590, 300] width 217 height 28
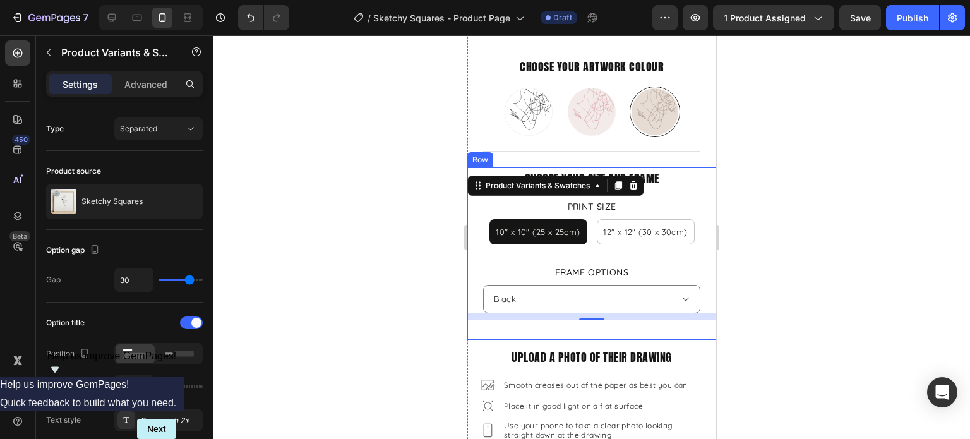
select select "Print Only"
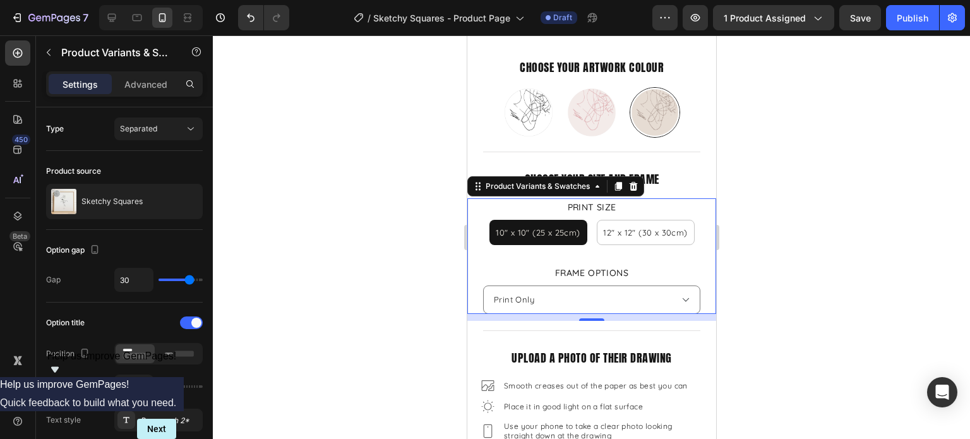
click at [826, 283] on div at bounding box center [591, 236] width 757 height 403
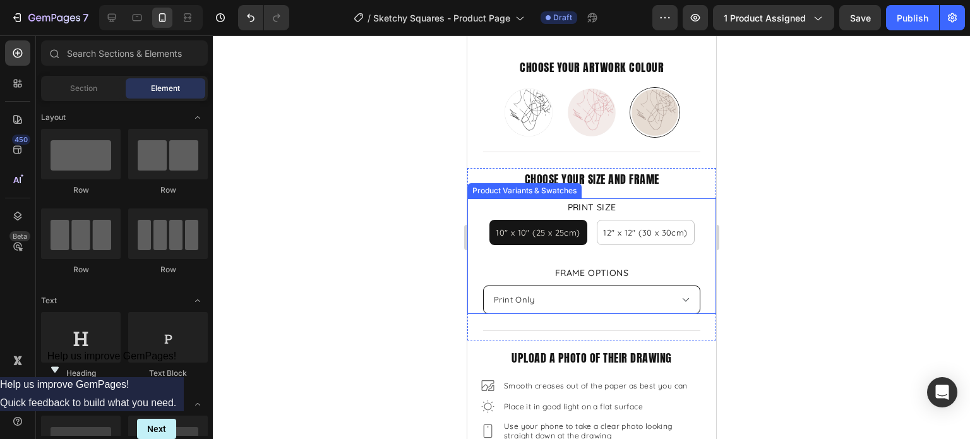
click at [617, 289] on select "Please select an option Print Only Natural Wood White Black" at bounding box center [590, 299] width 217 height 28
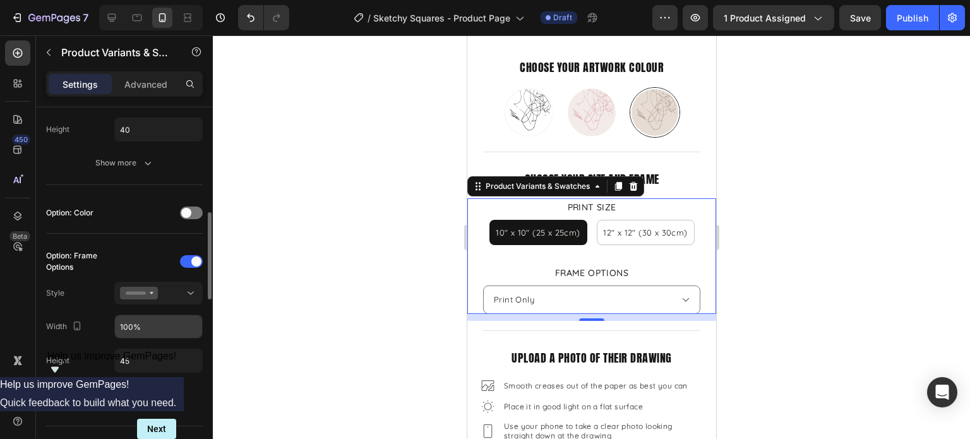
scroll to position [505, 0]
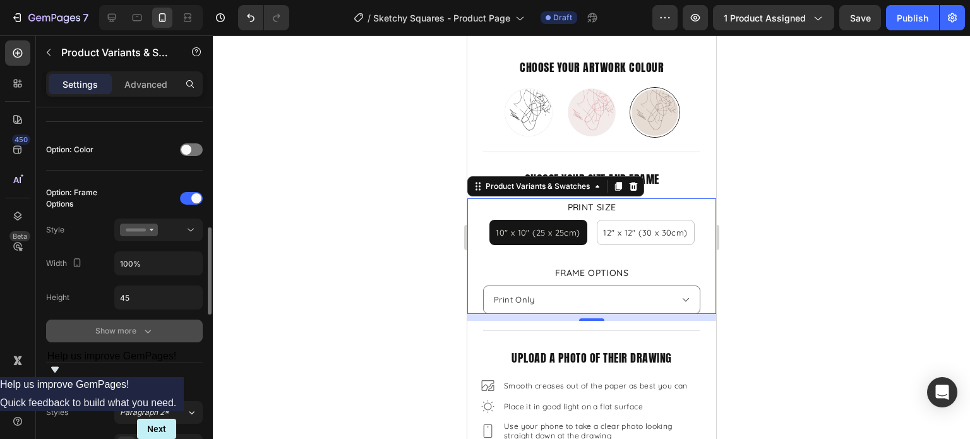
click at [137, 324] on div "Show more" at bounding box center [124, 330] width 59 height 13
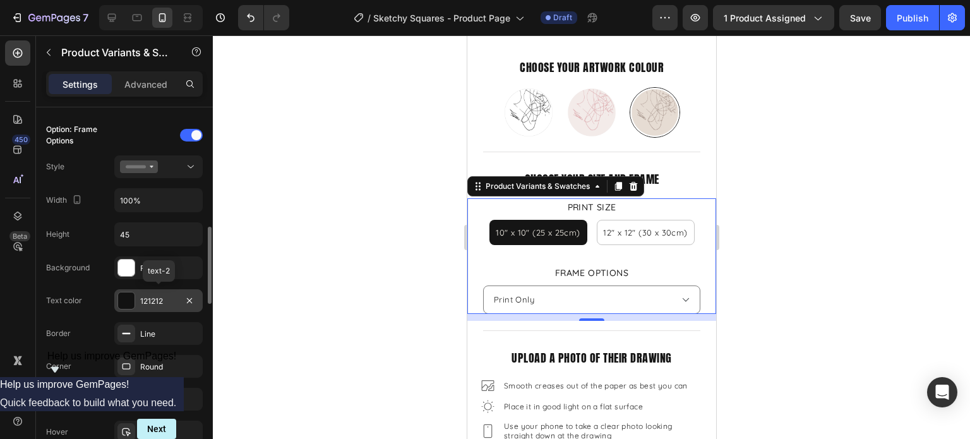
scroll to position [631, 0]
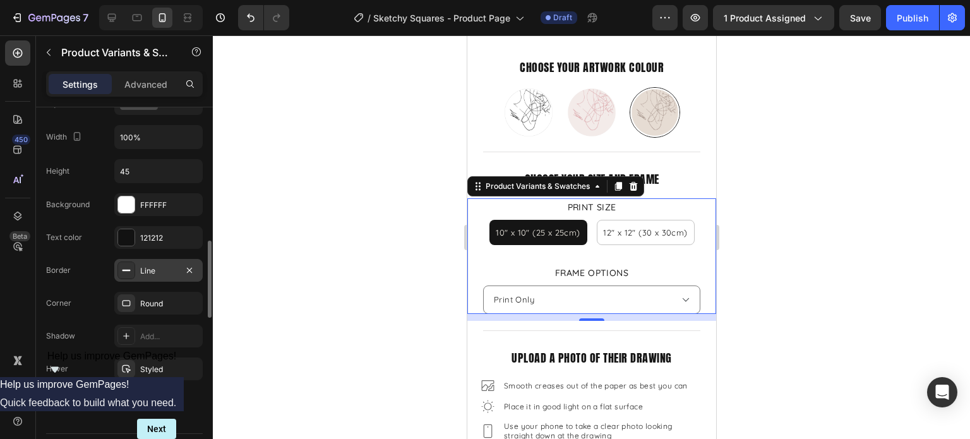
click at [150, 268] on div "Line" at bounding box center [158, 270] width 37 height 11
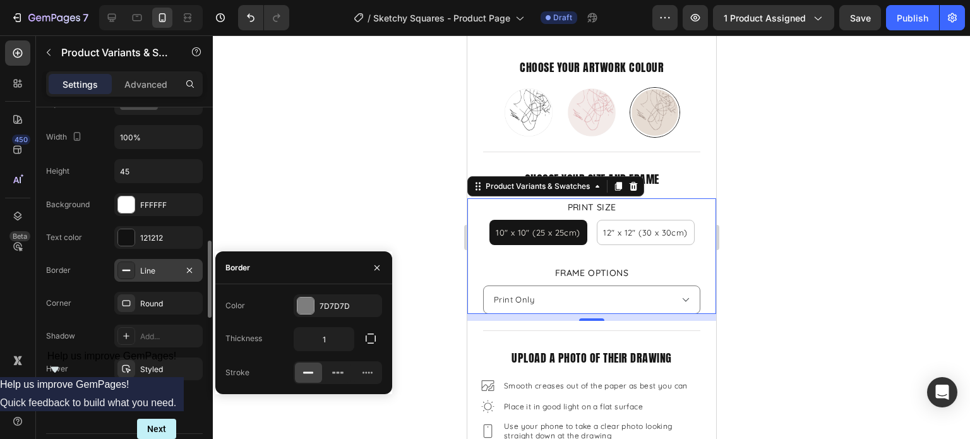
click at [150, 267] on div "Line" at bounding box center [158, 270] width 37 height 11
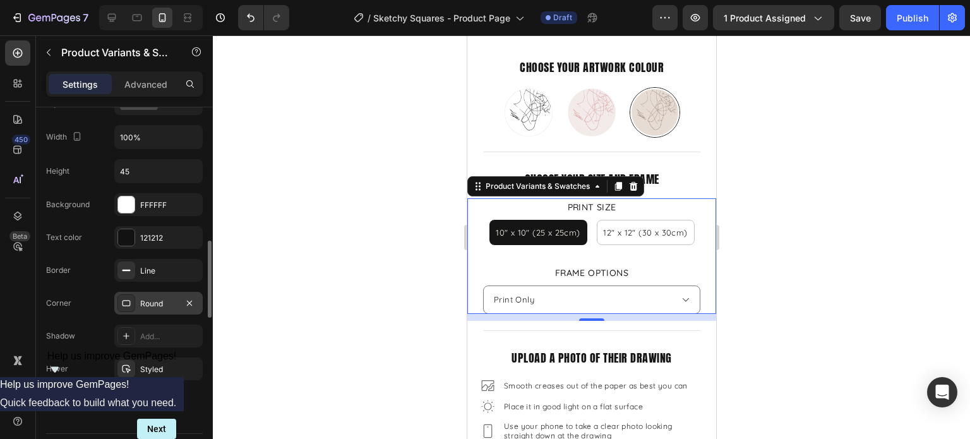
click at [145, 298] on div "Round" at bounding box center [158, 303] width 37 height 11
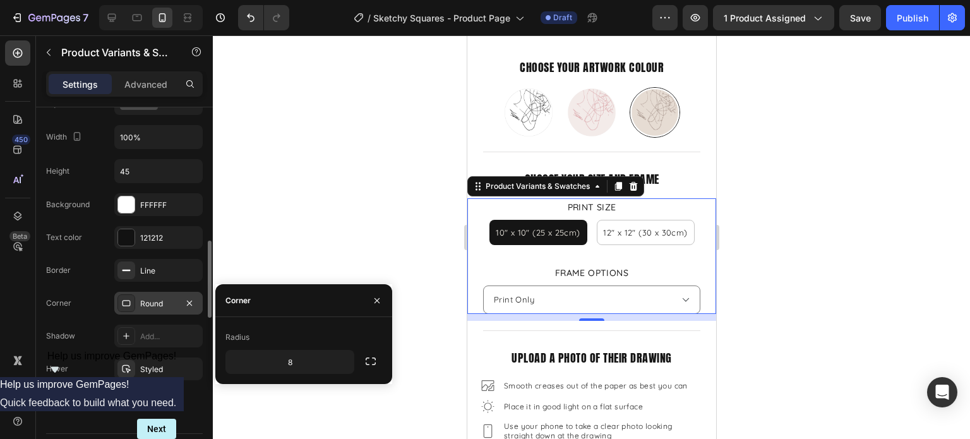
click at [157, 298] on div "Round" at bounding box center [158, 303] width 37 height 11
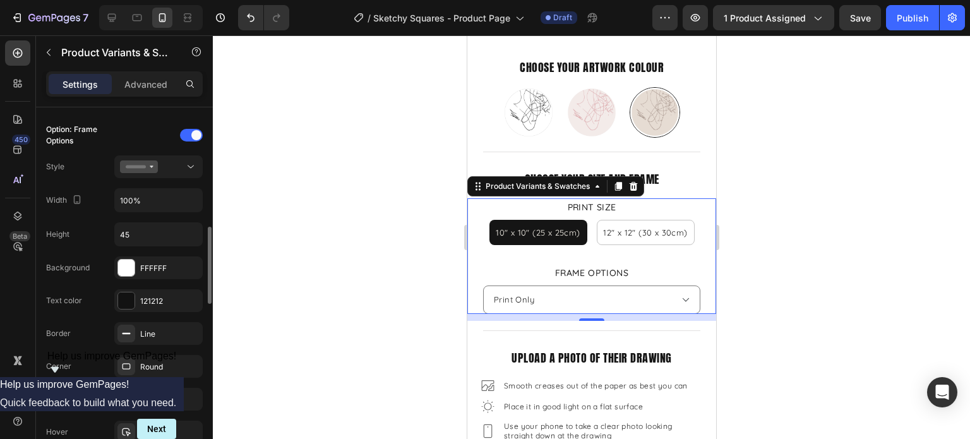
scroll to position [694, 0]
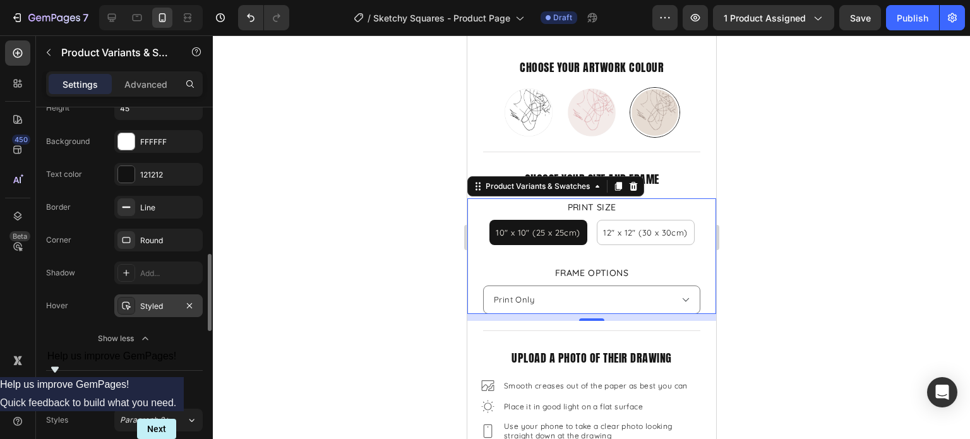
click at [162, 305] on div "Styled" at bounding box center [158, 305] width 37 height 11
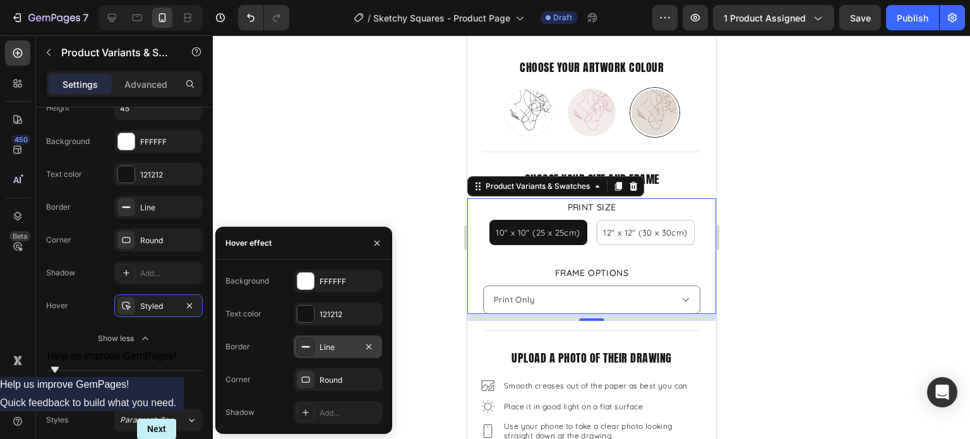
click at [345, 352] on div "Line" at bounding box center [337, 346] width 37 height 11
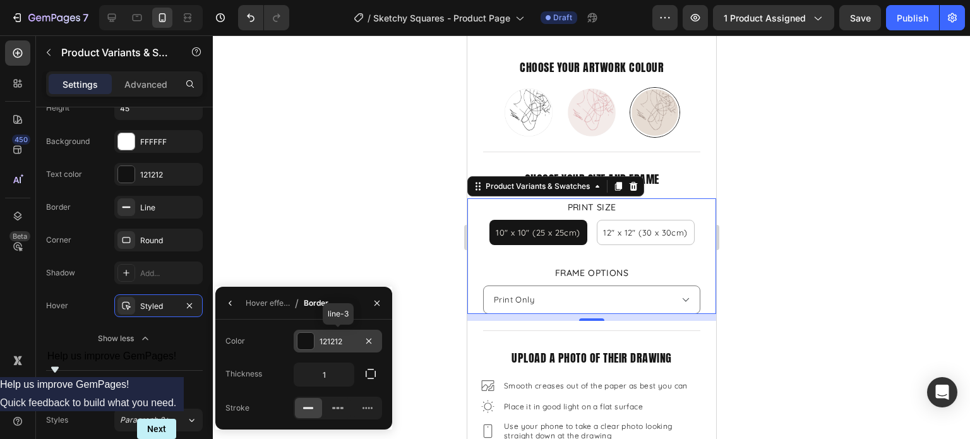
click at [311, 343] on div at bounding box center [305, 341] width 16 height 16
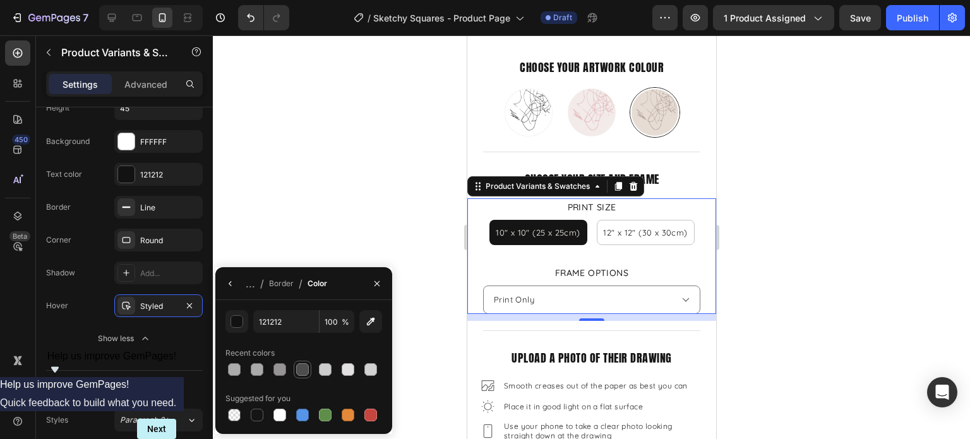
click at [303, 365] on div at bounding box center [302, 369] width 13 height 13
click at [283, 367] on div at bounding box center [279, 369] width 13 height 13
type input "969494"
click at [801, 292] on div at bounding box center [591, 236] width 757 height 403
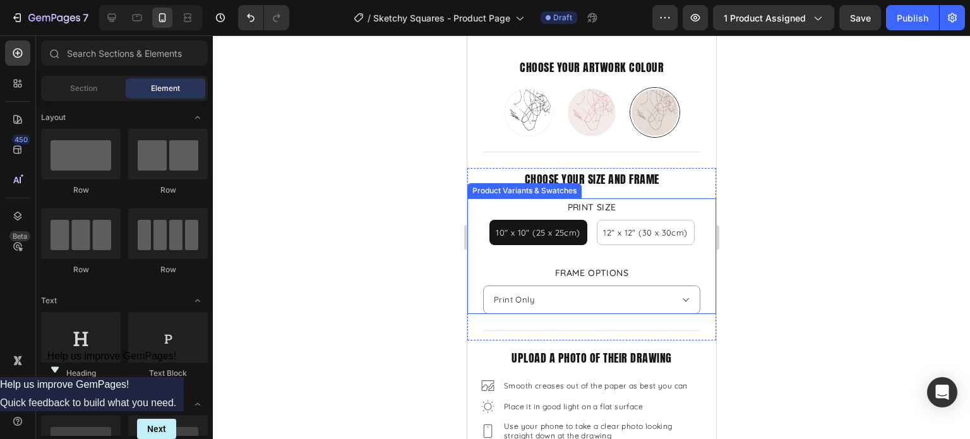
click at [679, 294] on select "Please select an option Print Only Natural Wood White Black" at bounding box center [590, 299] width 217 height 28
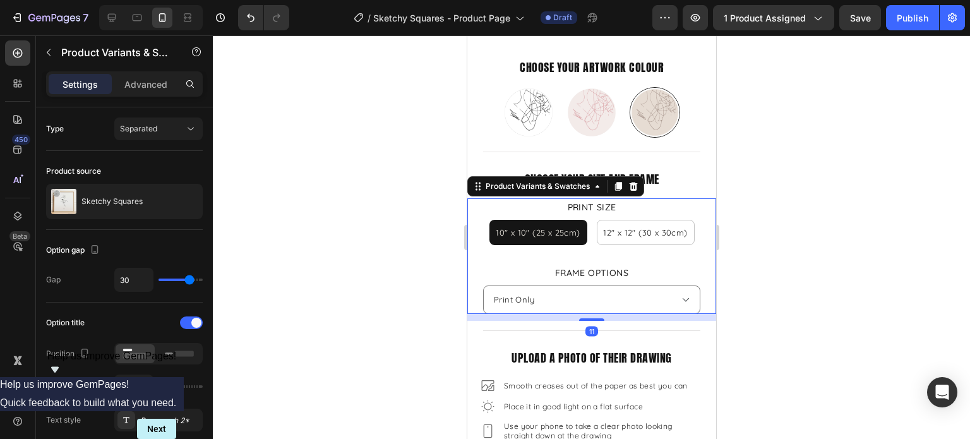
click at [766, 292] on div at bounding box center [591, 236] width 757 height 403
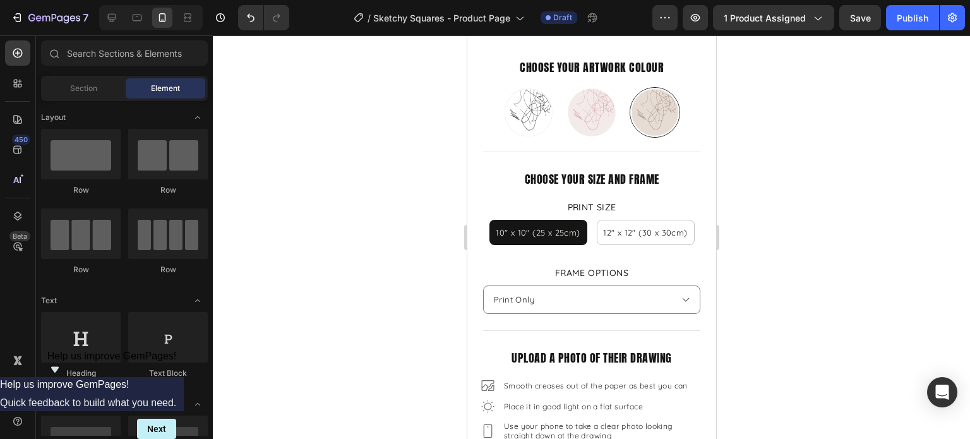
click at [881, 293] on div at bounding box center [591, 236] width 757 height 403
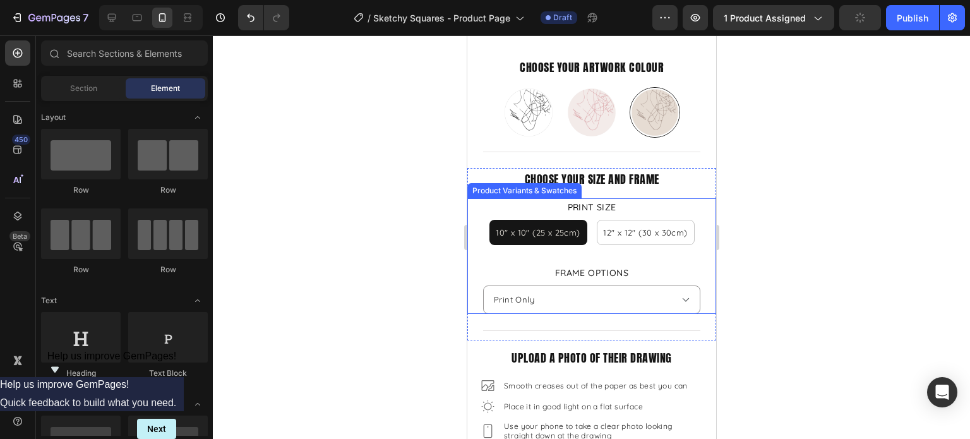
click at [639, 296] on select "Please select an option Print Only Natural Wood White Black" at bounding box center [590, 299] width 217 height 28
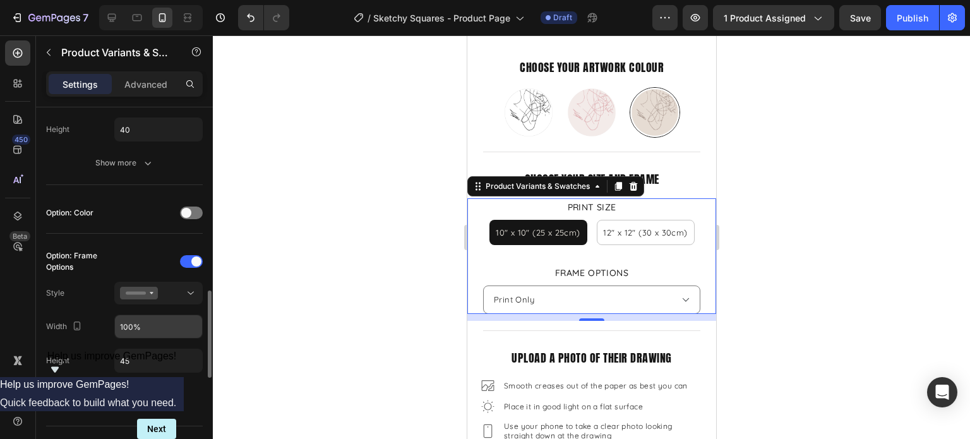
scroll to position [505, 0]
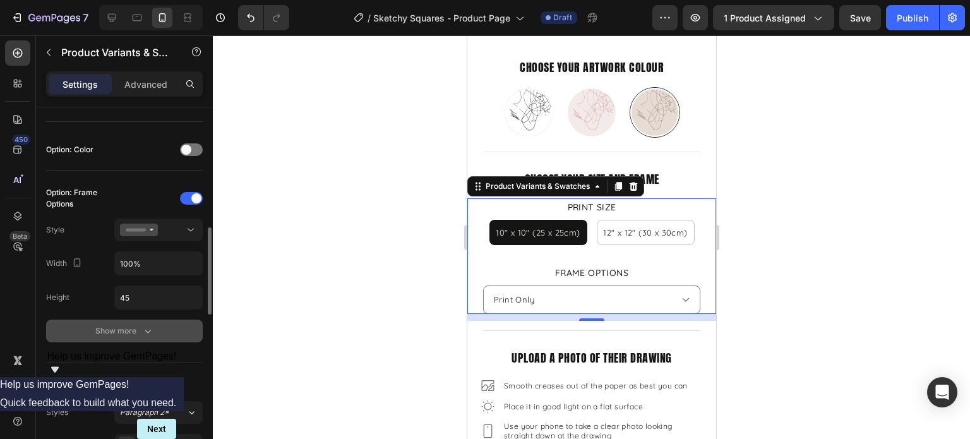
click at [134, 324] on div "Show more" at bounding box center [124, 330] width 59 height 13
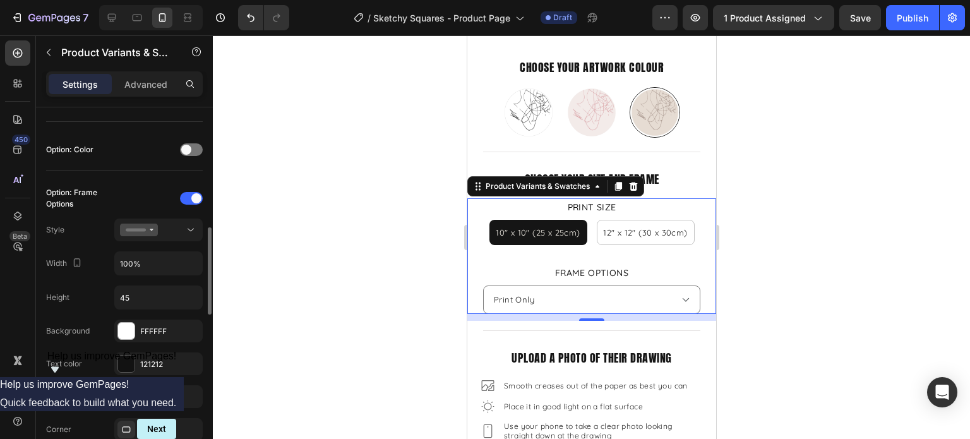
scroll to position [568, 0]
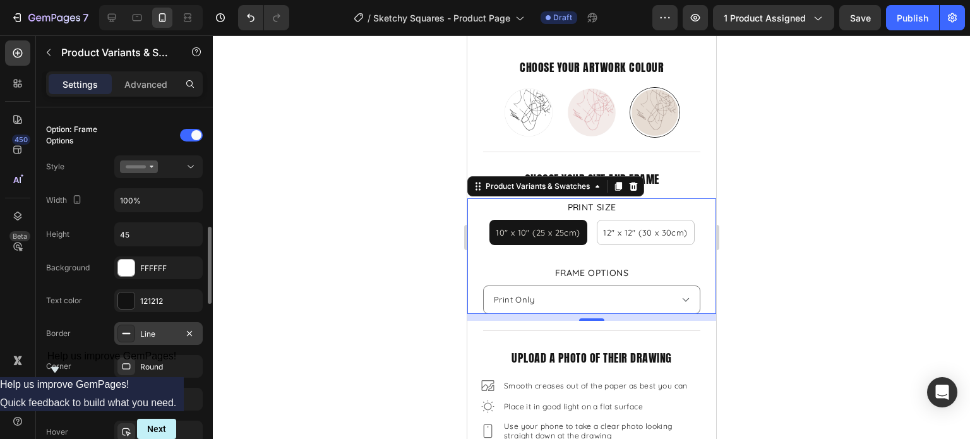
click at [155, 331] on div "Line" at bounding box center [158, 333] width 37 height 11
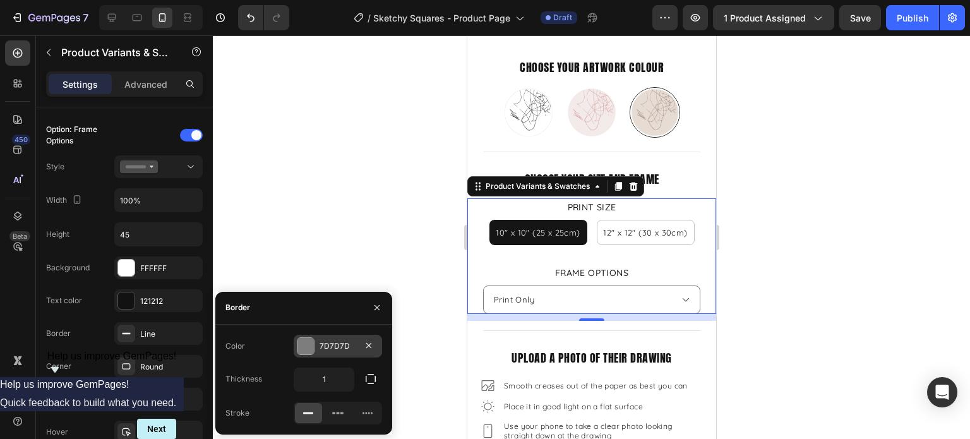
click at [300, 353] on div at bounding box center [305, 346] width 16 height 16
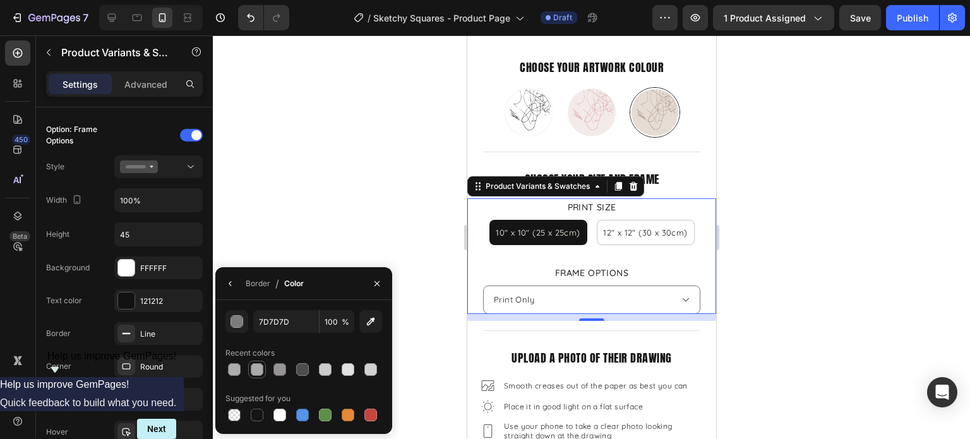
click at [254, 372] on div at bounding box center [257, 369] width 13 height 13
click at [234, 371] on div at bounding box center [234, 369] width 13 height 13
type input "ACACAC"
click at [367, 282] on button "button" at bounding box center [377, 283] width 20 height 20
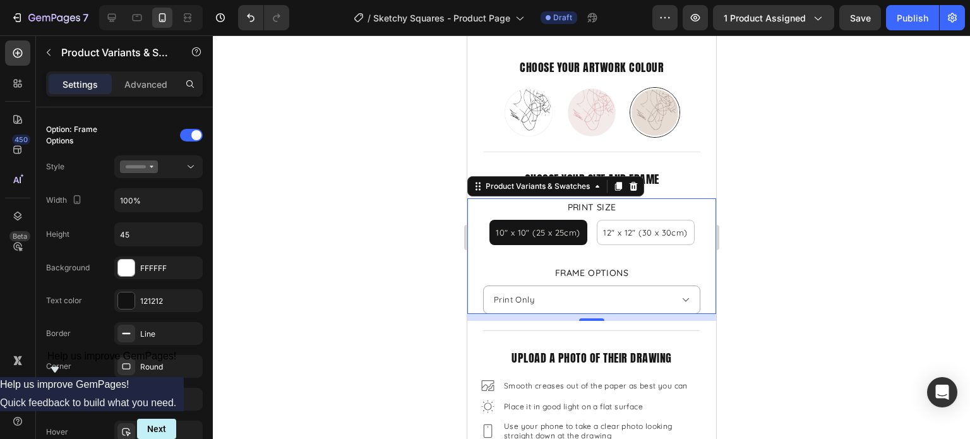
click at [757, 266] on div at bounding box center [591, 236] width 757 height 403
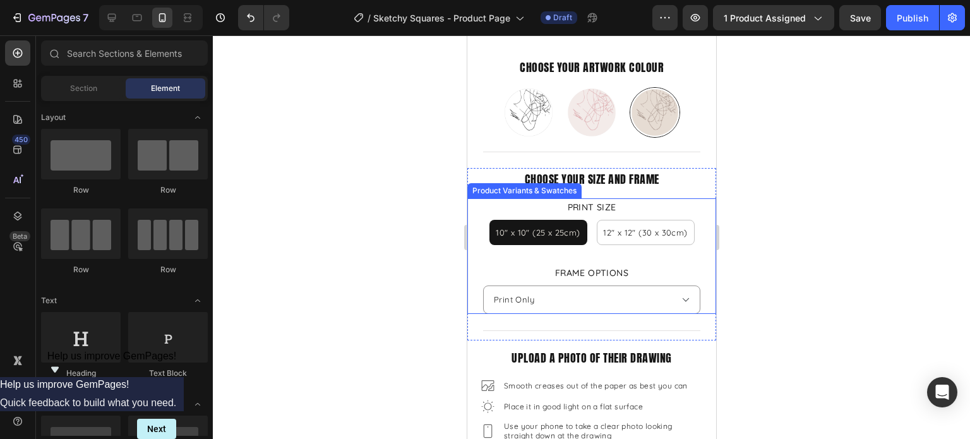
click at [685, 286] on select "Please select an option Print Only Natural Wood White Black" at bounding box center [590, 299] width 217 height 28
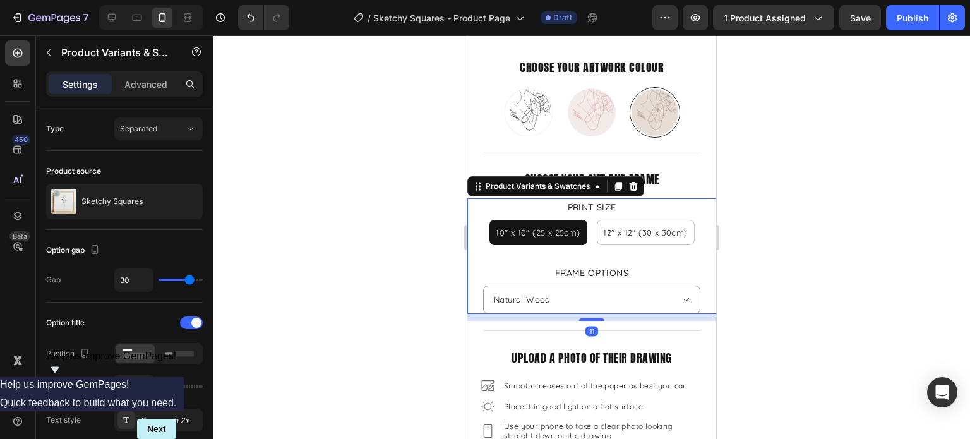
click at [482, 285] on select "Please select an option Print Only Natural Wood White Black" at bounding box center [590, 299] width 217 height 28
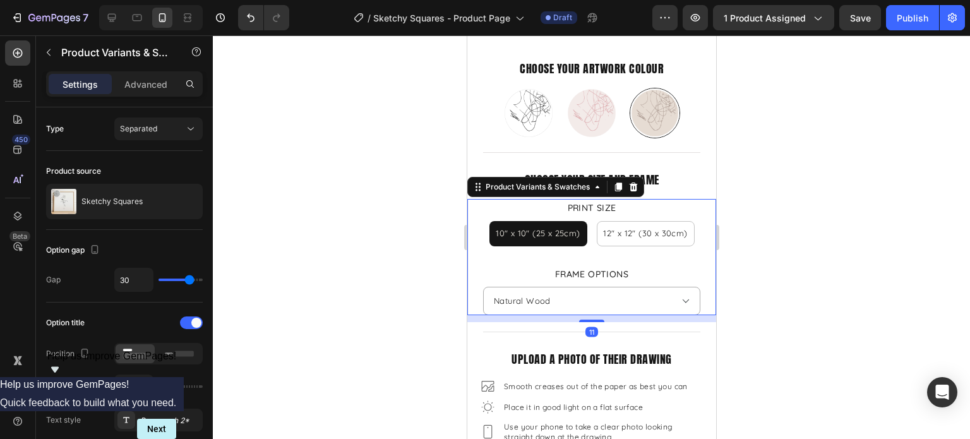
scroll to position [442, 0]
click at [788, 296] on div at bounding box center [591, 236] width 757 height 403
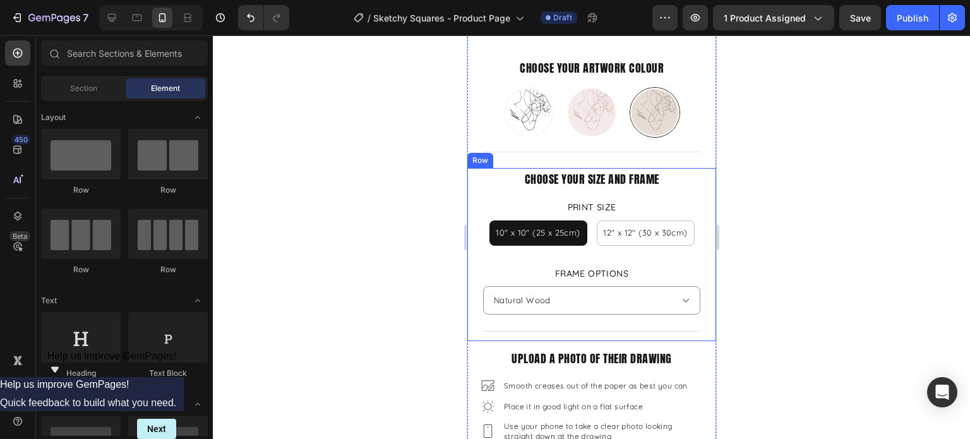
click at [612, 300] on select "Please select an option Print Only Natural Wood White Black" at bounding box center [590, 300] width 217 height 28
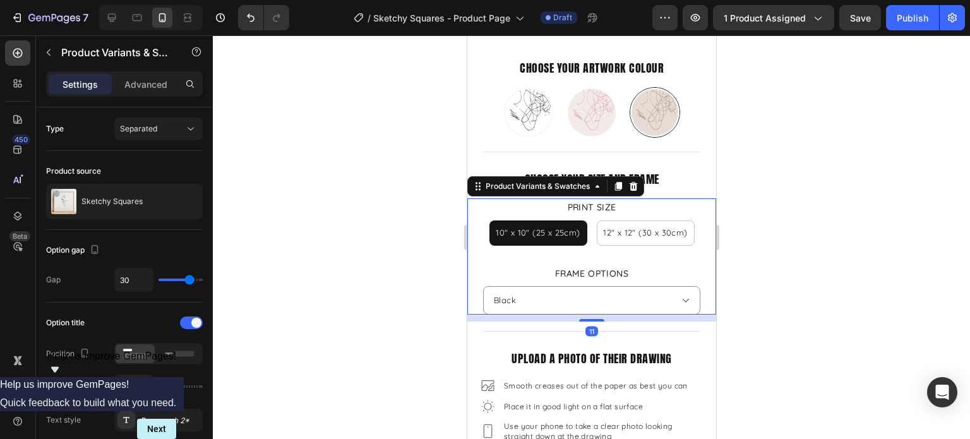
click at [482, 286] on select "Please select an option Print Only Natural Wood White Black" at bounding box center [590, 300] width 217 height 28
click at [808, 247] on div at bounding box center [591, 236] width 757 height 403
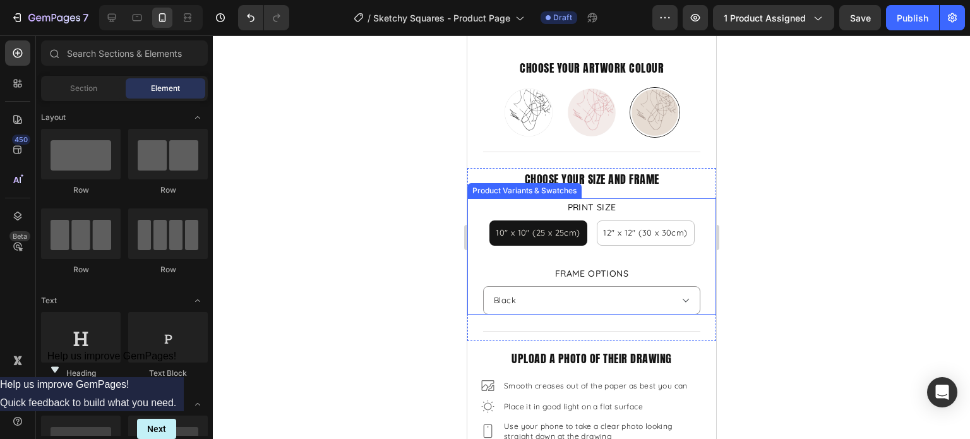
click at [610, 289] on select "Please select an option Print Only Natural Wood White Black" at bounding box center [590, 300] width 217 height 28
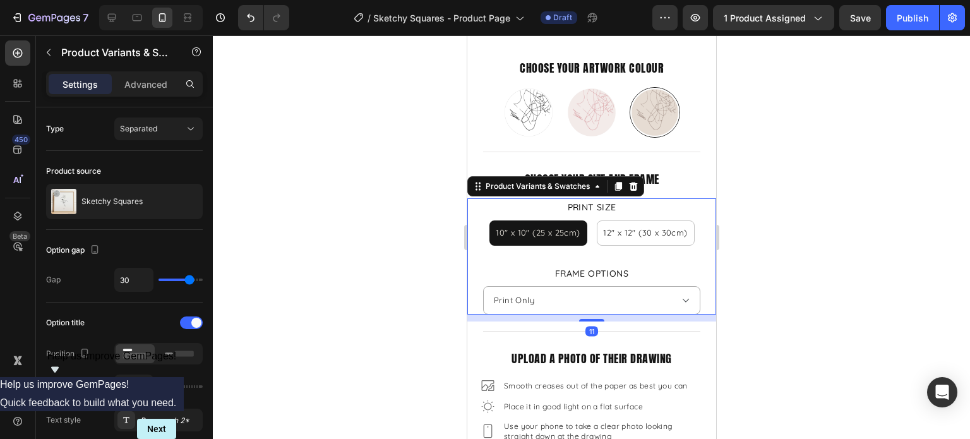
click at [482, 286] on select "Please select an option Print Only Natural Wood White Black" at bounding box center [590, 300] width 217 height 28
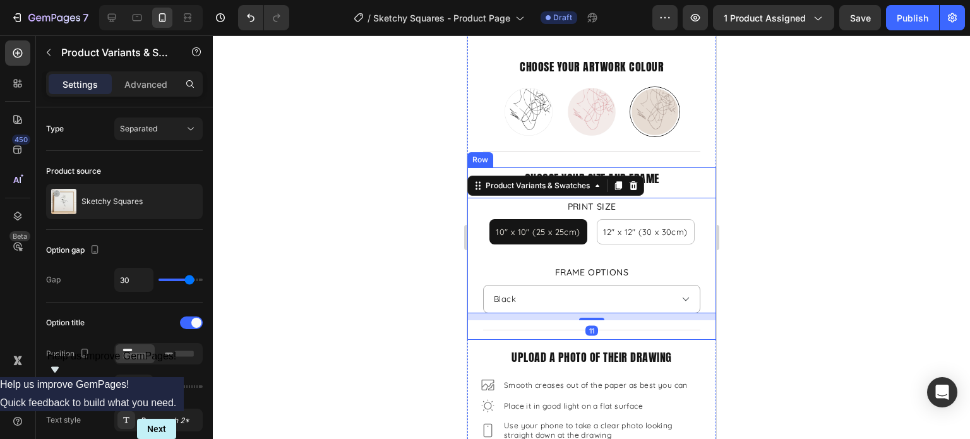
select select "Print Only"
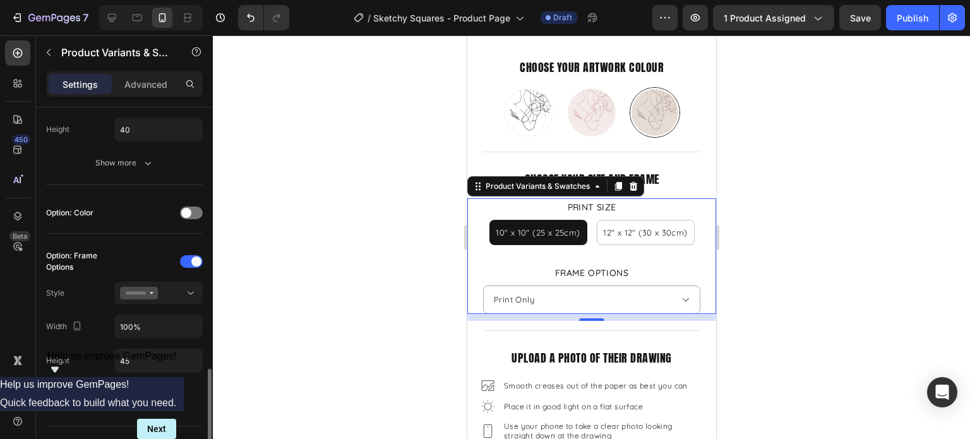
scroll to position [568, 0]
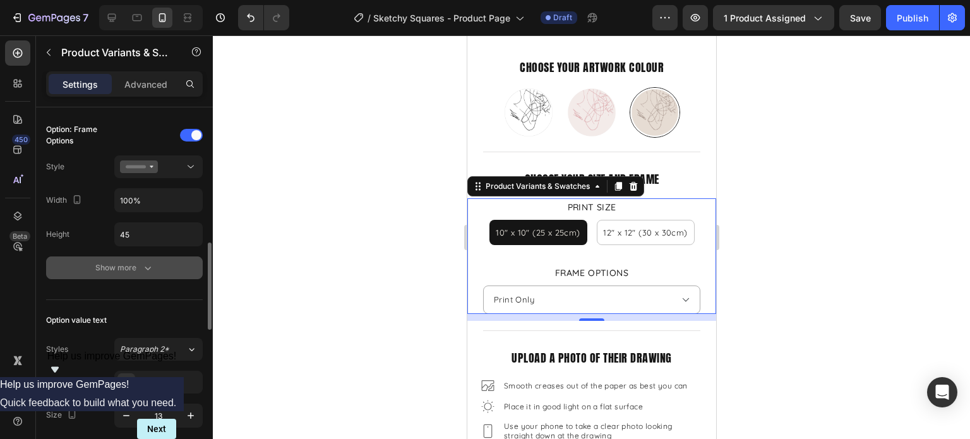
click at [133, 261] on div "Show more" at bounding box center [124, 267] width 59 height 13
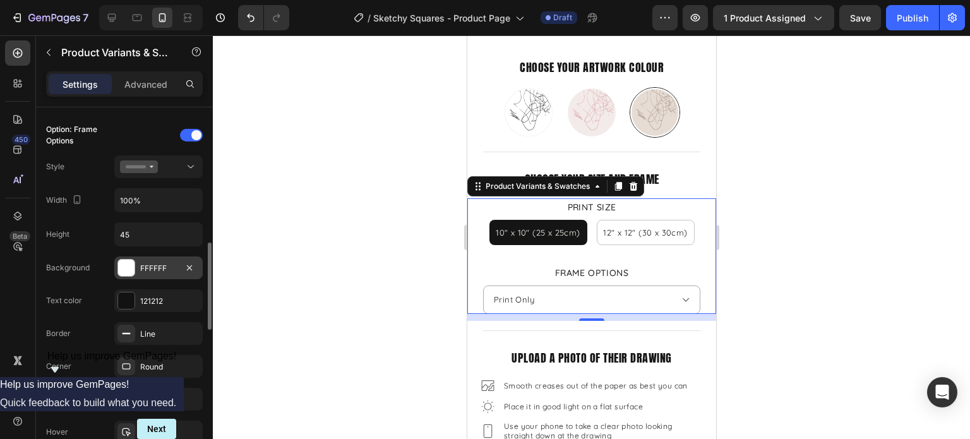
scroll to position [631, 0]
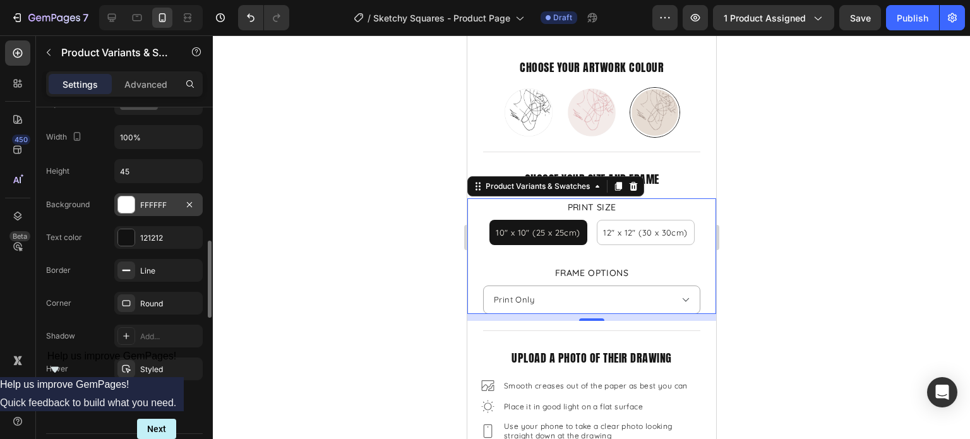
click at [135, 203] on div "FFFFFF" at bounding box center [158, 204] width 88 height 23
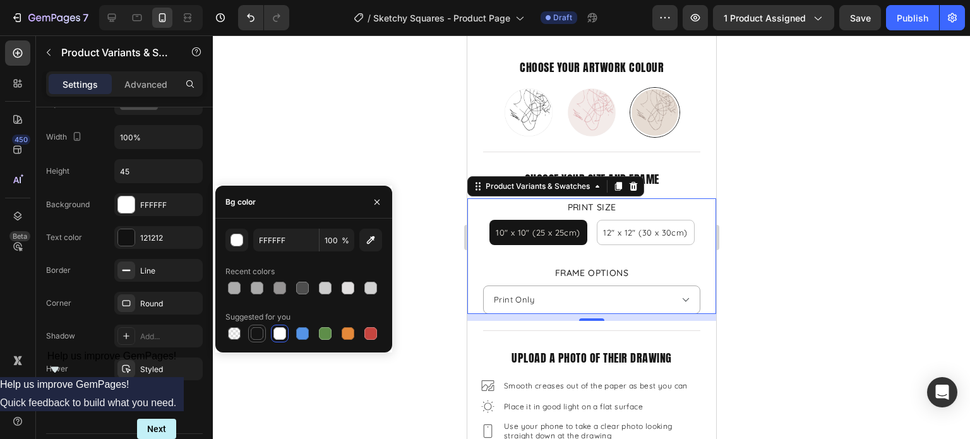
click at [253, 335] on div at bounding box center [257, 333] width 13 height 13
type input "151515"
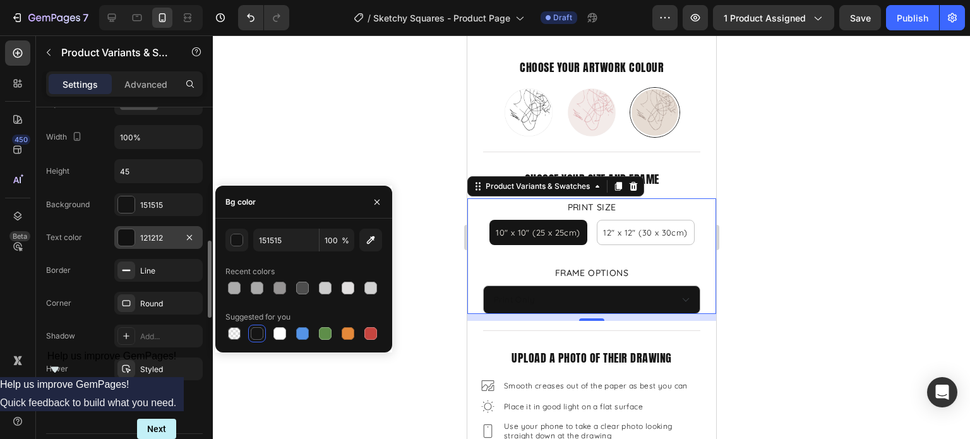
click at [143, 238] on div "121212" at bounding box center [158, 237] width 37 height 11
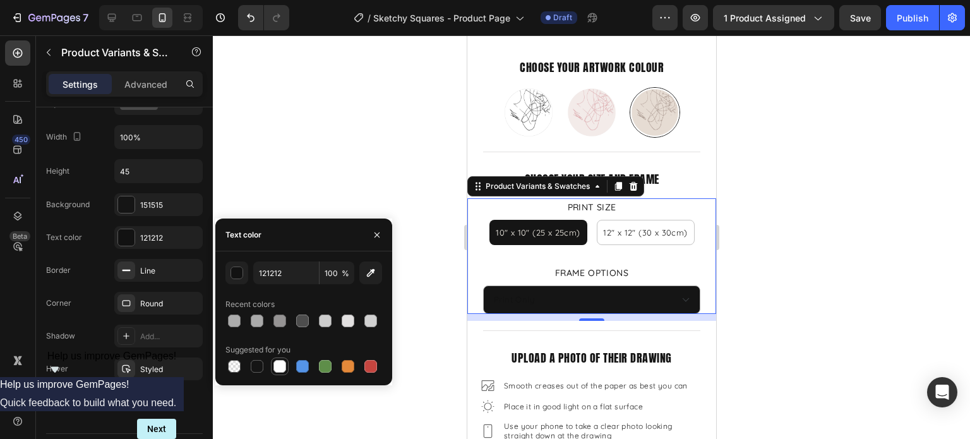
click at [287, 363] on div at bounding box center [279, 366] width 15 height 15
type input "FFFFFF"
click at [747, 276] on div at bounding box center [591, 236] width 757 height 403
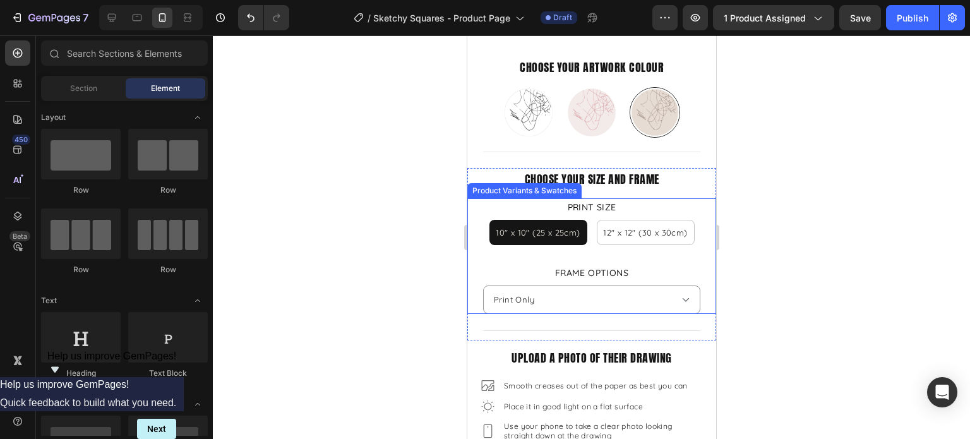
click at [607, 295] on select "Please select an option Print Only Natural Wood White Black" at bounding box center [590, 299] width 217 height 28
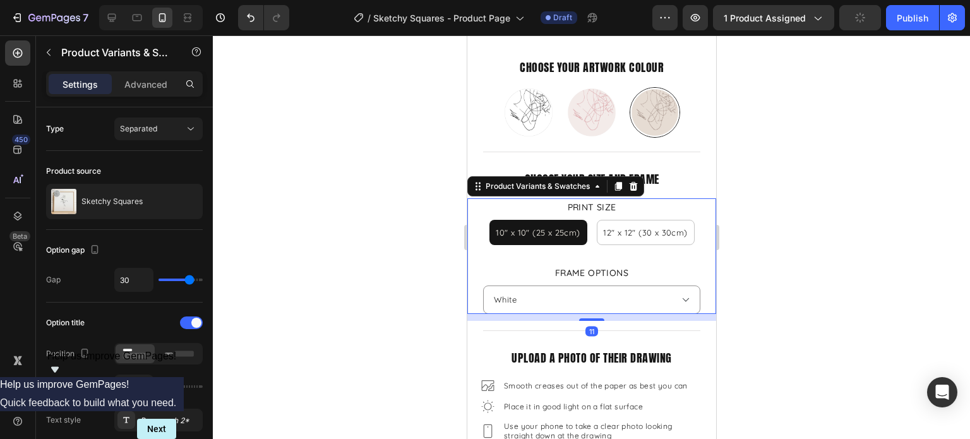
click at [482, 285] on select "Please select an option Print Only Natural Wood White Black" at bounding box center [590, 299] width 217 height 28
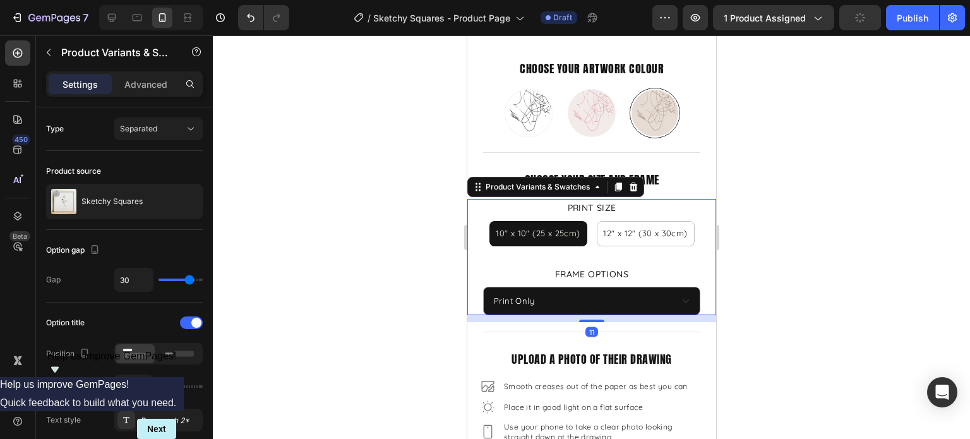
select select "White"
click at [762, 296] on div at bounding box center [591, 236] width 757 height 403
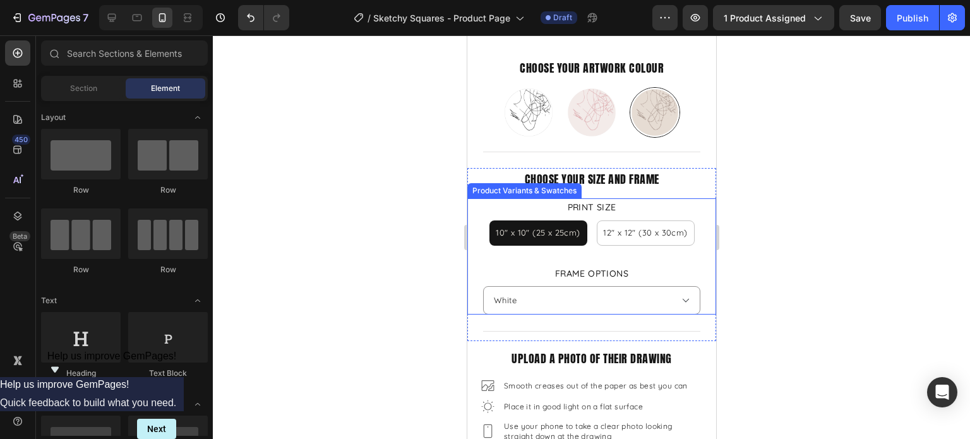
click at [624, 295] on select "Please select an option Print Only Natural Wood White Black" at bounding box center [590, 300] width 217 height 28
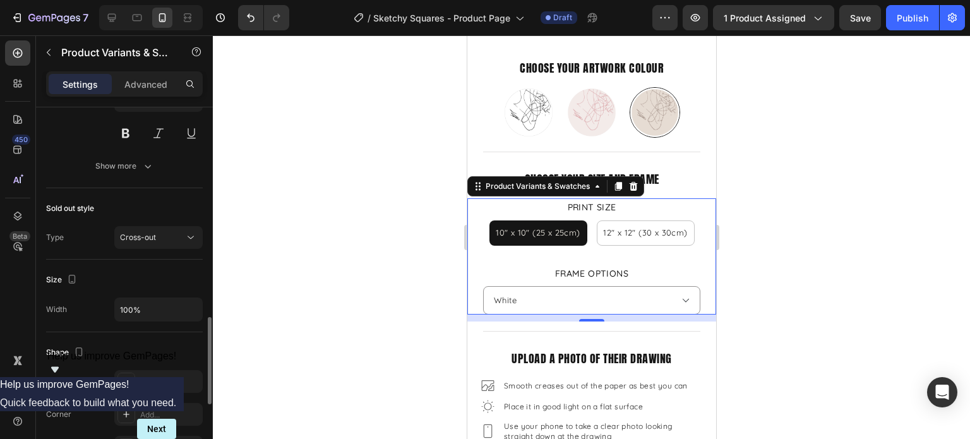
click at [541, 288] on select "Please select an option Print Only Natural Wood White Black" at bounding box center [590, 300] width 217 height 28
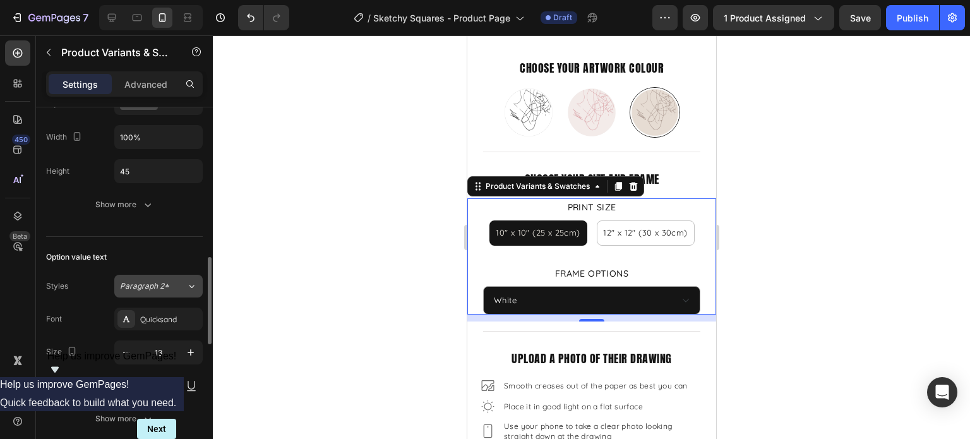
scroll to position [505, 0]
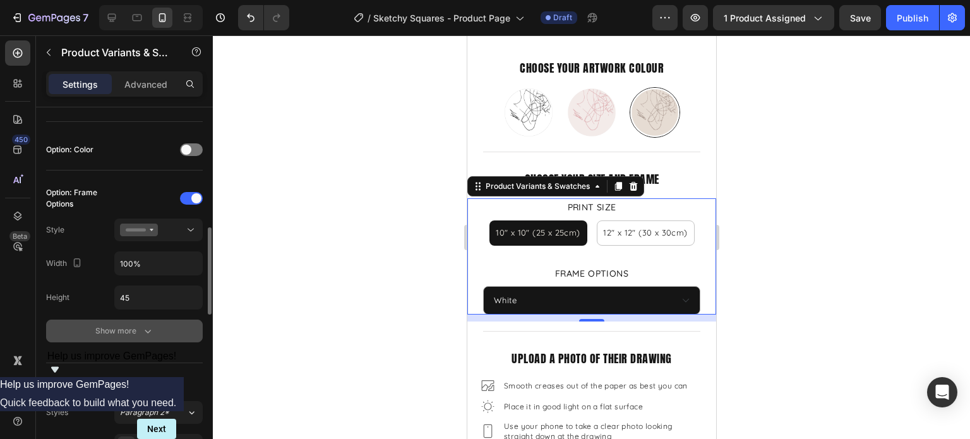
click at [118, 330] on div "Show more" at bounding box center [124, 330] width 59 height 13
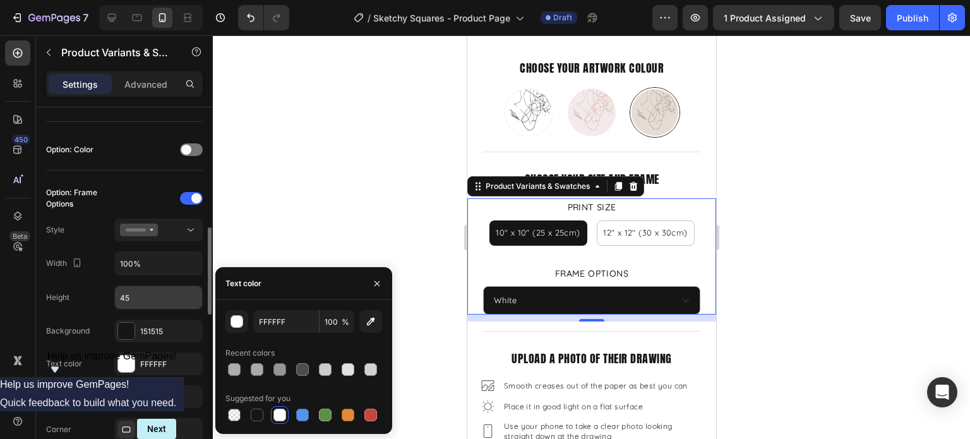
scroll to position [631, 0]
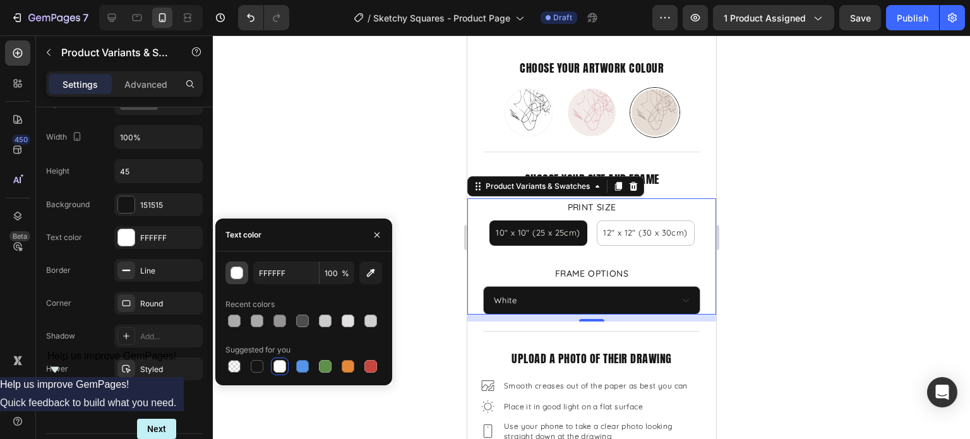
click at [237, 273] on div "button" at bounding box center [237, 273] width 13 height 13
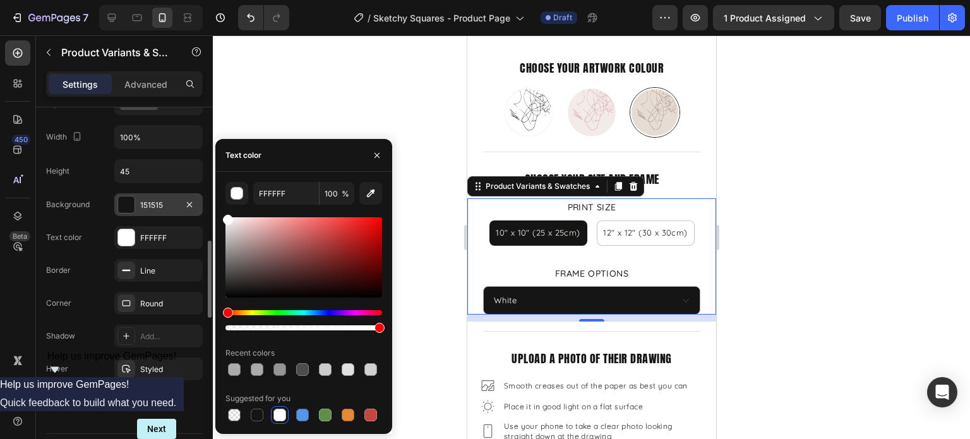
click at [129, 201] on div at bounding box center [126, 204] width 16 height 16
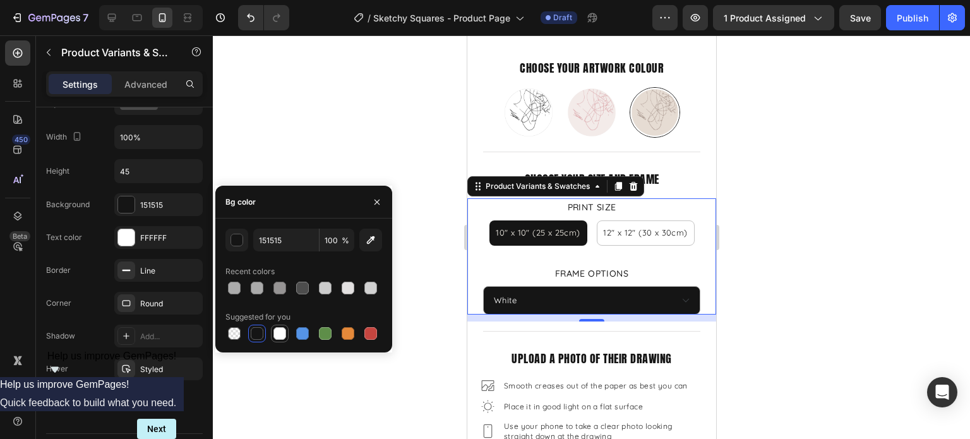
click at [282, 335] on div at bounding box center [279, 333] width 13 height 13
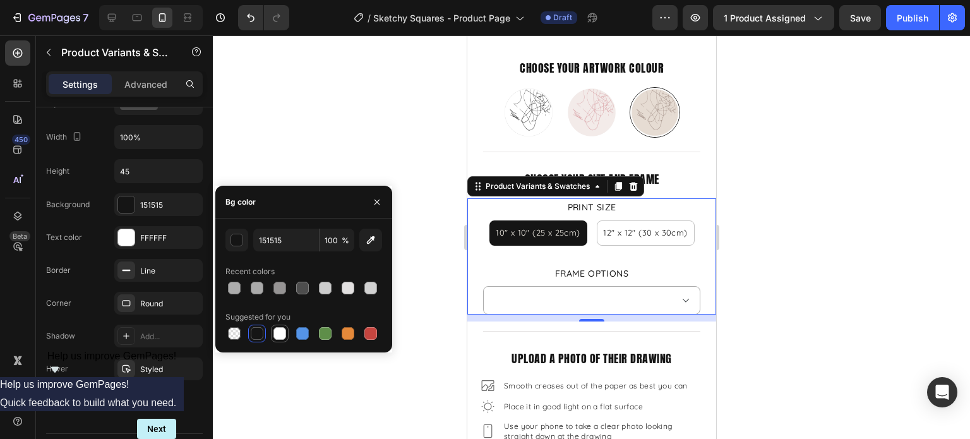
type input "FFFFFF"
click at [124, 233] on div at bounding box center [126, 237] width 16 height 16
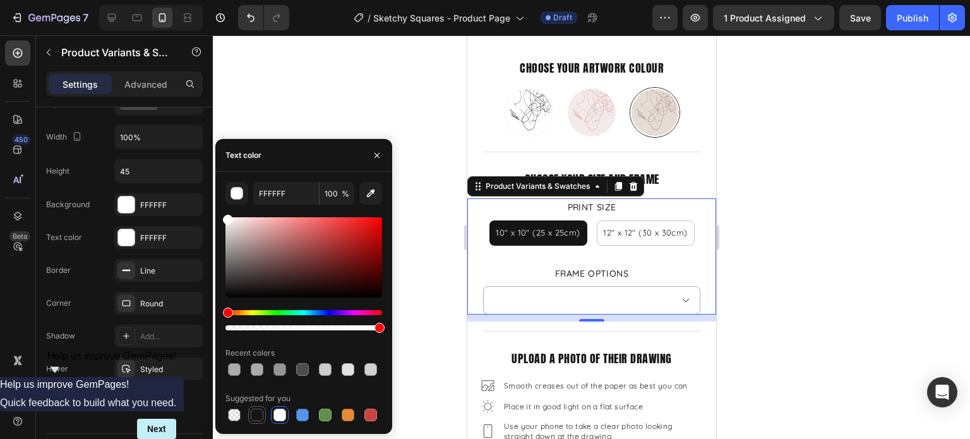
click at [256, 415] on div at bounding box center [257, 414] width 13 height 13
type input "151515"
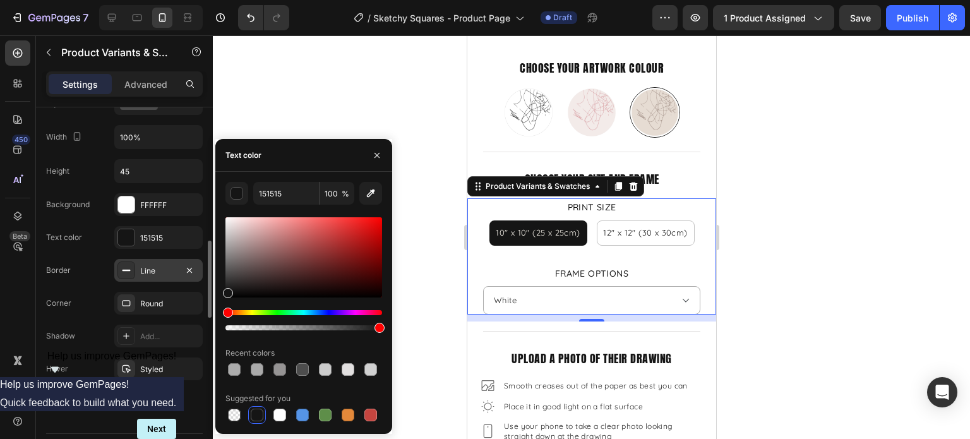
click at [159, 271] on div "Line" at bounding box center [158, 270] width 37 height 11
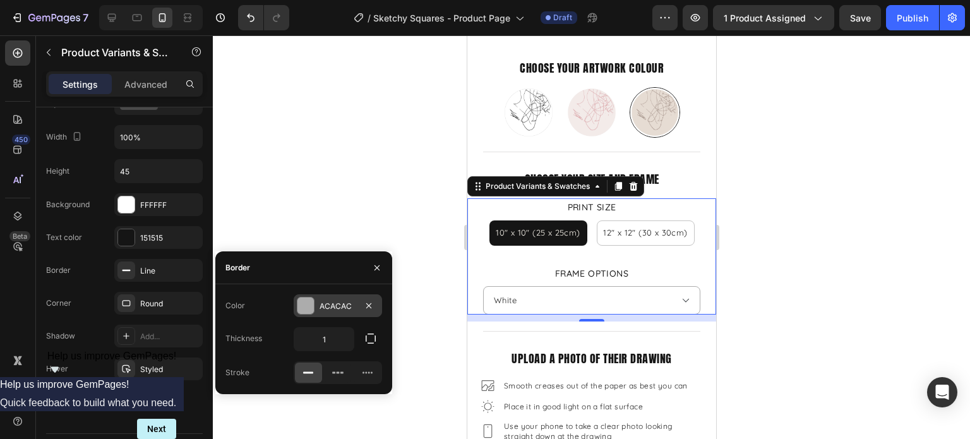
click at [305, 307] on div at bounding box center [305, 305] width 16 height 16
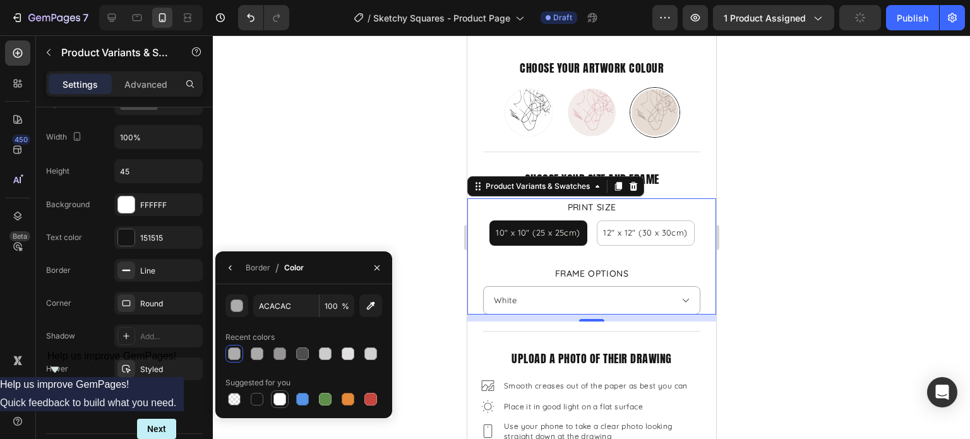
click at [277, 401] on div at bounding box center [279, 399] width 13 height 13
click at [230, 353] on div at bounding box center [234, 353] width 13 height 13
click at [350, 353] on div at bounding box center [347, 353] width 13 height 13
click at [374, 353] on div at bounding box center [370, 353] width 13 height 13
type input "D1D1D1"
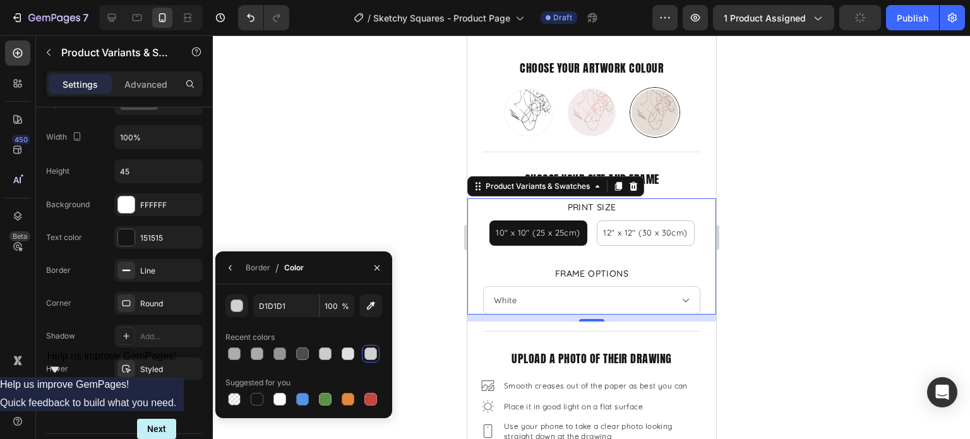
click at [831, 287] on div at bounding box center [591, 236] width 757 height 403
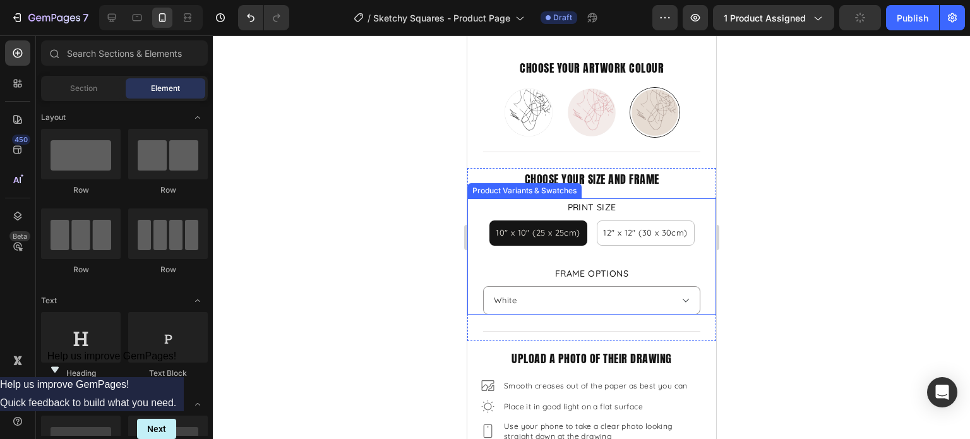
click at [660, 292] on select "Please select an option Print Only Natural Wood White Black" at bounding box center [590, 300] width 217 height 28
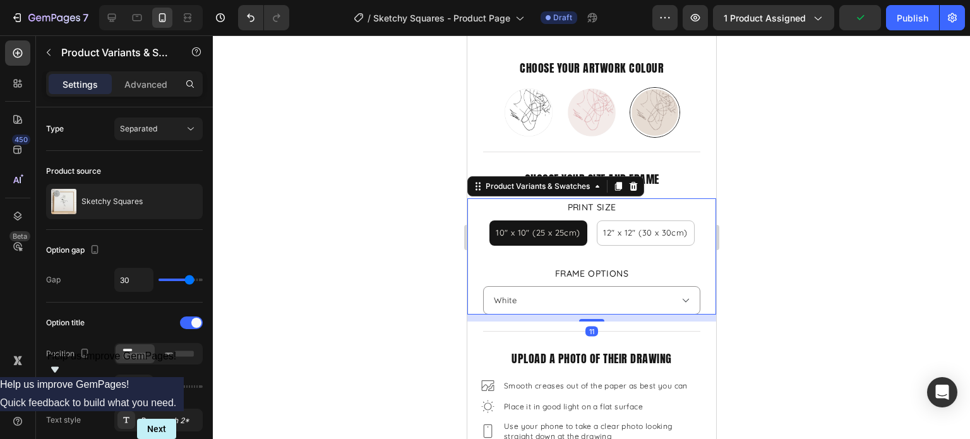
click at [673, 292] on select "Please select an option Print Only Natural Wood White Black" at bounding box center [590, 300] width 217 height 28
click at [792, 273] on div at bounding box center [591, 236] width 757 height 403
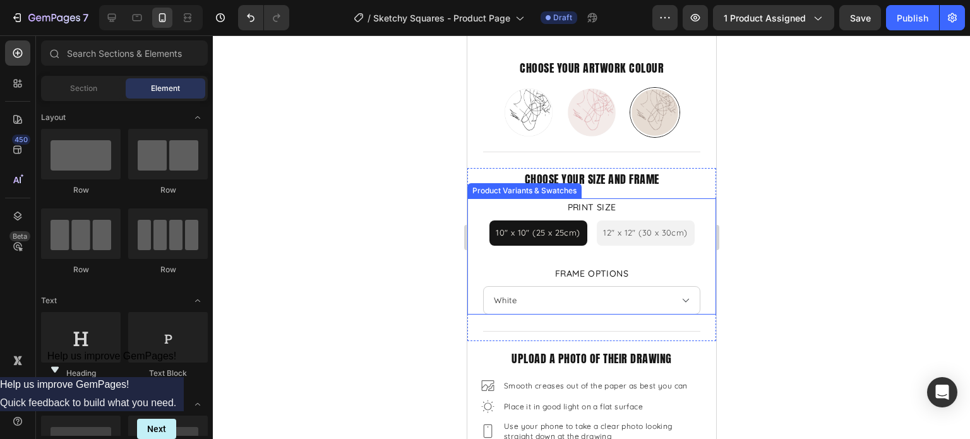
click at [638, 227] on span "12" x 12" (30 x 30cm)" at bounding box center [644, 232] width 84 height 10
click at [644, 220] on input "12" x 12" (30 x 30cm) 12" x 12" (30 x 30cm) 12" x 12" (30 x 30cm)" at bounding box center [644, 220] width 1 height 1
radio input "true"
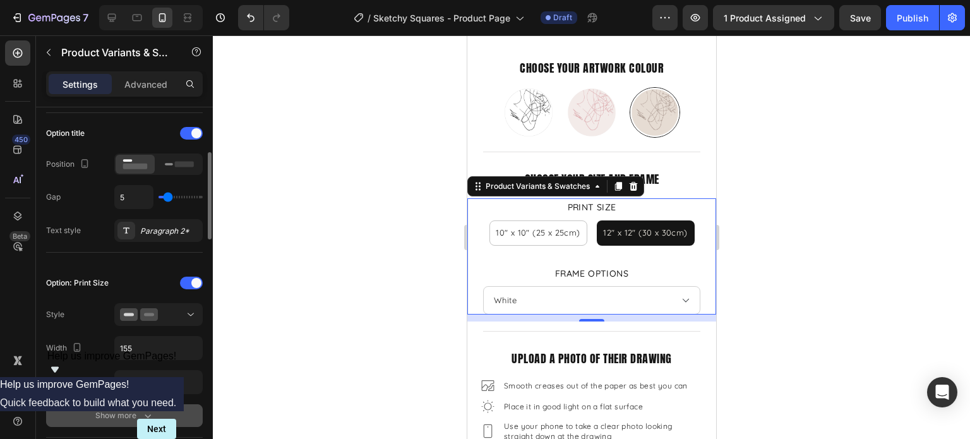
scroll to position [316, 0]
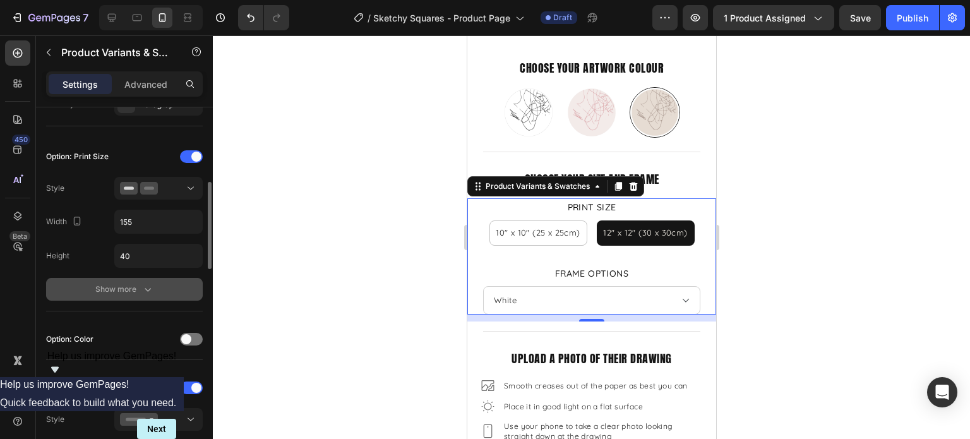
click at [125, 283] on div "Show more" at bounding box center [124, 289] width 59 height 13
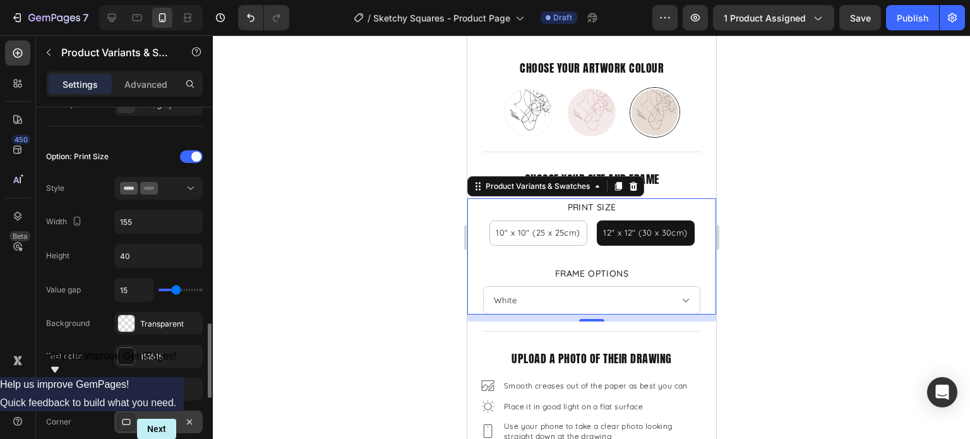
scroll to position [442, 0]
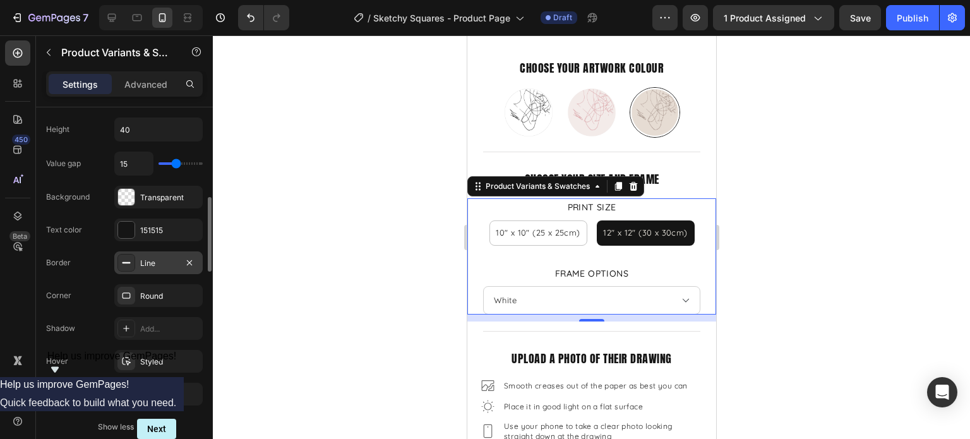
click at [158, 259] on div "Line" at bounding box center [158, 263] width 37 height 11
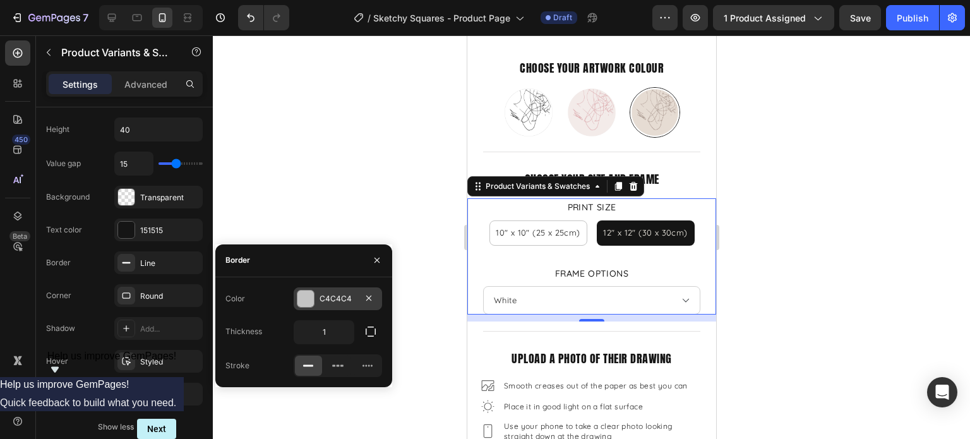
click at [343, 298] on div "C4C4C4" at bounding box center [337, 298] width 37 height 11
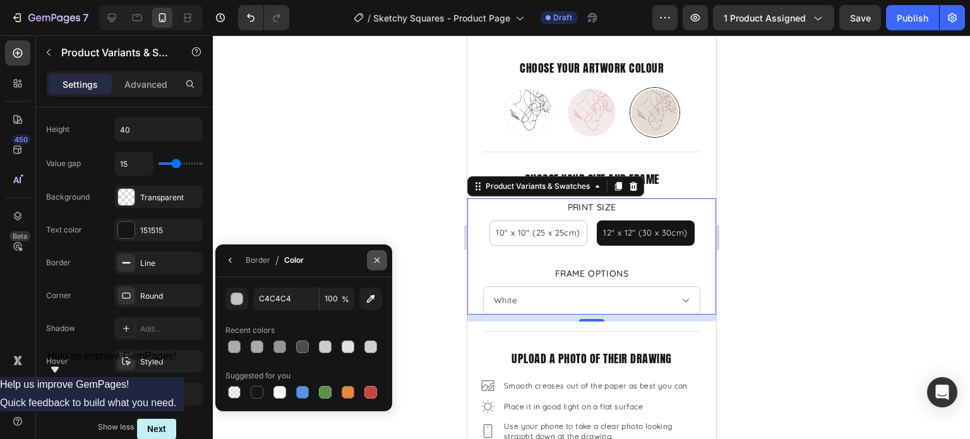
click at [381, 261] on icon "button" at bounding box center [377, 260] width 10 height 10
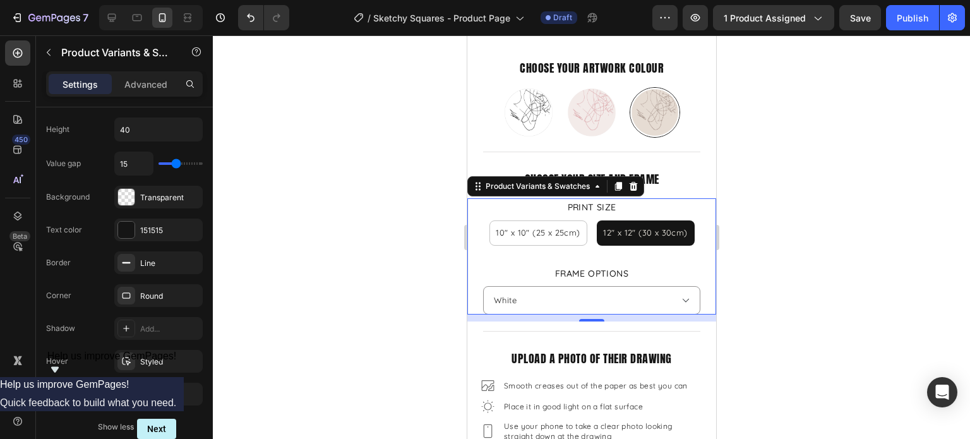
click at [607, 288] on select "Please select an option Print Only Natural Wood White Black" at bounding box center [590, 300] width 217 height 28
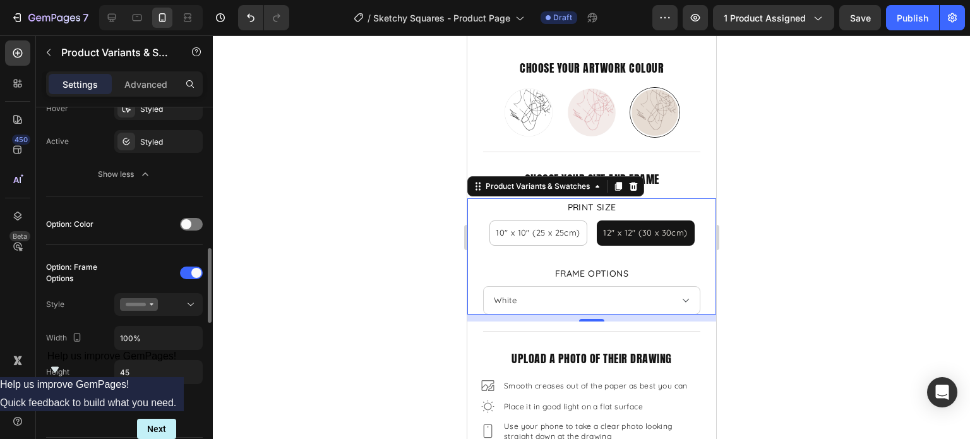
click at [764, 275] on div at bounding box center [591, 236] width 757 height 403
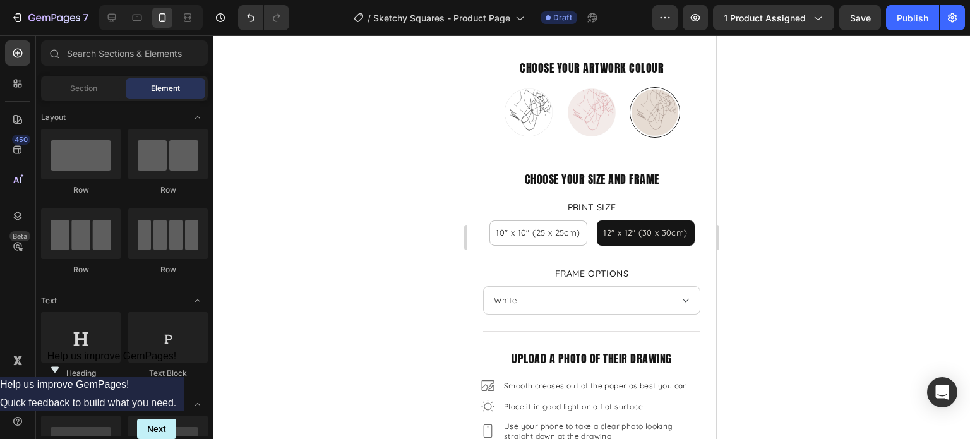
click at [629, 296] on select "Please select an option Print Only Natural Wood White Black" at bounding box center [590, 300] width 217 height 28
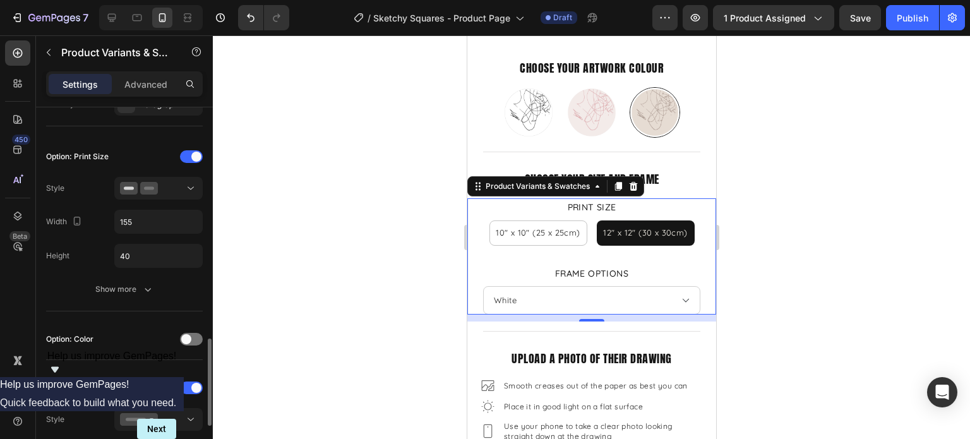
scroll to position [442, 0]
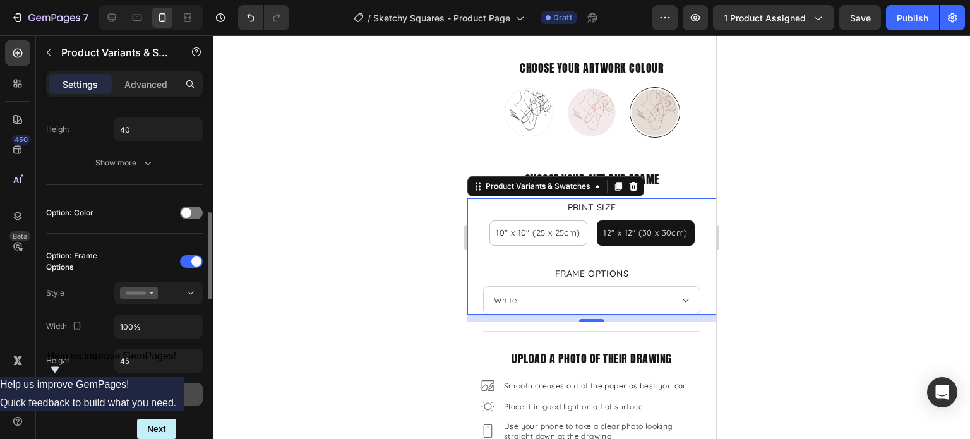
click at [116, 388] on div "Show more" at bounding box center [124, 394] width 59 height 13
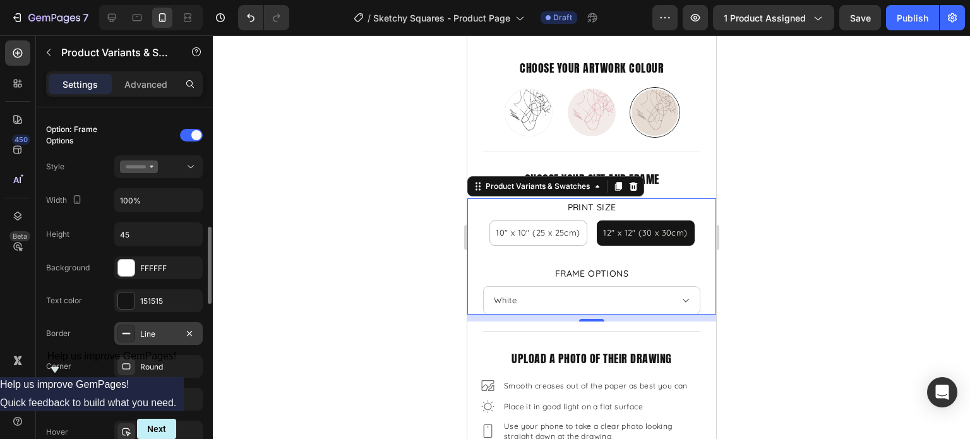
click at [157, 331] on div "Line" at bounding box center [158, 333] width 37 height 11
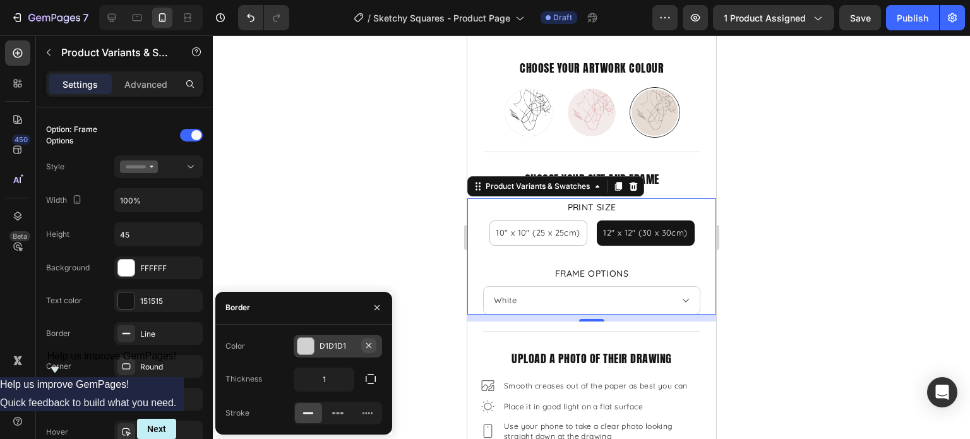
click at [364, 340] on icon "button" at bounding box center [369, 345] width 10 height 10
click at [341, 345] on div "Add..." at bounding box center [348, 345] width 59 height 11
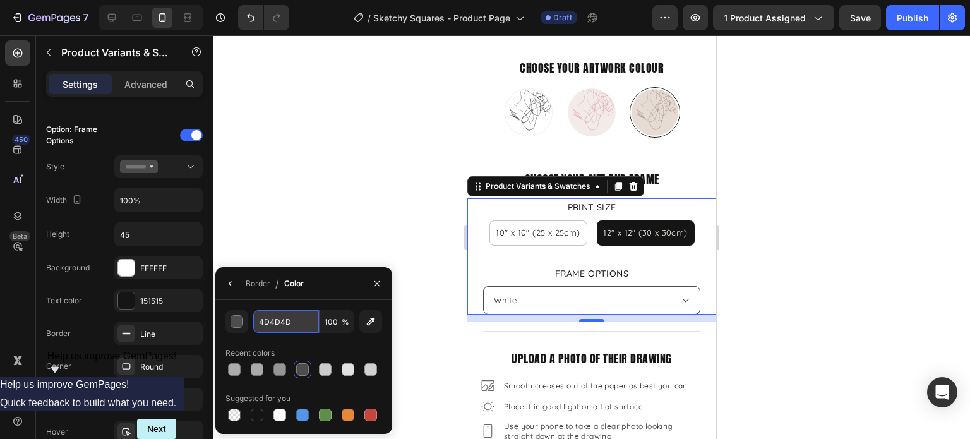
click at [285, 326] on input "4D4D4D" at bounding box center [286, 321] width 66 height 23
type input "c4c4c4"
click at [335, 227] on div at bounding box center [591, 236] width 757 height 403
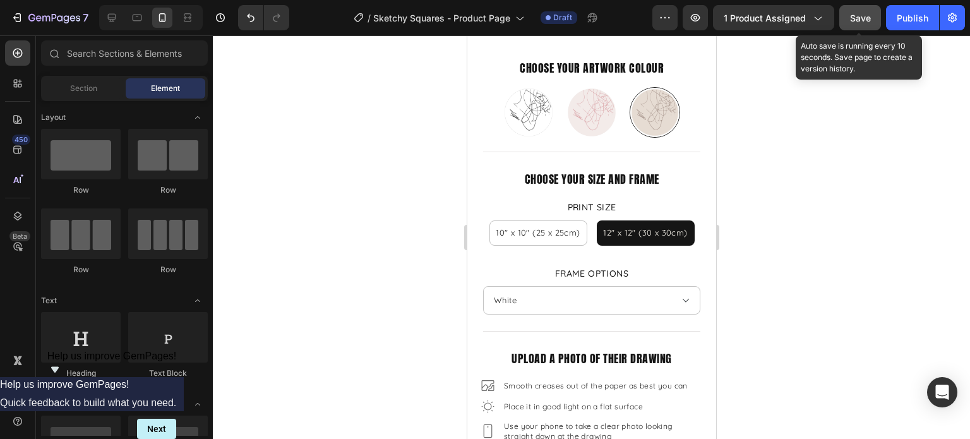
click at [865, 21] on span "Save" at bounding box center [860, 18] width 21 height 11
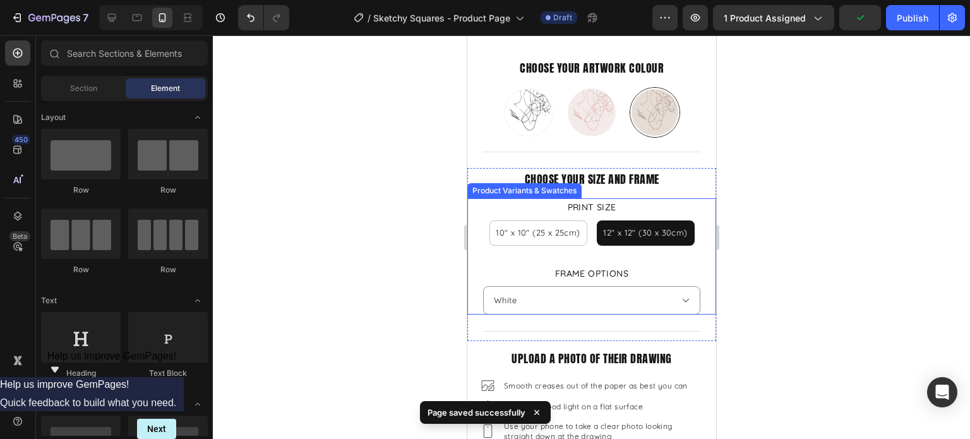
click at [670, 286] on select "Please select an option Print Only Natural Wood White Black" at bounding box center [590, 300] width 217 height 28
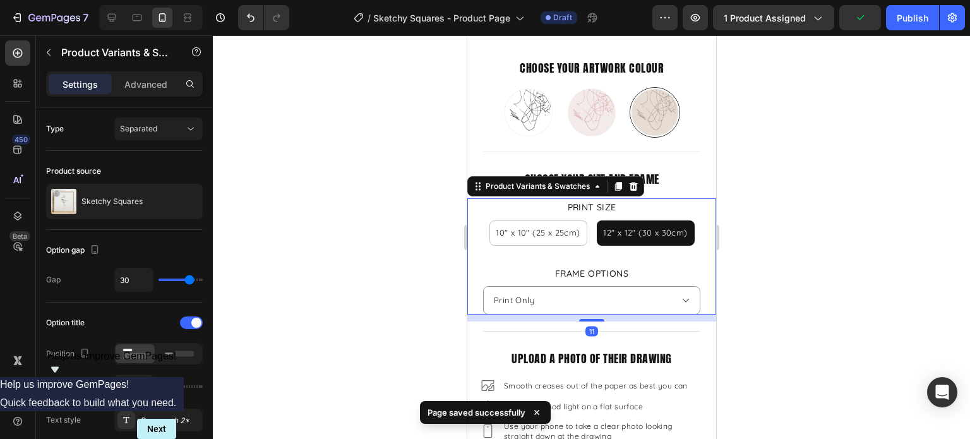
click at [482, 286] on select "Please select an option Print Only Natural Wood White Black" at bounding box center [590, 300] width 217 height 28
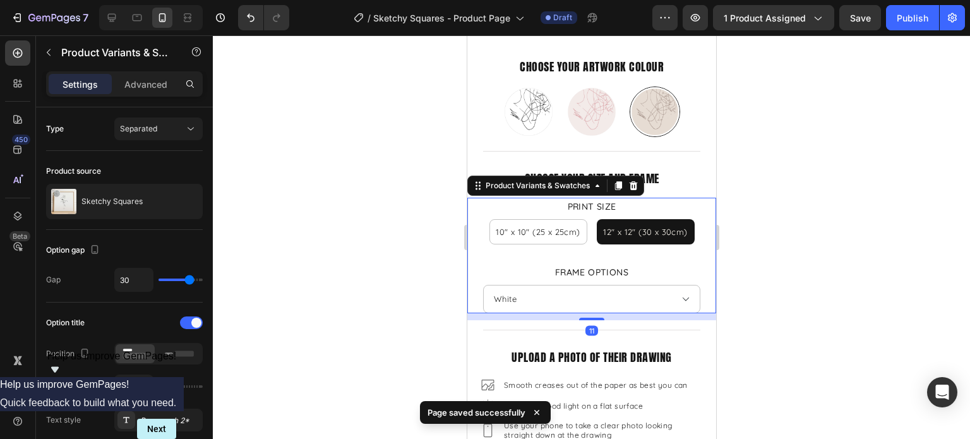
select select "Print Only"
click at [822, 315] on div at bounding box center [591, 236] width 757 height 403
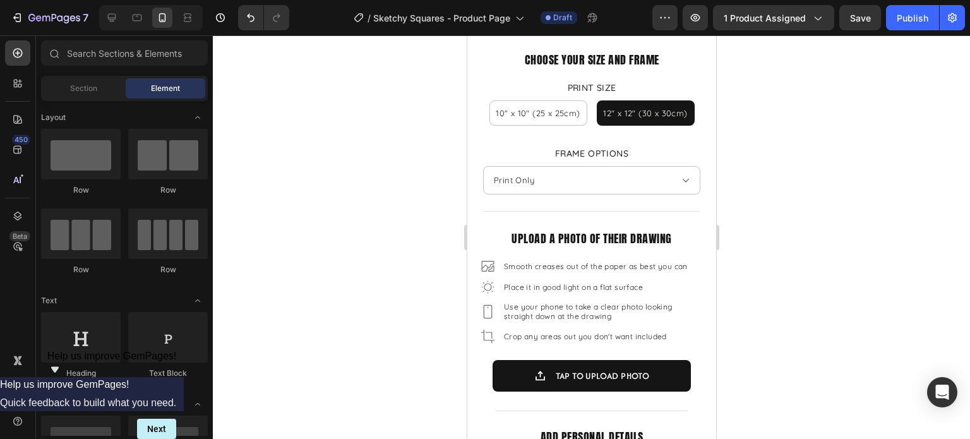
scroll to position [557, 0]
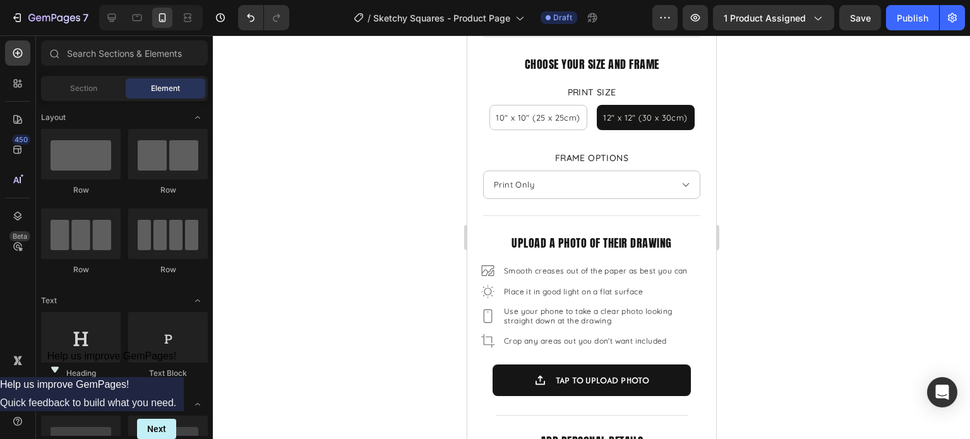
drag, startPoint x: 711, startPoint y: 110, endPoint x: 1182, endPoint y: 158, distance: 473.9
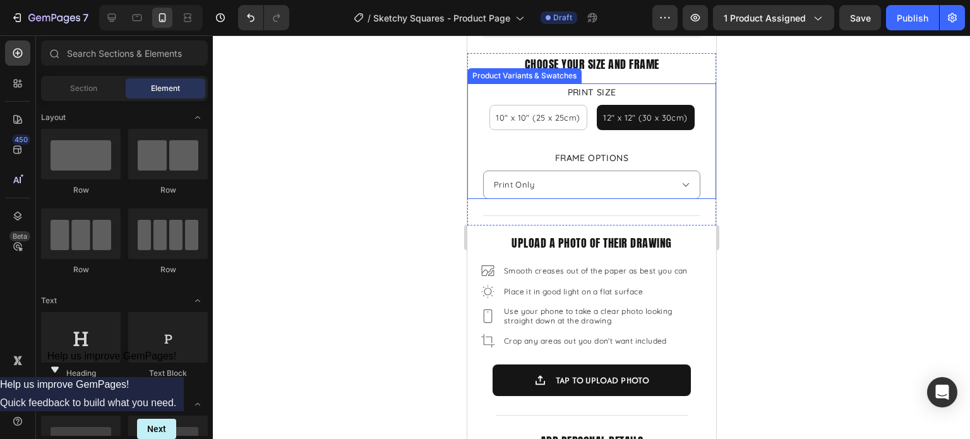
click at [653, 172] on select "Please select an option Print Only Natural Wood White Black" at bounding box center [590, 184] width 217 height 28
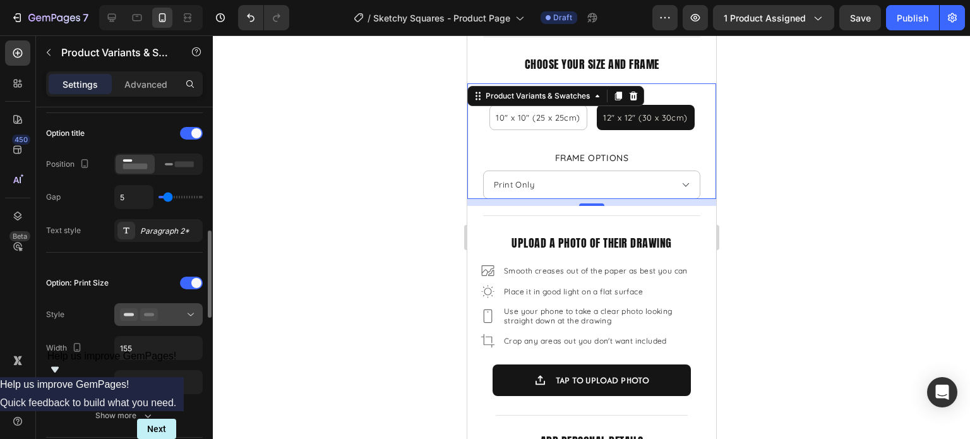
scroll to position [252, 0]
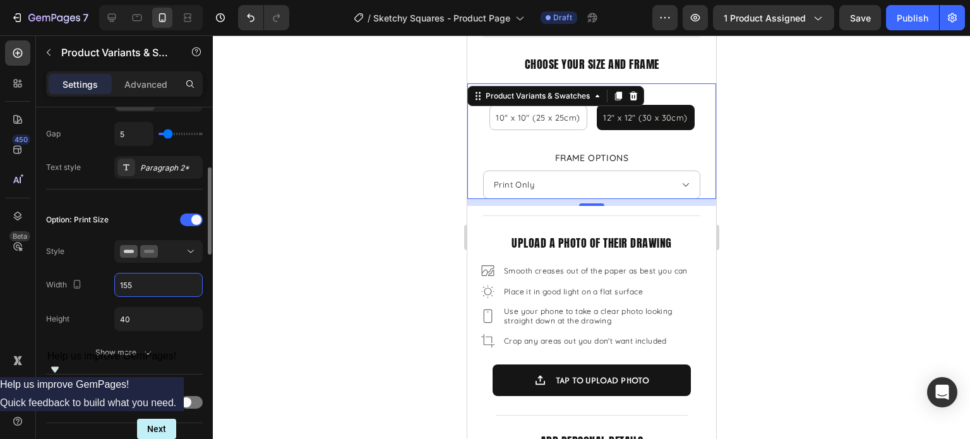
click at [158, 282] on input "155" at bounding box center [158, 284] width 87 height 23
type input "1"
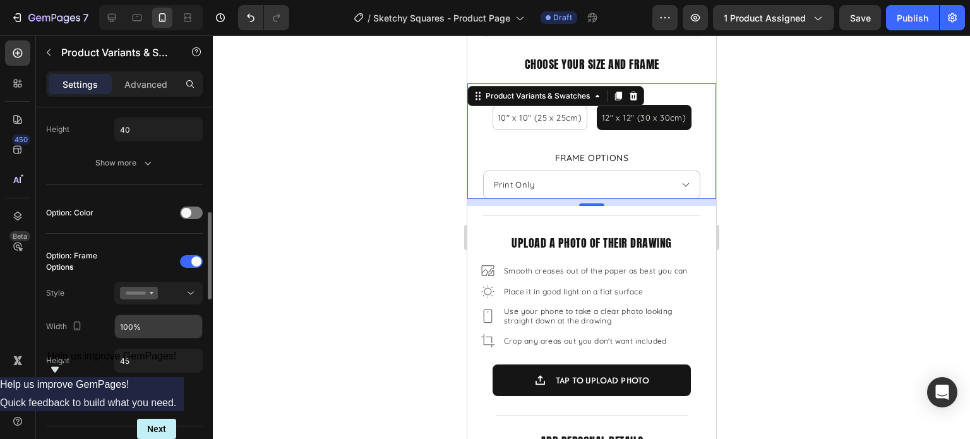
type input "150"
click at [154, 320] on input "100%" at bounding box center [158, 326] width 87 height 23
click at [154, 320] on input "%" at bounding box center [158, 326] width 87 height 23
click at [131, 328] on input "%" at bounding box center [158, 326] width 87 height 23
click at [124, 324] on input "%" at bounding box center [158, 326] width 87 height 23
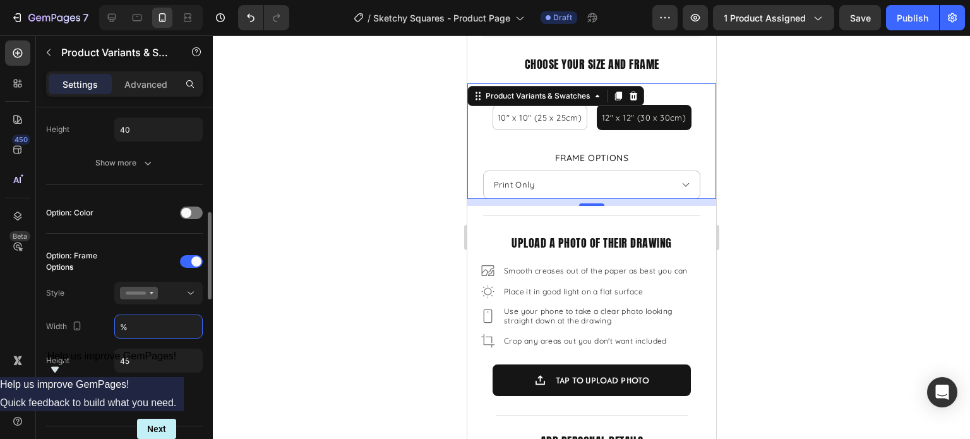
click at [120, 324] on input "%" at bounding box center [158, 326] width 87 height 23
type input "100%"
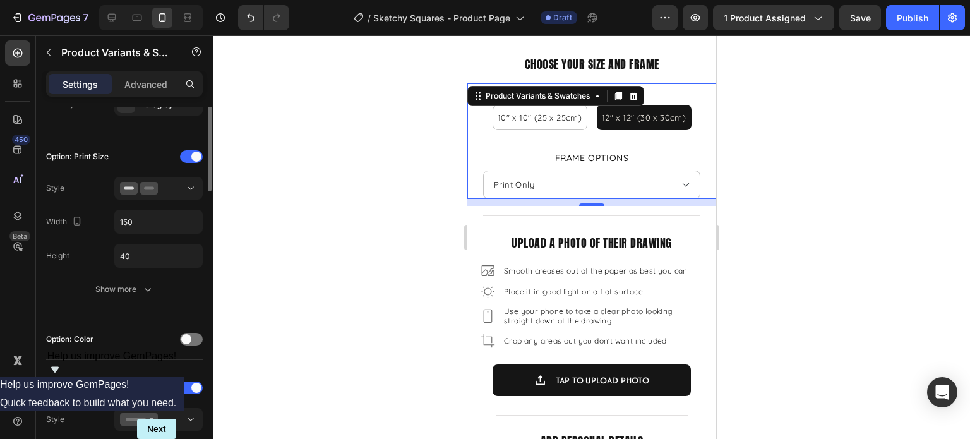
scroll to position [252, 0]
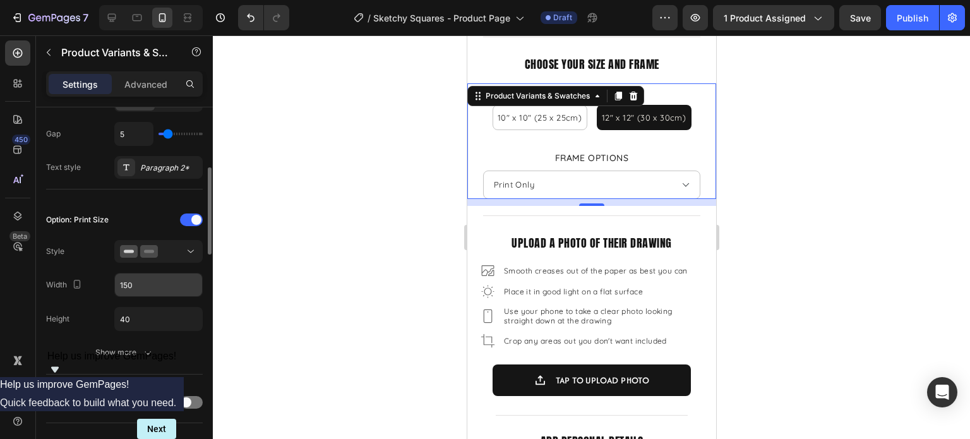
click at [166, 283] on input "150" at bounding box center [158, 284] width 87 height 23
type input "100%"
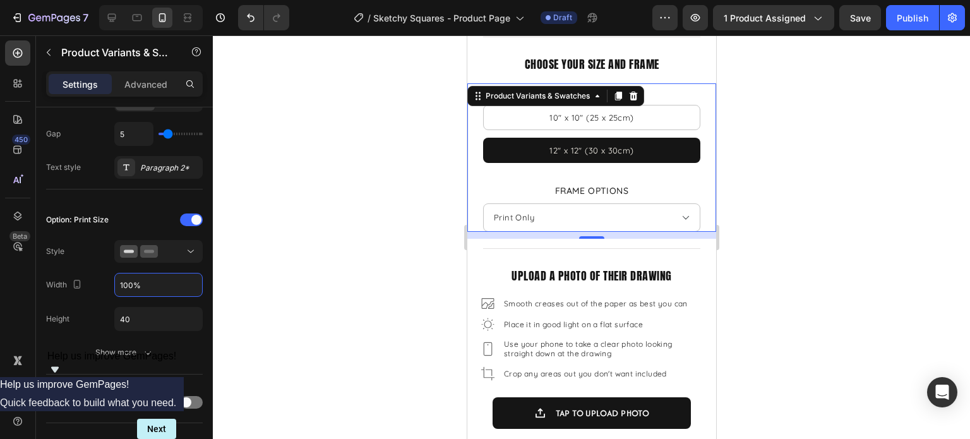
drag, startPoint x: 762, startPoint y: 196, endPoint x: 762, endPoint y: 183, distance: 13.3
click at [762, 196] on div at bounding box center [591, 236] width 757 height 403
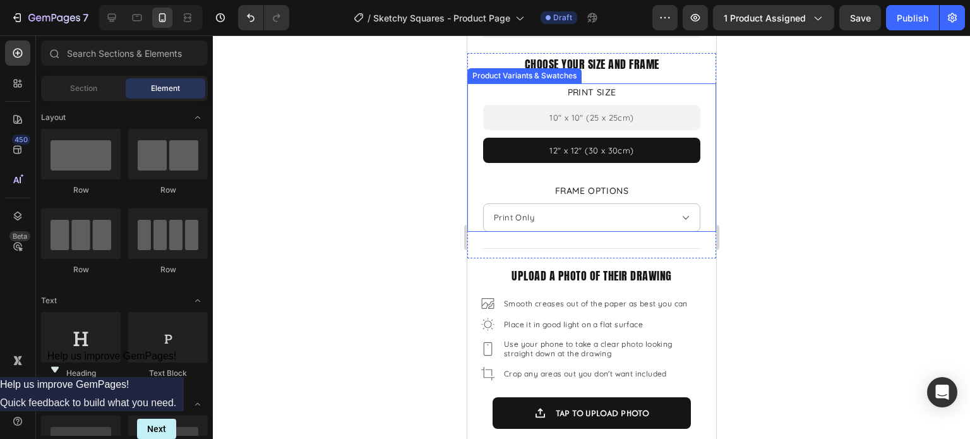
click at [637, 108] on 25cm\) "10" x 10" (25 x 25cm)" at bounding box center [590, 117] width 217 height 25
click at [591, 105] on input "10" x 10" (25 x 25cm) 10" x 10" (25 x 25cm) 10" x 10" (25 x 25cm)" at bounding box center [590, 104] width 1 height 1
radio input "true"
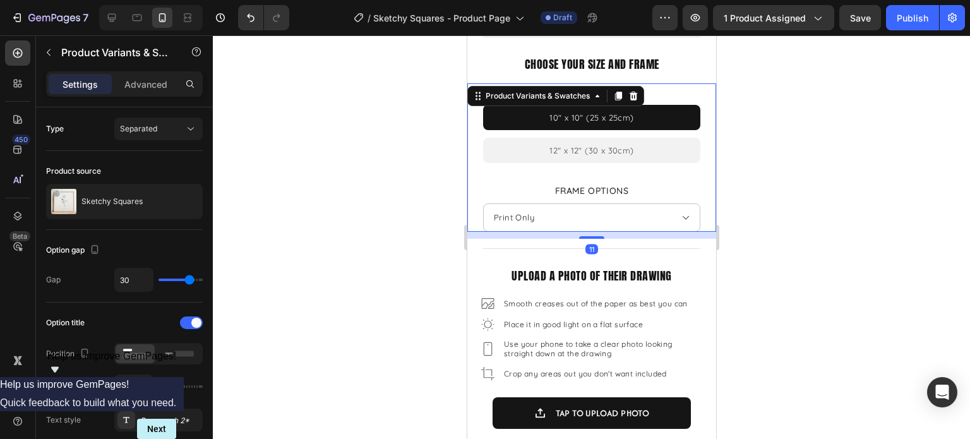
click at [626, 145] on span "12" x 12" (30 x 30cm)" at bounding box center [591, 150] width 84 height 10
click at [591, 138] on input "12" x 12" (30 x 30cm) 12" x 12" (30 x 30cm) 12" x 12" (30 x 30cm)" at bounding box center [590, 137] width 1 height 1
radio input "true"
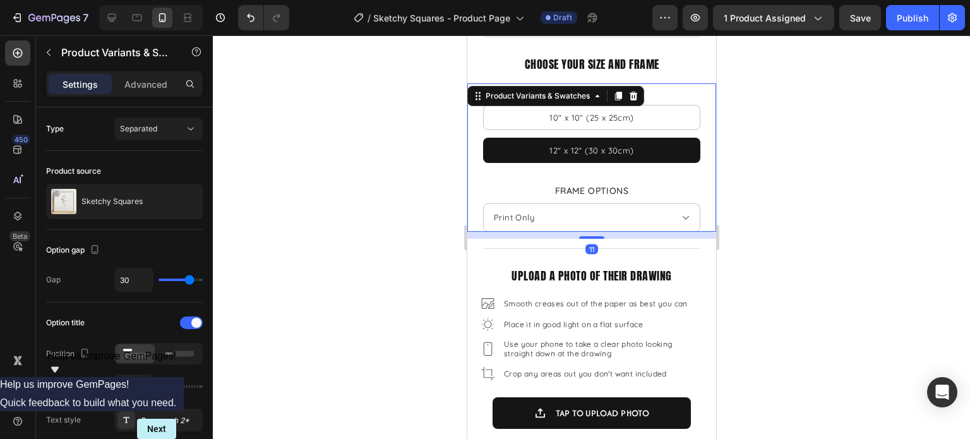
click at [831, 152] on div at bounding box center [591, 236] width 757 height 403
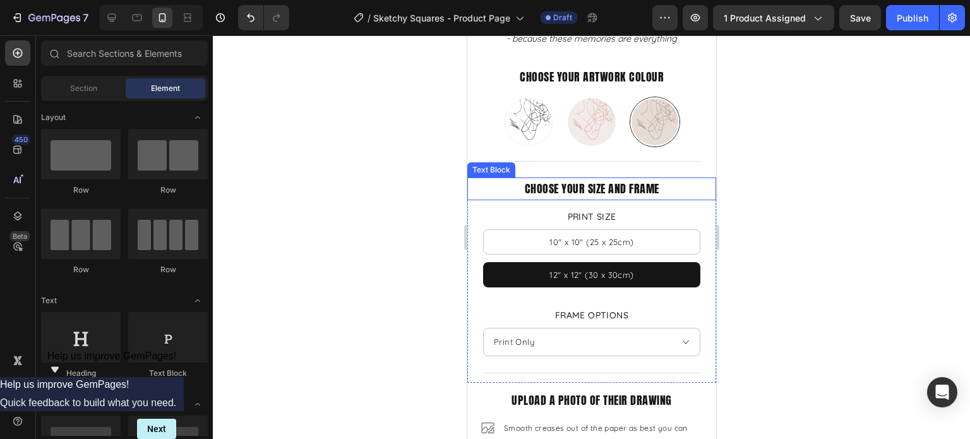
scroll to position [430, 0]
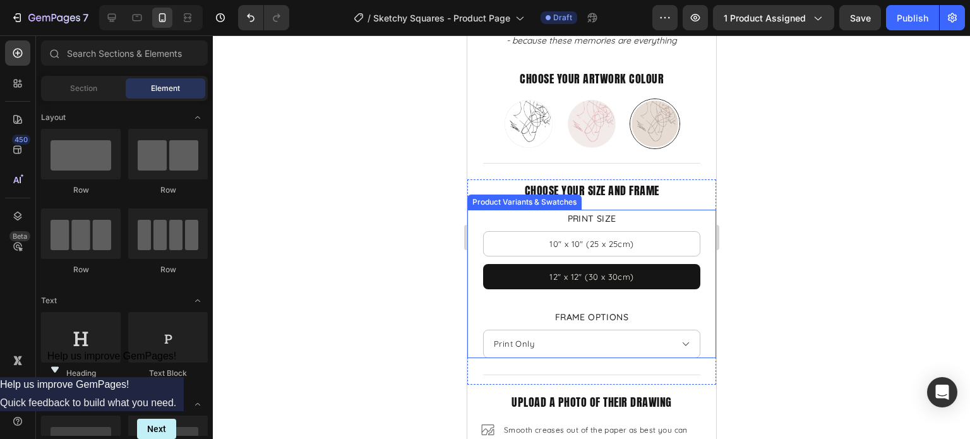
click at [673, 216] on div "Print Size 10" x 10" (25 x 25cm) 10" x 10" (25 x 25cm) 10" x 10" (25 x 25cm) 12…" at bounding box center [590, 250] width 217 height 80
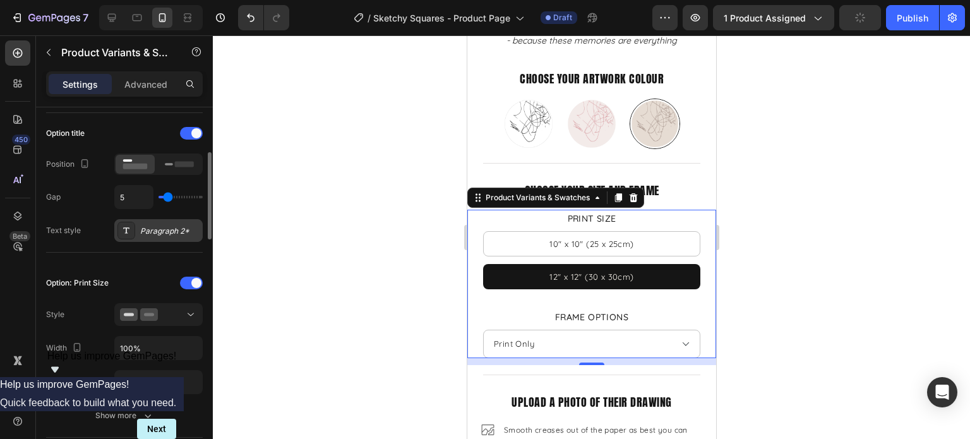
scroll to position [252, 0]
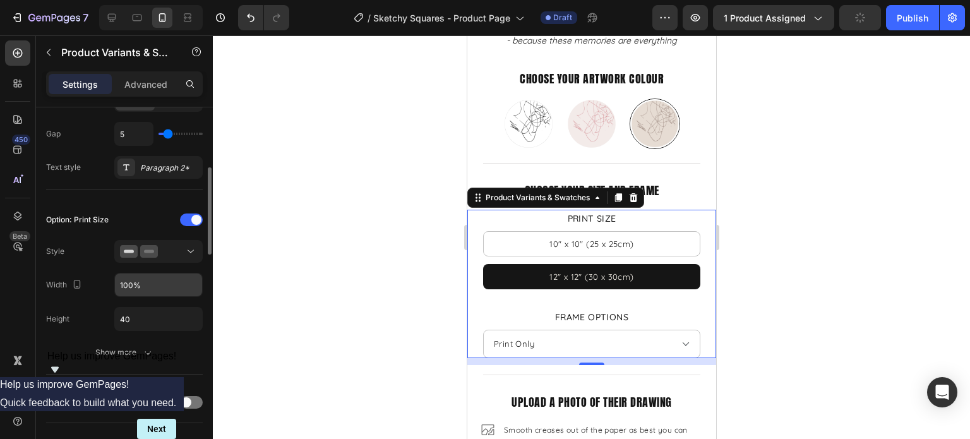
click at [158, 280] on input "100%" at bounding box center [158, 284] width 87 height 23
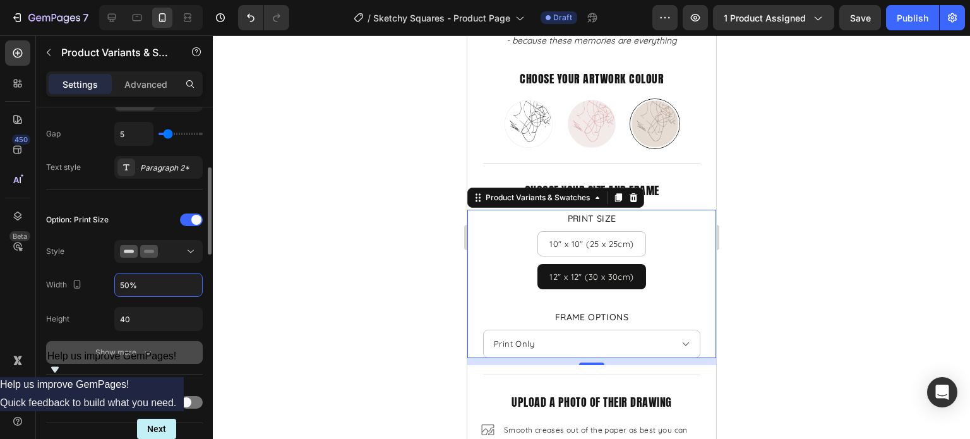
type input "50%"
click at [161, 343] on button "Show more" at bounding box center [124, 352] width 157 height 23
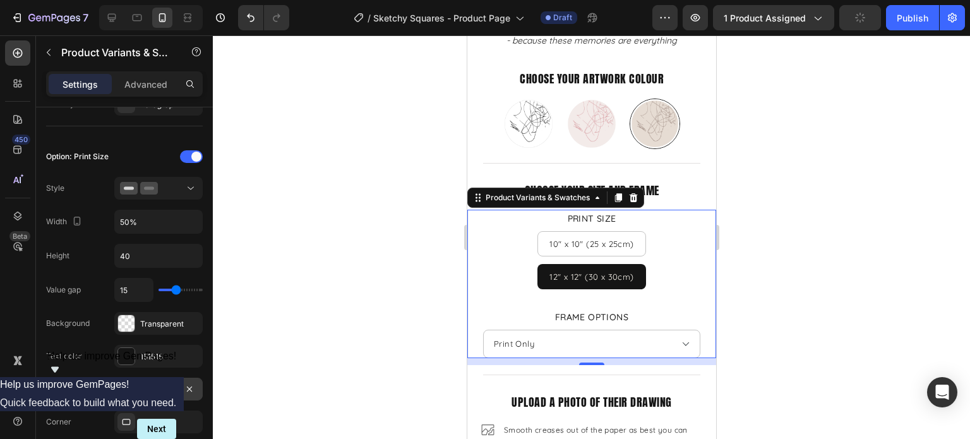
scroll to position [189, 0]
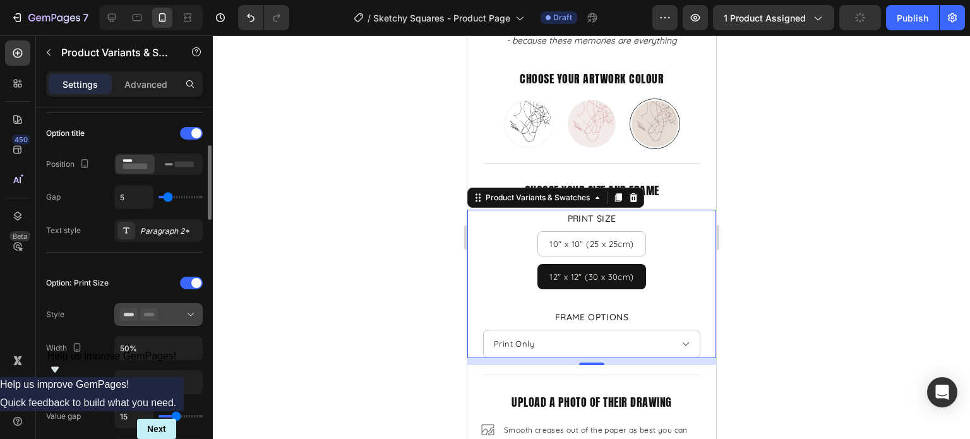
click at [169, 317] on div at bounding box center [158, 314] width 77 height 13
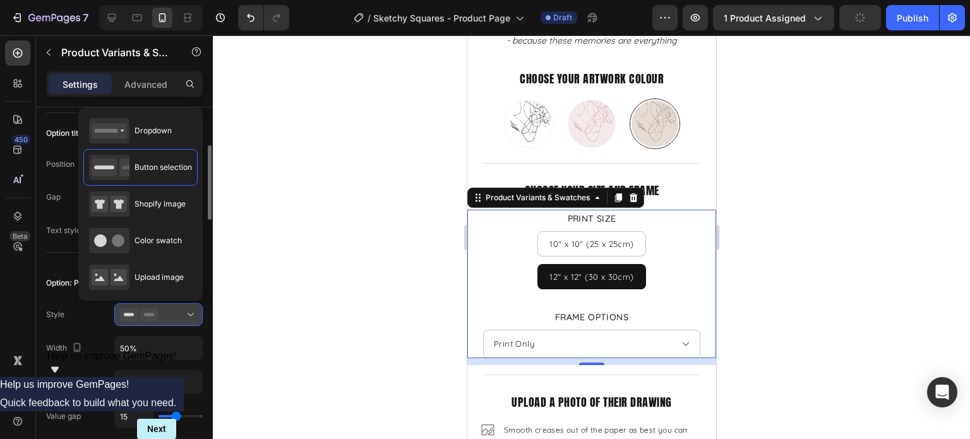
click at [169, 318] on div at bounding box center [158, 314] width 77 height 13
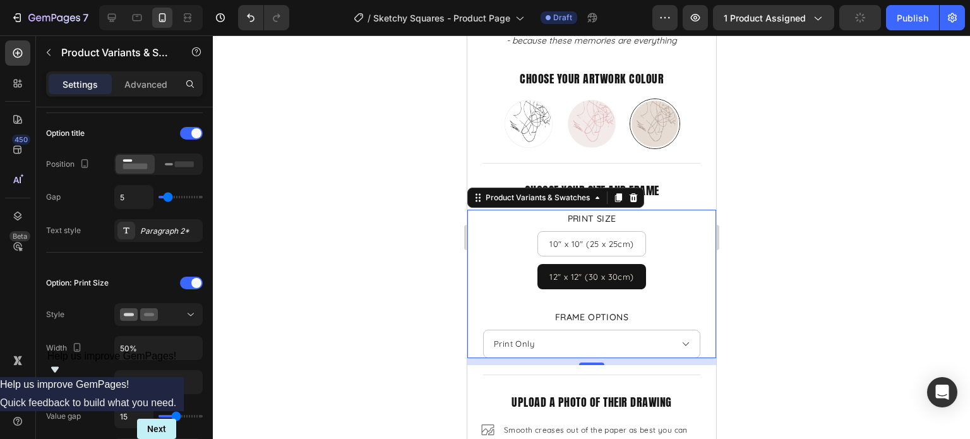
click at [786, 272] on div at bounding box center [591, 236] width 757 height 403
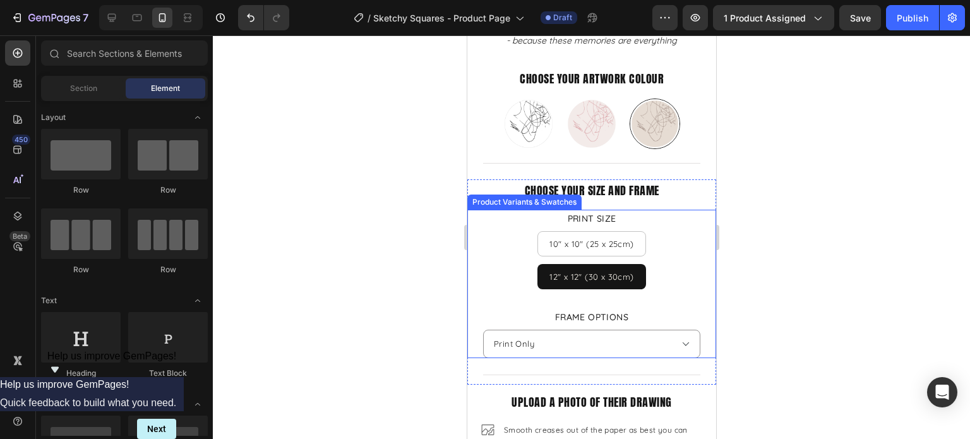
click at [643, 340] on select "Please select an option Print Only Natural Wood White Black" at bounding box center [590, 343] width 217 height 28
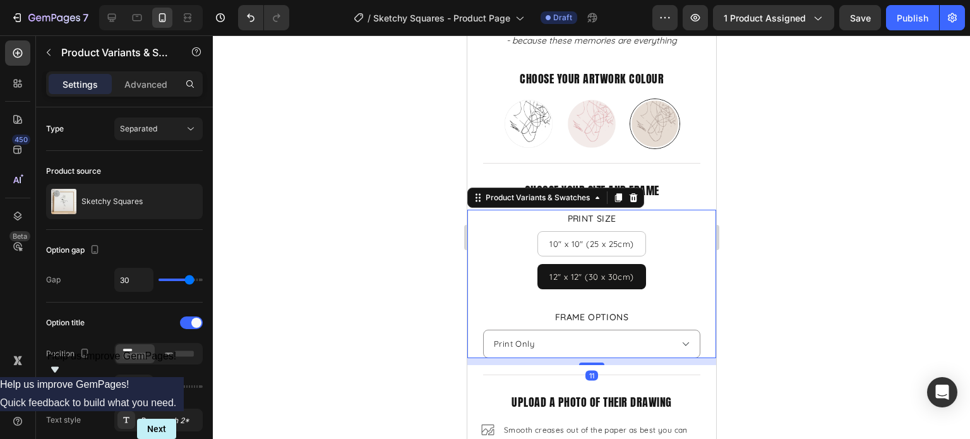
drag, startPoint x: 661, startPoint y: 374, endPoint x: 657, endPoint y: 336, distance: 38.1
click at [643, 340] on select "Please select an option Print Only Natural Wood White Black" at bounding box center [590, 343] width 217 height 28
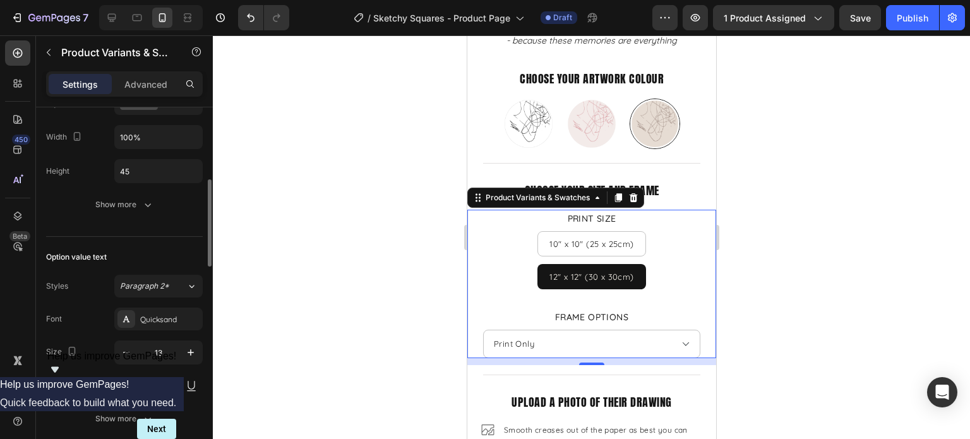
scroll to position [568, 0]
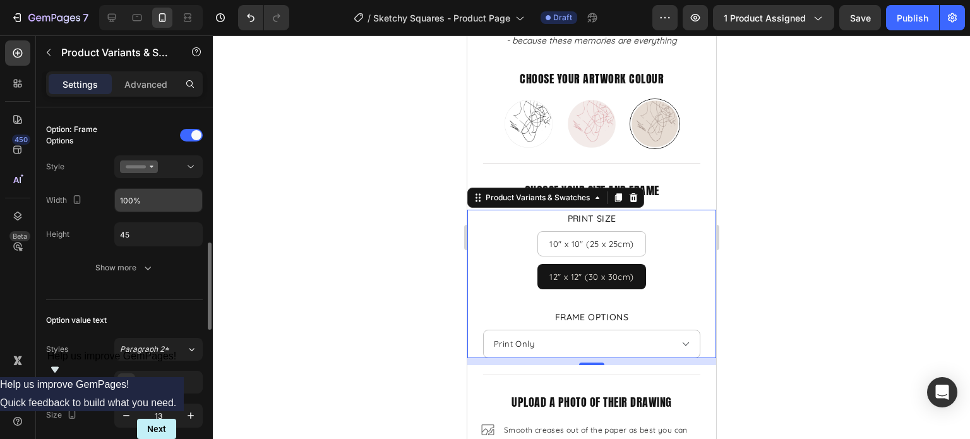
click at [131, 199] on input "100%" at bounding box center [158, 200] width 87 height 23
type input "80%"
click at [803, 239] on div at bounding box center [591, 236] width 757 height 403
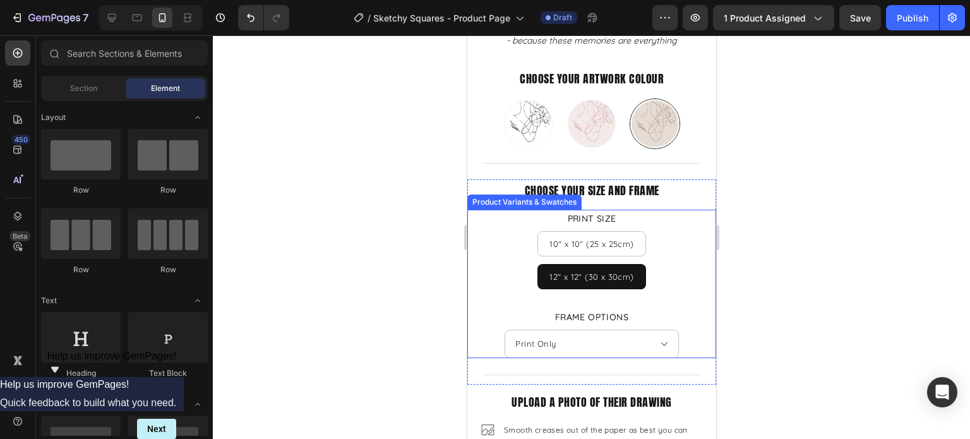
click at [660, 240] on div "10" x 10" (25 x 25cm) 10" x 10" (25 x 25cm) 10" x 10" (25 x 25cm) 12" x 12" (30…" at bounding box center [590, 260] width 217 height 58
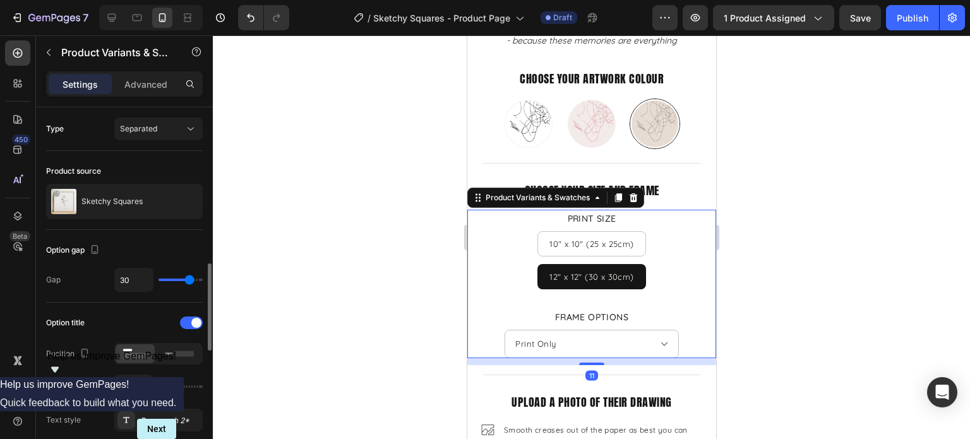
scroll to position [126, 0]
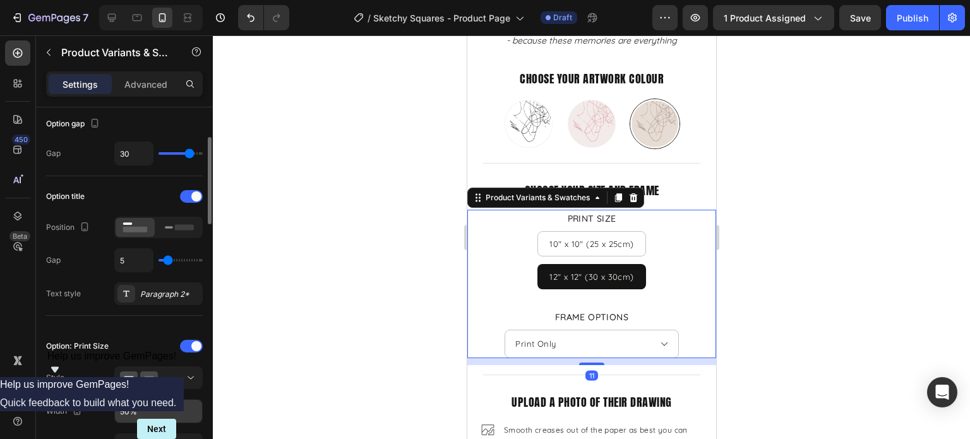
click at [128, 411] on input "50%" at bounding box center [158, 411] width 87 height 23
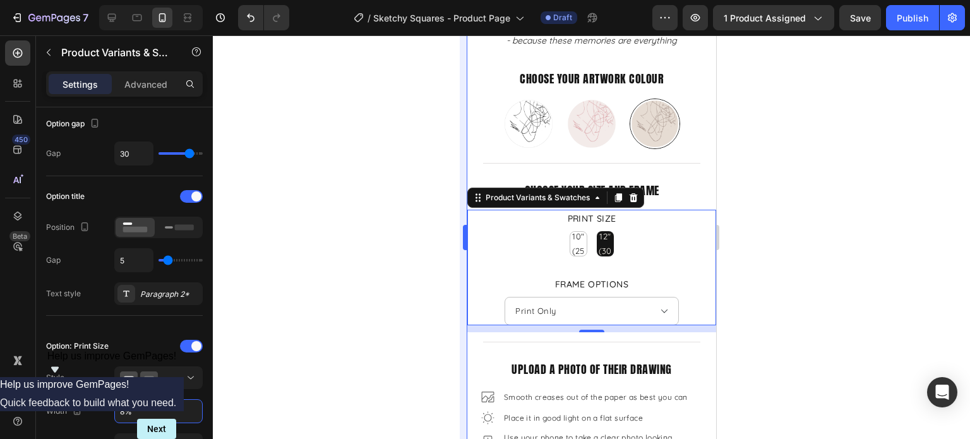
type input "80%"
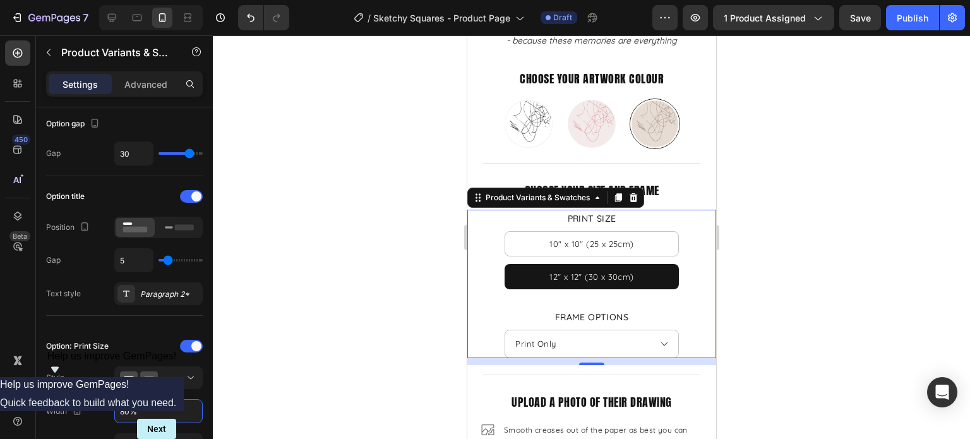
click at [809, 282] on div at bounding box center [591, 236] width 757 height 403
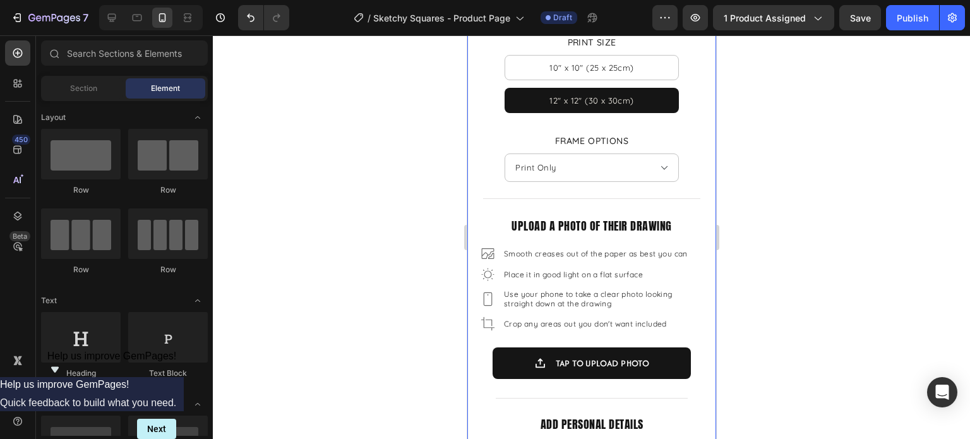
scroll to position [620, 0]
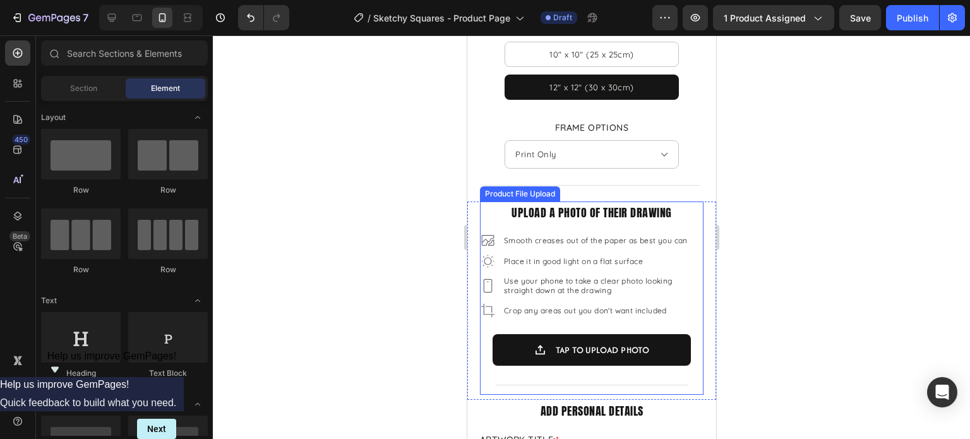
click at [670, 335] on div "TAP TO UPLOAD PHOTO" at bounding box center [591, 350] width 198 height 32
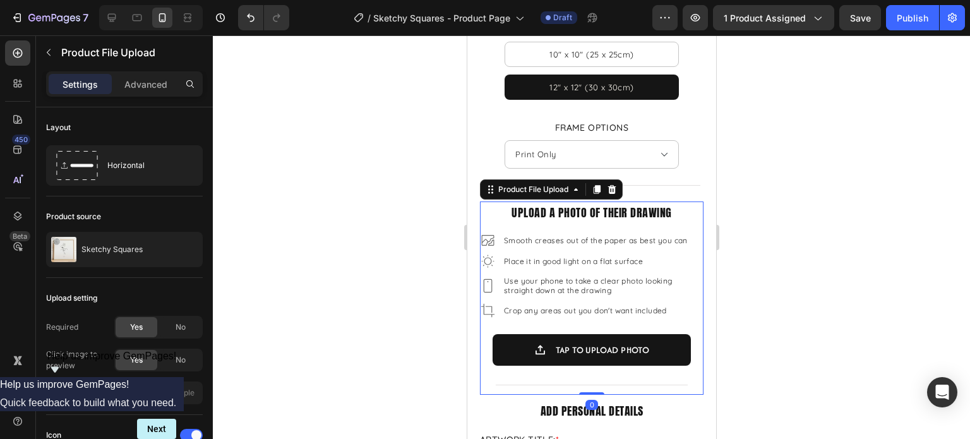
click at [686, 321] on div "upload a photo of their drawing Text Block Smooth creases out of the paper as b…" at bounding box center [590, 297] width 223 height 193
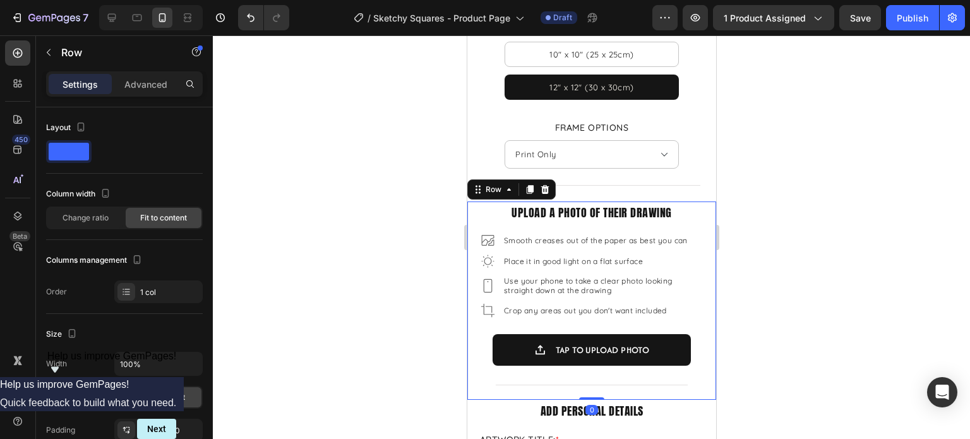
click at [643, 318] on div "upload a photo of their drawing Text Block Smooth creases out of the paper as b…" at bounding box center [590, 297] width 223 height 193
click at [505, 342] on div "TAP TO UPLOAD PHOTO" at bounding box center [591, 350] width 198 height 32
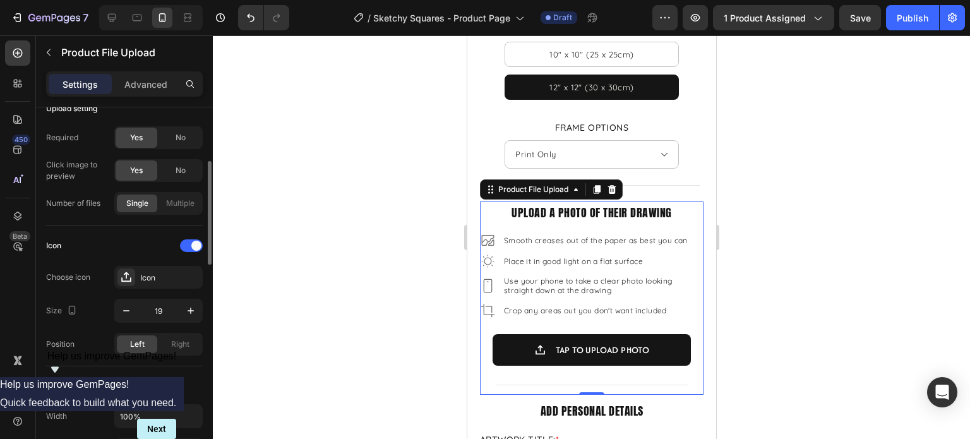
scroll to position [316, 0]
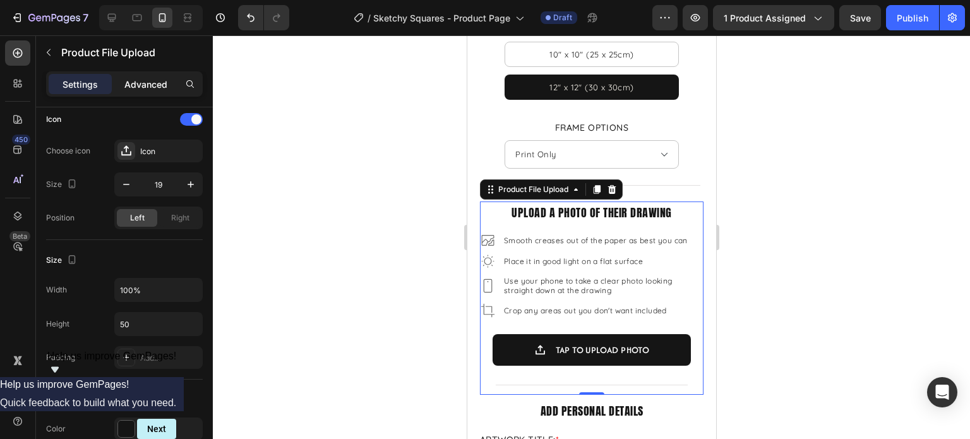
click at [160, 85] on p "Advanced" at bounding box center [145, 84] width 43 height 13
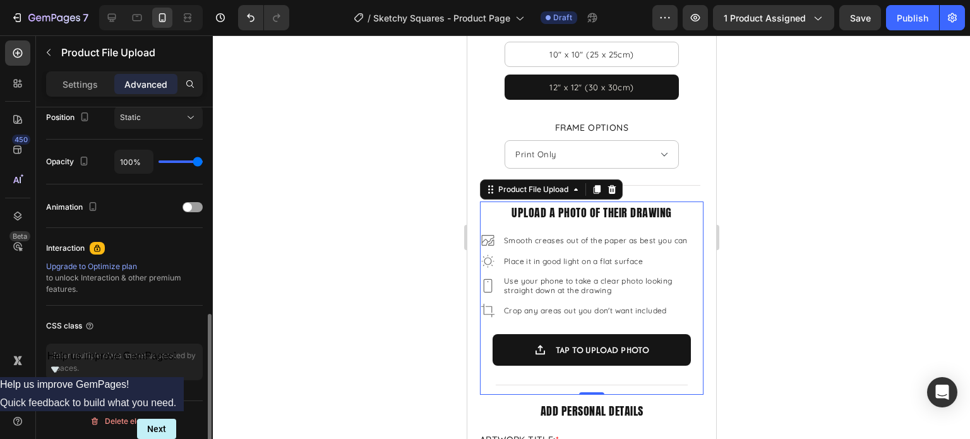
scroll to position [157, 0]
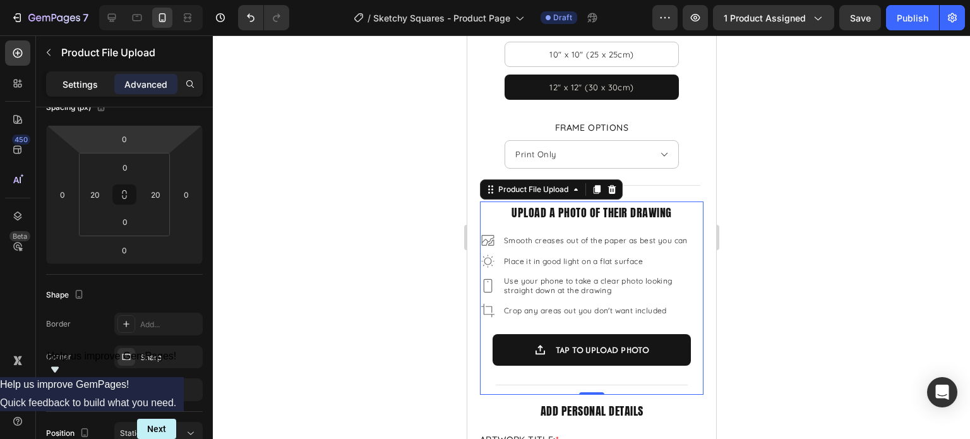
click at [82, 93] on div "Settings" at bounding box center [80, 84] width 63 height 20
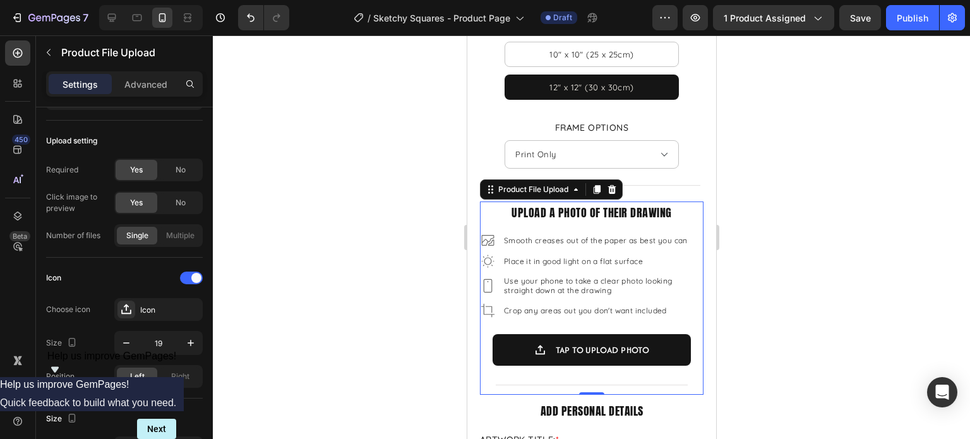
click at [819, 239] on div at bounding box center [591, 236] width 757 height 403
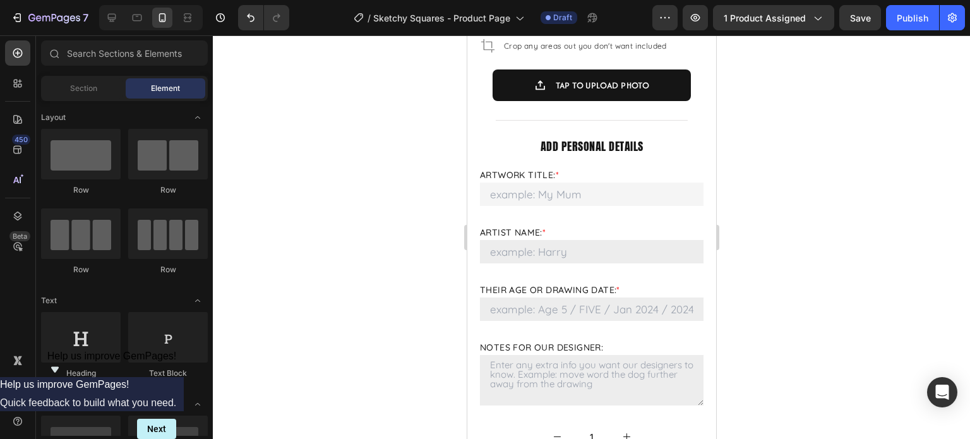
scroll to position [872, 0]
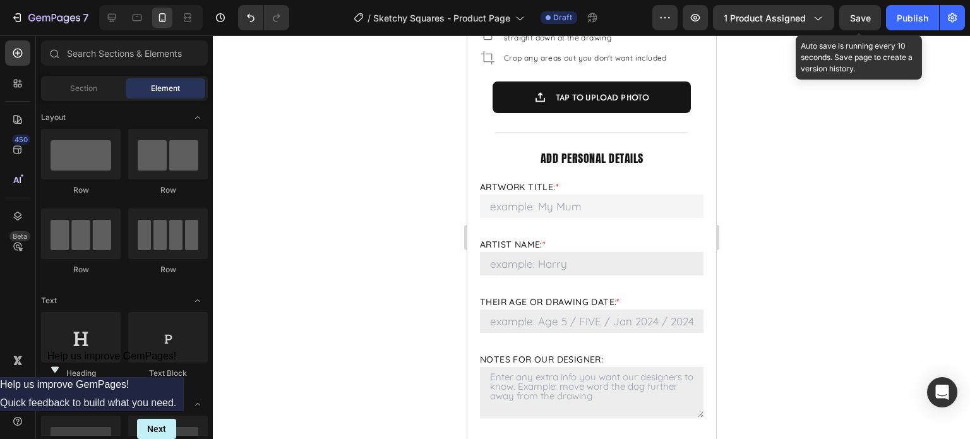
click at [853, 22] on span "Save" at bounding box center [860, 18] width 21 height 11
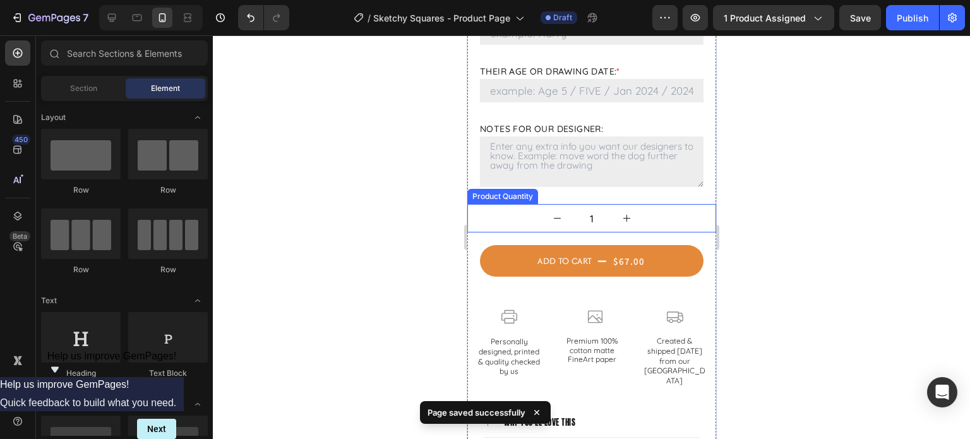
scroll to position [1251, 0]
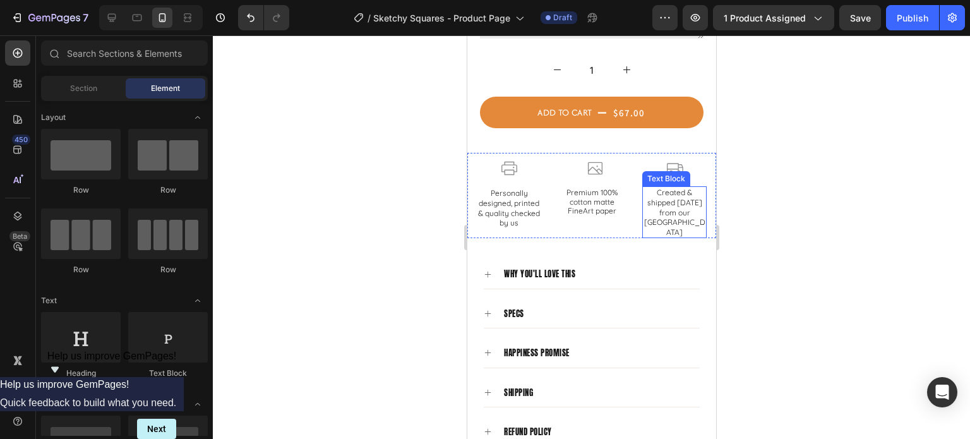
click at [678, 208] on p "Created & shipped within 3 days from our Torquay Studio" at bounding box center [674, 211] width 62 height 49
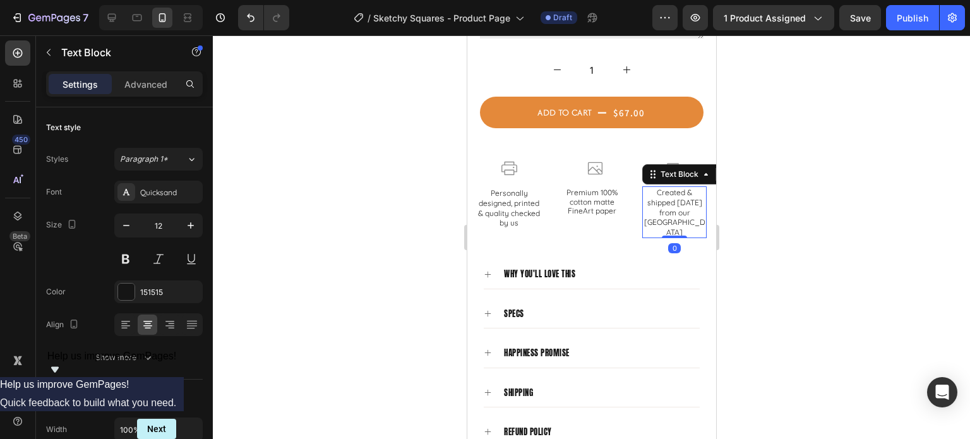
click at [757, 207] on div at bounding box center [591, 236] width 757 height 403
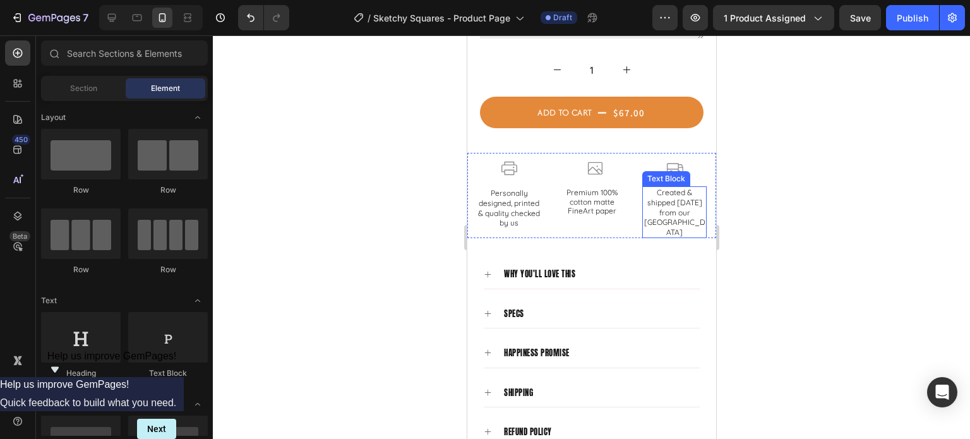
click at [677, 196] on p "Created & shipped within 3 days from our Torquay Studio" at bounding box center [674, 211] width 62 height 49
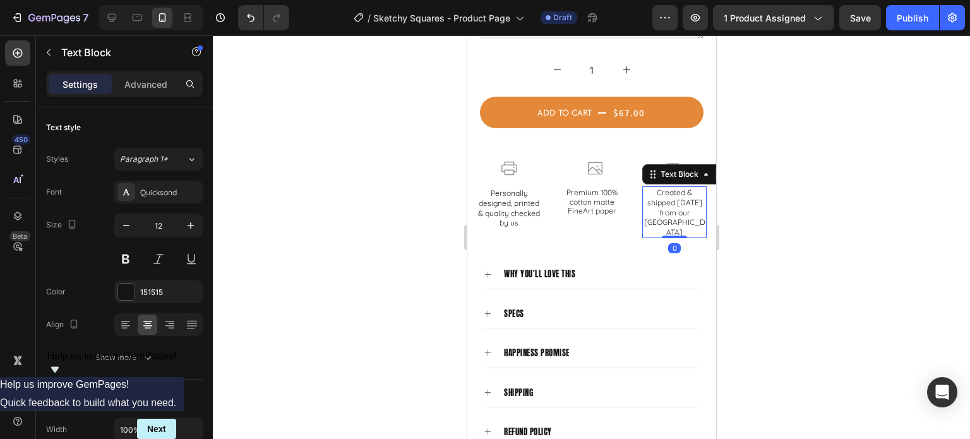
click at [680, 187] on p "Created & shipped within 3 days from our Torquay Studio" at bounding box center [674, 211] width 62 height 49
click at [684, 187] on p "Created & shipped within 3 days from our Torquay Studio" at bounding box center [674, 211] width 62 height 49
drag, startPoint x: 685, startPoint y: 179, endPoint x: 632, endPoint y: 179, distance: 52.4
click at [632, 179] on div "Icon Personally designed, printed & quality checked by us Text Block Row Row Ic…" at bounding box center [590, 195] width 249 height 85
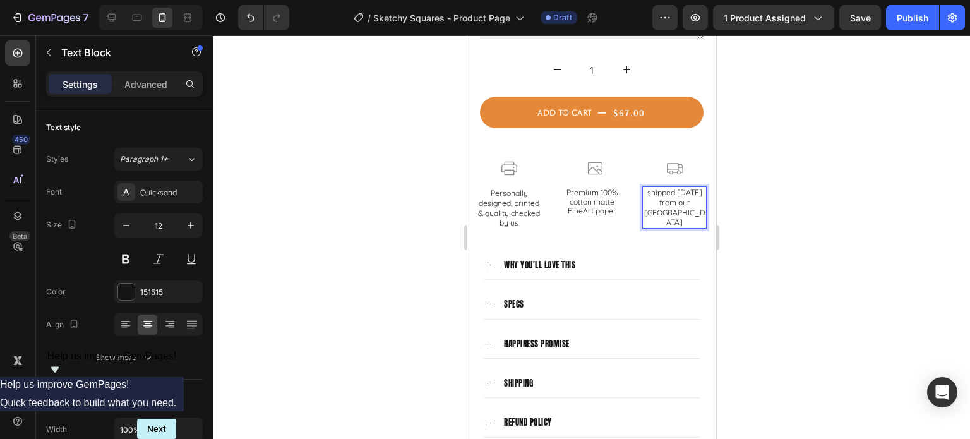
click at [643, 187] on p "shipped within 3 days from our Torquay Studio" at bounding box center [674, 206] width 62 height 39
click at [795, 216] on div at bounding box center [591, 236] width 757 height 403
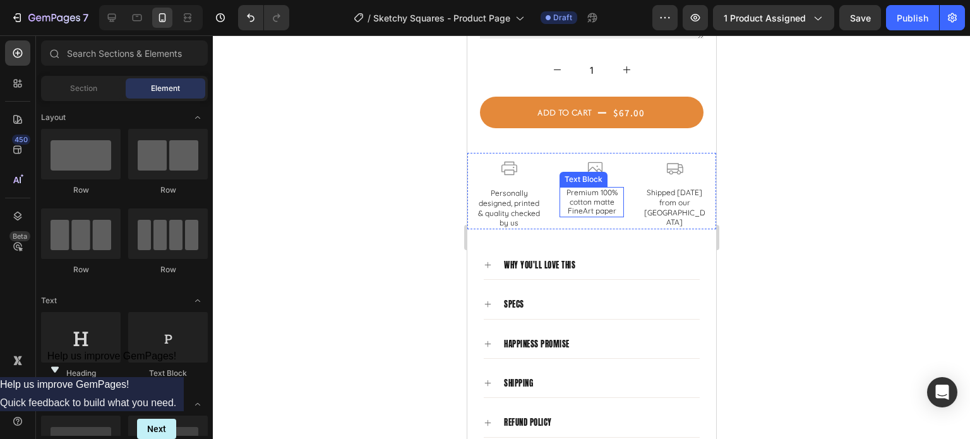
drag, startPoint x: 578, startPoint y: 190, endPoint x: 598, endPoint y: 191, distance: 20.2
click at [579, 190] on p "Premium 100% cotton matte FineArt paper" at bounding box center [591, 201] width 62 height 27
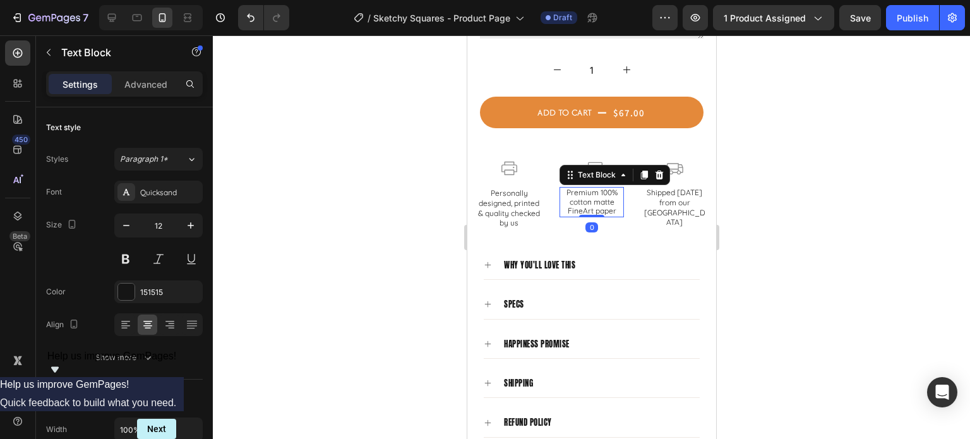
click at [601, 191] on p "Premium 100% cotton matte FineArt paper" at bounding box center [591, 201] width 62 height 27
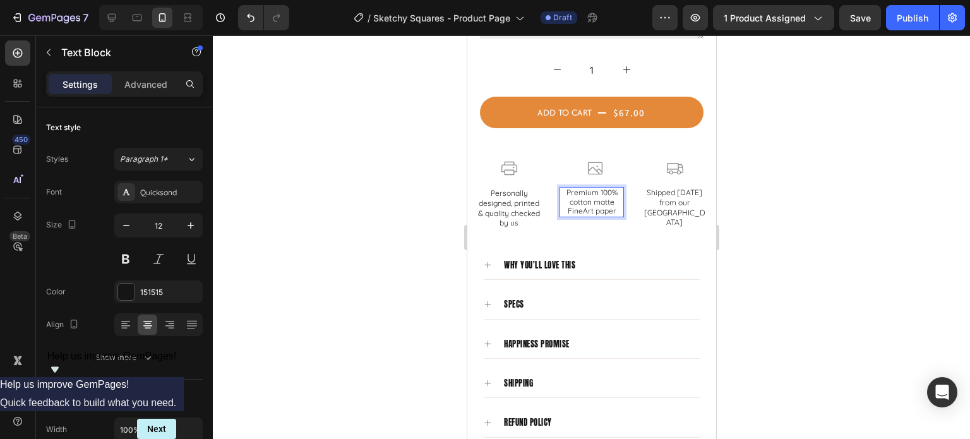
click at [604, 191] on p "Premium 100% cotton matte FineArt paper" at bounding box center [591, 201] width 62 height 27
click at [608, 191] on p "Premium 100% cotton matte FineArt paper" at bounding box center [591, 201] width 62 height 27
click at [813, 193] on div at bounding box center [591, 236] width 757 height 403
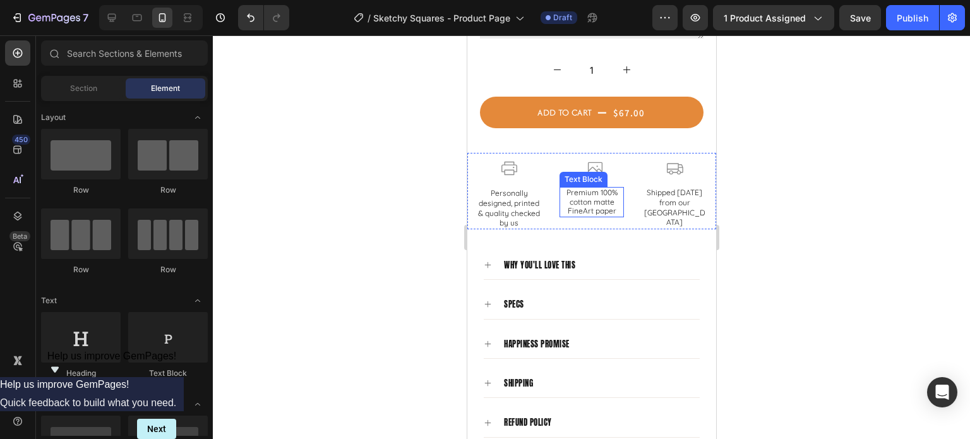
click at [590, 196] on p "Premium 100% cotton matte FineArt paper" at bounding box center [591, 201] width 62 height 27
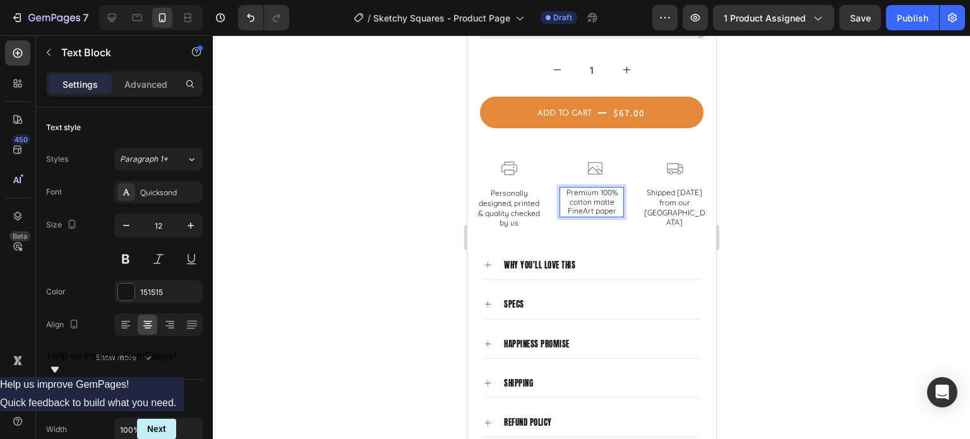
click at [856, 252] on div at bounding box center [591, 236] width 757 height 403
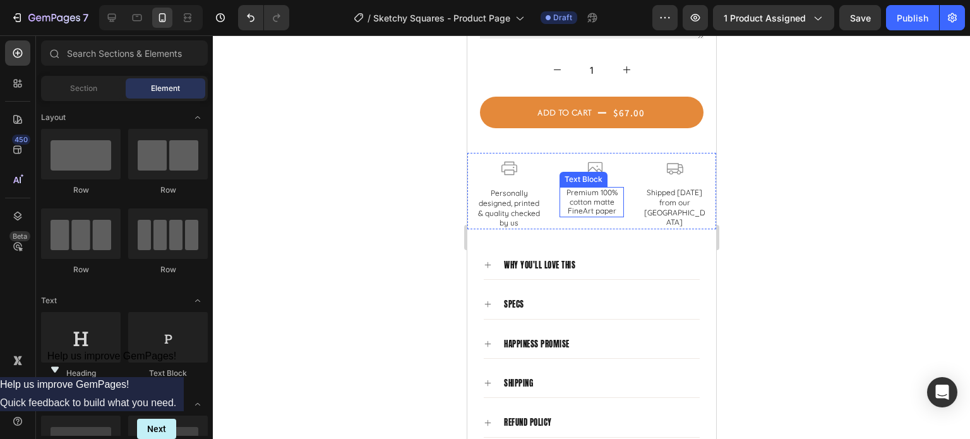
click at [578, 191] on p "Premium 100% cotton matte FineArt paper" at bounding box center [591, 201] width 62 height 27
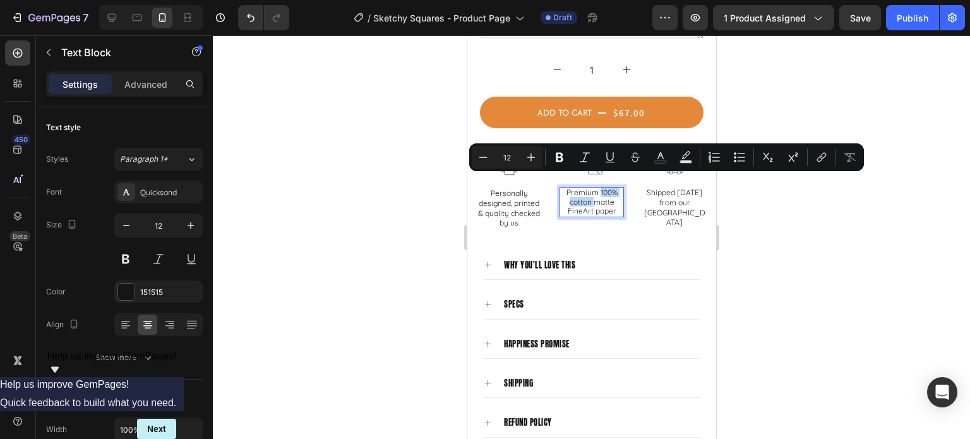
drag, startPoint x: 588, startPoint y: 191, endPoint x: 595, endPoint y: 178, distance: 15.0
click at [595, 188] on p "Premium 100% cotton matte FineArt paper" at bounding box center [591, 201] width 62 height 27
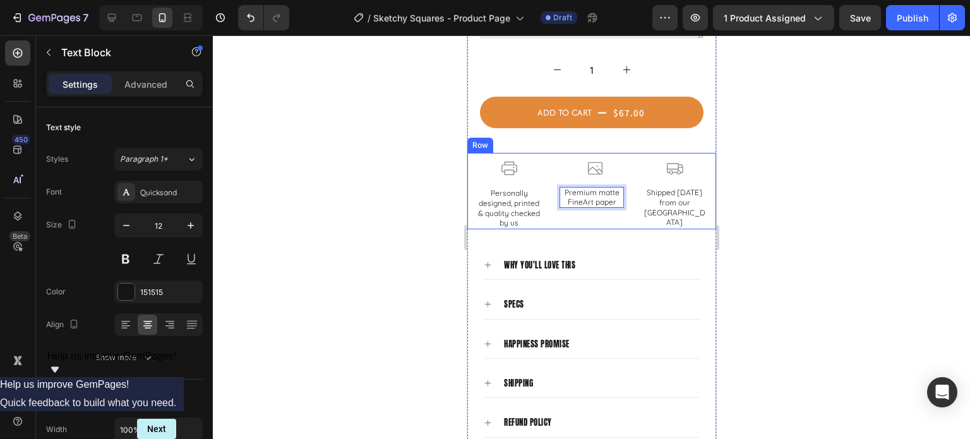
click at [826, 198] on div at bounding box center [591, 236] width 757 height 403
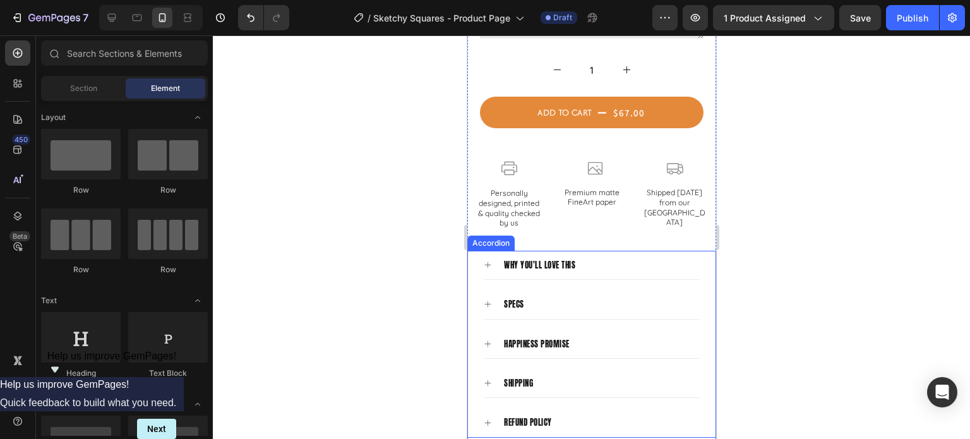
click at [482, 255] on div "why you'll love this specs happiness promise shipping refund policy" at bounding box center [590, 344] width 217 height 187
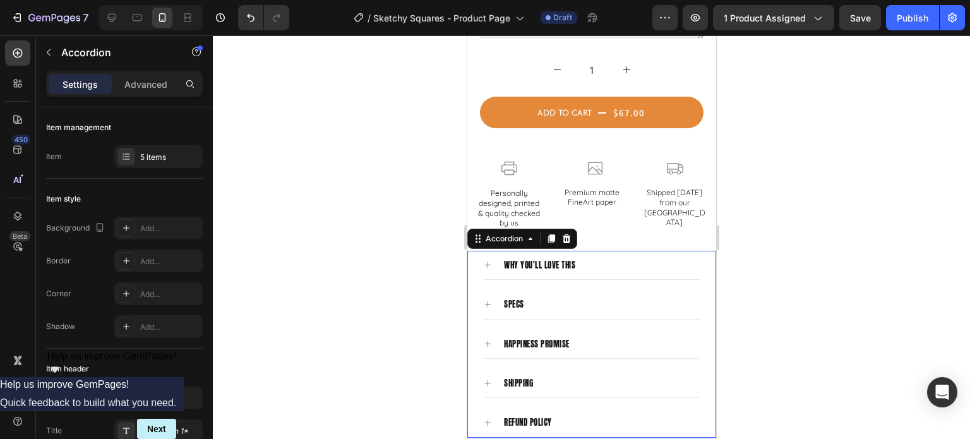
click at [487, 262] on icon at bounding box center [487, 265] width 6 height 6
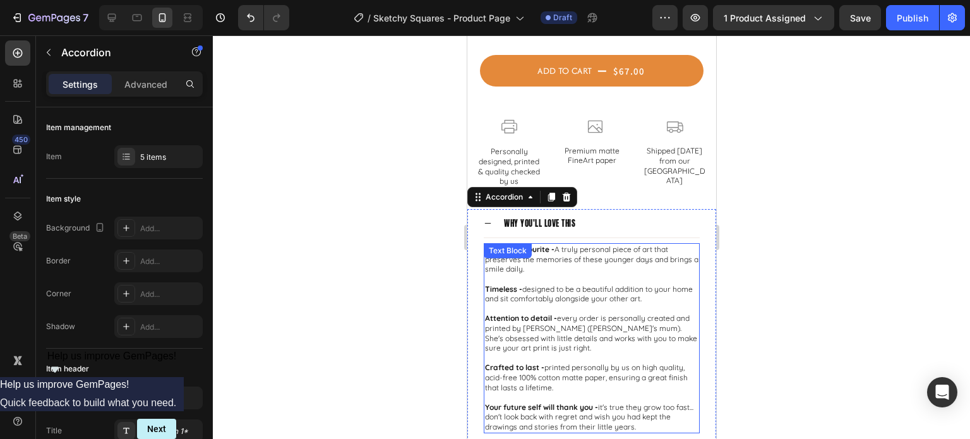
scroll to position [1314, 0]
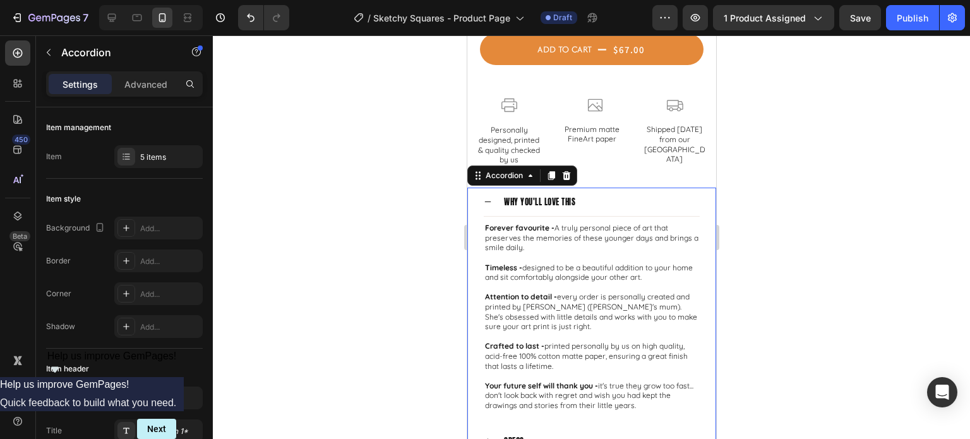
click at [483, 198] on icon at bounding box center [487, 202] width 8 height 8
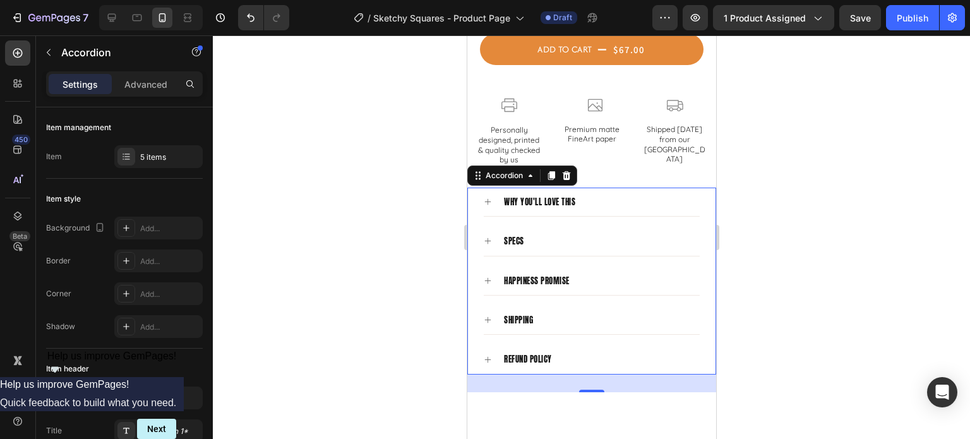
click at [732, 186] on div at bounding box center [591, 236] width 757 height 403
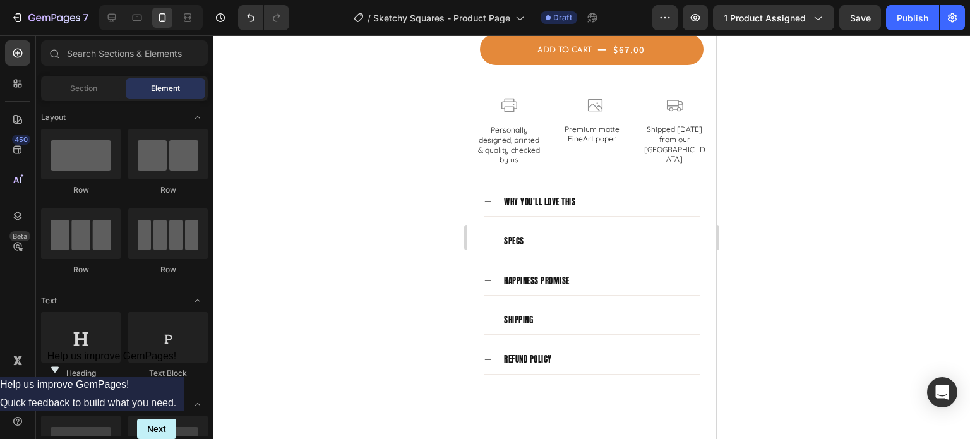
click at [868, 171] on div at bounding box center [591, 236] width 757 height 403
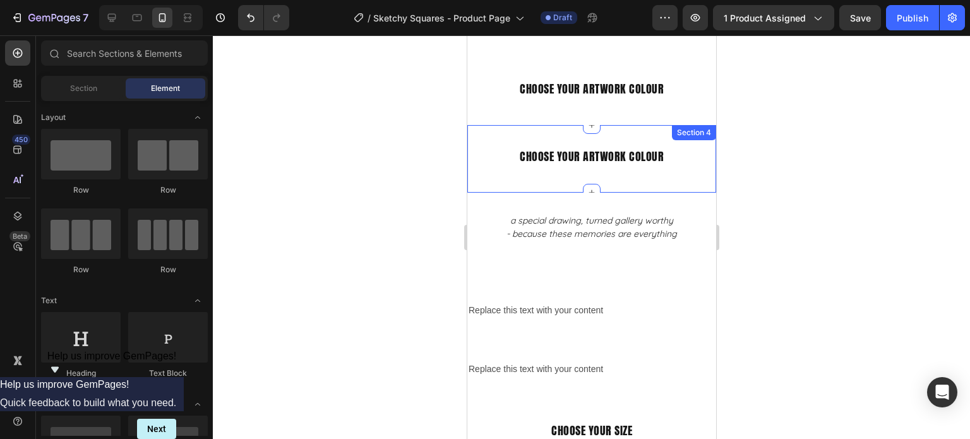
select select "Print Only"
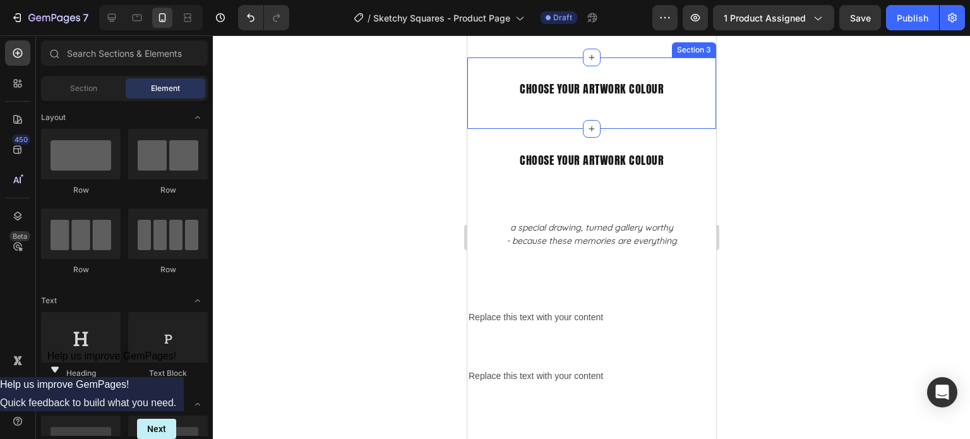
scroll to position [1630, 0]
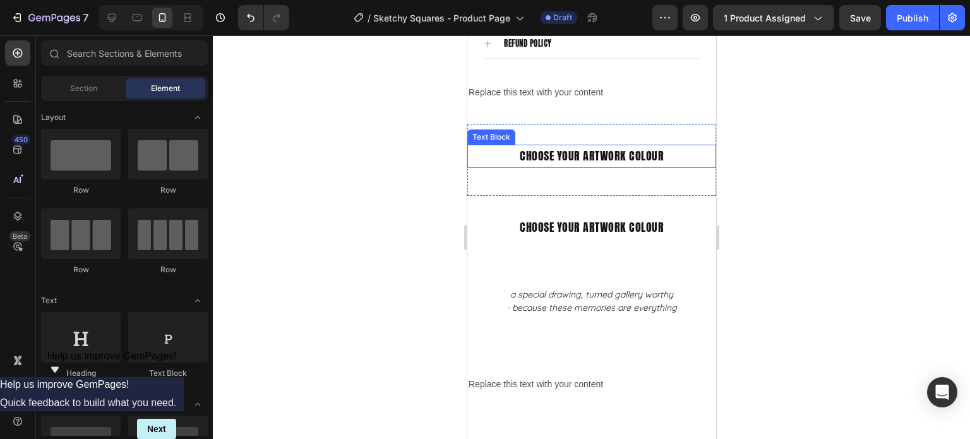
click at [571, 157] on p "choose your artwork colour" at bounding box center [591, 156] width 246 height 20
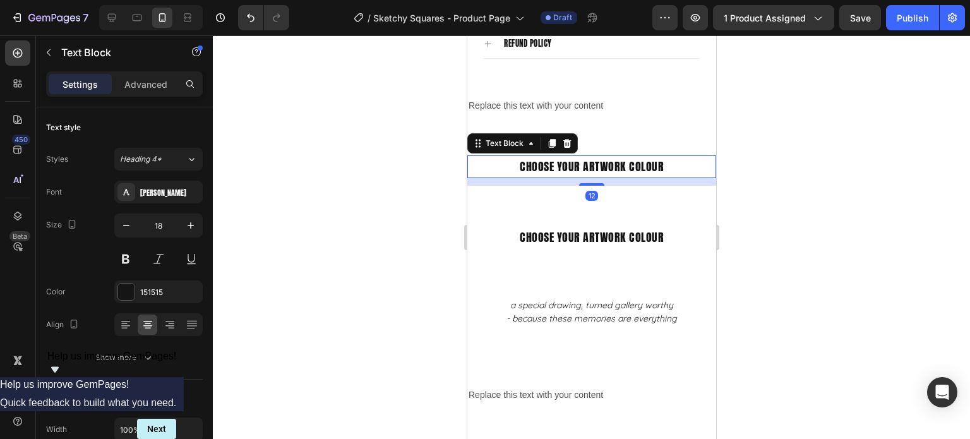
click at [697, 135] on div "choose your artwork colour Text Block 12 Section 3" at bounding box center [590, 170] width 249 height 71
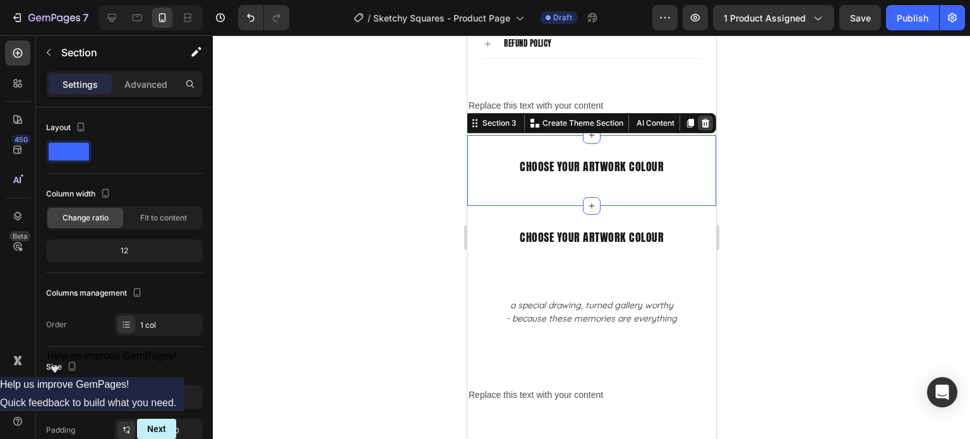
click at [699, 118] on icon at bounding box center [704, 123] width 10 height 10
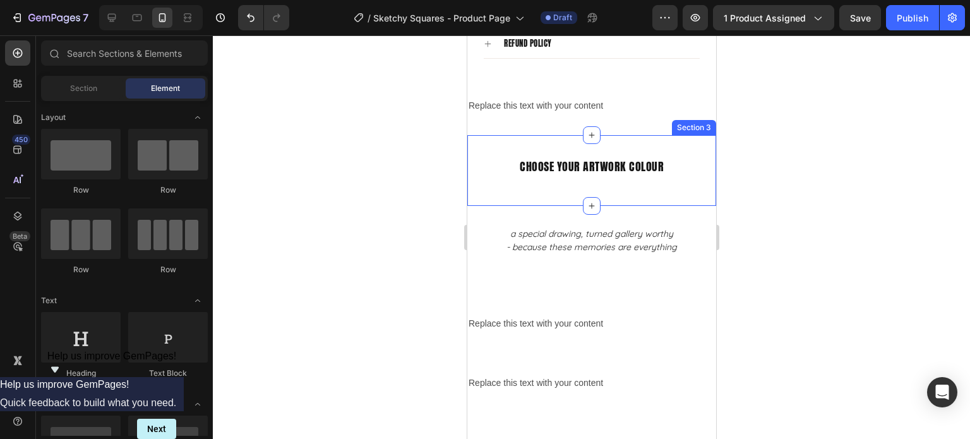
click at [686, 135] on div "choose your artwork colour Text Block Section 3" at bounding box center [590, 170] width 249 height 71
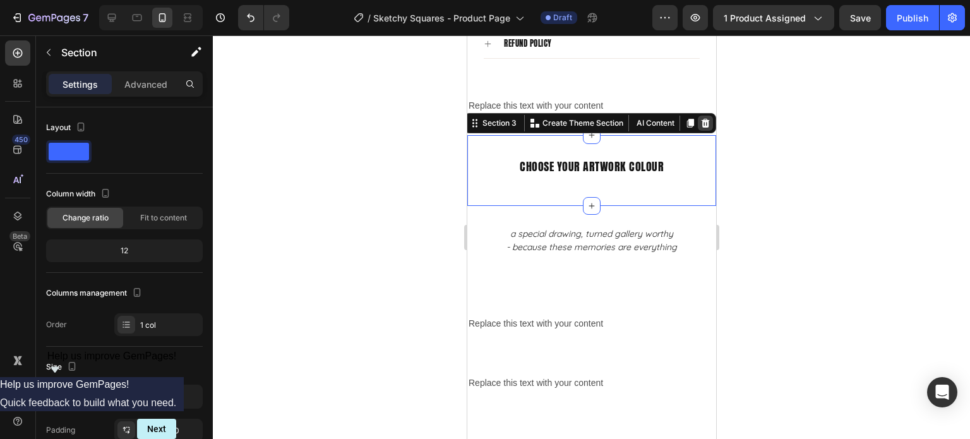
click at [699, 118] on icon at bounding box center [704, 123] width 10 height 10
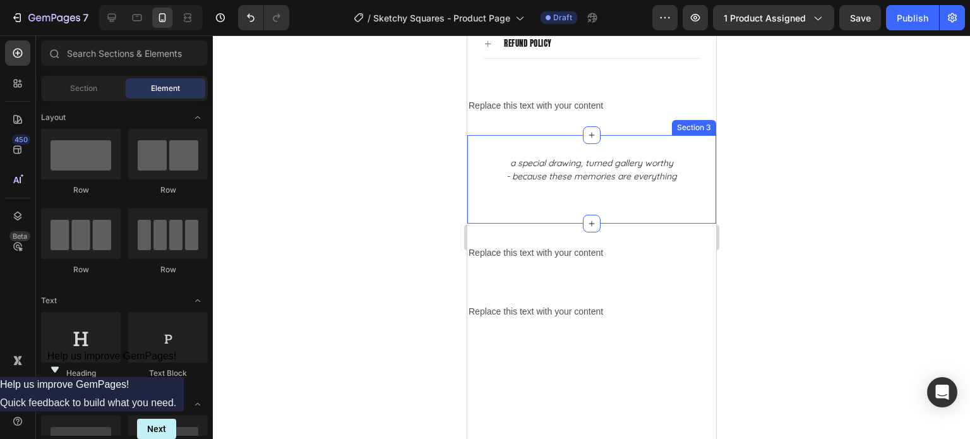
click at [696, 136] on div "a special drawing, turned gallery worthy - because these memories are everythin…" at bounding box center [590, 179] width 249 height 88
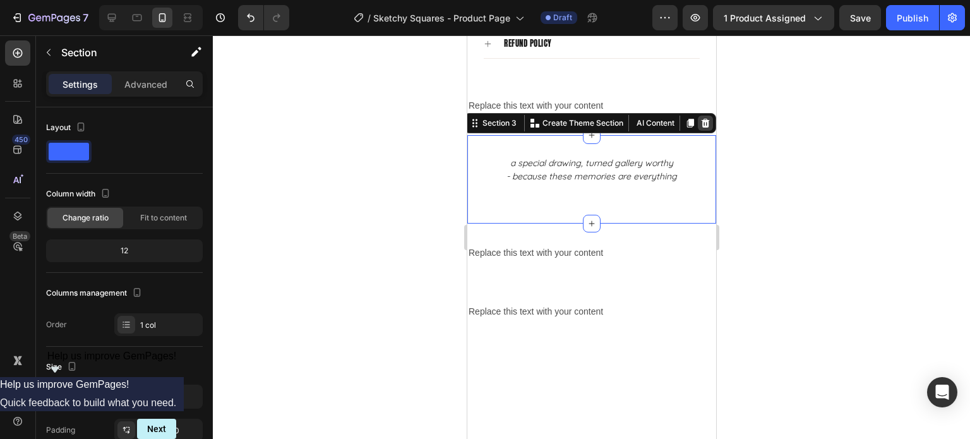
click at [700, 116] on div at bounding box center [704, 123] width 15 height 15
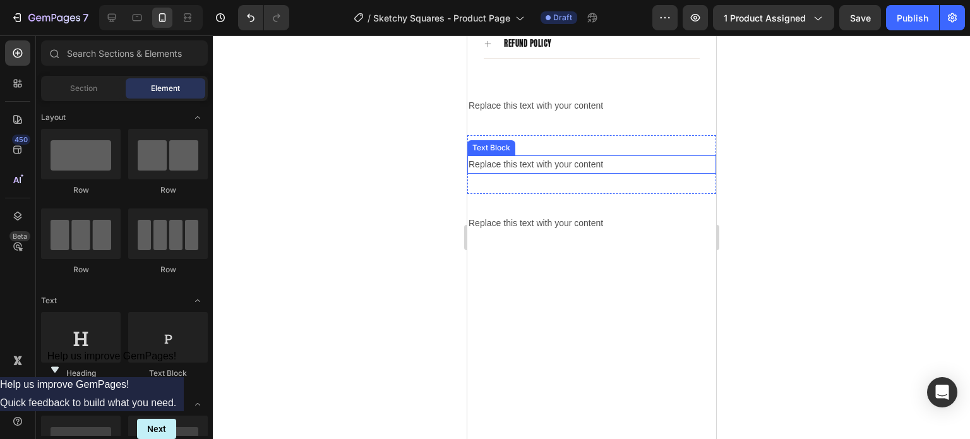
click at [698, 155] on div "Replace this text with your content" at bounding box center [590, 164] width 249 height 18
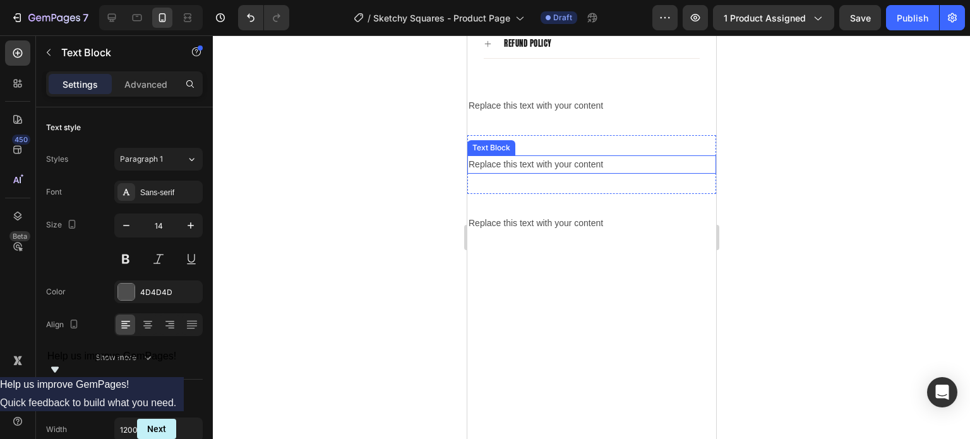
click at [699, 135] on div "Replace this text with your content Text Block Section 3" at bounding box center [590, 164] width 249 height 59
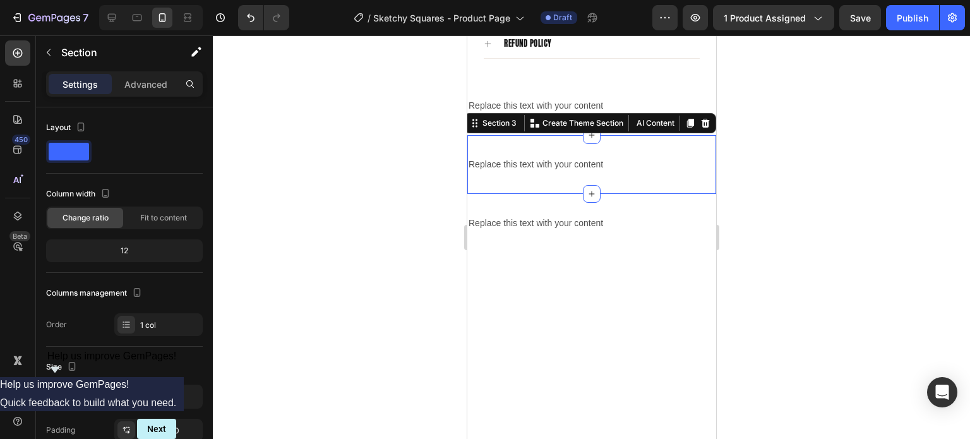
click at [700, 118] on icon at bounding box center [704, 123] width 10 height 10
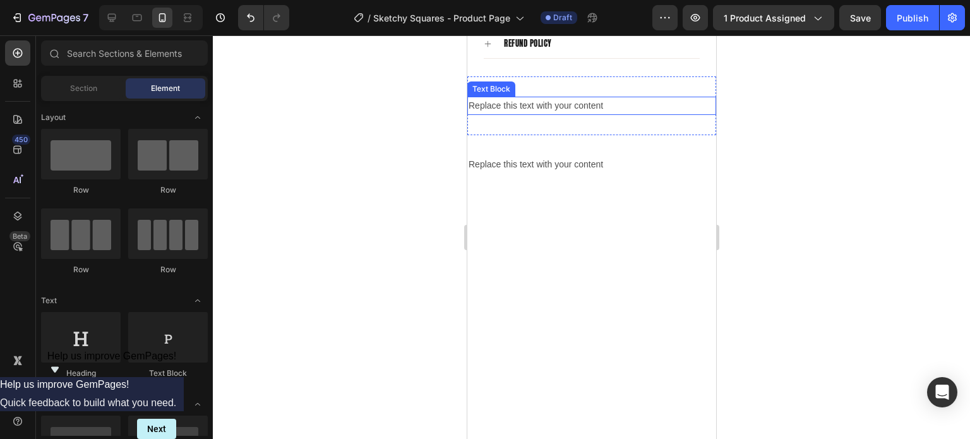
click at [696, 97] on div "Replace this text with your content" at bounding box center [590, 106] width 249 height 18
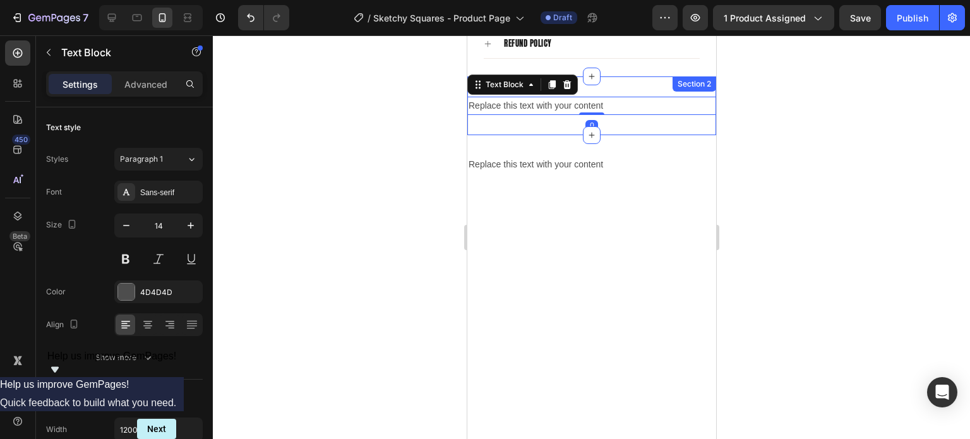
click at [697, 78] on div "Section 2" at bounding box center [693, 83] width 39 height 11
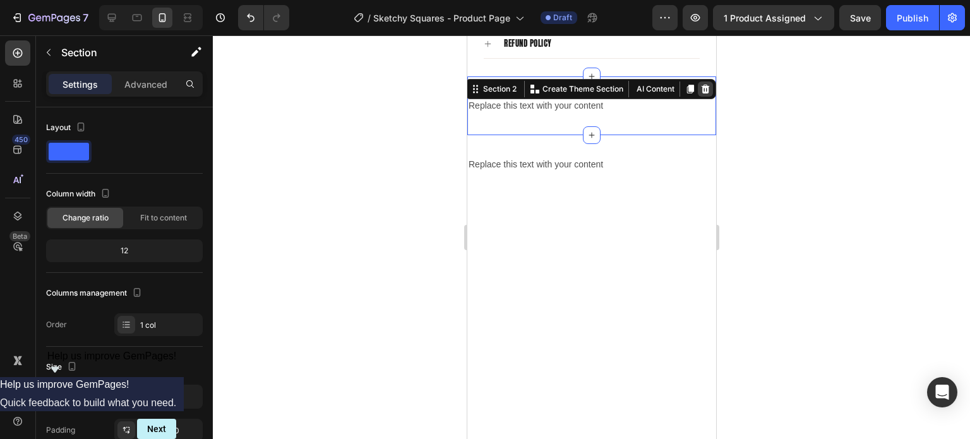
click at [701, 85] on icon at bounding box center [705, 89] width 8 height 9
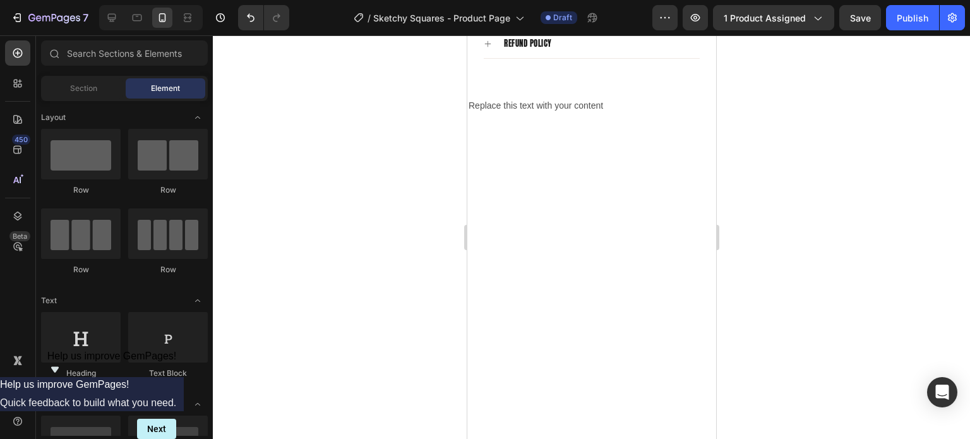
click at [701, 97] on div "Replace this text with your content" at bounding box center [590, 106] width 249 height 18
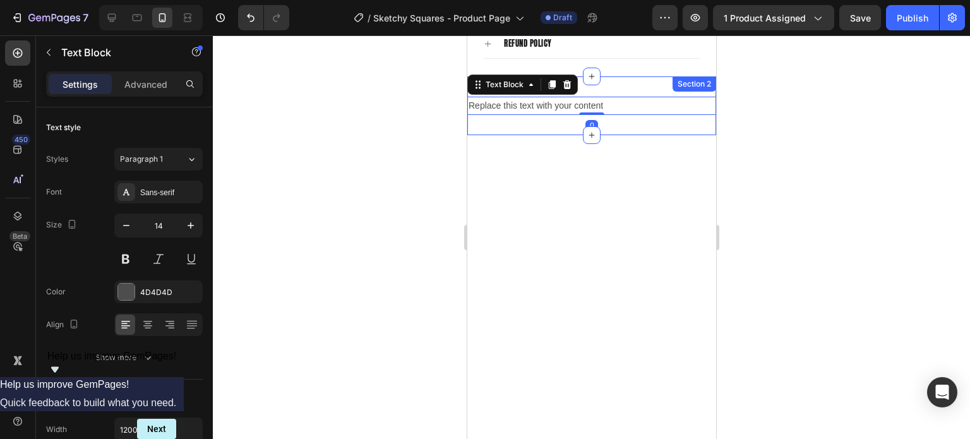
click at [700, 76] on div "Section 2" at bounding box center [694, 83] width 44 height 15
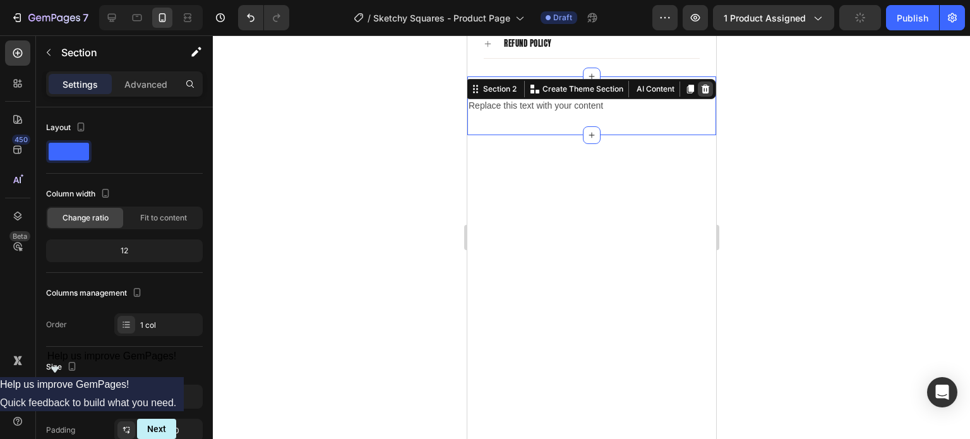
click at [701, 85] on icon at bounding box center [705, 89] width 8 height 9
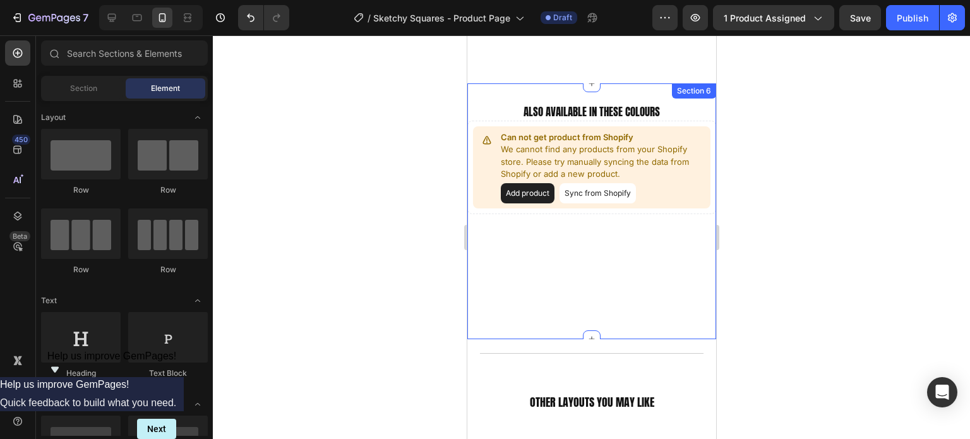
scroll to position [1756, 0]
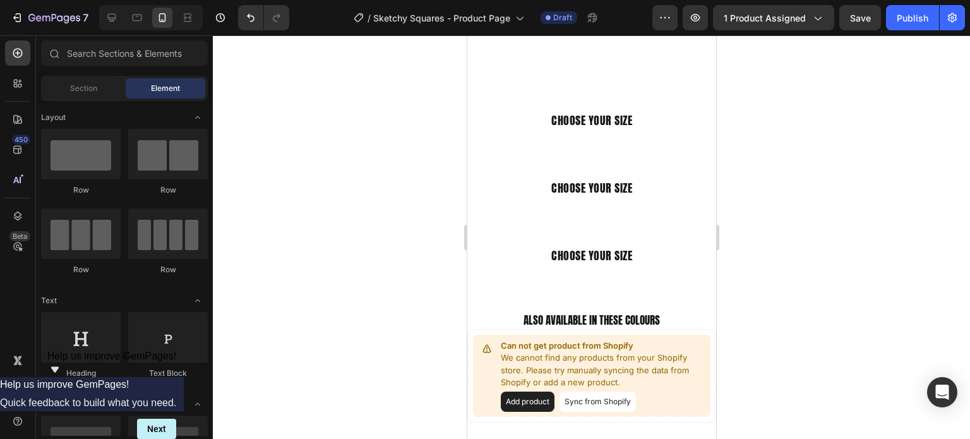
select select "Print Only"
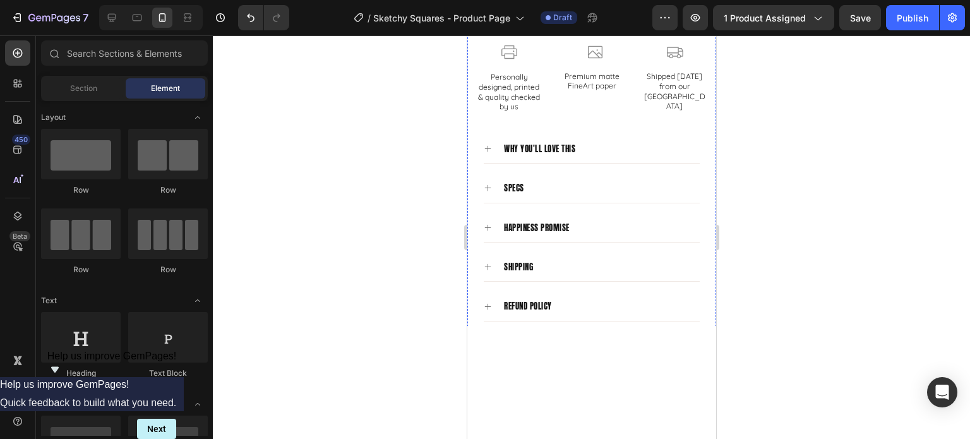
scroll to position [1503, 0]
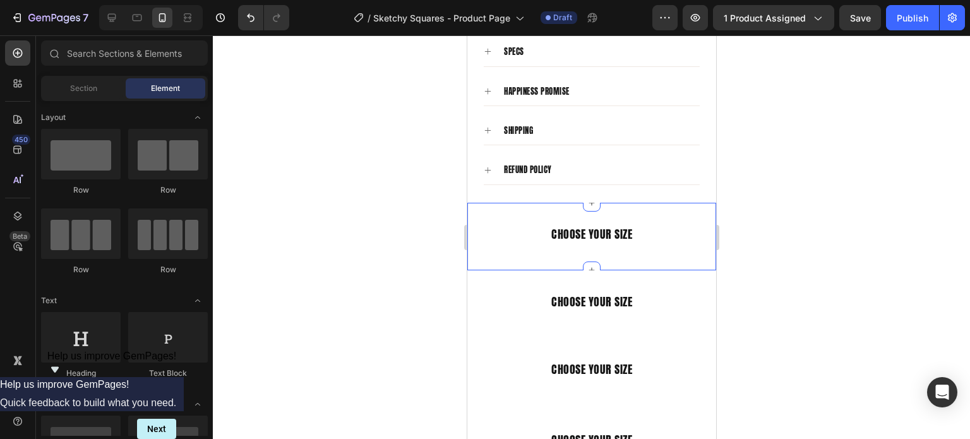
click at [696, 203] on div "choose your size Text Block Section 2" at bounding box center [590, 237] width 249 height 68
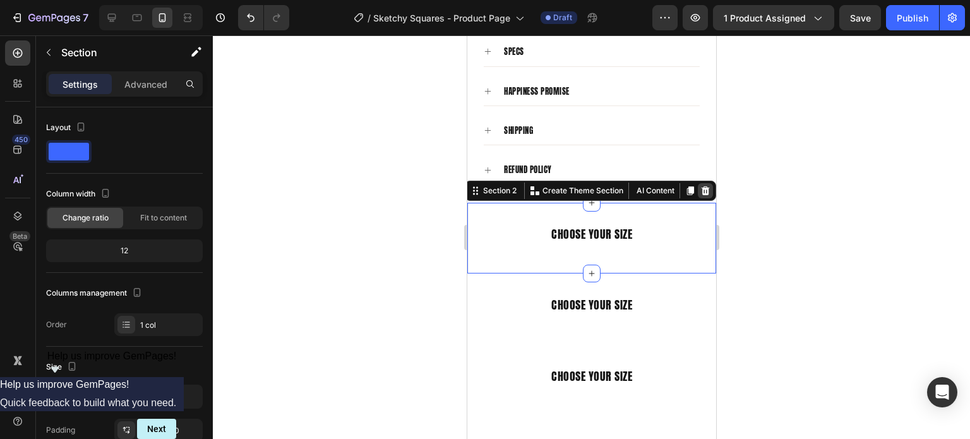
click at [701, 183] on div at bounding box center [704, 190] width 15 height 15
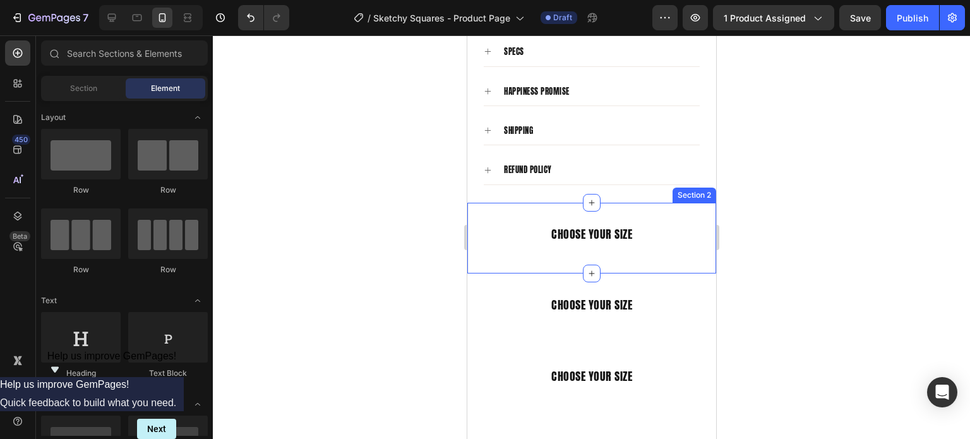
click at [701, 203] on div "choose your size Text Block Section 2" at bounding box center [590, 238] width 249 height 71
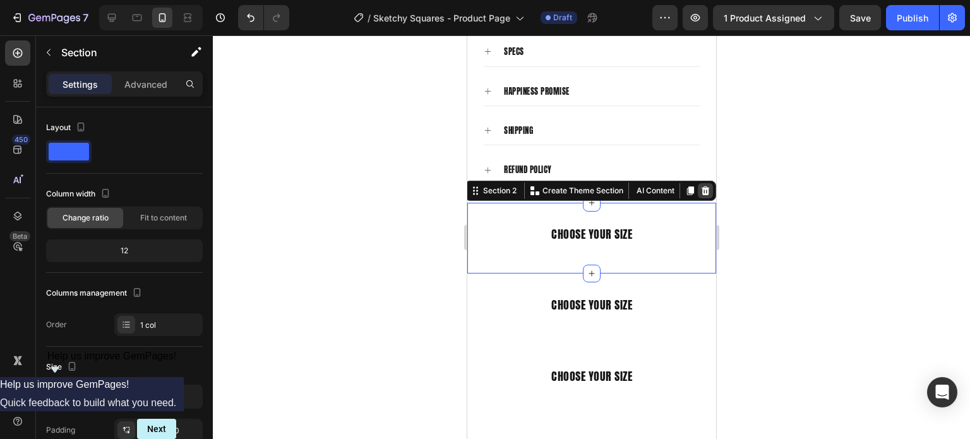
click at [701, 183] on div at bounding box center [704, 190] width 15 height 15
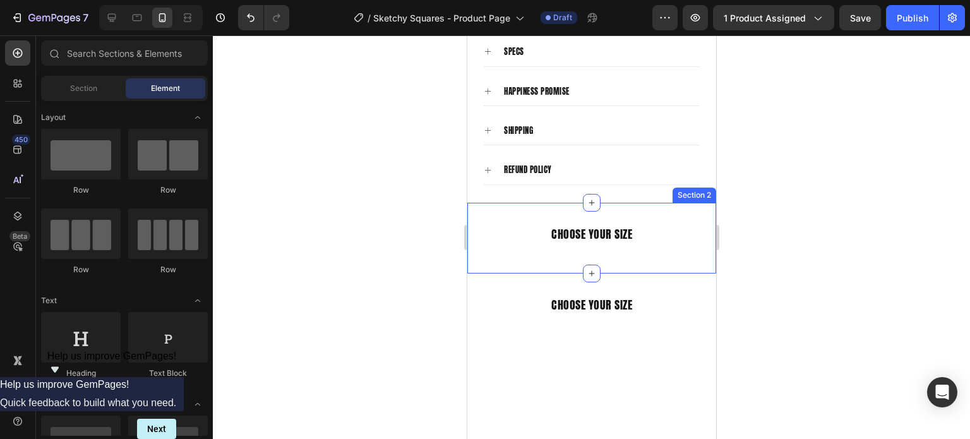
click at [698, 204] on div "choose your size Text Block Section 2" at bounding box center [590, 238] width 249 height 71
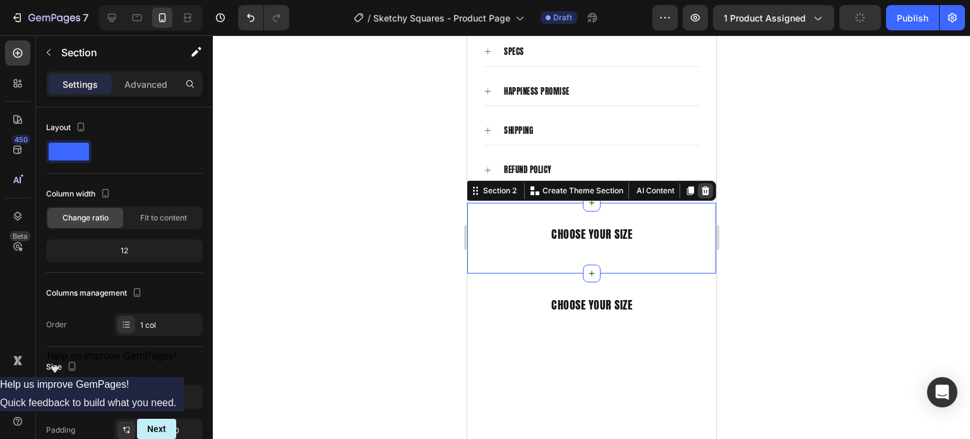
click at [699, 186] on icon at bounding box center [704, 191] width 10 height 10
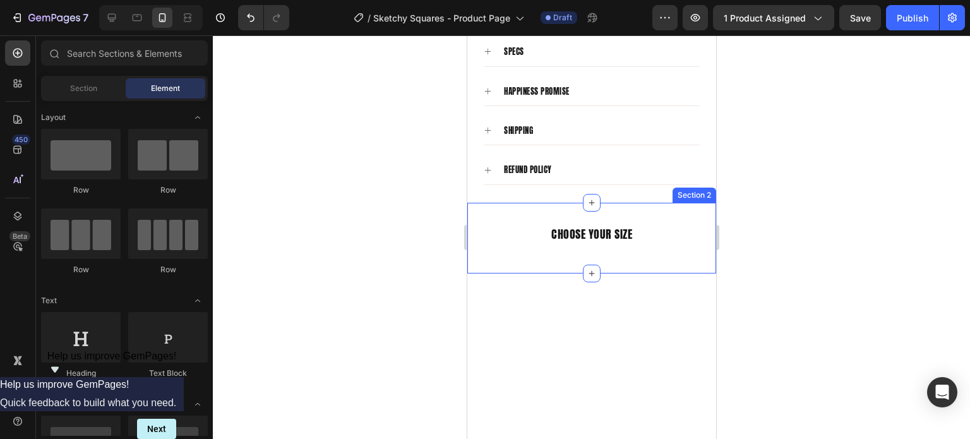
click at [701, 206] on div "choose your size Text Block Section 2" at bounding box center [590, 238] width 249 height 71
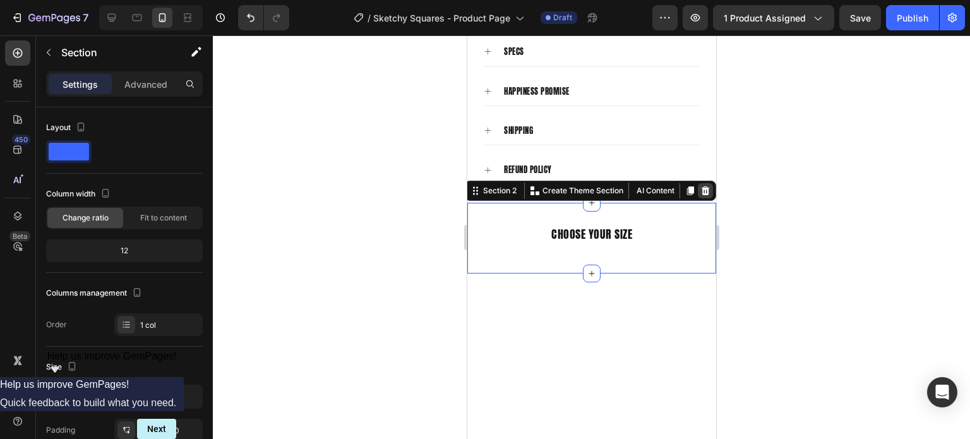
click at [701, 186] on icon at bounding box center [705, 190] width 8 height 9
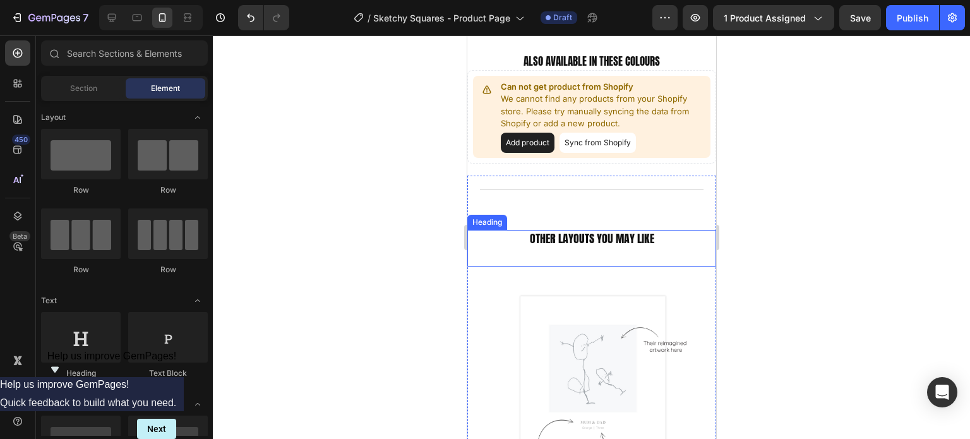
select select "Print Only"
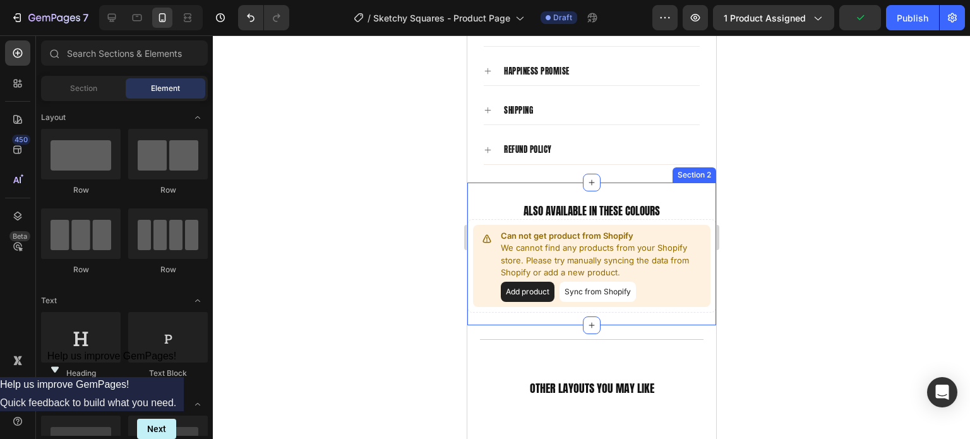
click at [699, 182] on div "ALSO AVAILABLE IN THESE COLOURS Heading Can not get product from Shopify We can…" at bounding box center [590, 253] width 249 height 143
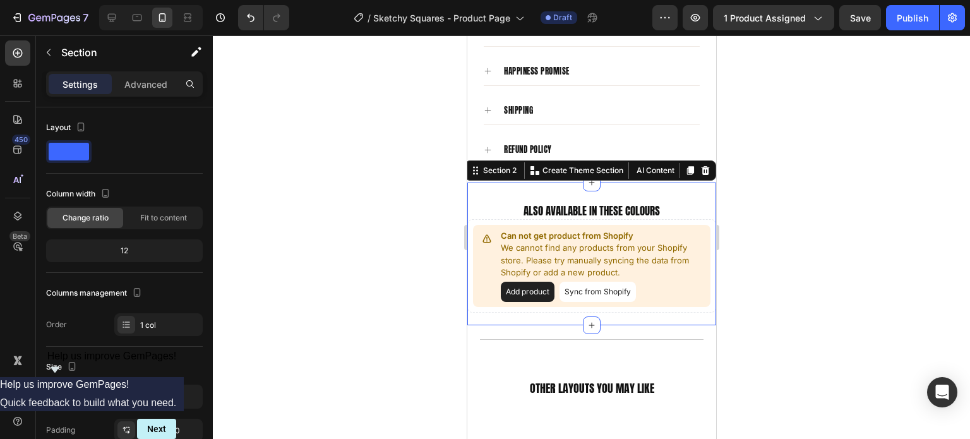
click at [780, 191] on div at bounding box center [591, 236] width 757 height 403
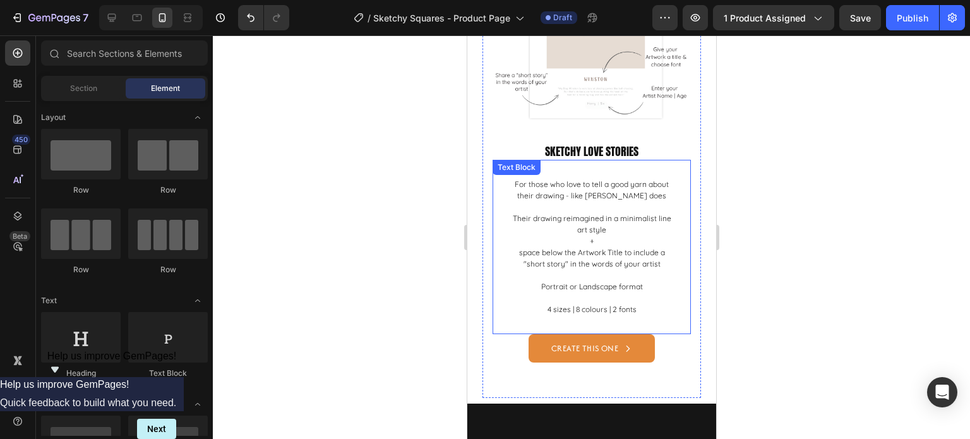
scroll to position [2361, 0]
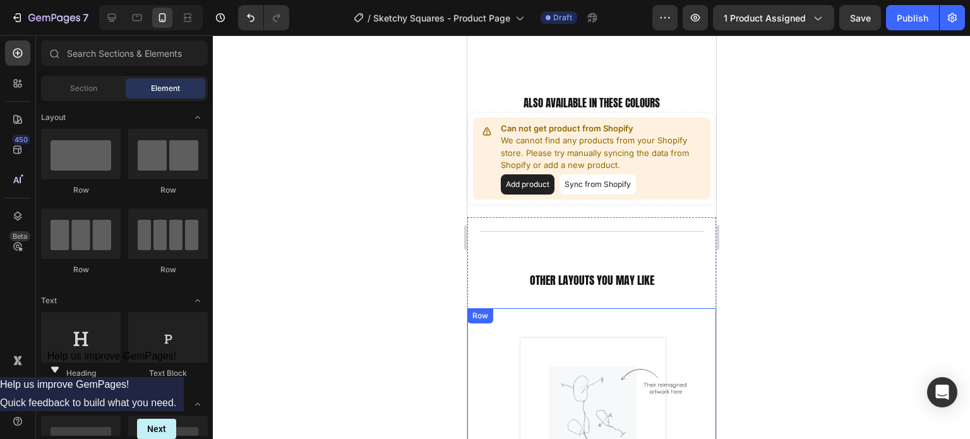
select select "Print Only"
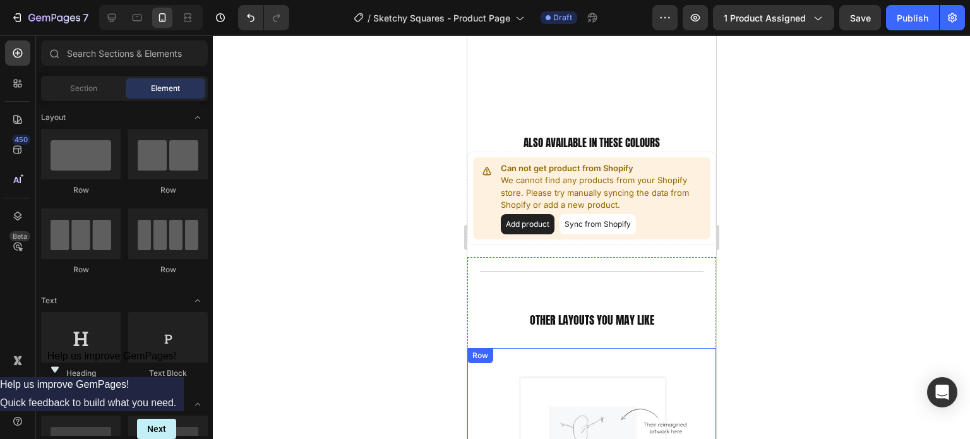
scroll to position [1687, 0]
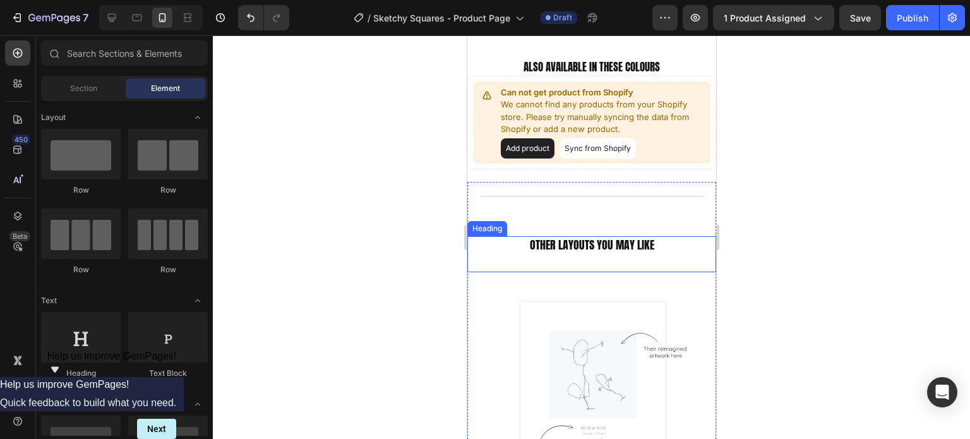
select select "Print Only"
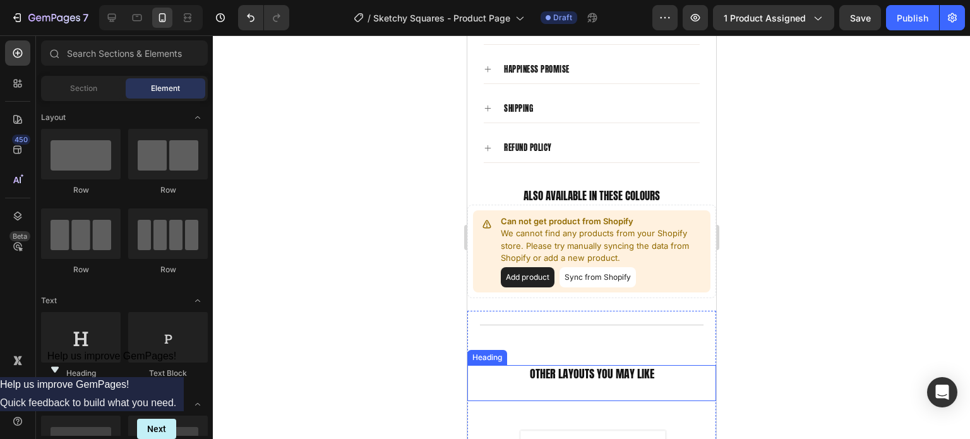
scroll to position [1498, 0]
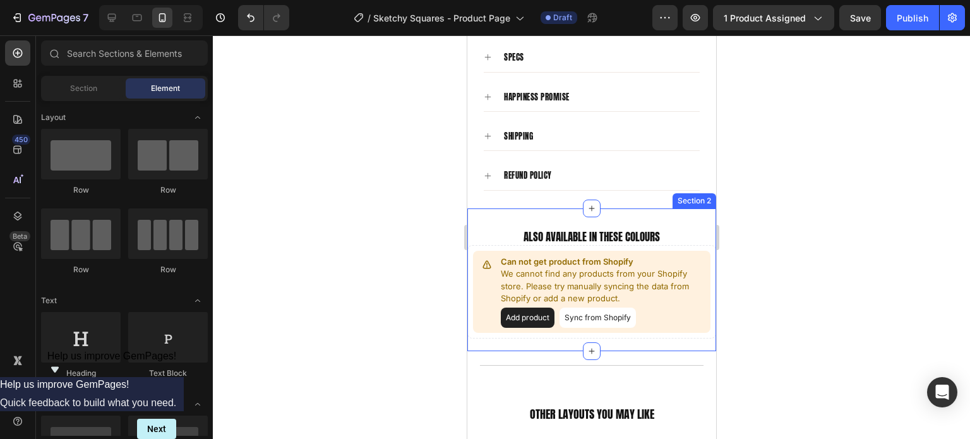
click at [693, 208] on div "ALSO AVAILABLE IN THESE COLOURS Heading Can not get product from Shopify We can…" at bounding box center [590, 279] width 249 height 143
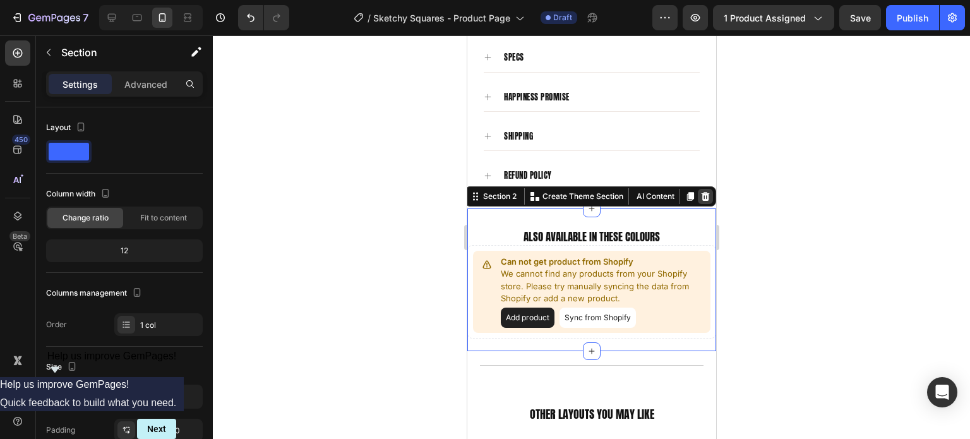
click at [701, 192] on icon at bounding box center [705, 196] width 8 height 9
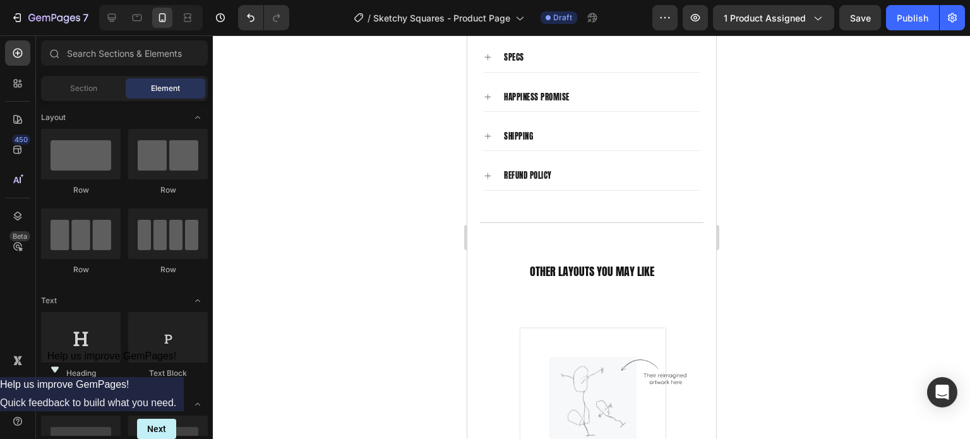
click at [769, 219] on div at bounding box center [591, 236] width 757 height 403
click at [639, 215] on div "Title Line" at bounding box center [590, 228] width 249 height 27
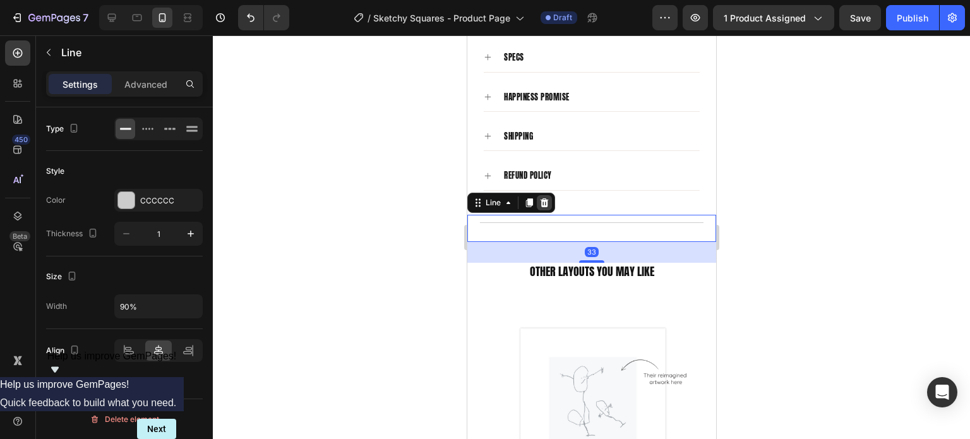
click at [546, 198] on icon at bounding box center [544, 202] width 8 height 9
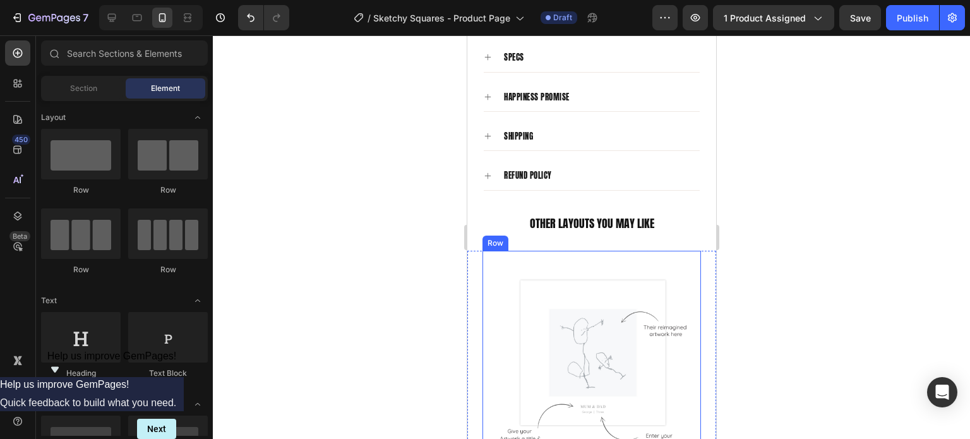
click at [785, 257] on div at bounding box center [591, 236] width 757 height 403
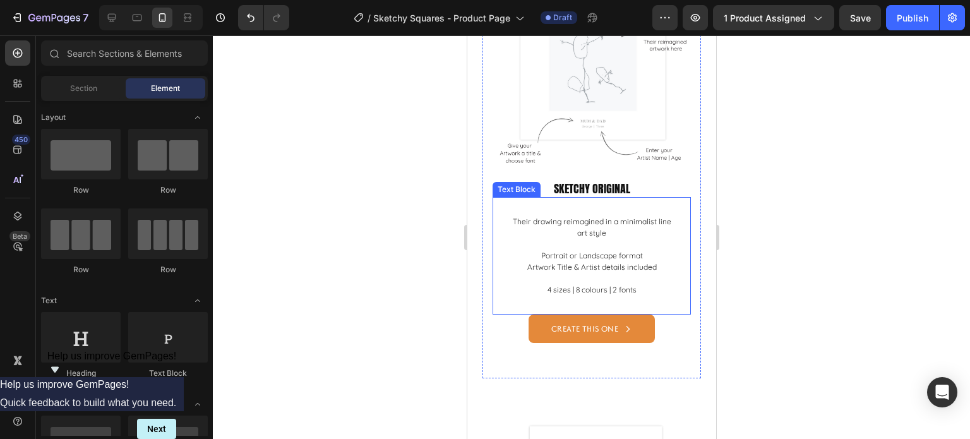
scroll to position [1750, 0]
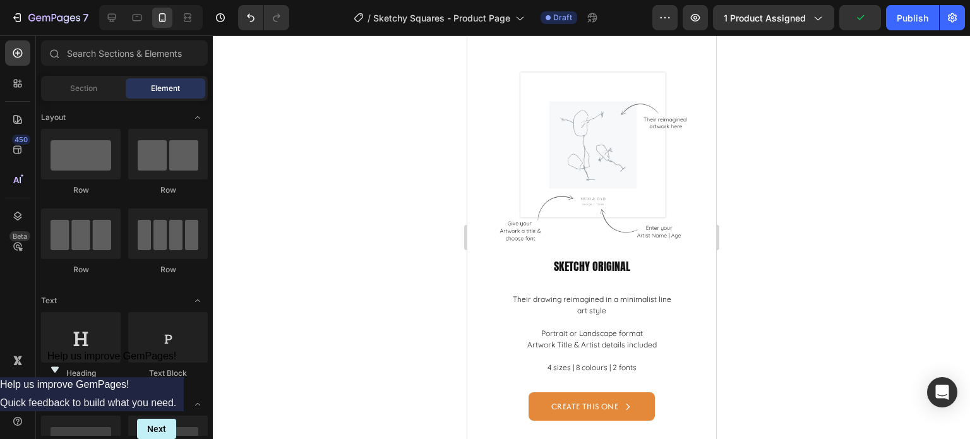
select select "Print Only"
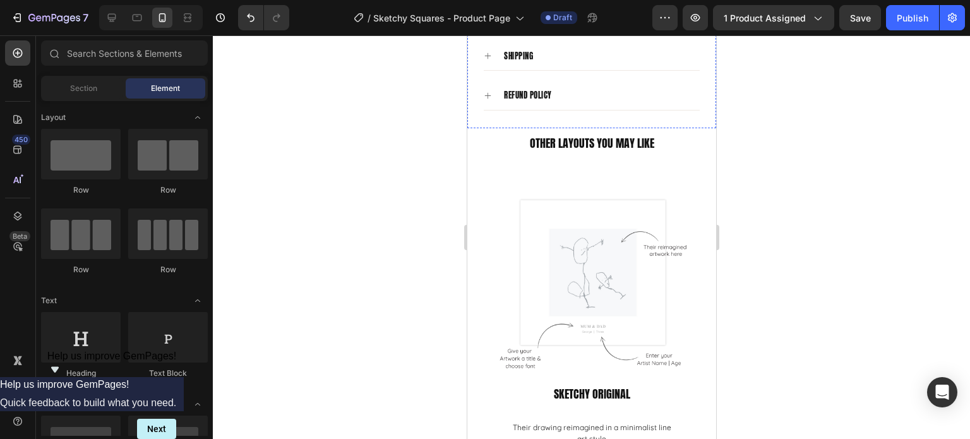
scroll to position [1830, 0]
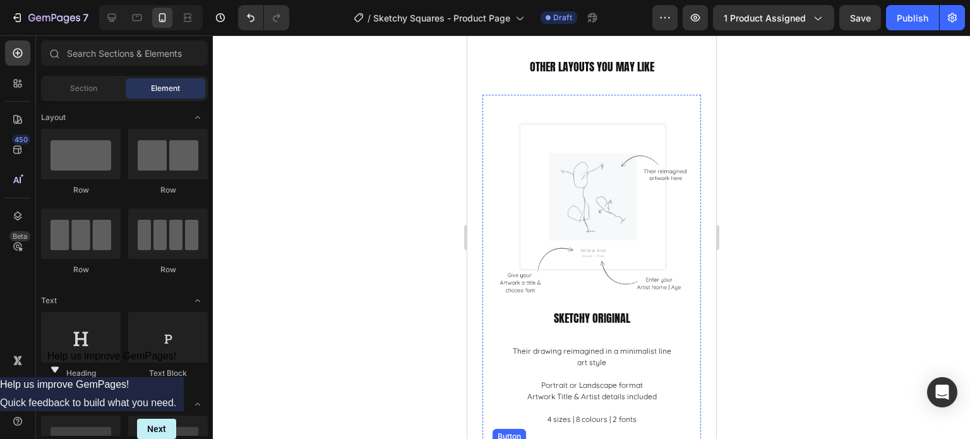
select select "Print Only"
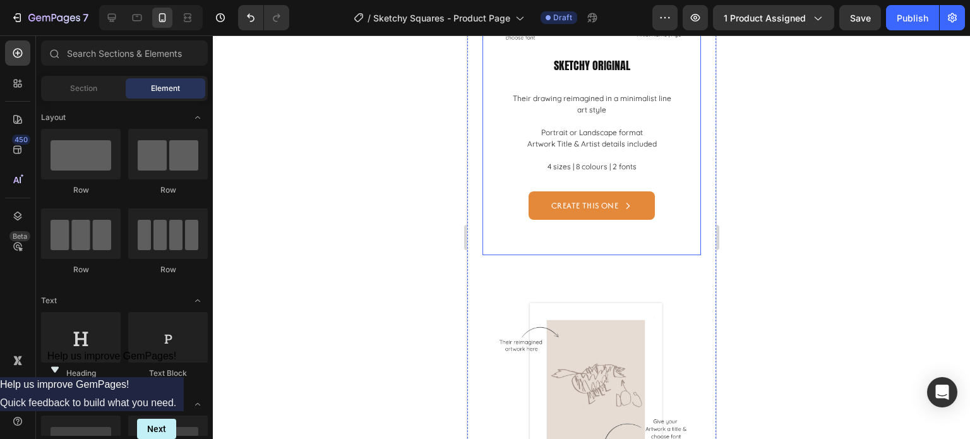
scroll to position [1704, 0]
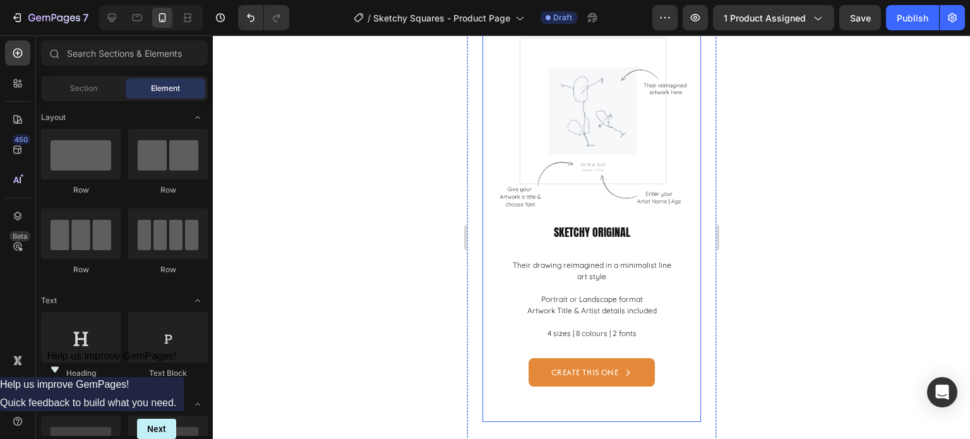
select select "Print Only"
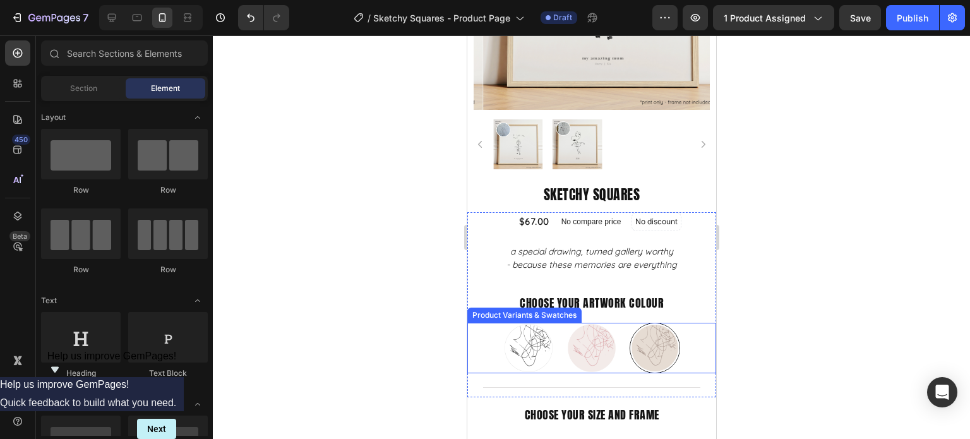
scroll to position [316, 0]
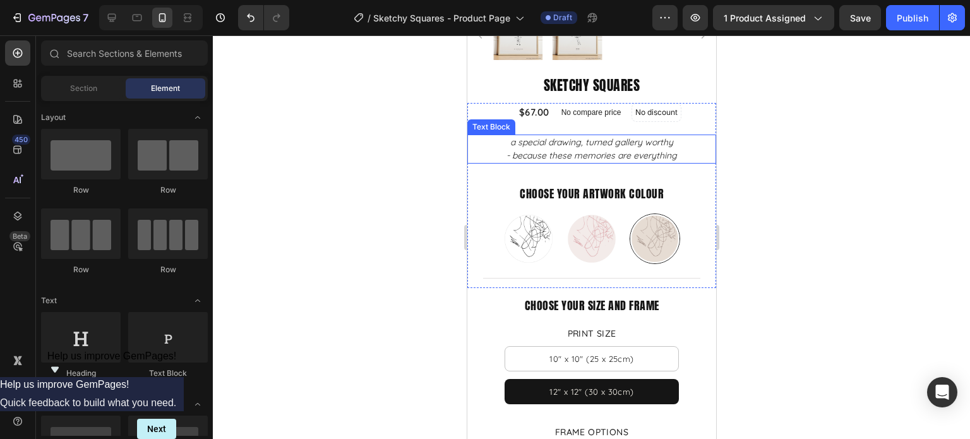
click at [594, 149] on p "- because these memories are everything" at bounding box center [591, 155] width 246 height 13
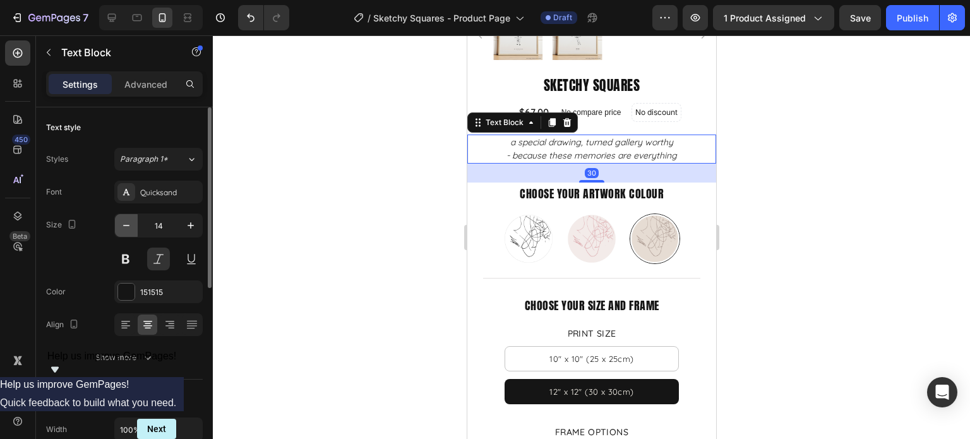
click at [121, 225] on icon "button" at bounding box center [126, 225] width 13 height 13
type input "13"
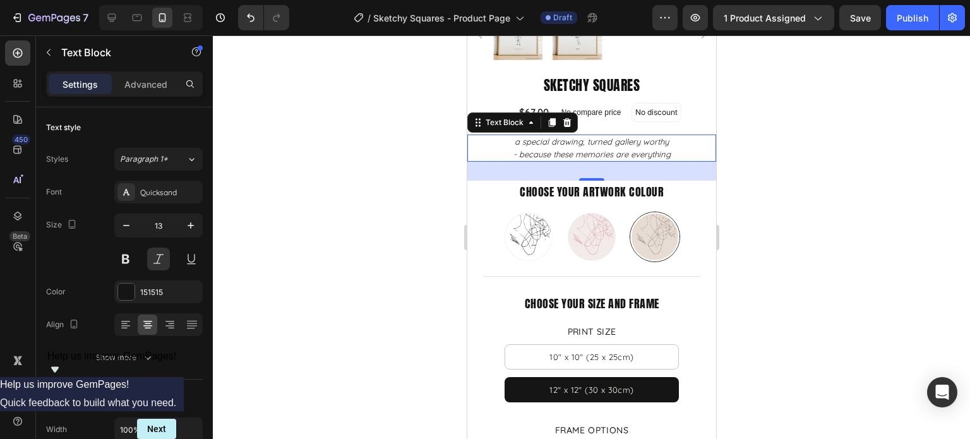
click at [879, 182] on div at bounding box center [591, 236] width 757 height 403
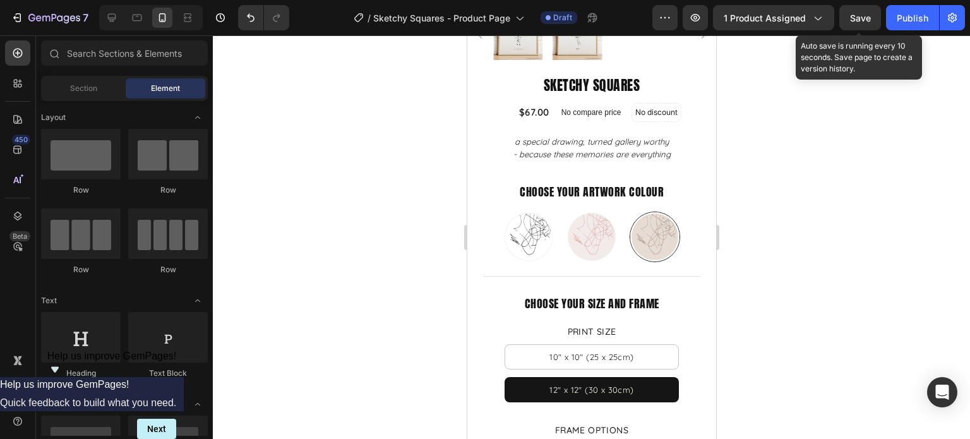
click at [851, 17] on span "Save" at bounding box center [860, 18] width 21 height 11
